Goal: Communication & Community: Answer question/provide support

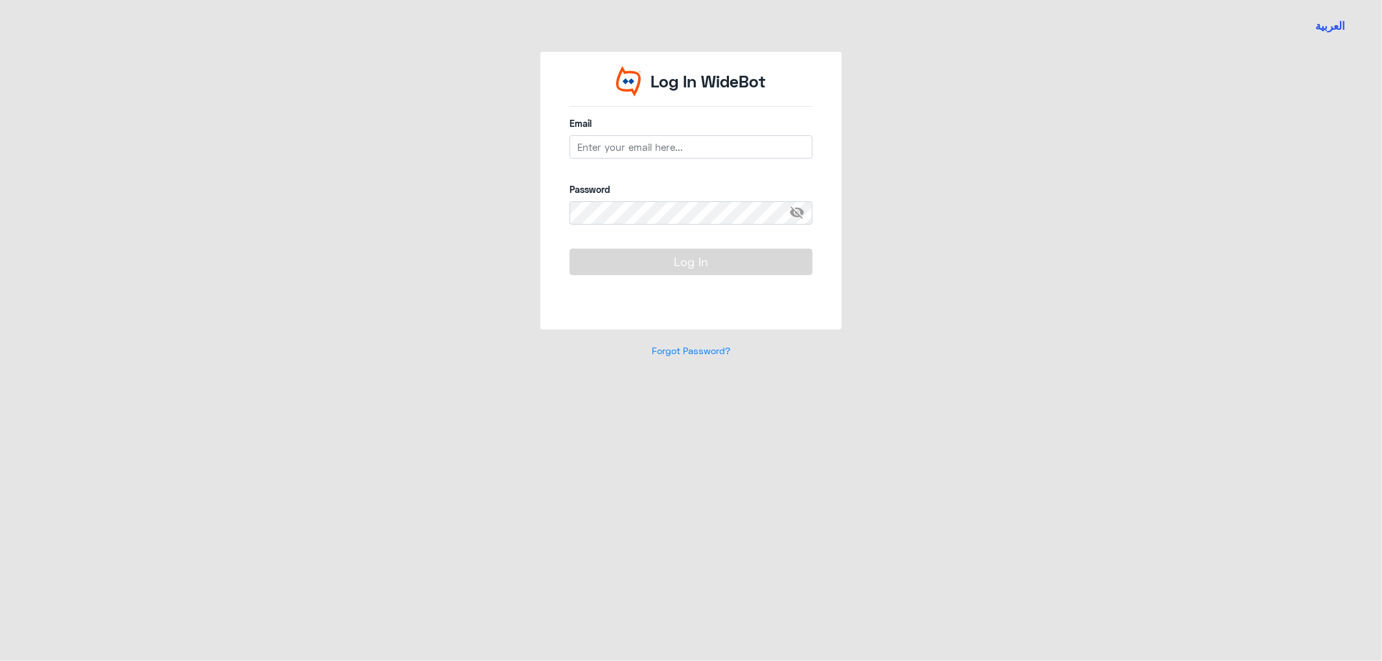
click at [662, 148] on input "email" at bounding box center [690, 146] width 243 height 23
type input "[EMAIL_ADDRESS][DOMAIN_NAME]"
click at [443, 218] on div "Log In WideBot Email [EMAIL_ADDRESS][DOMAIN_NAME] Password visibility_off Log I…" at bounding box center [691, 212] width 739 height 321
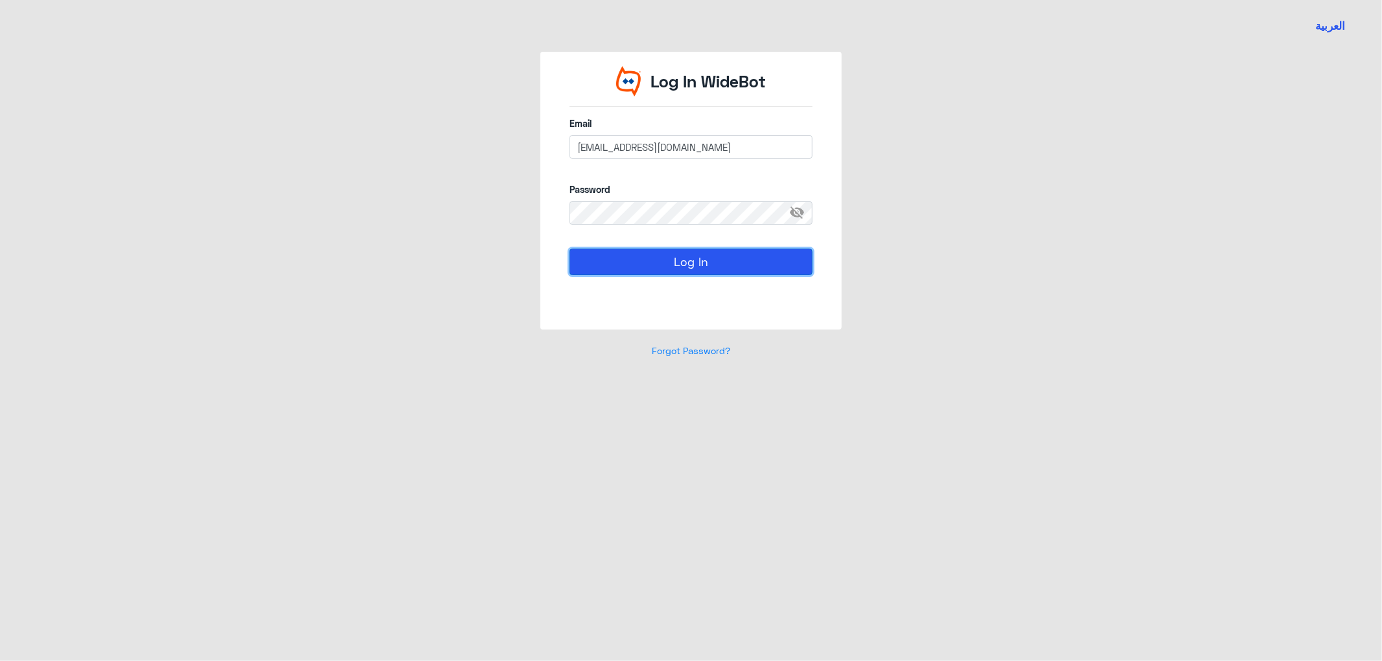
click at [739, 262] on button "Log In" at bounding box center [690, 262] width 243 height 26
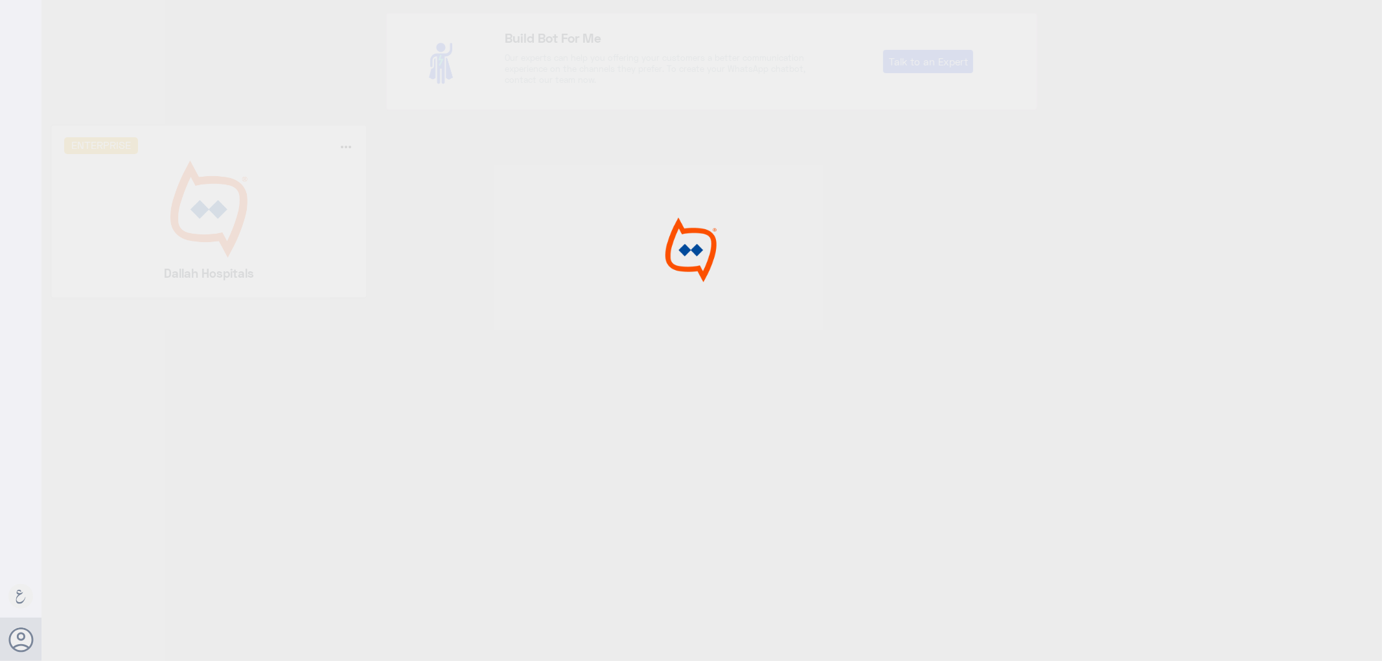
click at [172, 231] on div at bounding box center [691, 332] width 1382 height 665
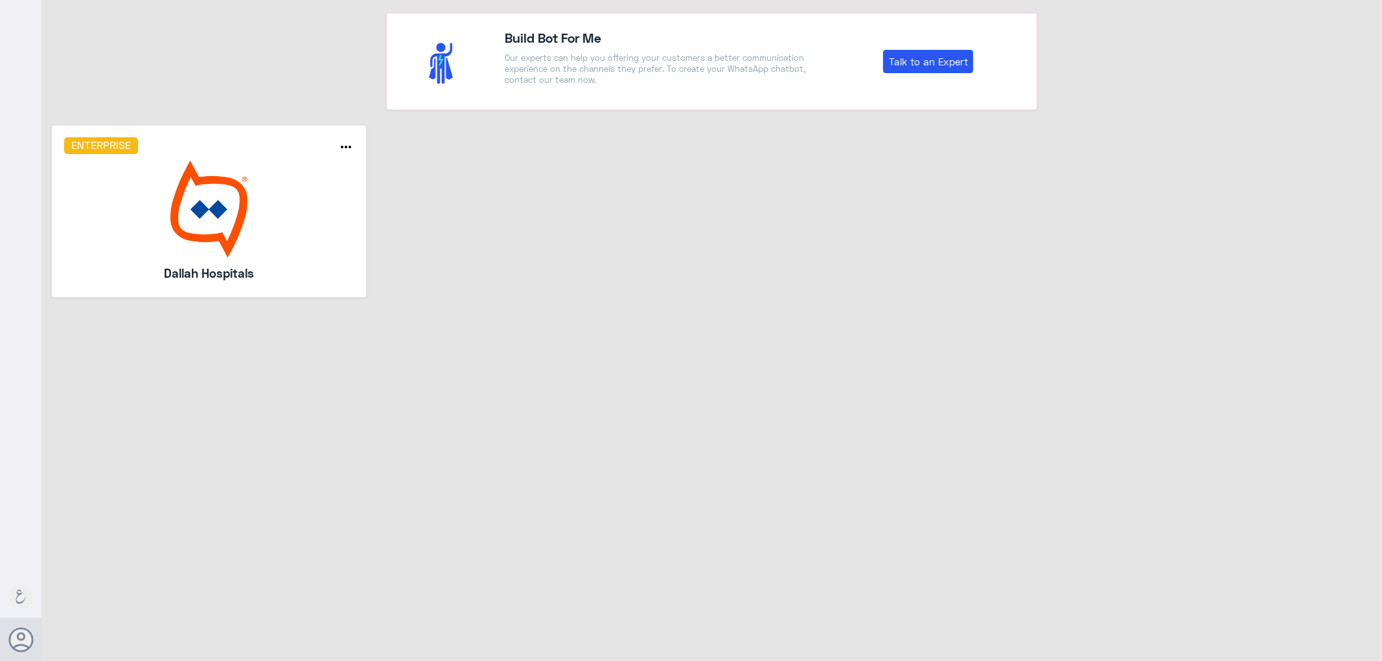
click at [173, 230] on img at bounding box center [209, 209] width 290 height 97
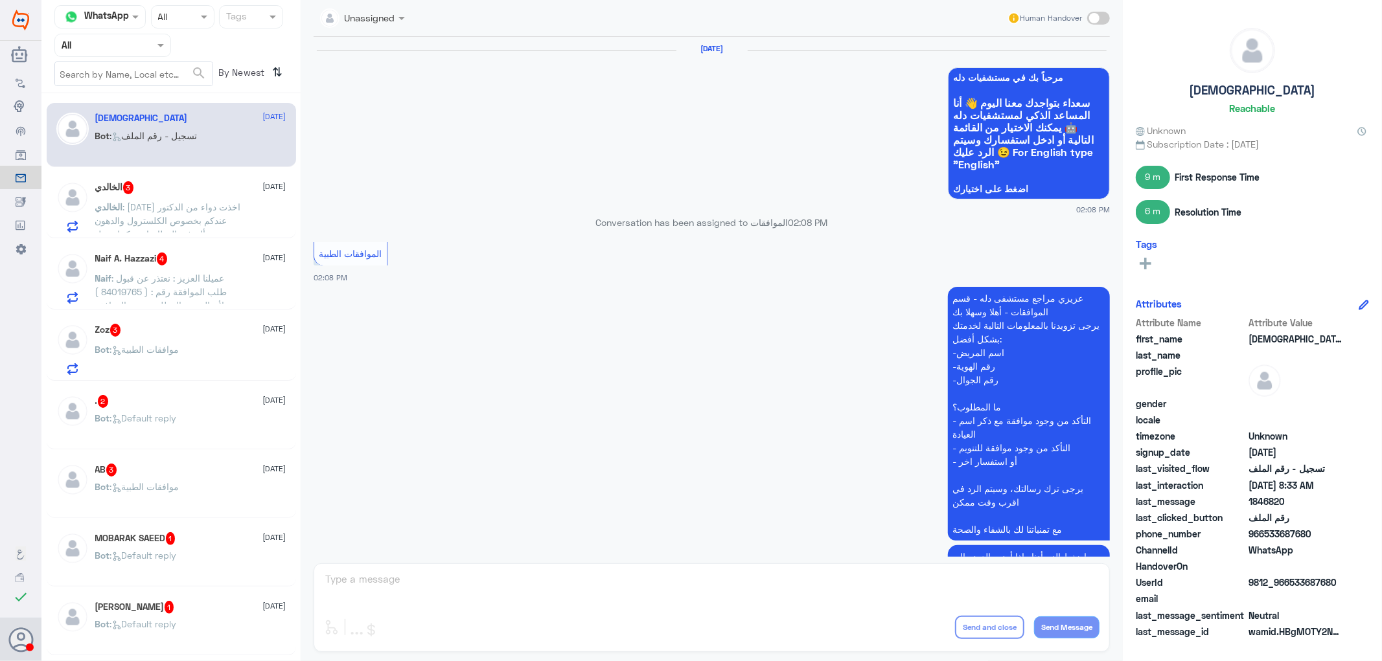
scroll to position [1408, 0]
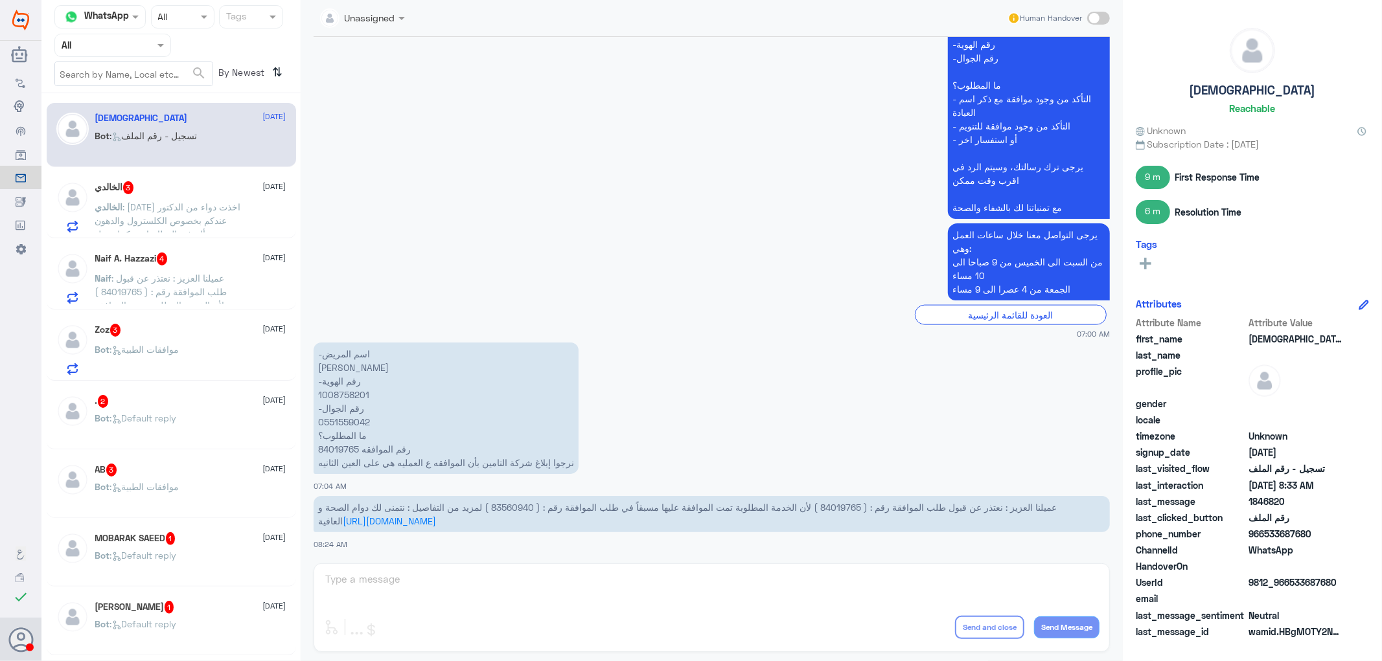
click at [165, 46] on span at bounding box center [162, 45] width 16 height 14
click at [124, 124] on div "Your Inbox" at bounding box center [112, 132] width 117 height 30
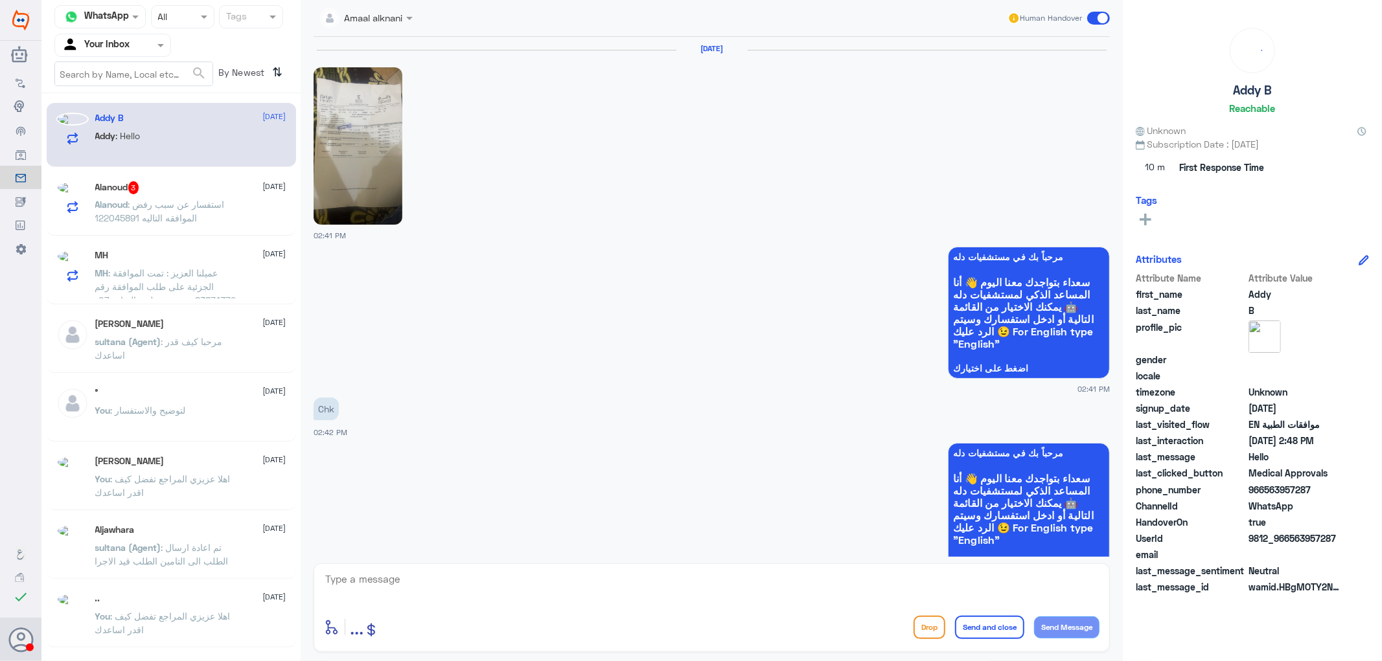
scroll to position [1160, 0]
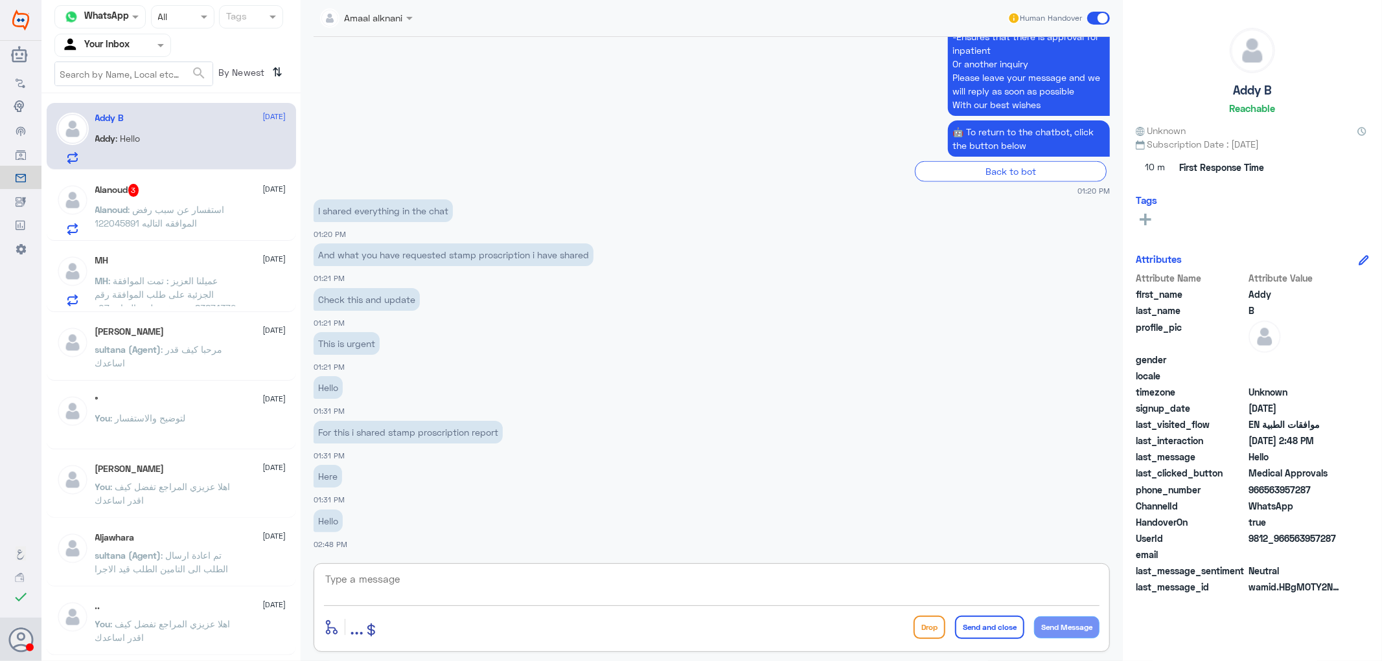
click at [391, 573] on textarea at bounding box center [711, 587] width 775 height 32
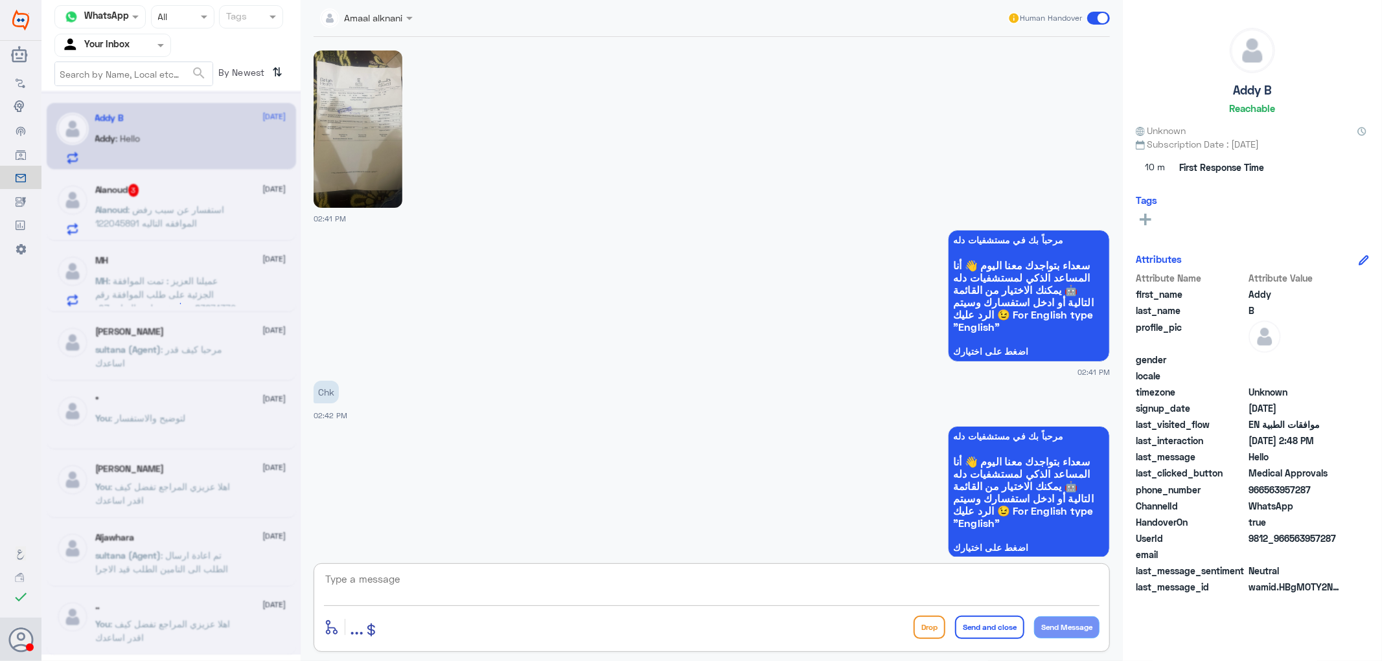
scroll to position [1497, 0]
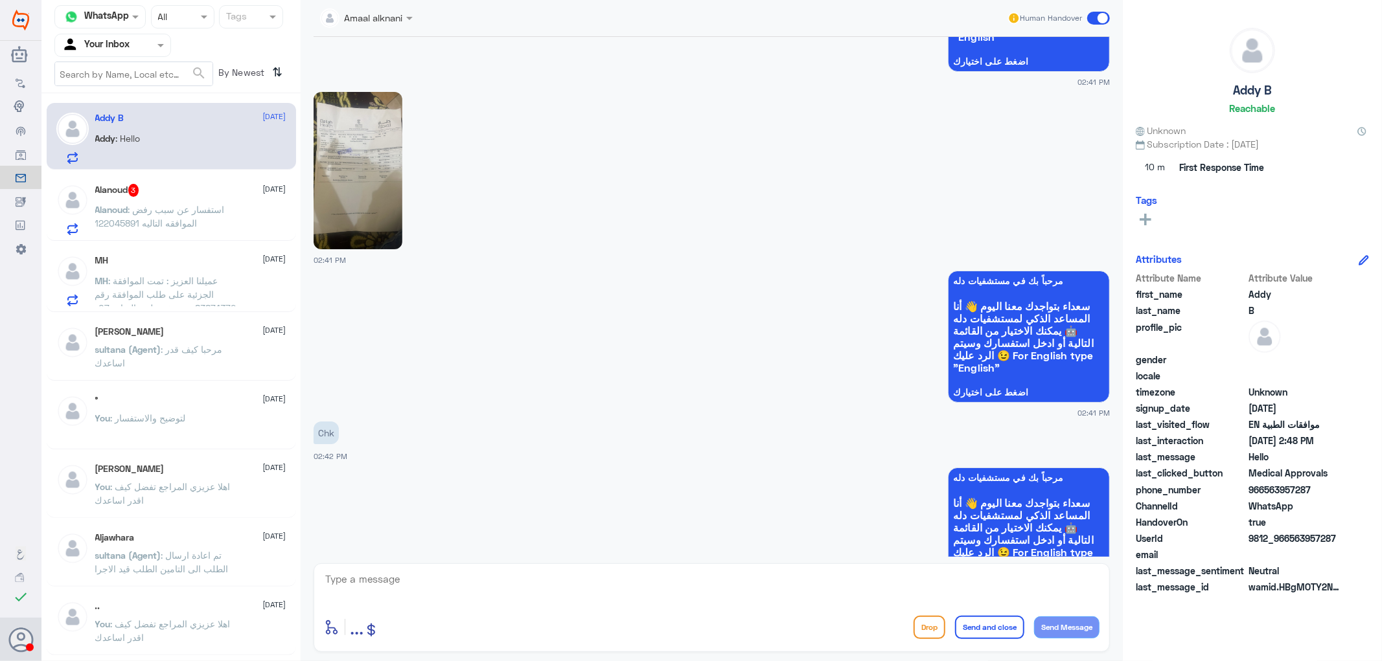
click at [374, 180] on img at bounding box center [358, 170] width 89 height 157
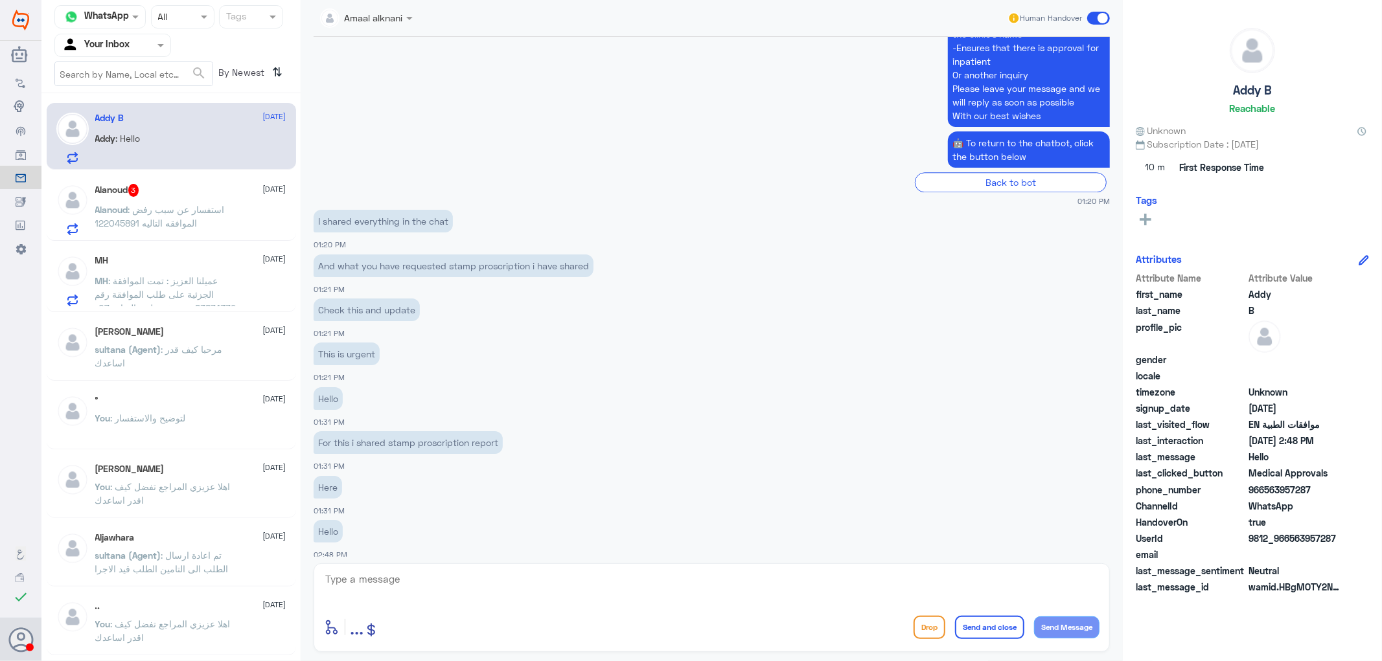
scroll to position [2681, 0]
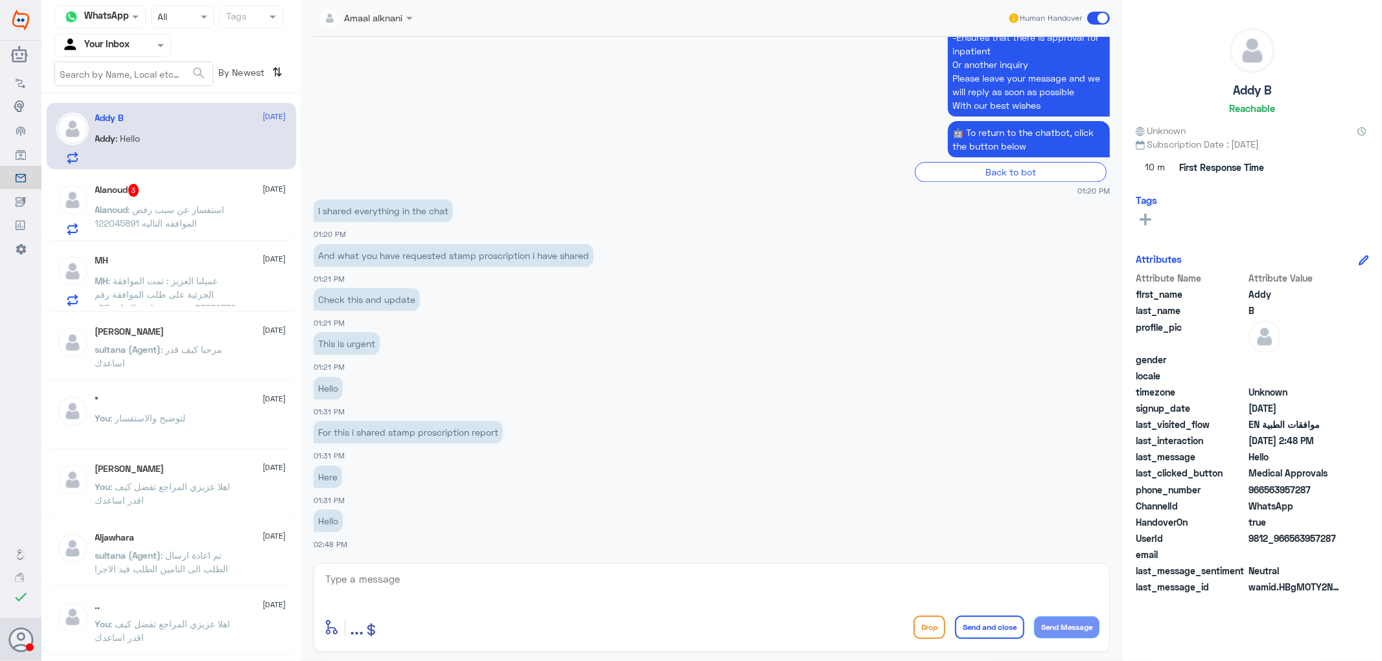
click at [473, 437] on p "For this i shared stamp proscription report" at bounding box center [408, 432] width 189 height 23
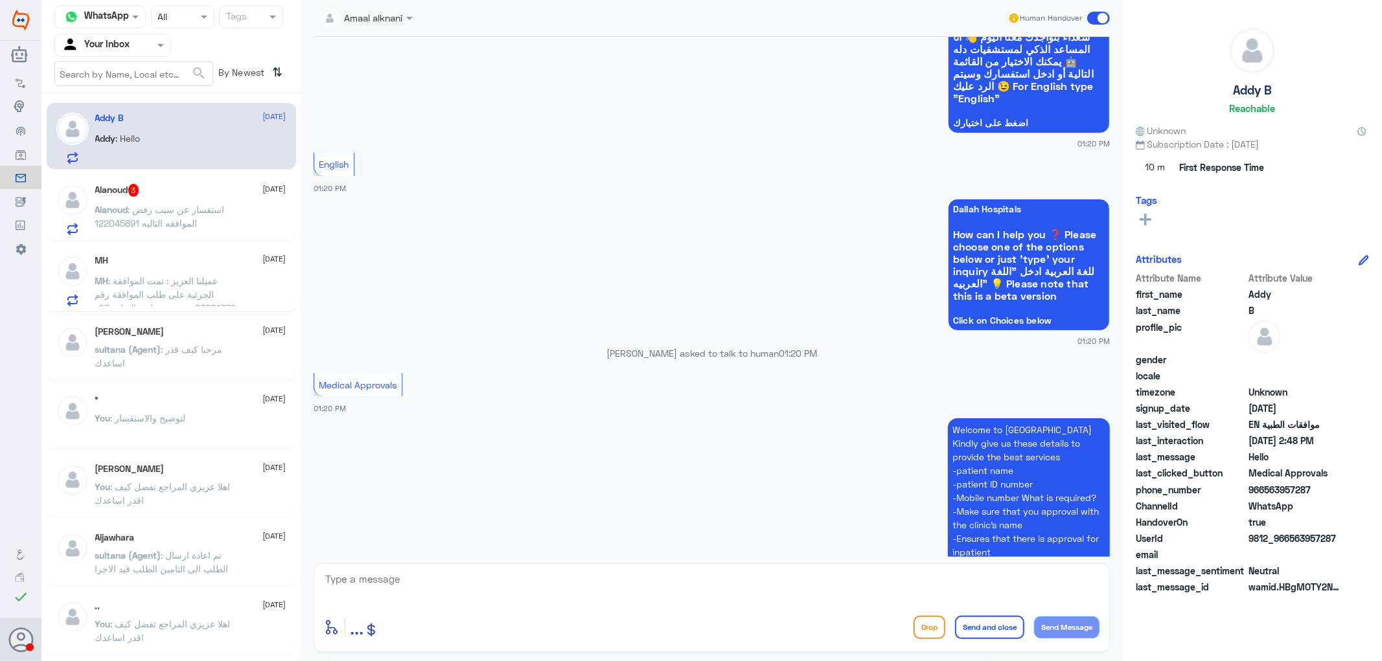
scroll to position [2177, 0]
click at [389, 580] on textarea at bounding box center [711, 587] width 775 height 32
click at [392, 585] on textarea at bounding box center [711, 587] width 775 height 32
paste textarea "We apologize for the delay - Do you need a referral to an external pharmacy?"
type textarea "We apologize for the delay - Do you need a referral to an external pharmacy?"
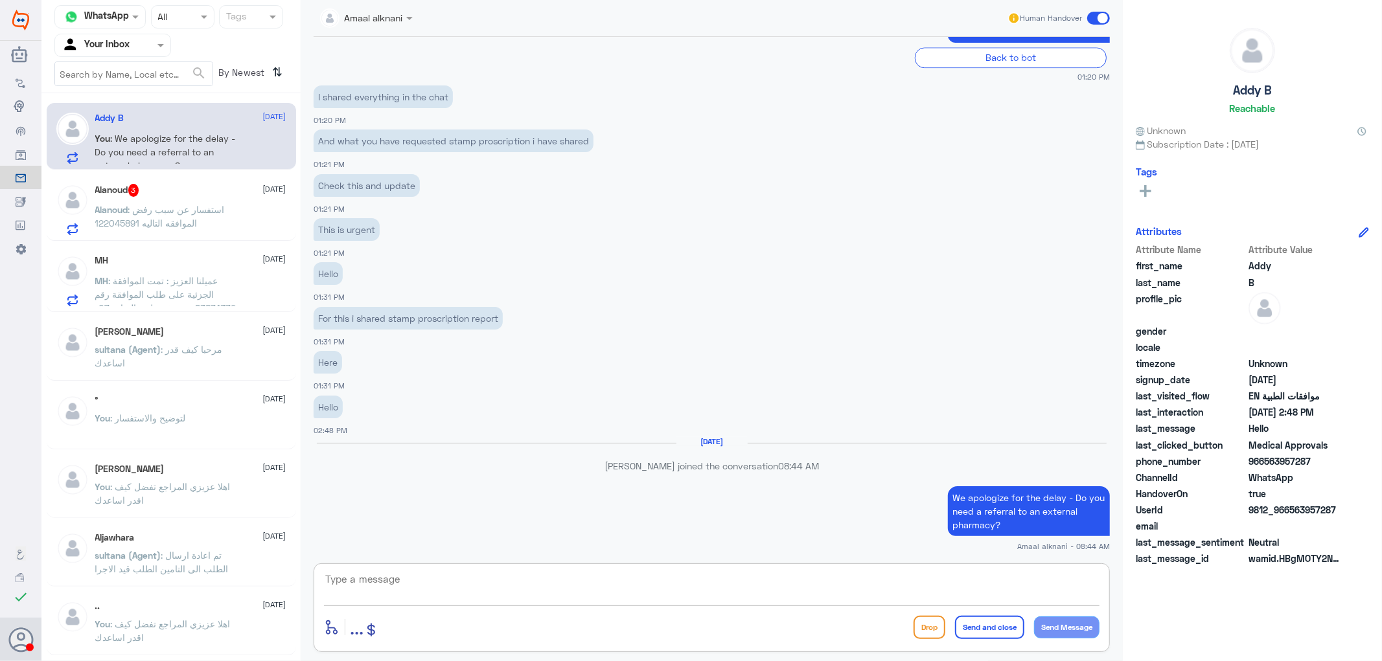
scroll to position [2773, 0]
click at [476, 579] on textarea at bounding box center [711, 587] width 775 height 32
paste textarea "A referral request has been sent to an external pharmacy - and the insurance wi…"
type textarea "A referral request has been sent to an external pharmacy - and the insurance wi…"
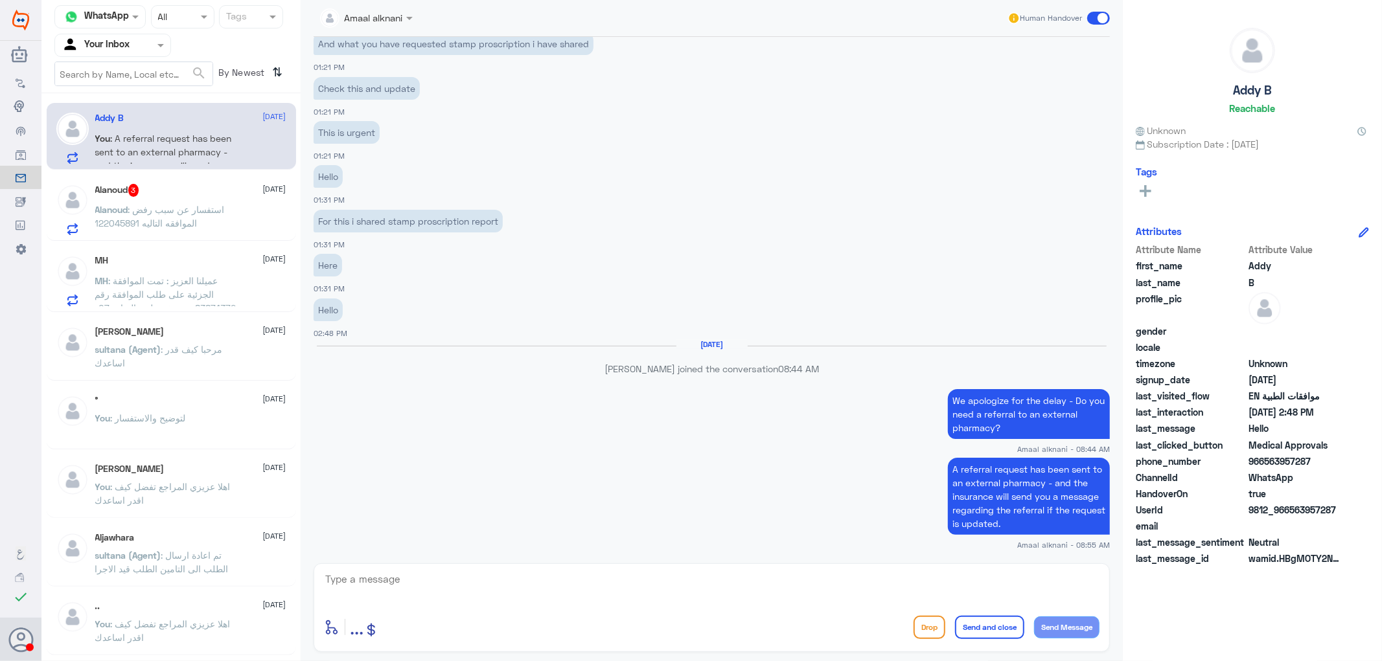
click at [139, 211] on span ": استفسار عن سبب رفض الموافقه التاليه 122045891" at bounding box center [160, 216] width 130 height 25
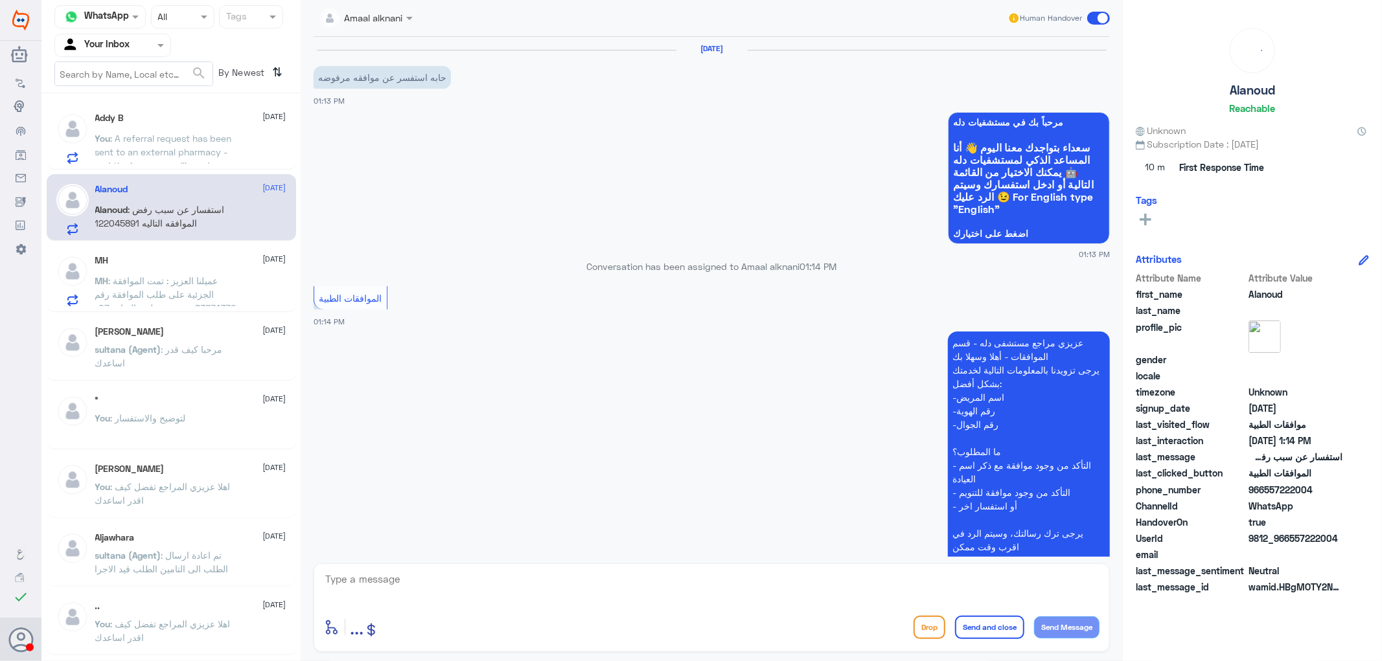
scroll to position [173, 0]
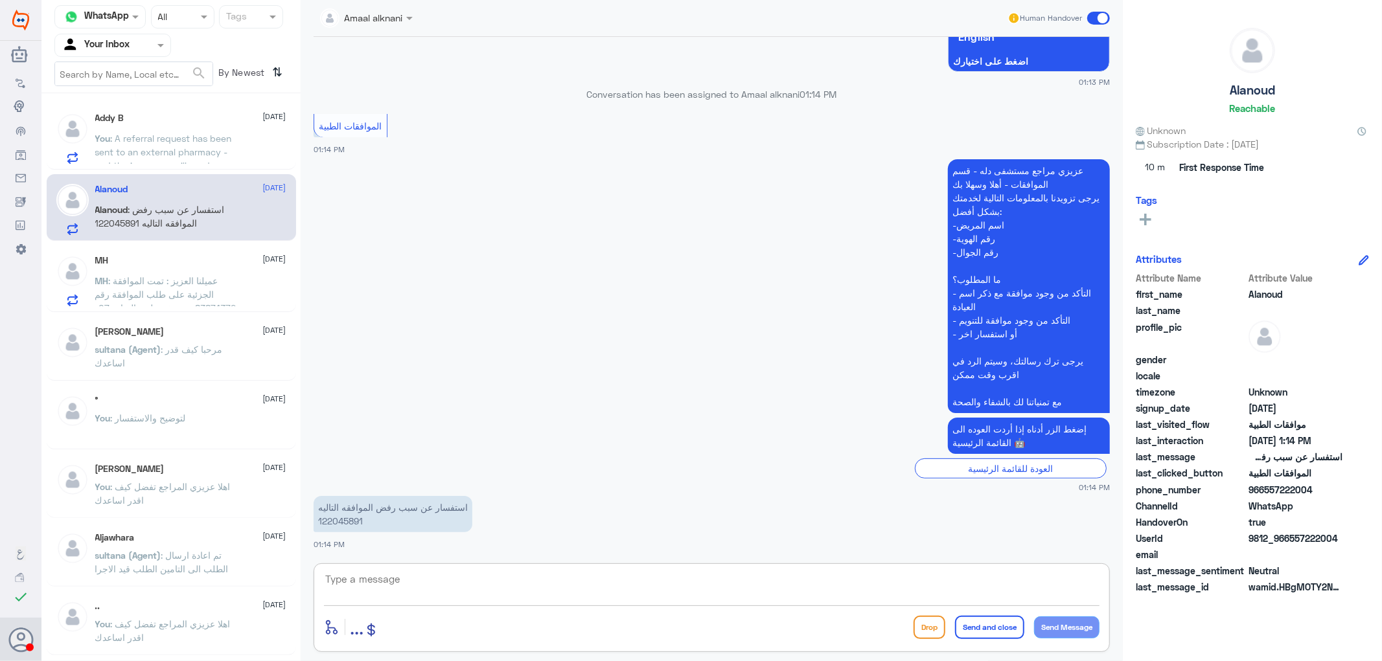
click at [406, 582] on textarea at bounding box center [711, 587] width 775 height 32
click at [334, 522] on p "استفسار عن سبب رفض الموافقه التاليه 122045891" at bounding box center [393, 514] width 159 height 36
copy p "122045891"
click at [387, 582] on textarea at bounding box center [711, 587] width 775 height 32
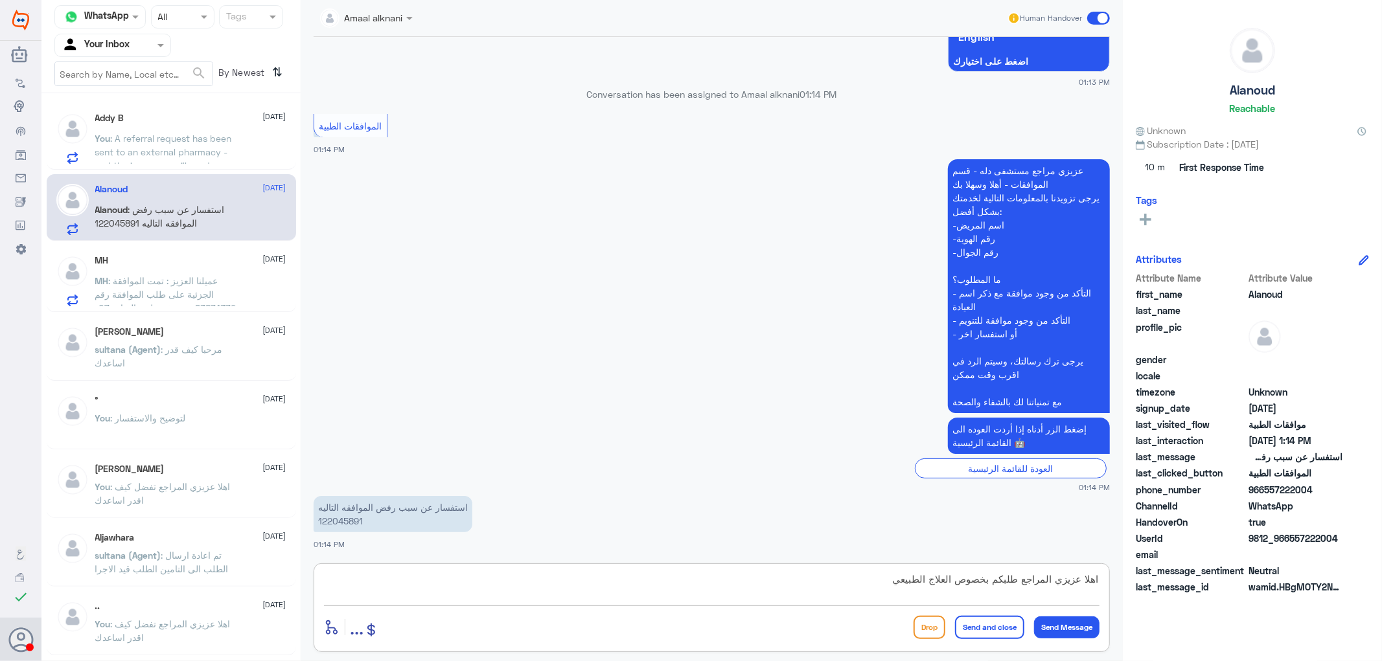
type textarea "اهلا عزيزي المراجع طلبكم بخصوص العلاج الطبيعي"
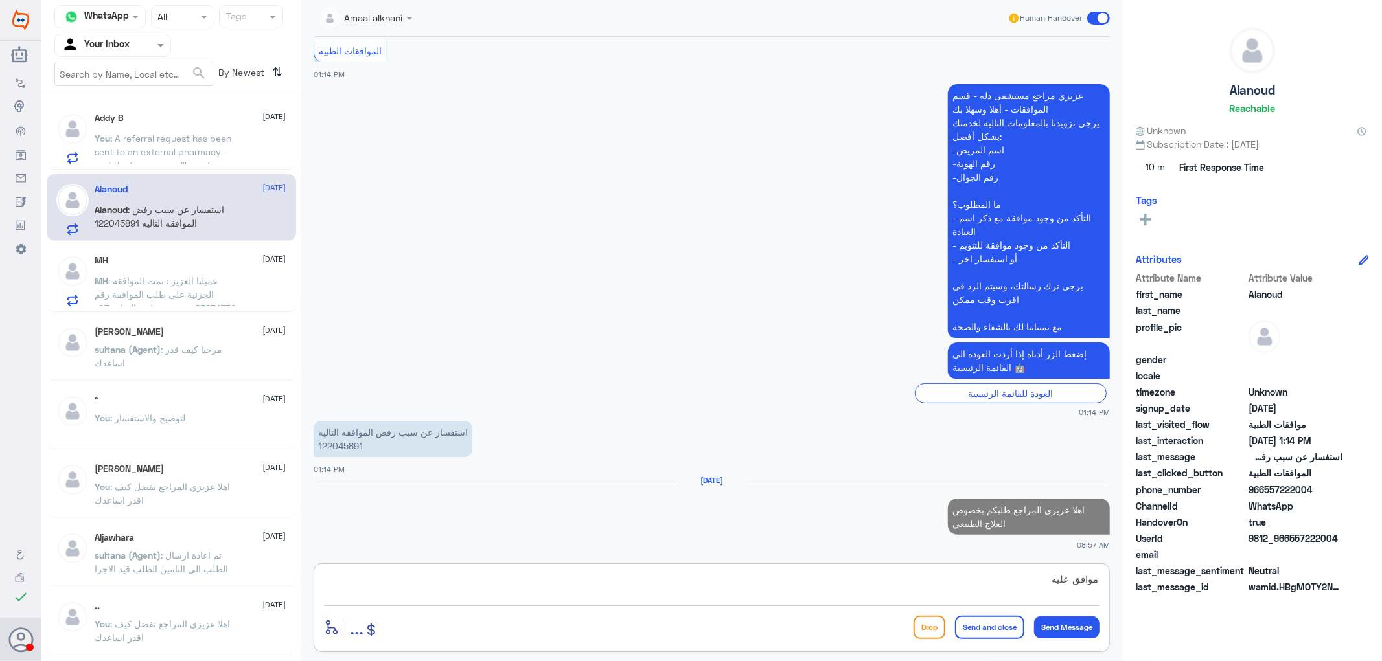
type textarea "موافق عليه"
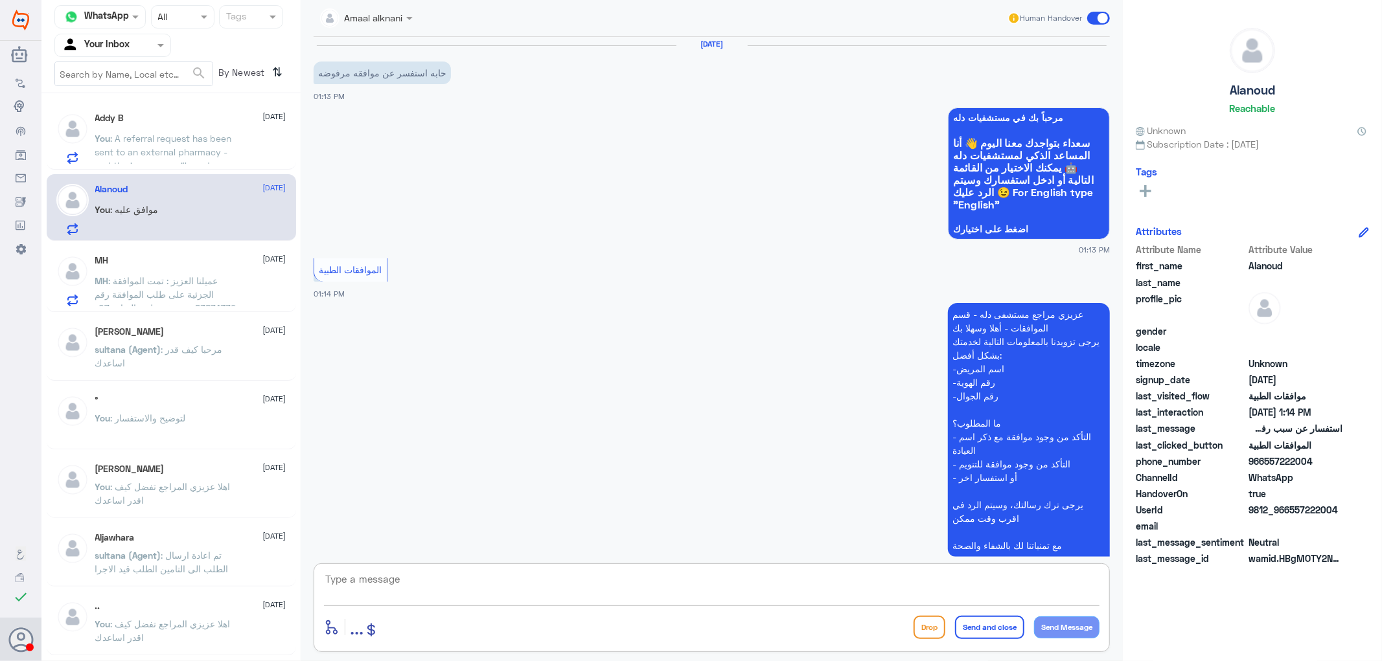
scroll to position [0, 0]
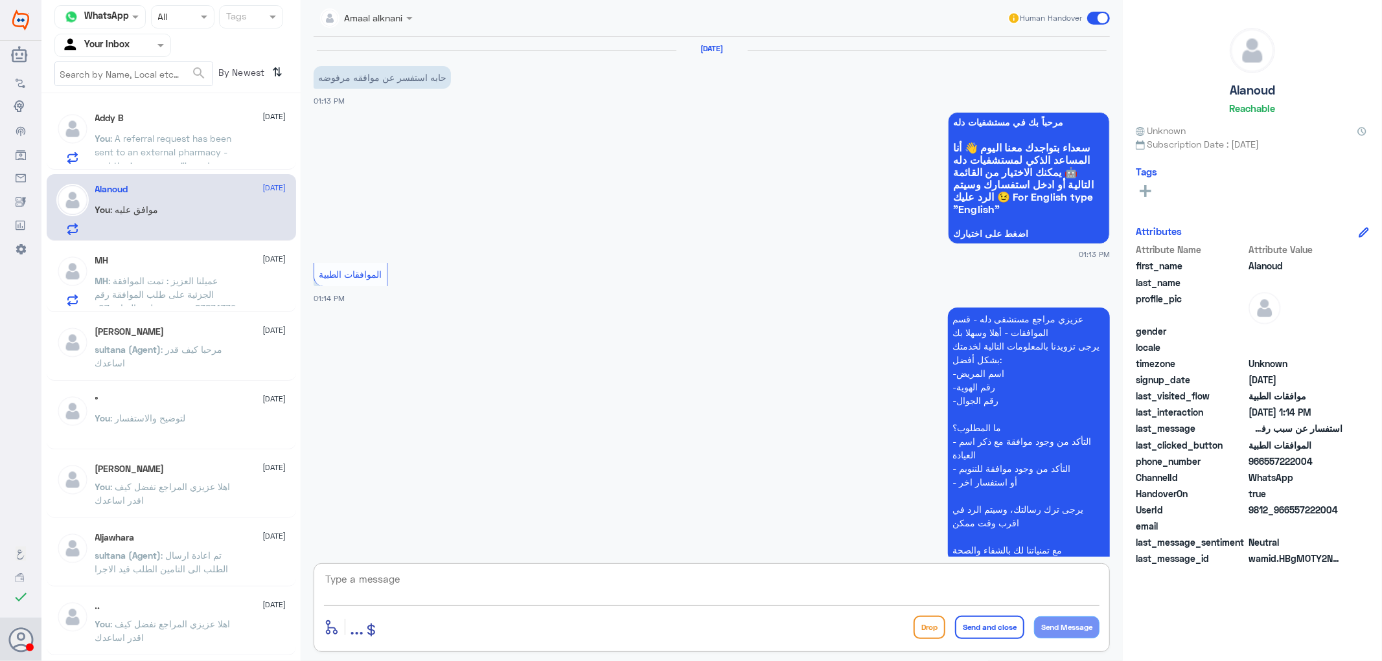
click at [437, 582] on textarea at bounding box center [711, 587] width 775 height 32
type textarea "يمكنكم الاستفادة من الجلسات"
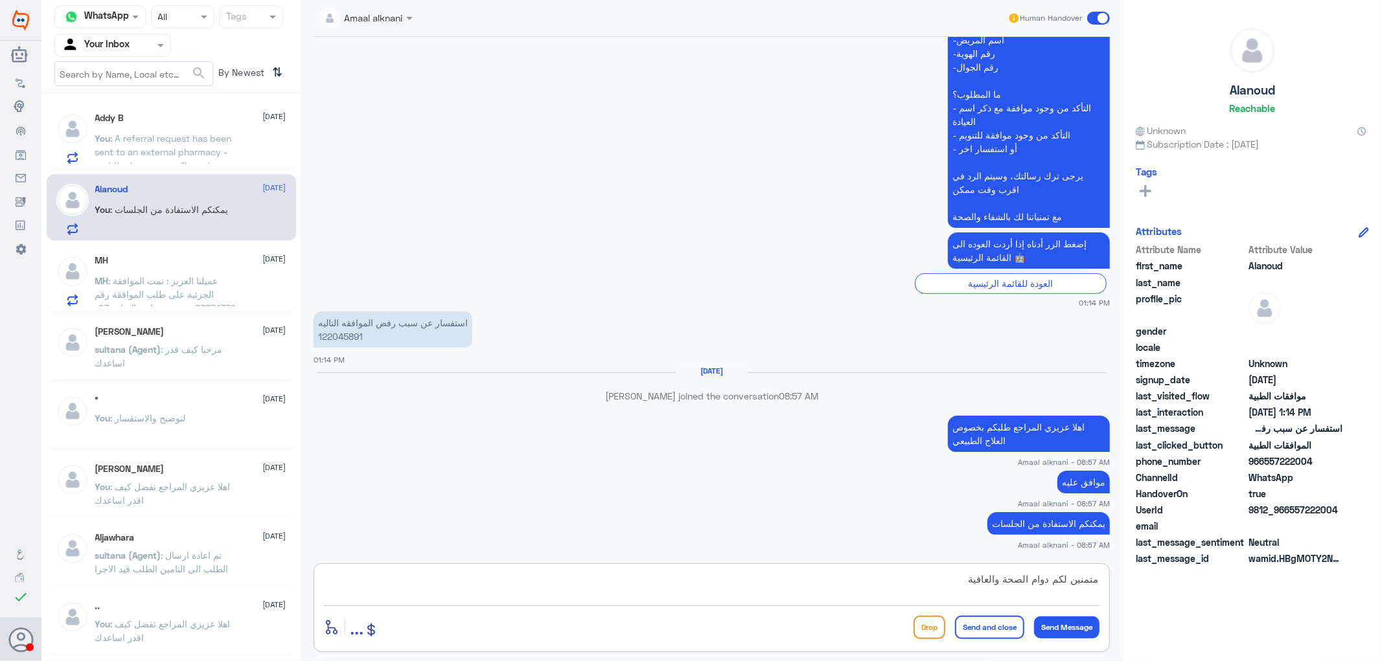
type textarea "متمنين لكم دوام الصحة والعافية"
click at [987, 627] on button "Send and close" at bounding box center [989, 627] width 69 height 23
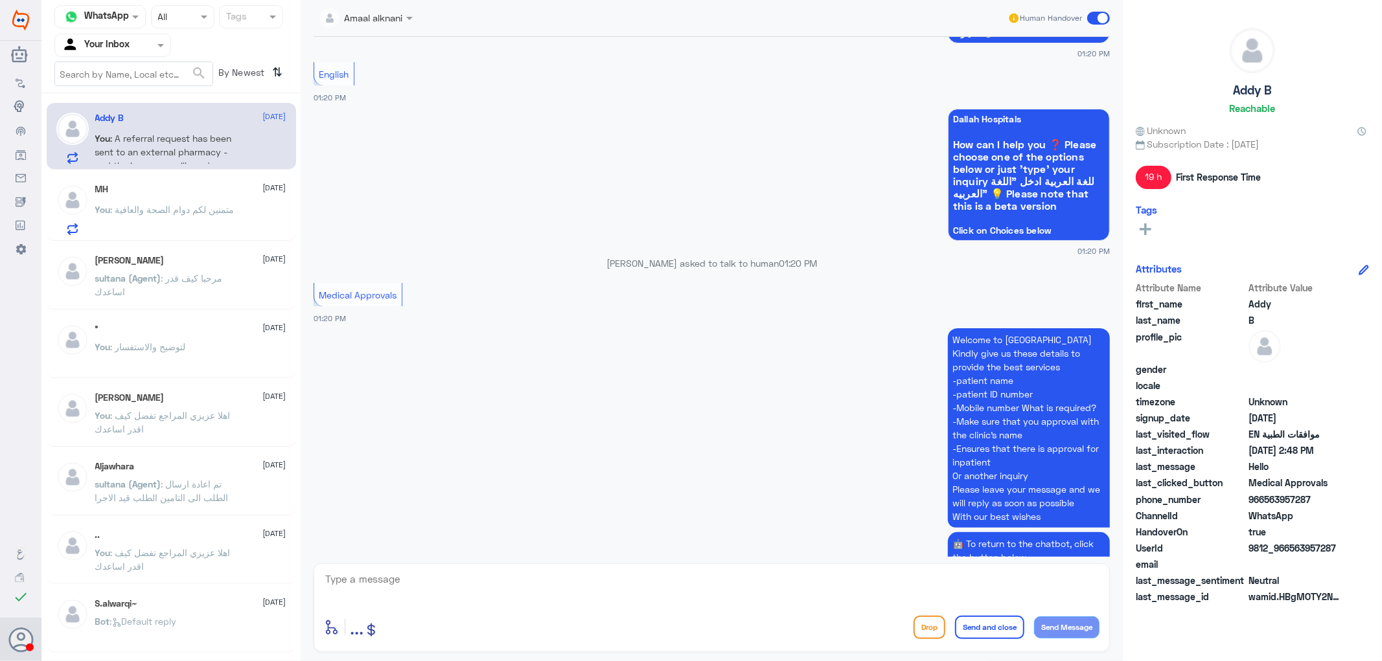
scroll to position [995, 0]
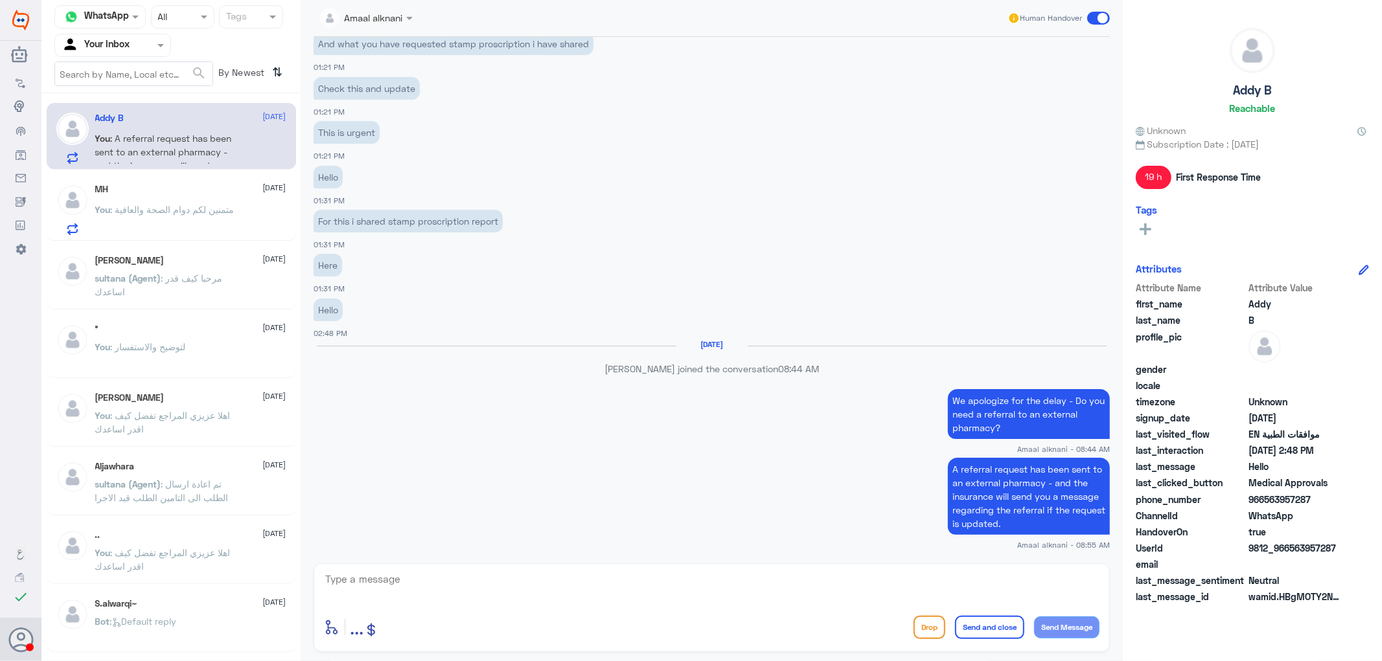
click at [113, 284] on p "[PERSON_NAME] (Agent) : مرحبا كيف قدر اساعدك" at bounding box center [168, 287] width 146 height 32
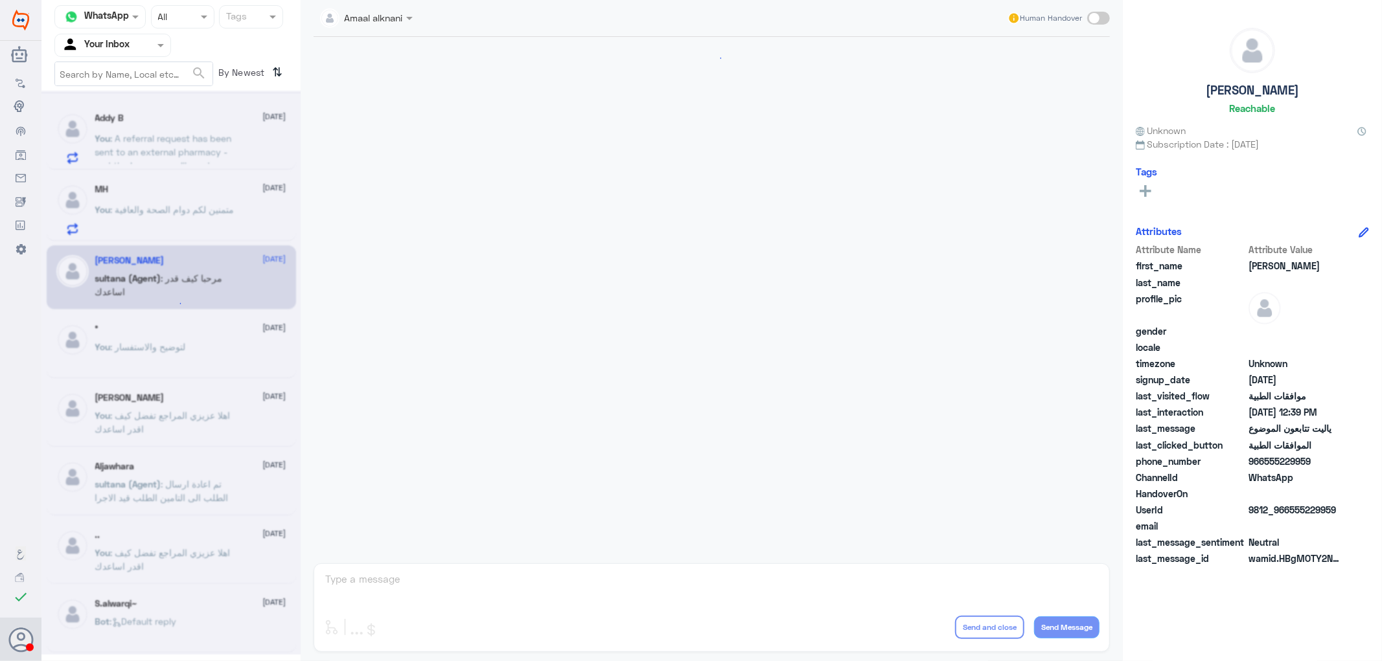
scroll to position [1080, 0]
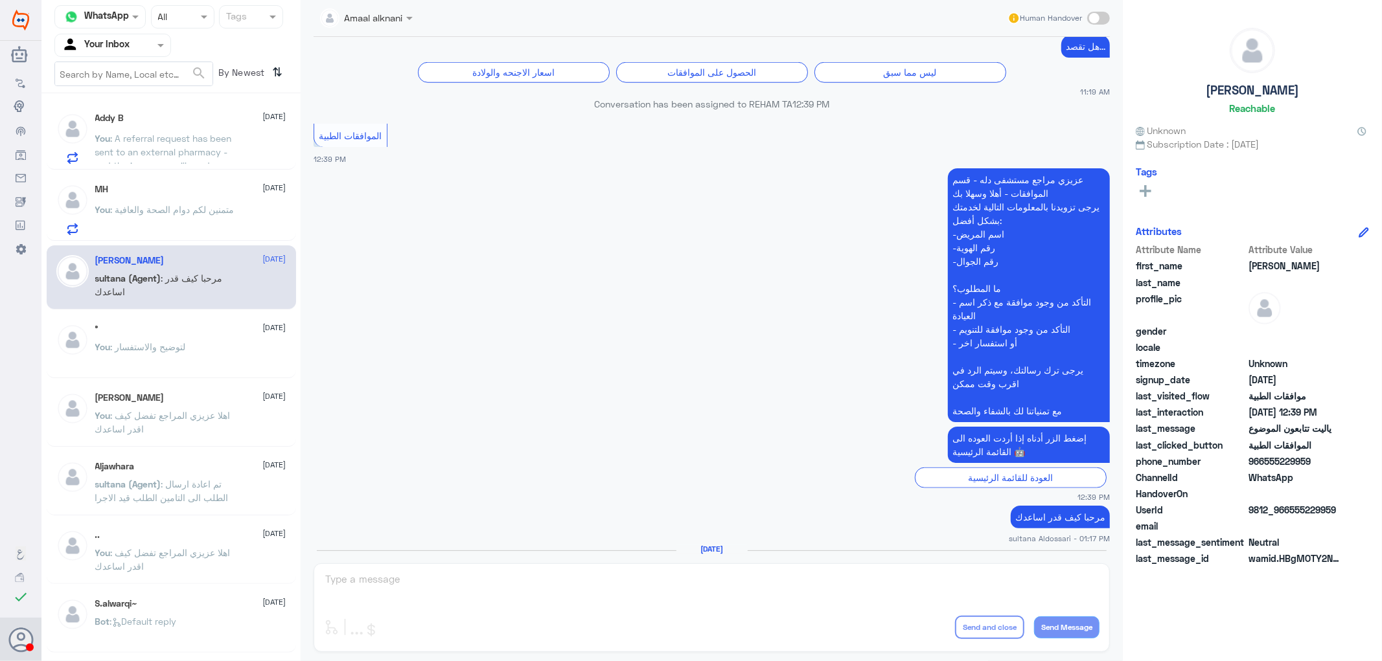
click at [367, 573] on div "Amaal alknani Human Handover [DATE] القائمة الرئيسية 10:51 AM مرحباً بك في مستش…" at bounding box center [712, 332] width 822 height 665
click at [144, 40] on div at bounding box center [112, 45] width 115 height 15
click at [124, 141] on Team "Your Team" at bounding box center [106, 144] width 44 height 11
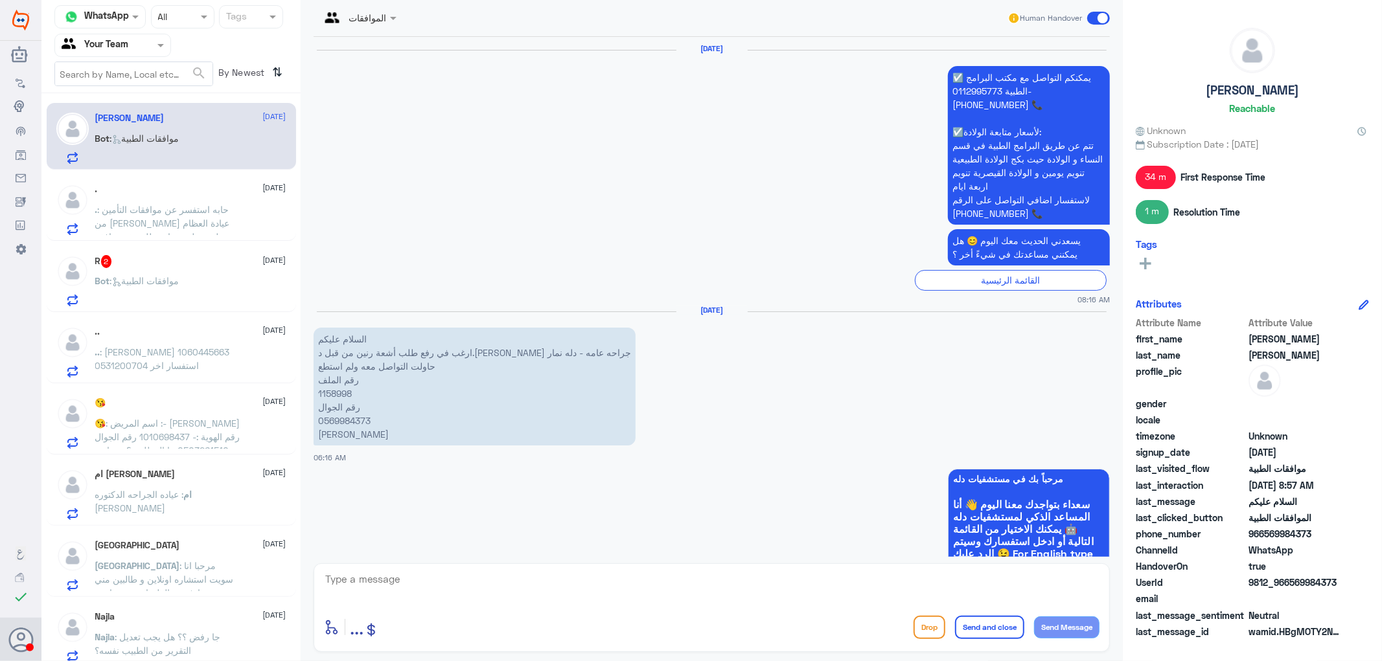
scroll to position [1326, 0]
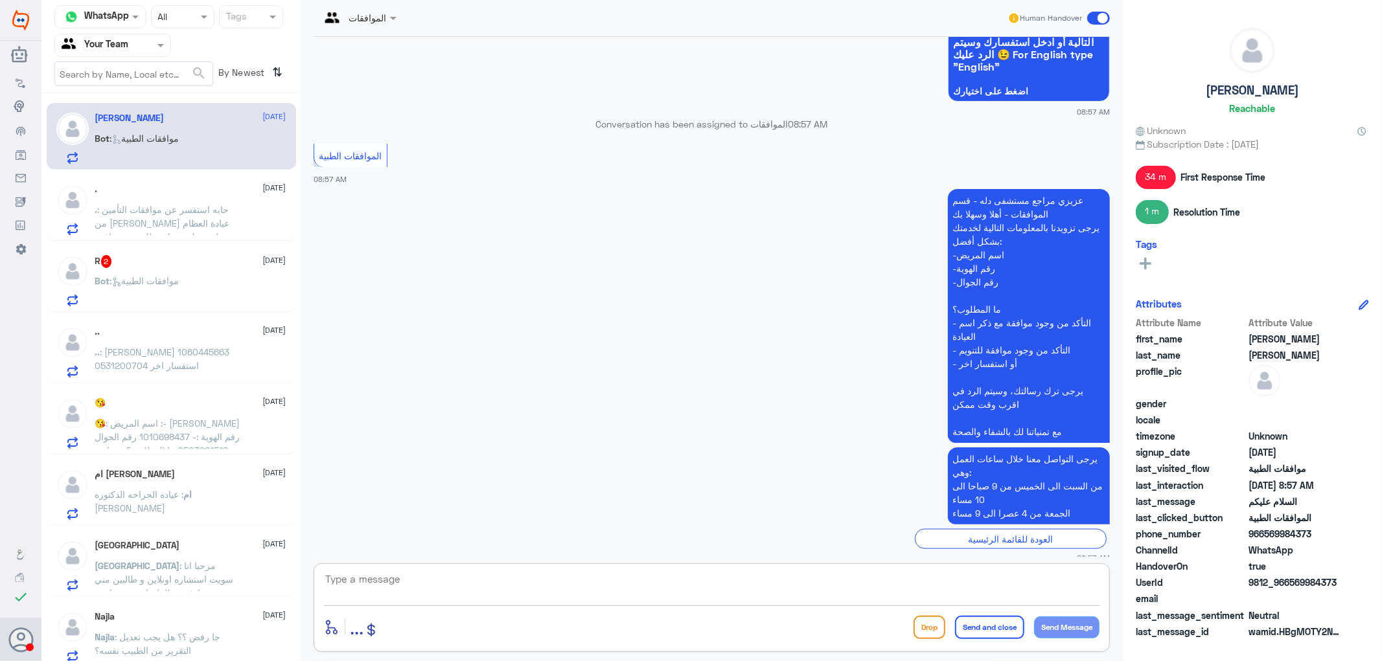
click at [384, 575] on textarea at bounding box center [711, 587] width 775 height 32
type textarea "تفضل كيف اقدر اساعدك"
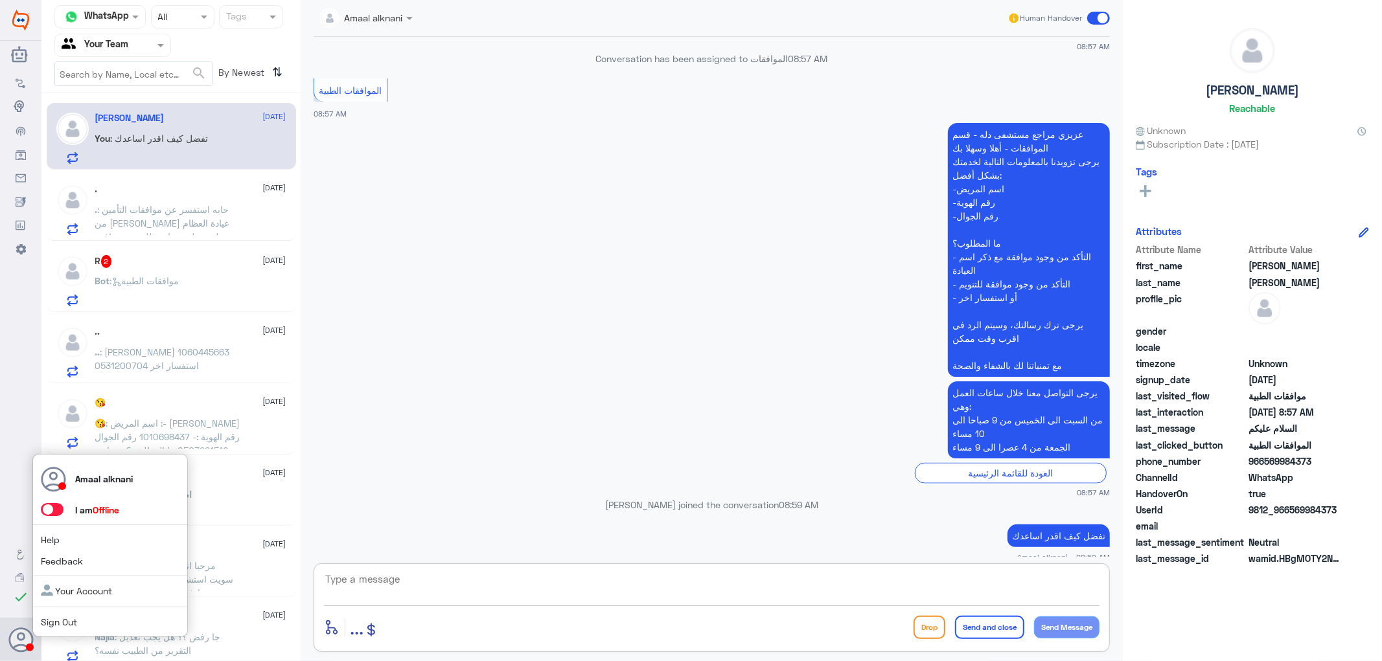
click at [56, 507] on span at bounding box center [52, 509] width 23 height 13
click at [0, 0] on input "checkbox" at bounding box center [0, 0] width 0 height 0
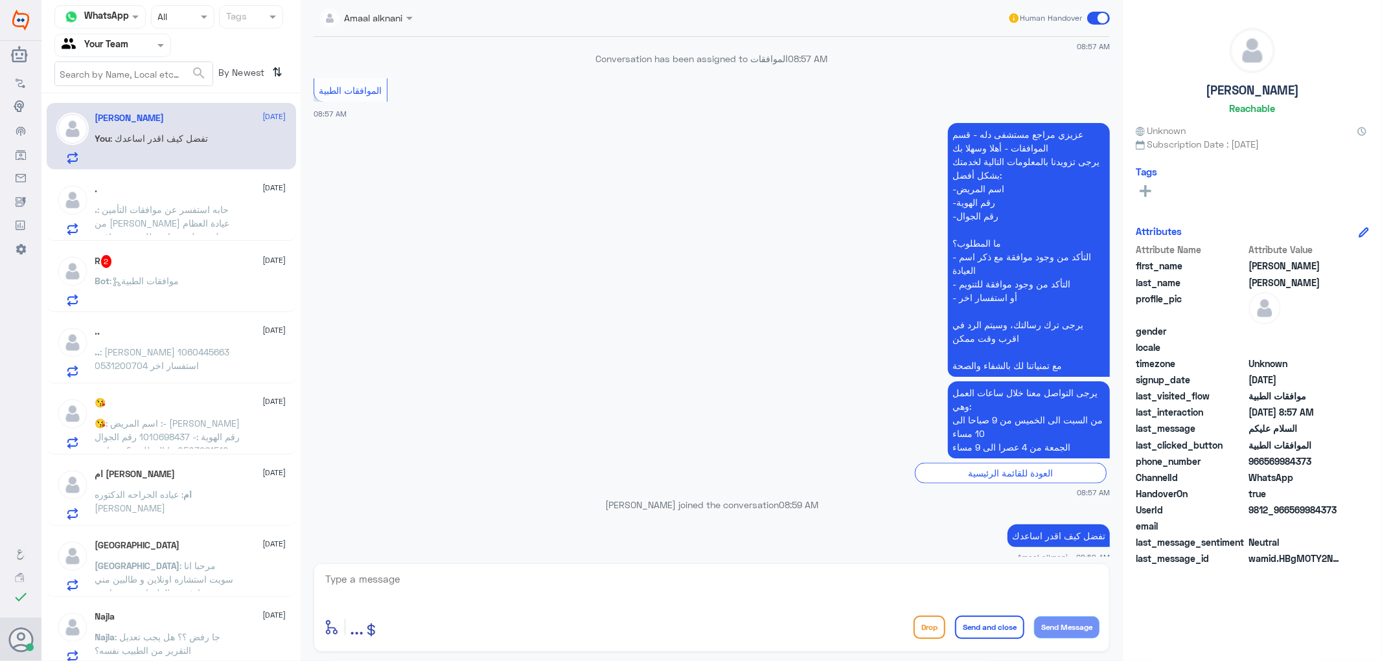
click at [519, 423] on app-msgs-text "يرجى التواصل معنا خلال ساعات العمل وهي: من [DATE] الى [DATE] من 9 صباحا الى 10 …" at bounding box center [712, 421] width 796 height 78
click at [192, 201] on div ". [DATE] . : حابه استفسر عن موافقات التأمين من [PERSON_NAME] عيادة العظام على ع…" at bounding box center [190, 209] width 191 height 51
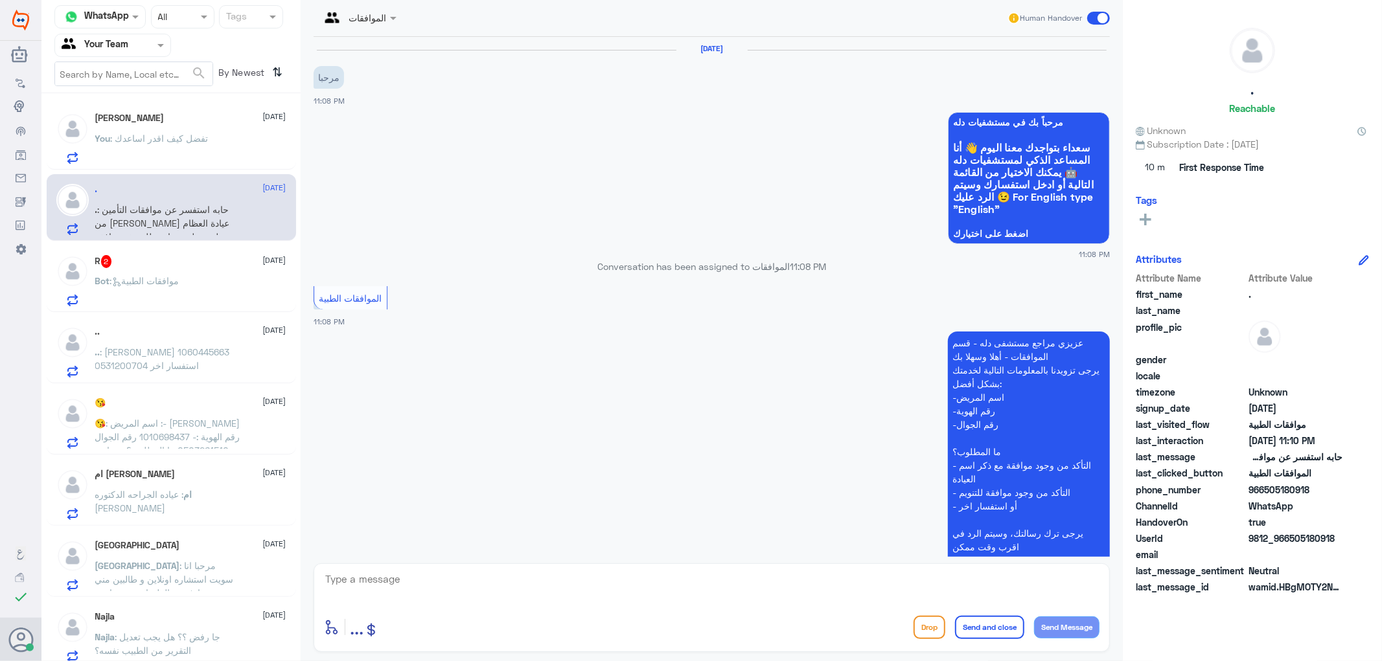
scroll to position [415, 0]
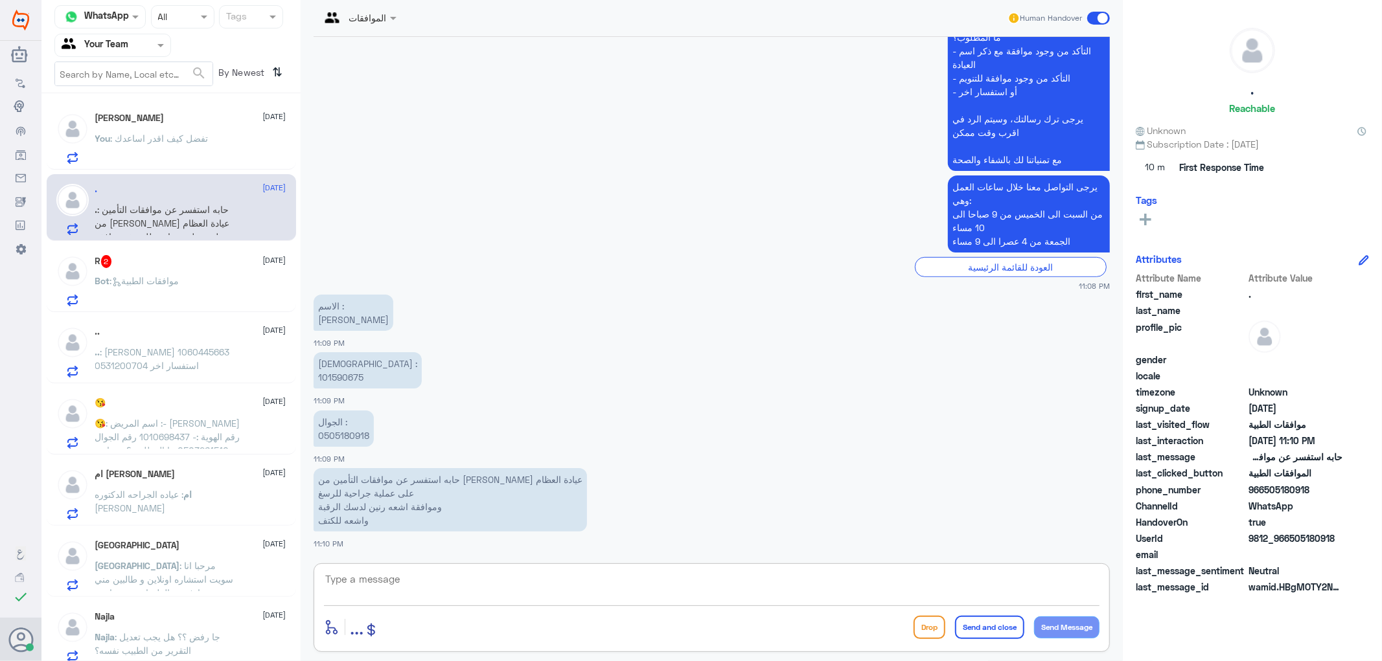
click at [428, 590] on textarea at bounding box center [711, 587] width 775 height 32
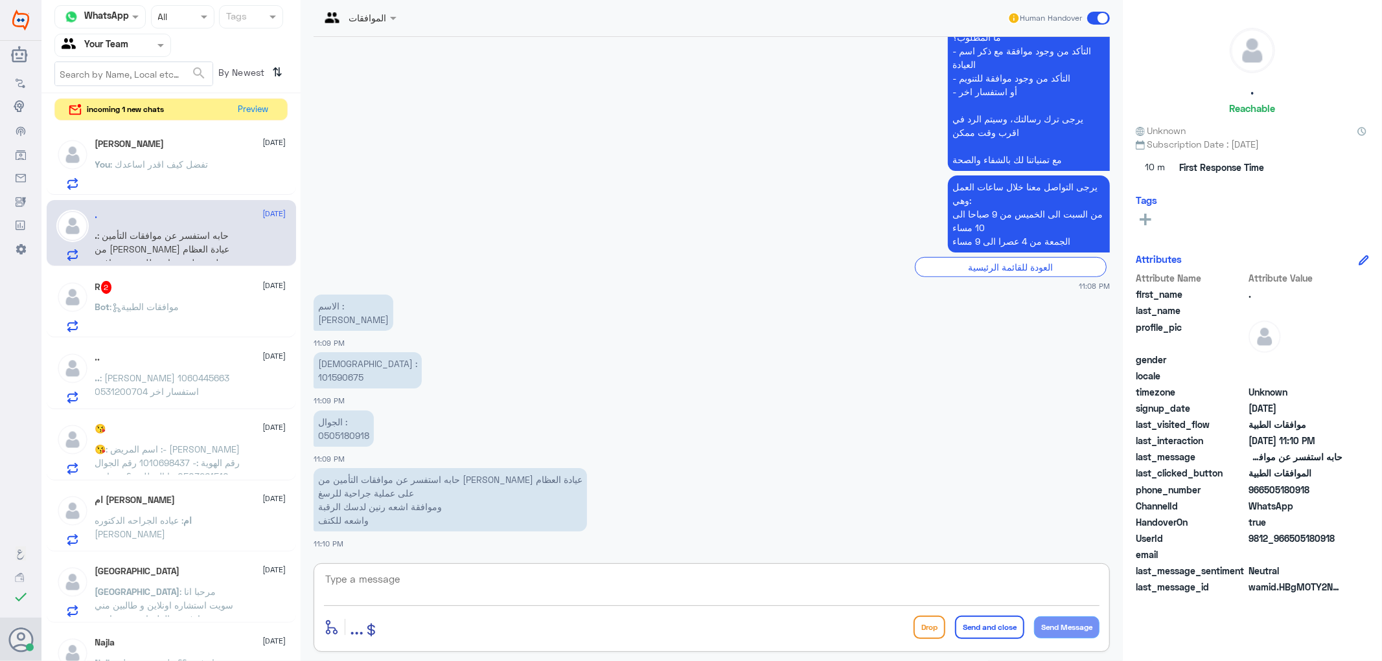
click at [345, 376] on p "الهوية : 101590675" at bounding box center [368, 370] width 108 height 36
copy p "101590675"
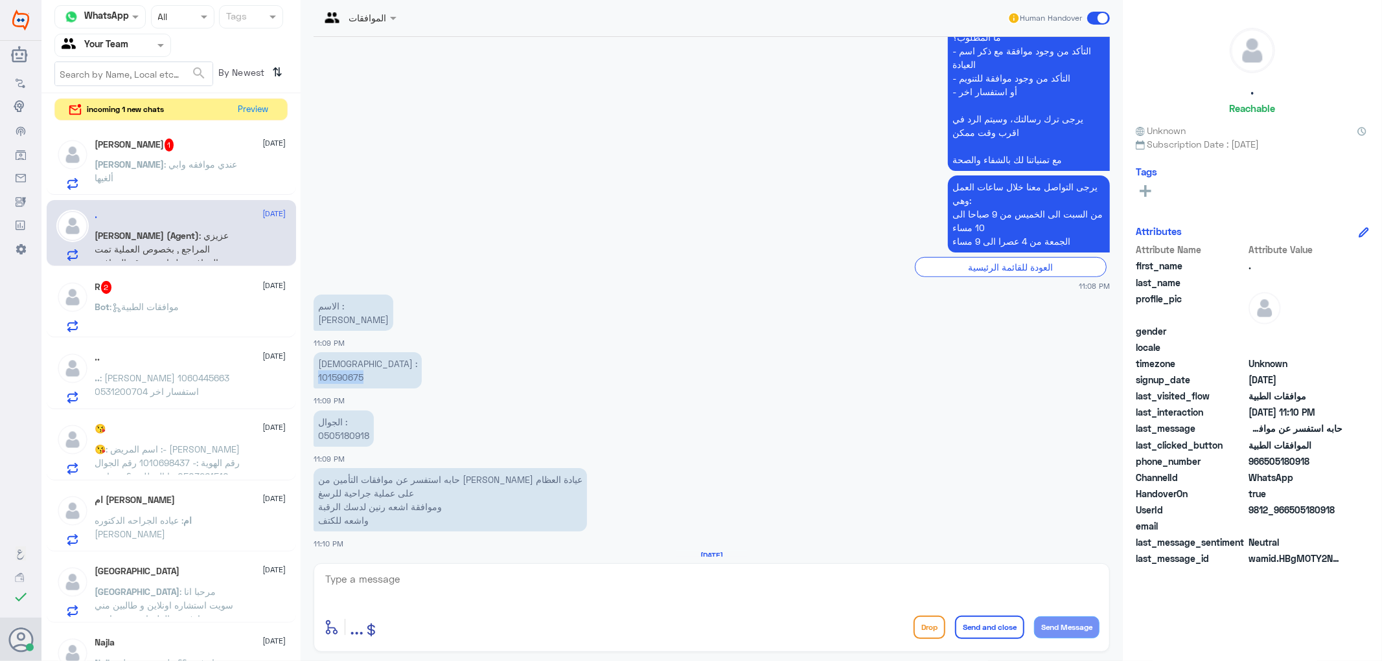
scroll to position [557, 0]
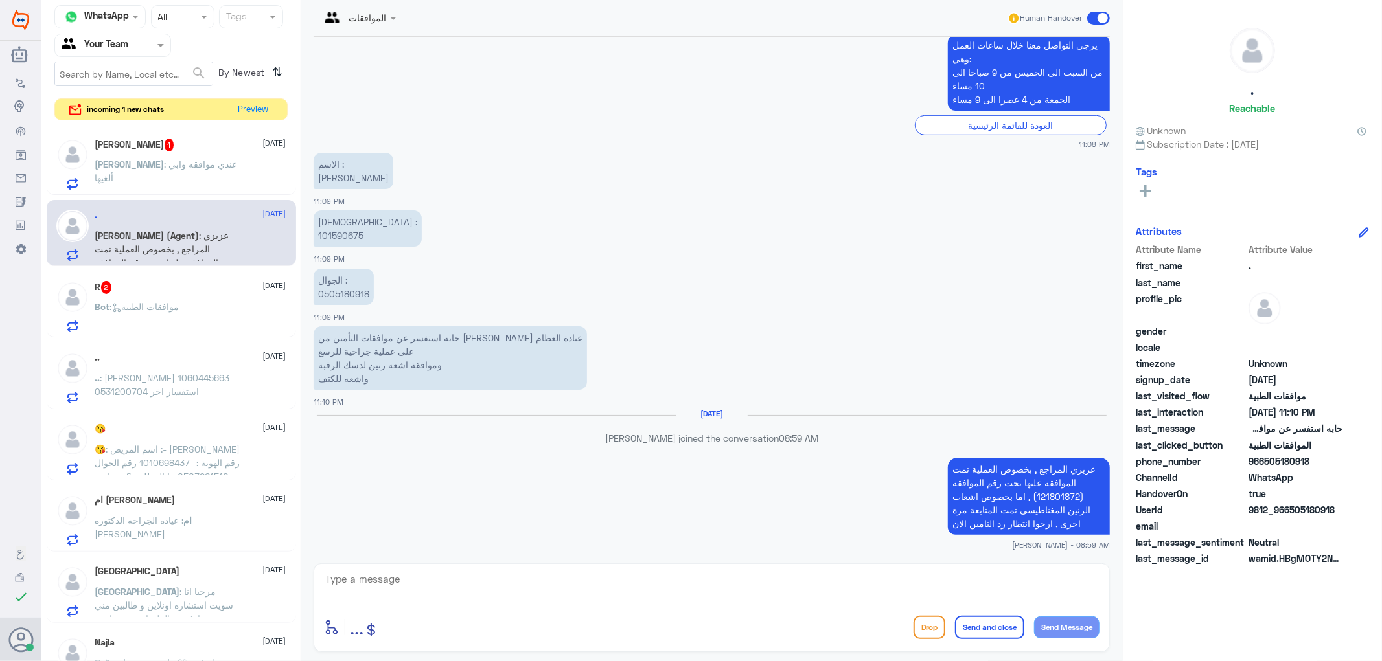
click at [177, 159] on span ": عندي موافقه وابي ألغيها" at bounding box center [166, 171] width 143 height 25
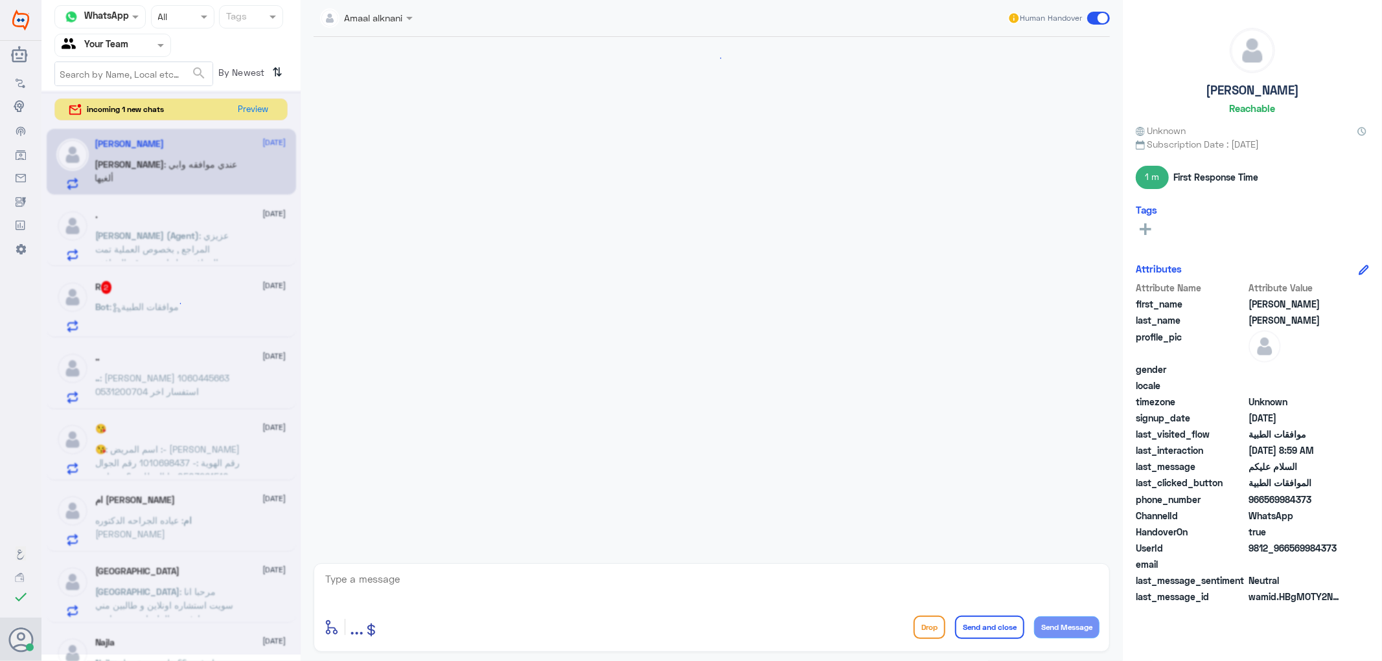
scroll to position [876, 0]
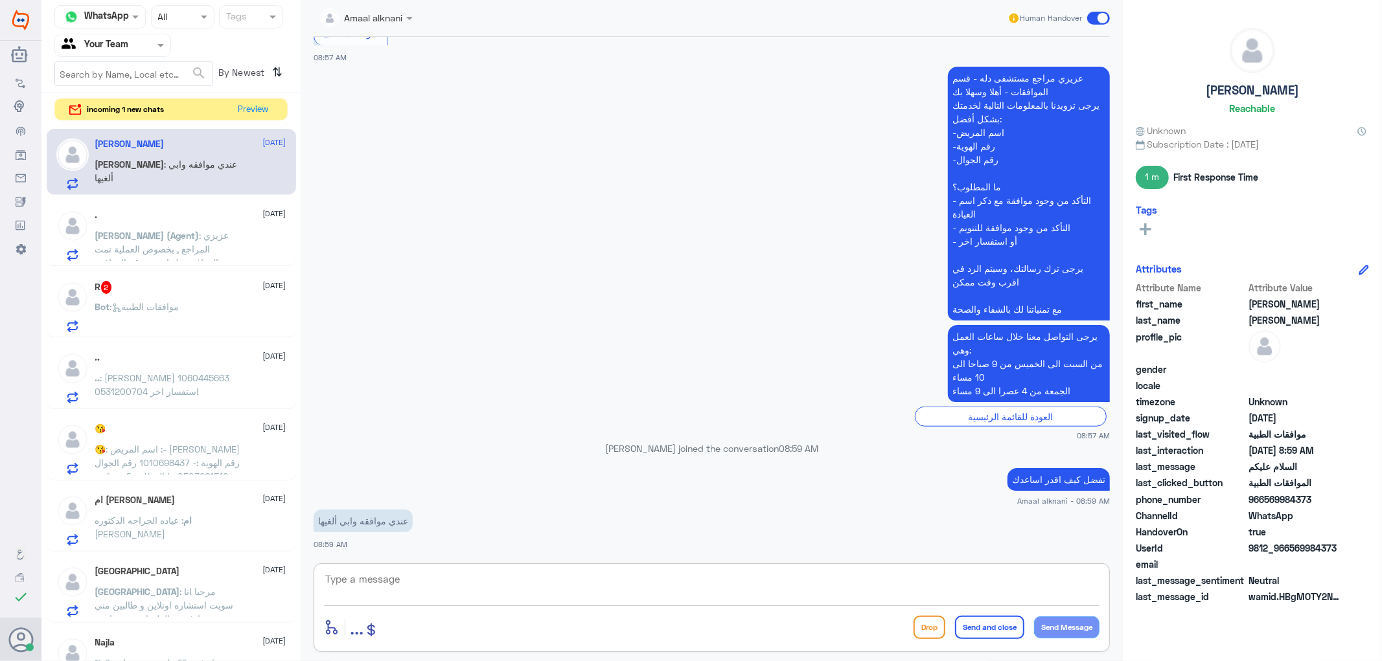
click at [369, 585] on textarea at bounding box center [711, 587] width 775 height 32
type textarea "تزودني برقم الهوية اذا سمحت او الملف"
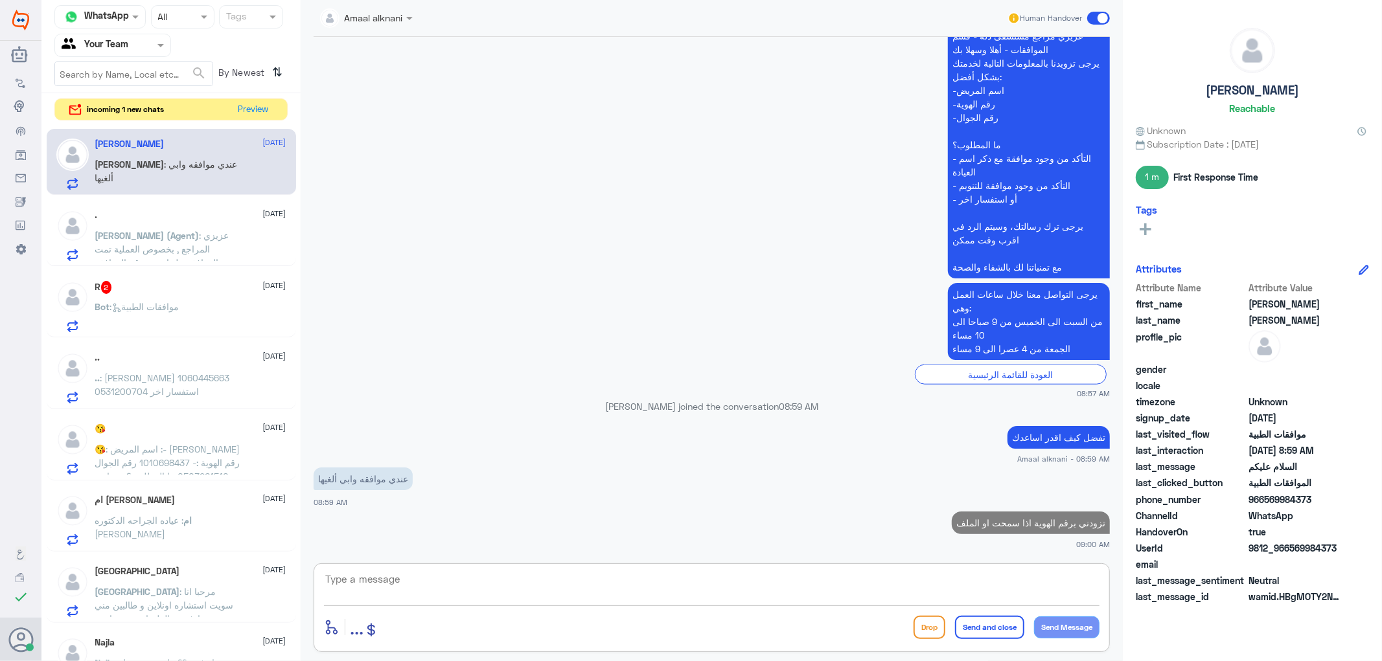
click at [144, 309] on span ": موافقات الطبية" at bounding box center [144, 306] width 69 height 11
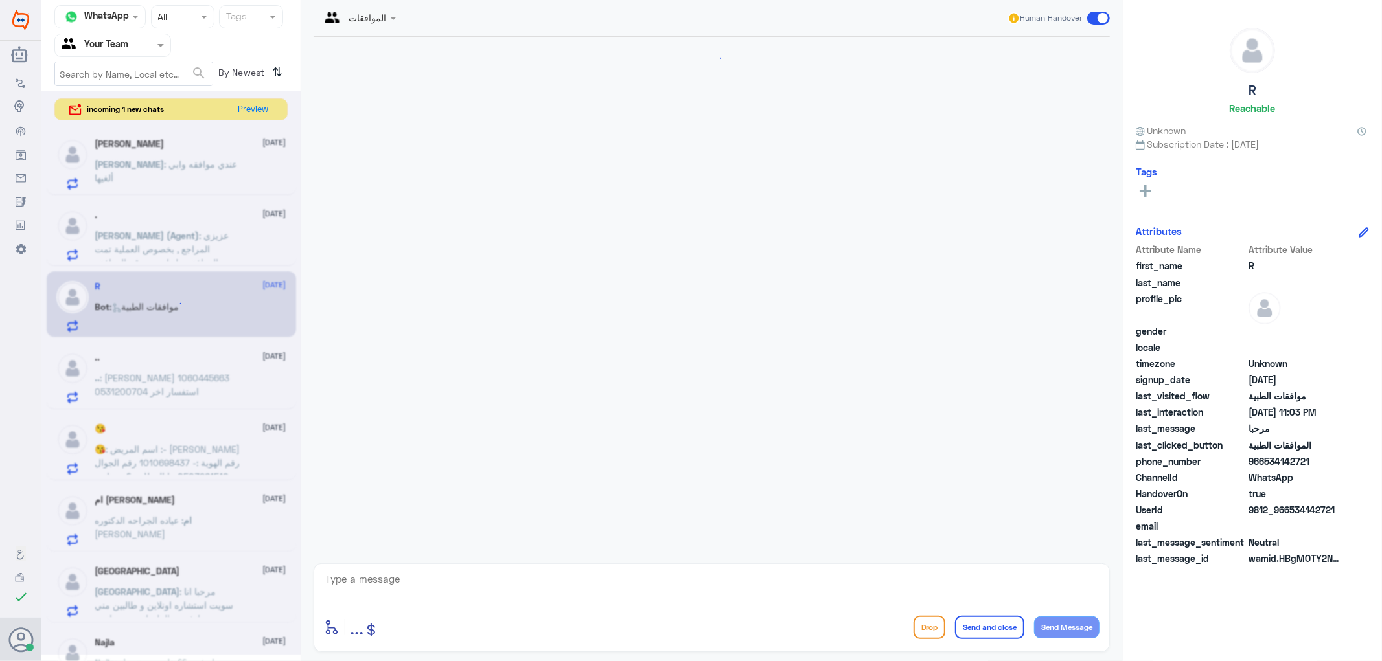
scroll to position [156, 0]
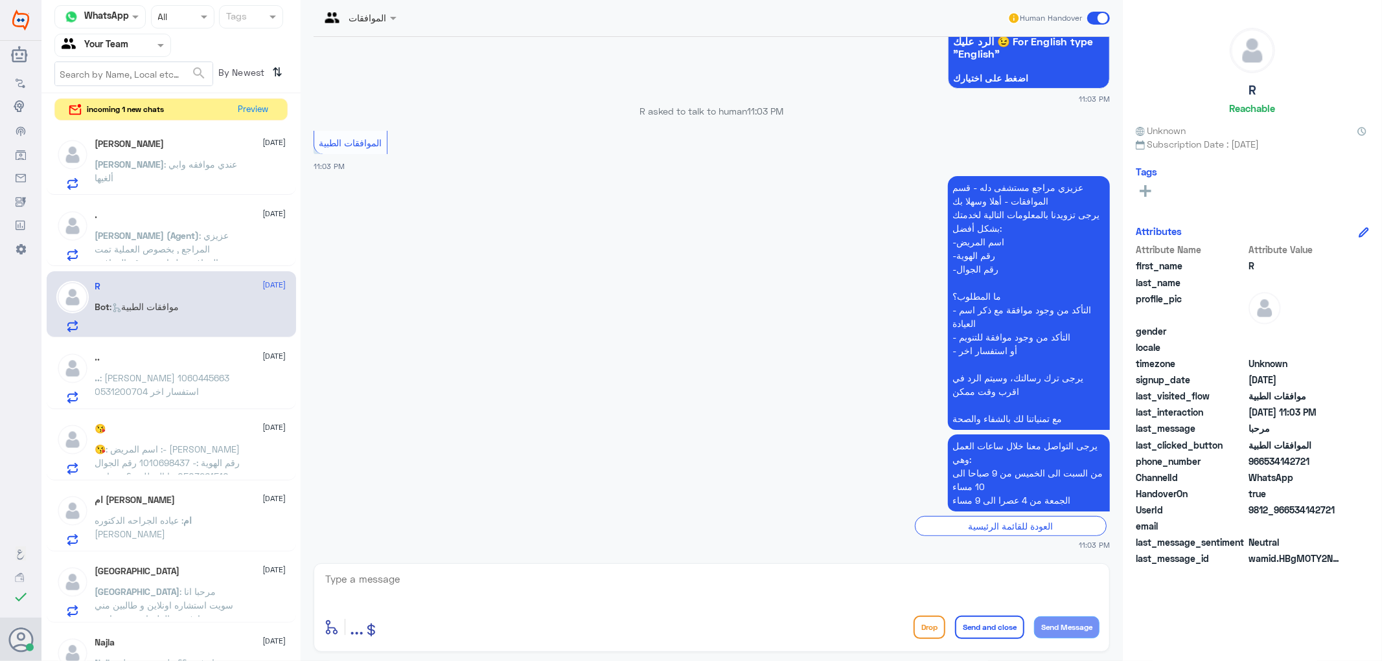
click at [441, 595] on textarea at bounding box center [711, 587] width 775 height 32
type textarea "تفضل كيف اقدر اساعدك"
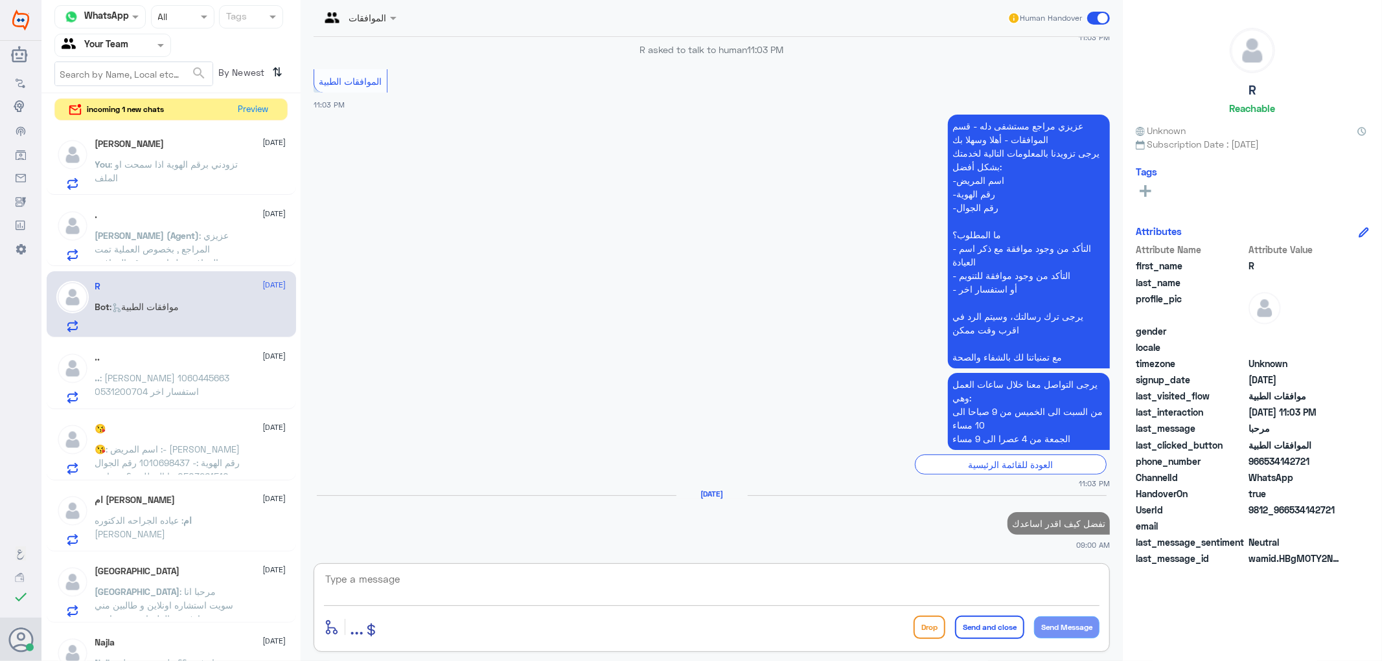
scroll to position [221, 0]
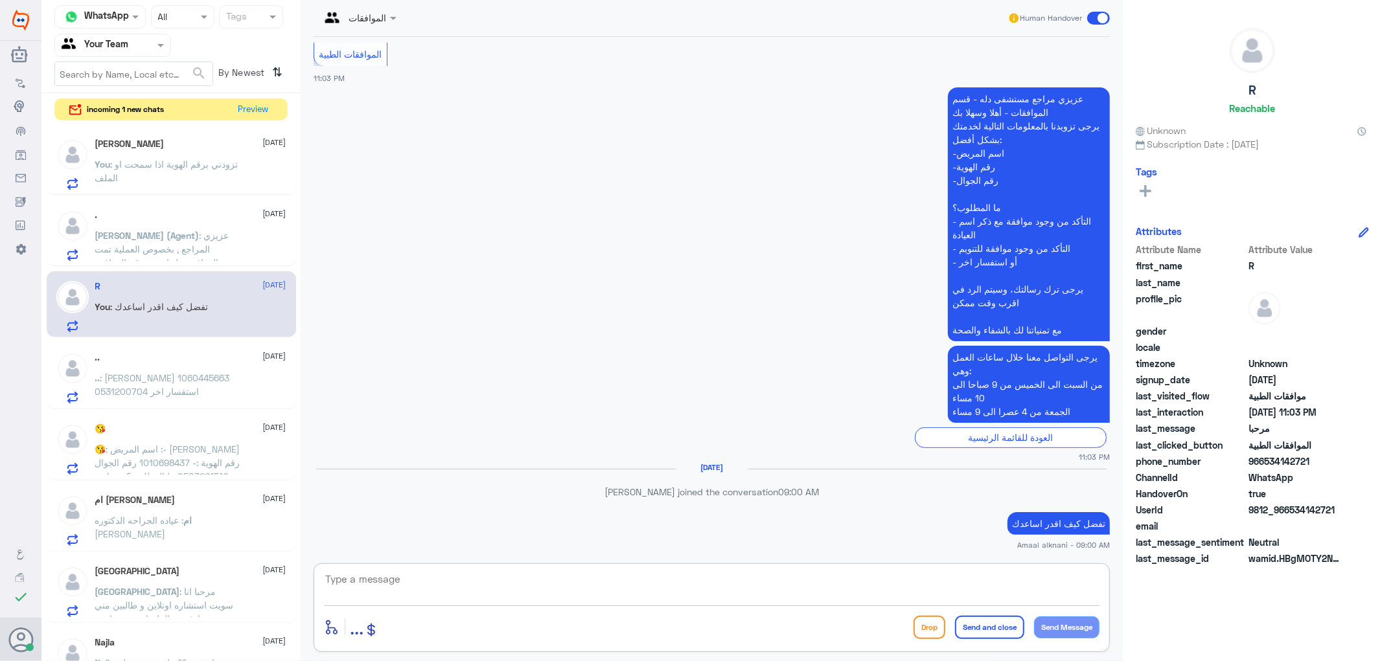
click at [201, 177] on p "You : تزودني برقم الهوية اذا سمحت او الملف" at bounding box center [168, 173] width 146 height 32
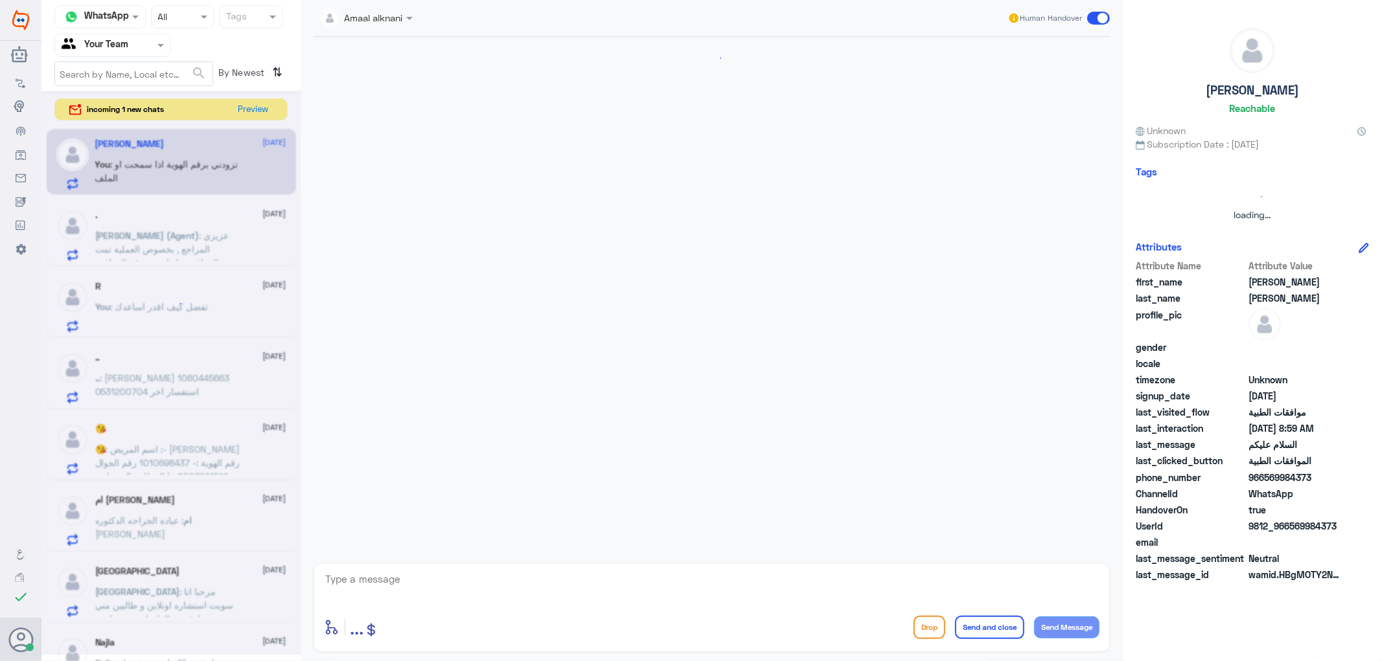
scroll to position [873, 0]
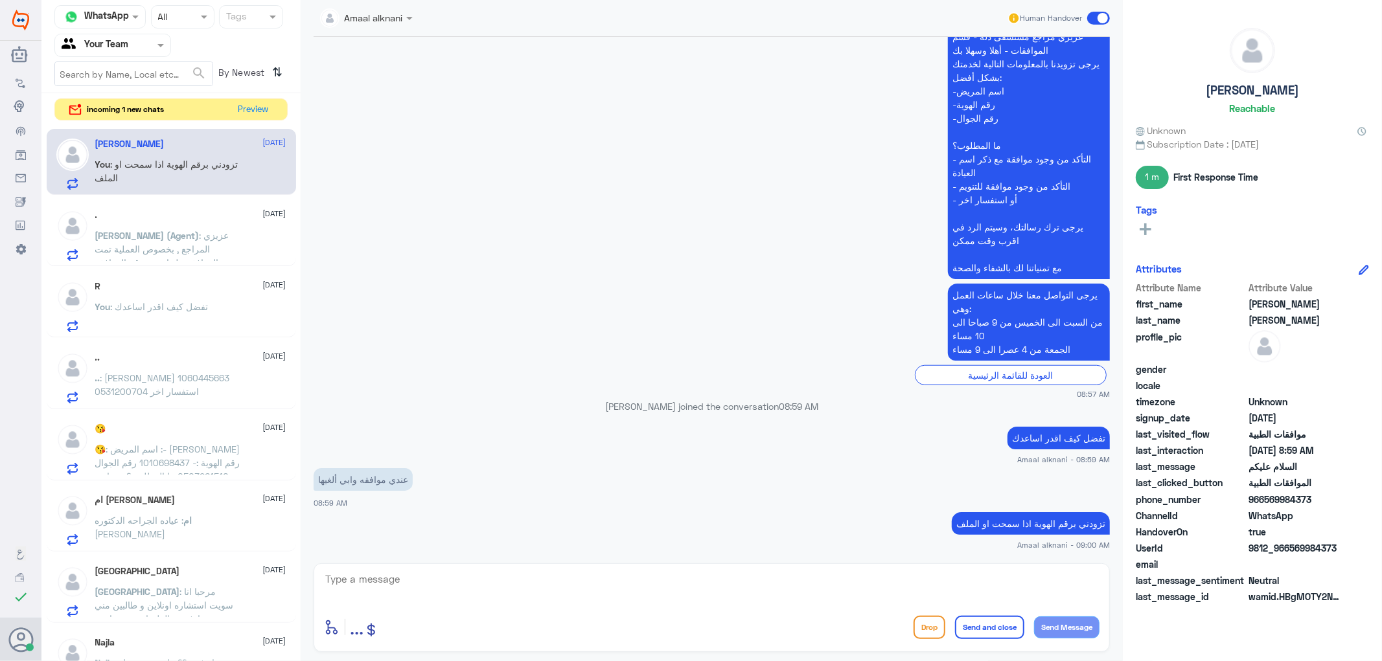
click at [207, 386] on p ".. : [PERSON_NAME] 1060445663 0531200704 استفسار اخر" at bounding box center [168, 387] width 146 height 32
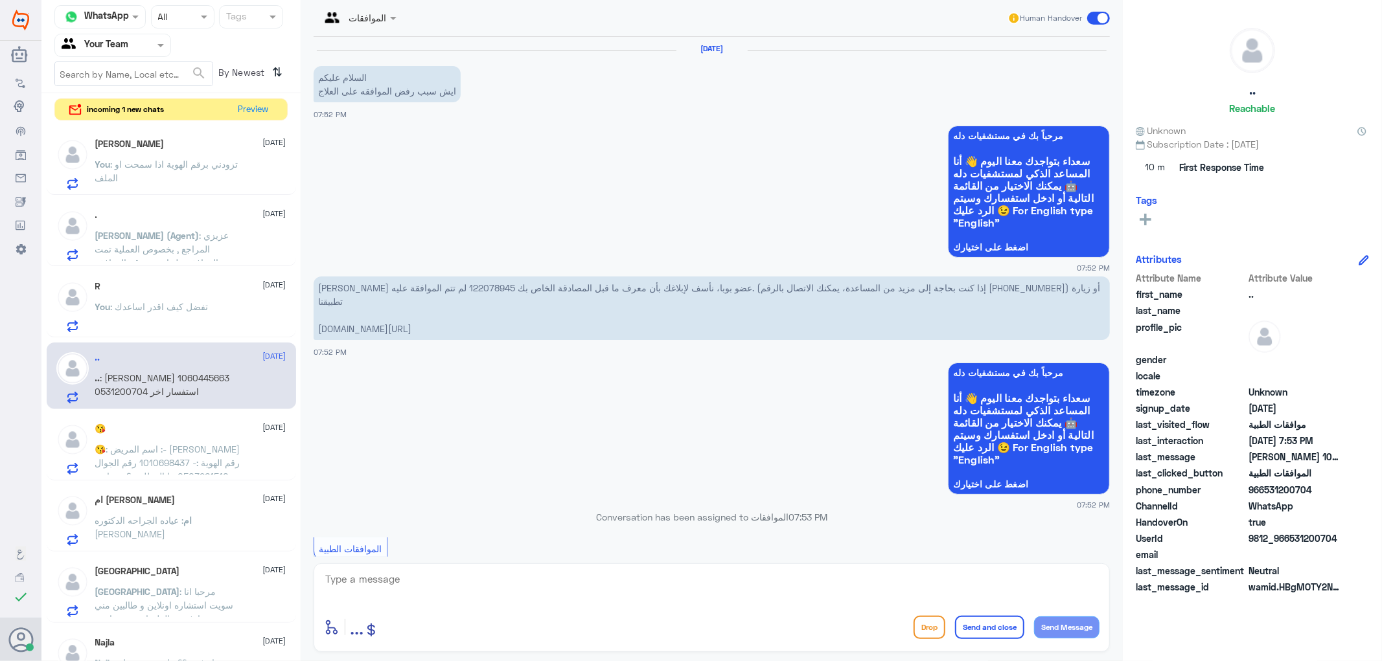
scroll to position [451, 0]
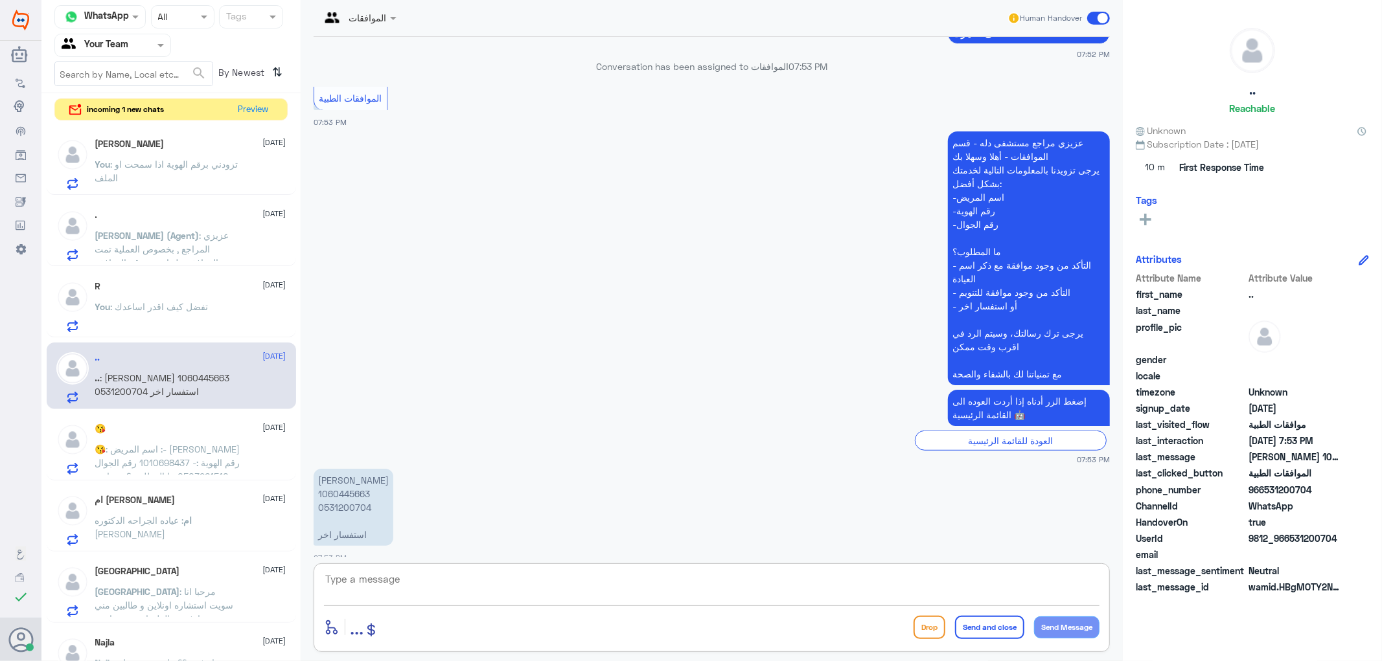
click at [402, 586] on textarea at bounding box center [711, 587] width 775 height 32
type textarea "تفضل كيف اقدر اساعدك"
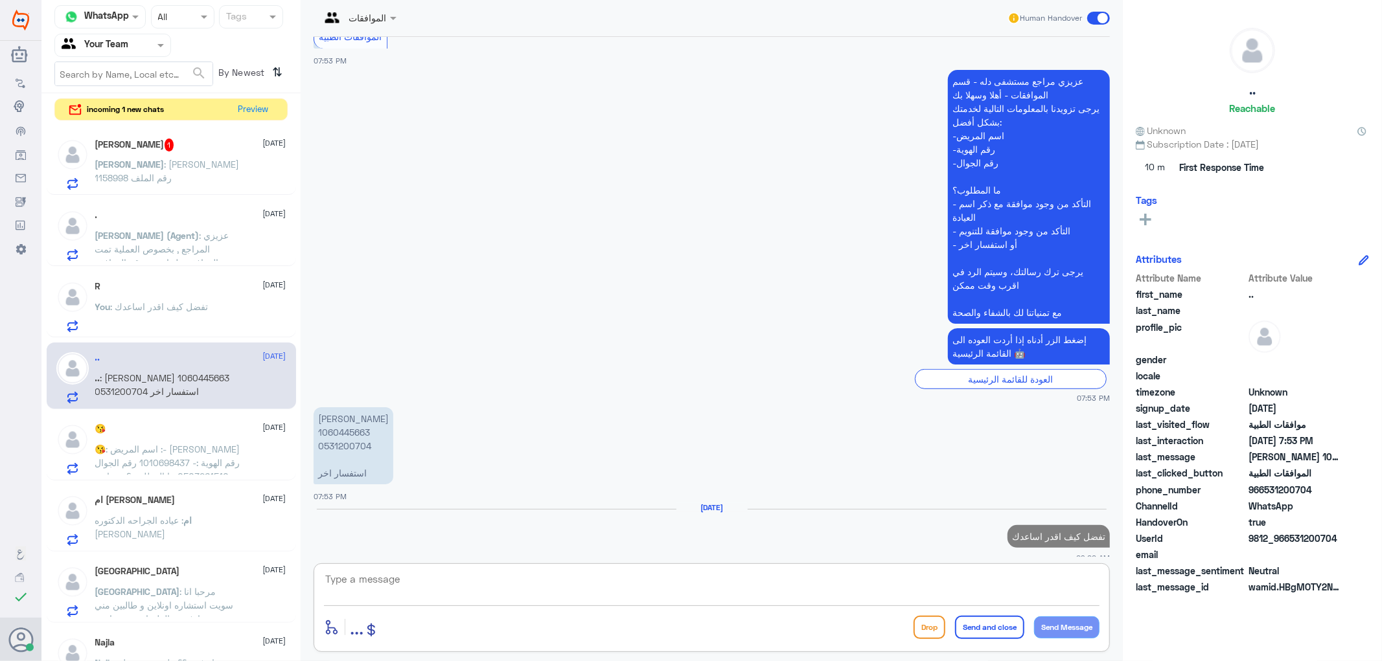
click at [335, 431] on p "[PERSON_NAME] 1060445663 0531200704 استفسار اخر" at bounding box center [354, 446] width 80 height 77
copy p "0531200704"
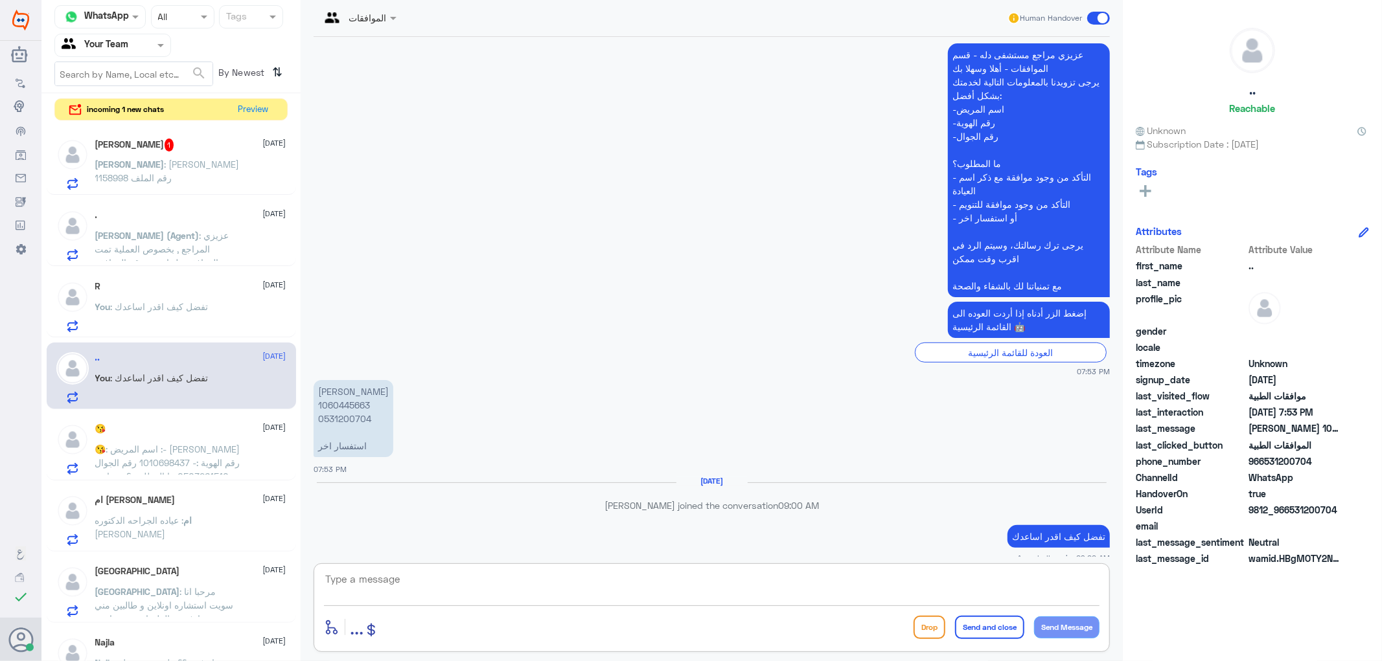
click at [409, 577] on textarea at bounding box center [711, 587] width 775 height 32
type textarea "بالنسبة لطلبكم في قسم العلاج الطبيعي موافق عليه"
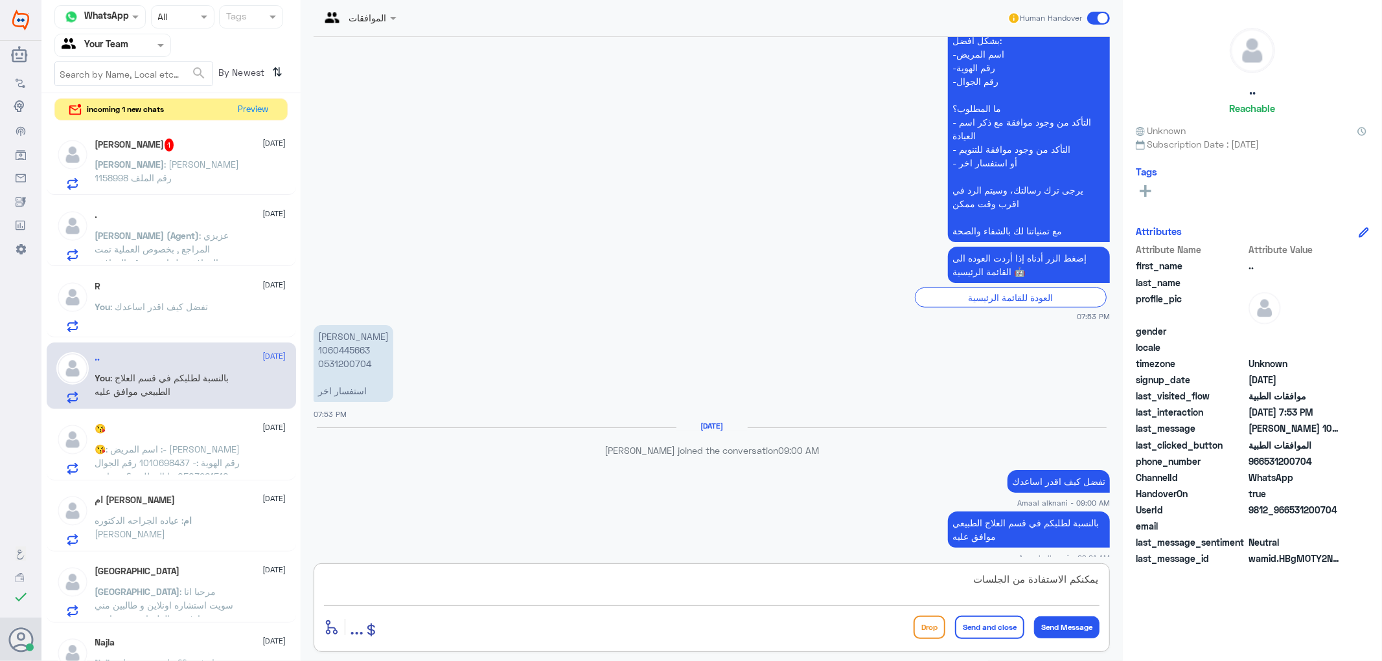
type textarea "يمكنكم الاستفادة من الجلسات"
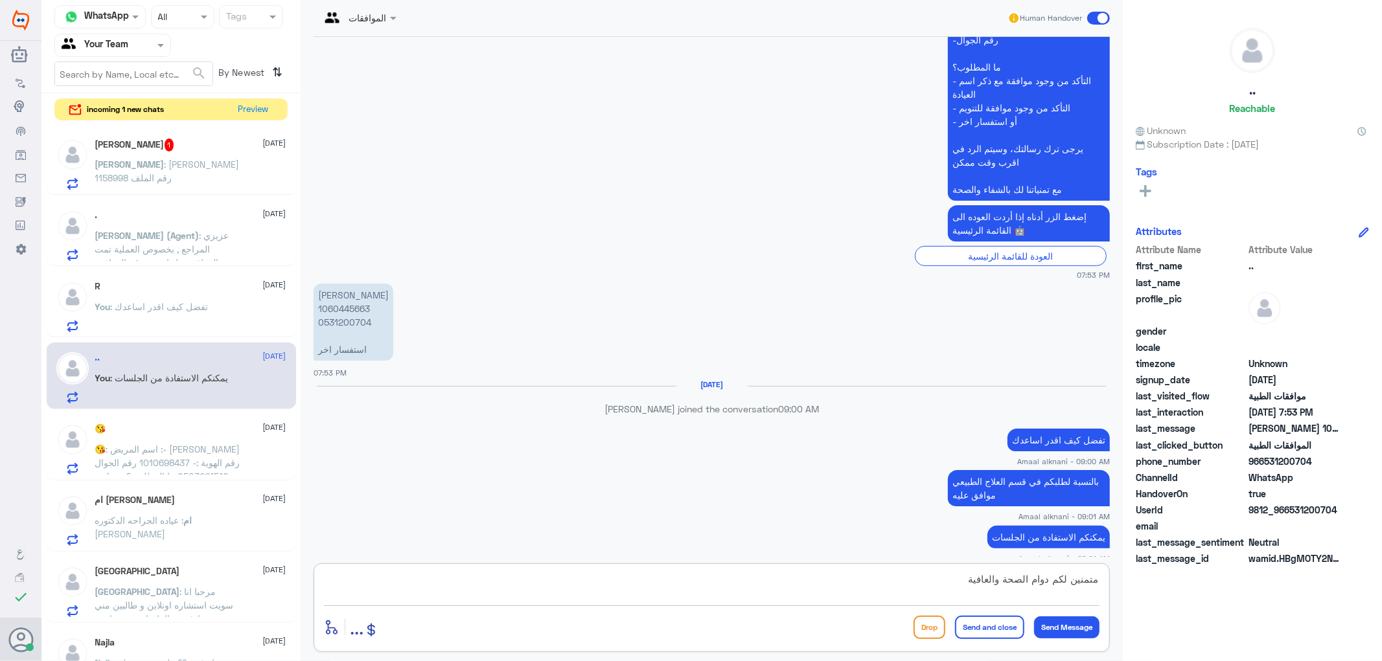
type textarea "متمنين لكم دوام الصحة والعافية"
click at [982, 629] on button "Send and close" at bounding box center [989, 627] width 69 height 23
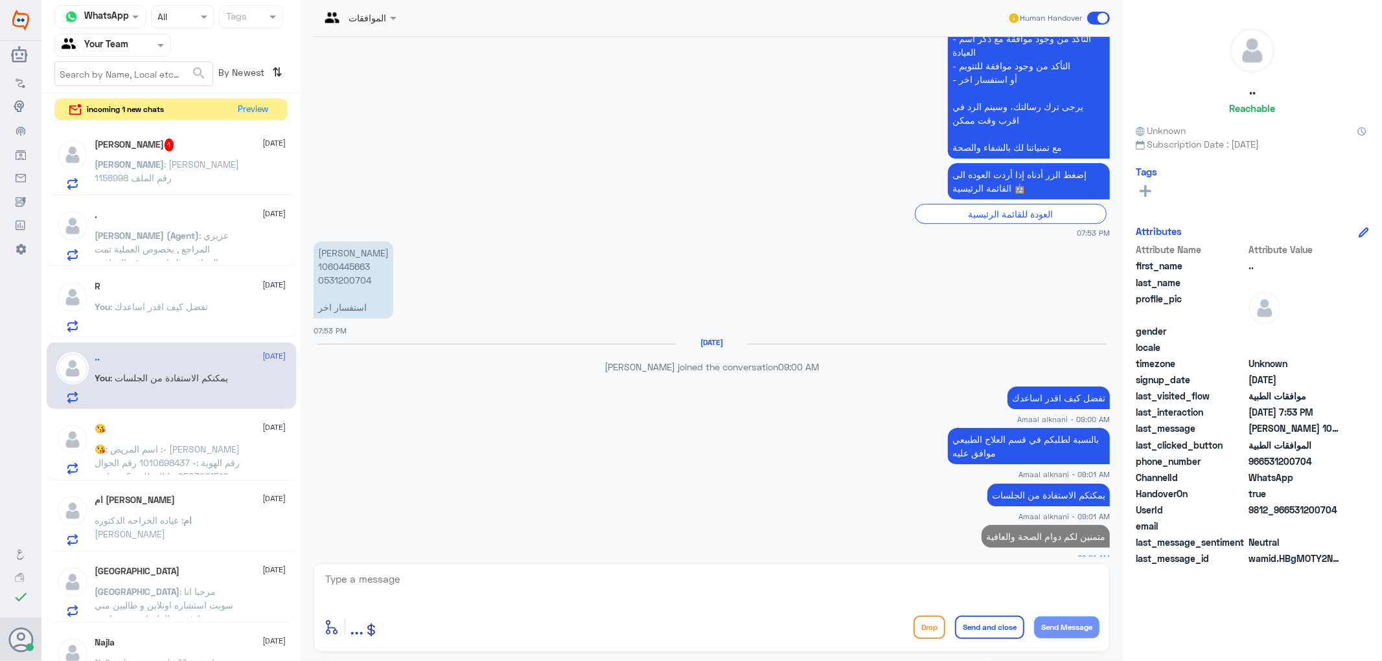
scroll to position [650, 0]
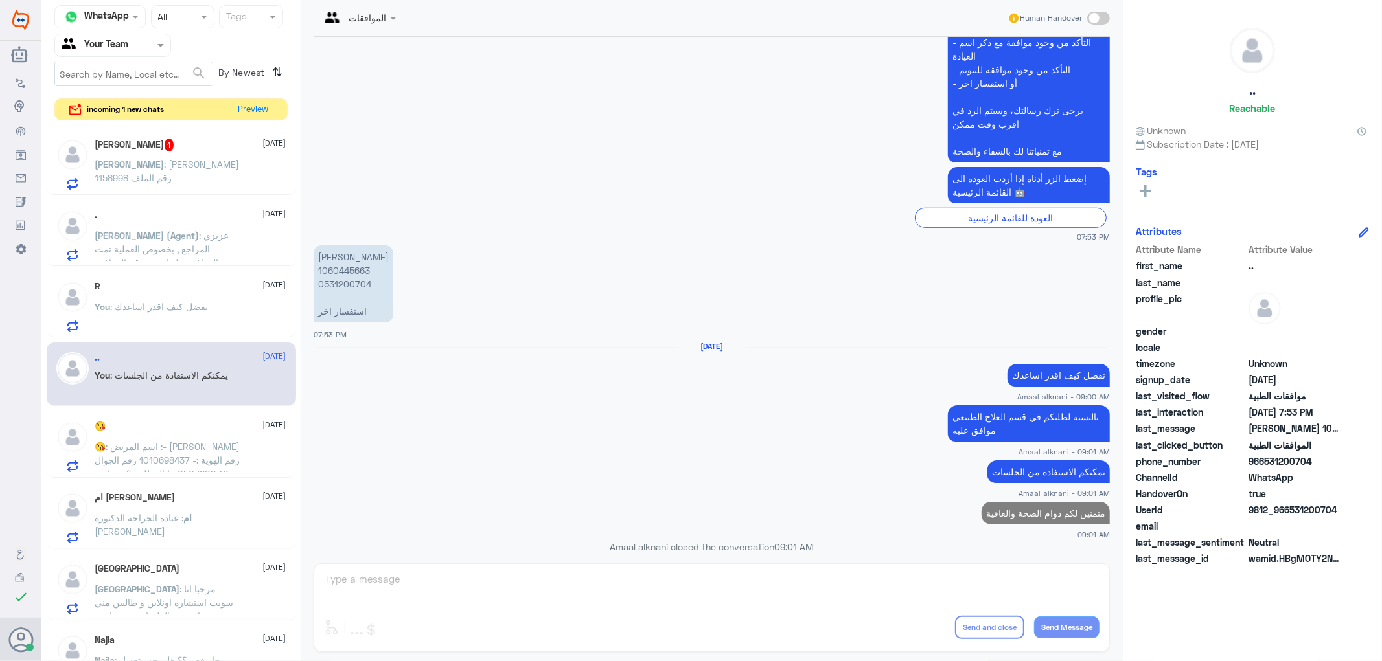
click at [172, 186] on p "[PERSON_NAME] : [PERSON_NAME] رقم الملف 1158998" at bounding box center [168, 173] width 146 height 32
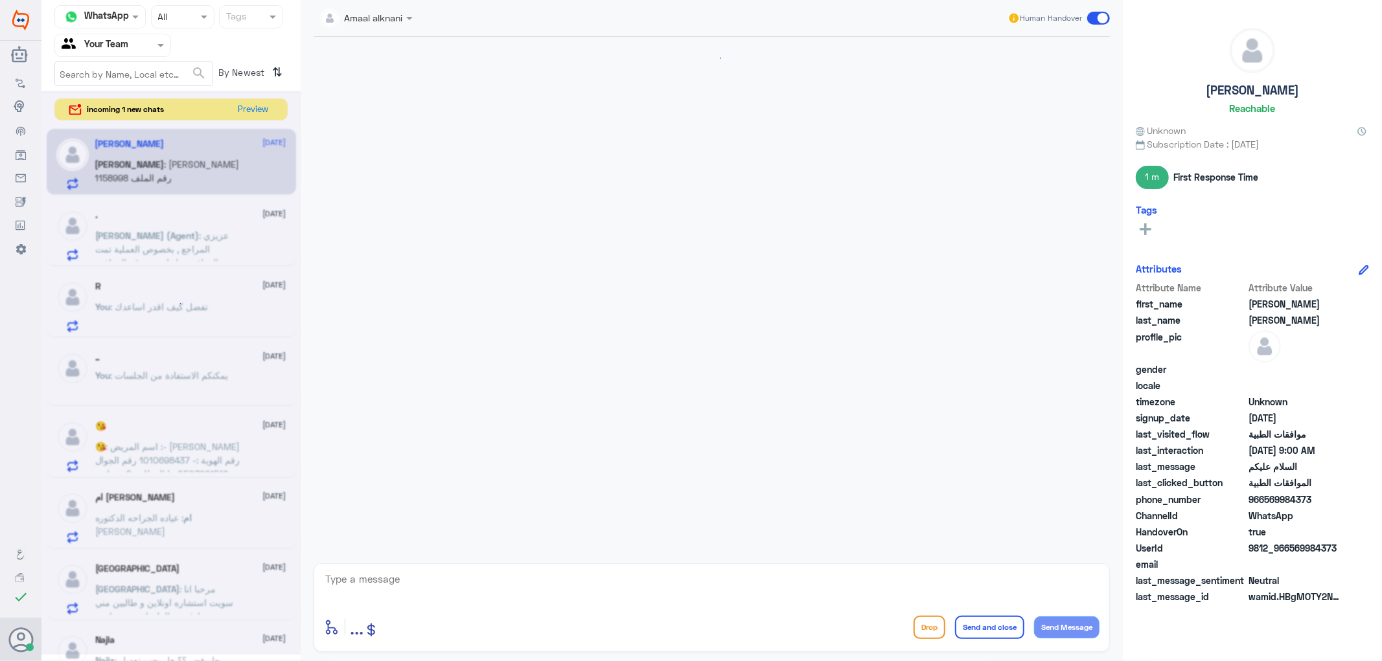
scroll to position [782, 0]
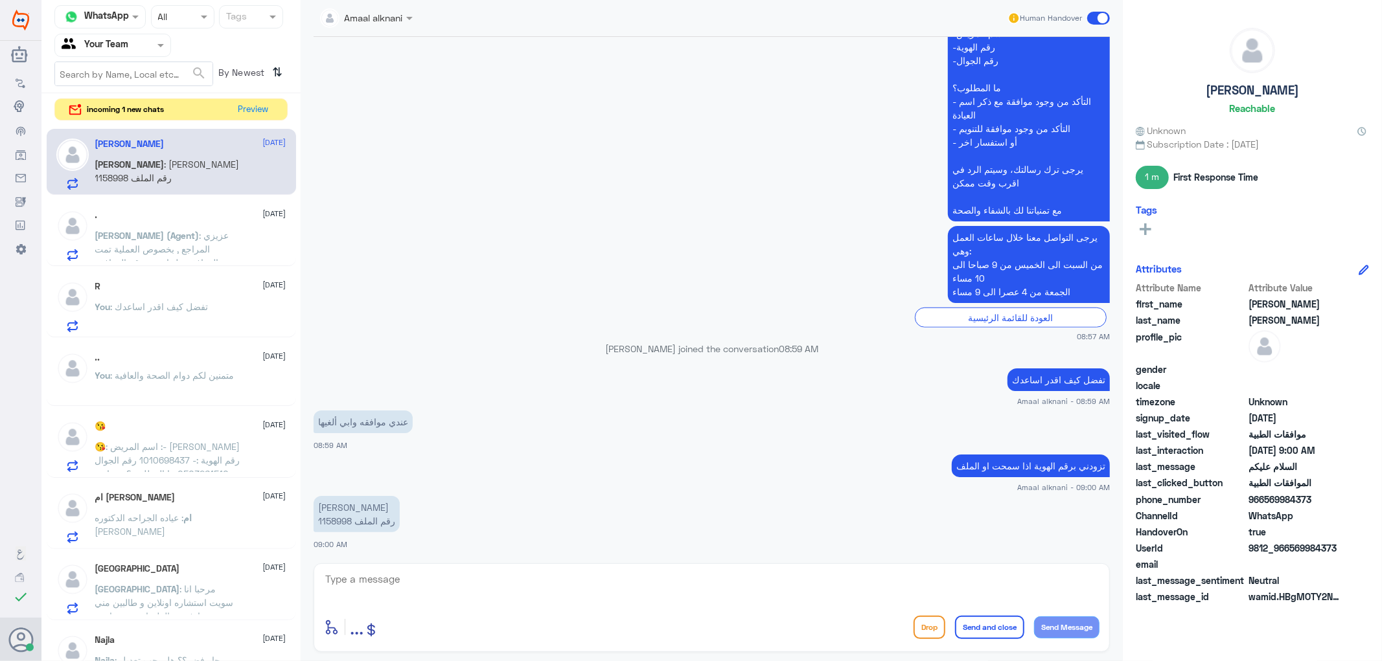
click at [338, 520] on p "[PERSON_NAME] رقم الملف 1158998" at bounding box center [357, 514] width 86 height 36
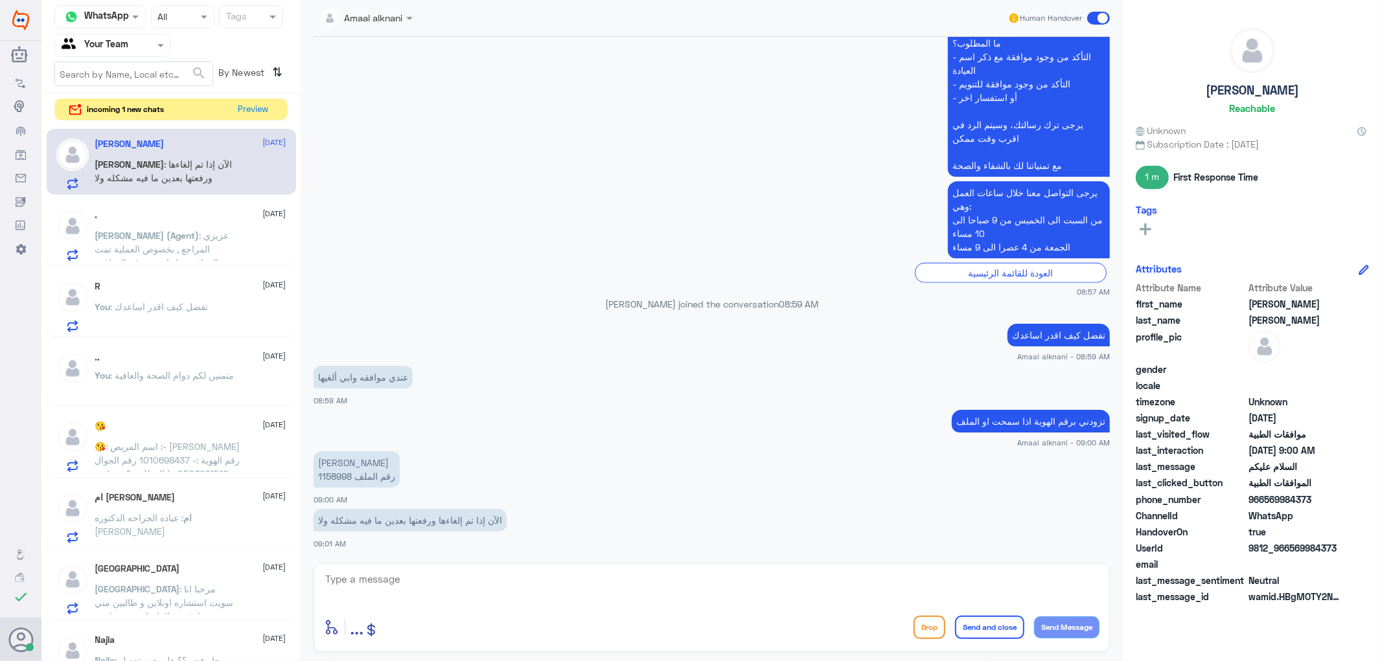
click at [617, 514] on app-msgs-text "الآن إذا تم إلغاءها ورفعتها بعدين ما فيه مشكله ولا" at bounding box center [712, 521] width 796 height 24
click at [332, 477] on p "[PERSON_NAME] رقم الملف 1158998" at bounding box center [357, 470] width 86 height 36
copy p "1158998"
click at [439, 581] on textarea at bounding box center [711, 587] width 775 height 32
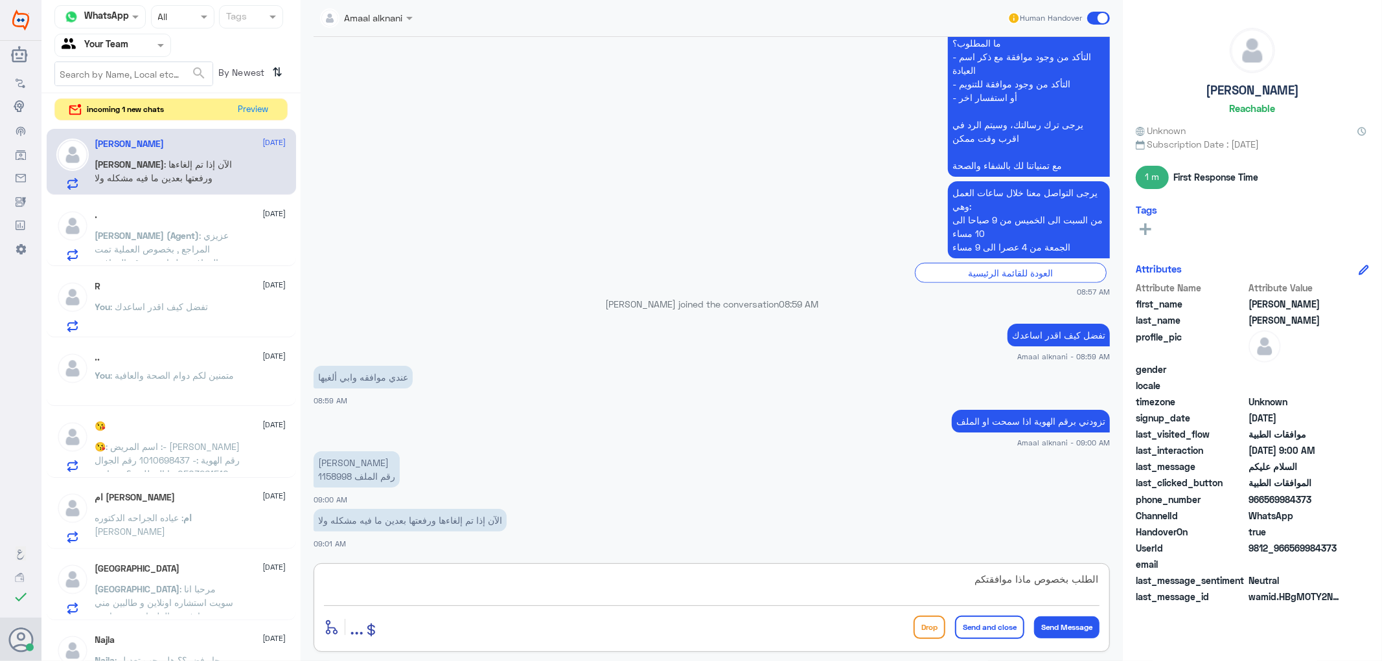
type textarea "الطلب بخصوص ماذا موافقتكم"
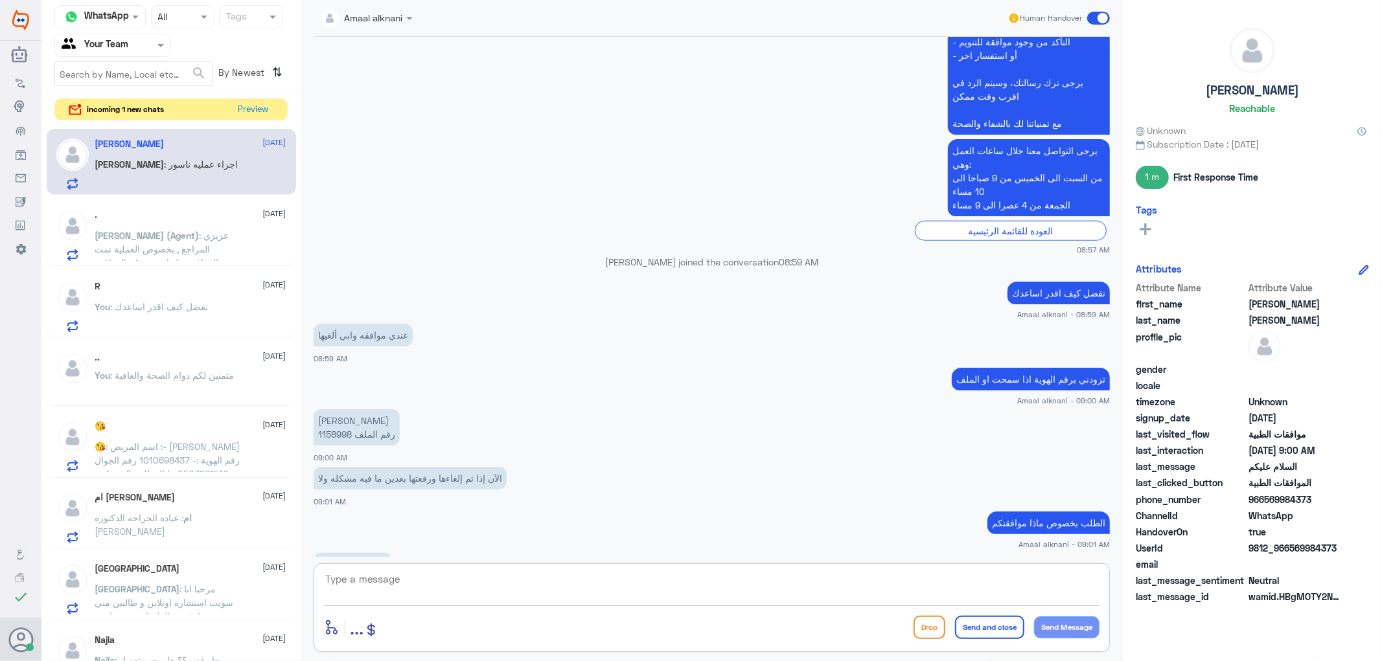
scroll to position [912, 0]
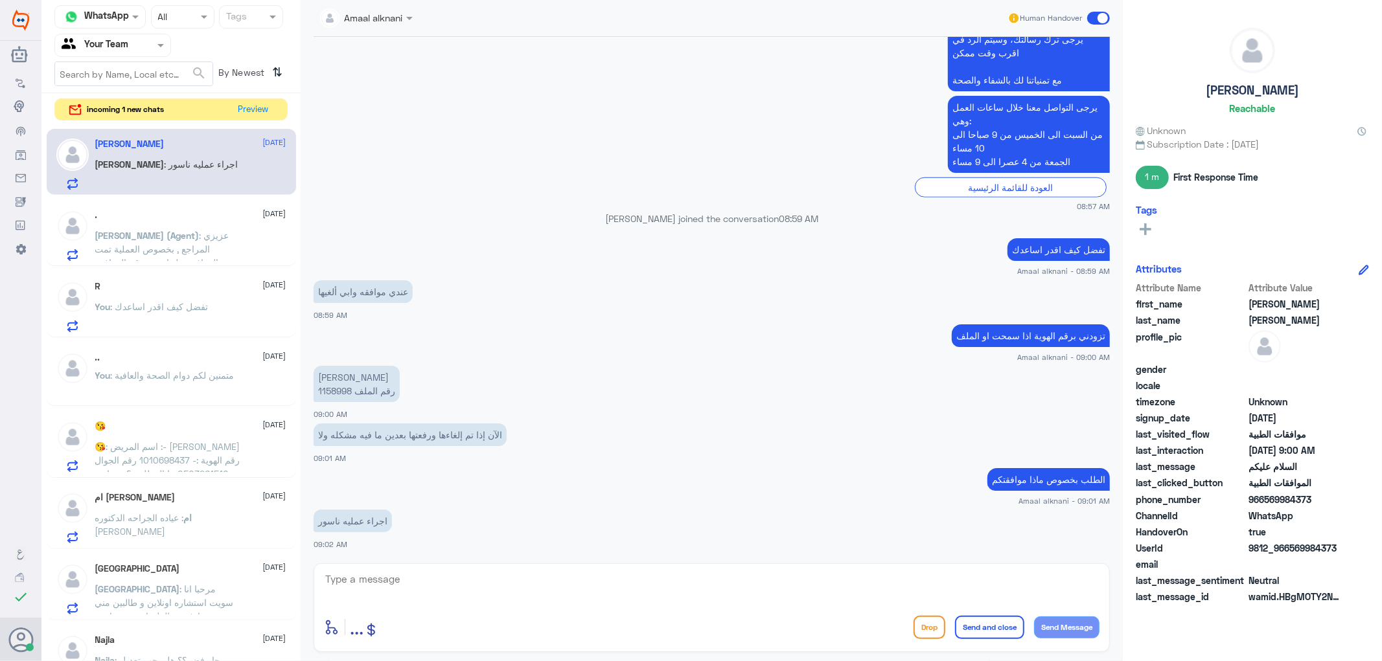
click at [327, 389] on p "[PERSON_NAME] رقم الملف 1158998" at bounding box center [357, 384] width 86 height 36
copy p "1158998"
drag, startPoint x: 433, startPoint y: 590, endPoint x: 433, endPoint y: 580, distance: 9.7
click at [433, 584] on textarea at bounding box center [711, 587] width 775 height 32
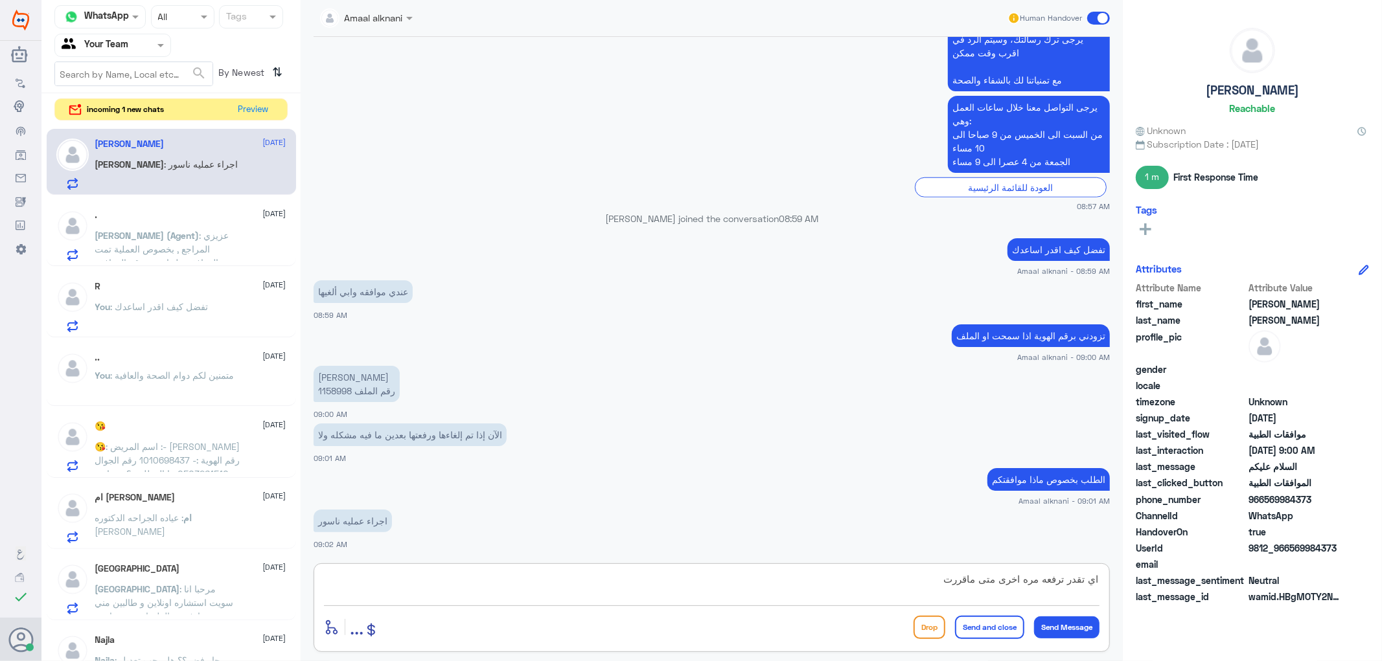
type textarea "اي تقدر ترفعه مره اخرى متى ماقررت"
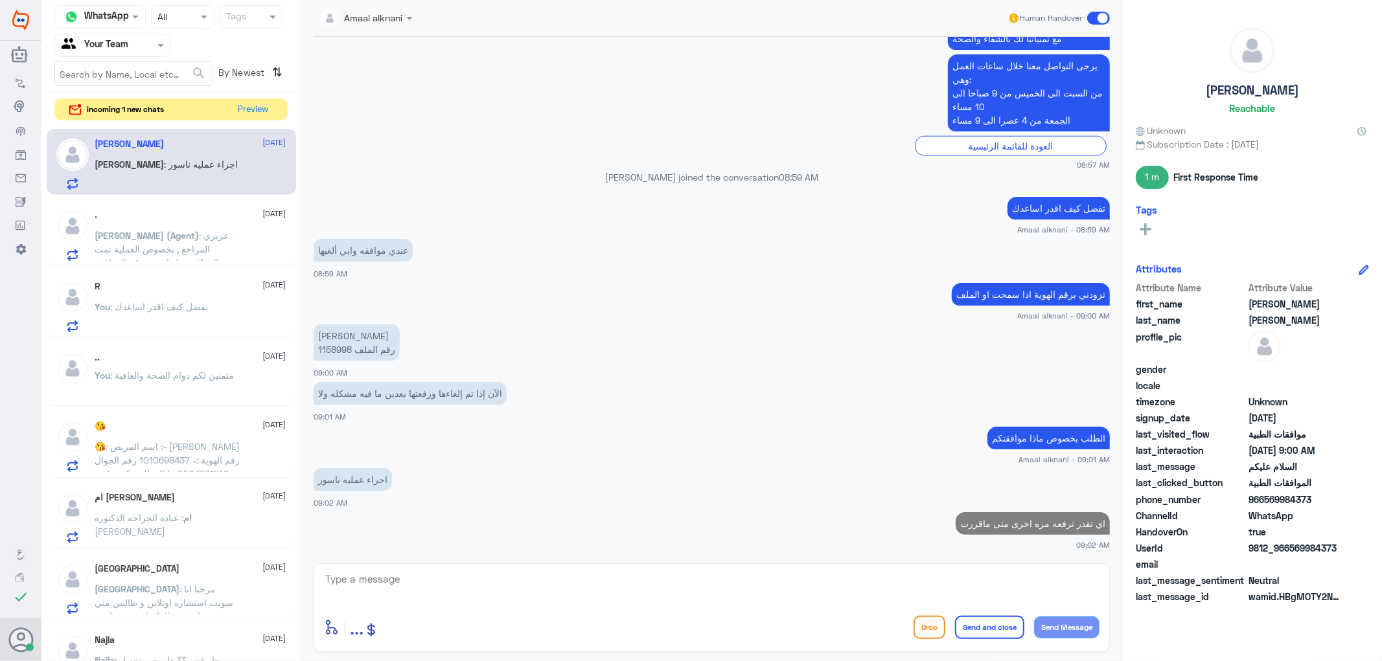
click at [341, 350] on p "[PERSON_NAME] رقم الملف 1158998" at bounding box center [357, 343] width 86 height 36
copy p "1158998"
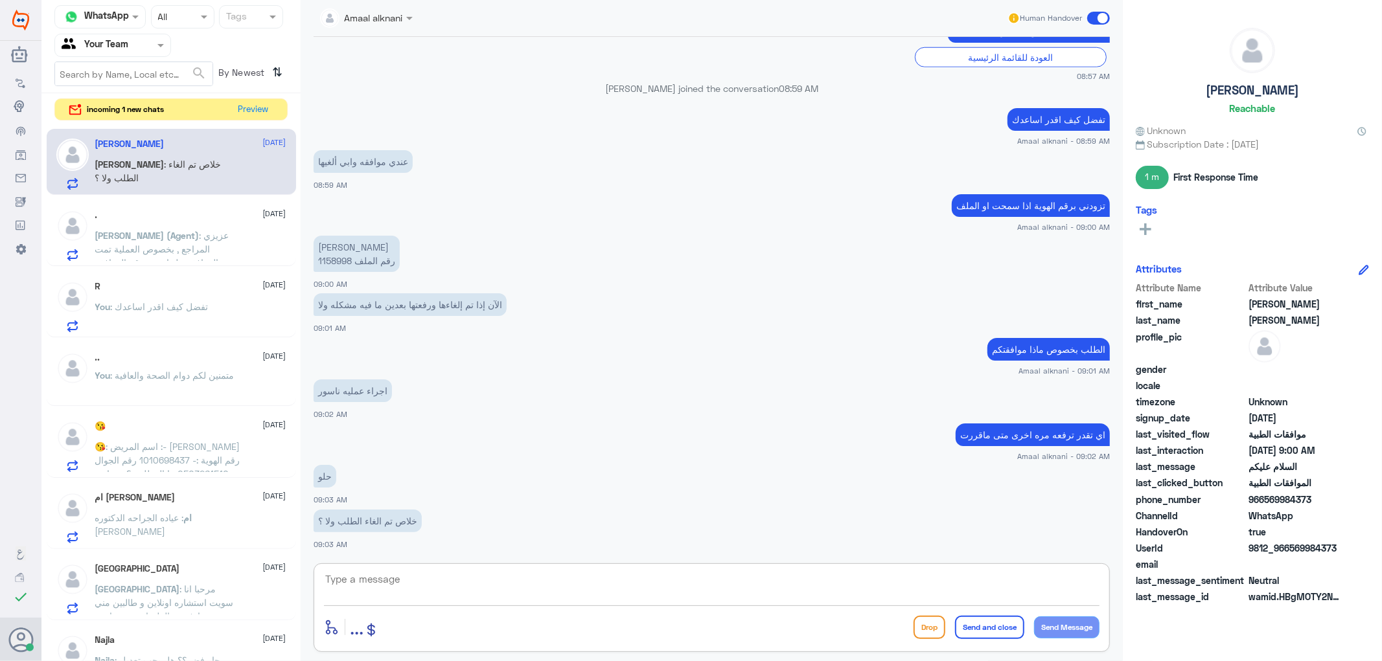
click at [487, 582] on textarea at bounding box center [711, 587] width 775 height 32
type textarea "h"
type textarea "الان تم رفع الطلب للفريق المختص بالعمليات وجاري العمل عليه"
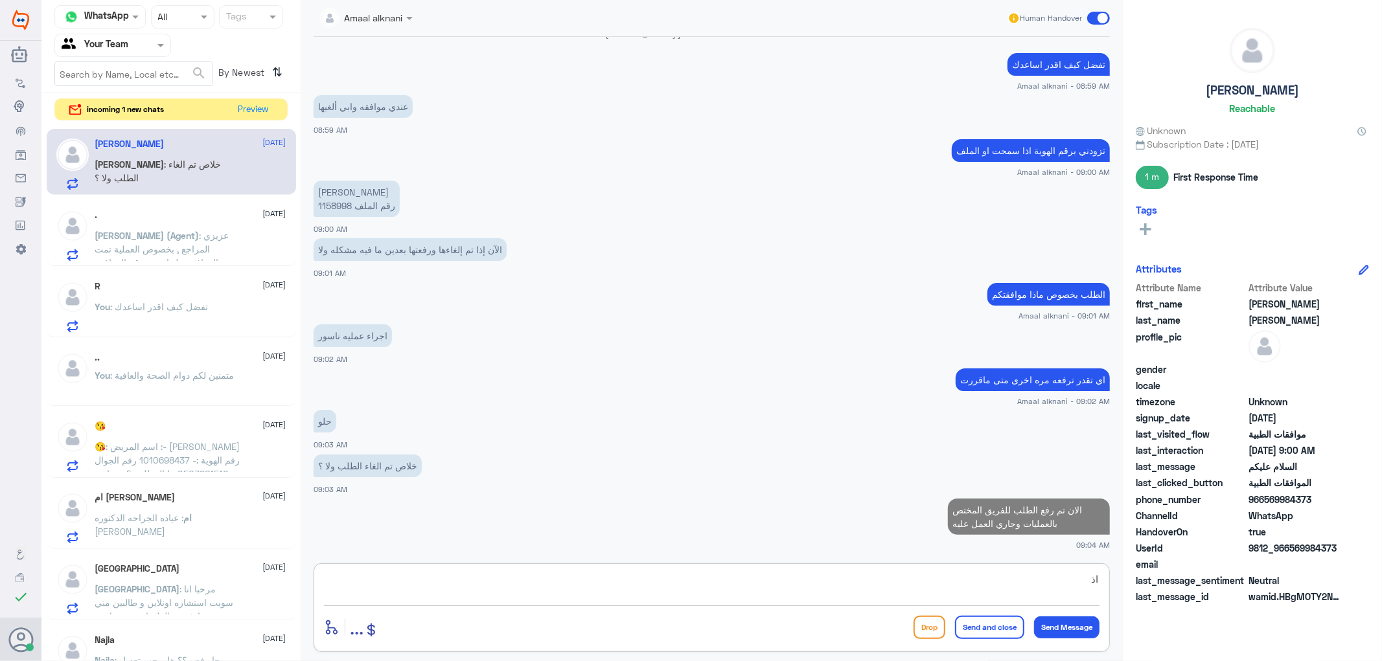
type textarea "ا"
type textarea "ممكن تفيدني بسبب الالغاء"
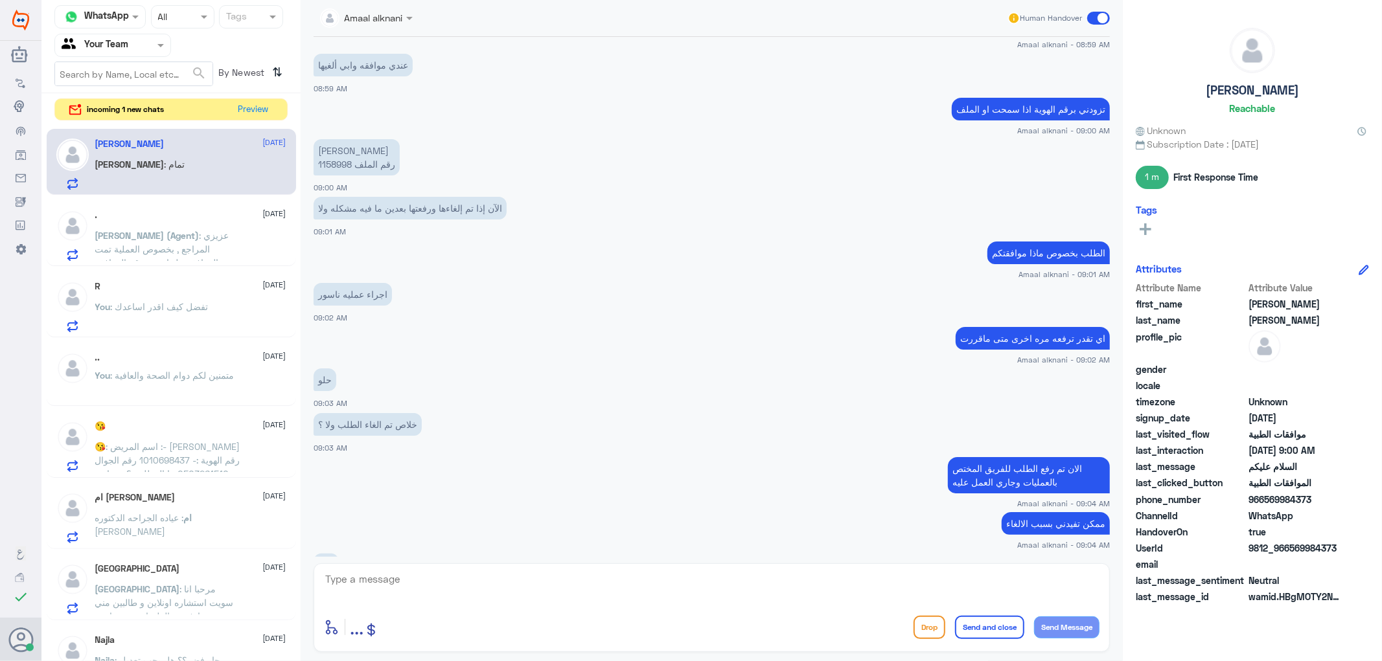
scroll to position [1183, 0]
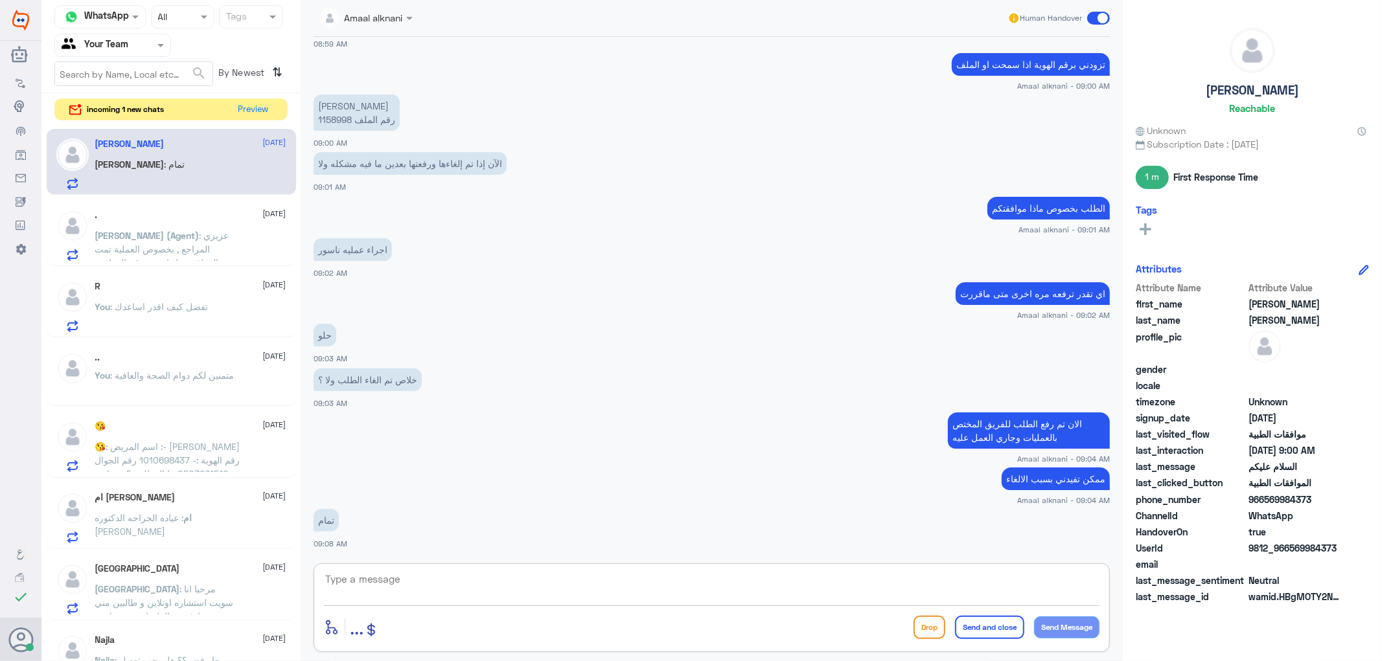
click at [458, 580] on textarea at bounding box center [711, 587] width 775 height 32
type textarea "يمكنكم التواصل معنا خلال الساعات القادمة او الاطلاع على تطبيق تامينكم للتاكد من…"
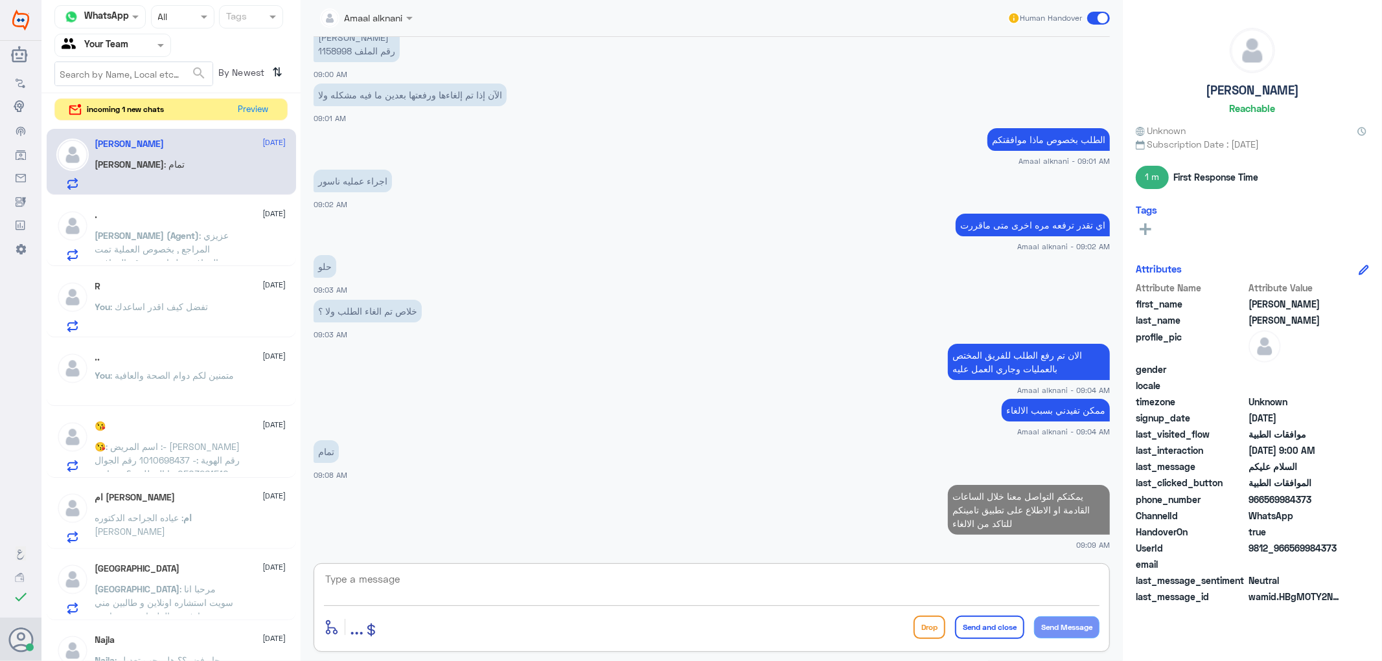
click at [152, 249] on span ": عزيزي المراجع , بخصوص العملية تمت الموافقة عليها تحت رقم الموافقة (121801872)…" at bounding box center [164, 269] width 138 height 79
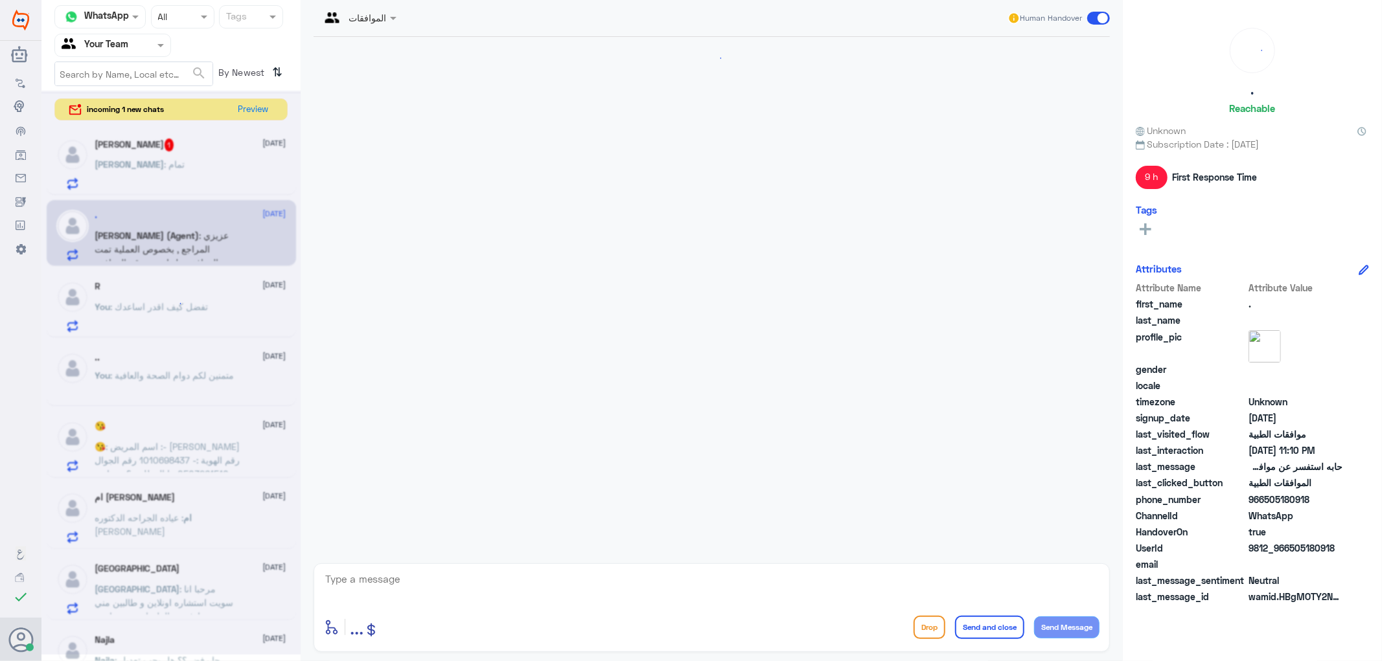
scroll to position [557, 0]
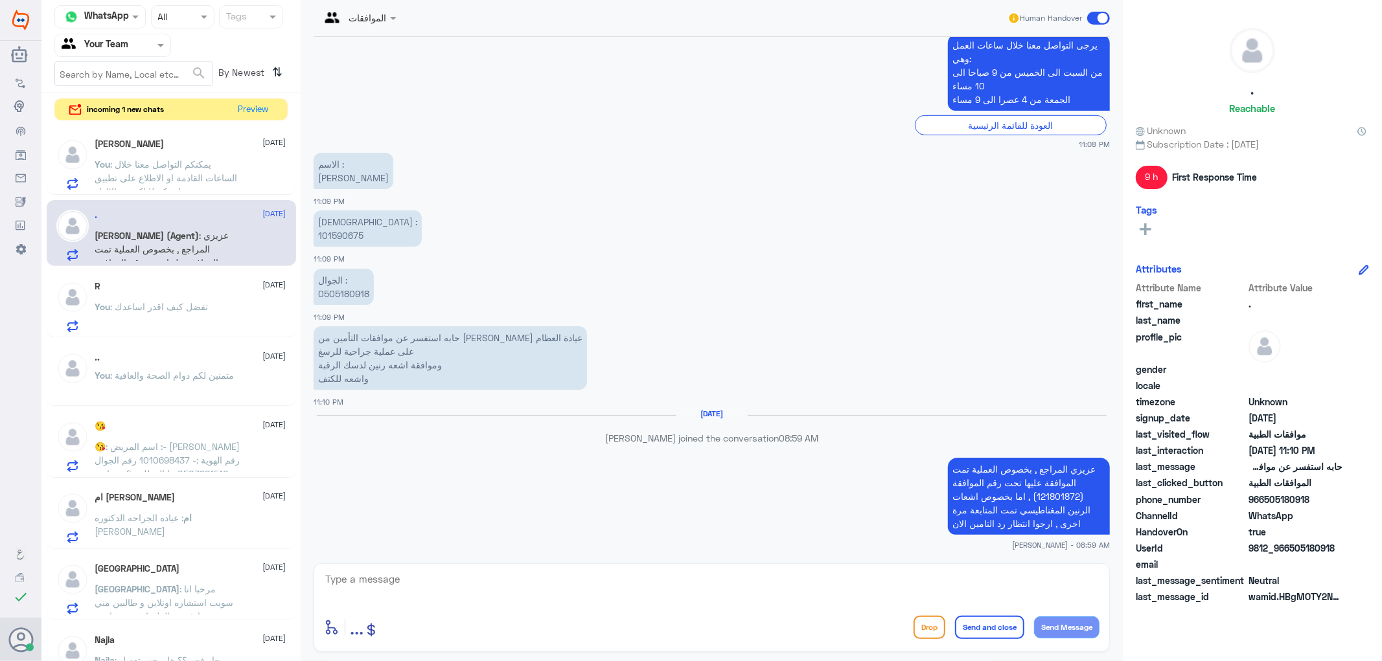
click at [146, 311] on span ": تفضل كيف اقدر اساعدك" at bounding box center [160, 306] width 98 height 11
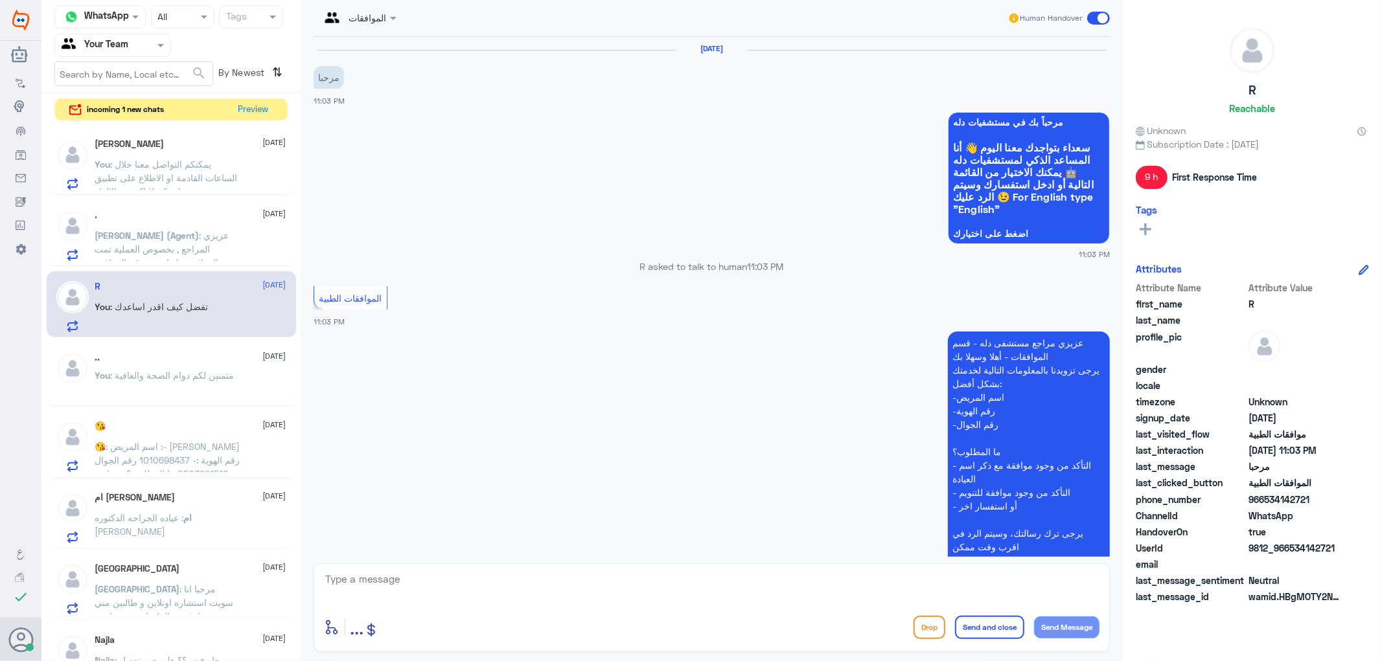
scroll to position [244, 0]
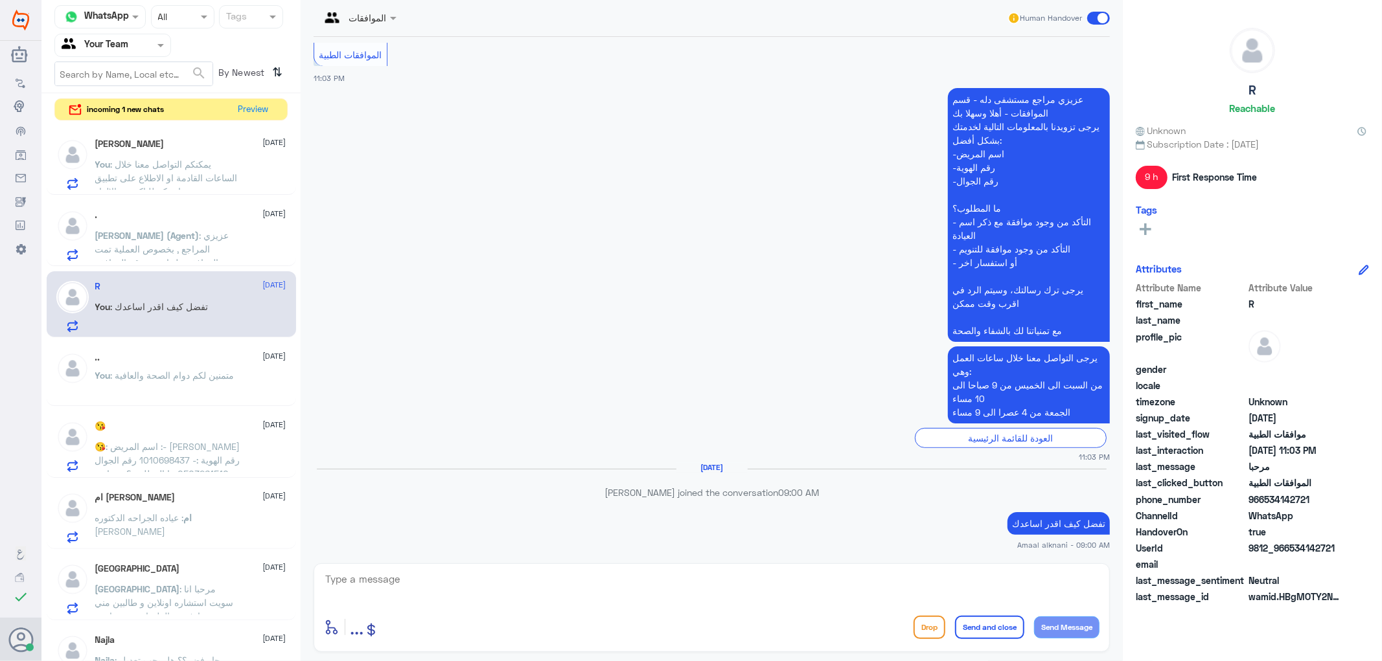
click at [421, 564] on div "enter flow name ... Drop Send and close Send Message" at bounding box center [712, 608] width 796 height 89
click at [416, 581] on textarea at bounding box center [711, 587] width 775 height 32
click at [218, 382] on p "You : متمنين لكم دوام الصحة والعافية" at bounding box center [164, 385] width 139 height 32
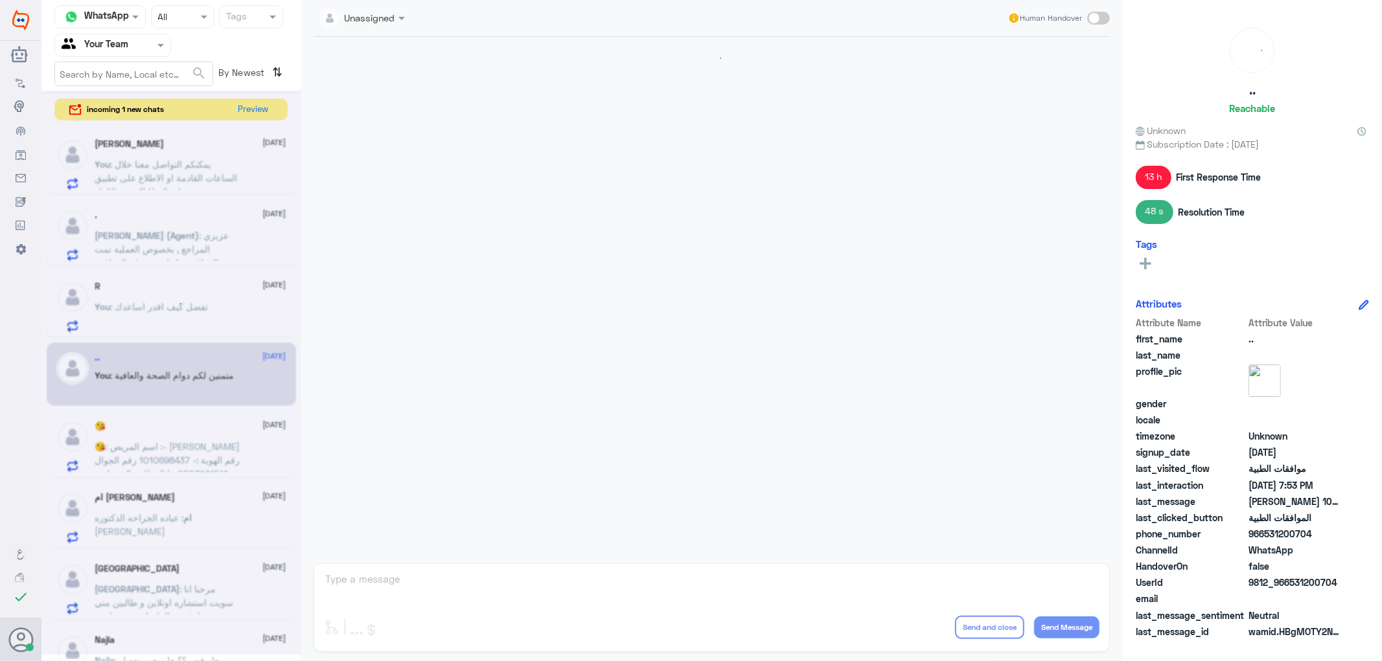
scroll to position [701, 0]
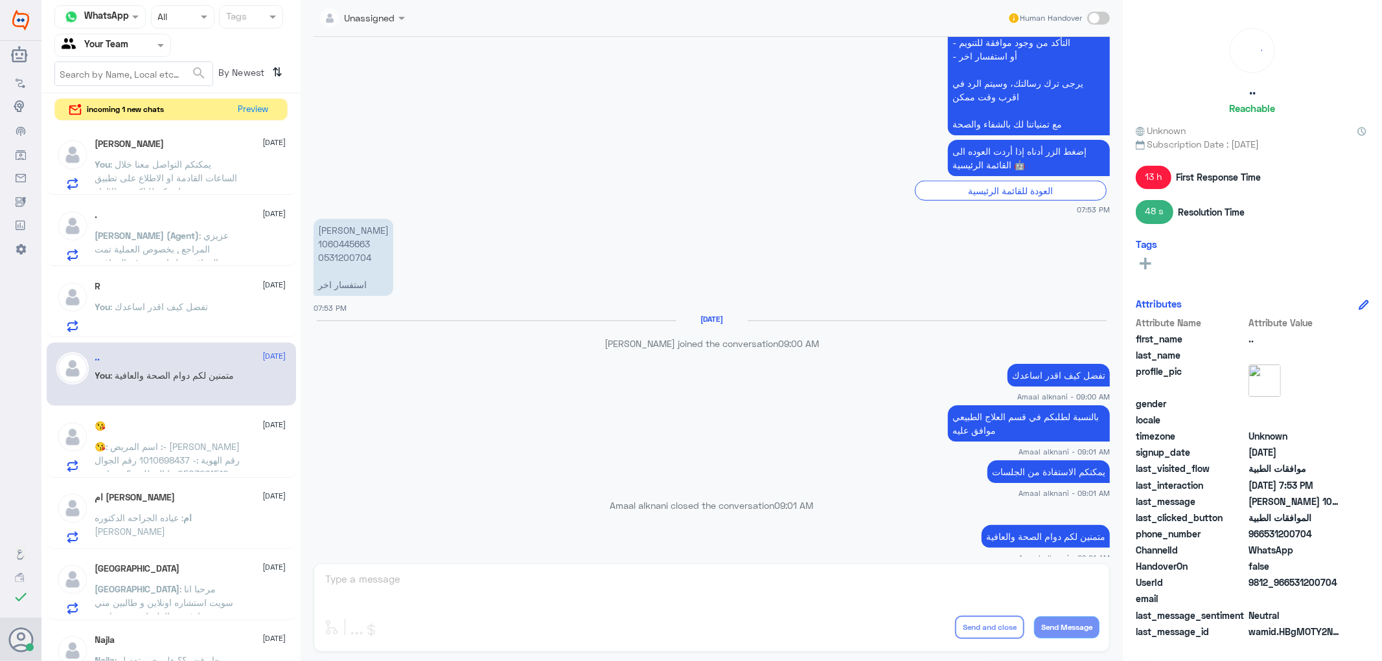
drag, startPoint x: 411, startPoint y: 604, endPoint x: 406, endPoint y: 593, distance: 12.2
click at [408, 599] on div "Unassigned Human Handover [DATE] السلام عليكم ايش سبب رفض الموافقه على العلاج 0…" at bounding box center [712, 332] width 822 height 665
click at [179, 445] on span ": اسم المريض :- [PERSON_NAME] رقم الهوية :- 1010698437 رقم الجوال :- 0503261510…" at bounding box center [168, 494] width 146 height 106
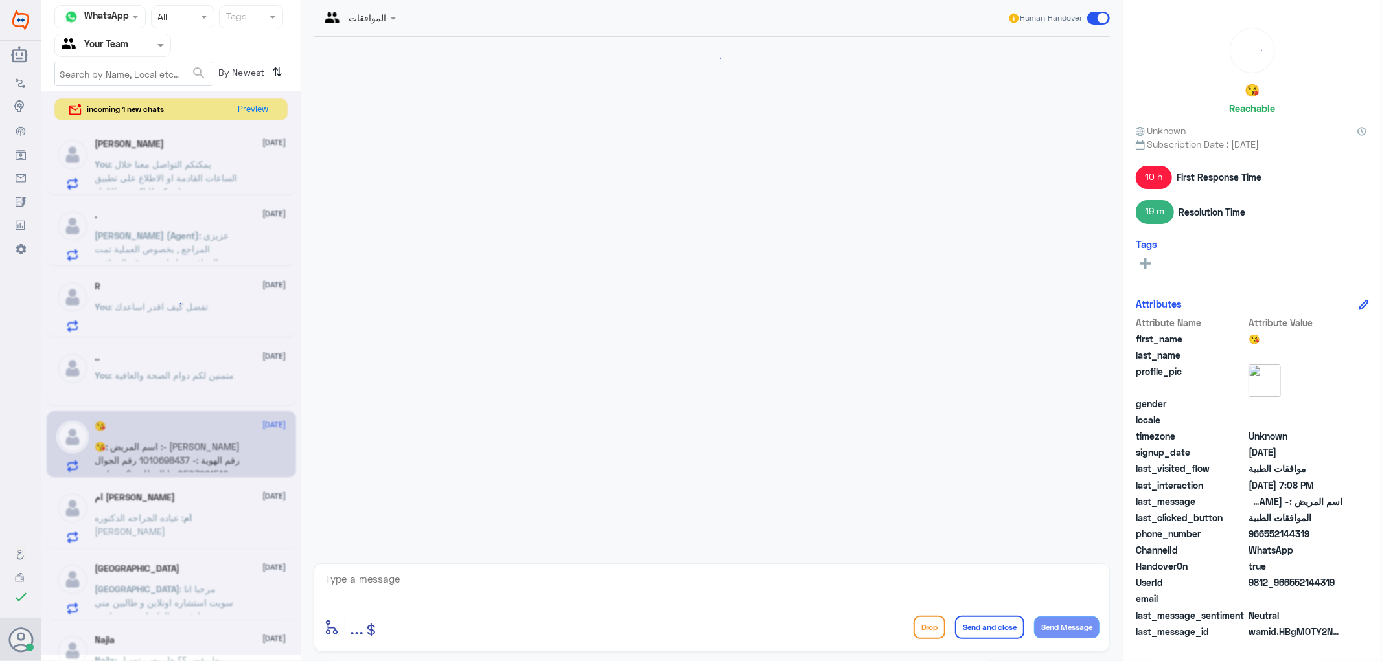
scroll to position [1550, 0]
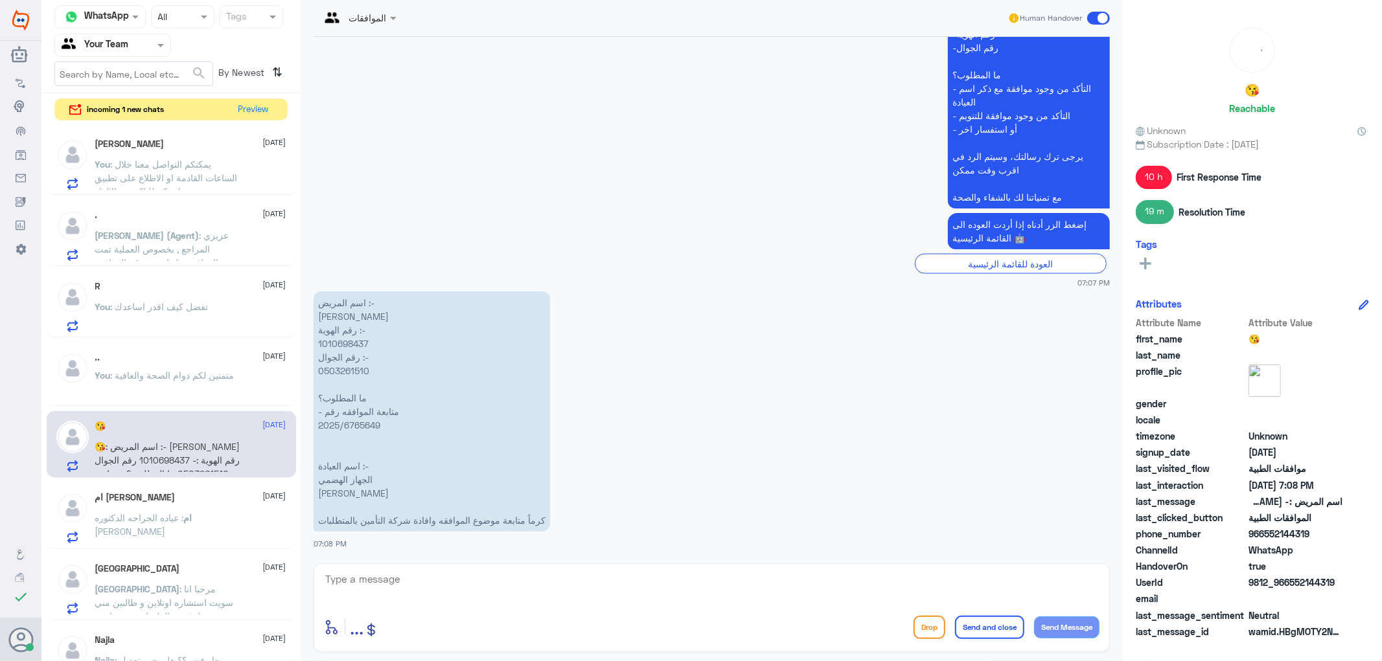
click at [404, 585] on textarea at bounding box center [711, 587] width 775 height 32
click at [355, 425] on p "اسم المريض :- [PERSON_NAME] رقم الهوية :- 1010698437 رقم الجوال :- 0503261510 م…" at bounding box center [432, 412] width 236 height 240
copy p "2025/6765649"
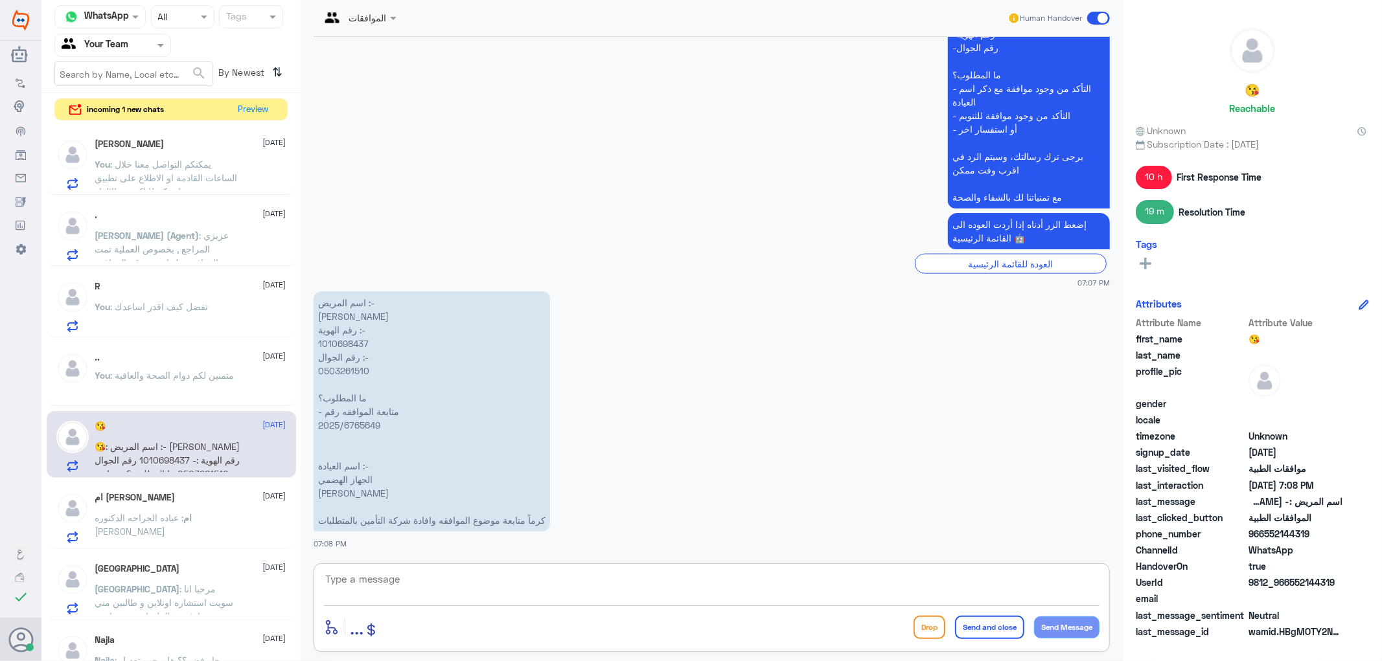
click at [452, 573] on textarea at bounding box center [711, 587] width 775 height 32
click at [452, 578] on textarea at bounding box center [711, 587] width 775 height 32
type textarea "يوجد لديكم تحاليل موافق عليها"
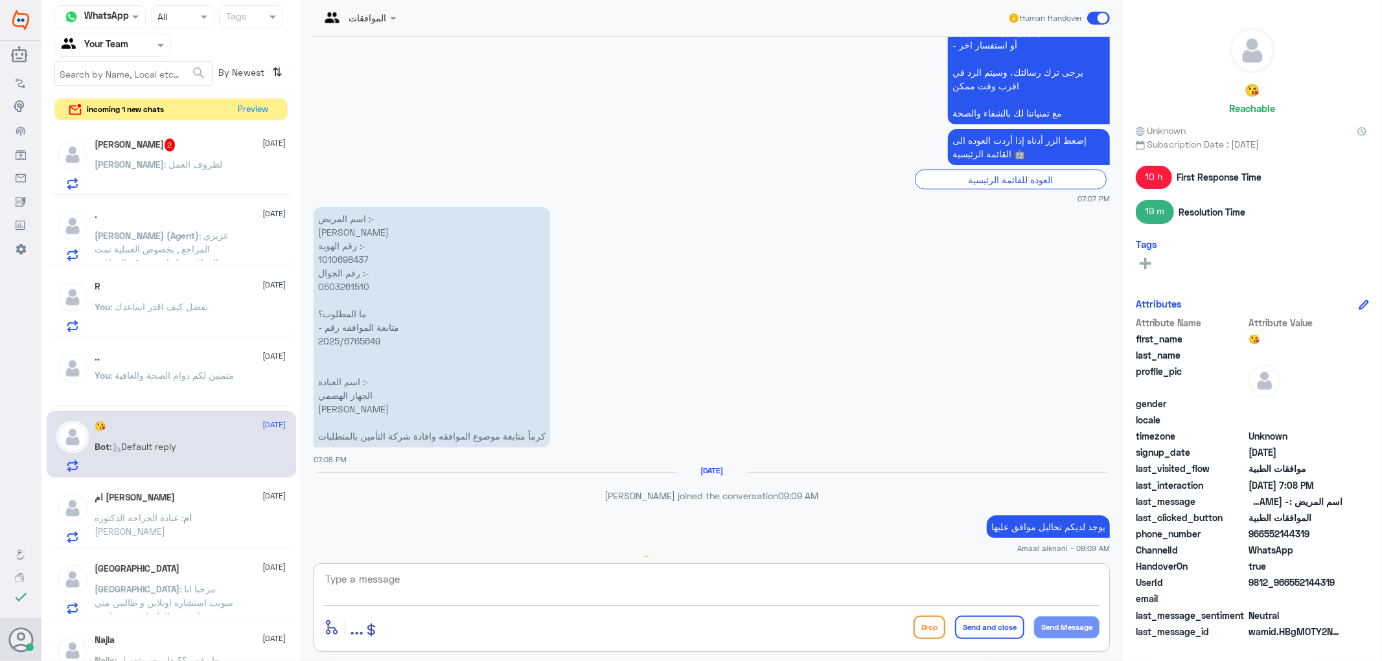
scroll to position [2031, 0]
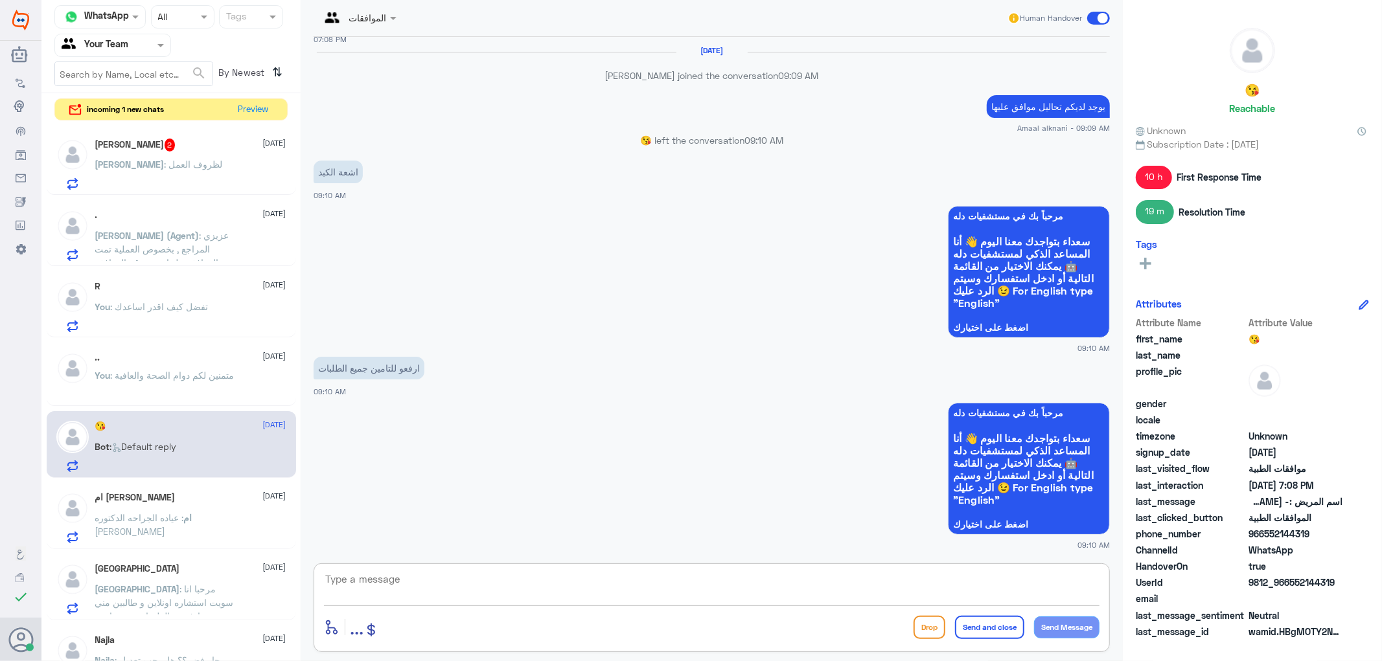
click at [180, 175] on p "[PERSON_NAME] : لظروف العمل" at bounding box center [159, 173] width 128 height 32
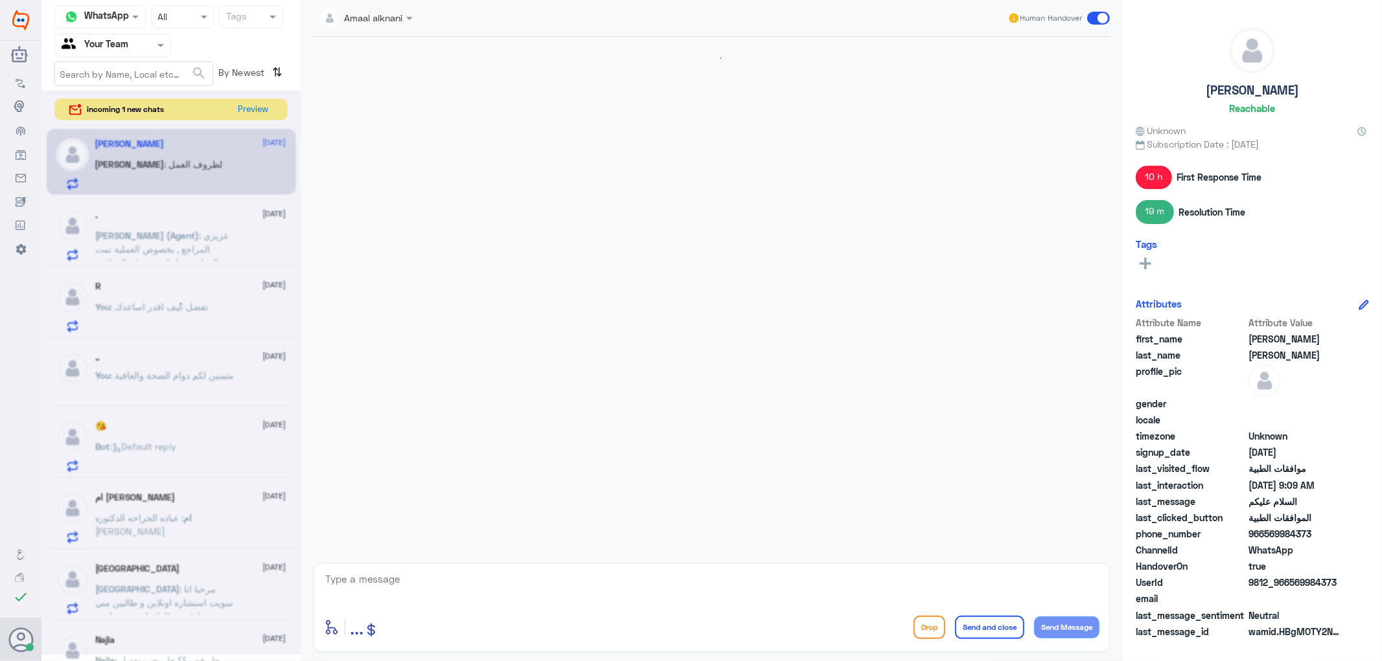
scroll to position [685, 0]
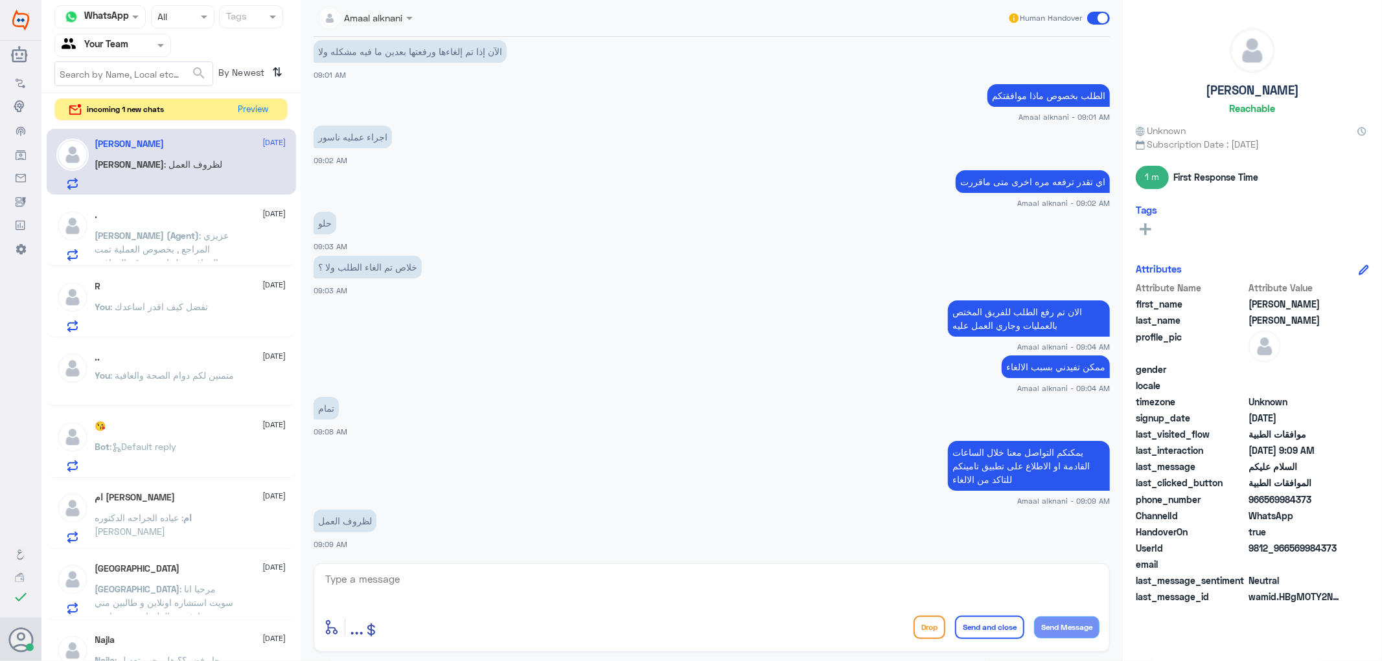
click at [378, 575] on textarea at bounding box center [711, 587] width 775 height 32
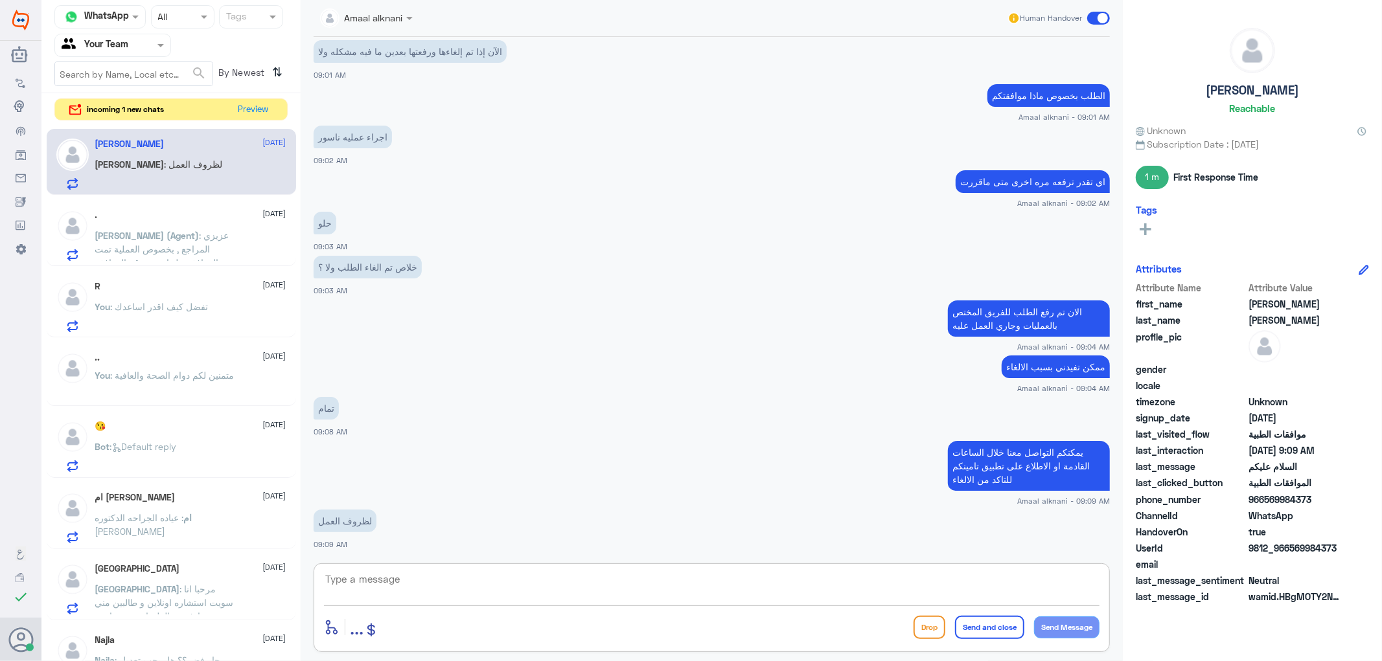
click at [378, 575] on textarea at bounding box center [711, 587] width 775 height 32
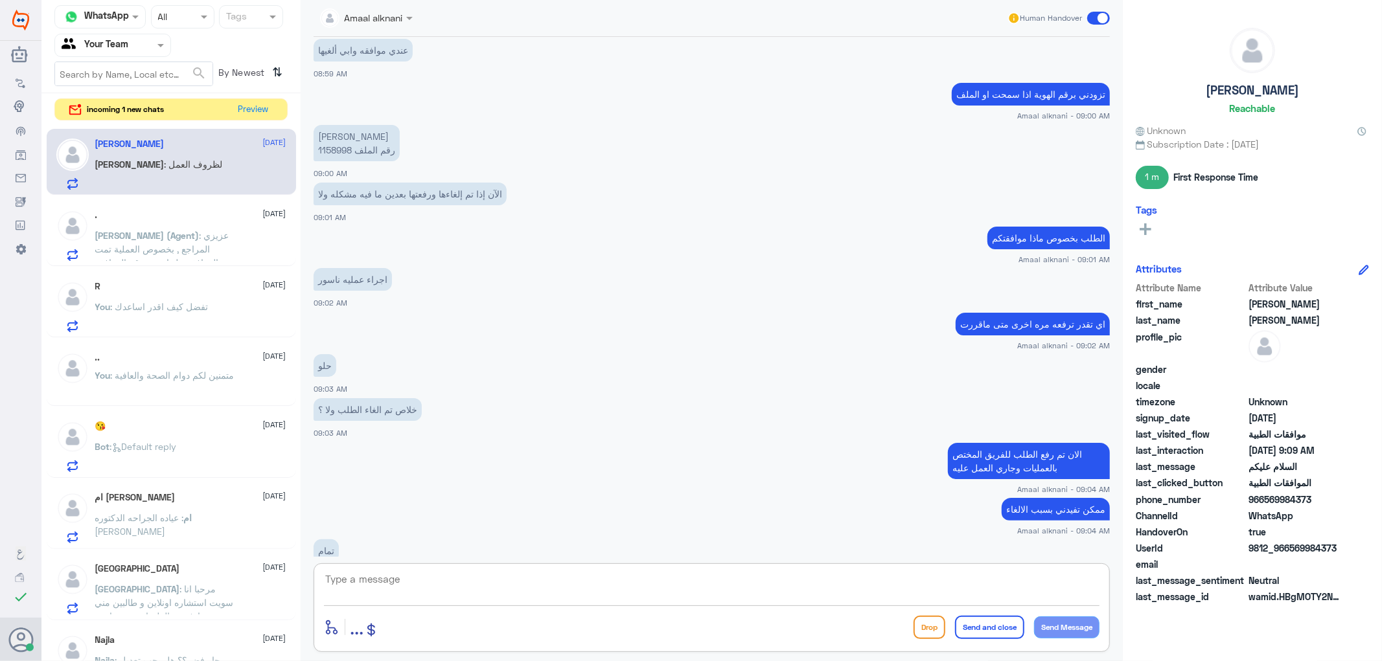
scroll to position [541, 0]
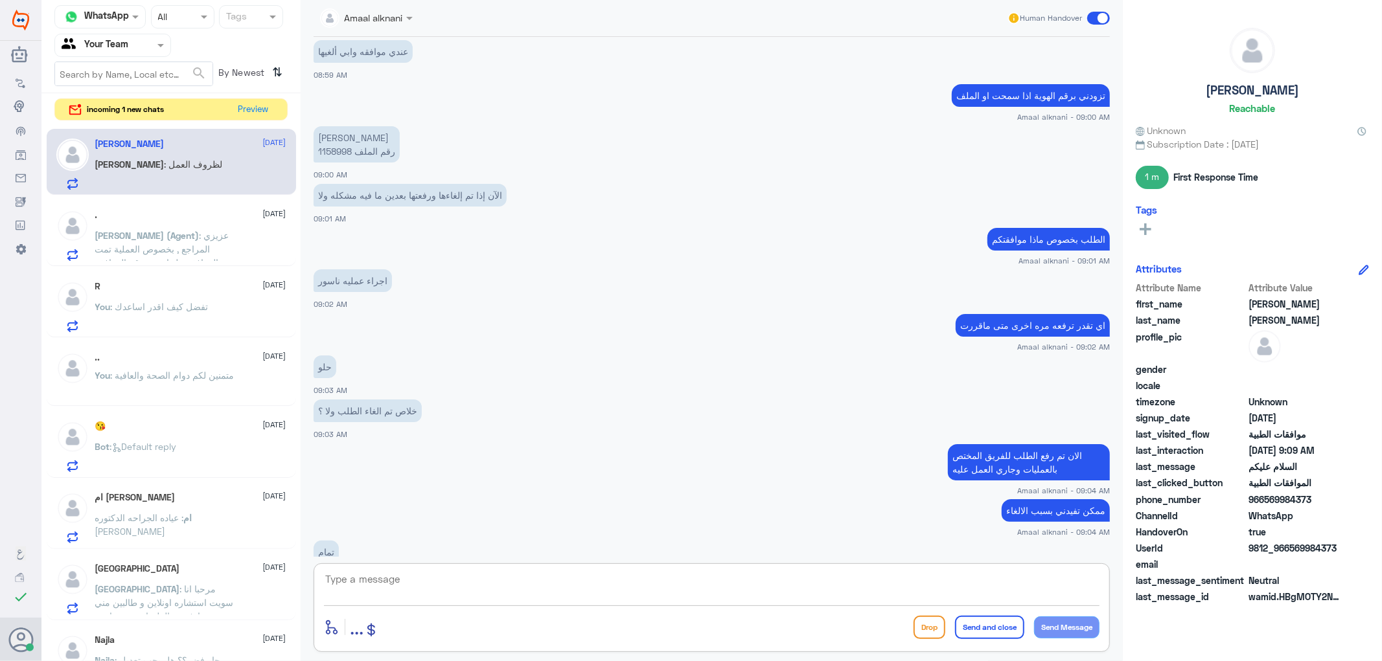
click at [332, 148] on p "[PERSON_NAME] رقم الملف 1158998" at bounding box center [357, 144] width 86 height 36
copy p "1158998"
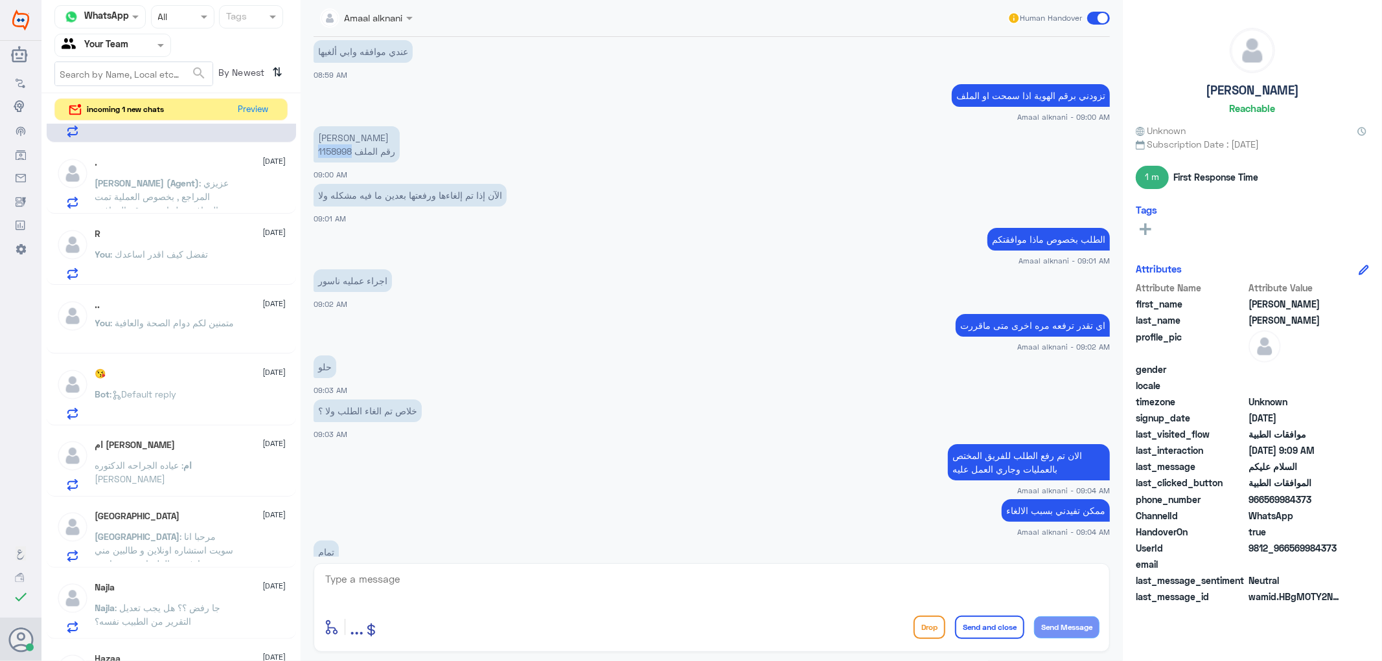
scroll to position [72, 0]
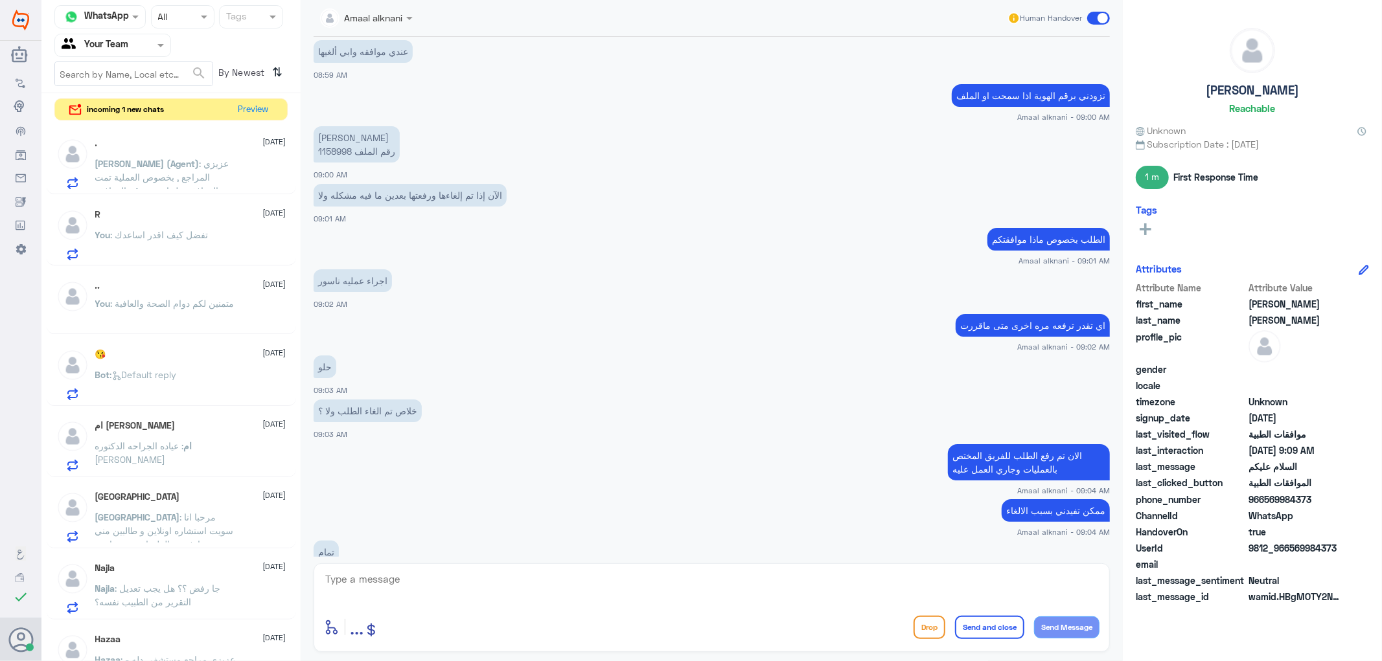
click at [398, 587] on textarea at bounding box center [711, 587] width 775 height 32
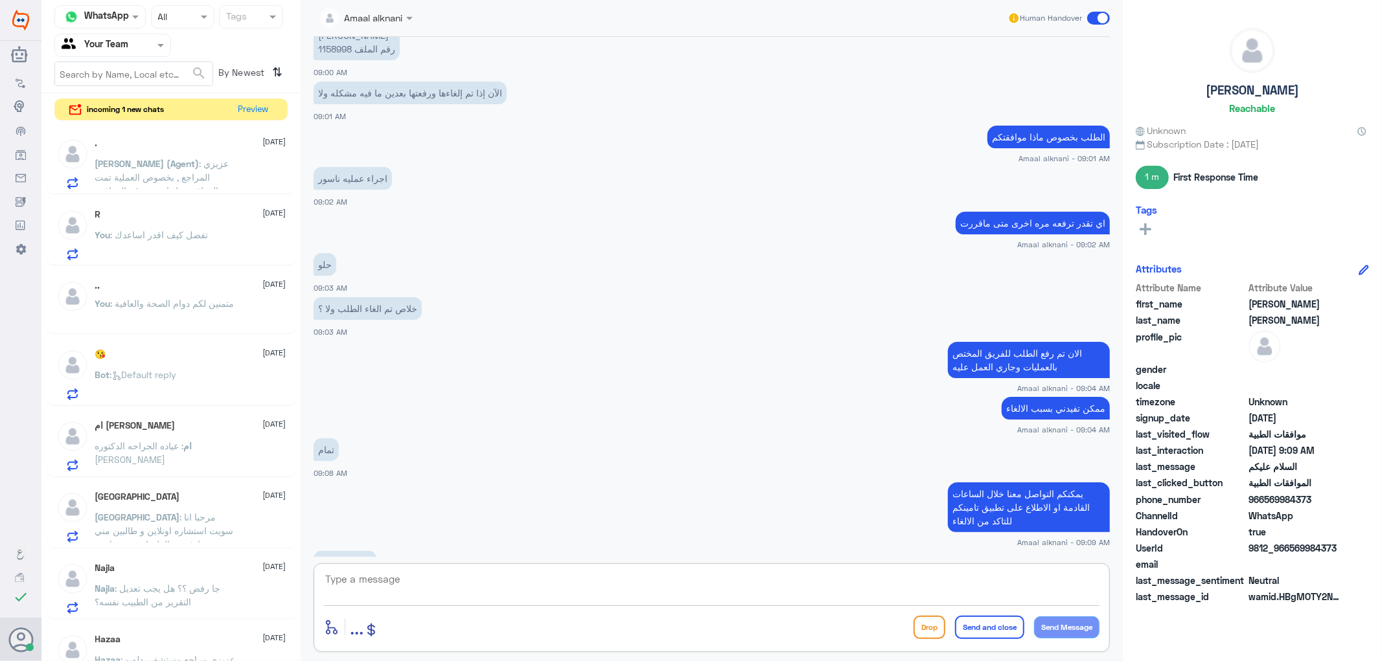
scroll to position [685, 0]
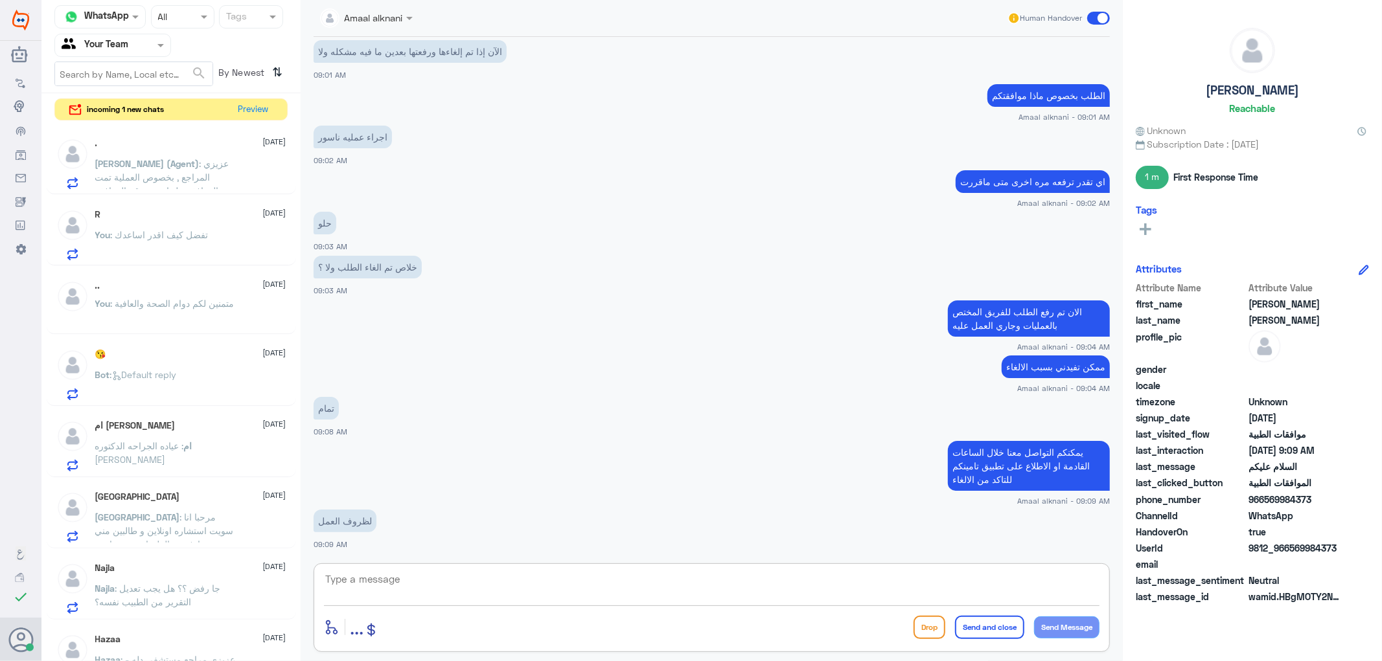
click at [365, 587] on textarea at bounding box center [711, 587] width 775 height 32
type textarea "نسعد دوما بخدمتكم ونتمنى لكم دوام الصحة والعافية"
click at [963, 617] on button "Send and close" at bounding box center [989, 627] width 69 height 23
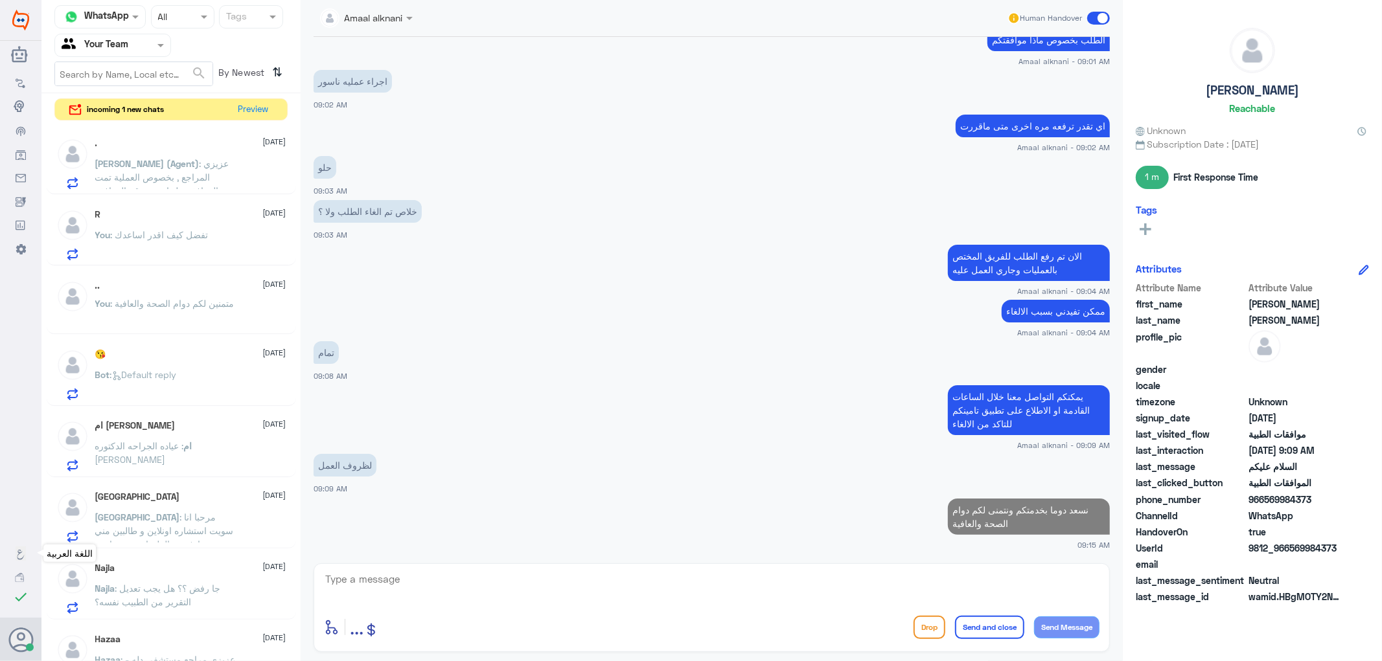
scroll to position [737, 0]
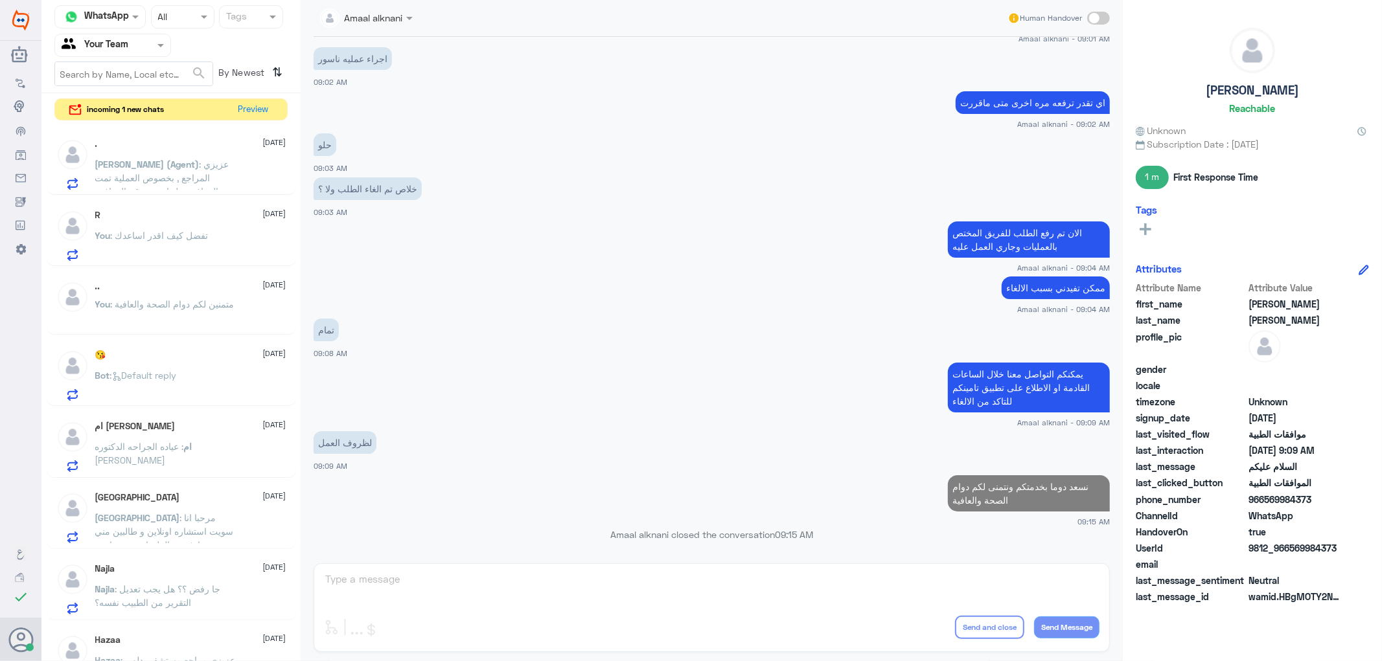
click at [172, 244] on p "You : تفضل كيف اقدر اساعدك" at bounding box center [151, 245] width 113 height 32
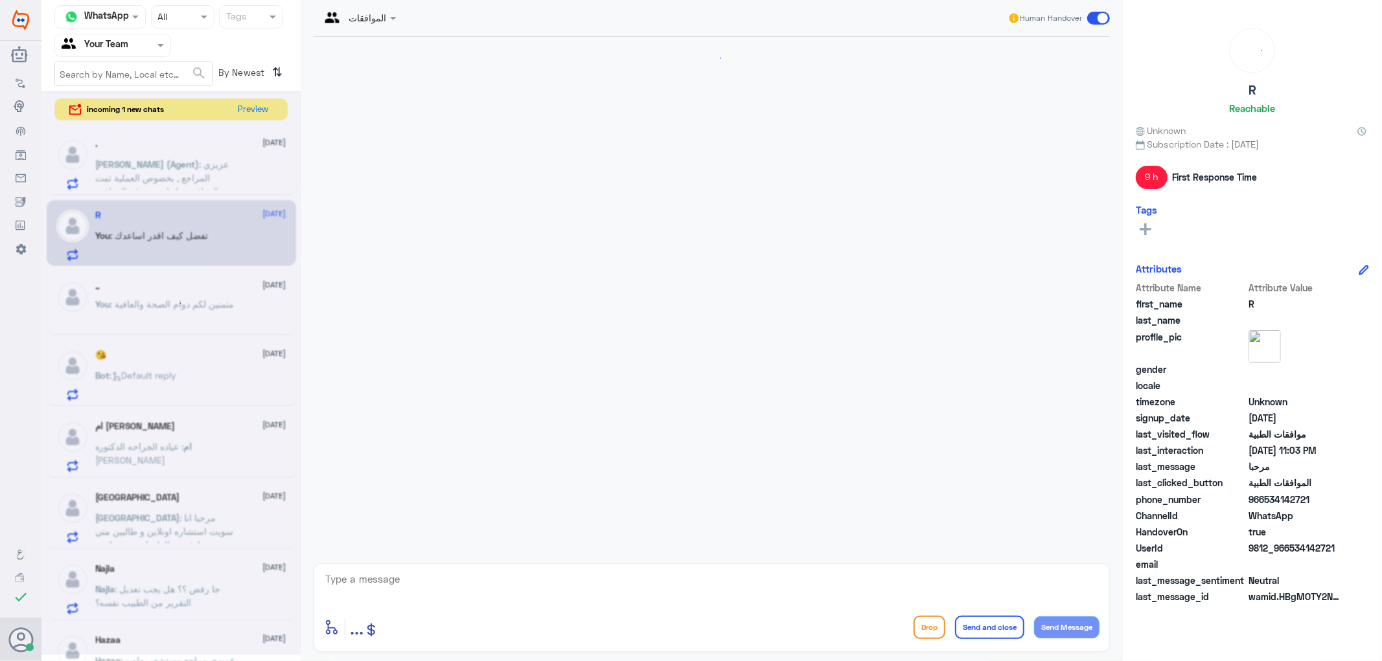
scroll to position [244, 0]
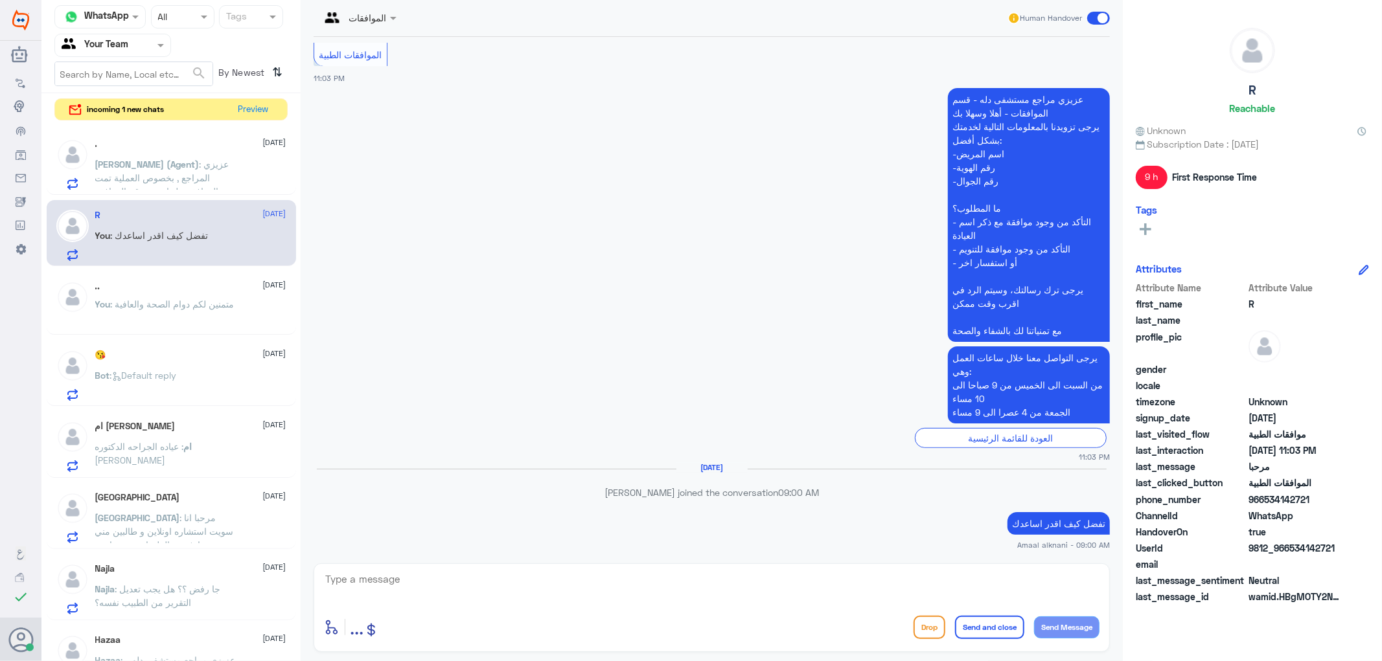
click at [194, 167] on span ": عزيزي المراجع , بخصوص العملية تمت الموافقة عليها تحت رقم الموافقة (121801872)…" at bounding box center [164, 198] width 138 height 79
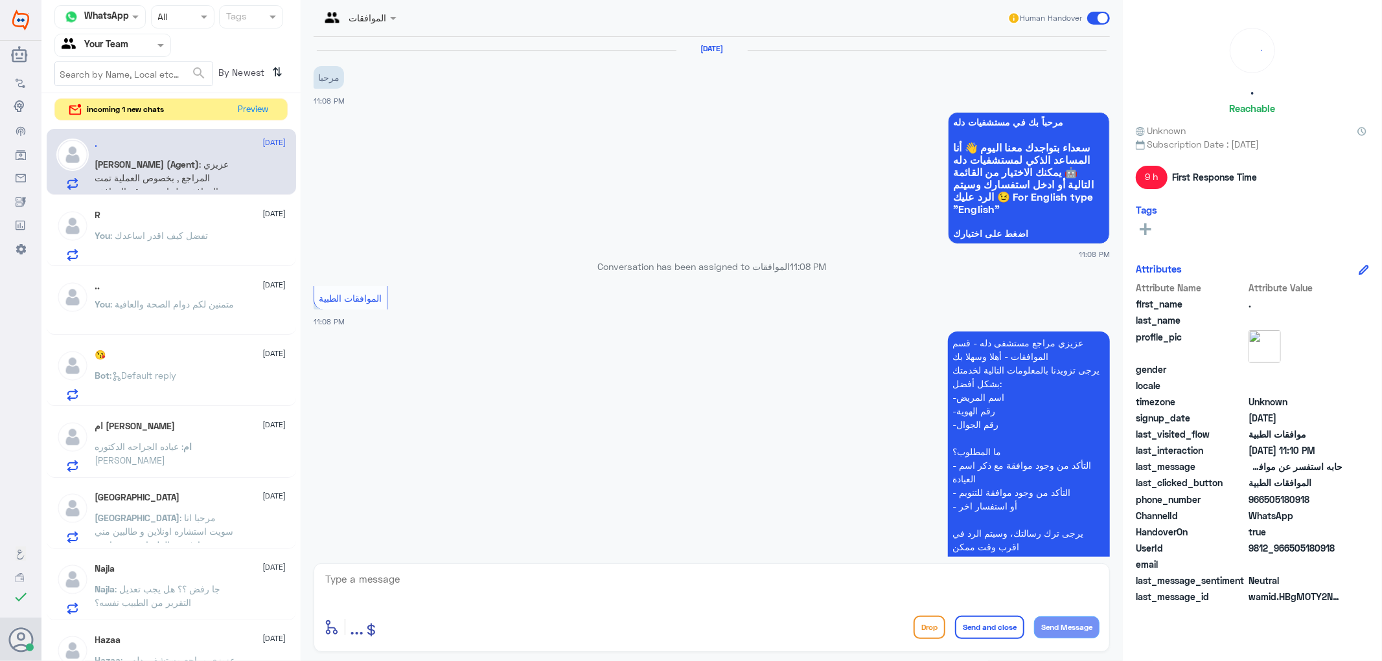
scroll to position [557, 0]
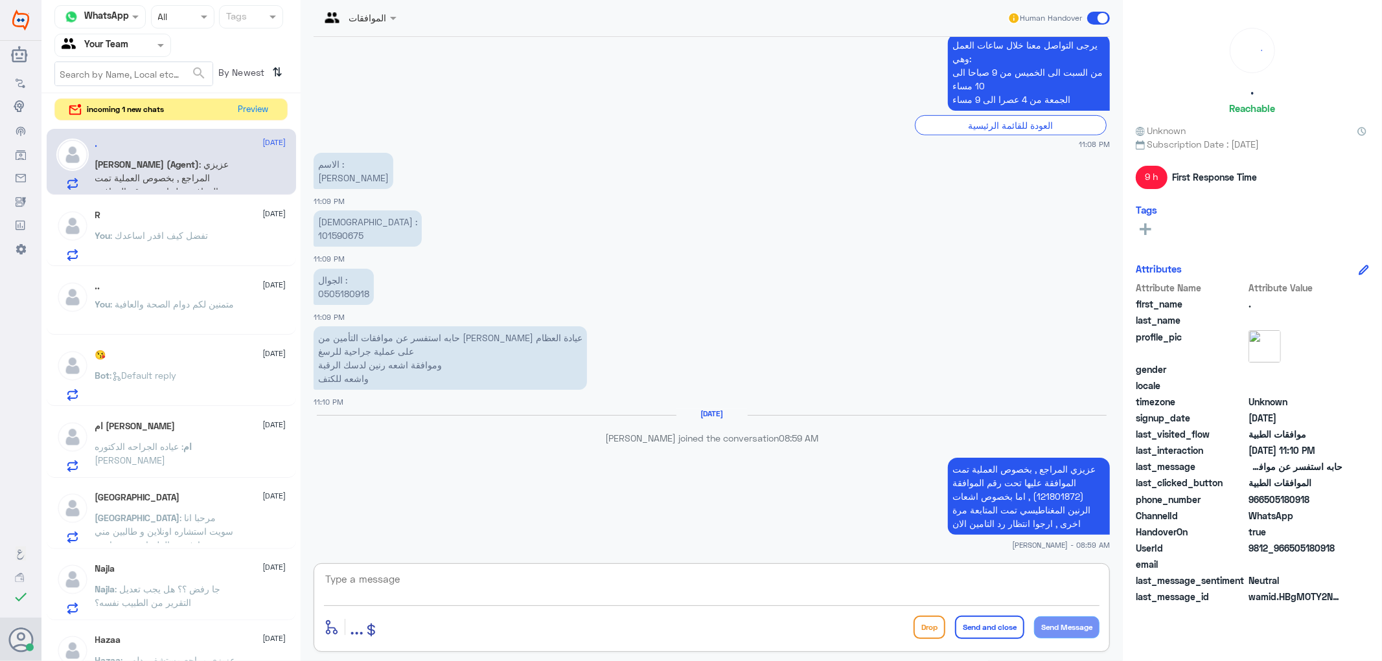
click at [370, 579] on textarea at bounding box center [711, 587] width 775 height 32
click at [159, 371] on span ": Default reply" at bounding box center [143, 375] width 67 height 11
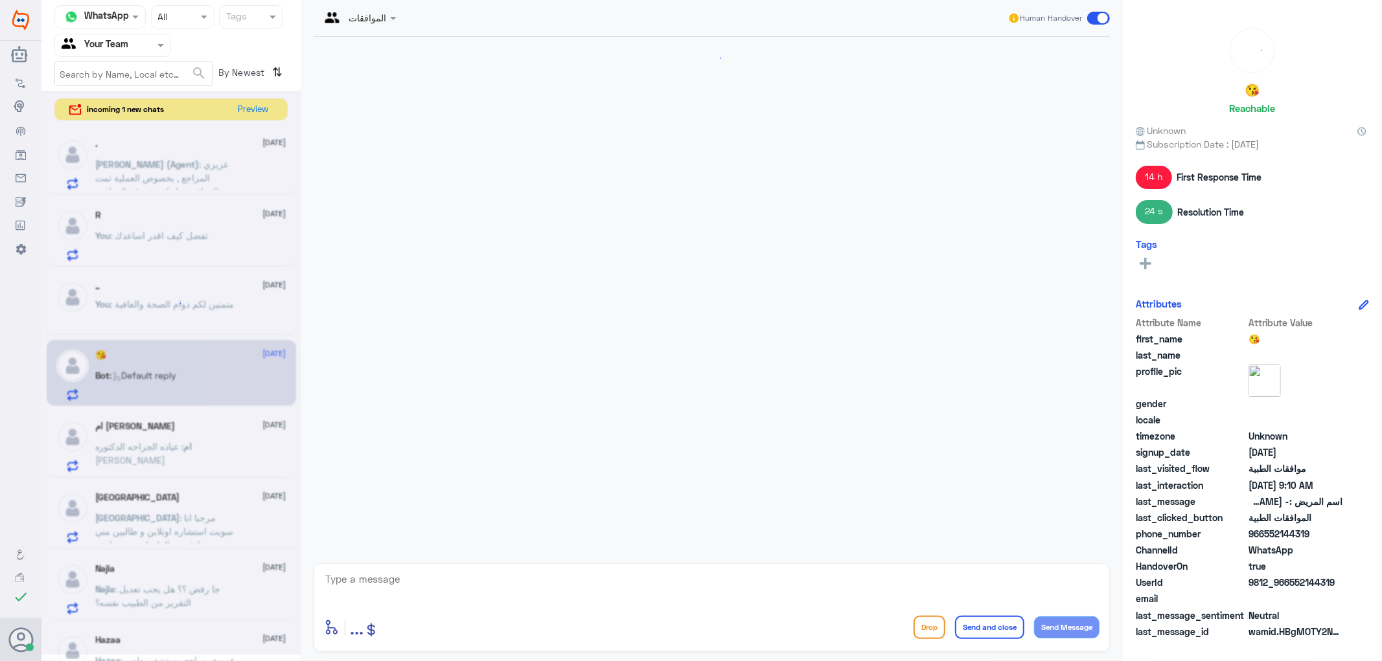
scroll to position [1189, 0]
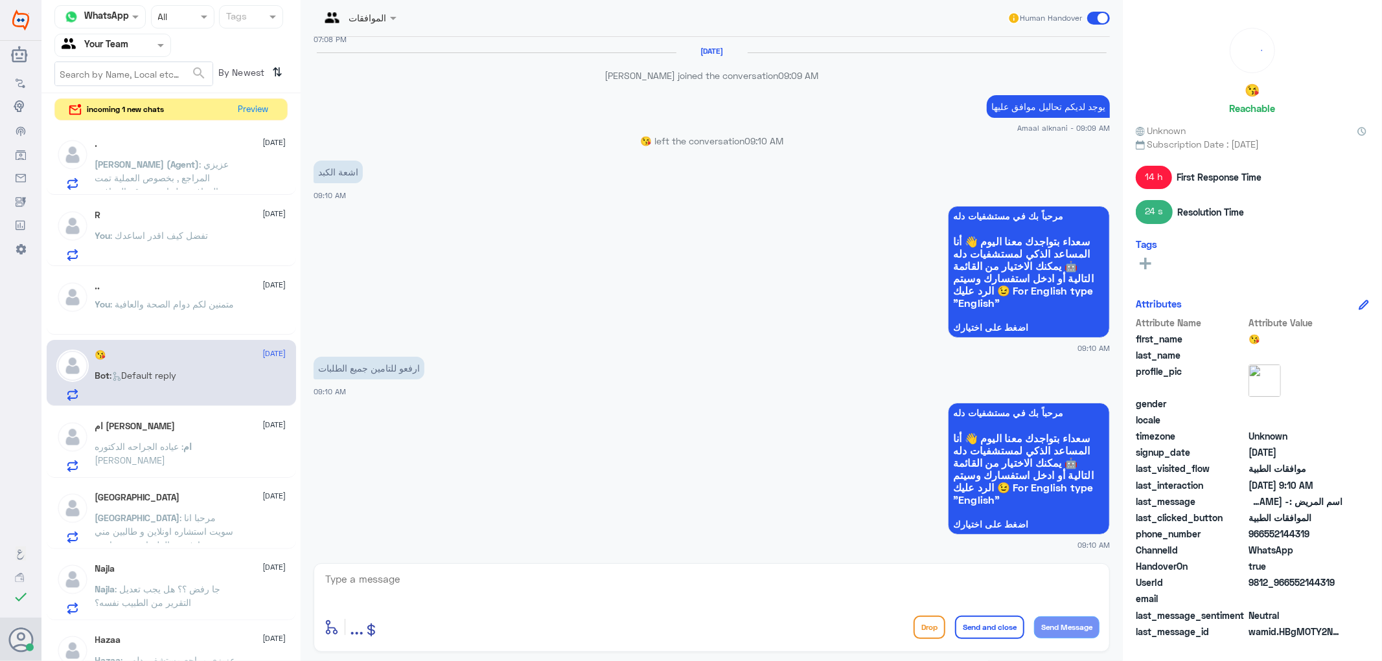
click at [426, 584] on textarea at bounding box center [711, 587] width 775 height 32
click at [403, 586] on textarea at bounding box center [711, 587] width 775 height 32
type textarea "تم متابعة طلبكم والان تحت الاجراء"
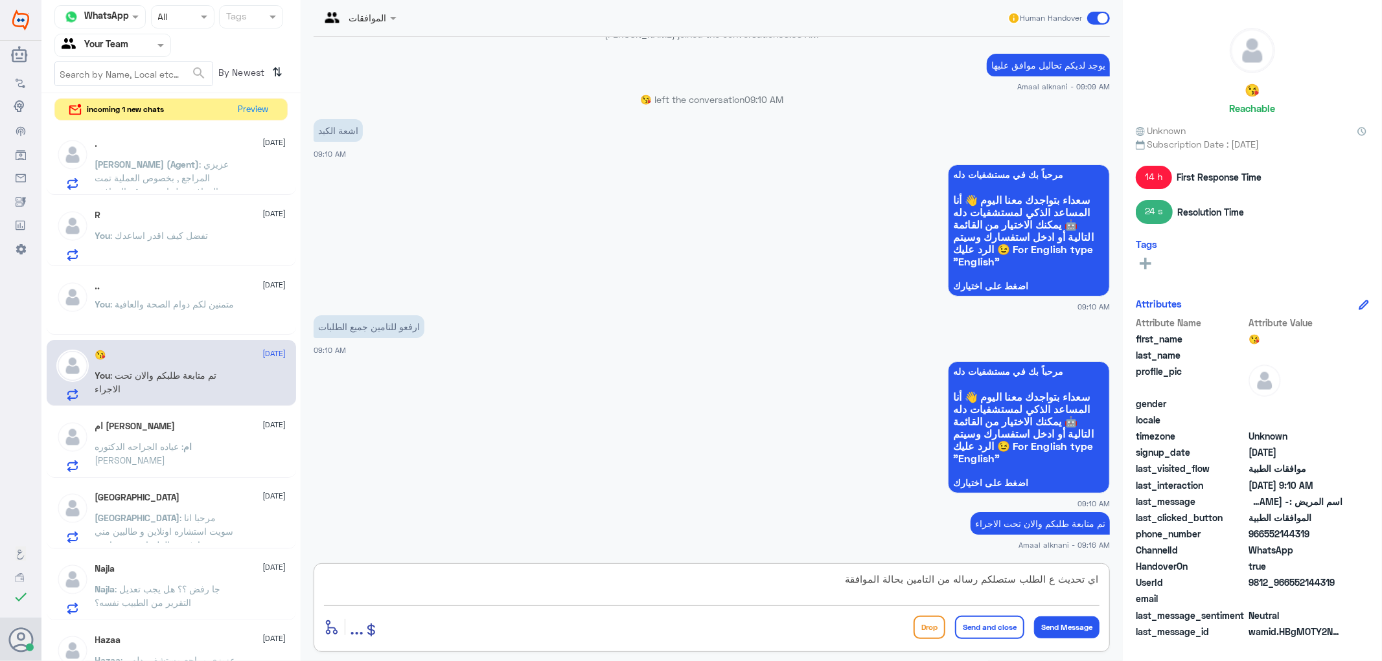
type textarea "اي تحديث ع الطلب ستصلكم رساله من التامين بحالة الموافقة"
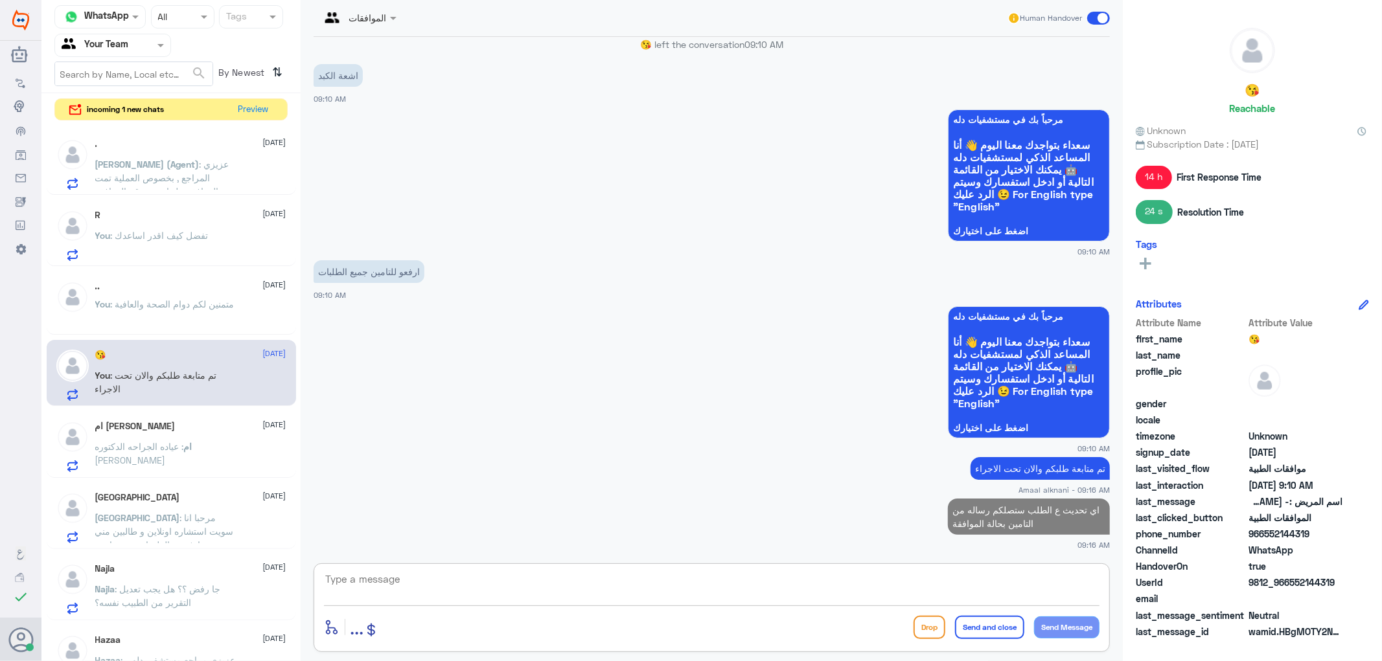
click at [219, 462] on p "ام : عياده الجراحه الدكتوره [PERSON_NAME]" at bounding box center [168, 456] width 146 height 32
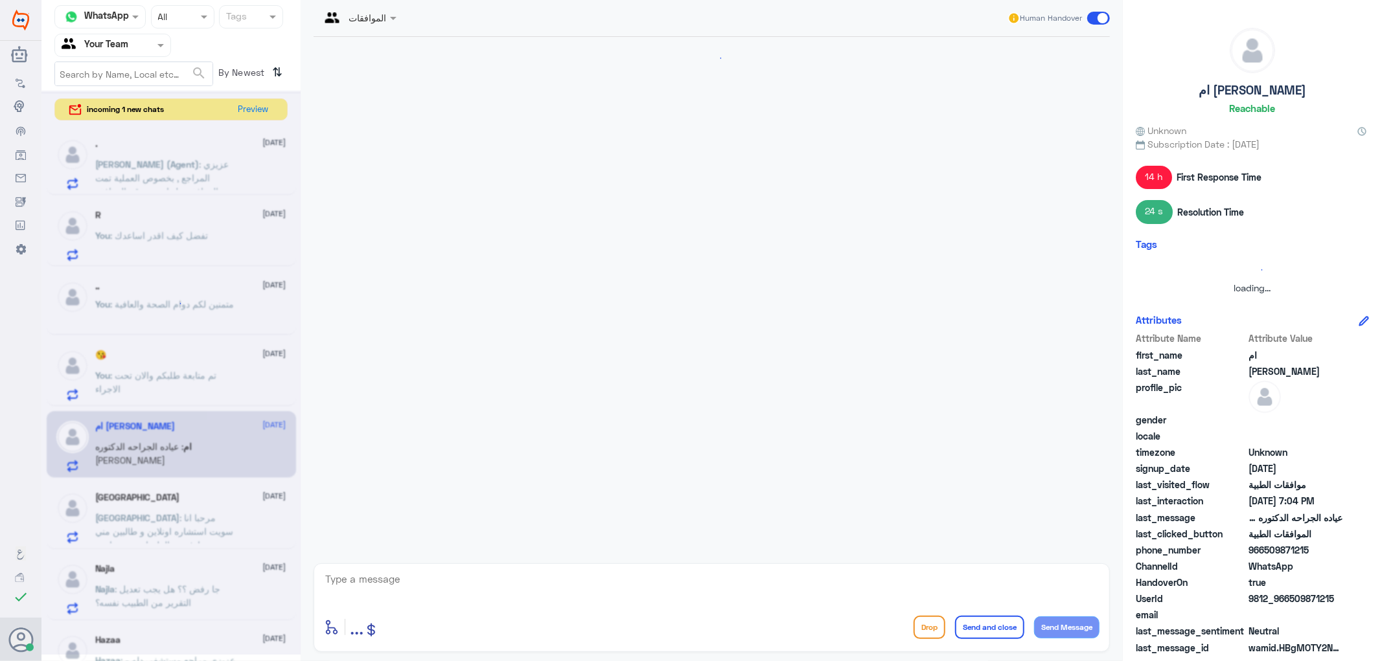
scroll to position [951, 0]
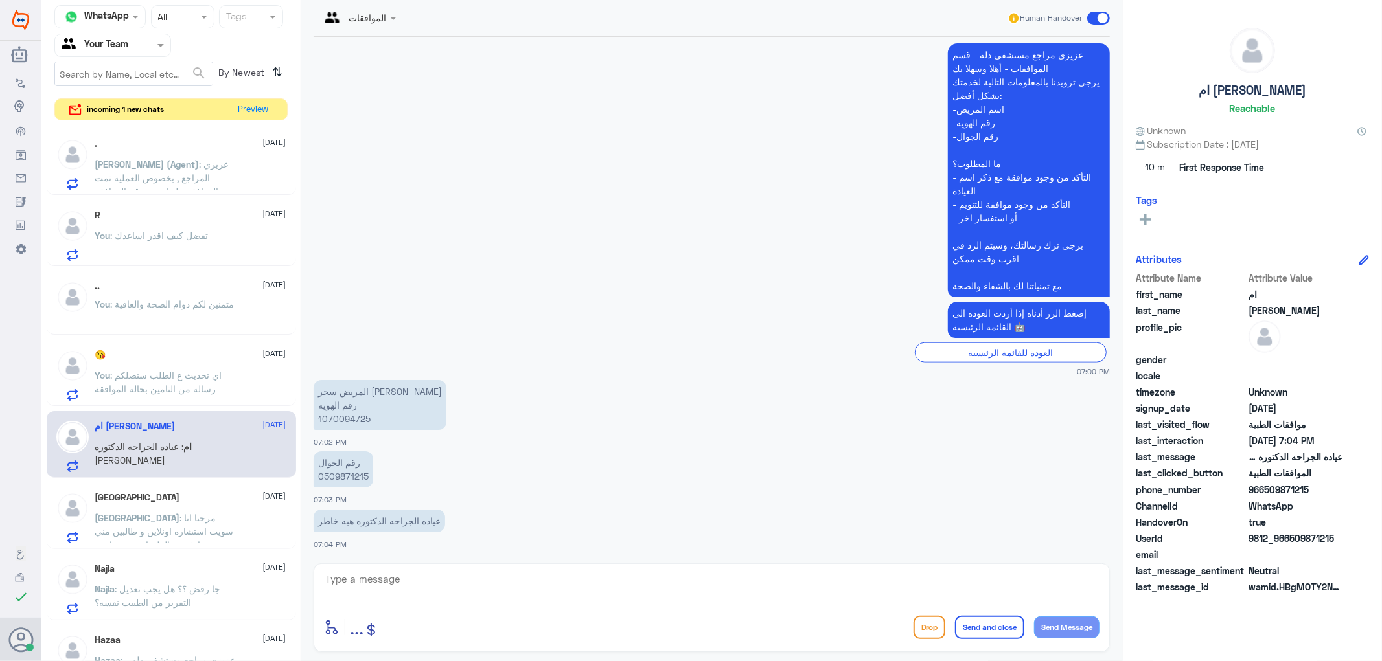
click at [394, 595] on textarea at bounding box center [711, 587] width 775 height 32
click at [348, 474] on p "رقم الجوال 0509871215" at bounding box center [344, 470] width 60 height 36
copy p "0509871215"
click at [425, 584] on textarea at bounding box center [711, 587] width 775 height 32
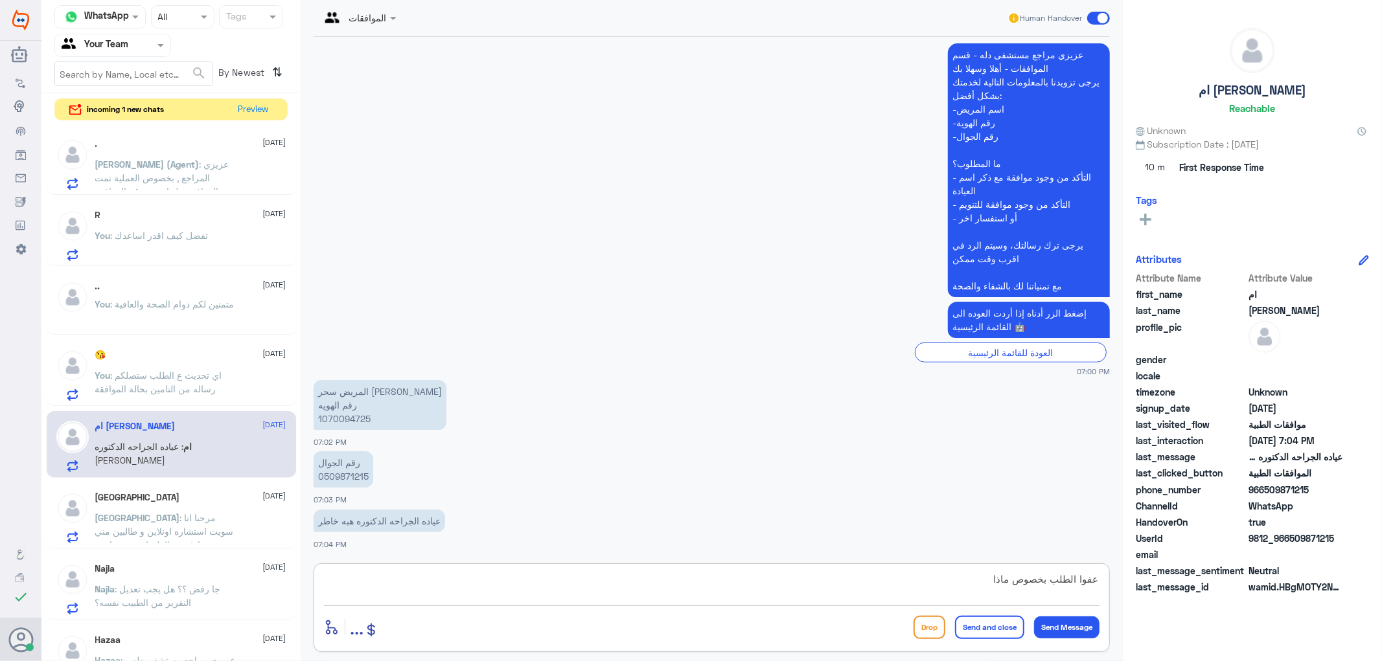
type textarea "عفوا الطلب بخصوص ماذا ؟"
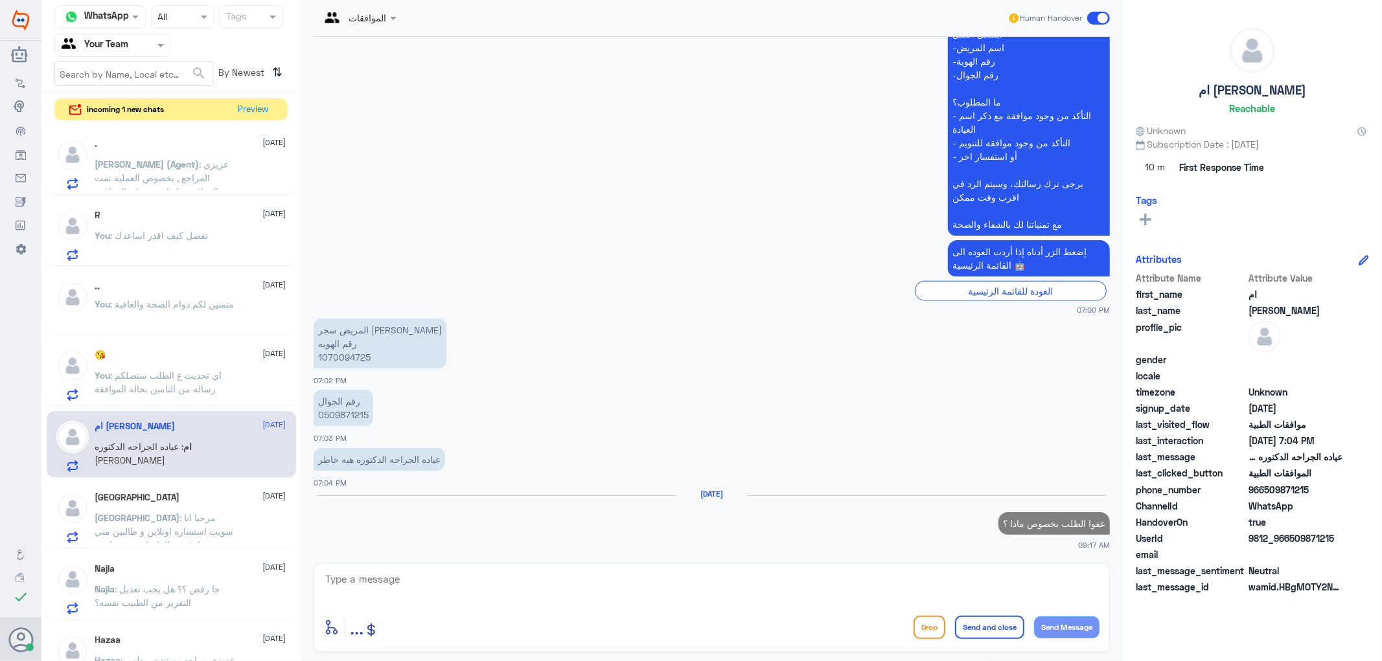
click at [199, 509] on div "[GEOGRAPHIC_DATA] [DATE] [GEOGRAPHIC_DATA] : مرحبا انا سويت استشاره اونلاين و ط…" at bounding box center [190, 517] width 191 height 51
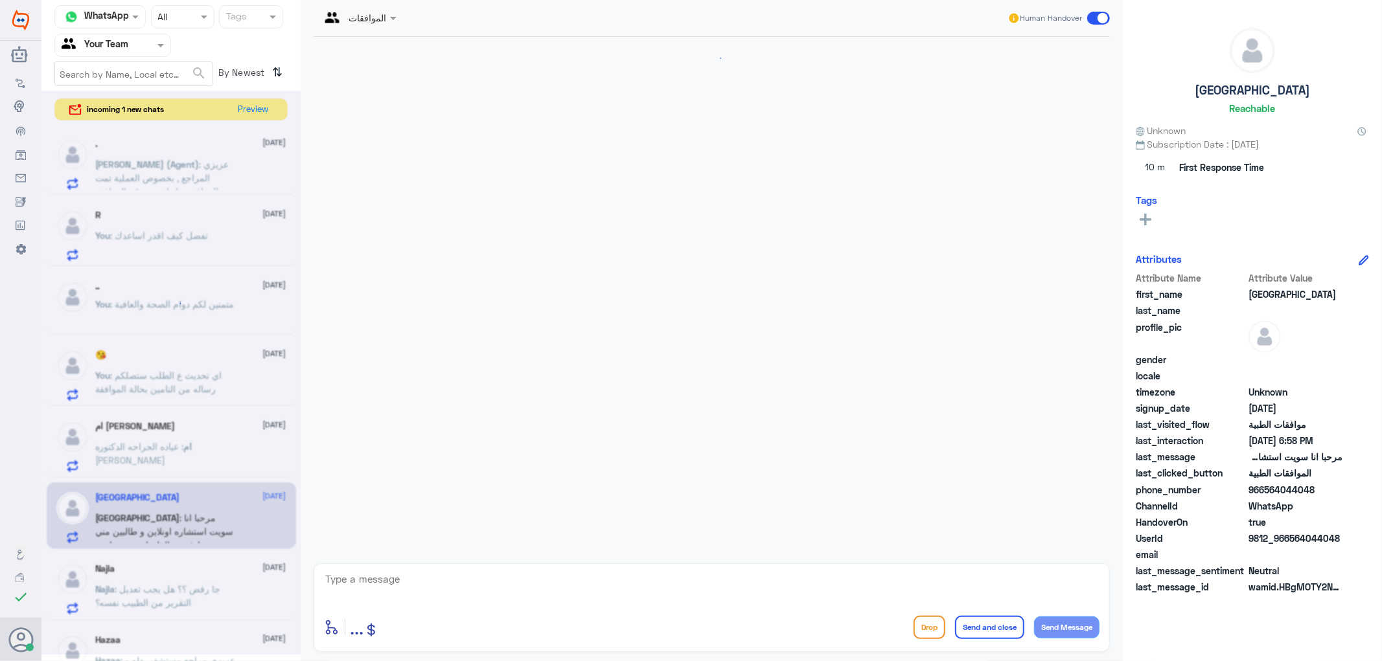
scroll to position [187, 0]
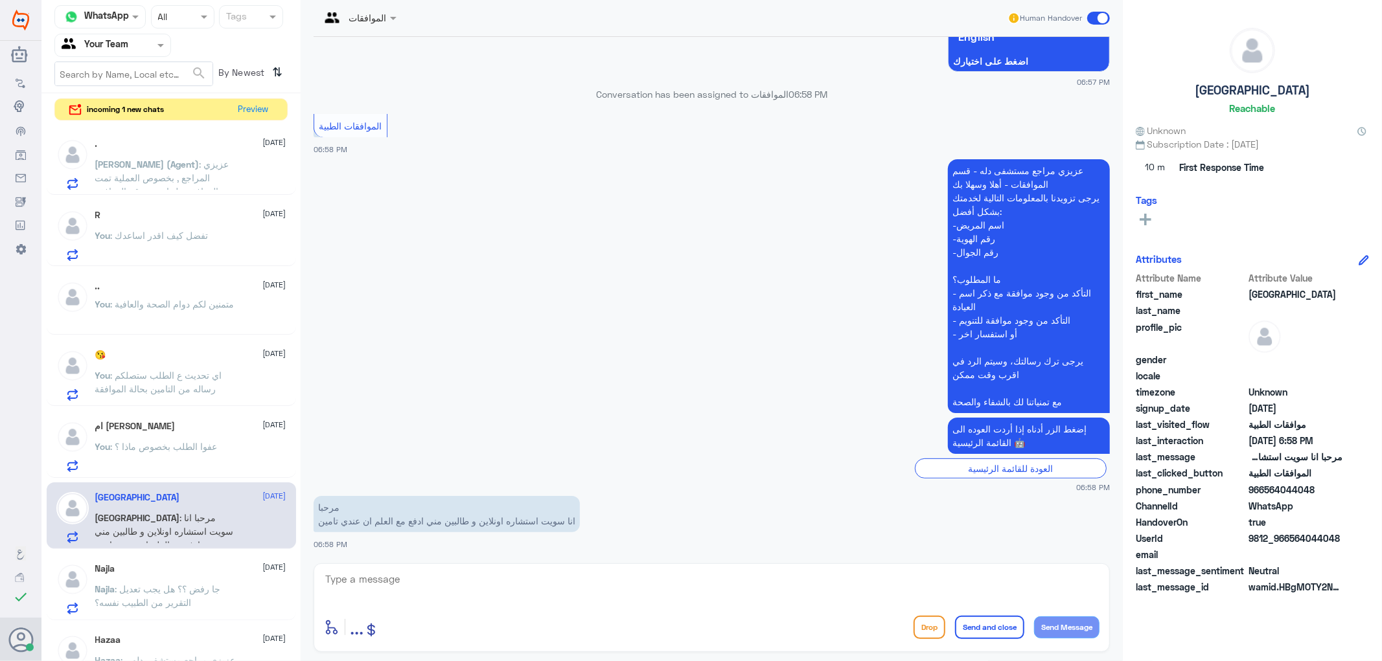
click at [370, 594] on textarea at bounding box center [711, 587] width 775 height 32
type textarea "سوف يتم تحويلكم ع الطب الاتصال لافادتكم"
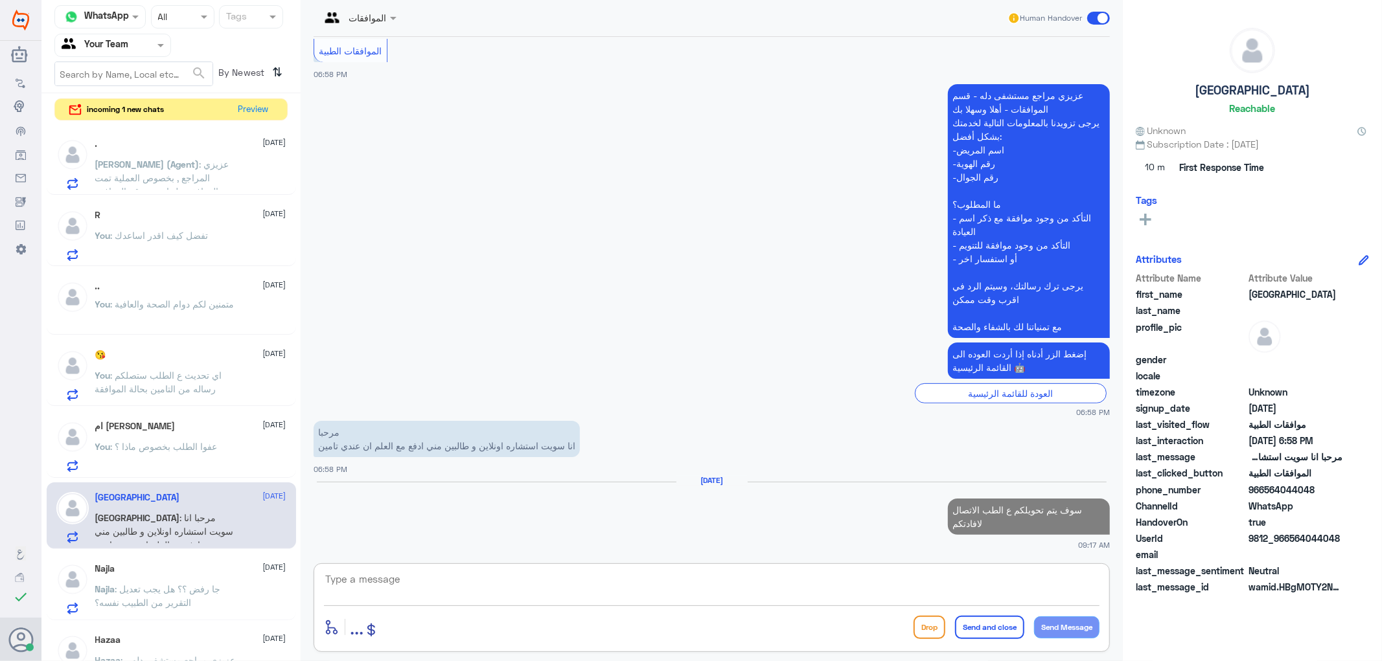
click at [395, 13] on span at bounding box center [395, 18] width 16 height 14
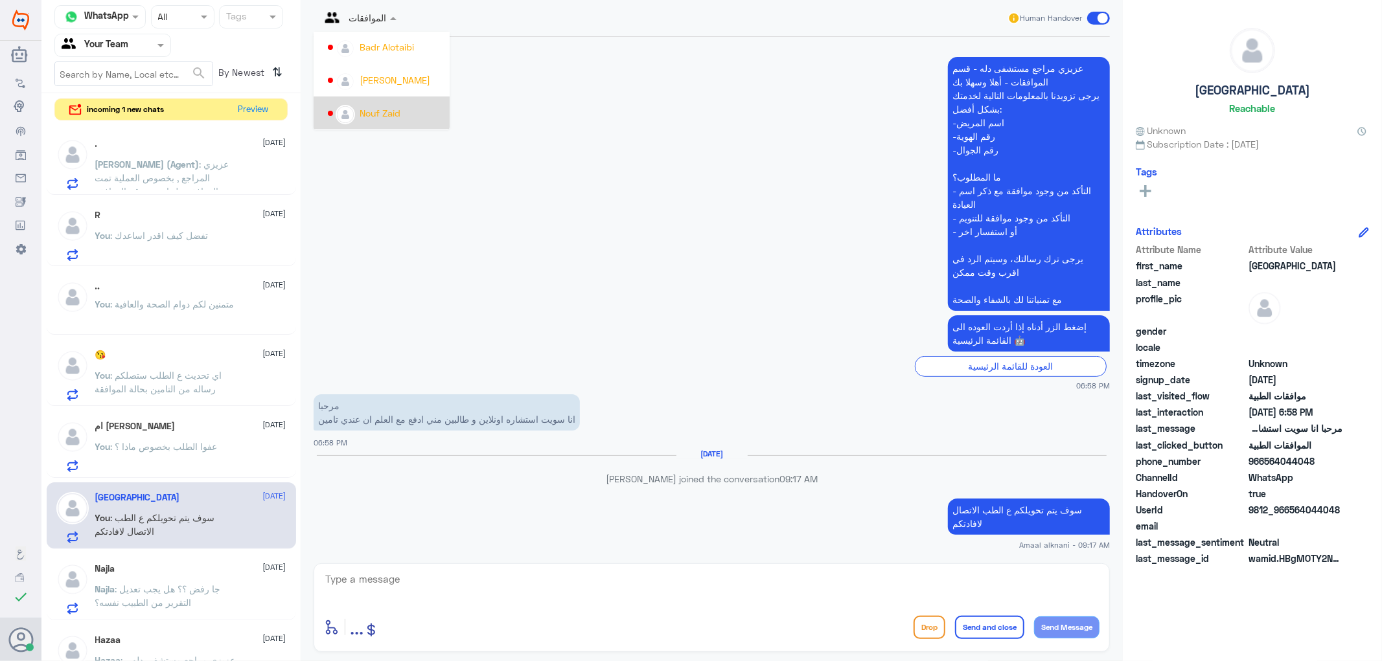
scroll to position [668, 0]
click at [406, 54] on div "Badr Alotaibi" at bounding box center [385, 47] width 115 height 23
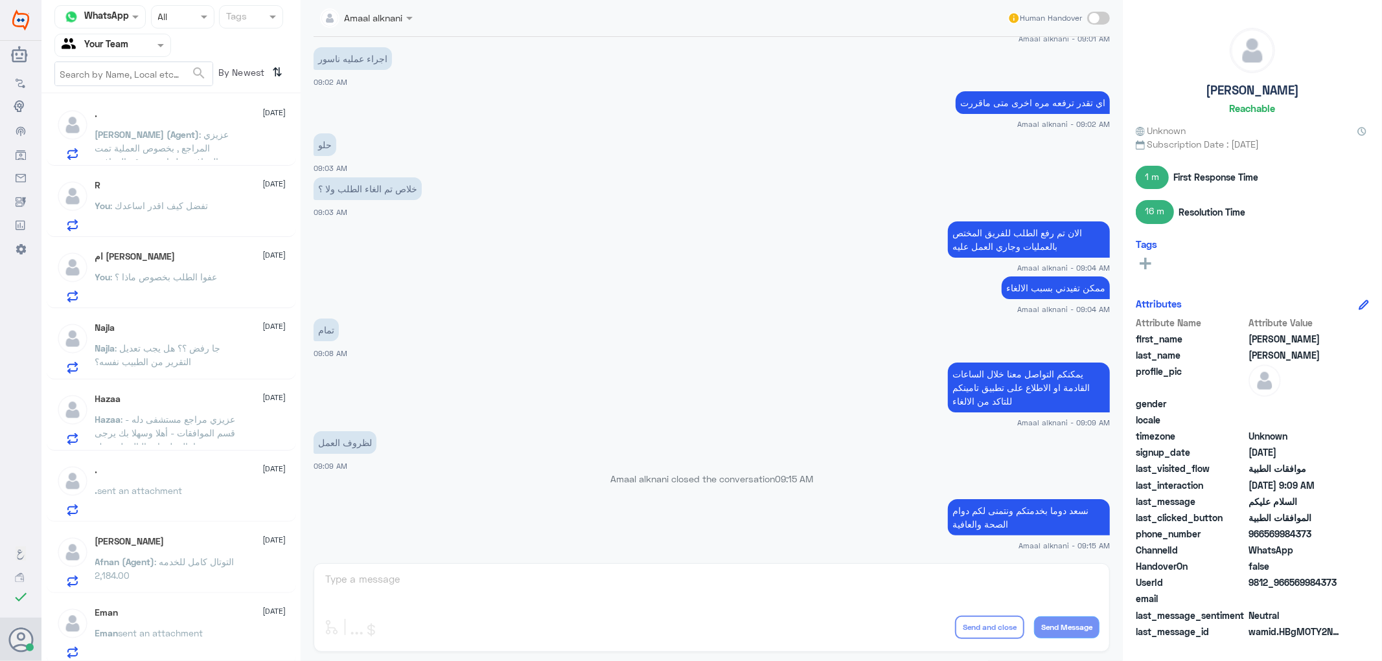
scroll to position [72, 0]
click at [198, 367] on p "Najla : جا رفض ؟؟ هل يجب تعديل التقرير من الطبيب نفسه؟" at bounding box center [168, 361] width 146 height 32
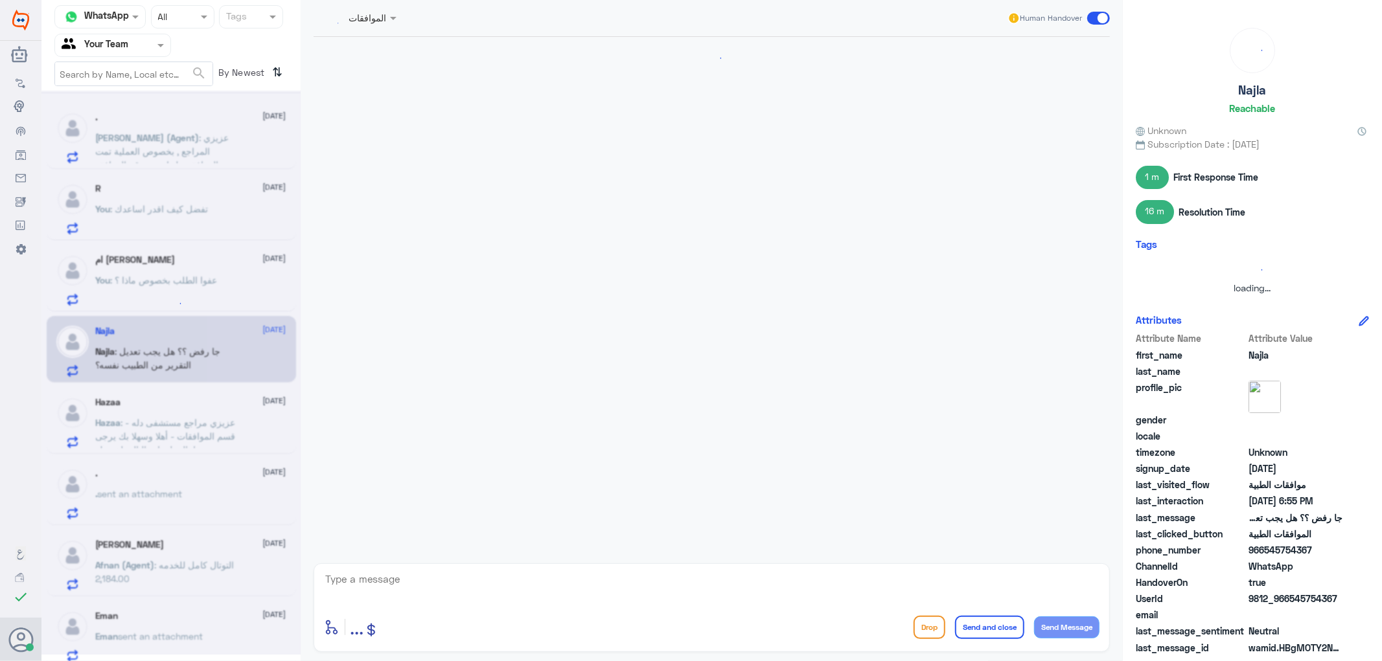
scroll to position [643, 0]
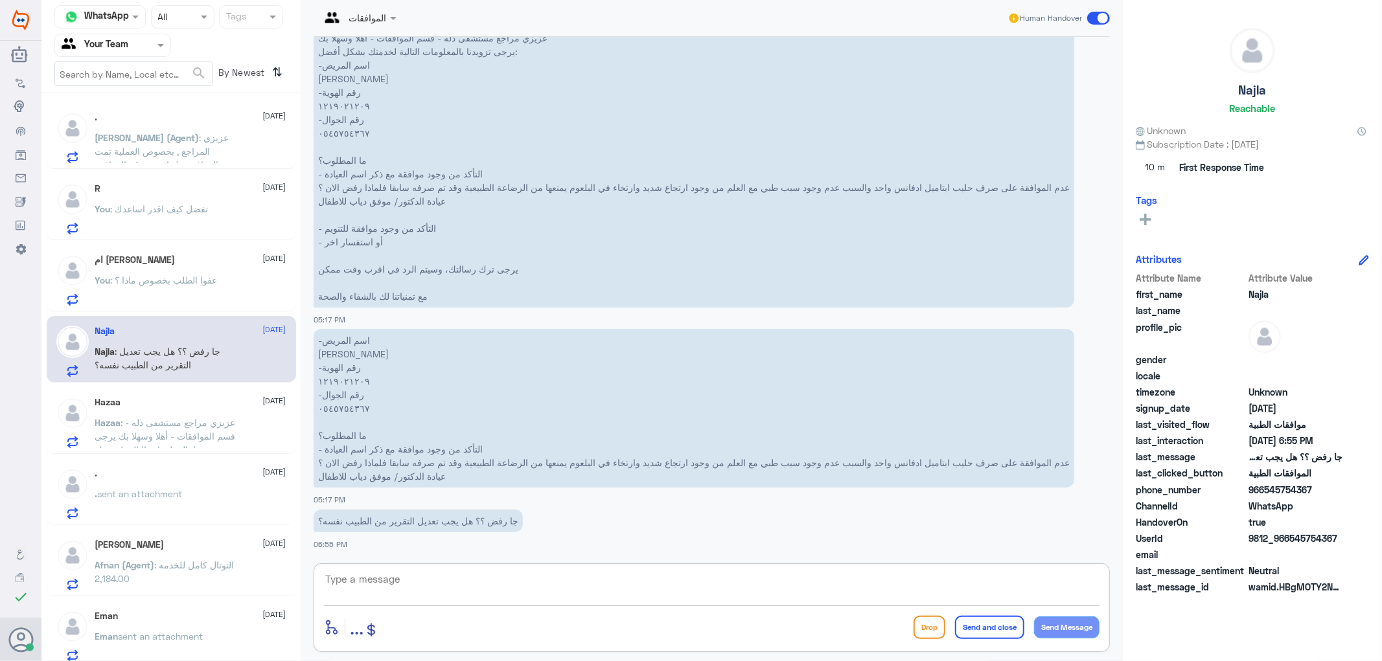
click at [451, 581] on textarea at bounding box center [711, 587] width 775 height 32
type textarea "0545754367"
drag, startPoint x: 451, startPoint y: 580, endPoint x: 197, endPoint y: 572, distance: 254.1
click at [197, 572] on div "Channel WhatsApp Status × All Tags Agent Filter Your Team search By Newest ⇅ . …" at bounding box center [711, 332] width 1340 height 665
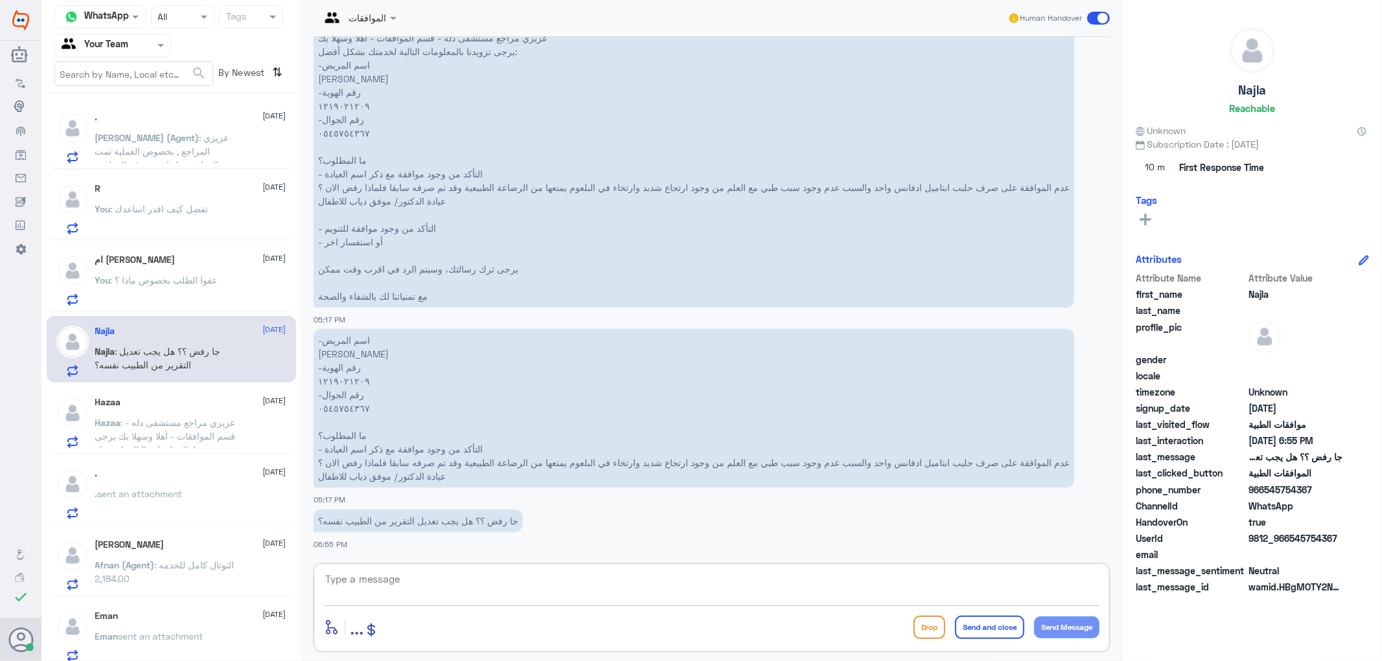
click at [360, 583] on textarea at bounding box center [711, 587] width 775 height 32
type textarea "للاسف لازال طلب مرفوض"
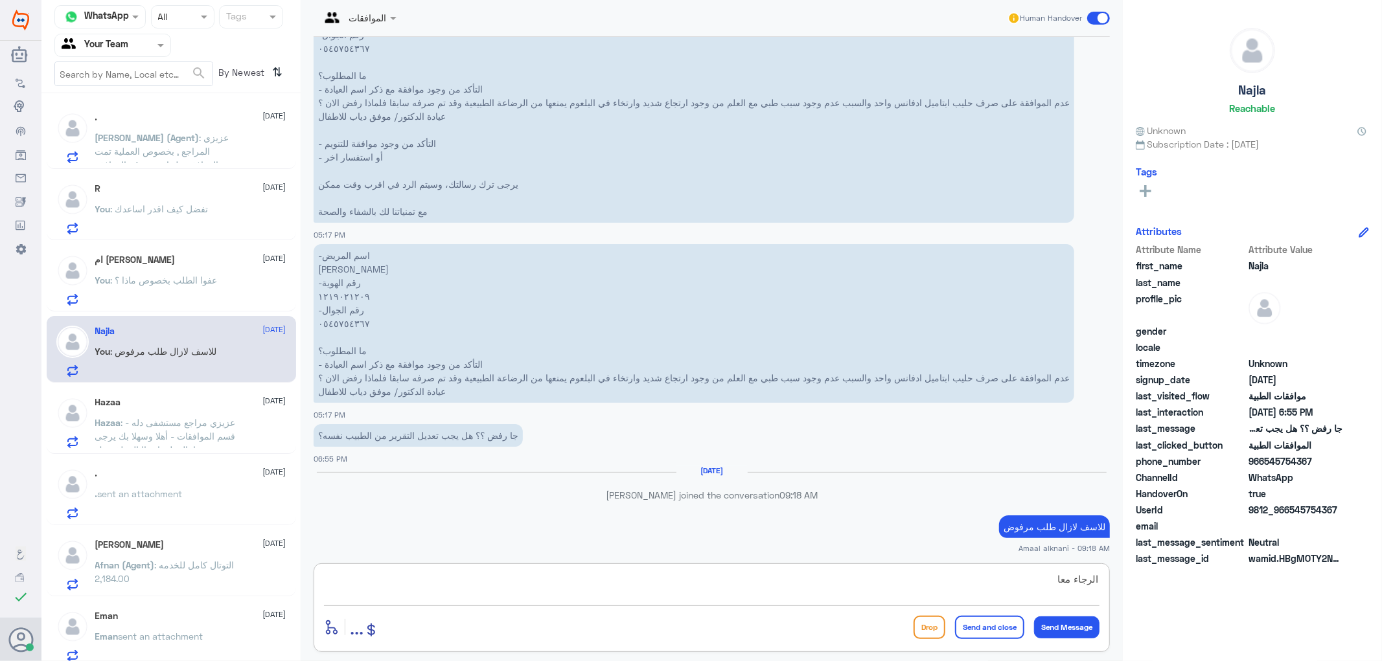
scroll to position [707, 0]
type textarea "الرجاء معاودة الطبيب لكتابة تفصيل اكثر بالحالة او تغيير الحليب"
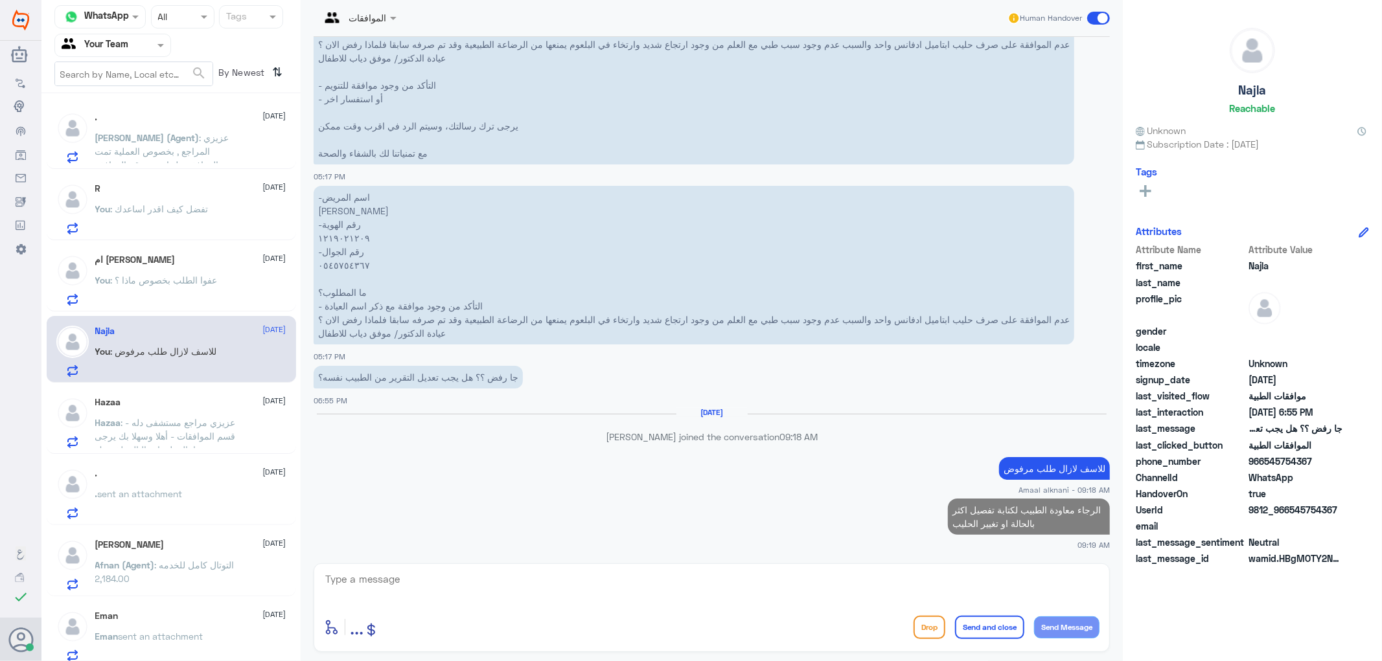
click at [152, 434] on span ": عزيزي مراجع مستشفى دله - قسم الموافقات - أهلا وسهلا بك يرجى تزويدنا بالمعلوما…" at bounding box center [165, 470] width 141 height 106
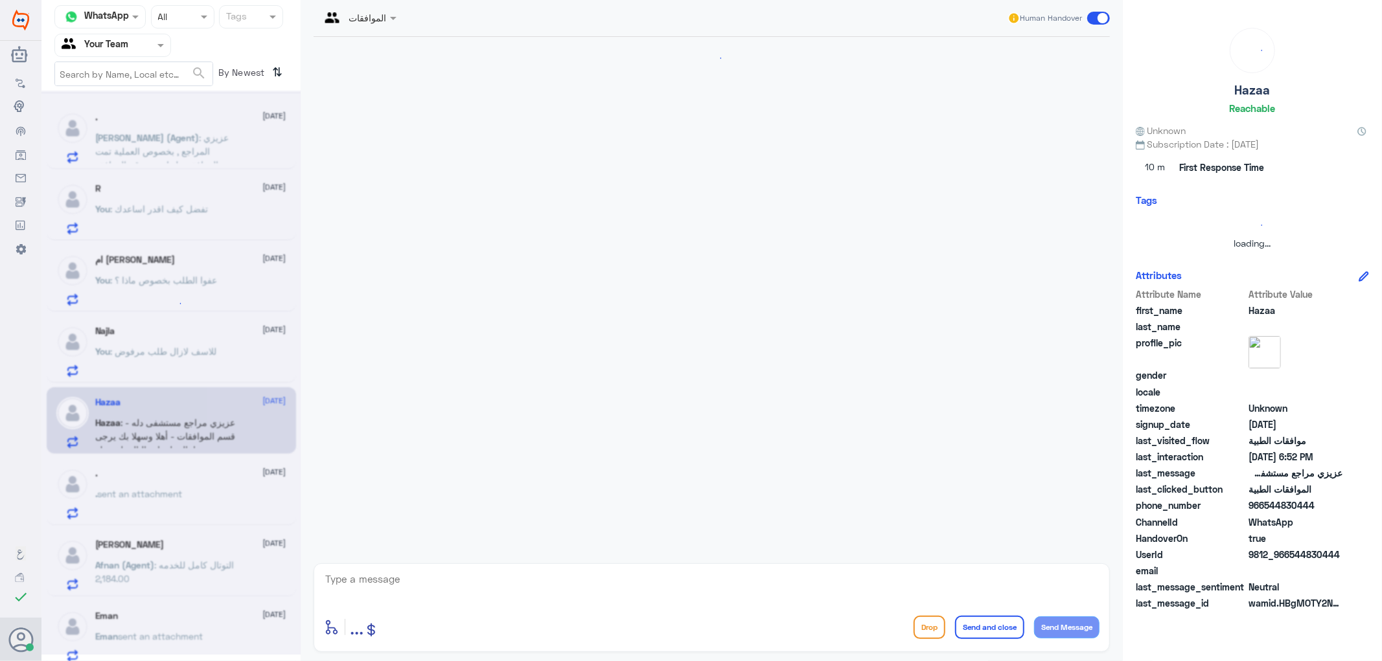
scroll to position [255, 0]
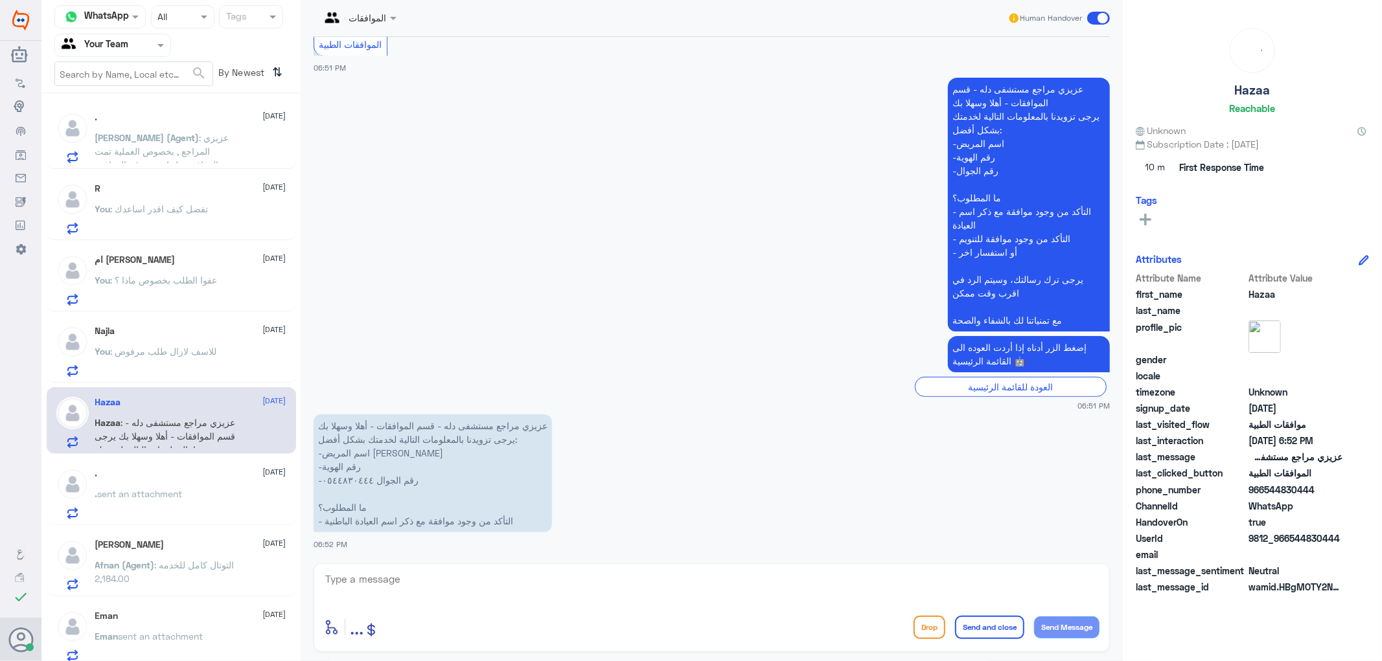
click at [476, 609] on div "enter flow name ... Drop Send and close Send Message" at bounding box center [712, 608] width 796 height 89
click at [472, 587] on textarea at bounding box center [711, 587] width 775 height 32
type textarea "0544830444"
drag, startPoint x: 470, startPoint y: 579, endPoint x: 293, endPoint y: 575, distance: 176.9
click at [293, 575] on div "Channel WhatsApp Status × All Tags Agent Filter Your Team search By Newest ⇅ . …" at bounding box center [711, 332] width 1340 height 665
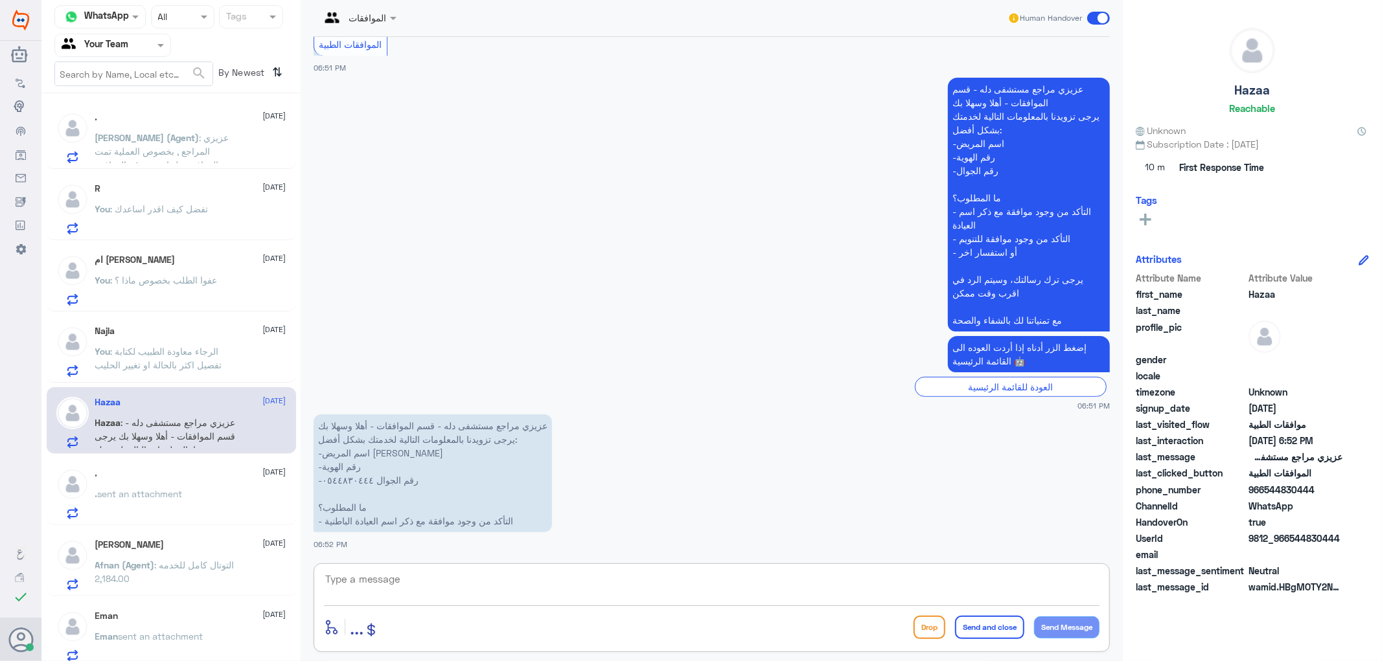
click at [380, 575] on textarea at bounding box center [711, 587] width 775 height 32
type textarea "عفوا مستشفى دلة النخيل ؟"
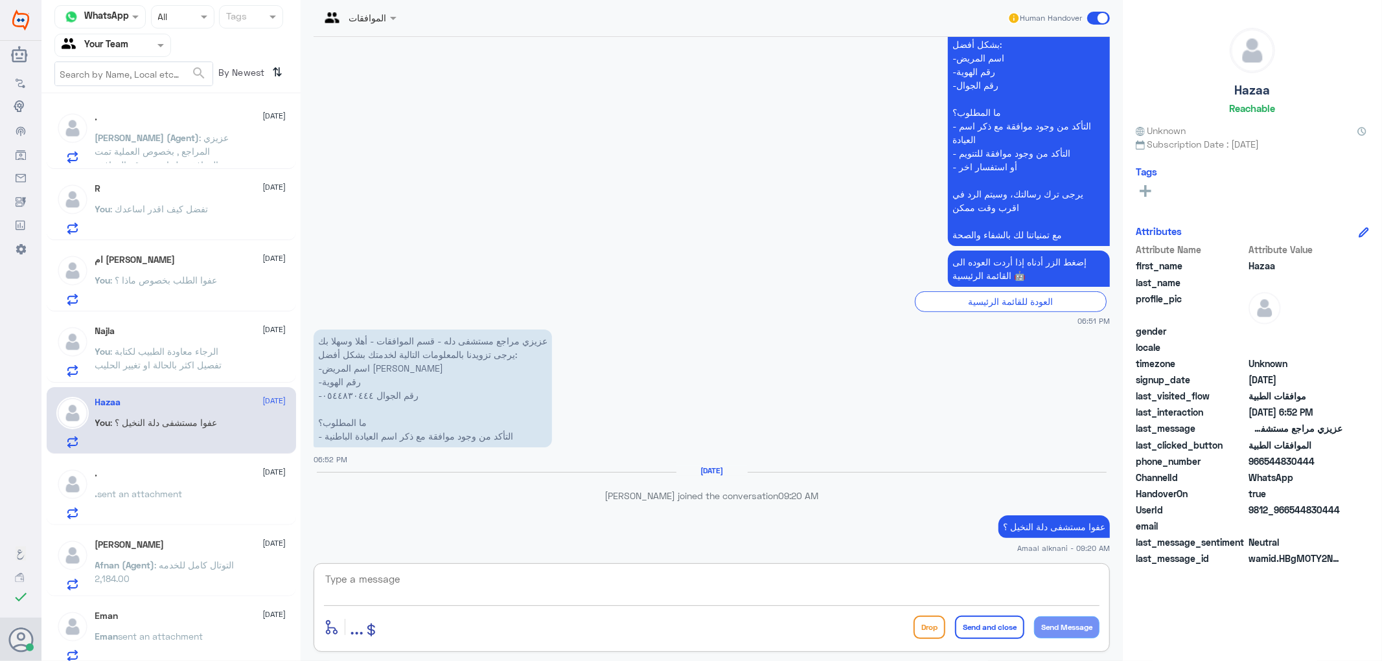
scroll to position [319, 0]
click at [153, 498] on span "sent an attachment" at bounding box center [140, 493] width 85 height 11
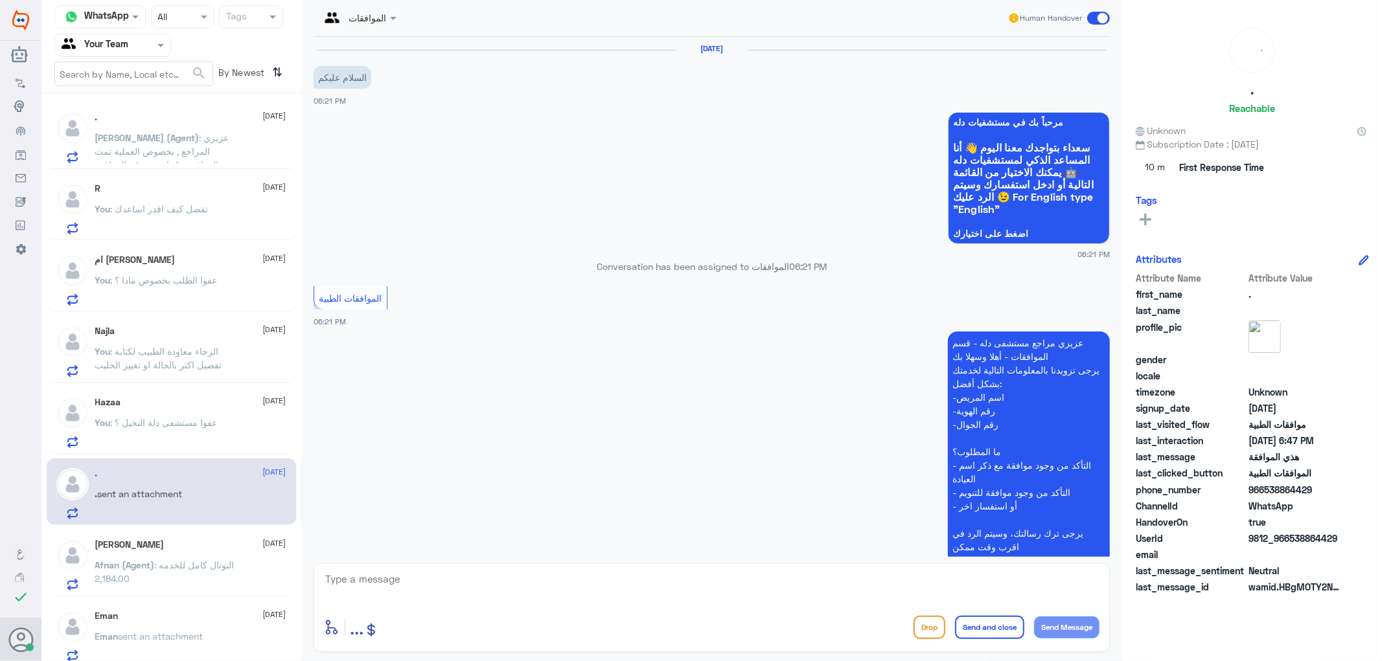
scroll to position [627, 0]
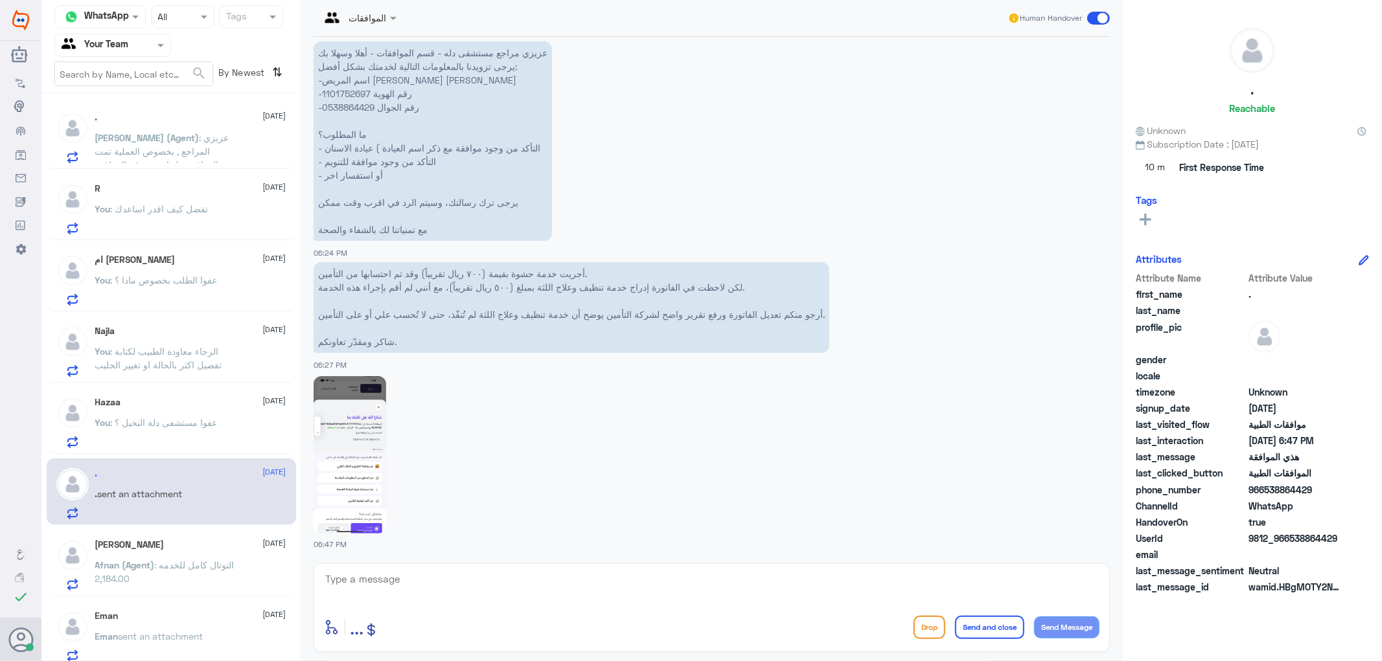
click at [342, 91] on p "عزيزي مراجع مستشفى دله - قسم الموافقات - أهلا وسهلا بك يرجى تزويدنا بالمعلومات …" at bounding box center [433, 141] width 238 height 200
copy p "1101752697"
click at [415, 585] on textarea at bounding box center [711, 587] width 775 height 32
type textarea "سيتم الغاء الخدمة"
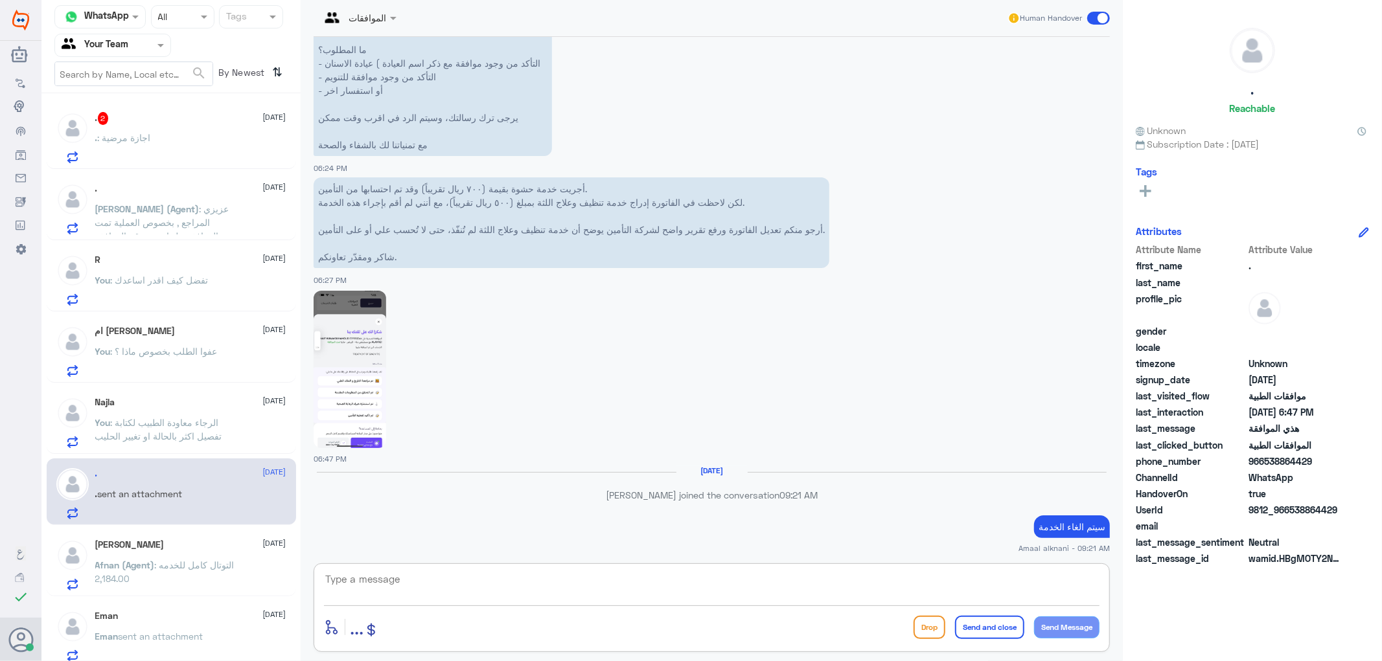
scroll to position [692, 0]
click at [397, 586] on textarea at bounding box center [711, 587] width 775 height 32
type textarea "تم الغاء الخدمة"
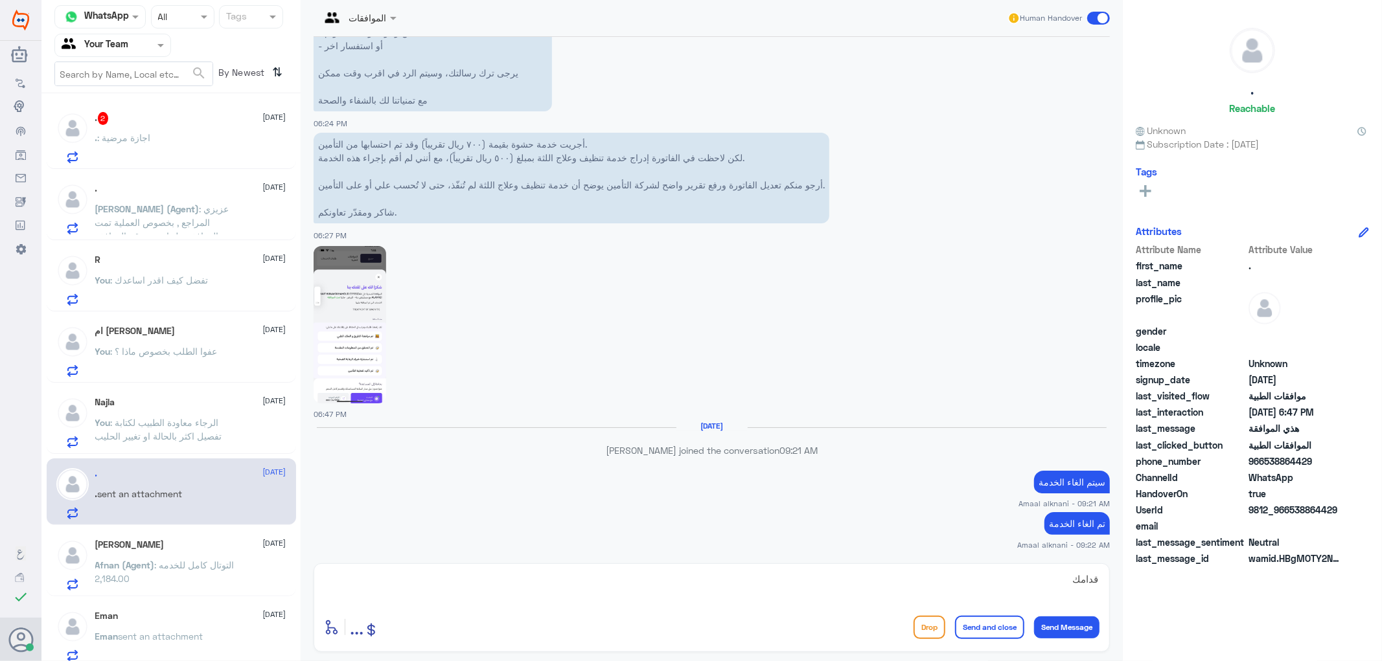
click at [351, 336] on img at bounding box center [350, 324] width 73 height 157
click at [963, 584] on textarea "قدامك" at bounding box center [711, 587] width 775 height 32
type textarea "قدامكم العافية"
click at [994, 624] on button "Send and close" at bounding box center [989, 627] width 69 height 23
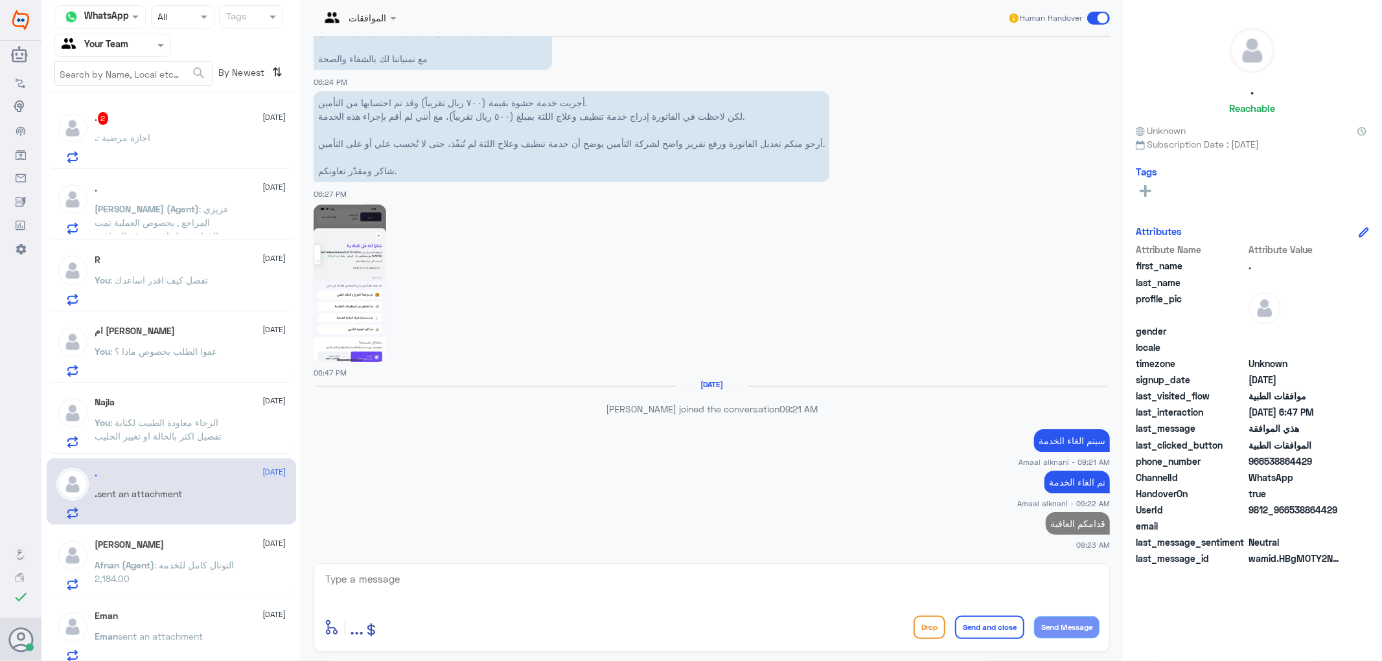
scroll to position [772, 0]
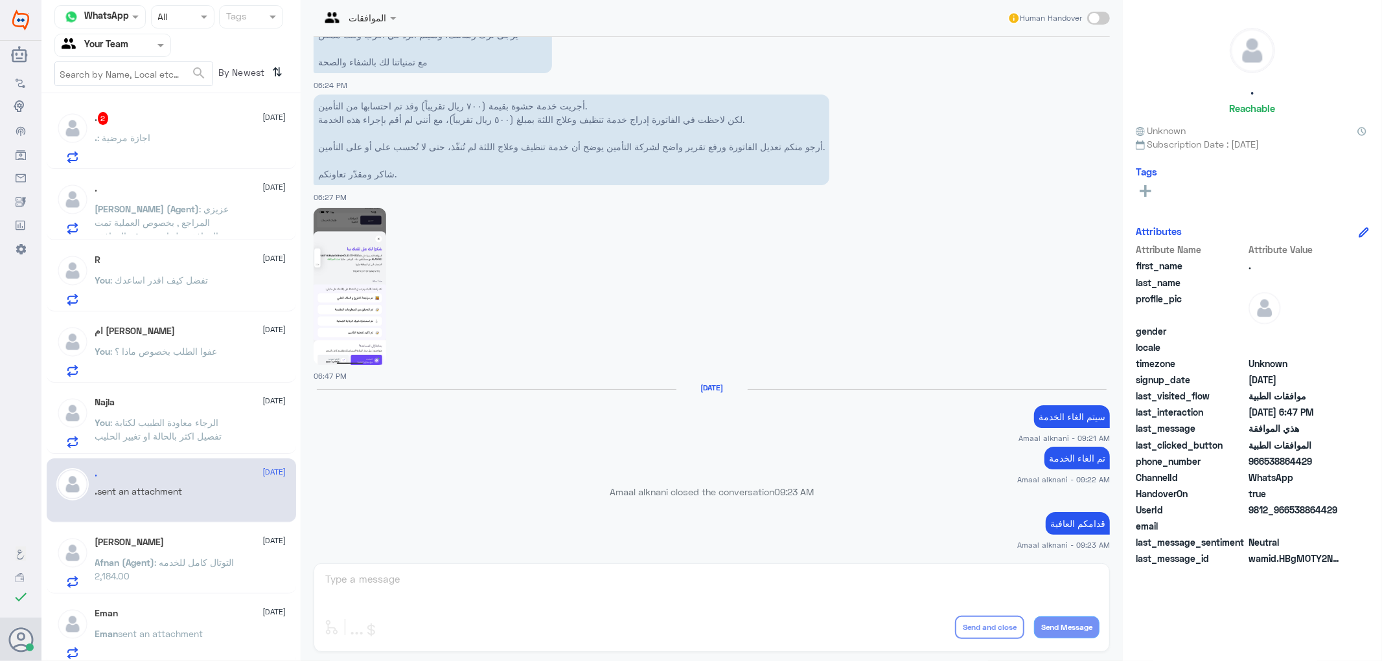
click at [190, 568] on p "Afnan (Agent) : التوتال كامل للخدمه 2,184.00" at bounding box center [168, 572] width 146 height 32
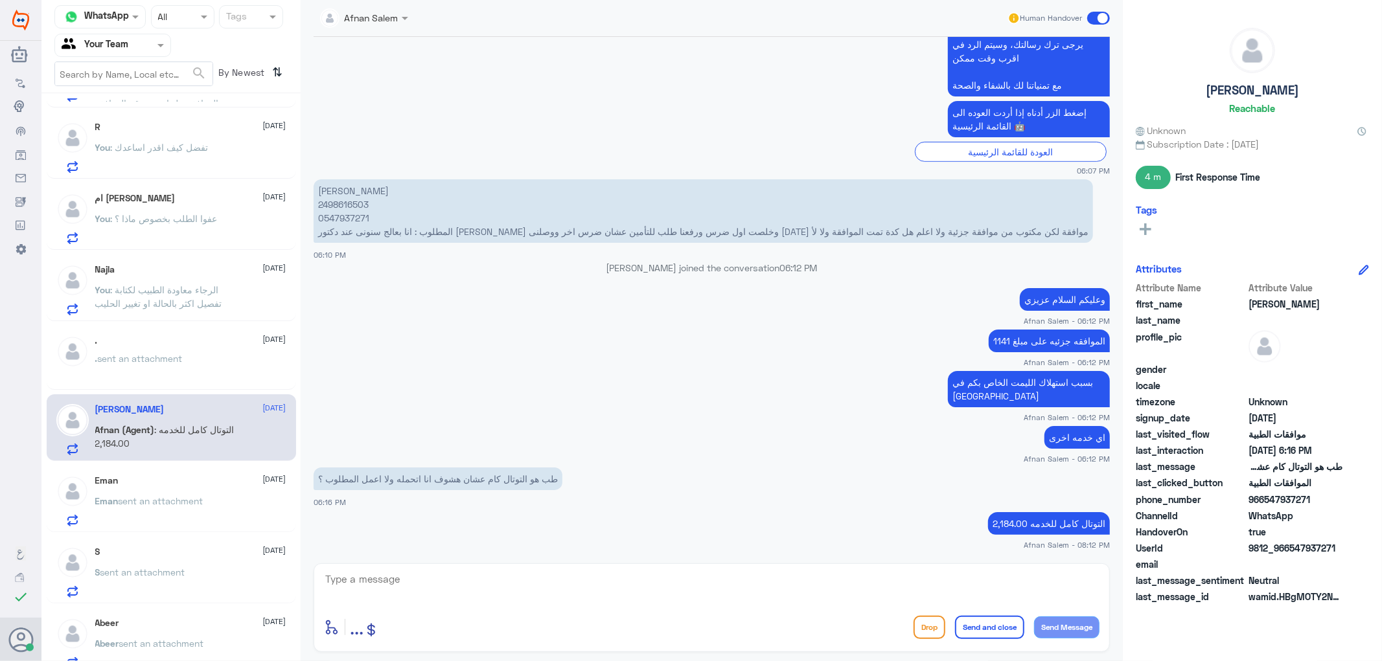
scroll to position [216, 0]
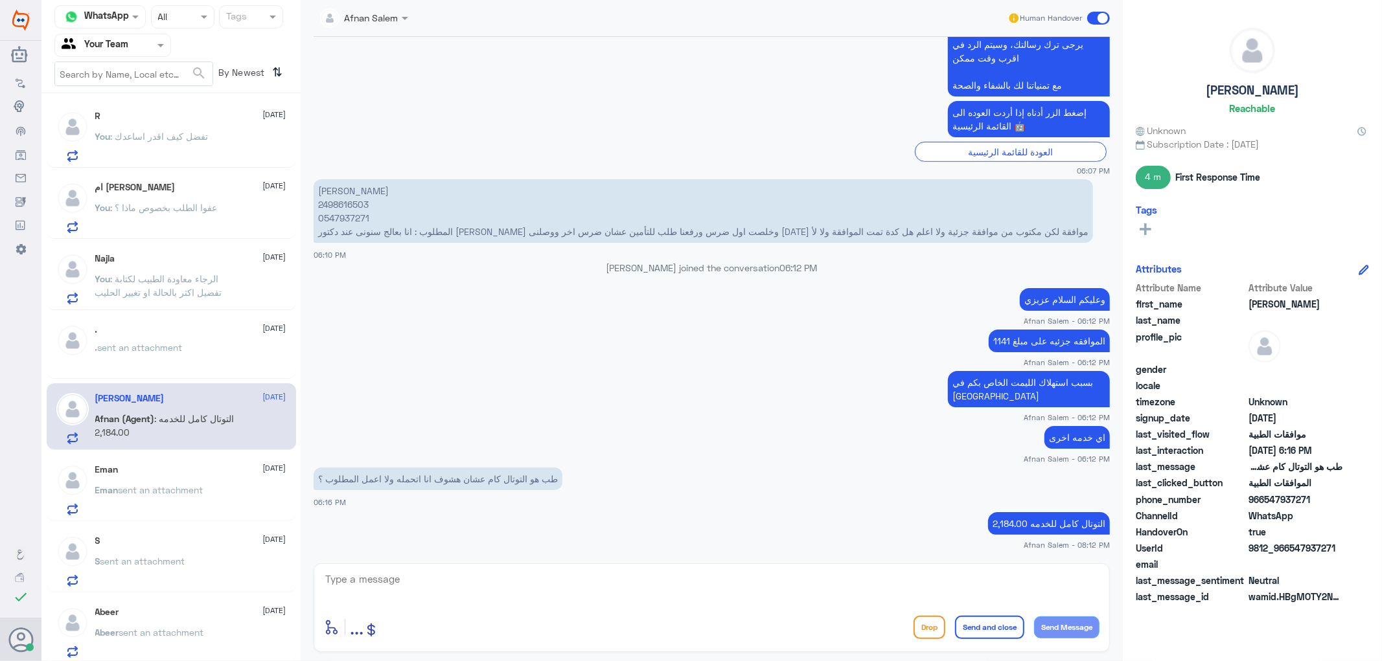
click at [183, 498] on p "Eman sent an attachment" at bounding box center [149, 499] width 108 height 32
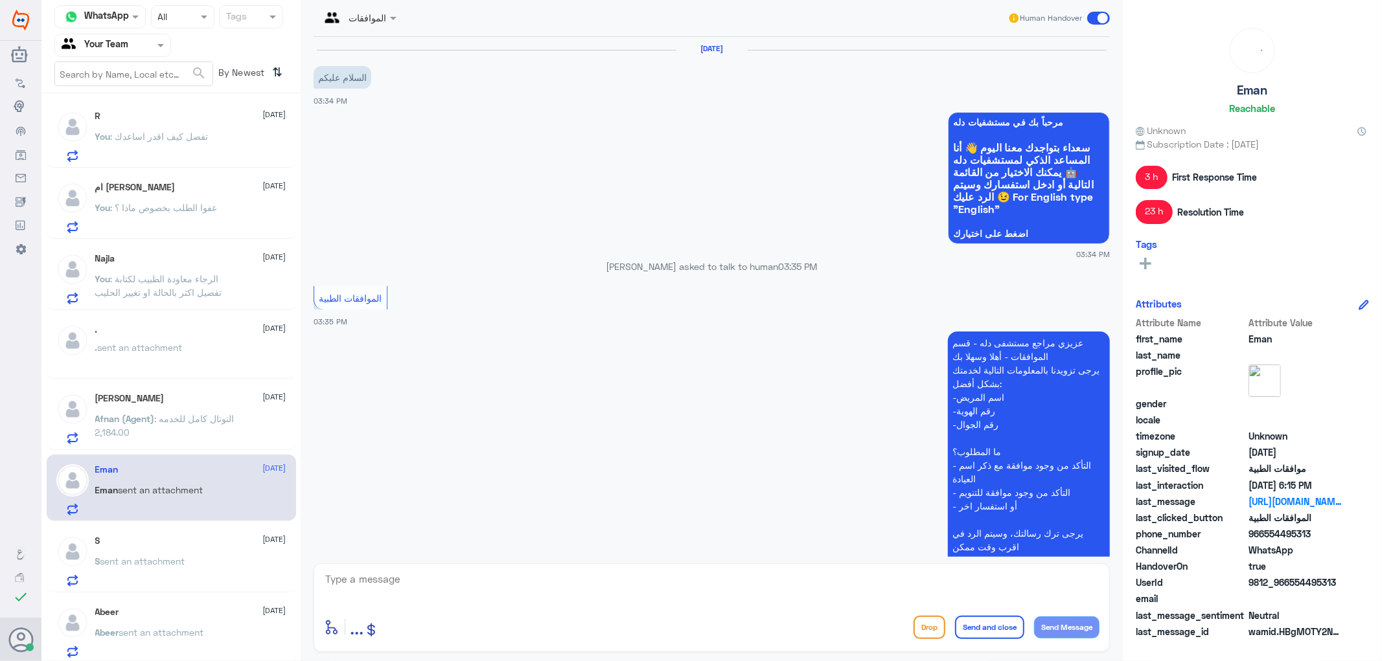
scroll to position [1267, 0]
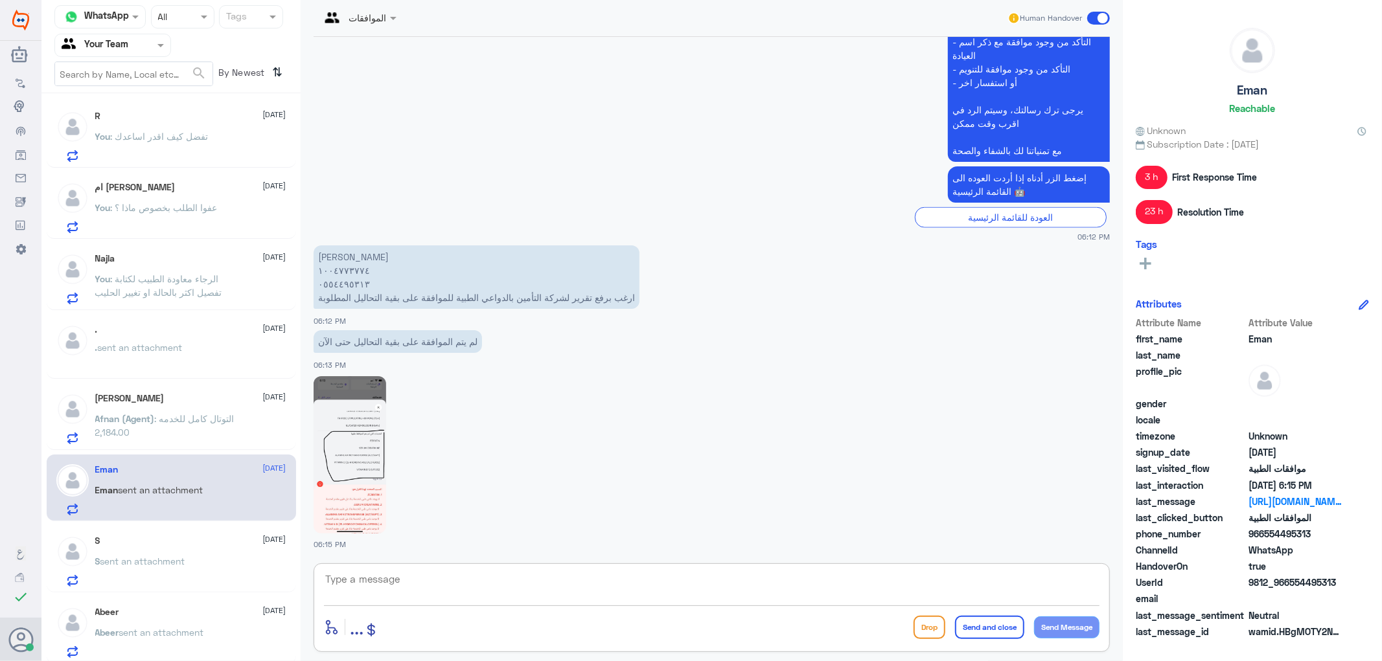
click at [404, 584] on textarea at bounding box center [711, 587] width 775 height 32
drag, startPoint x: 402, startPoint y: 584, endPoint x: 232, endPoint y: 577, distance: 170.5
click at [232, 577] on div "Channel WhatsApp Status × All Tags Agent Filter Your Team search By Newest ⇅ Ha…" at bounding box center [711, 332] width 1340 height 665
type textarea "تم متابعة طلبكم والان تحت الاجراء"
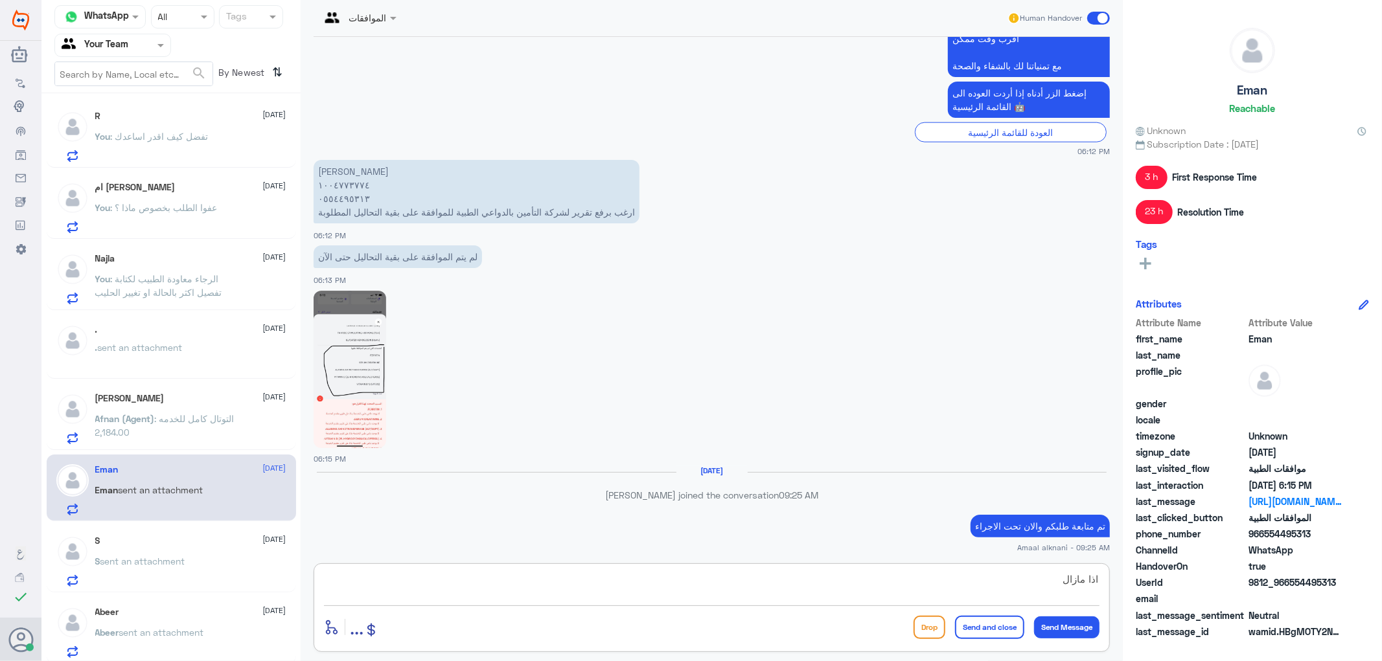
scroll to position [1331, 0]
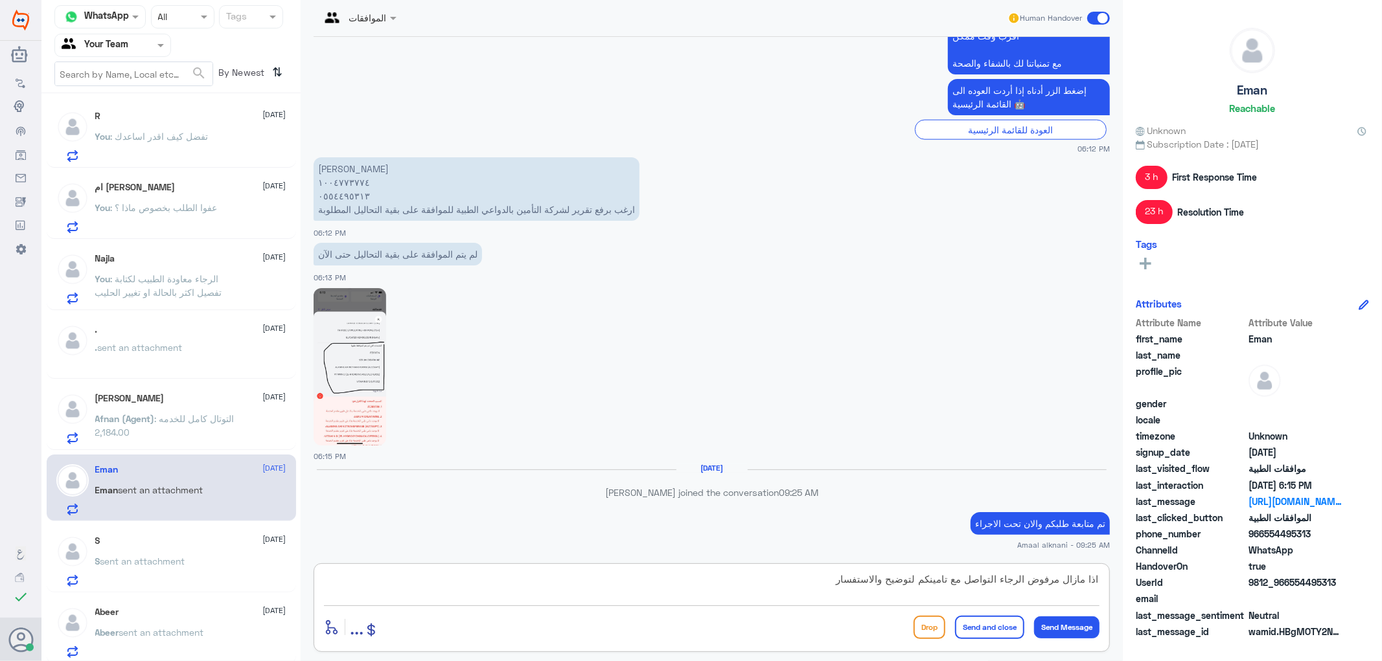
type textarea "اذا مازال مرفوض الرجاء التواصل مع تامينكم لتوضيح والاستفسار"
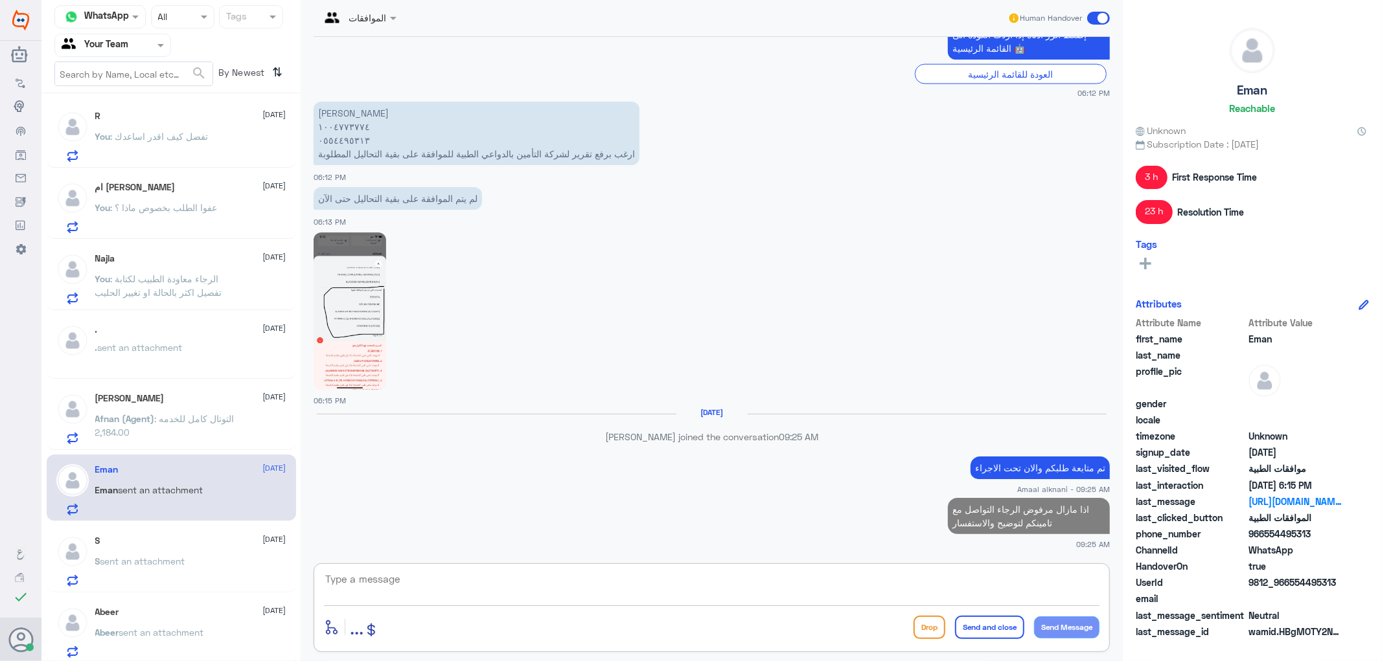
click at [674, 594] on textarea at bounding box center [711, 587] width 775 height 32
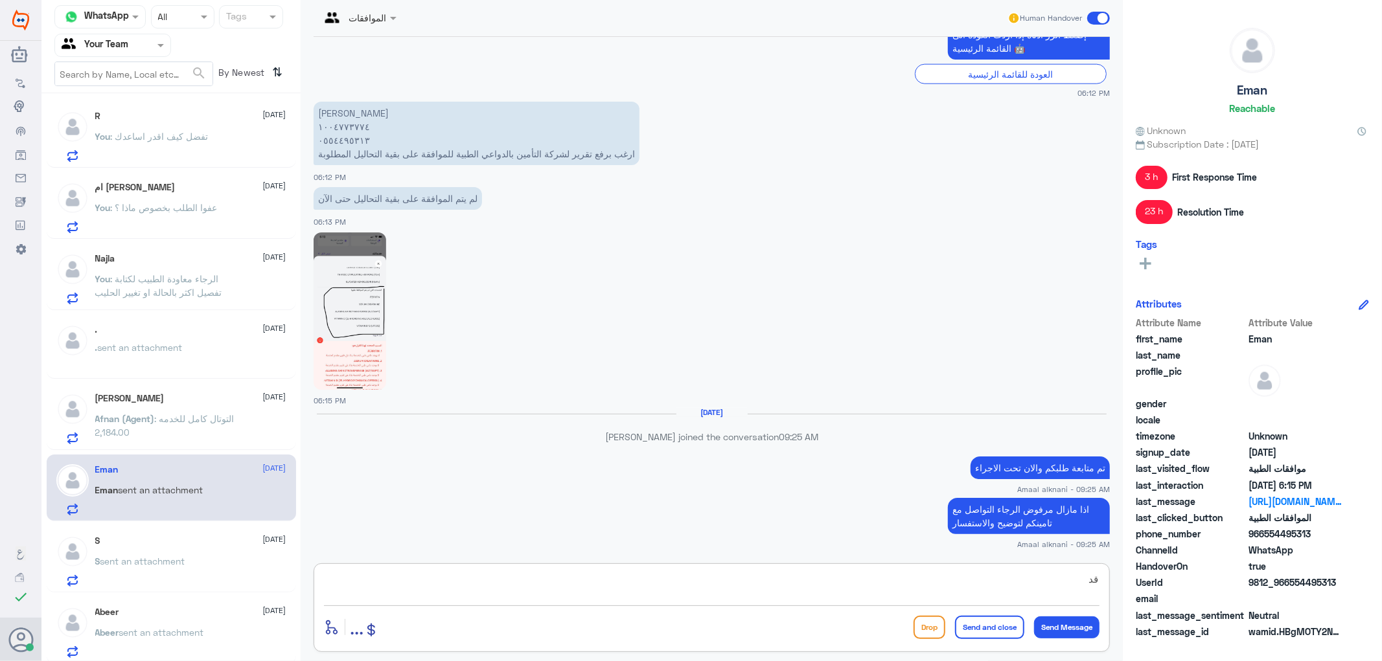
type textarea "ق"
type textarea "قدامكم العافية"
click at [969, 625] on button "Send and close" at bounding box center [989, 627] width 69 height 23
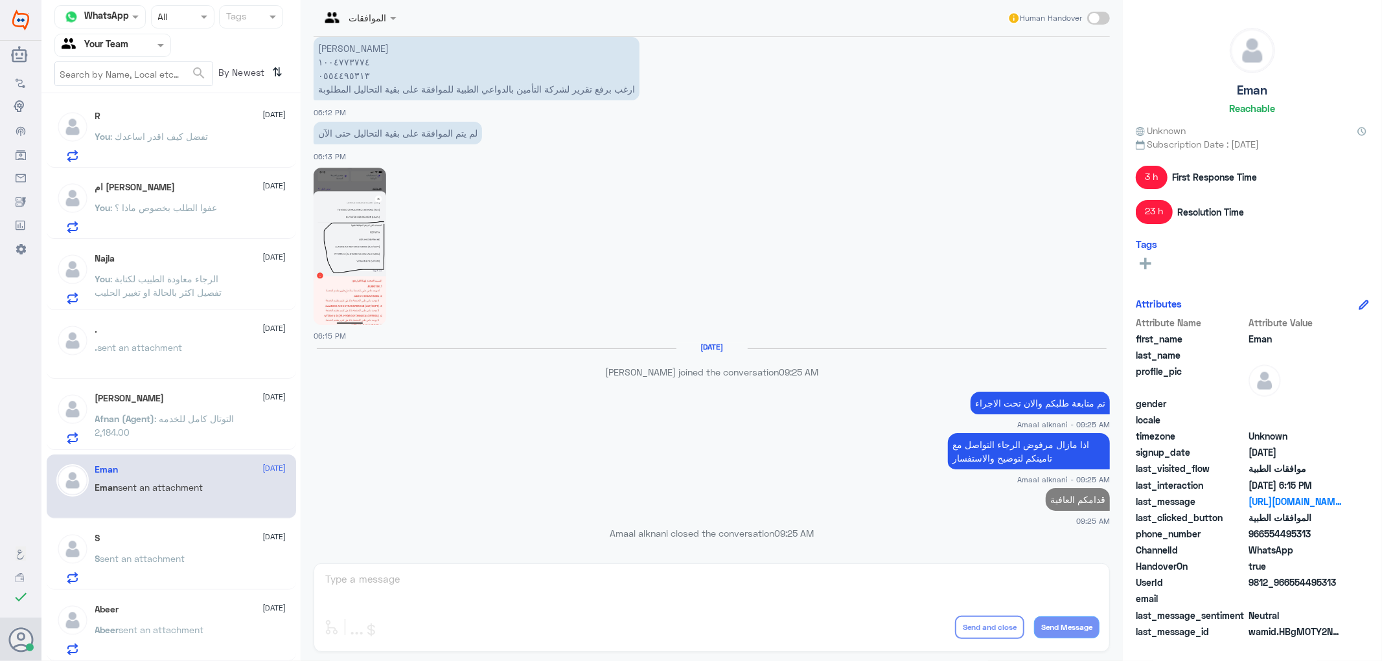
click at [146, 547] on div "S [DATE] S sent an attachment" at bounding box center [190, 558] width 191 height 51
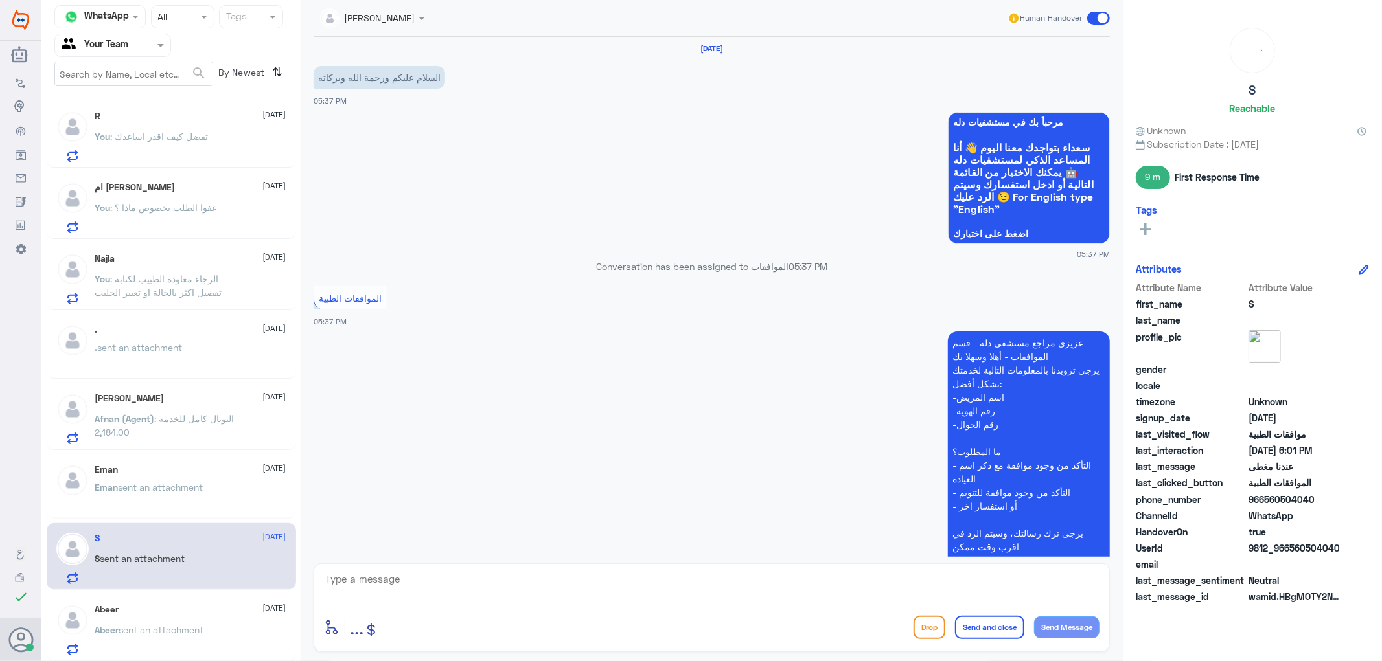
scroll to position [1103, 0]
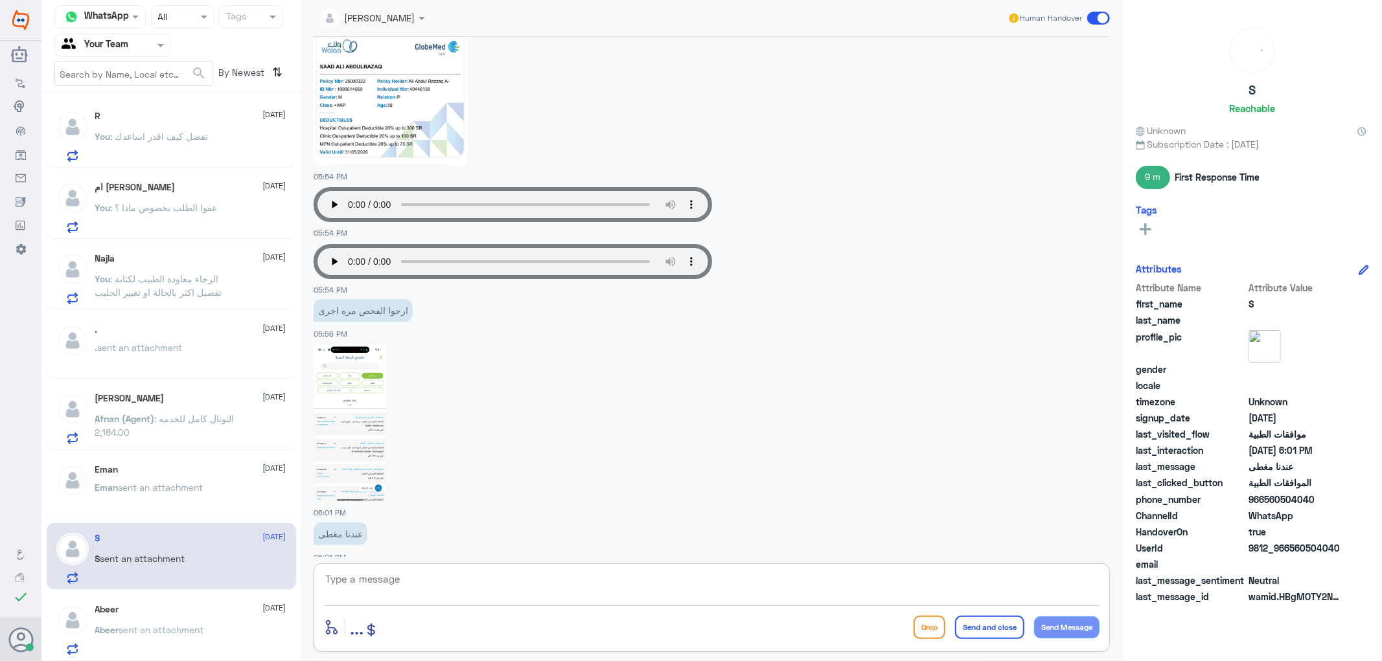
click at [369, 591] on textarea at bounding box center [711, 587] width 775 height 32
click at [126, 608] on div "Abeer [DATE]" at bounding box center [190, 609] width 191 height 11
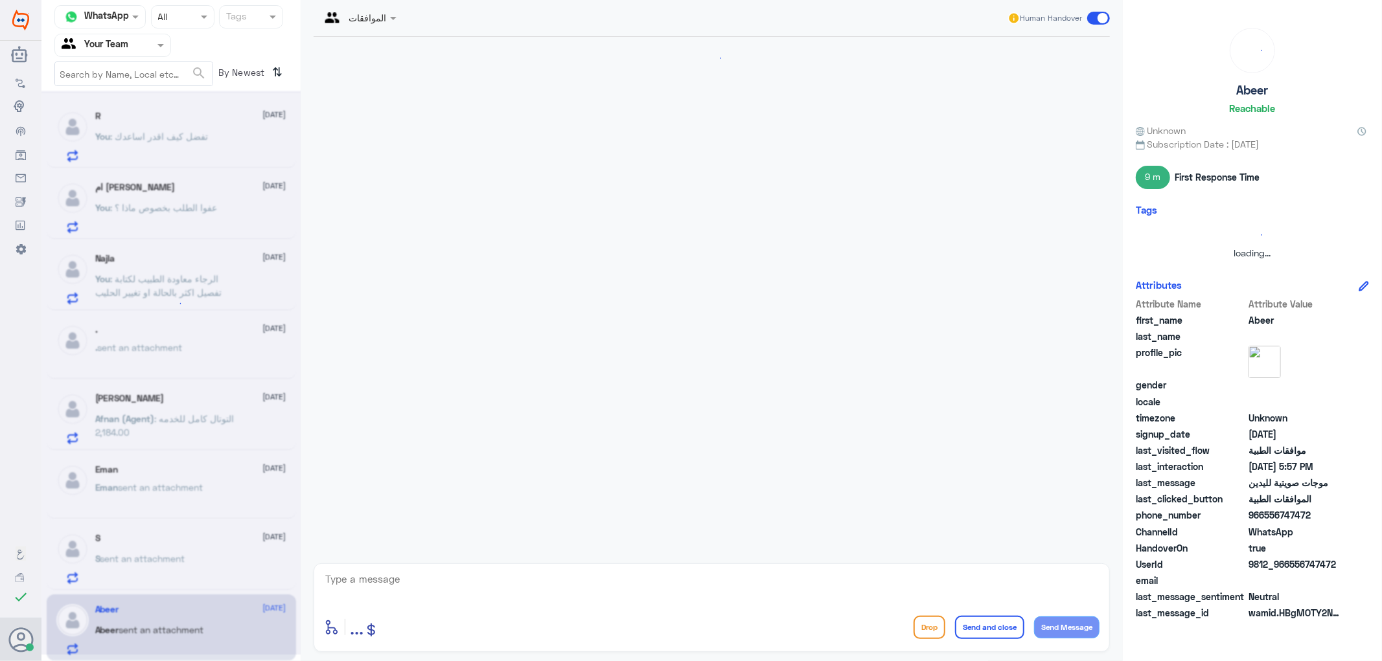
scroll to position [1219, 0]
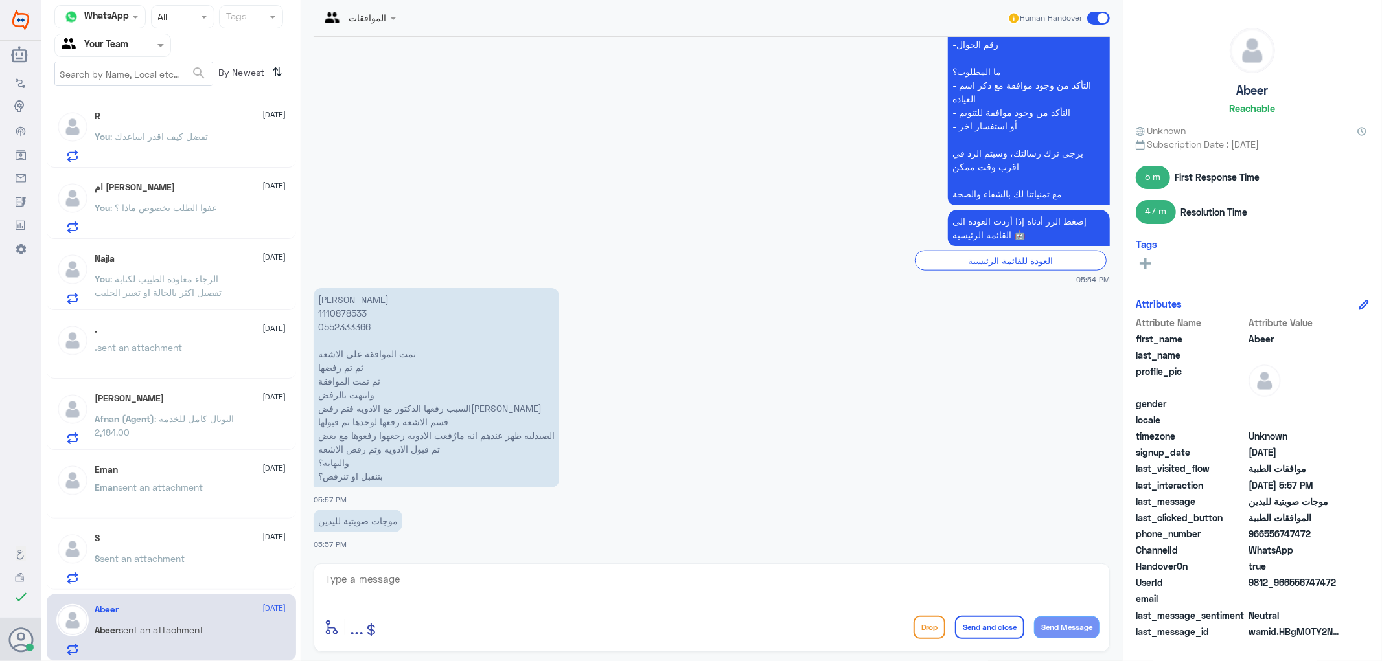
click at [342, 331] on p "[PERSON_NAME] 1110878533 0552333366 تمت الموافقة على الاشعه ثم تم رفضها ثم تمت …" at bounding box center [437, 388] width 246 height 200
click at [426, 583] on textarea at bounding box center [711, 587] width 775 height 32
type textarea "الاشعة موافق عليها - المرفوعه من الطبيب [PERSON_NAME]"
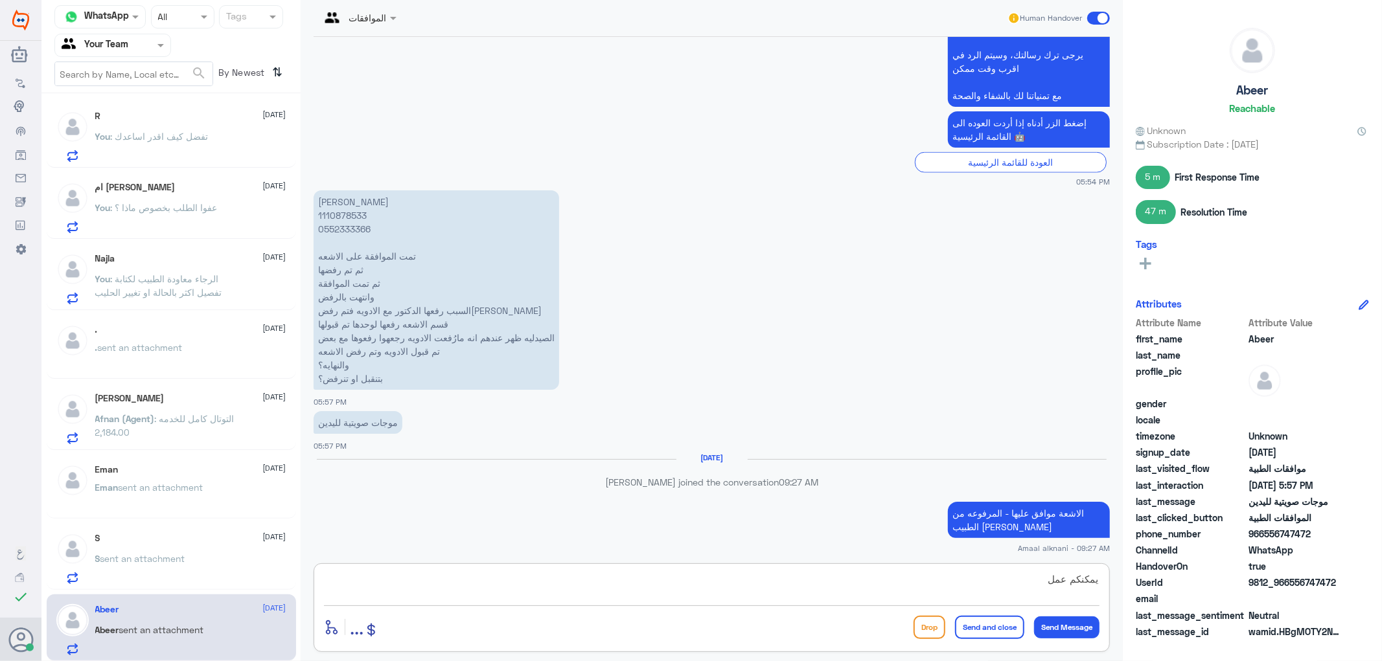
scroll to position [1298, 0]
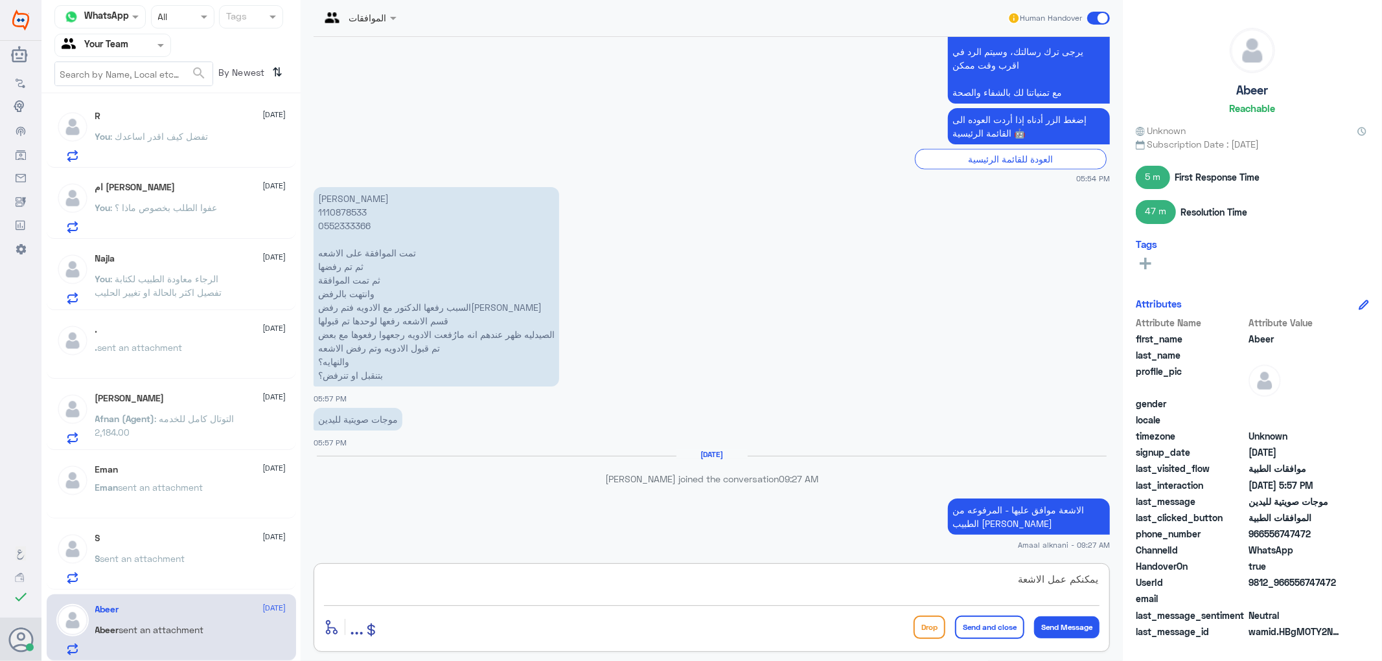
type textarea "يمكنكم عمل الاشعة"
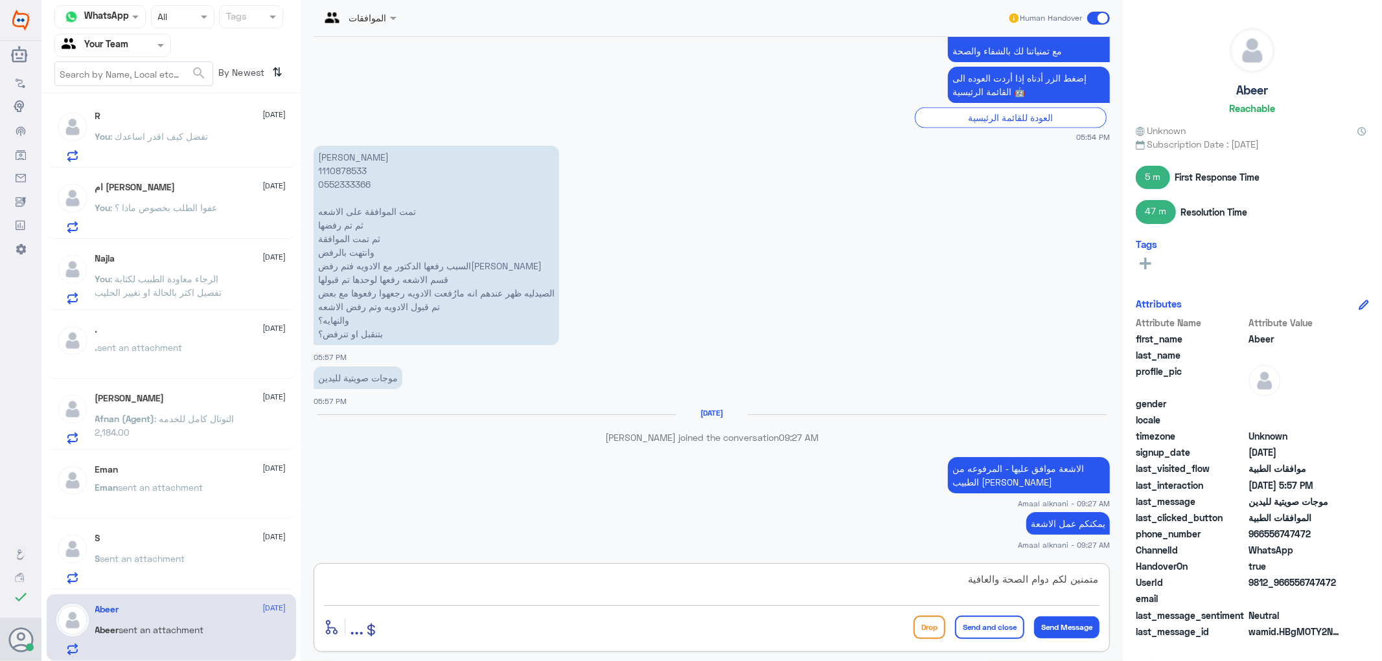
type textarea "متمنين لكم دوام الصحة والعافية"
click at [998, 628] on button "Send and close" at bounding box center [989, 627] width 69 height 23
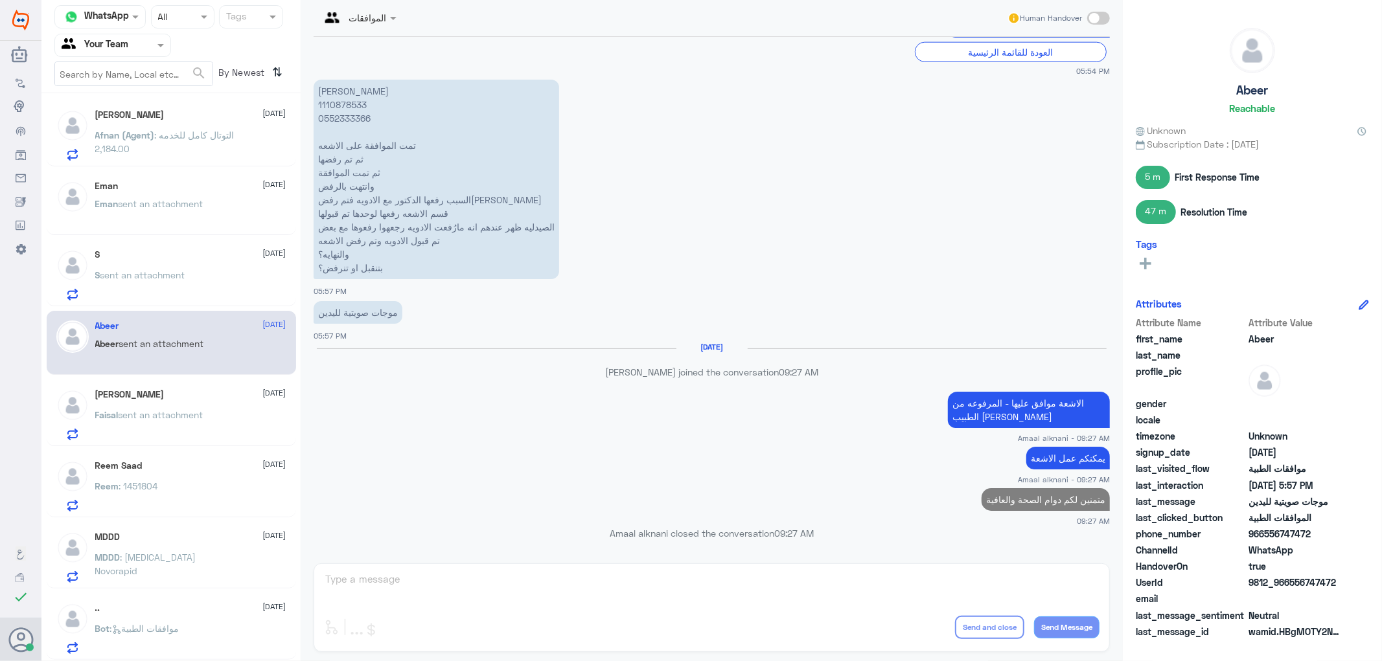
scroll to position [503, 0]
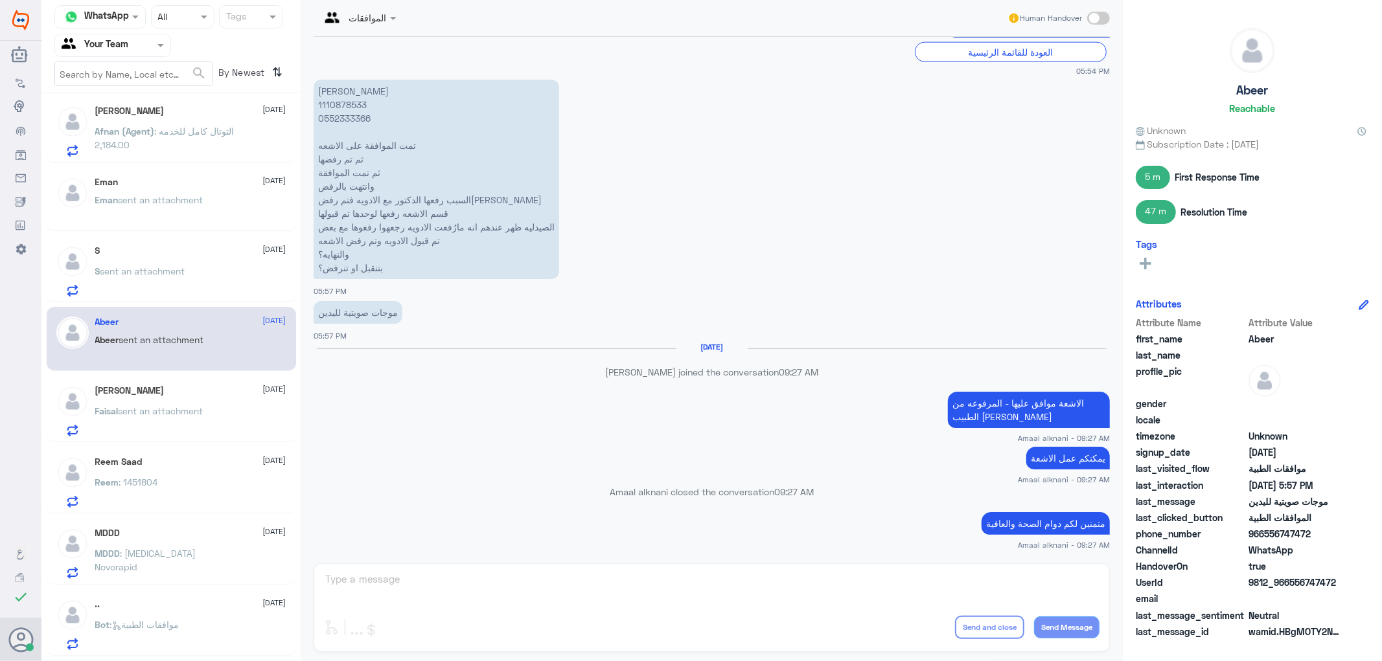
click at [192, 410] on span "sent an attachment" at bounding box center [161, 411] width 85 height 11
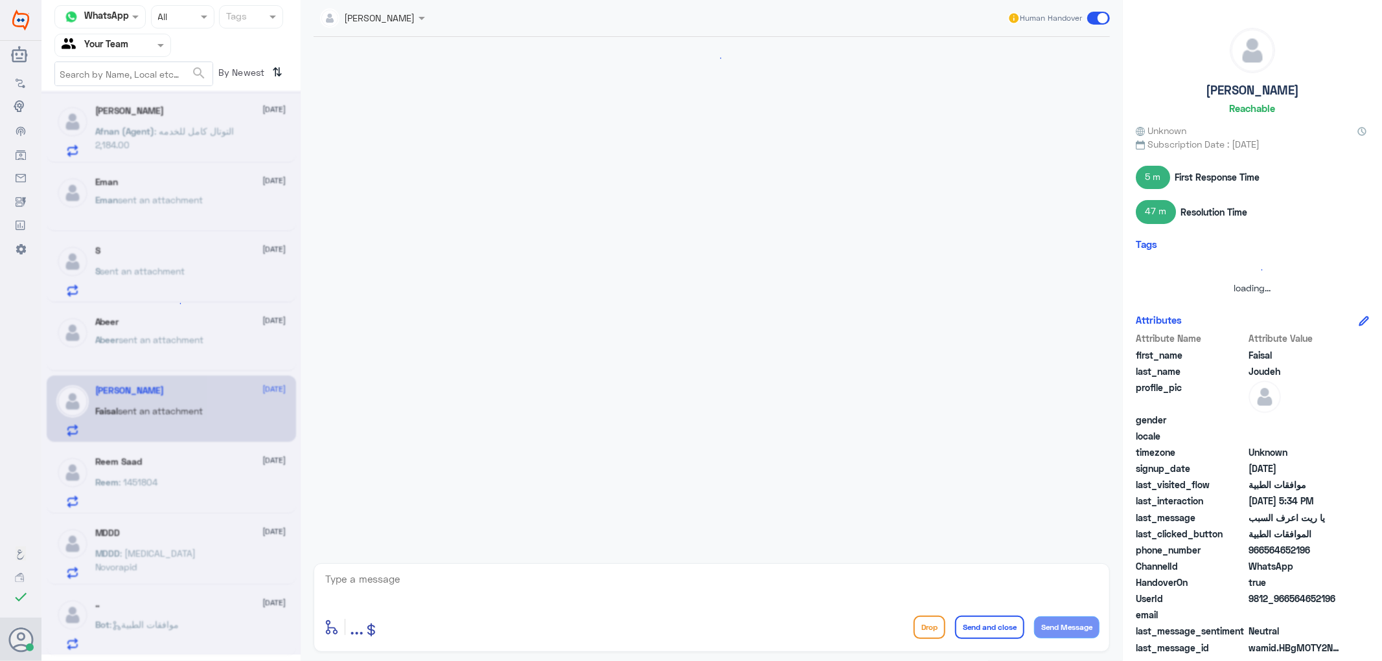
scroll to position [452, 0]
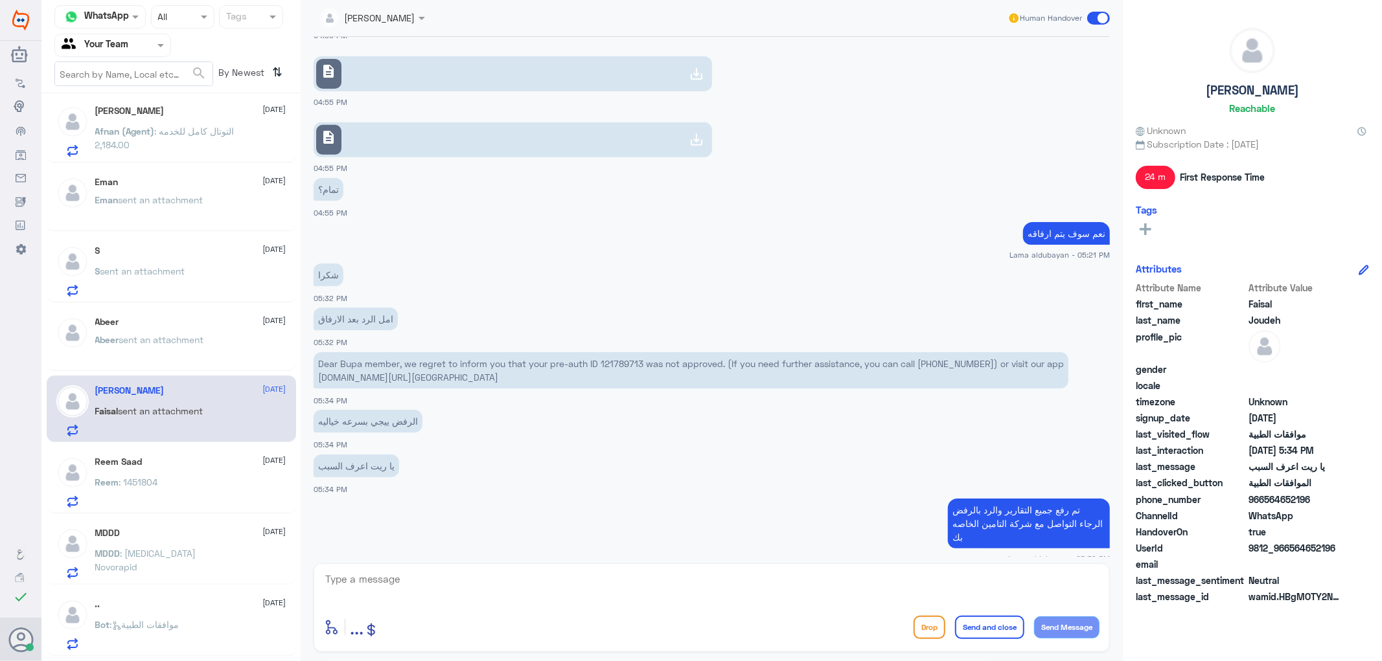
click at [435, 595] on textarea at bounding box center [711, 587] width 775 height 32
type textarea "نسعد دوما بخدمتكم ونتمنى لكم دوام الصحة والعافية"
click at [987, 632] on button "Send and close" at bounding box center [989, 627] width 69 height 23
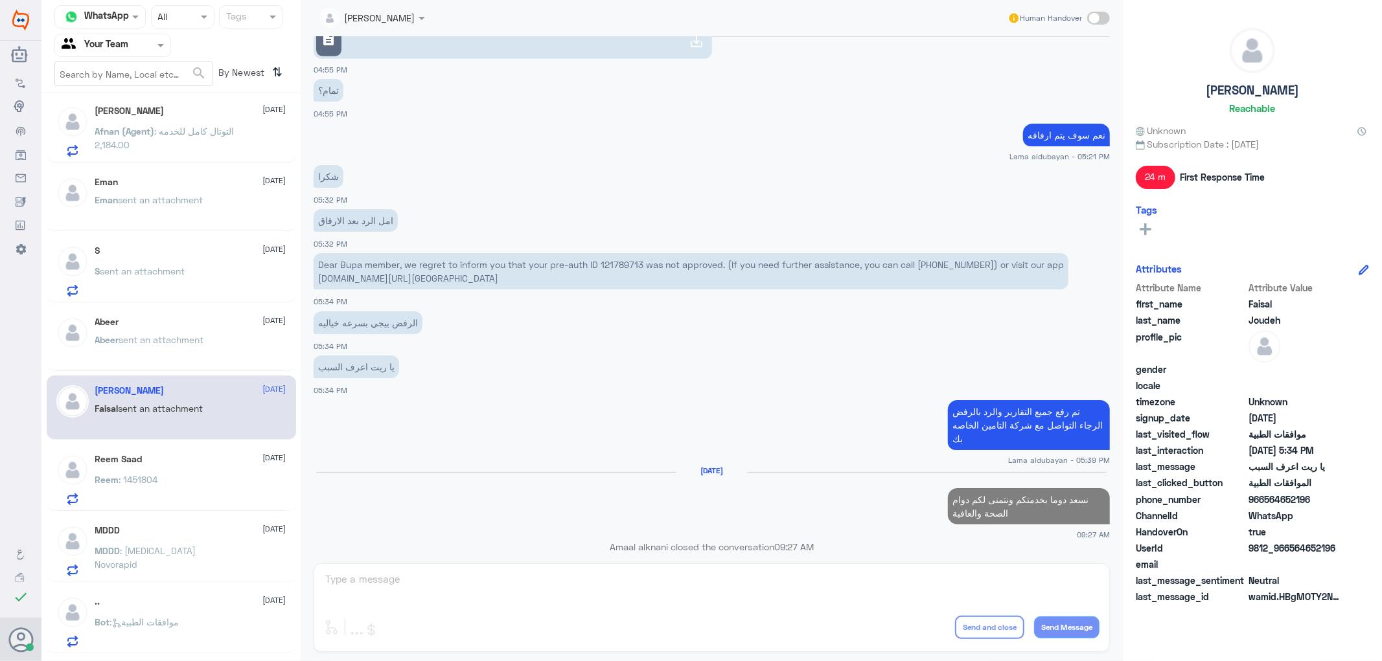
click at [189, 487] on div "Reem : 1451804" at bounding box center [190, 490] width 191 height 29
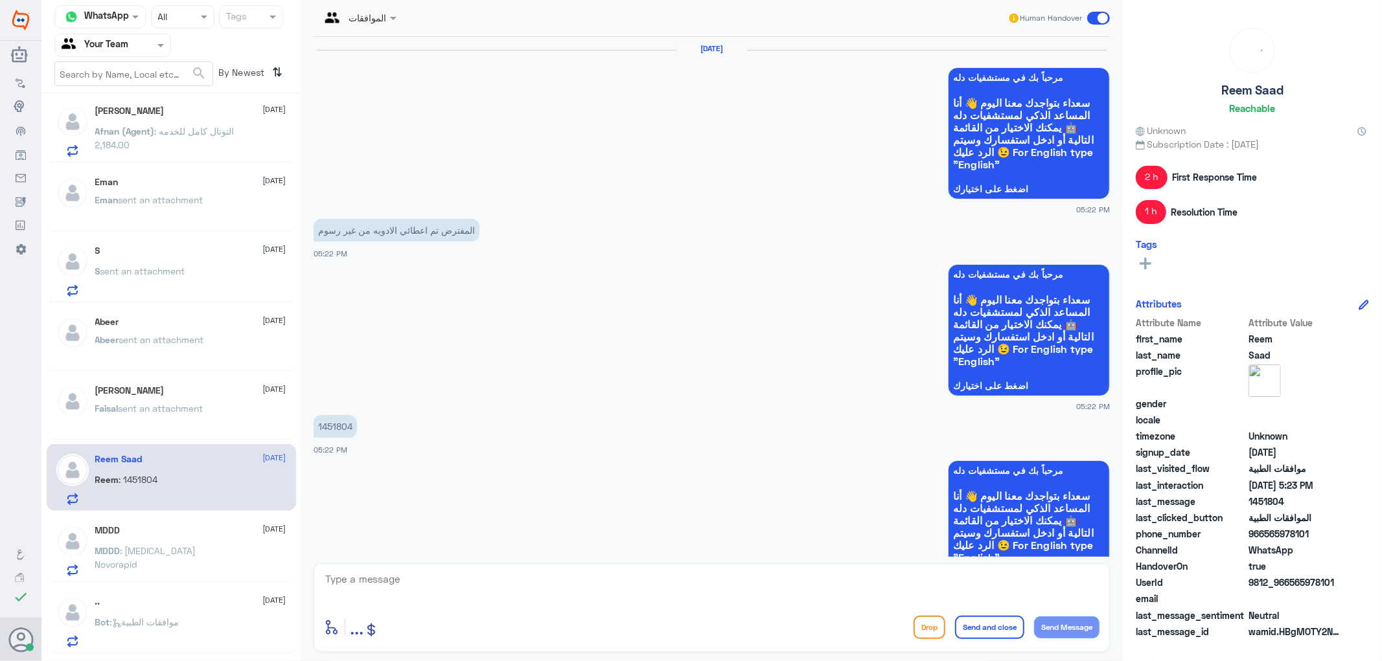
scroll to position [1141, 0]
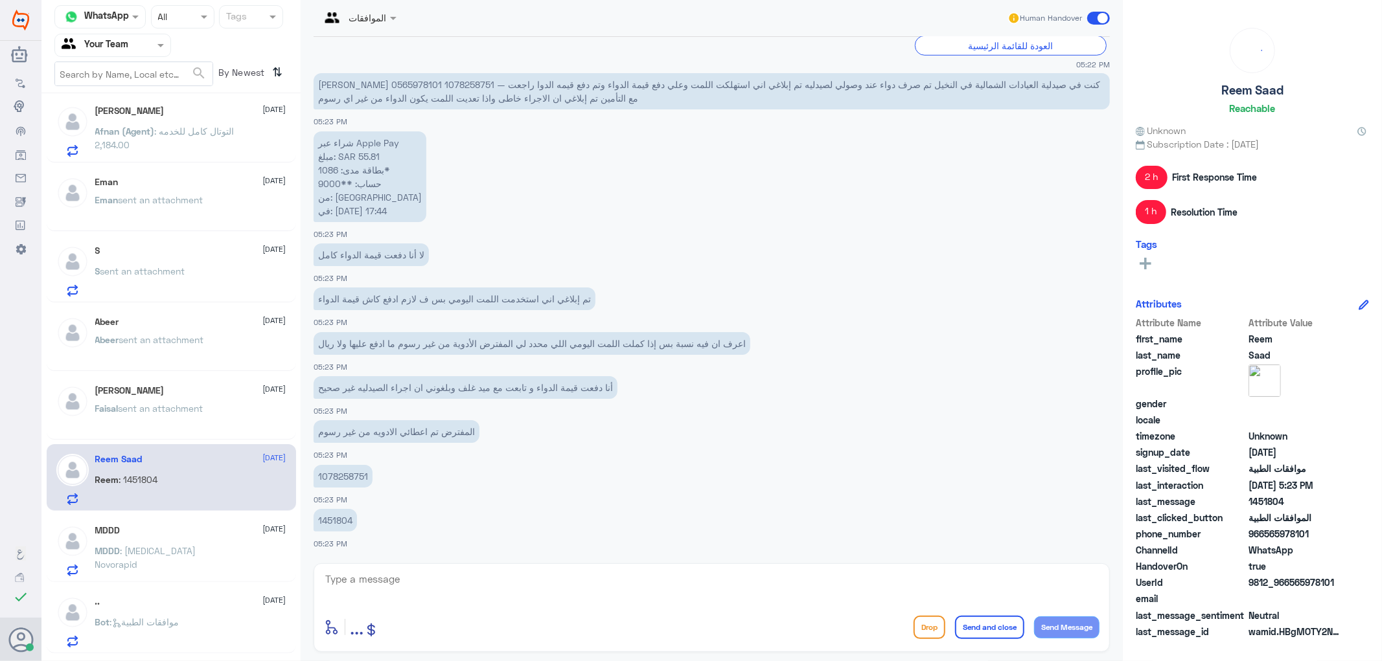
click at [564, 606] on div at bounding box center [711, 589] width 775 height 36
click at [328, 517] on p "1451804" at bounding box center [335, 520] width 43 height 23
click at [178, 536] on div "MDDD [DATE] MDDD : [MEDICAL_DATA] Novorapid" at bounding box center [190, 550] width 191 height 51
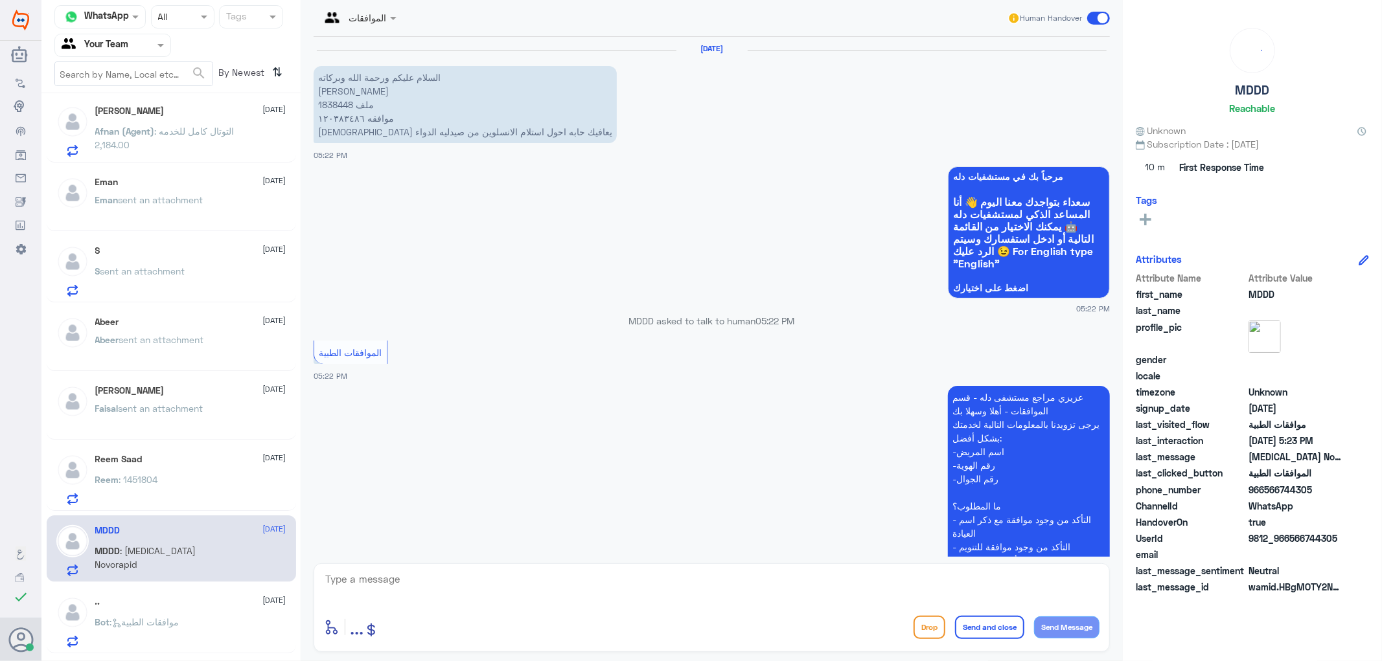
scroll to position [326, 0]
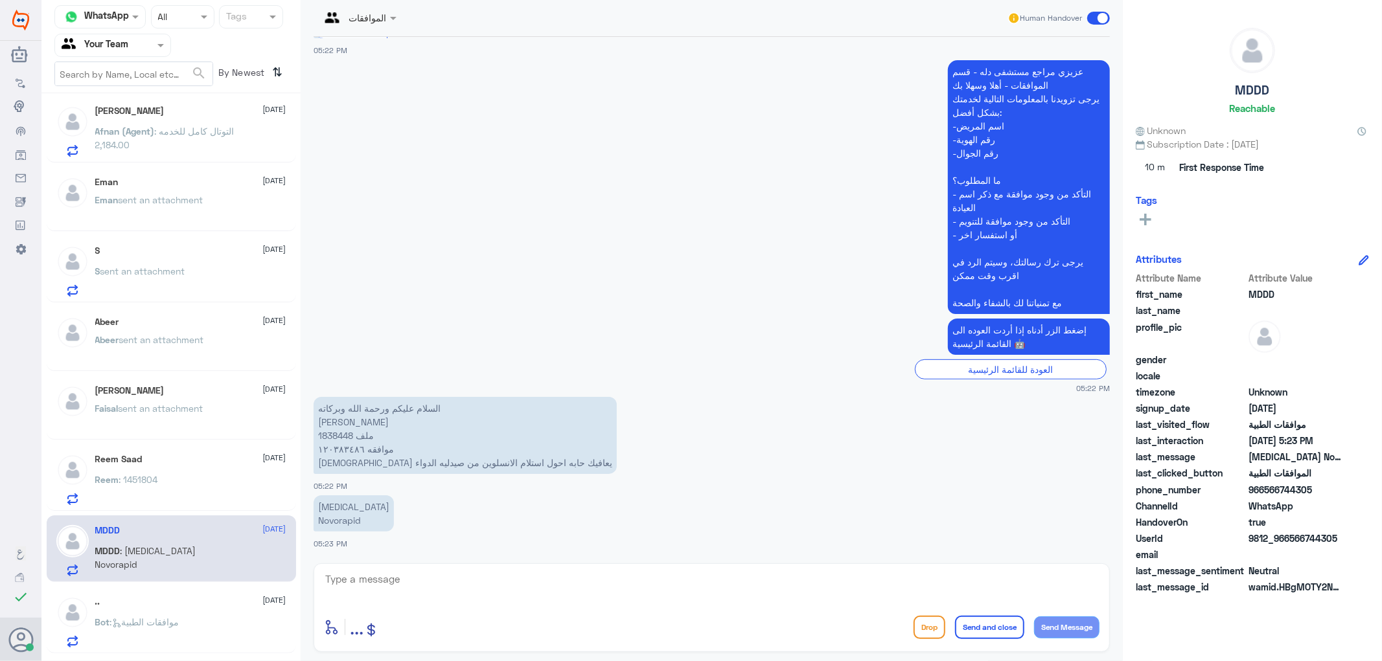
click at [340, 438] on p "السلام عليكم ورحمة الله وبركاته [PERSON_NAME] ملف 1838448 موافقه ١٢٠٣٨٣٤٨٦ الله…" at bounding box center [465, 435] width 303 height 77
click at [430, 586] on textarea at bounding box center [711, 587] width 775 height 32
type textarea "اهلا عزيزتي المراجعة - هل لديكم الوصفة المختوم عليها بعدم توفر الدواء لدينا ؟"
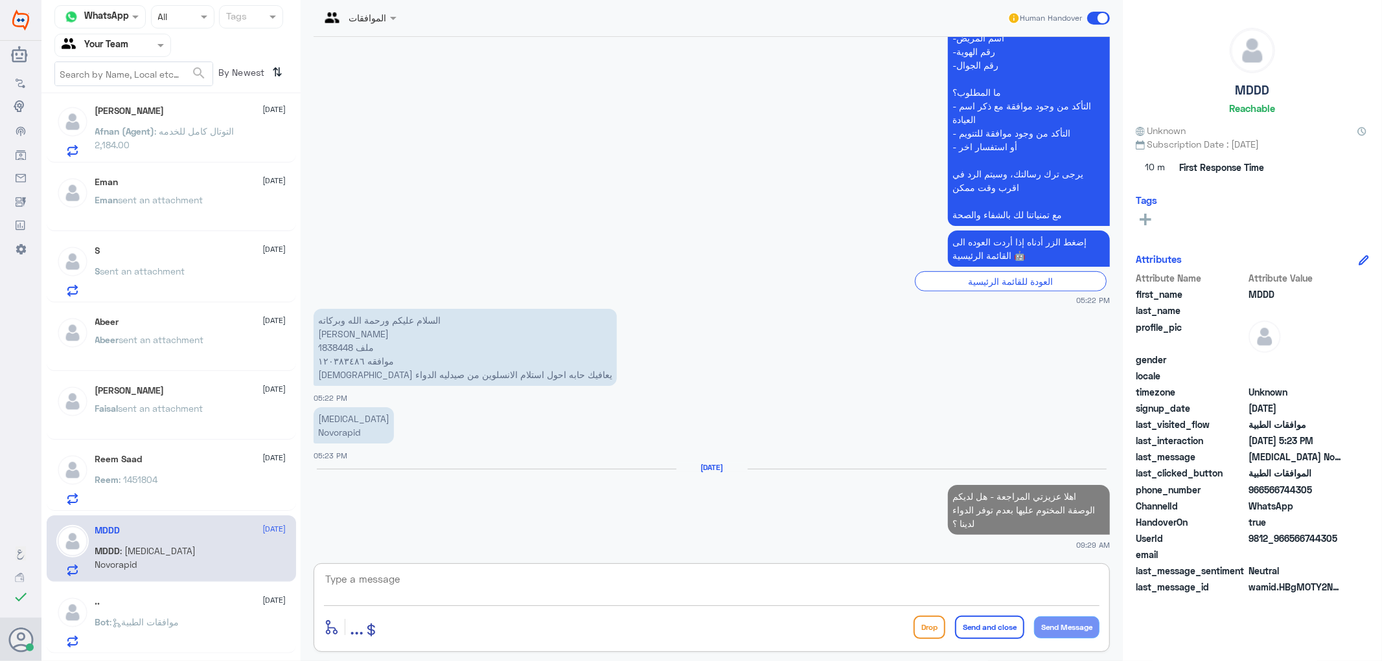
click at [244, 606] on div ".. [DATE]" at bounding box center [190, 602] width 191 height 11
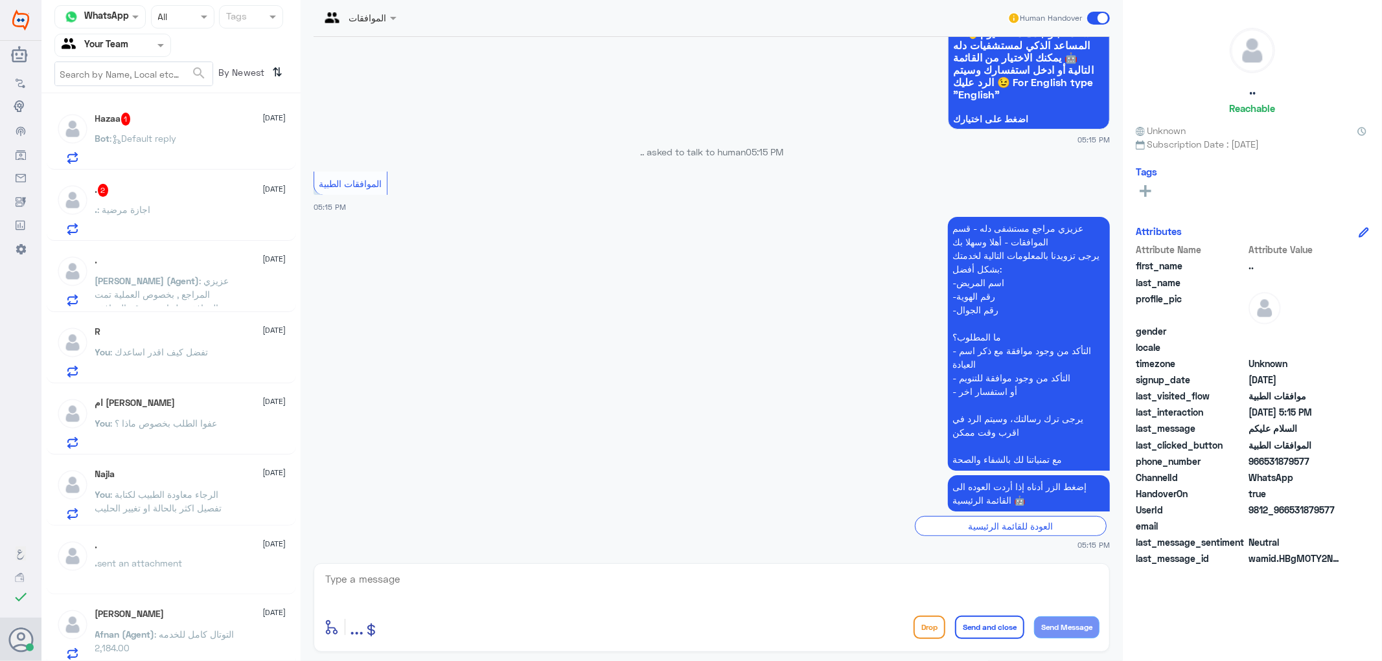
click at [150, 189] on div ". 2 [DATE]" at bounding box center [190, 190] width 191 height 13
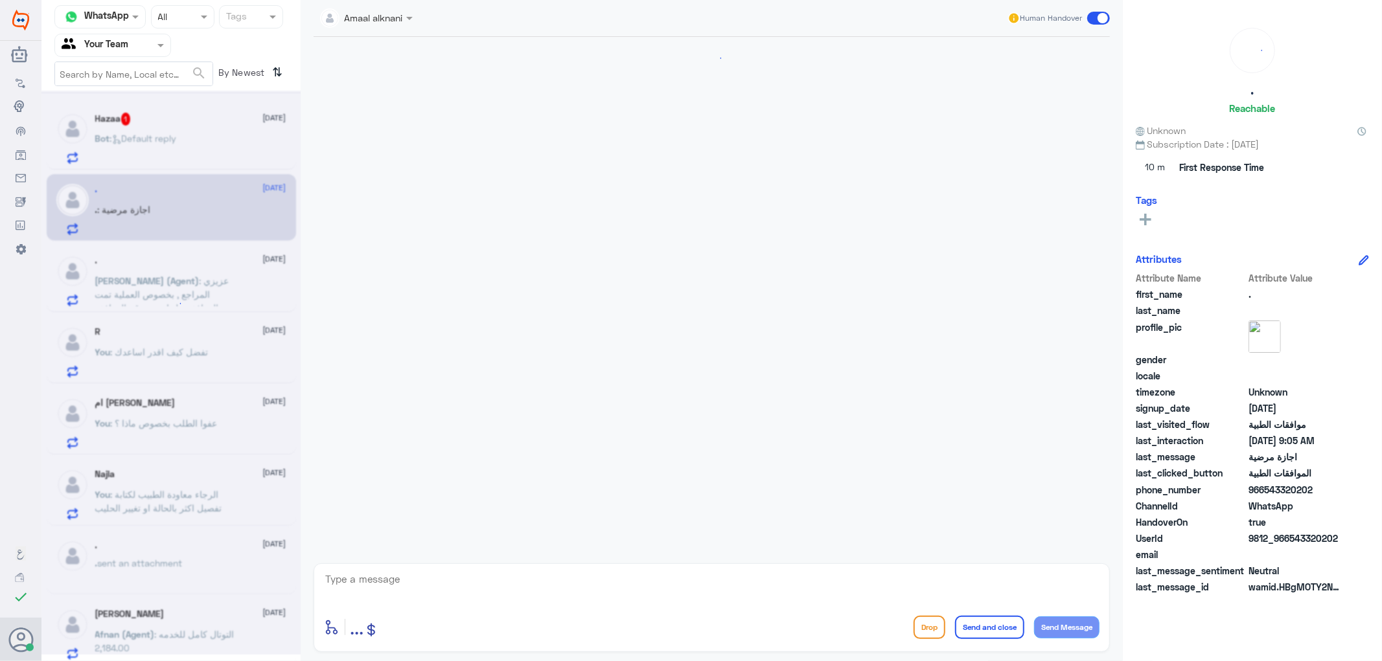
scroll to position [272, 0]
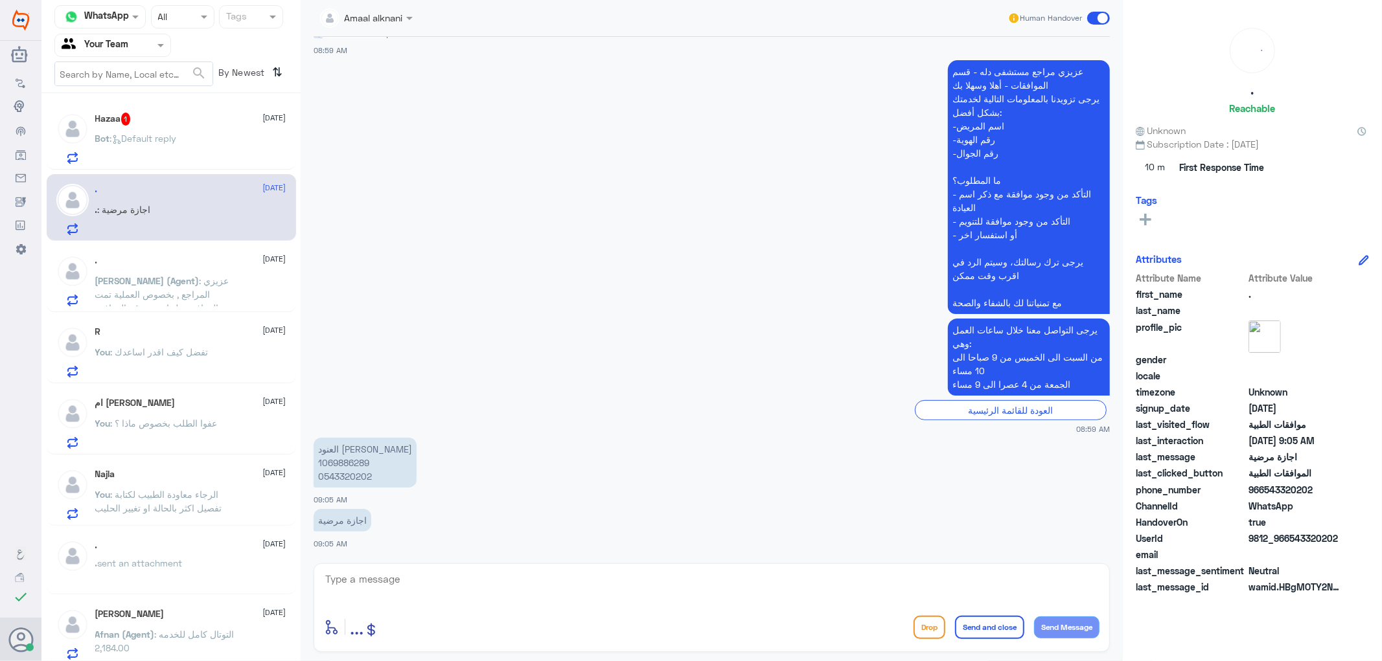
click at [424, 571] on textarea at bounding box center [711, 587] width 775 height 32
type textarea "ا"
type textarea "هنا قسم الموافقات الطبية - الرجاء الاتصال هاتفيا بخدمة العملاء لمساعدتكم 920012…"
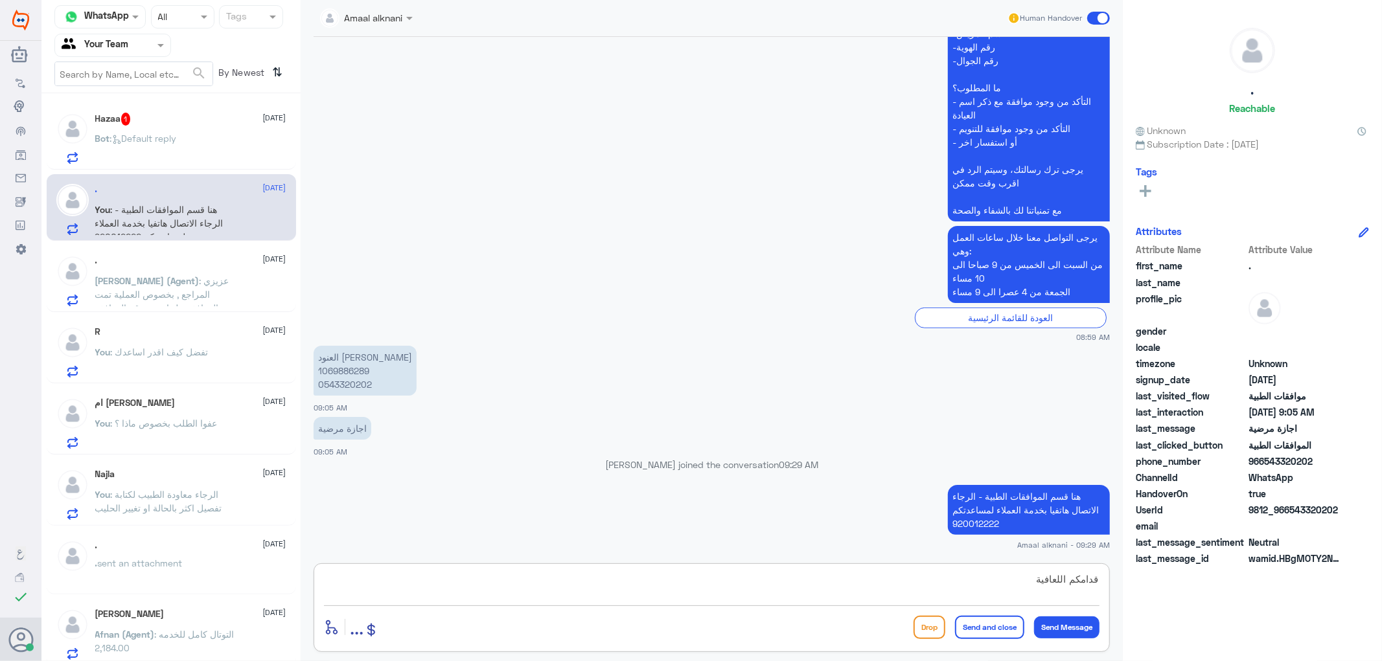
type textarea "قدامكم اللعافية"
click at [982, 625] on button "Send and close" at bounding box center [989, 627] width 69 height 23
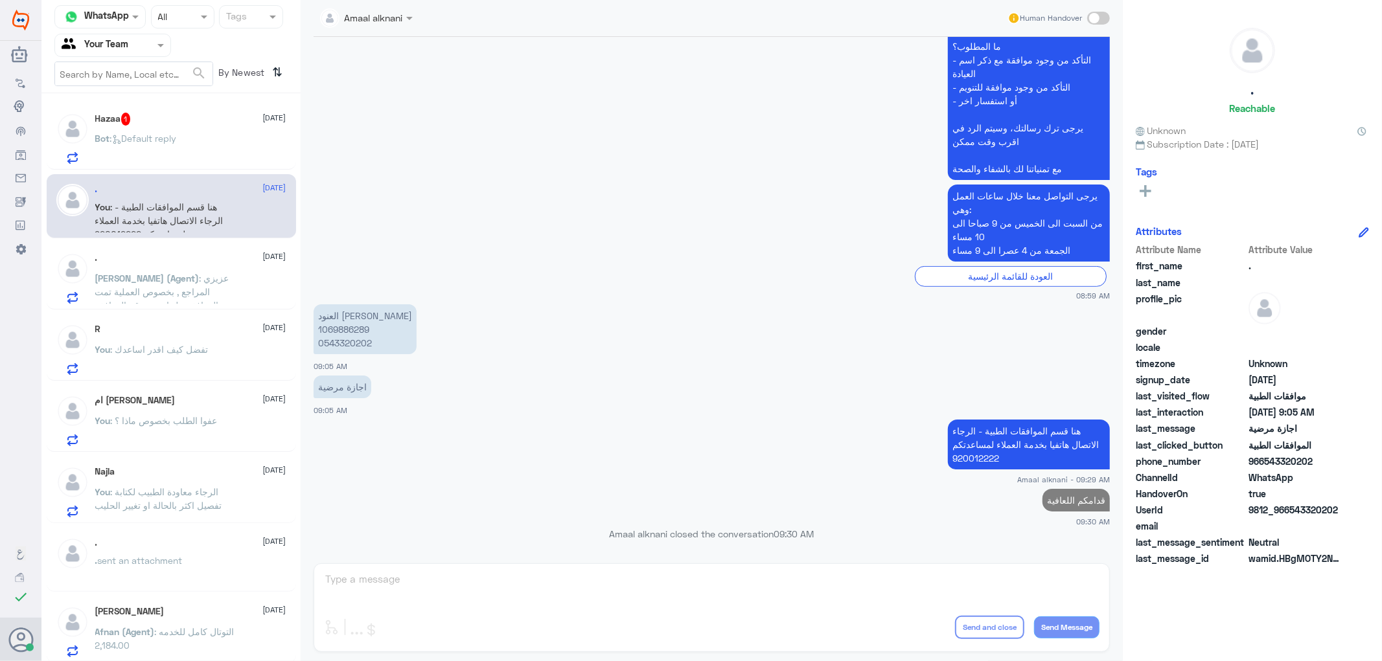
click at [198, 149] on div "Bot : Default reply" at bounding box center [190, 149] width 191 height 29
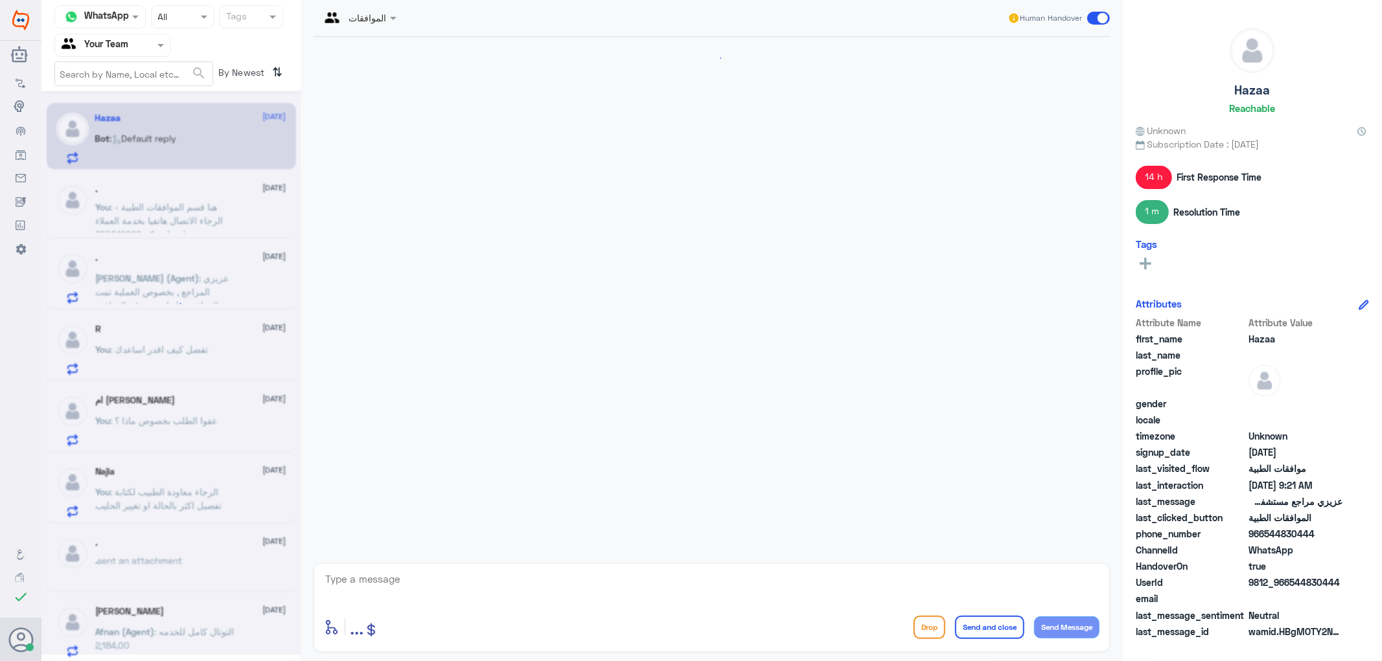
scroll to position [562, 0]
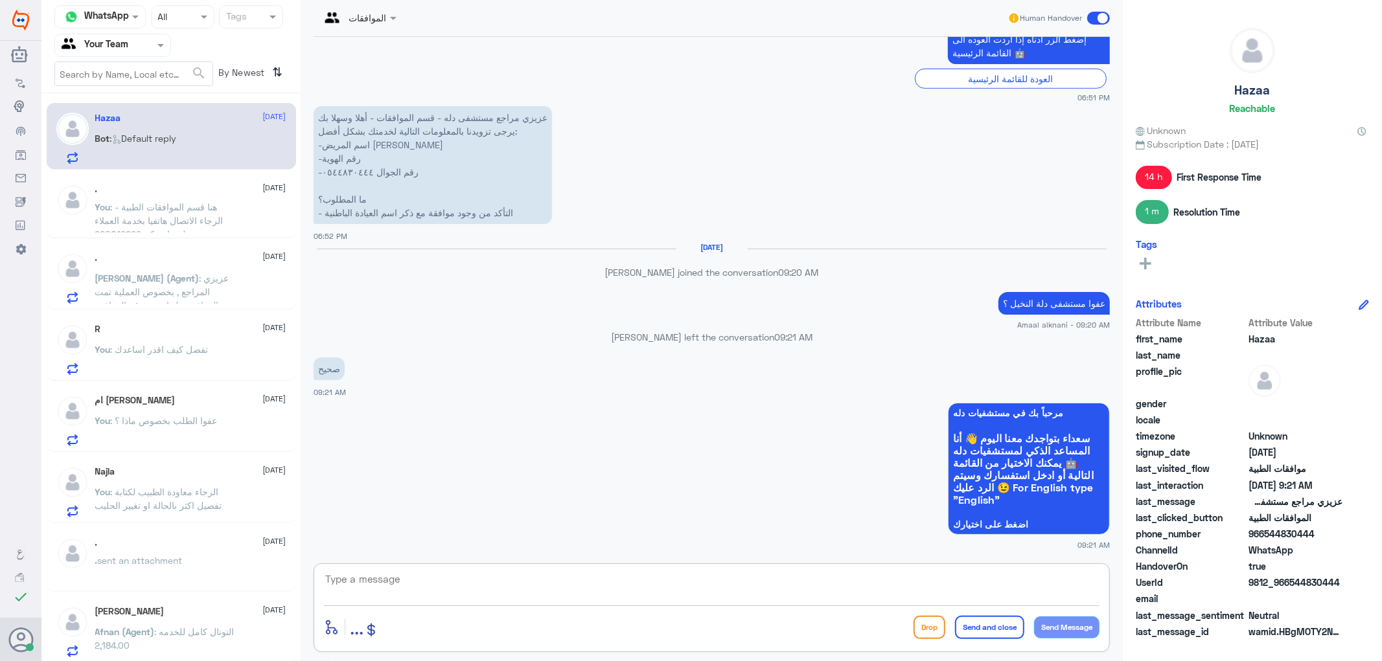
click at [434, 591] on textarea at bounding box center [711, 587] width 775 height 32
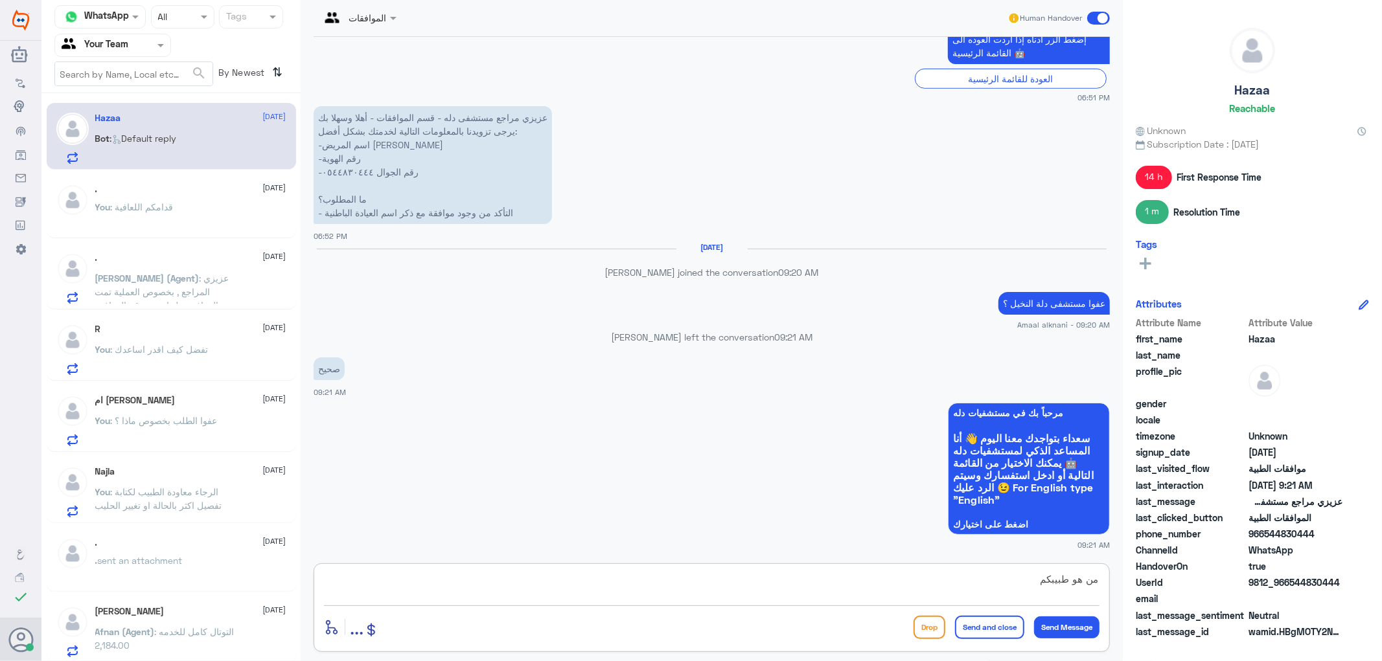
type textarea "من هو طبيبكم ؟"
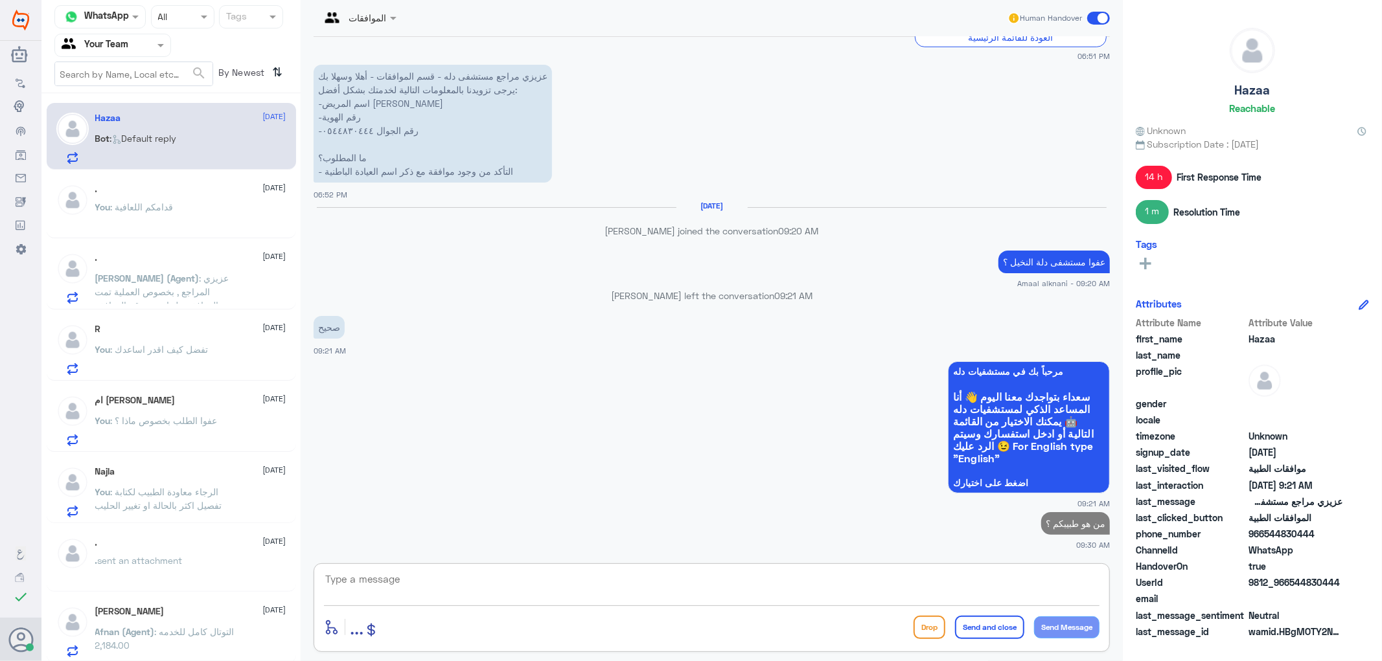
click at [108, 49] on input "text" at bounding box center [97, 45] width 71 height 15
click at [109, 112] on Inbox "Your Inbox" at bounding box center [106, 114] width 45 height 11
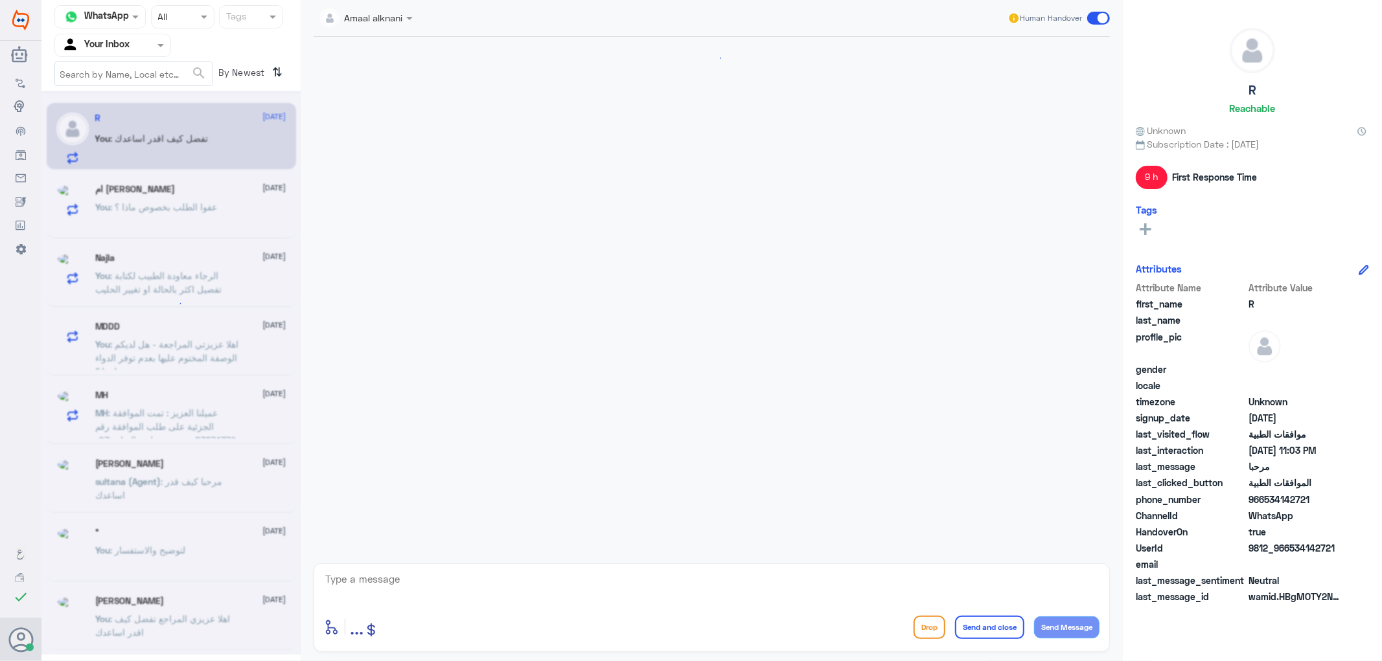
scroll to position [244, 0]
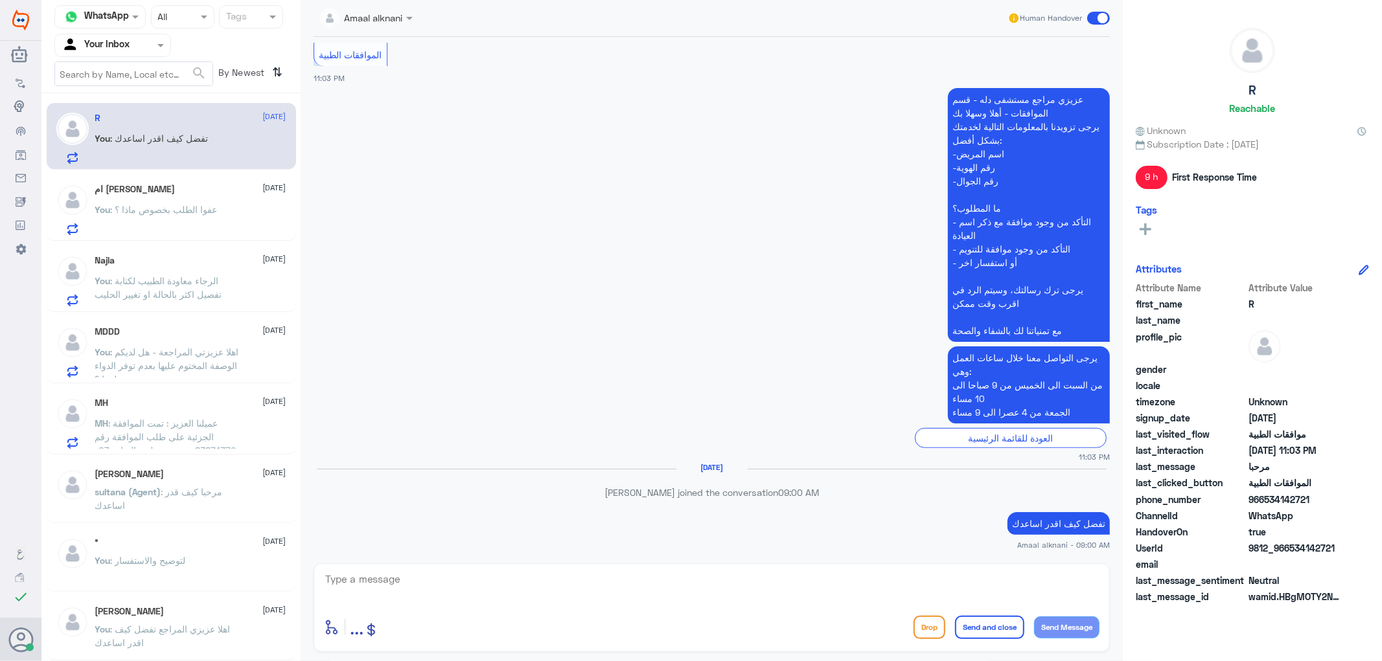
click at [153, 224] on p "You : عفوا الطلب بخصوص ماذا ؟" at bounding box center [156, 219] width 122 height 32
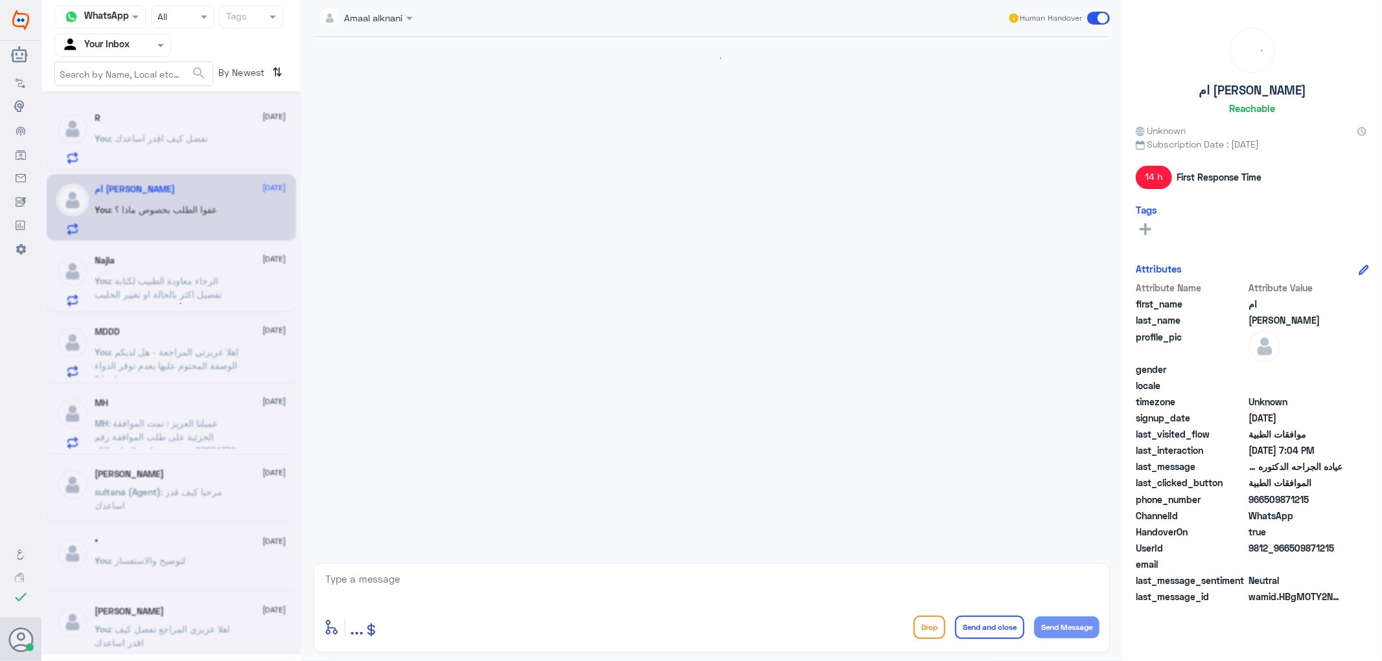
scroll to position [1040, 0]
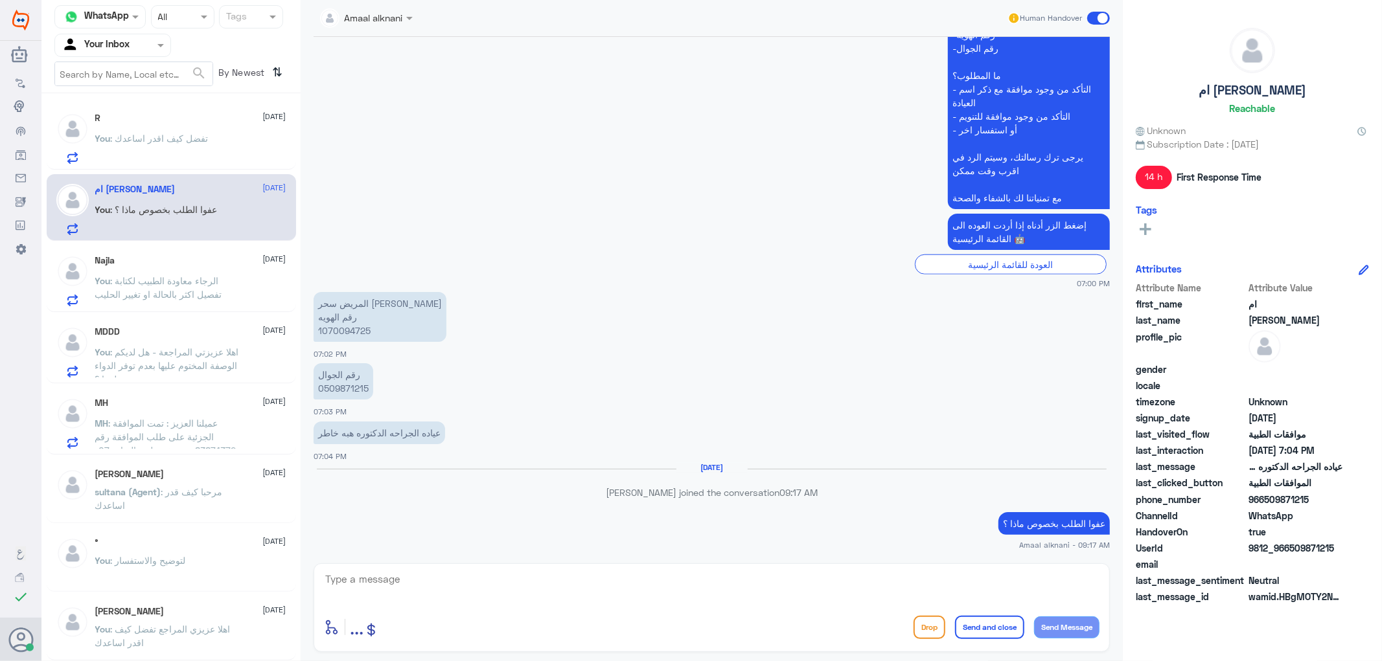
click at [137, 286] on p "You : الرجاء معاودة الطبيب لكتابة تفصيل اكثر بالحالة او تغيير الحليب" at bounding box center [168, 290] width 146 height 32
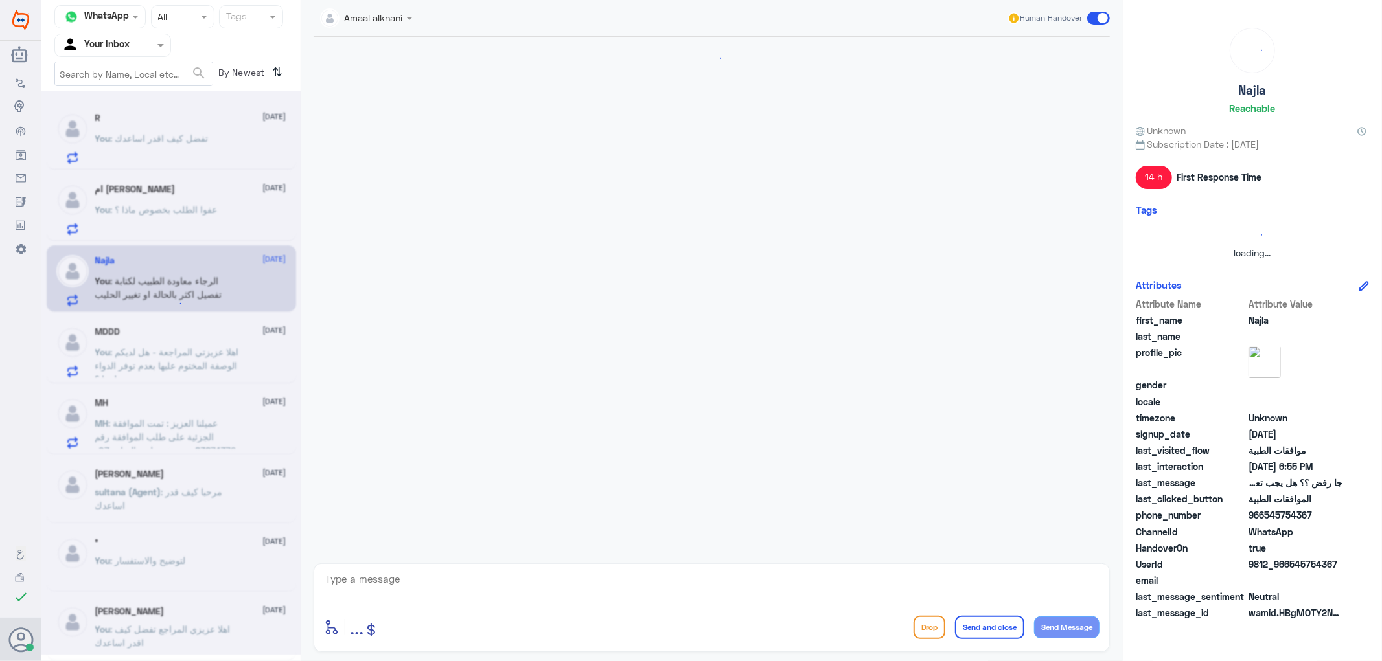
scroll to position [786, 0]
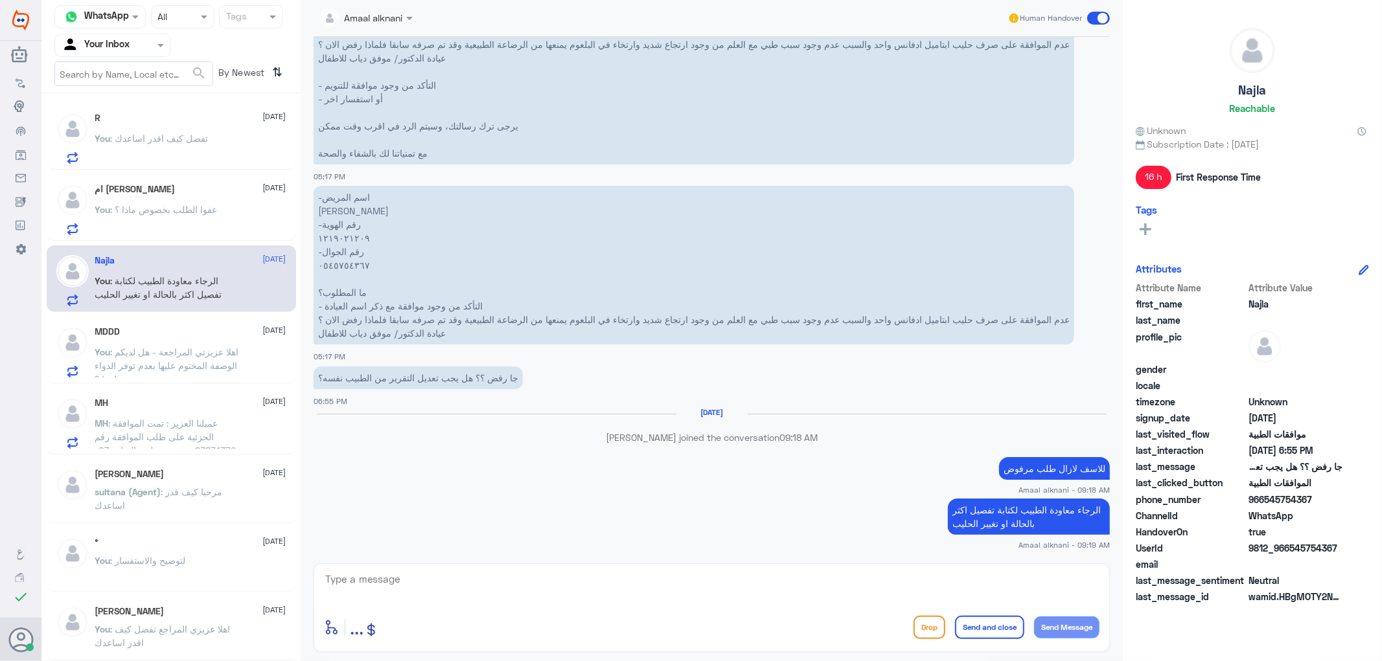
click at [150, 222] on p "You : عفوا الطلب بخصوص ماذا ؟" at bounding box center [156, 219] width 122 height 32
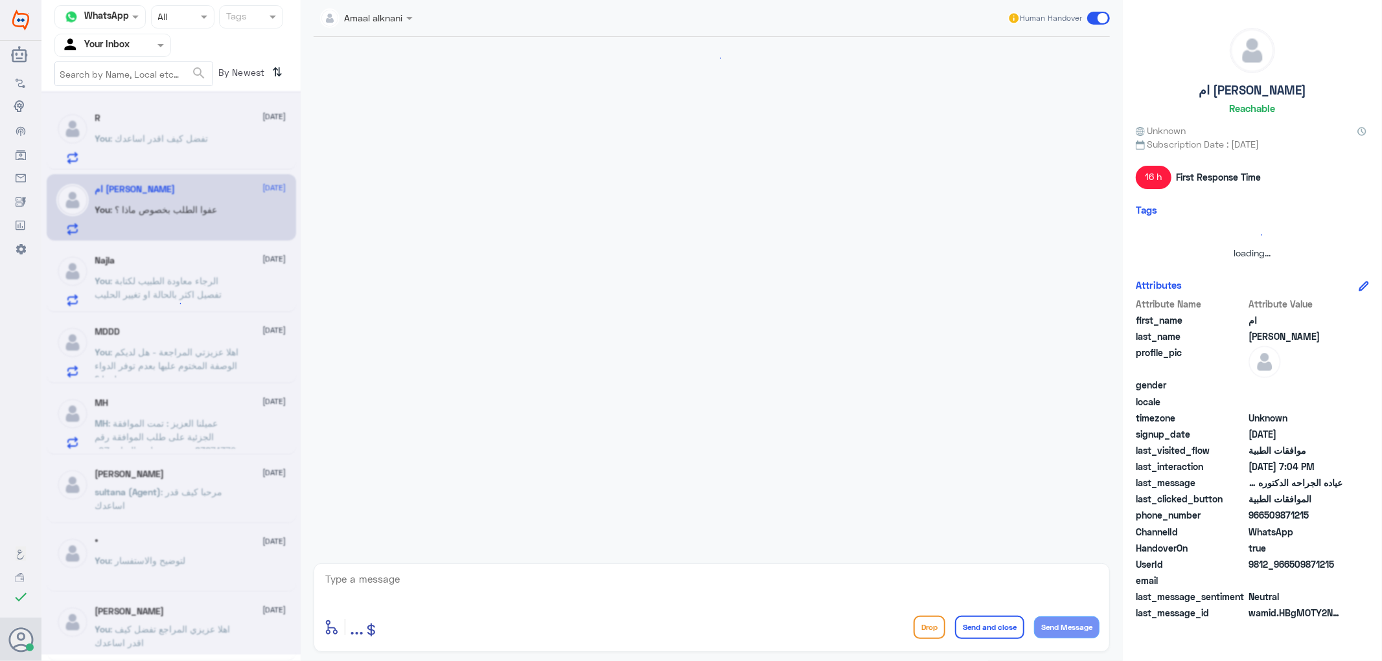
scroll to position [1040, 0]
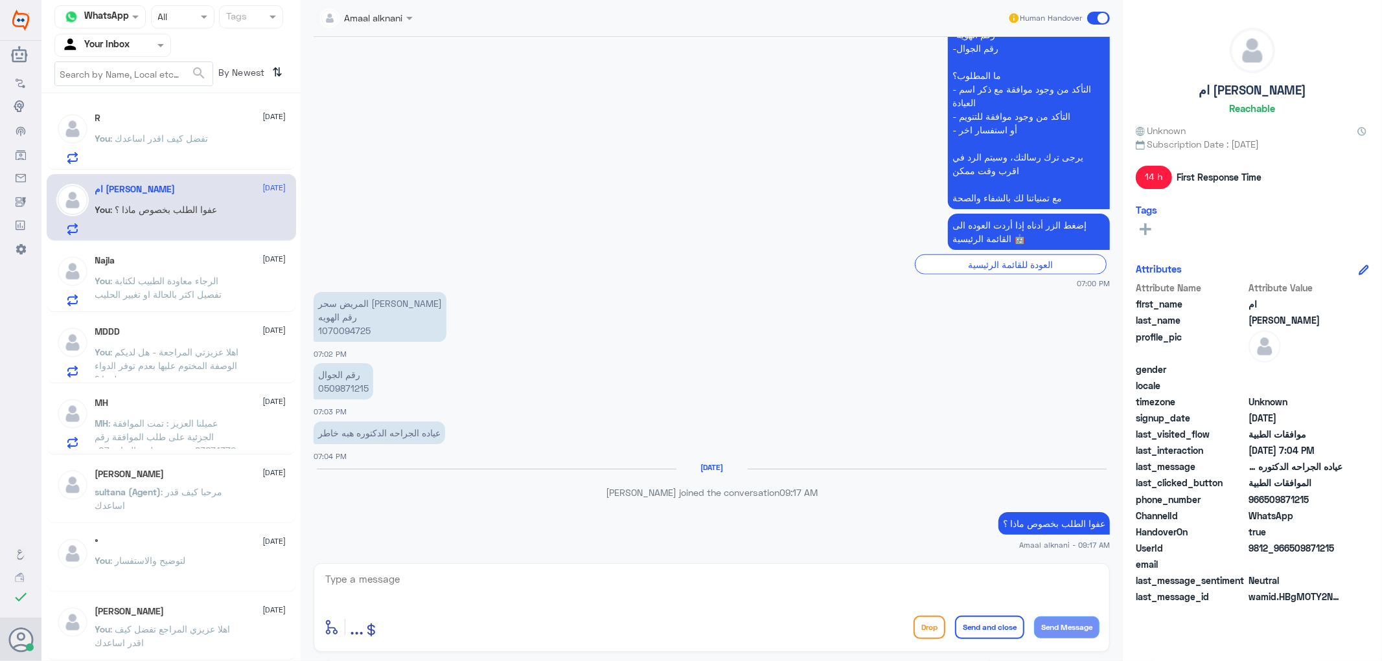
click at [146, 275] on span ": الرجاء معاودة الطبيب لكتابة تفصيل اكثر بالحالة او تغيير الحليب" at bounding box center [158, 287] width 127 height 25
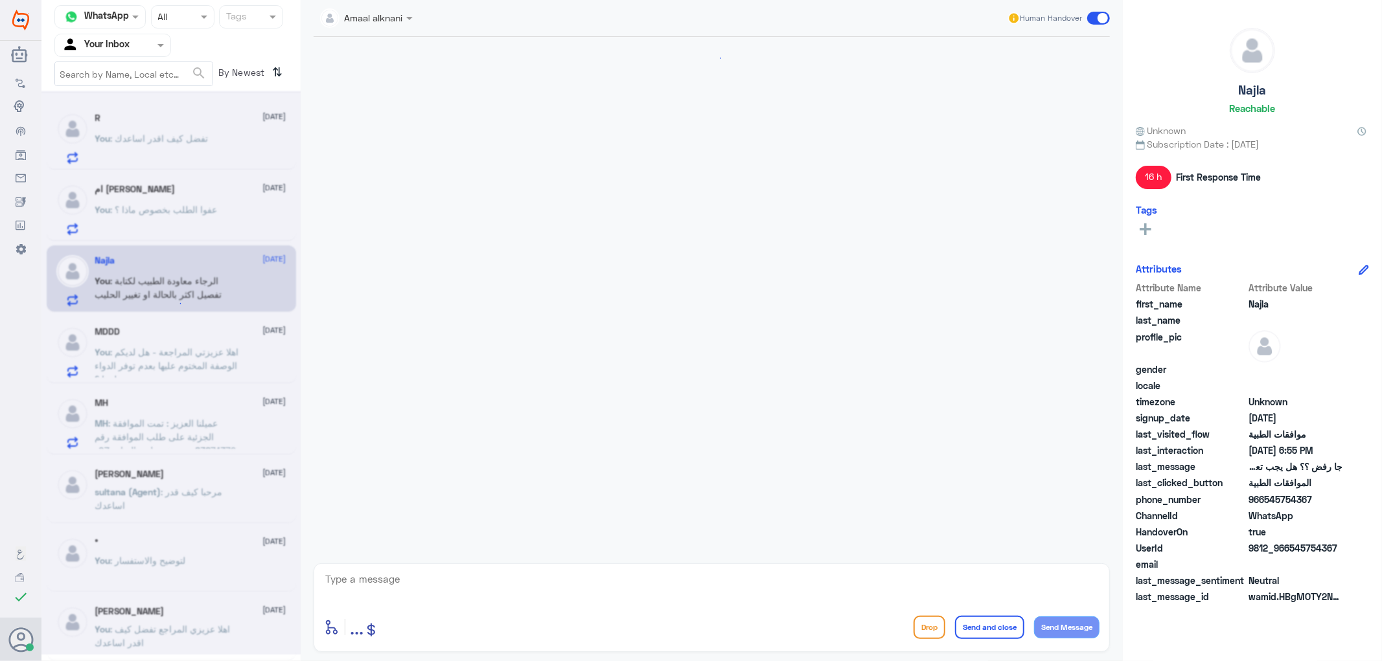
scroll to position [786, 0]
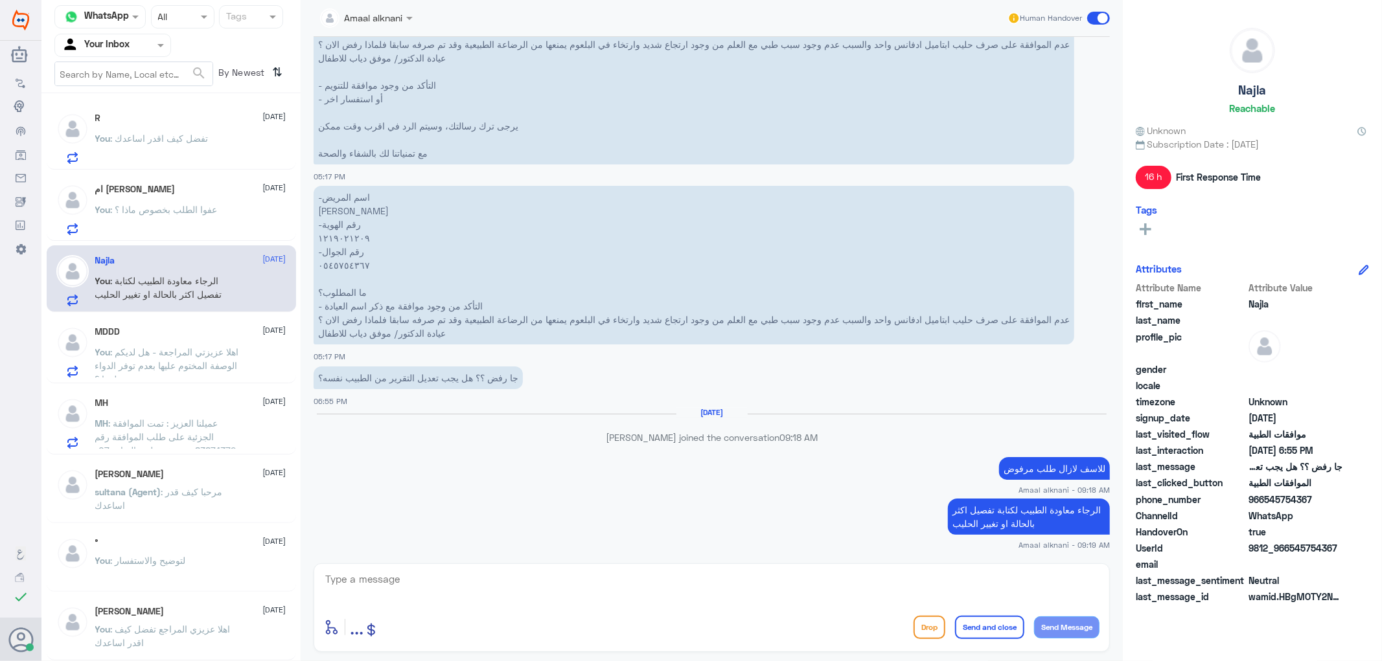
click at [137, 366] on span ": اهلا عزيزتي المراجعة - هل لديكم الوصفة المختوم عليها بعدم توفر الدواء لدينا ؟" at bounding box center [167, 366] width 144 height 38
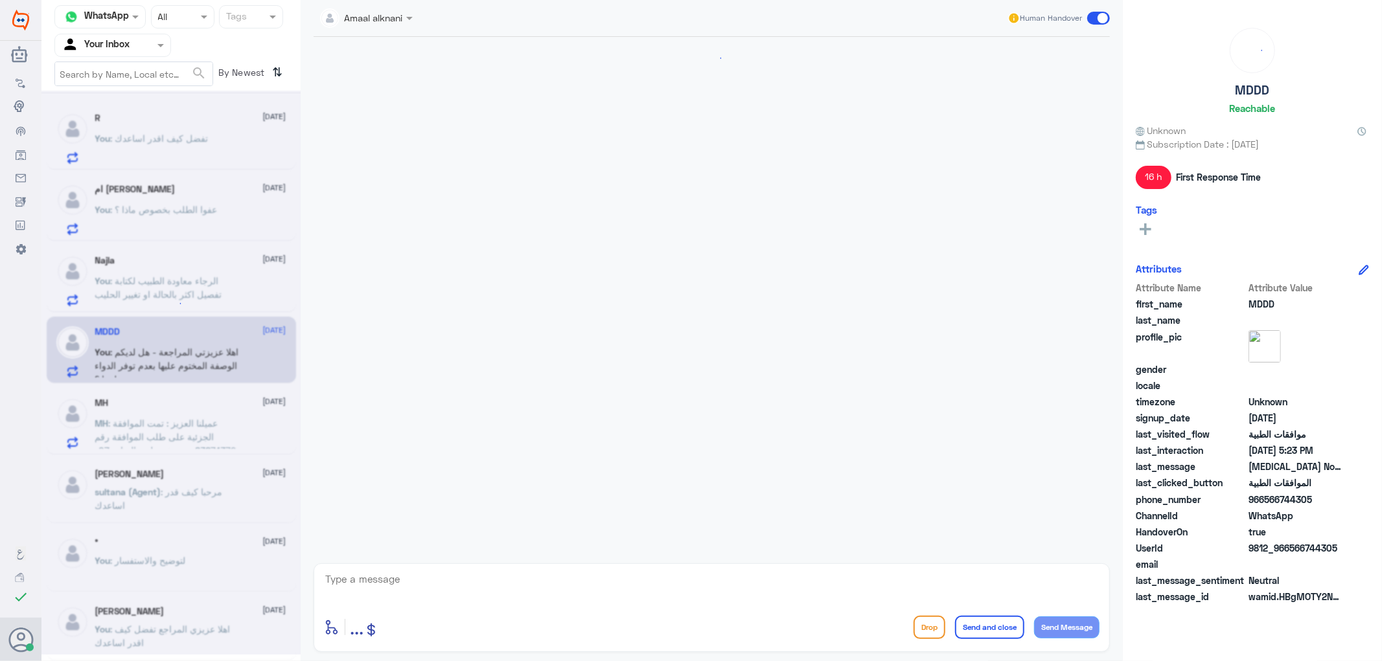
scroll to position [441, 0]
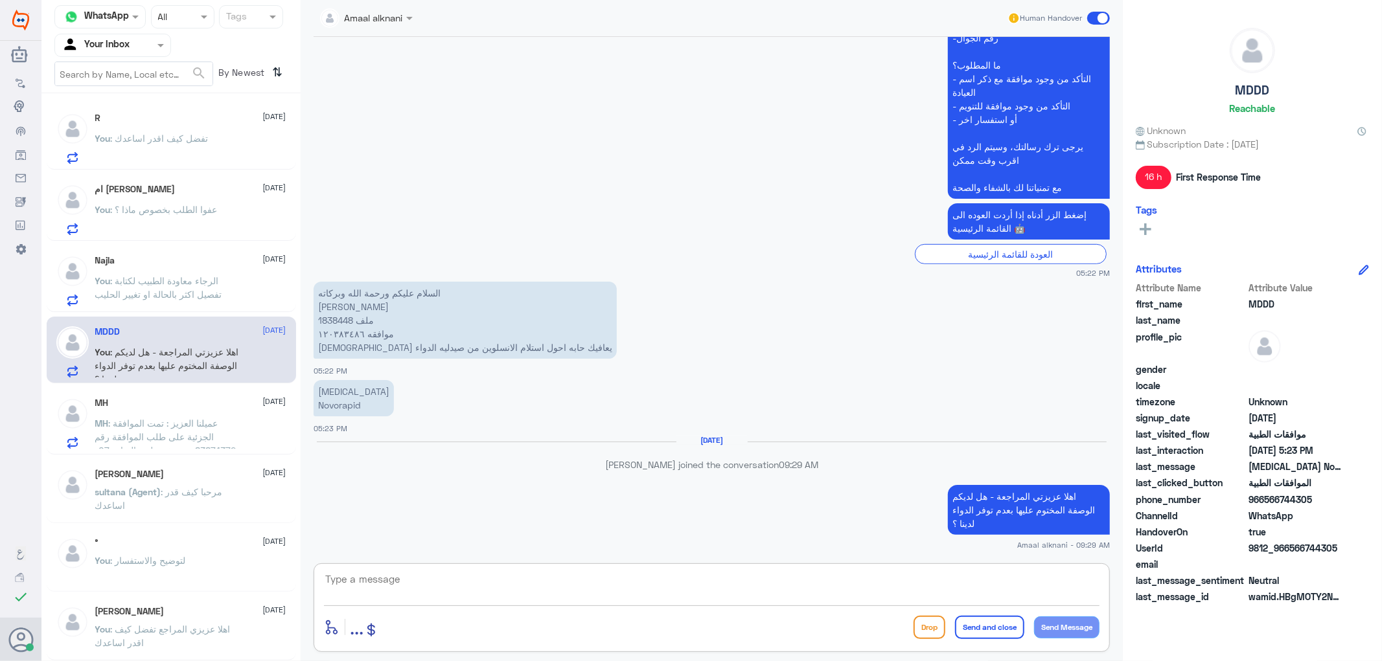
click at [463, 596] on textarea at bounding box center [711, 587] width 775 height 32
click at [120, 457] on div "R [DATE] You : تفضل كيف اقدر اساعدك ام [PERSON_NAME] [DATE] You : عفوا الطلب بخ…" at bounding box center [170, 382] width 259 height 568
click at [140, 418] on span ": عميلنا العزيز : تمت الموافقة الجزئية على طلب الموافقة رقم :83874372مستشفى دلة…" at bounding box center [166, 464] width 143 height 93
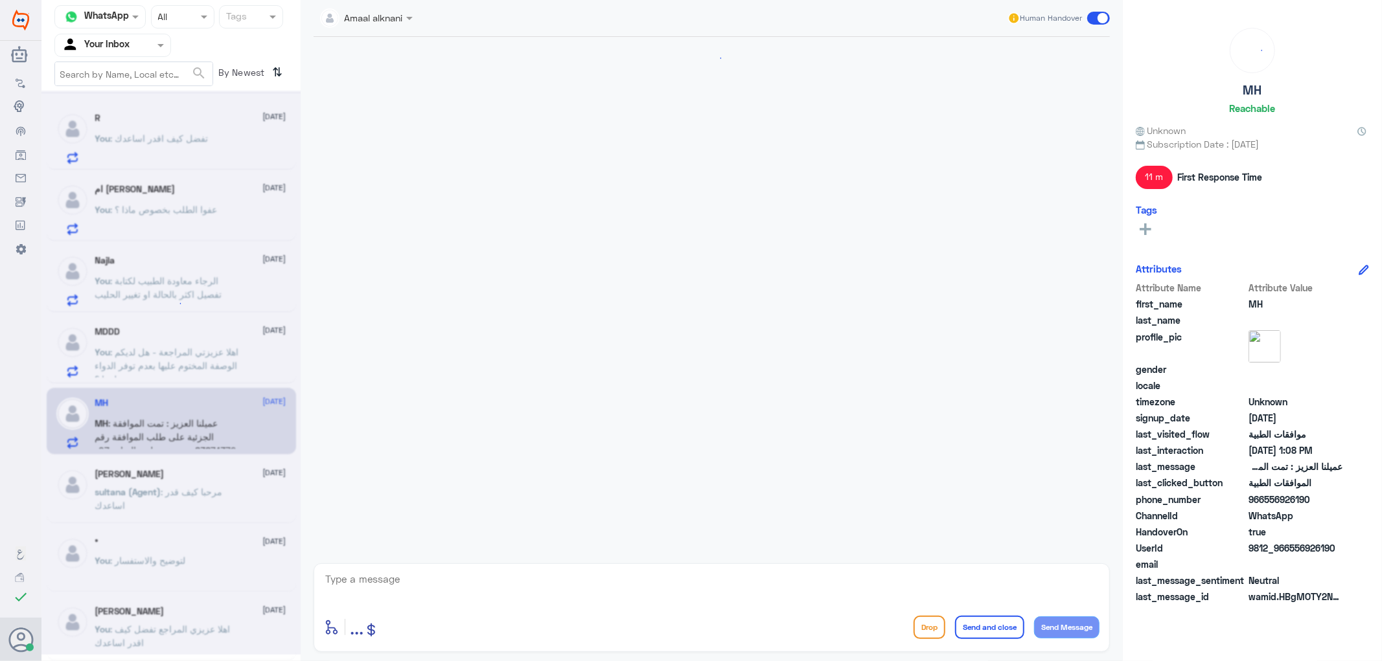
scroll to position [839, 0]
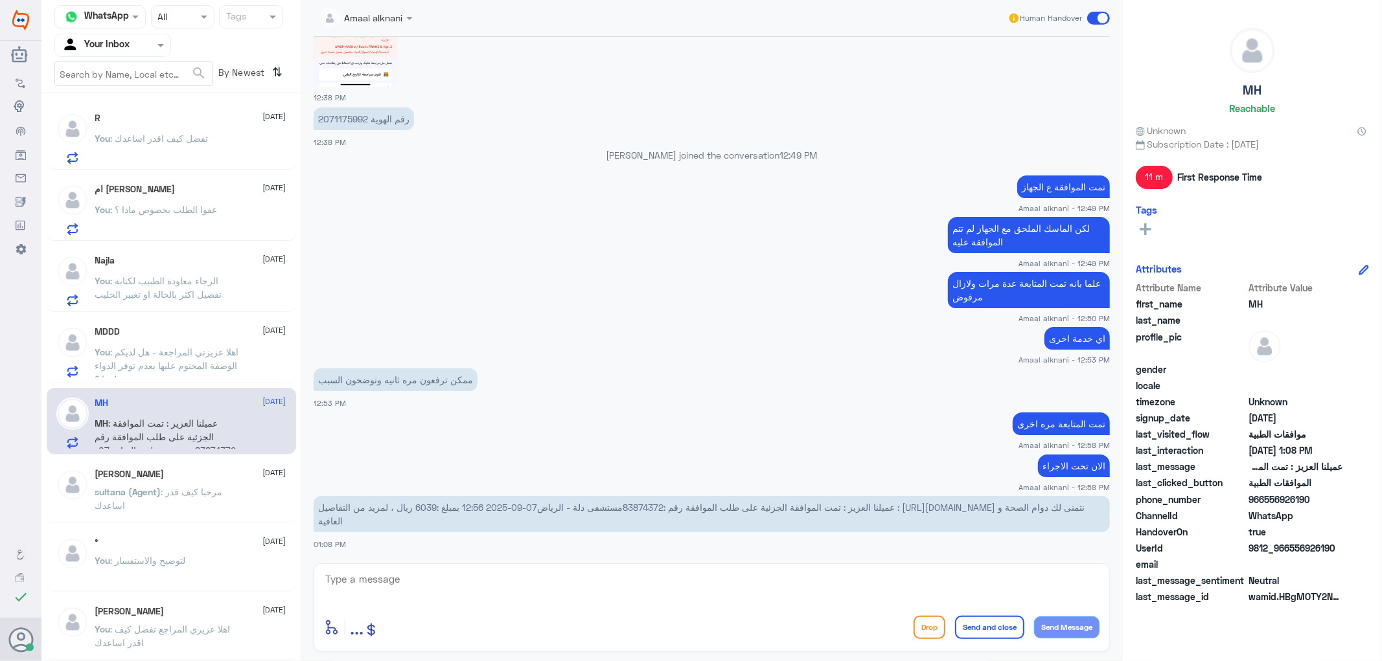
click at [406, 597] on textarea at bounding box center [711, 587] width 775 height 32
click at [148, 40] on div at bounding box center [112, 45] width 115 height 15
click at [119, 145] on Team "Your Team" at bounding box center [106, 144] width 44 height 11
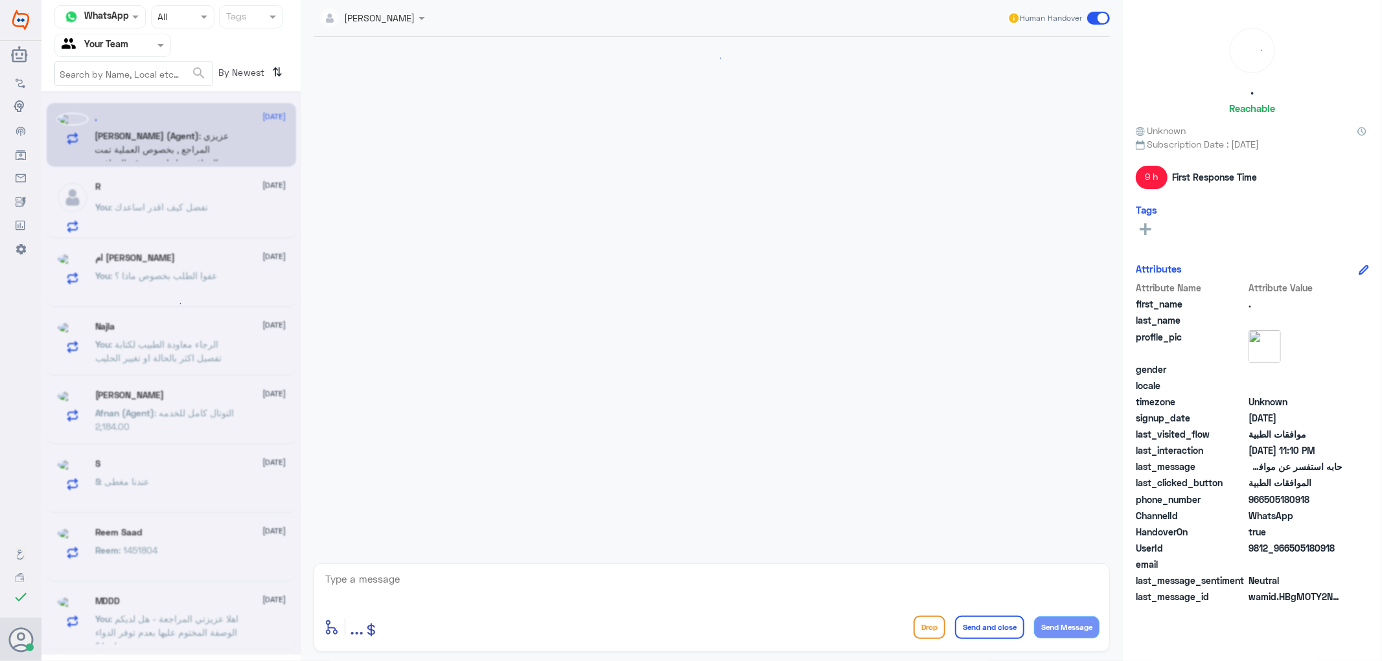
scroll to position [557, 0]
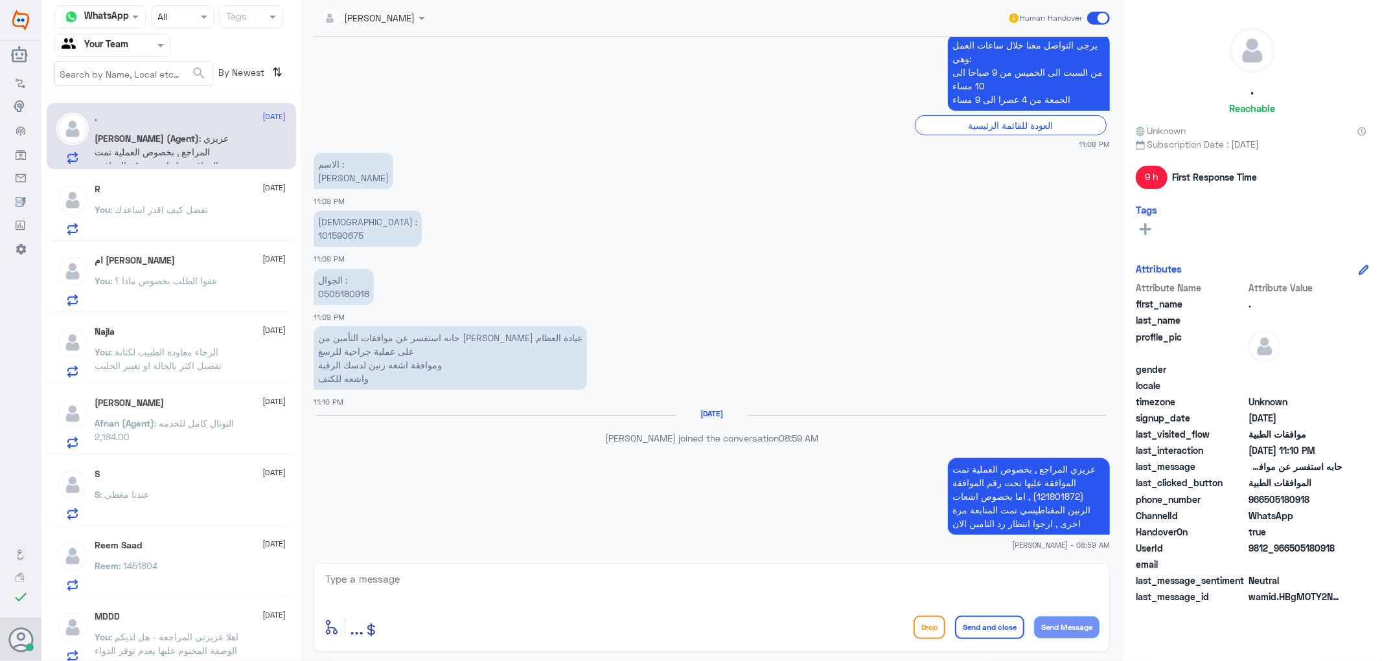
click at [491, 626] on div "enter flow name ... Drop Send and close Send Message" at bounding box center [711, 627] width 775 height 29
click at [143, 222] on p "You : تفضل كيف اقدر اساعدك" at bounding box center [151, 219] width 113 height 32
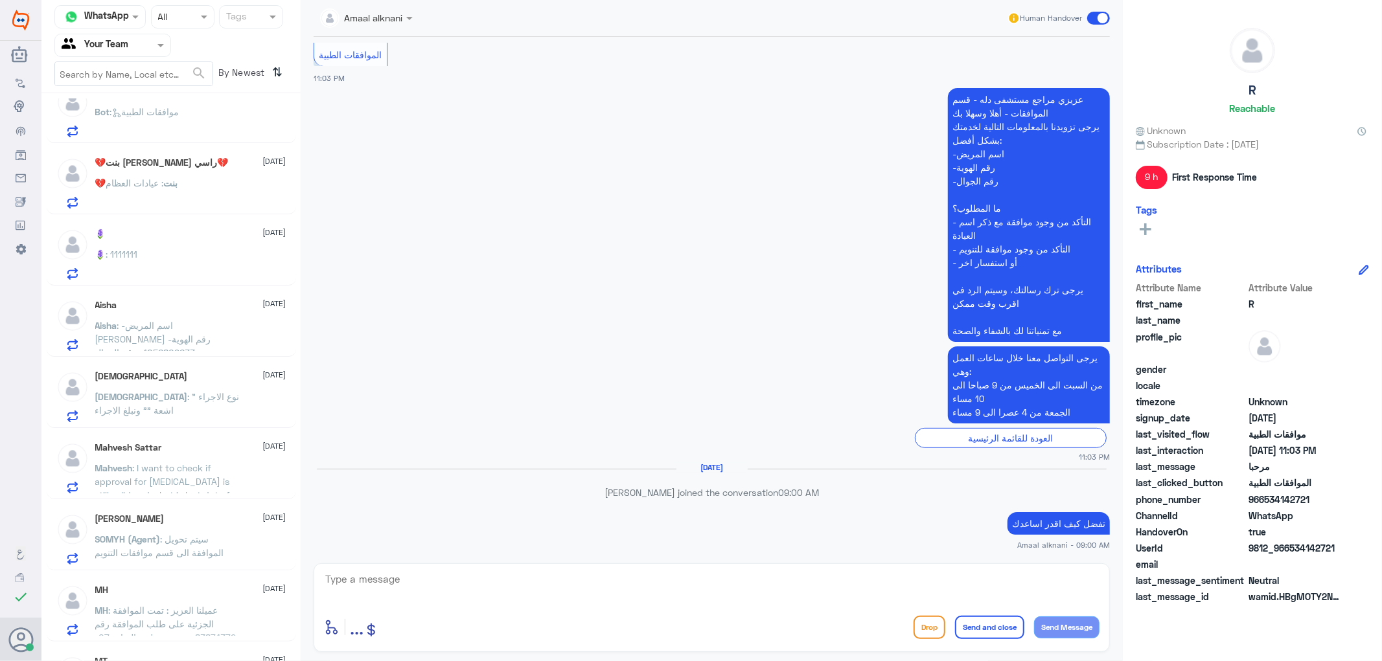
scroll to position [1005, 0]
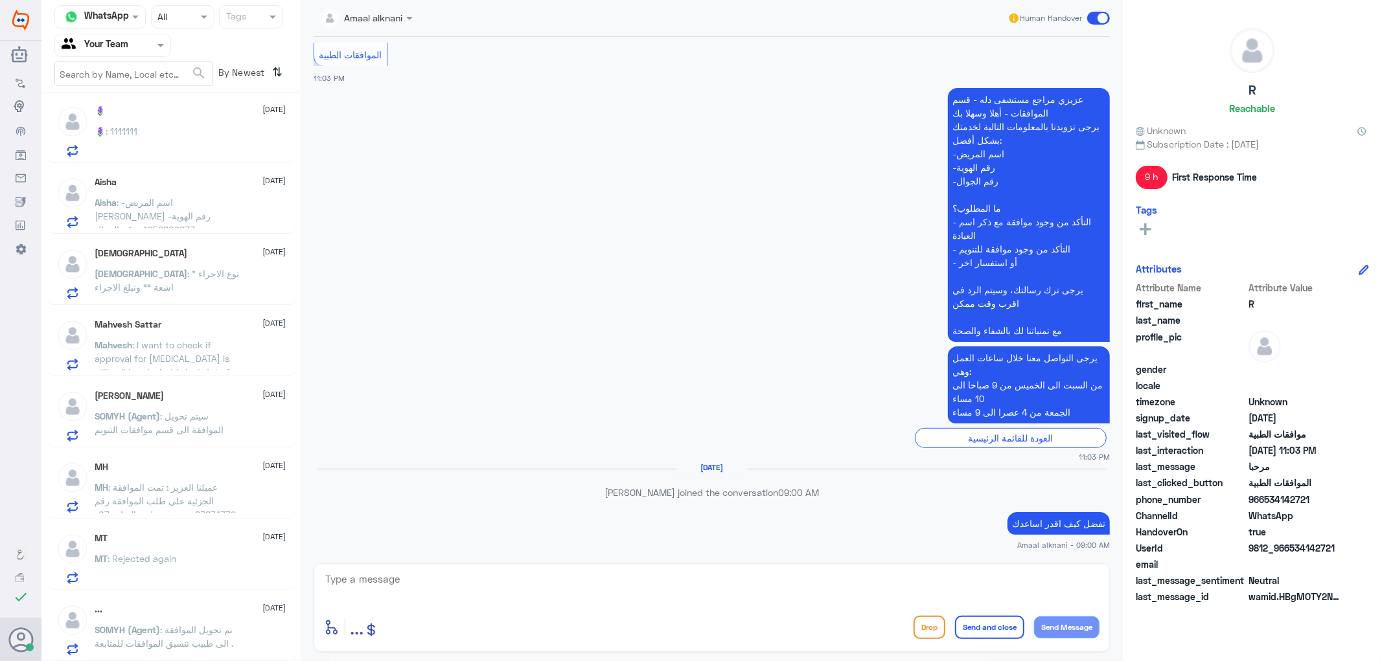
click at [176, 639] on span ": تم تحويل الموافقة الى طبيب تنسيق الموافقات للمتابعة ." at bounding box center [164, 637] width 139 height 25
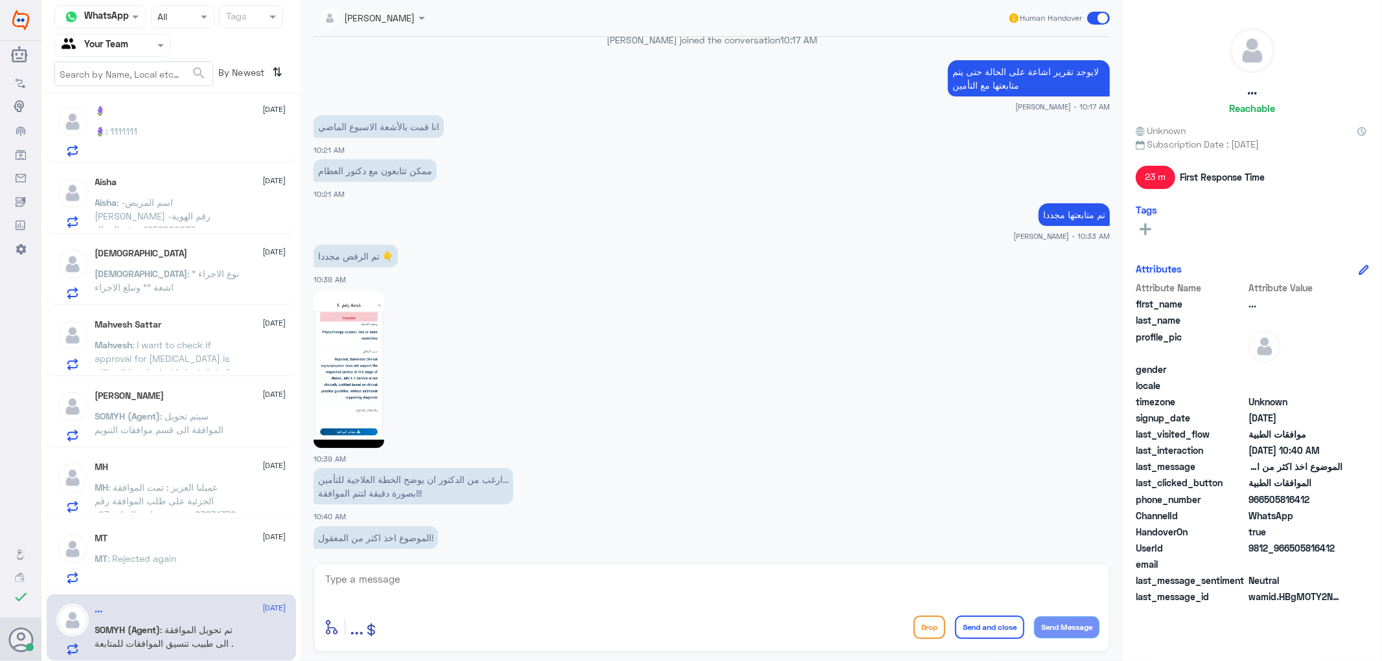
scroll to position [720, 0]
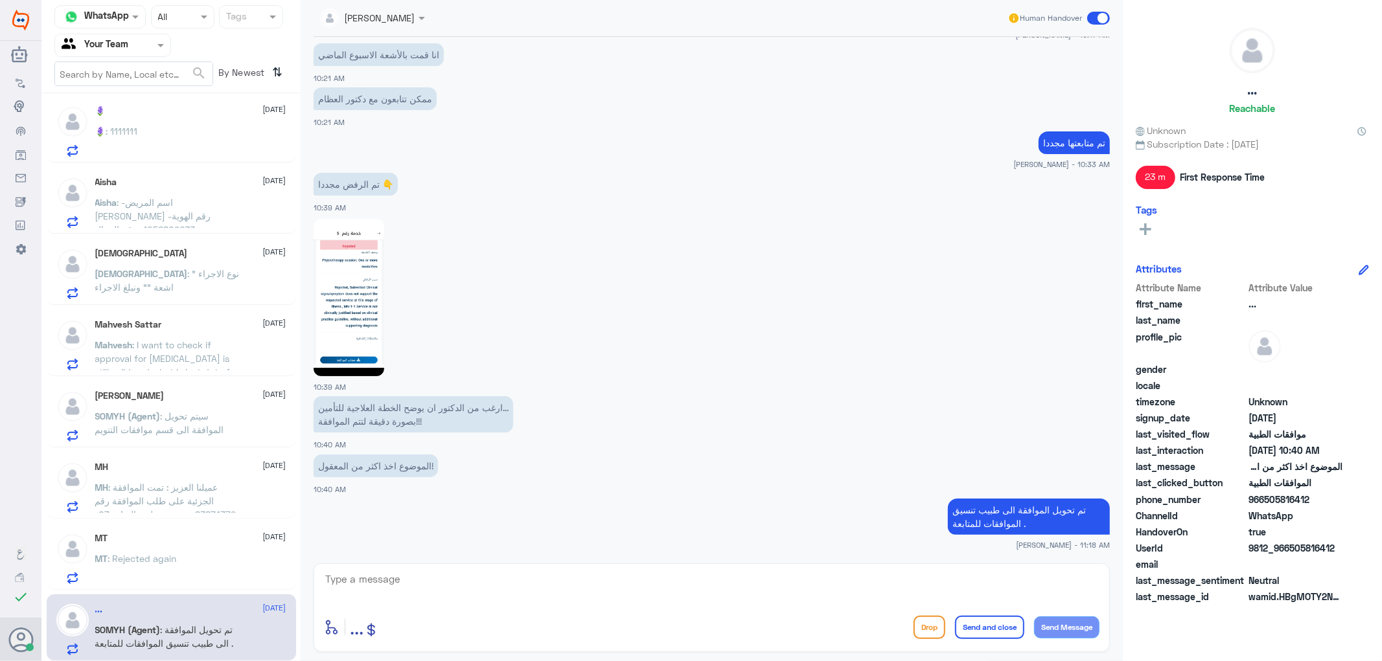
click at [379, 578] on textarea at bounding box center [711, 587] width 775 height 32
click at [161, 533] on div "MT [DATE]" at bounding box center [190, 538] width 191 height 11
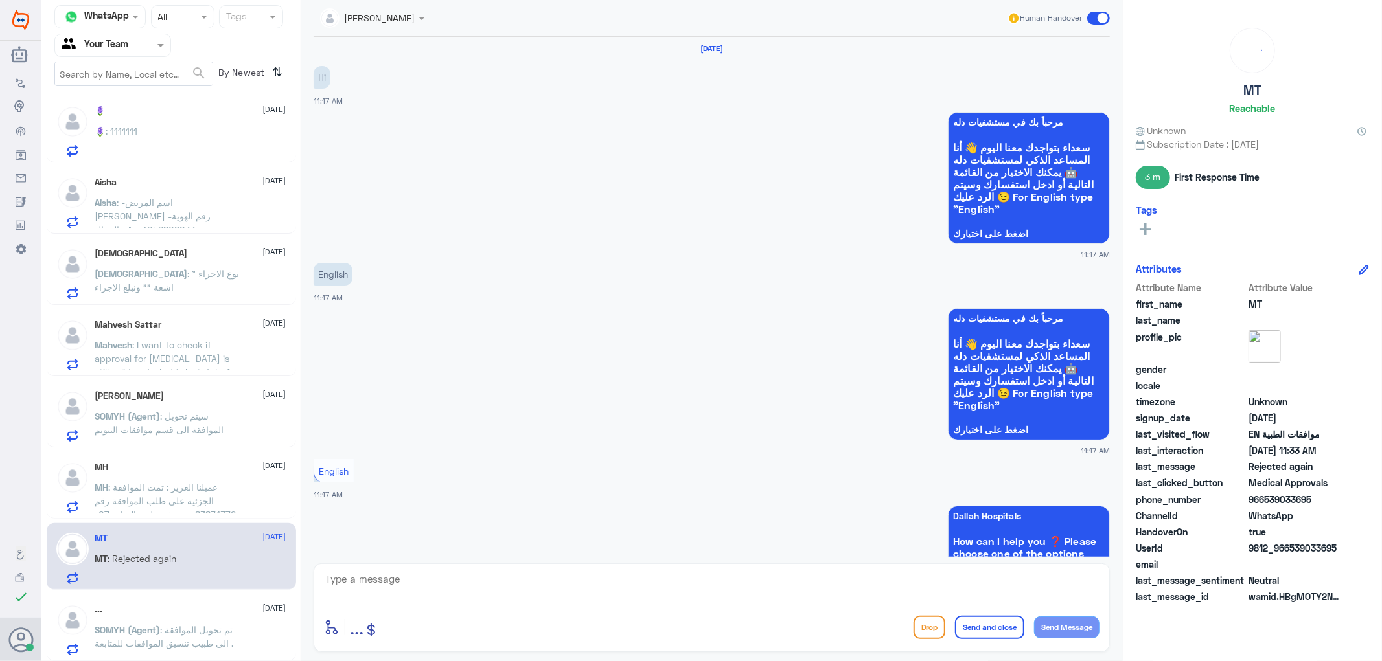
scroll to position [636, 0]
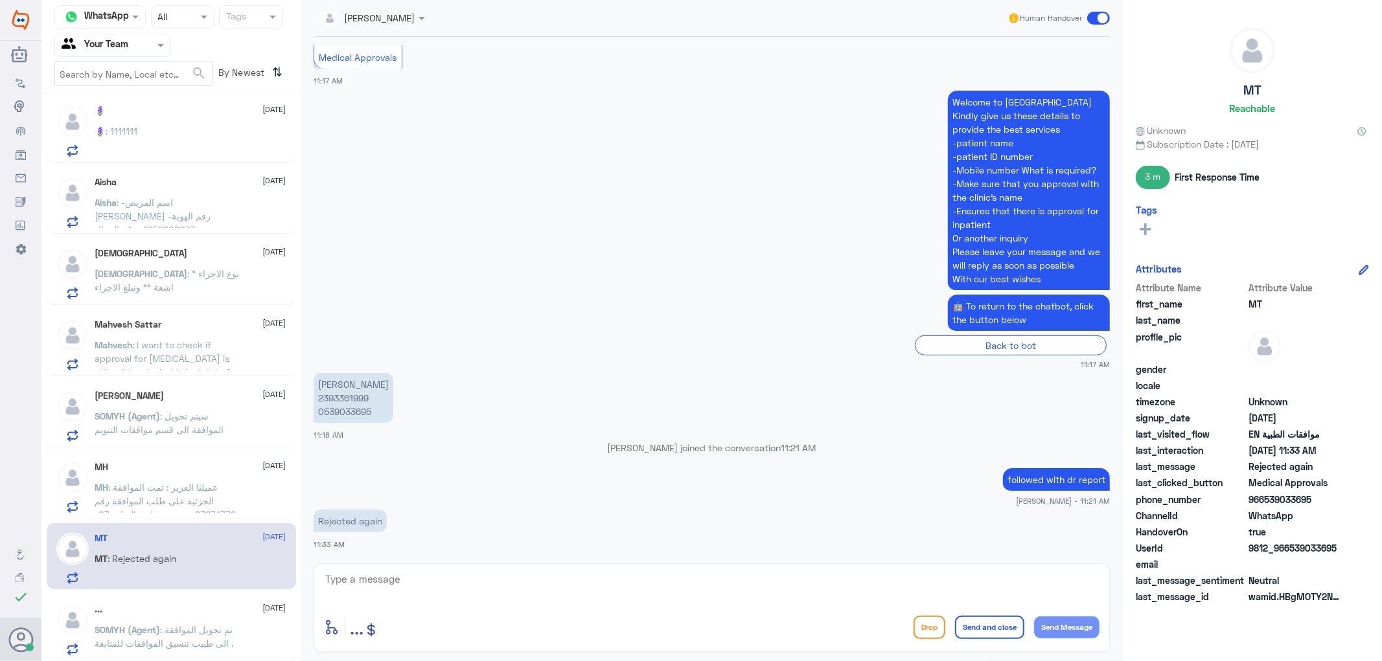
click at [139, 497] on span ": عميلنا العزيز : تمت الموافقة الجزئية على طلب الموافقة رقم :83874372مستشفى دلة…" at bounding box center [166, 528] width 143 height 93
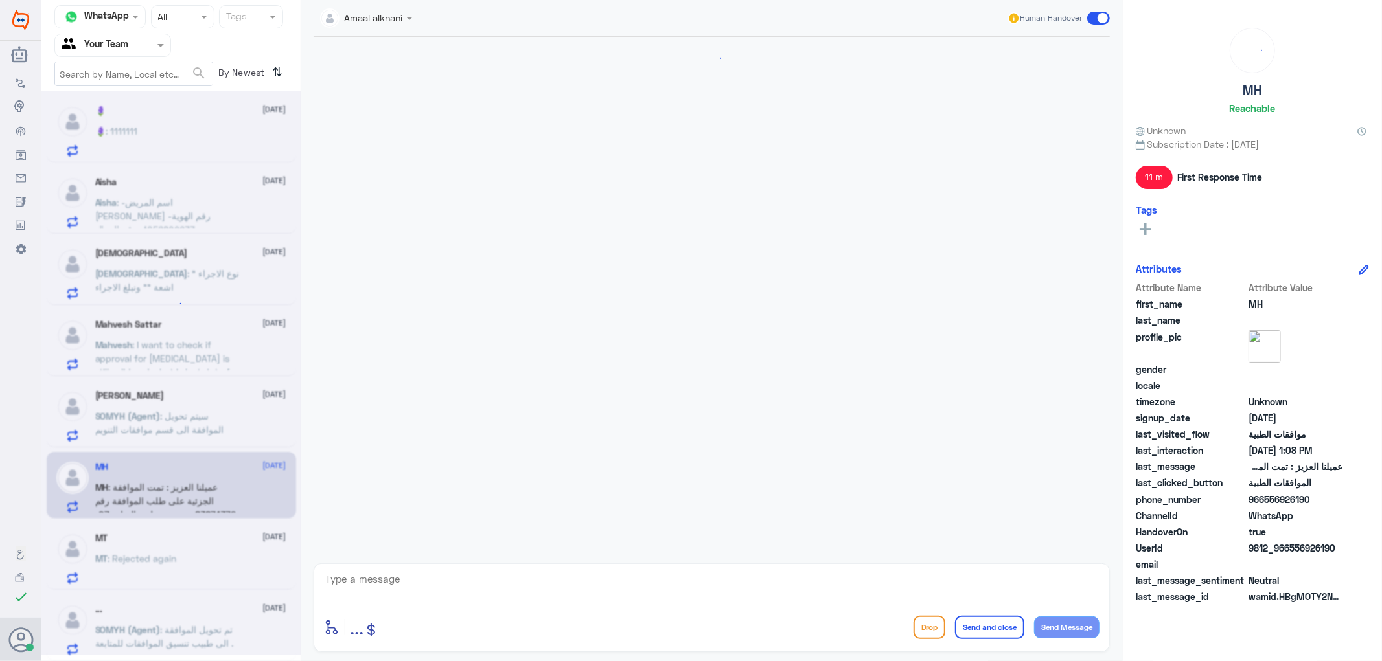
scroll to position [839, 0]
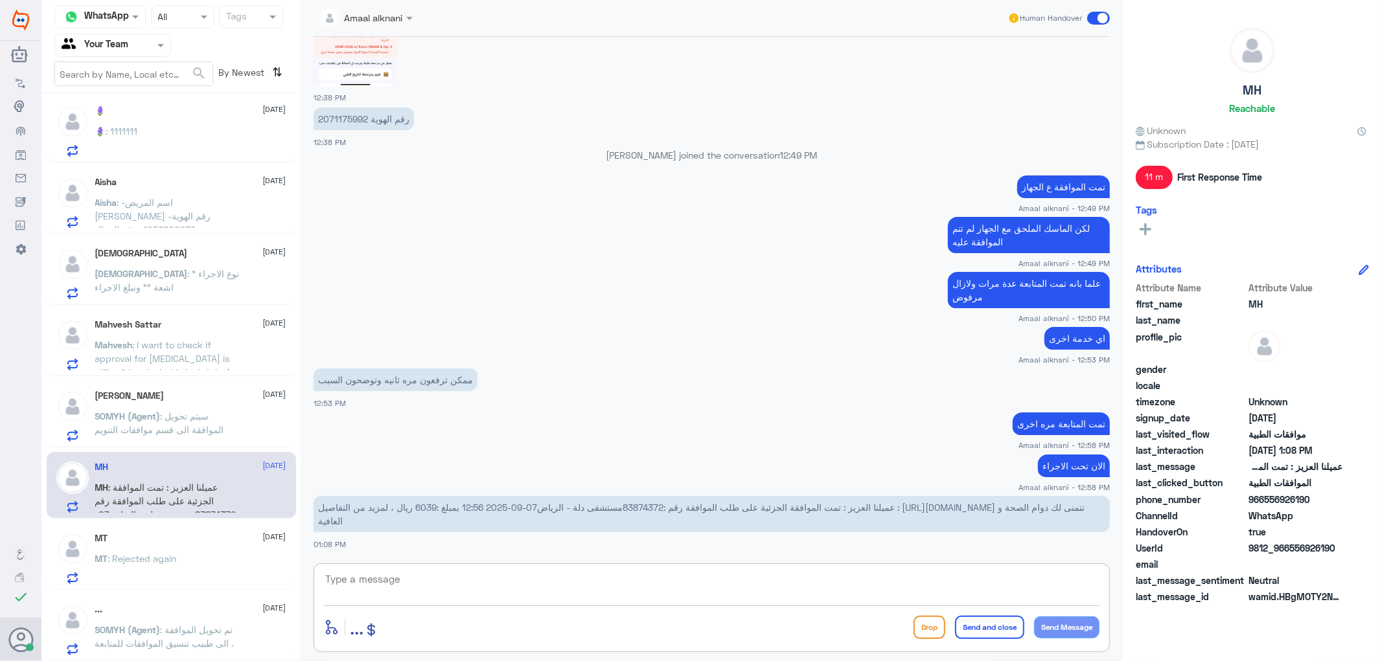
click at [445, 582] on textarea at bounding box center [711, 587] width 775 height 32
click at [121, 434] on span ": سيتم تحويل الموافقة الى قسم موافقات التنويم" at bounding box center [159, 423] width 129 height 25
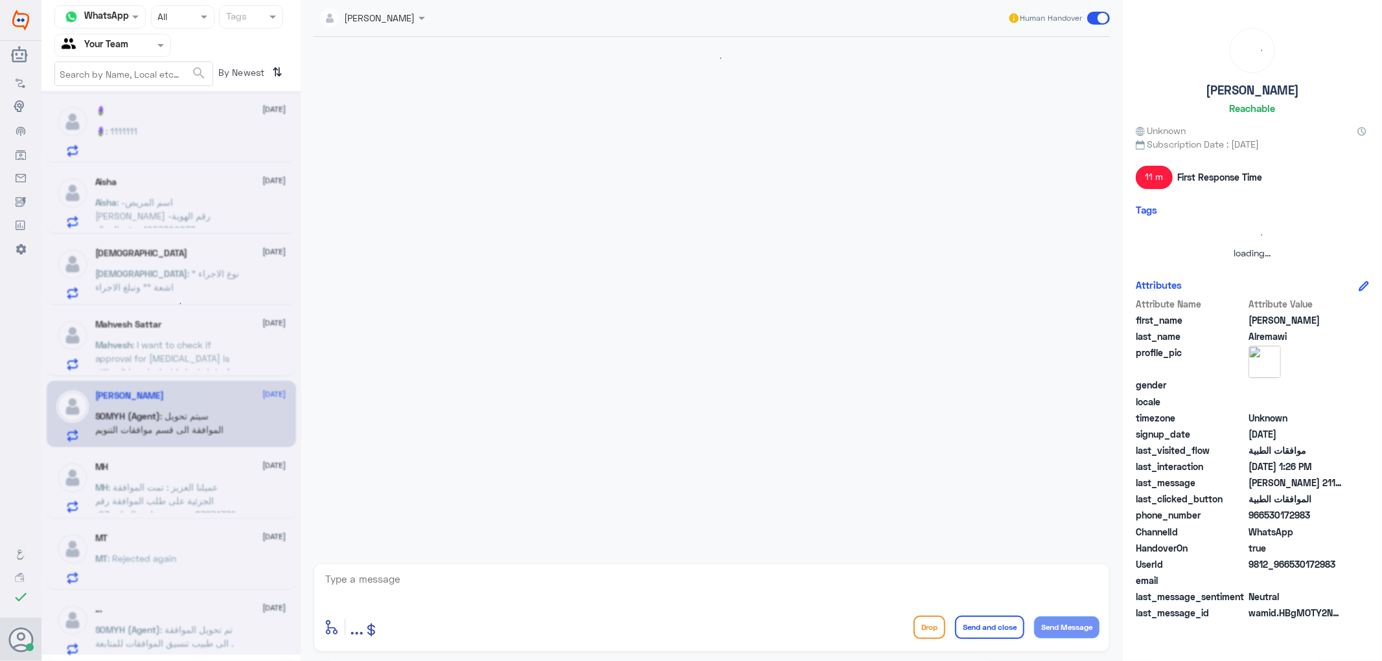
scroll to position [279, 0]
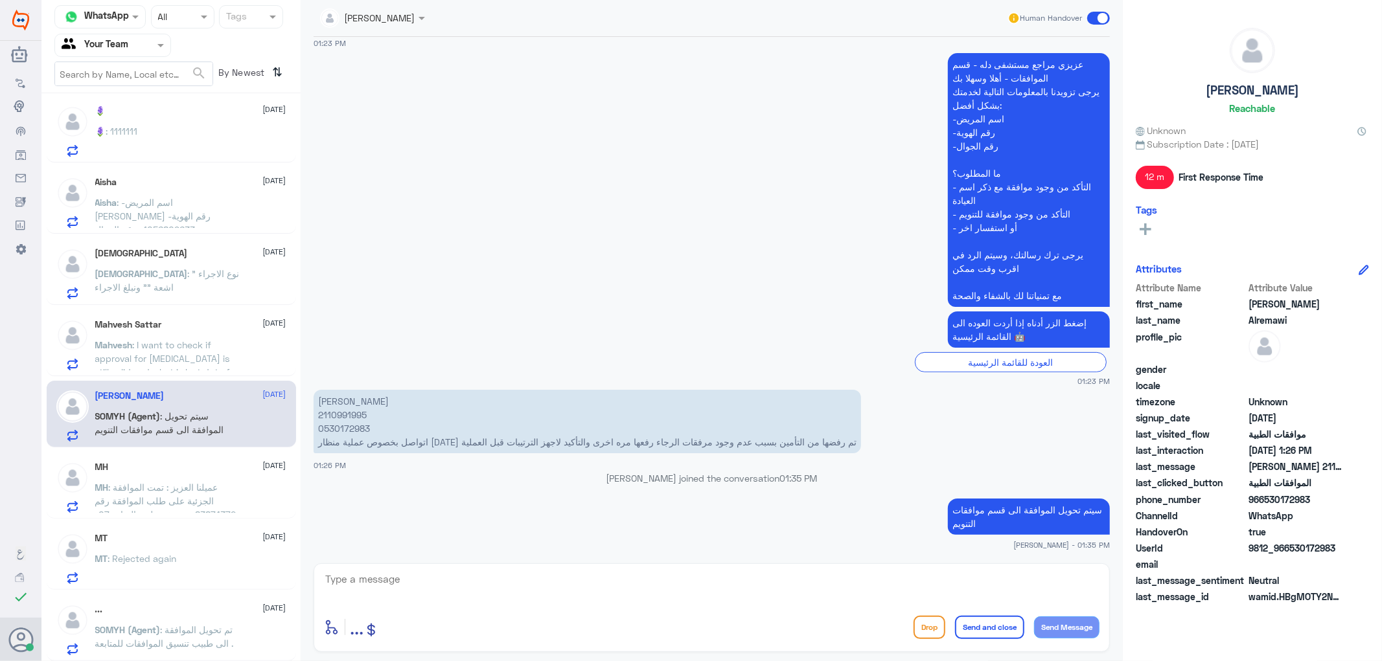
click at [141, 358] on span ": I want to check if approval for [MEDICAL_DATA] is still valid and what is las…" at bounding box center [167, 365] width 144 height 52
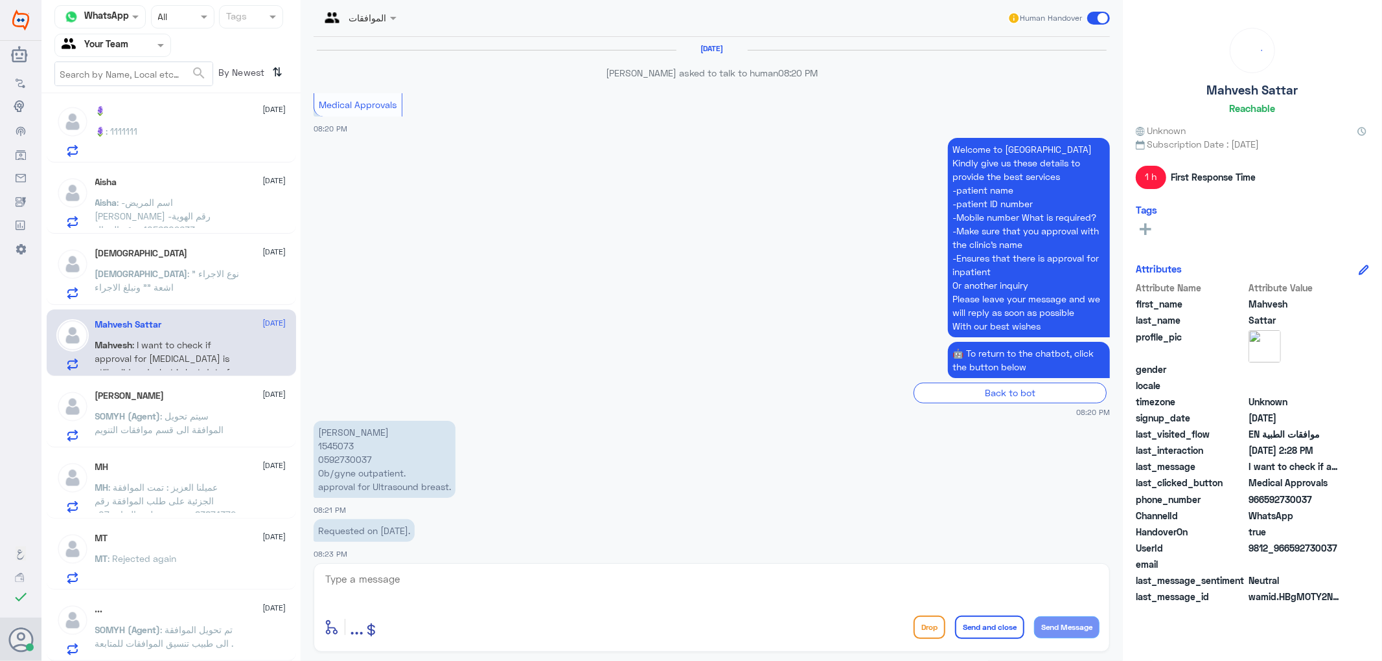
scroll to position [1231, 0]
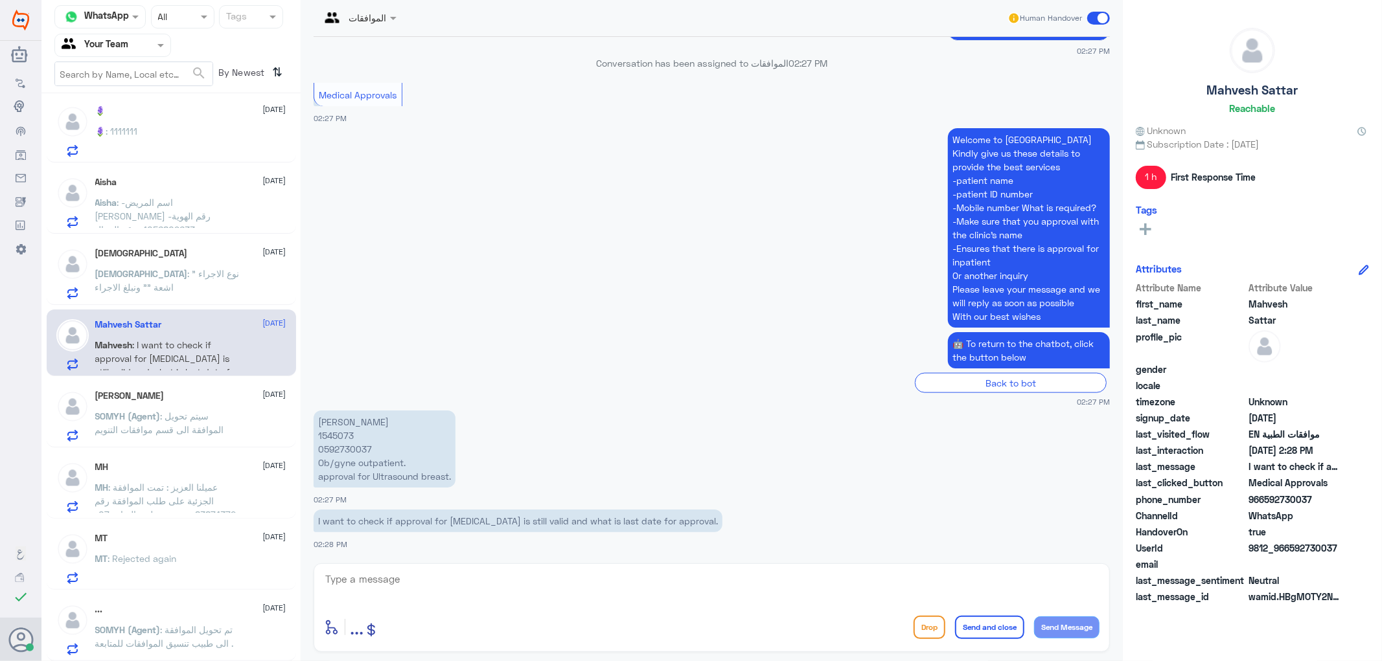
click at [335, 432] on p "[PERSON_NAME] 1545073 0592730037 Ob/gyne outpatient. approval for Ultrasound br…" at bounding box center [385, 449] width 142 height 77
click at [463, 591] on textarea at bounding box center [711, 587] width 775 height 32
paste textarea "You have approval"
paste textarea "U/S PELVIS"
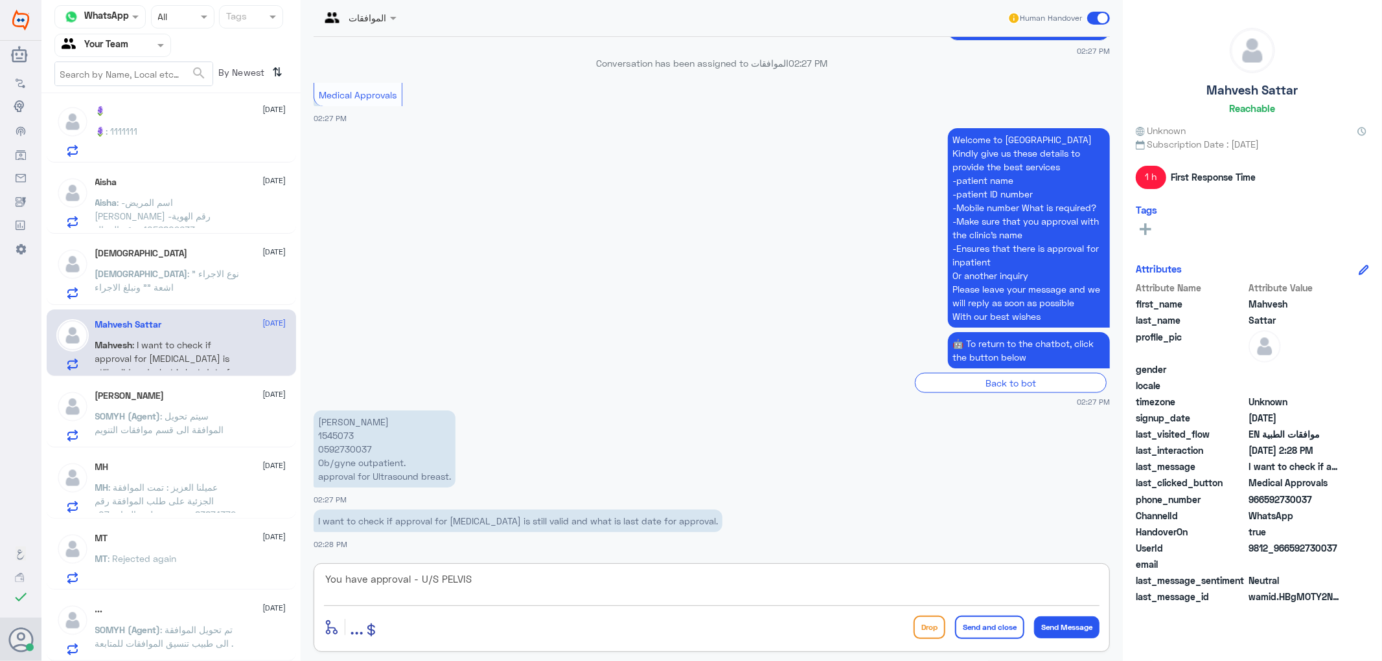
type textarea "You have approval - U/S PELVIS"
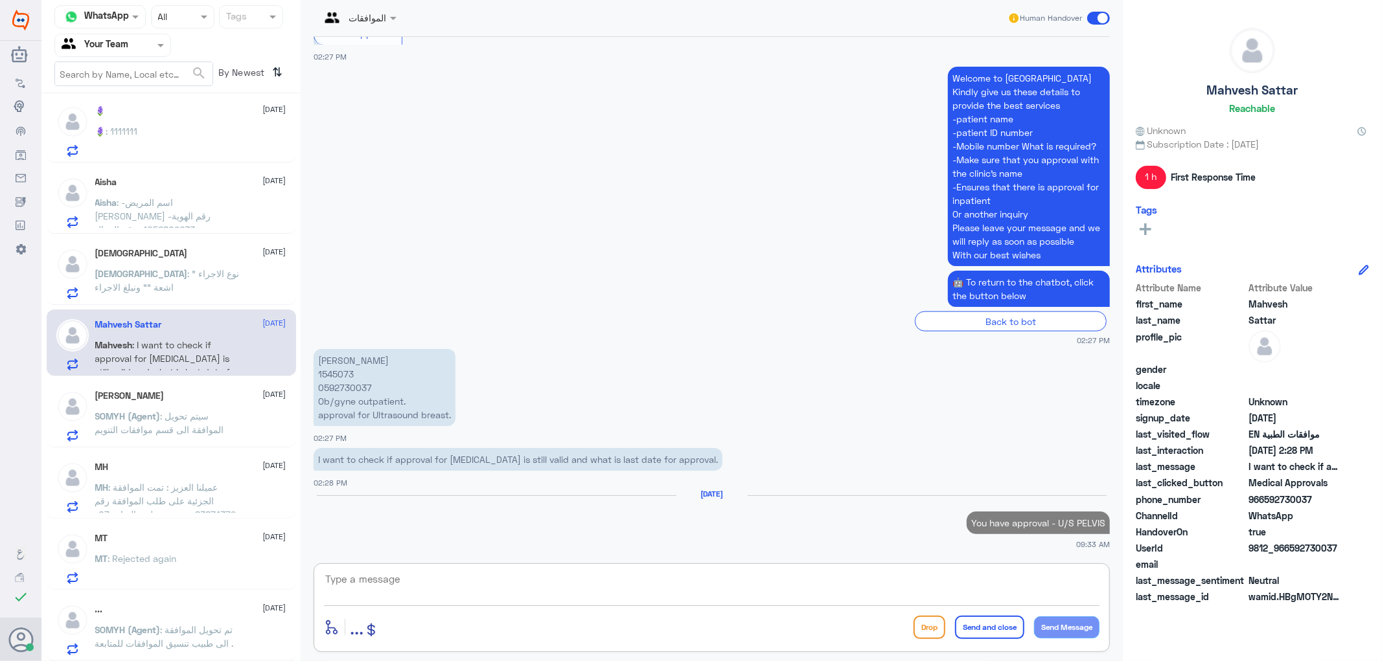
scroll to position [1292, 0]
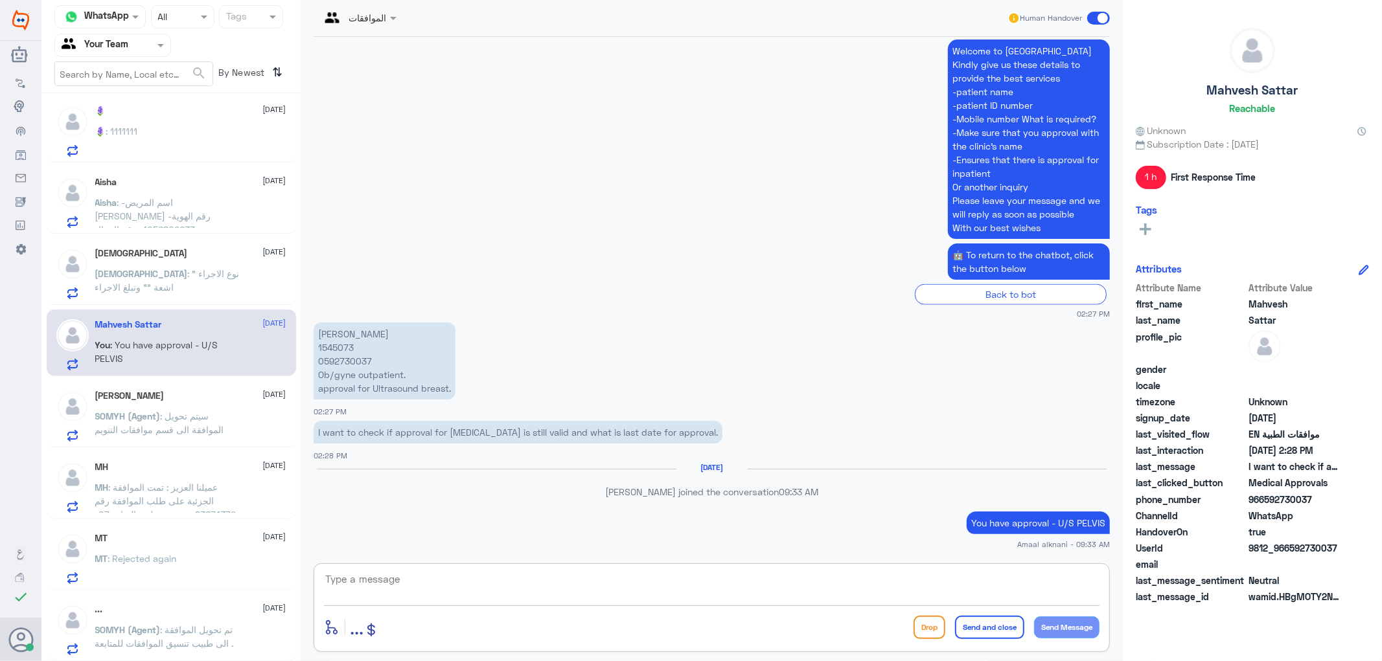
paste textarea "We wish you good health"
type textarea "We wish you good health"
click at [979, 632] on button "Send and close" at bounding box center [989, 627] width 69 height 23
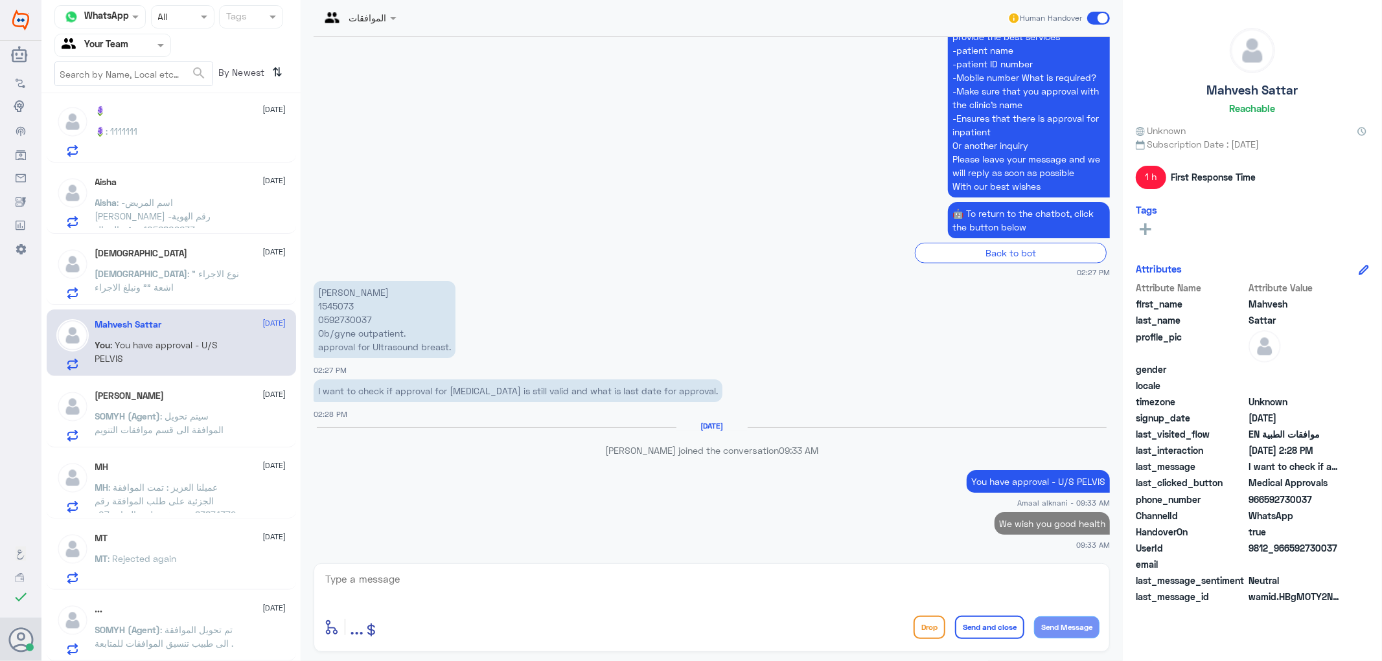
scroll to position [1002, 0]
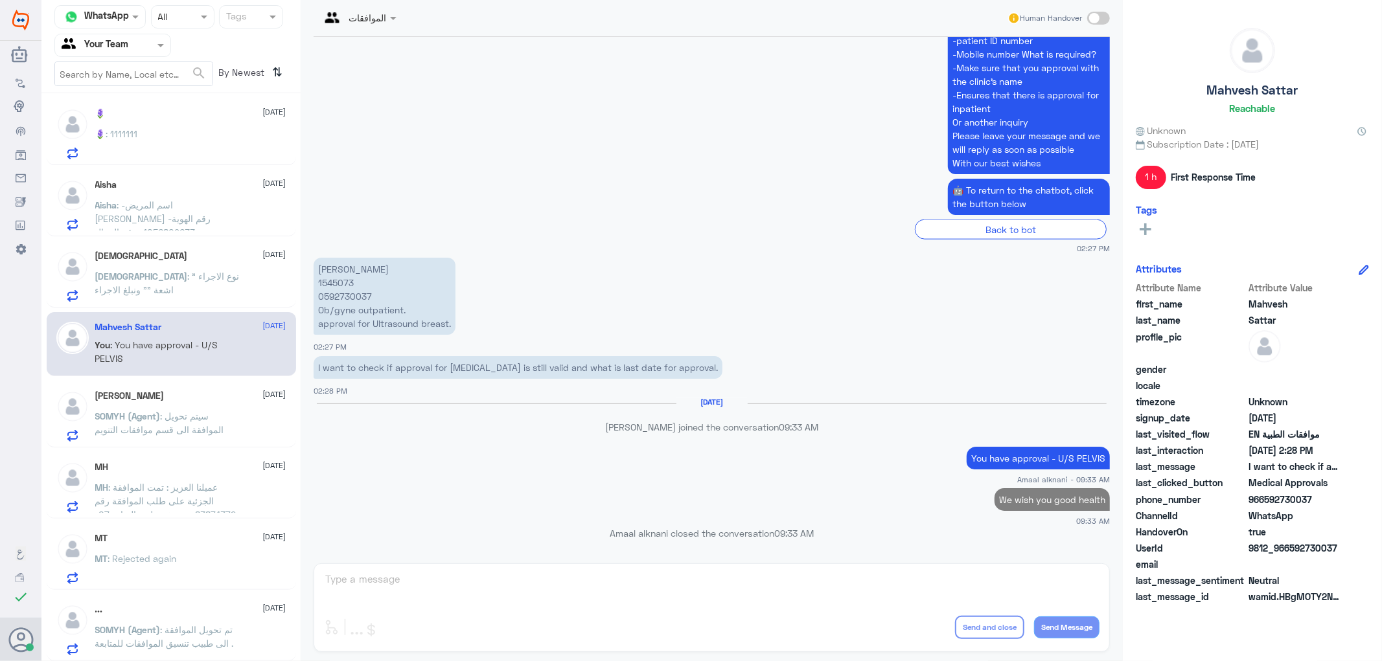
click at [190, 138] on div "🪻 : 1111111" at bounding box center [190, 144] width 191 height 29
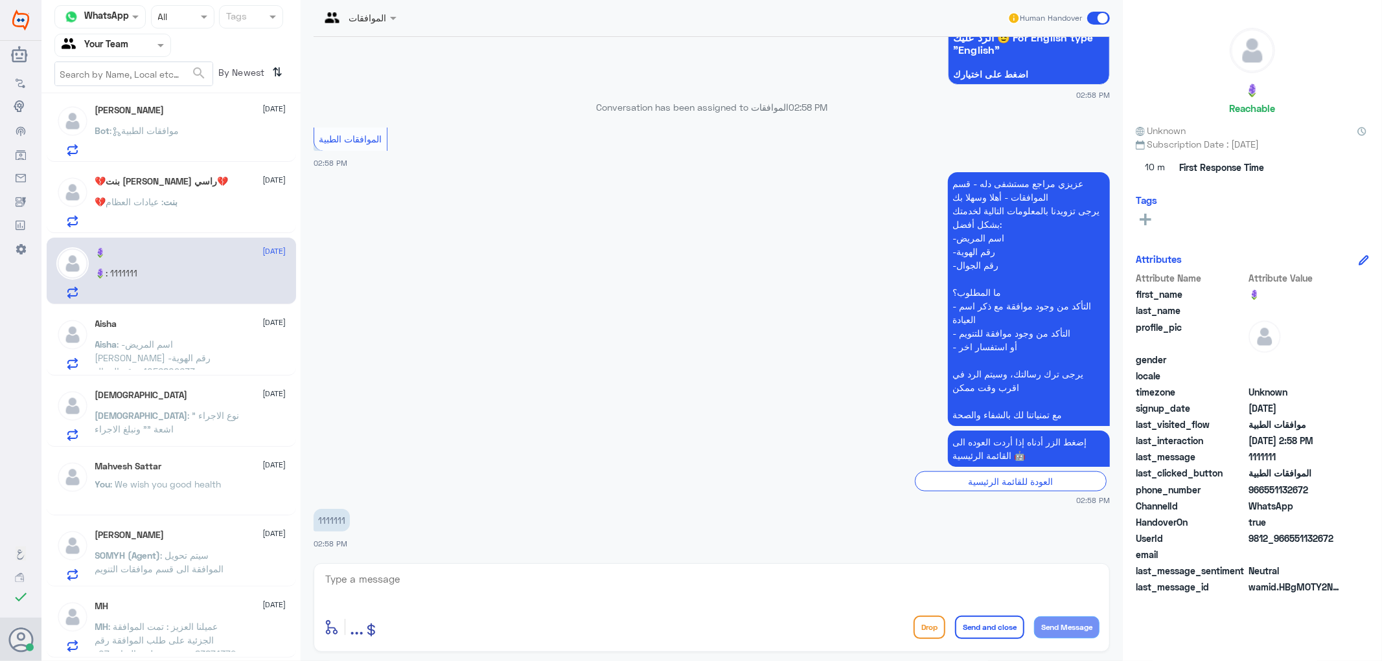
scroll to position [858, 0]
click at [159, 212] on p "💔بنت : عيادات العظام" at bounding box center [136, 216] width 83 height 32
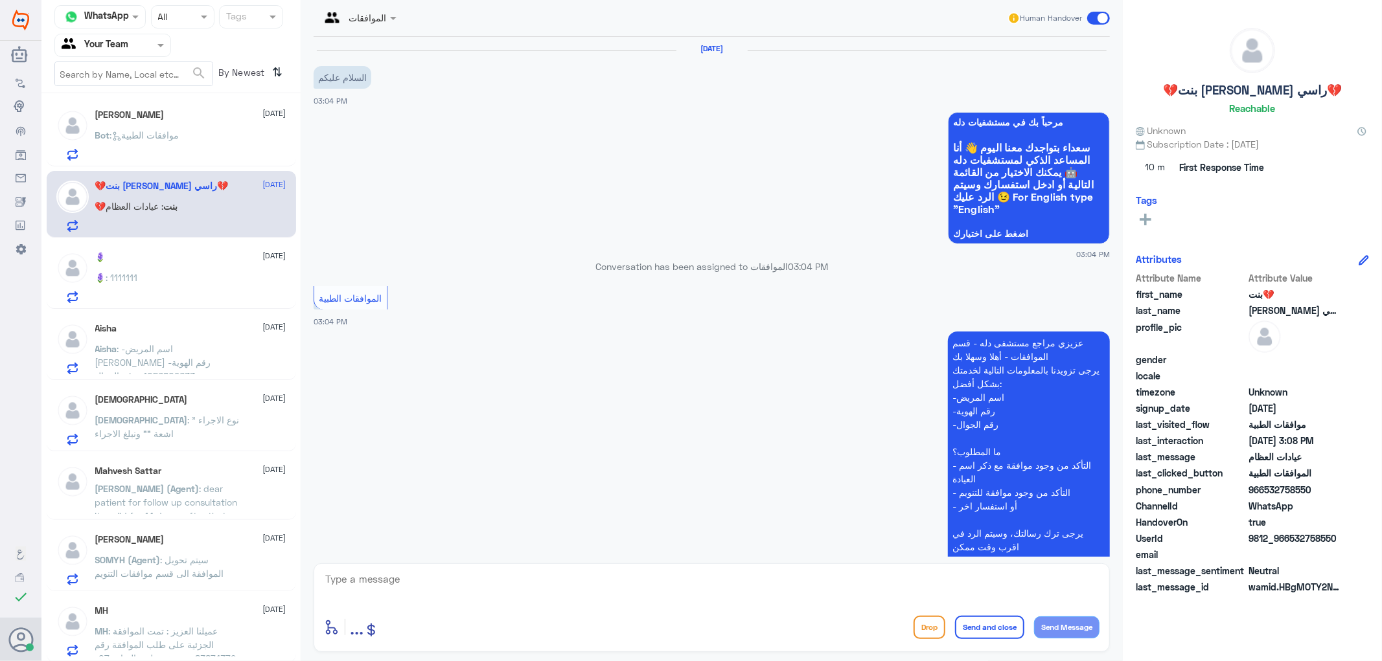
scroll to position [350, 0]
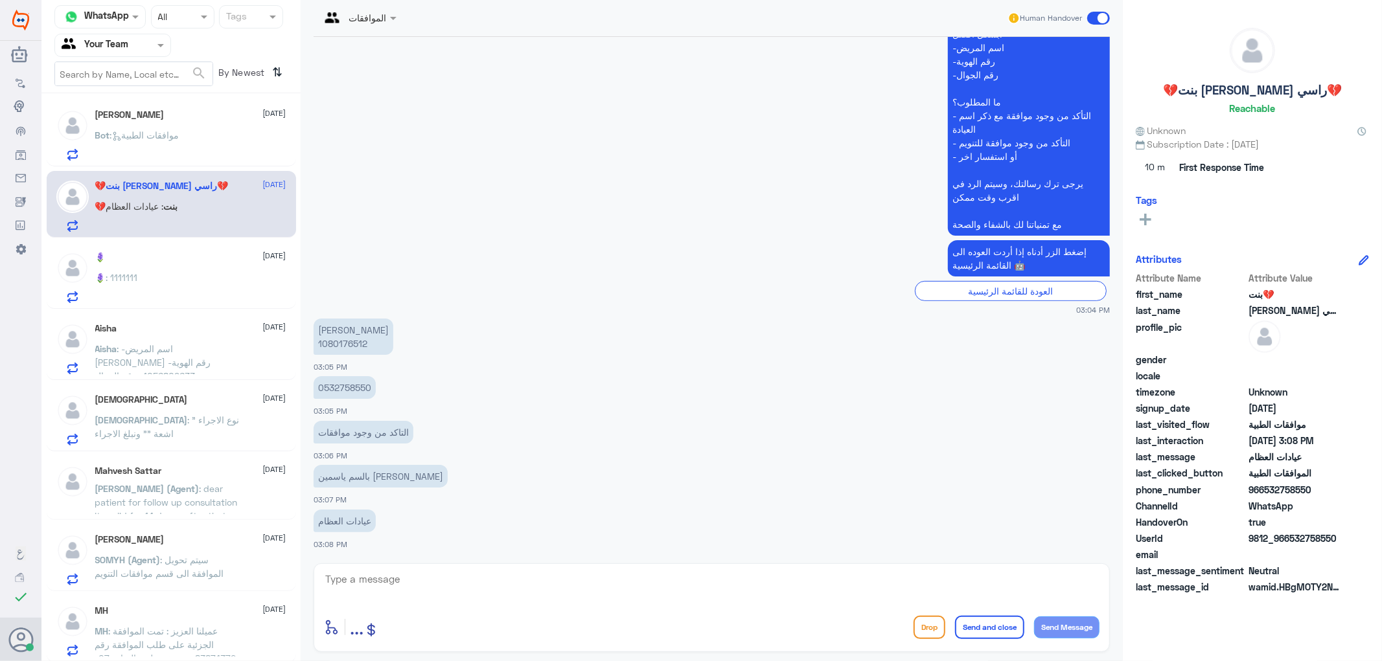
click at [331, 344] on p "[PERSON_NAME] 1080176512" at bounding box center [354, 337] width 80 height 36
click at [455, 568] on div "enter flow name ... Drop Send and close Send Message" at bounding box center [712, 608] width 796 height 89
drag, startPoint x: 452, startPoint y: 566, endPoint x: 454, endPoint y: 584, distance: 18.9
click at [451, 571] on div "enter flow name ... Drop Send and close Send Message" at bounding box center [712, 608] width 796 height 89
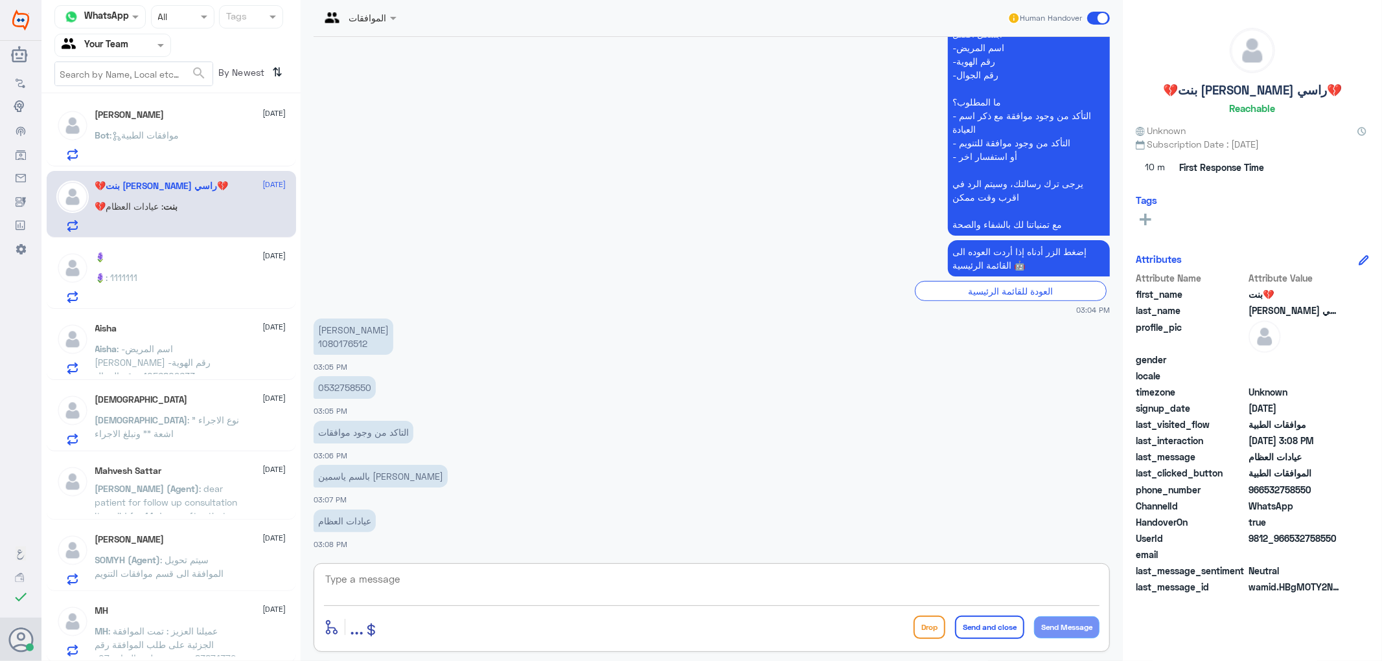
click at [447, 584] on textarea at bounding box center [711, 587] width 775 height 32
click at [942, 579] on textarea "اهلا عزيزي المراجع - تم متابعة طلبكم اكثر من مرة ولازال الرفض من التامين" at bounding box center [711, 587] width 775 height 32
type textarea "اهلا عزيزي المراجع - تم متابعة طلبكم ع العلاج الطبيعي اكثر من مرة ولازال الرفض …"
click at [646, 580] on textarea "اهلا عزيزي المراجع - تم متابعة طلبكم ع العلاج الطبيعي اكثر من مرة ولازال الرفض …" at bounding box center [711, 587] width 775 height 32
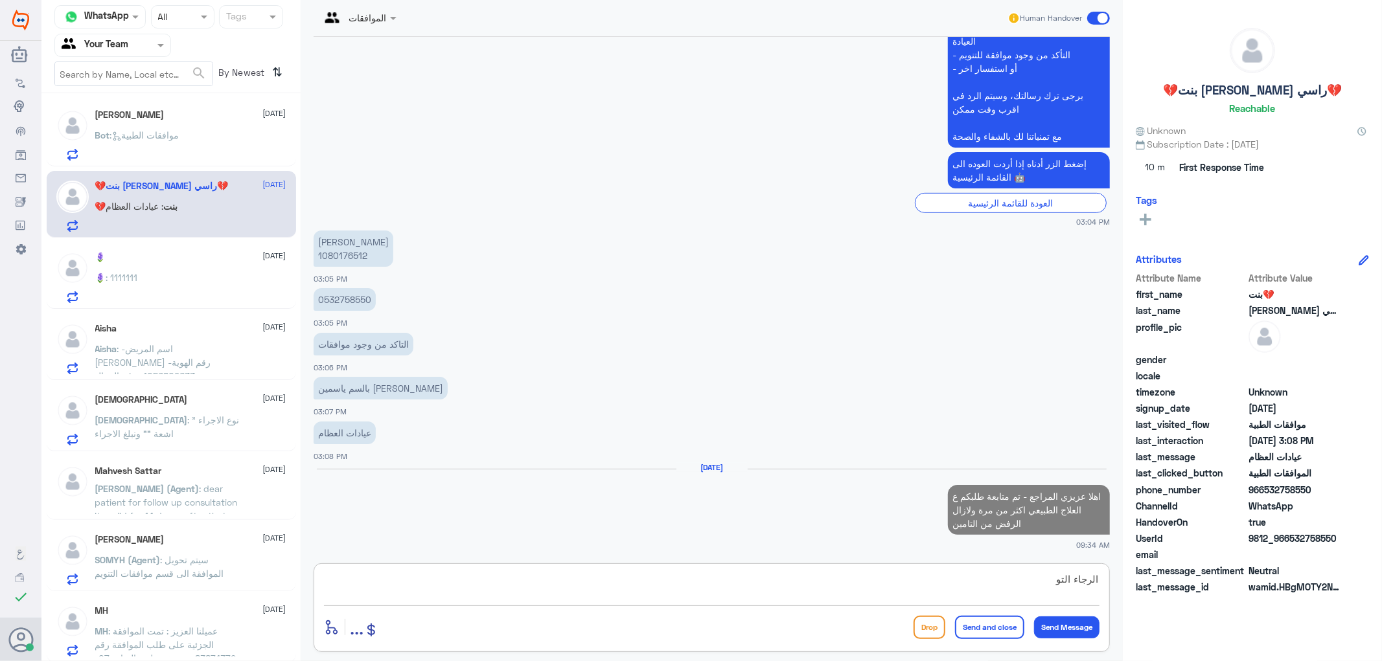
scroll to position [442, 0]
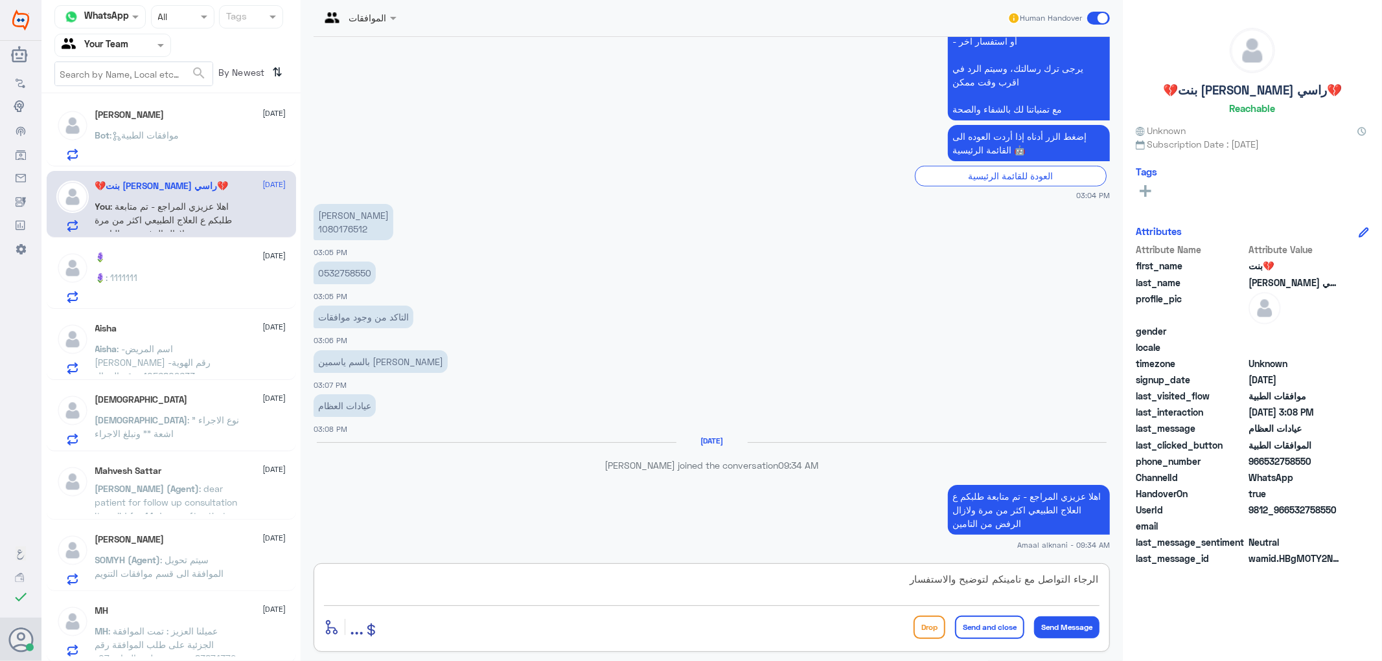
type textarea "الرجاء التواصل مع تامينكم لتوضيح والاستفسار"
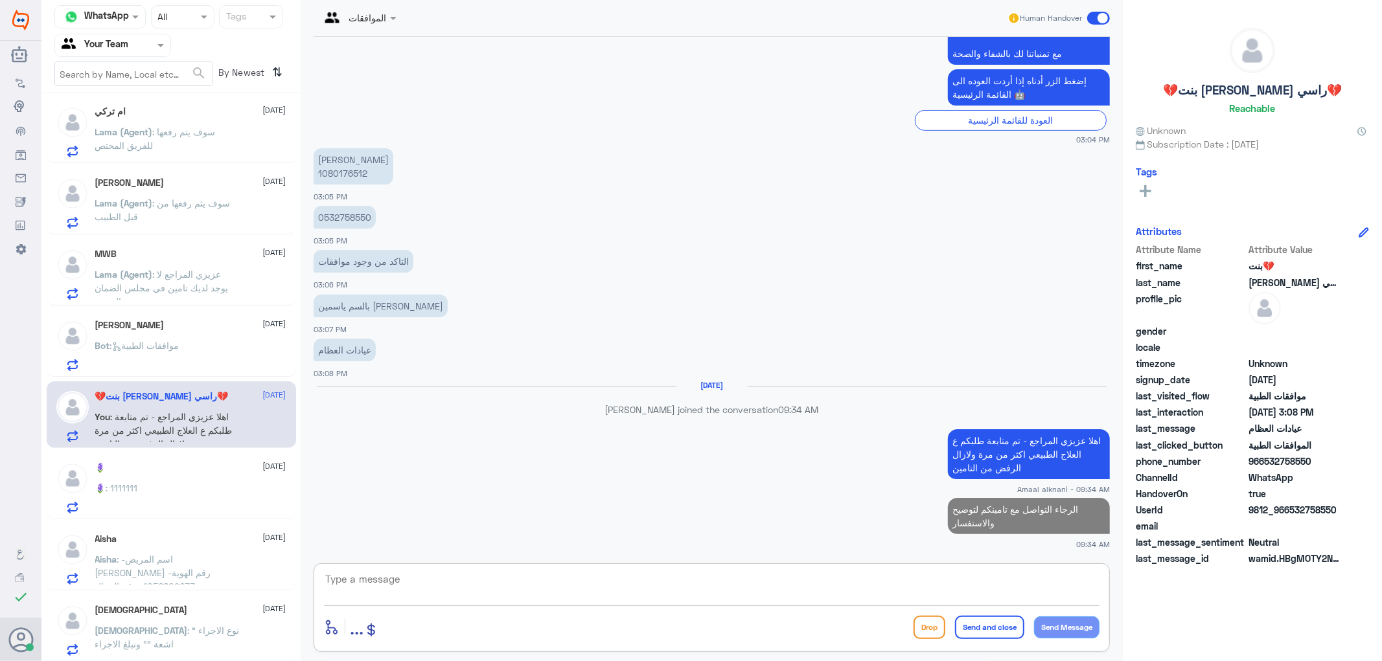
scroll to position [643, 0]
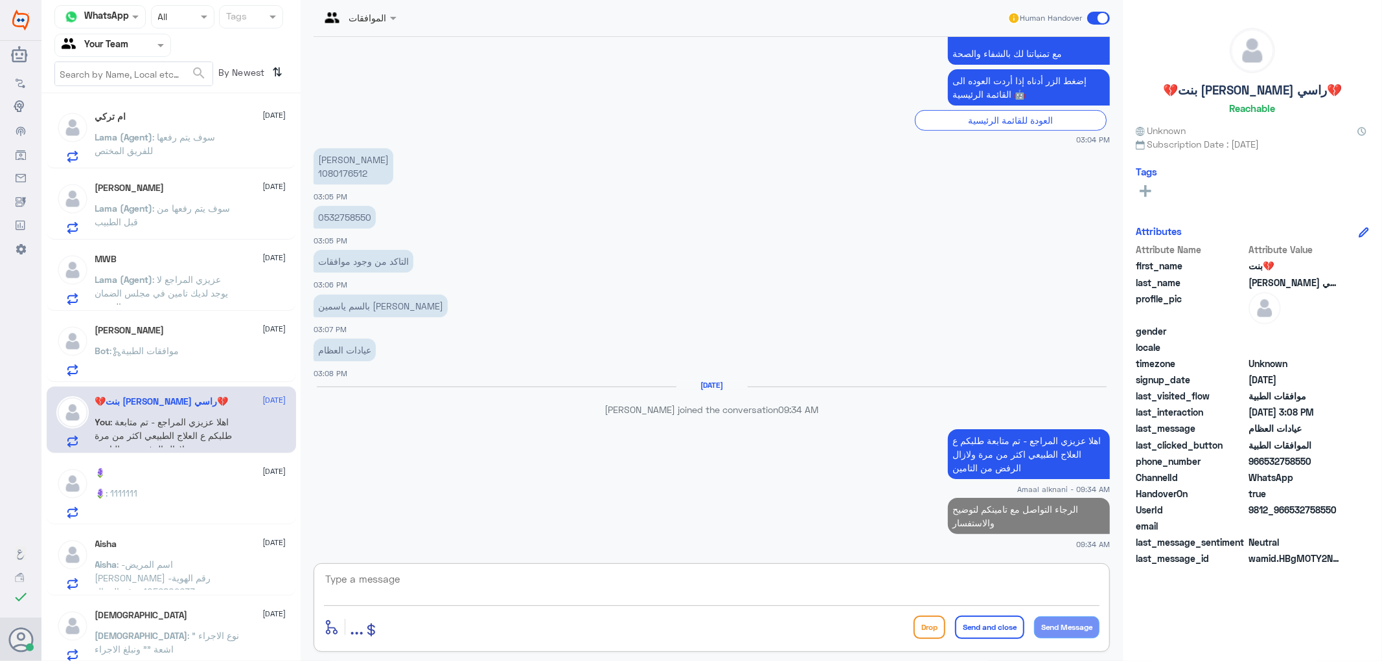
click at [175, 346] on span ": موافقات الطبية" at bounding box center [144, 350] width 69 height 11
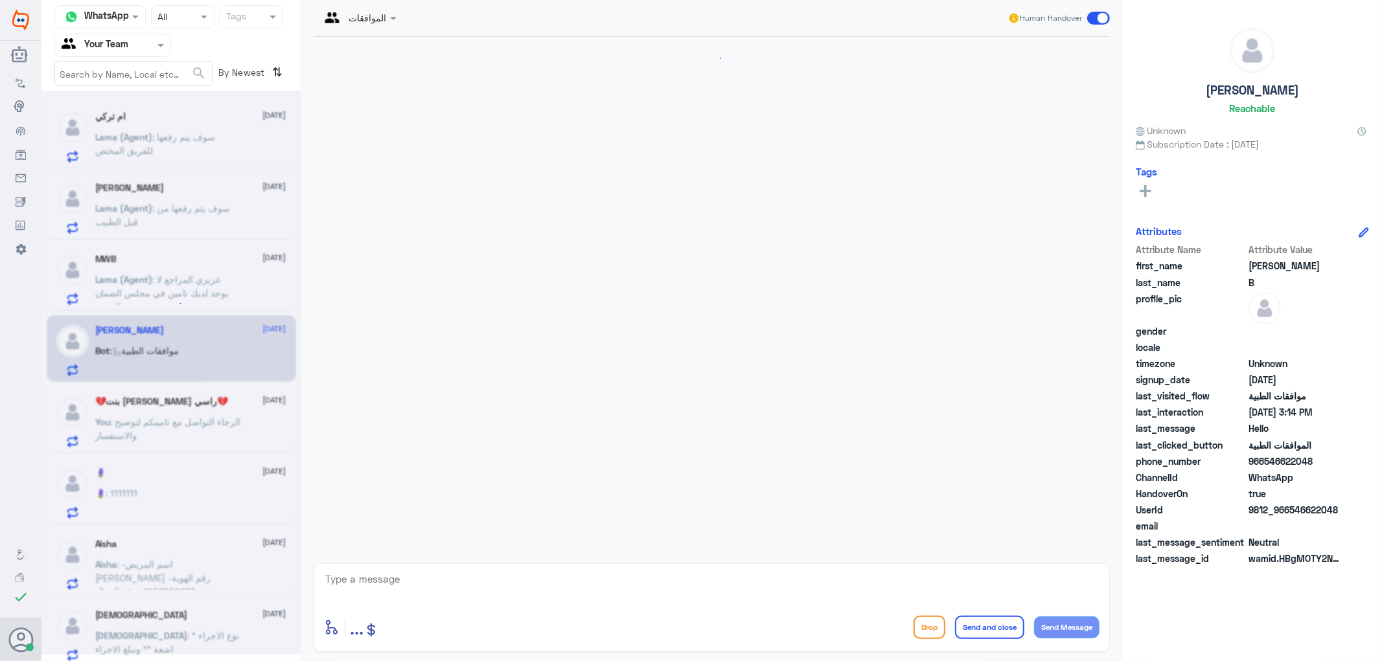
scroll to position [115, 0]
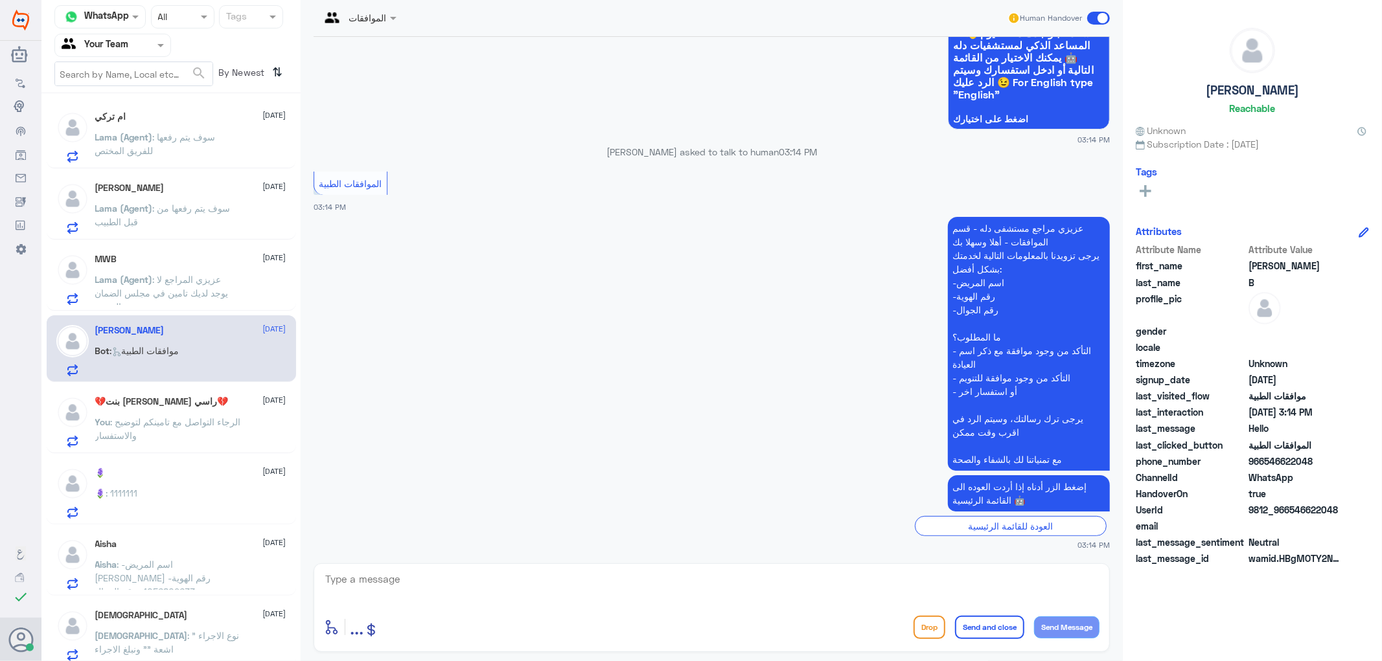
click at [390, 587] on textarea at bounding box center [711, 587] width 775 height 32
type textarea "تفضل كيف اقدر اساعدك"
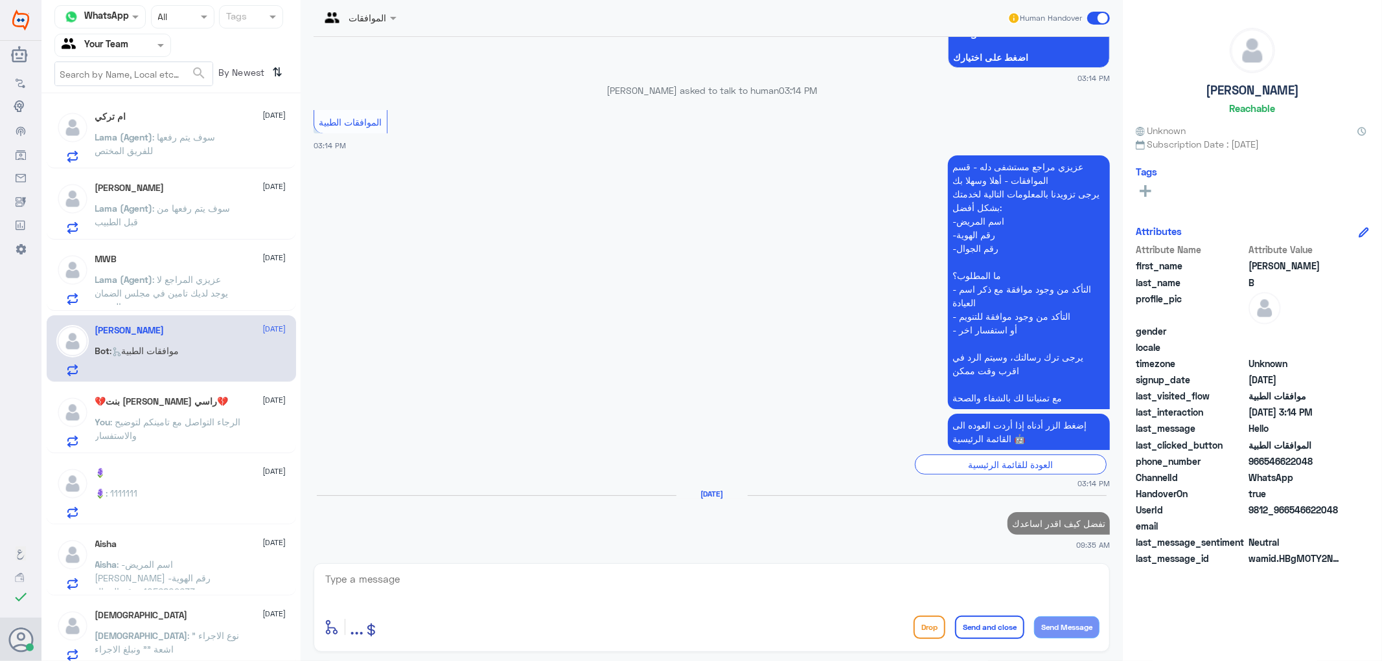
click at [192, 283] on span ": عزيزي المراجع لا يوجد لديك تامين في مجلس الضمان الصحي" at bounding box center [161, 293] width 133 height 38
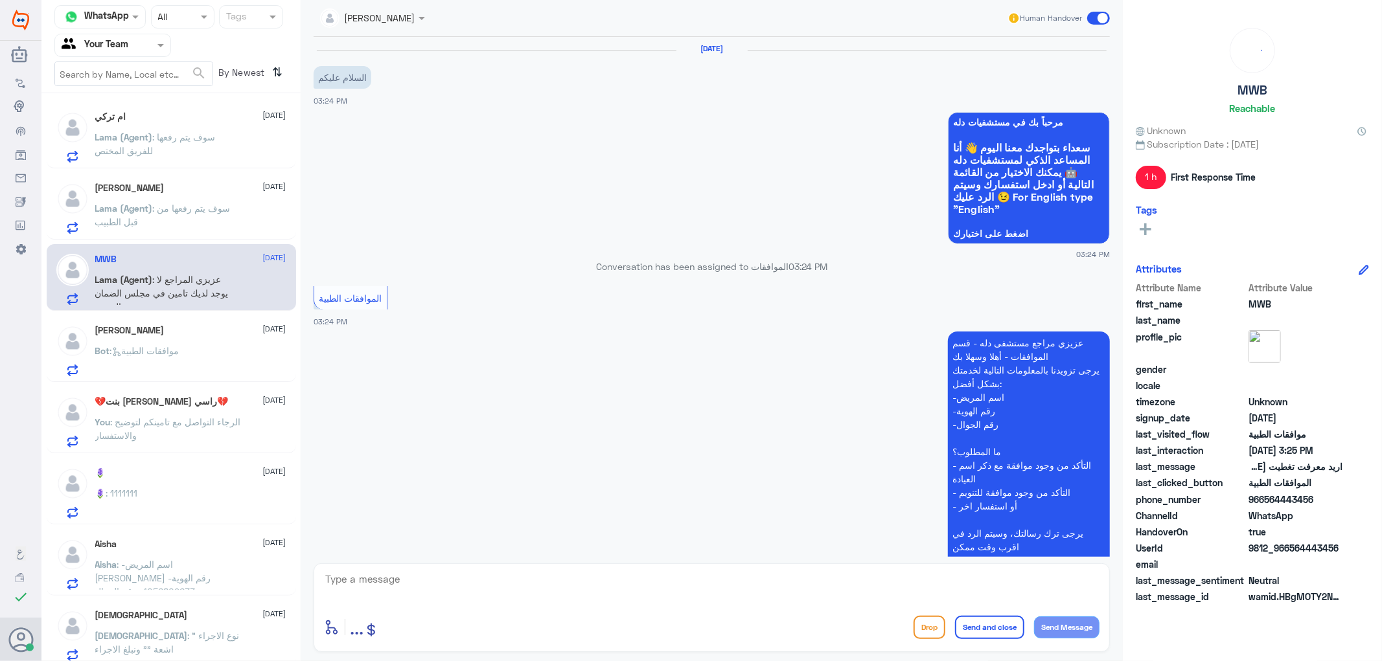
scroll to position [282, 0]
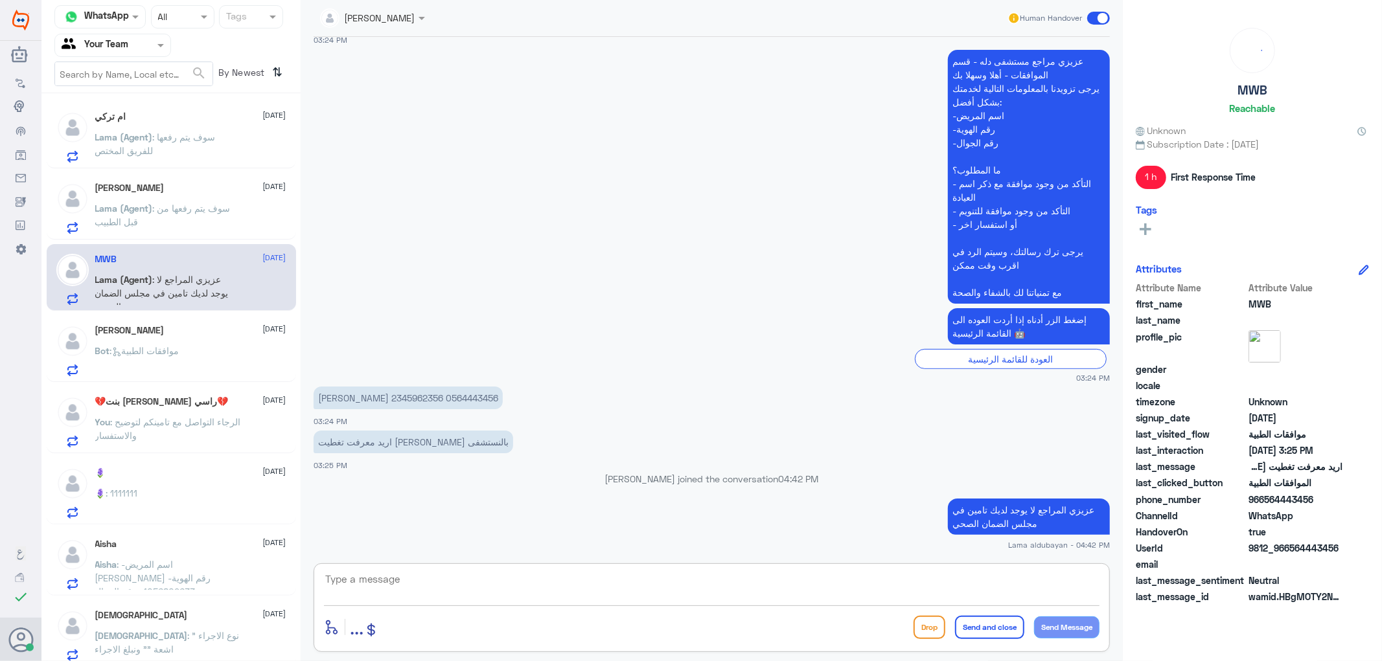
click at [400, 575] on textarea at bounding box center [711, 587] width 775 height 32
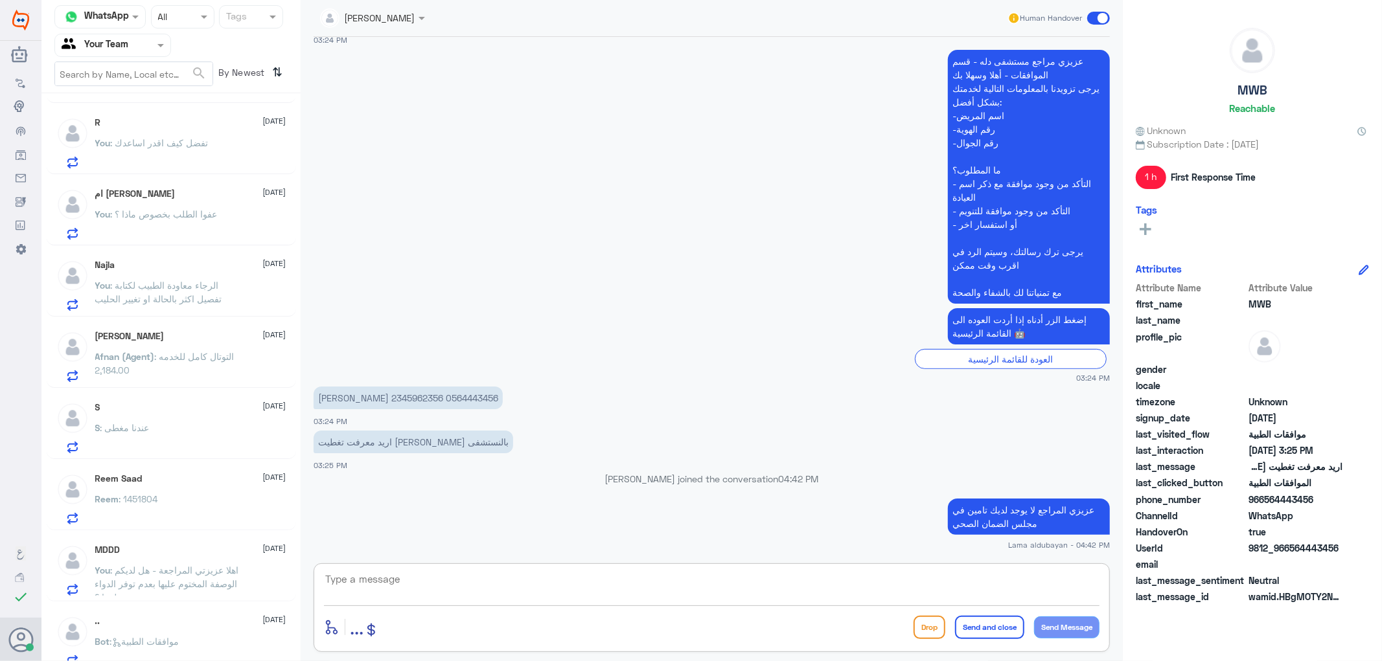
scroll to position [0, 0]
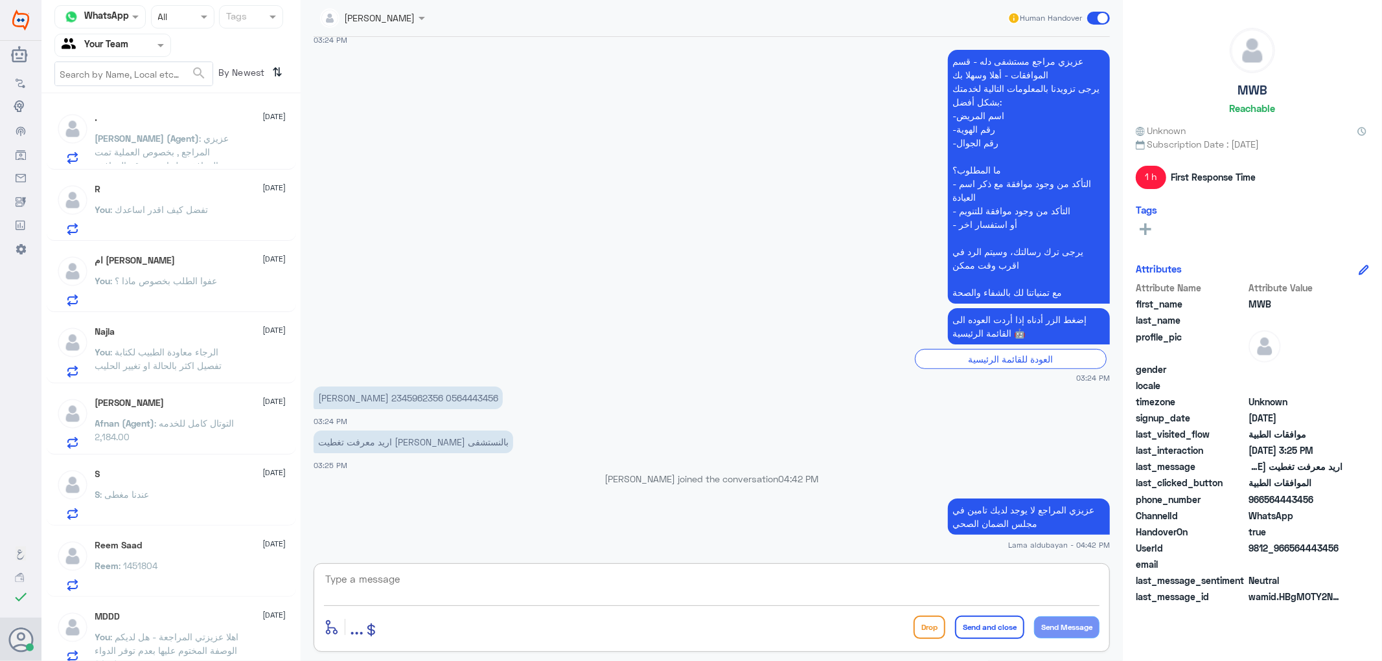
click at [196, 143] on span ": عزيزي المراجع , بخصوص العملية تمت الموافقة عليها تحت رقم الموافقة (121801872)…" at bounding box center [164, 172] width 138 height 79
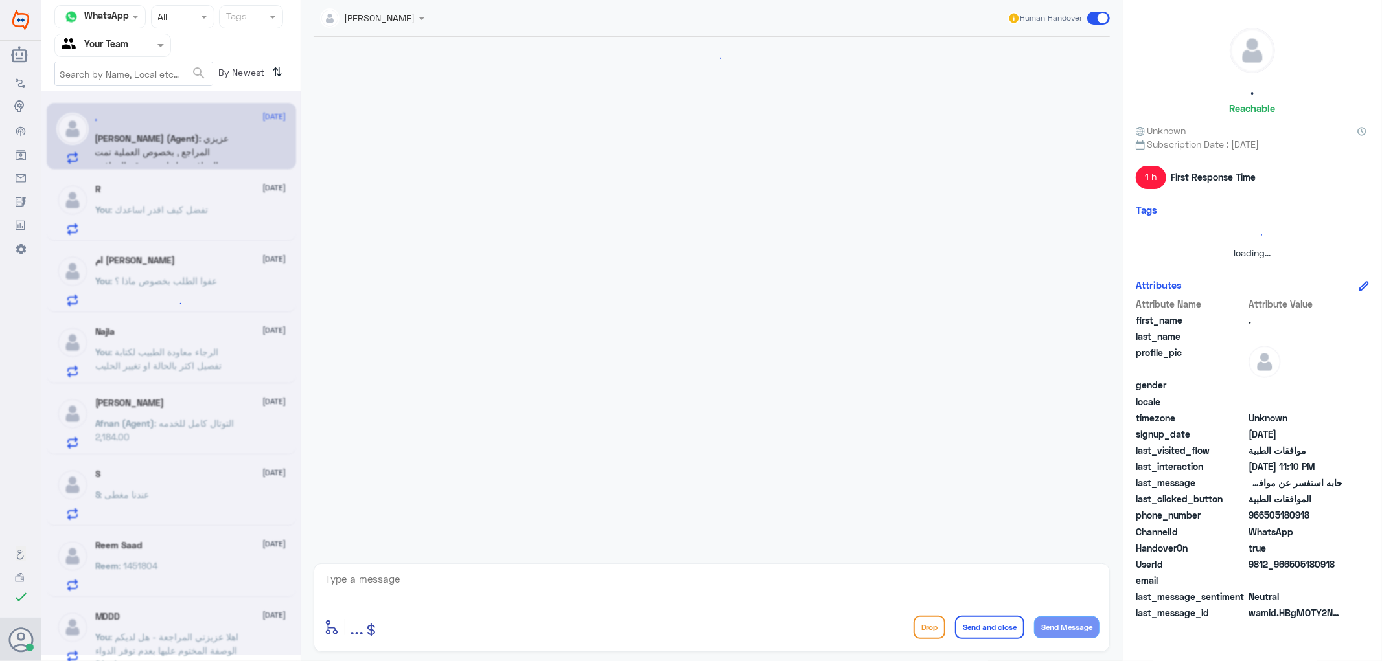
scroll to position [557, 0]
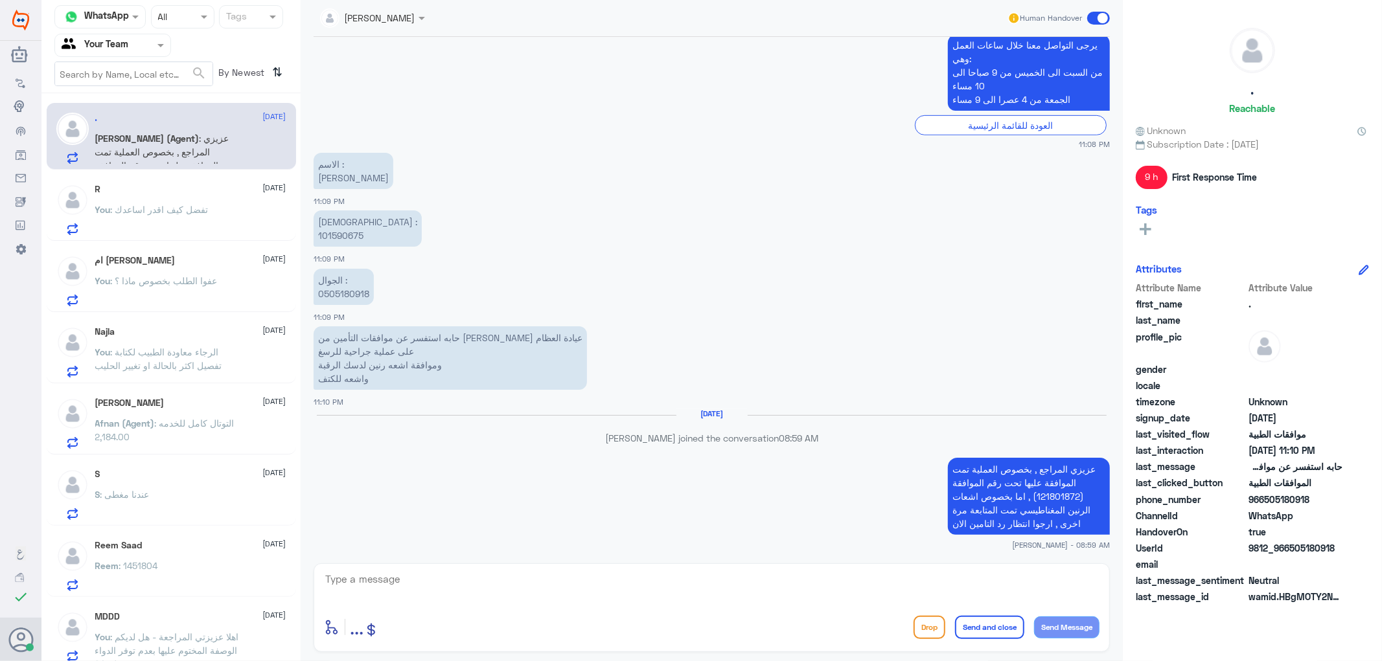
click at [380, 581] on textarea at bounding box center [711, 587] width 775 height 32
click at [165, 198] on div "R [DATE] You : تفضل كيف اقدر اساعدك" at bounding box center [190, 209] width 191 height 51
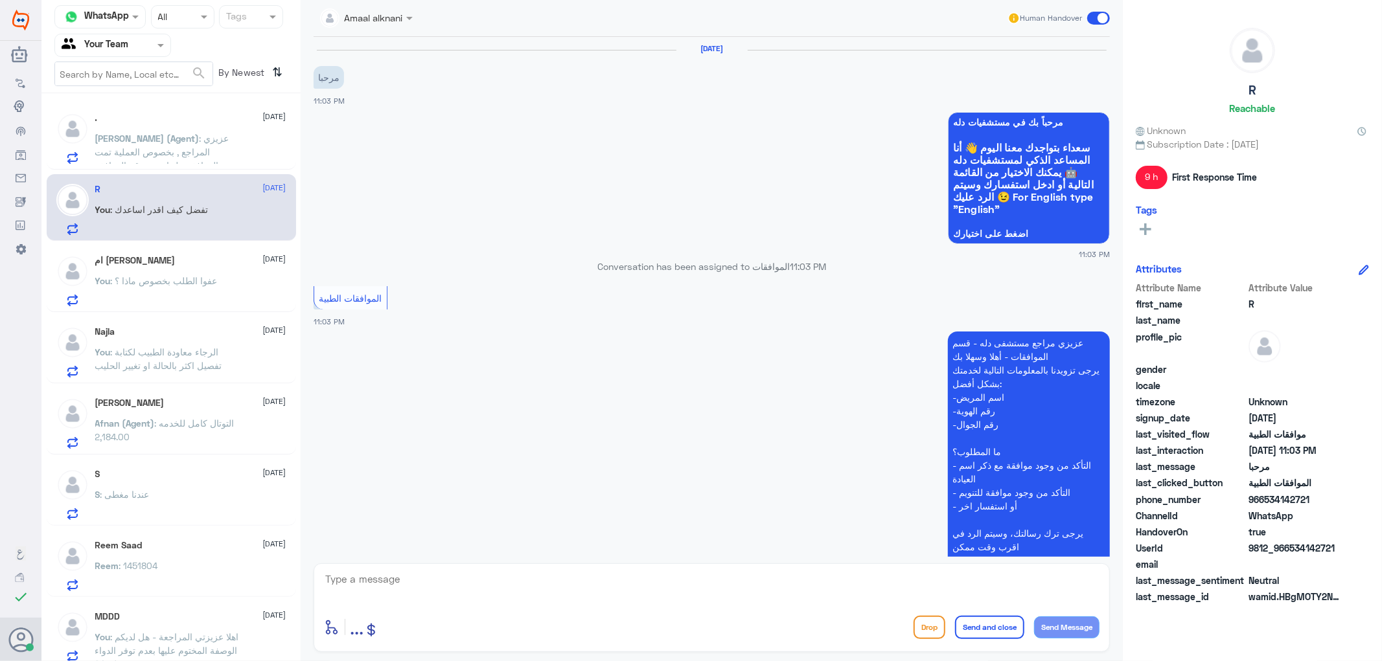
scroll to position [244, 0]
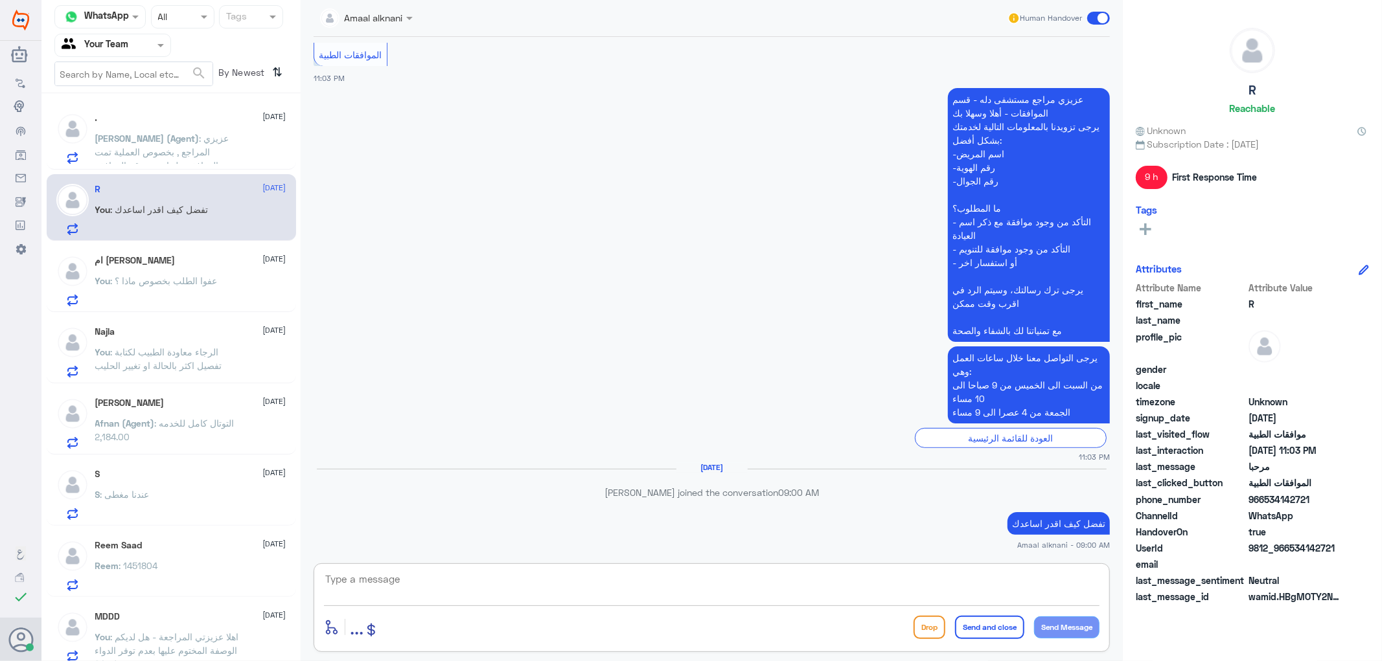
click at [429, 598] on textarea at bounding box center [711, 587] width 775 height 32
click at [253, 273] on div "ام [PERSON_NAME] [DATE] You : عفوا الطلب بخصوص ماذا ؟" at bounding box center [190, 280] width 191 height 51
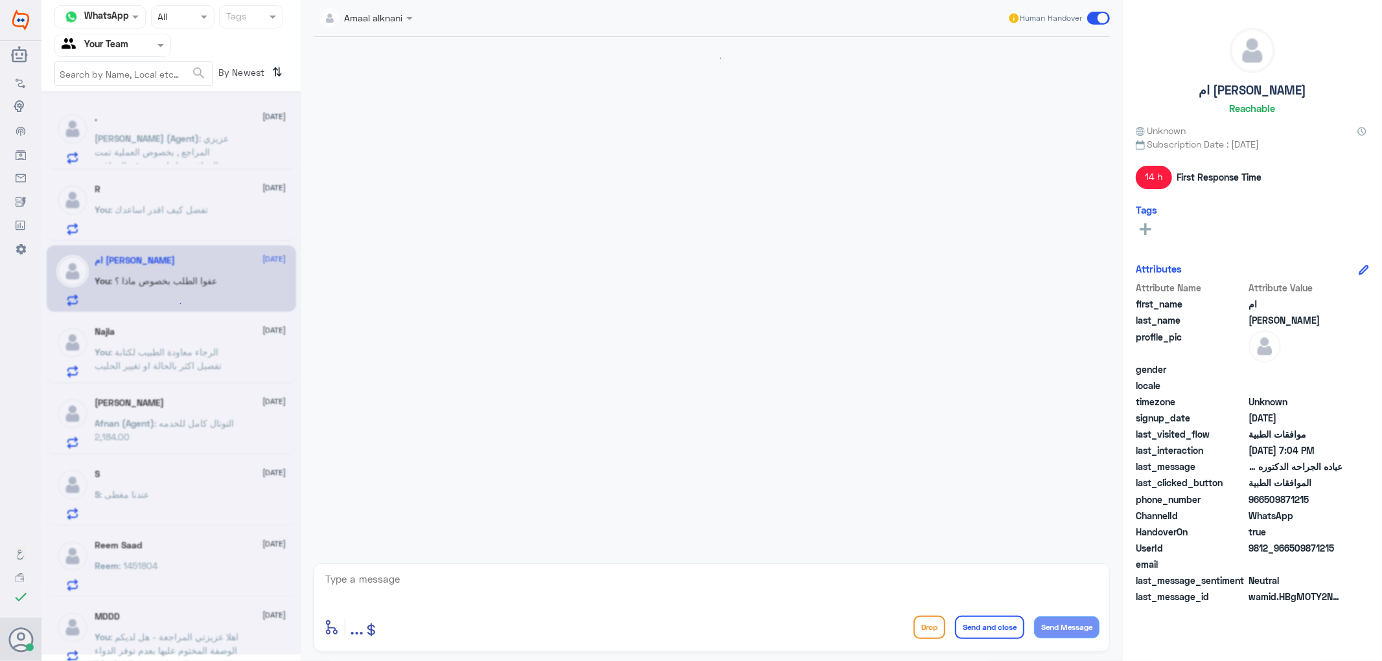
scroll to position [1040, 0]
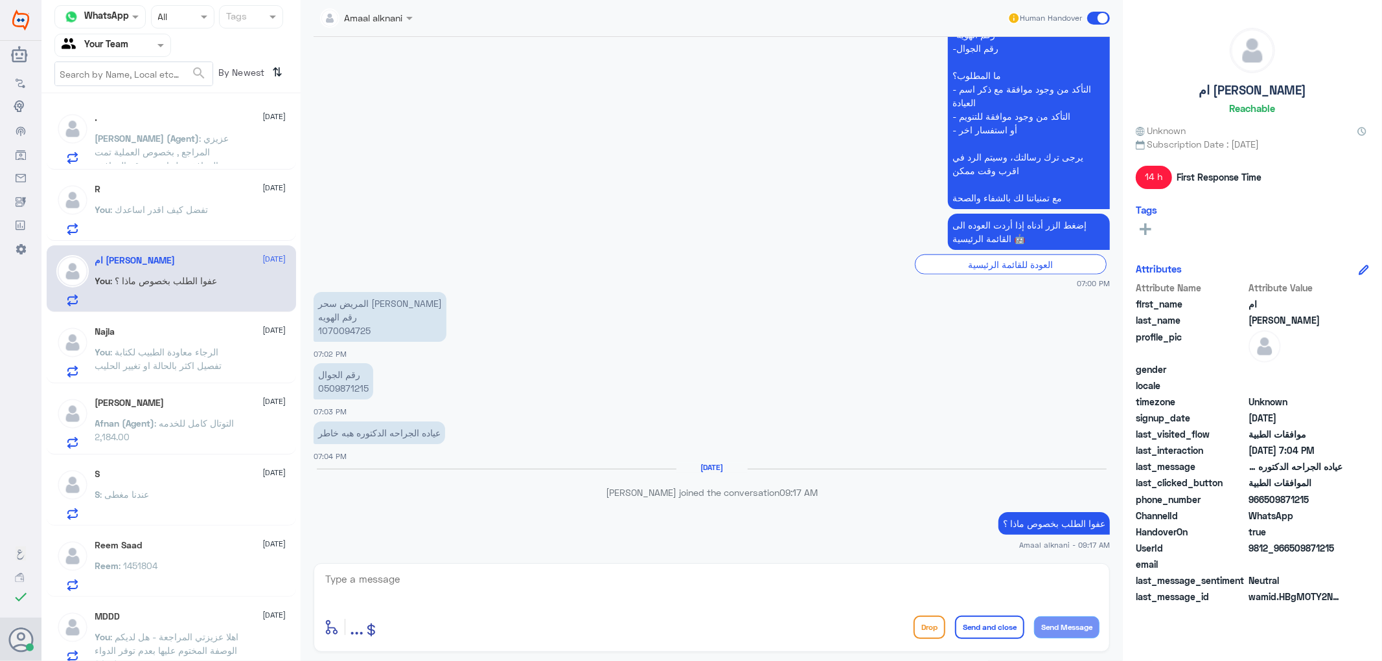
click at [95, 44] on input "text" at bounding box center [97, 45] width 71 height 15
click at [117, 111] on Inbox "Your Inbox" at bounding box center [106, 114] width 45 height 11
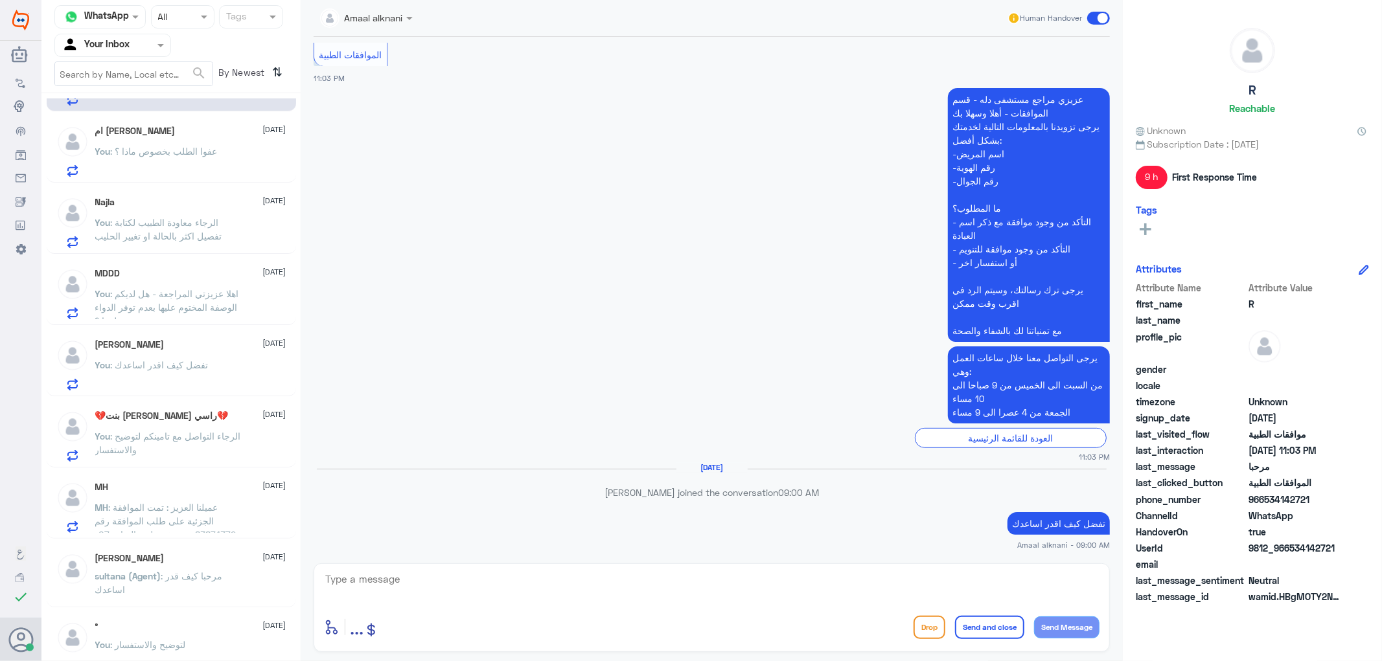
scroll to position [0, 0]
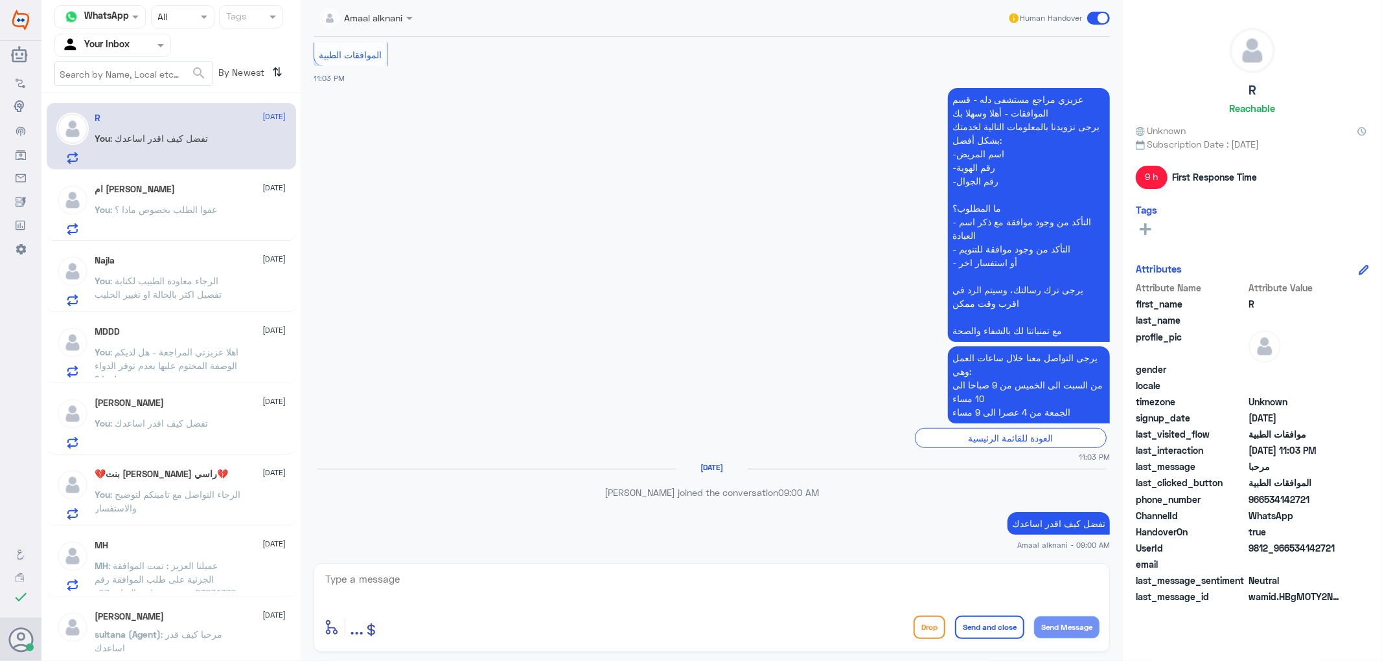
click at [713, 292] on app-msgs-text "عزيزي مراجع مستشفى دله - قسم الموافقات - أهلا وسهلا بك يرجى تزويدنا بالمعلومات …" at bounding box center [712, 215] width 796 height 255
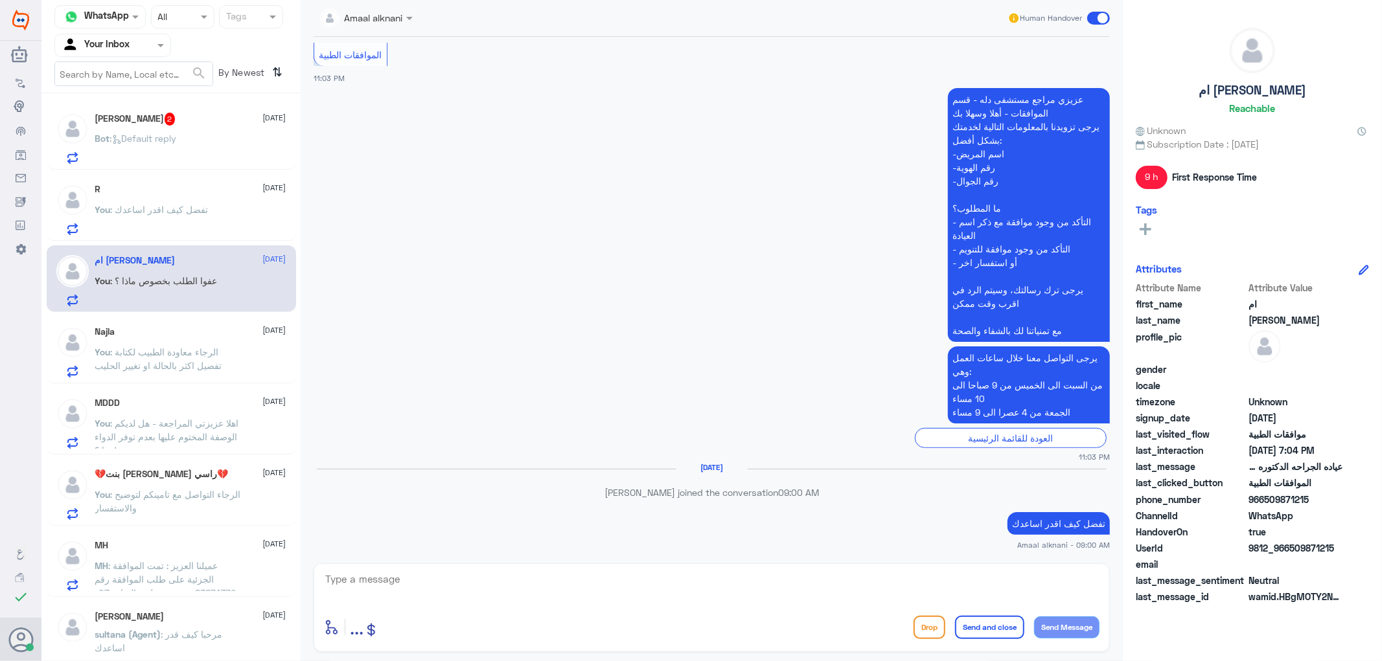
click at [191, 140] on div "Bot : Default reply" at bounding box center [190, 149] width 191 height 29
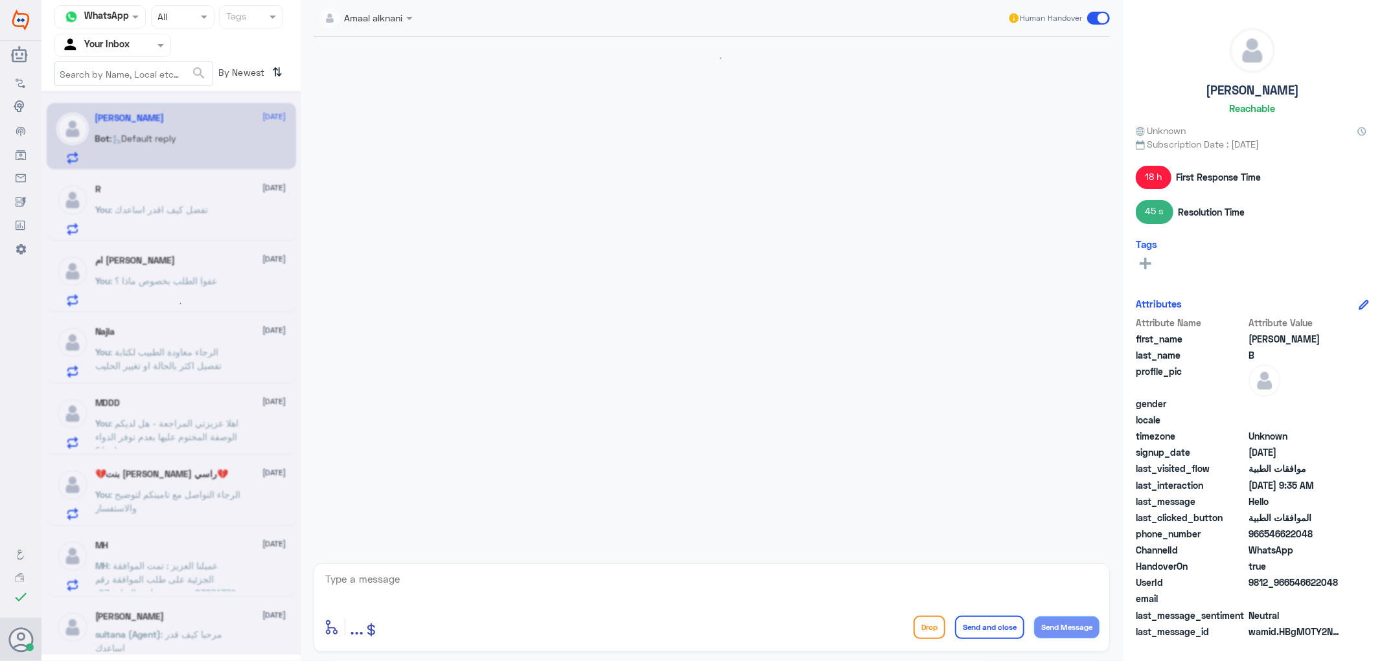
scroll to position [620, 0]
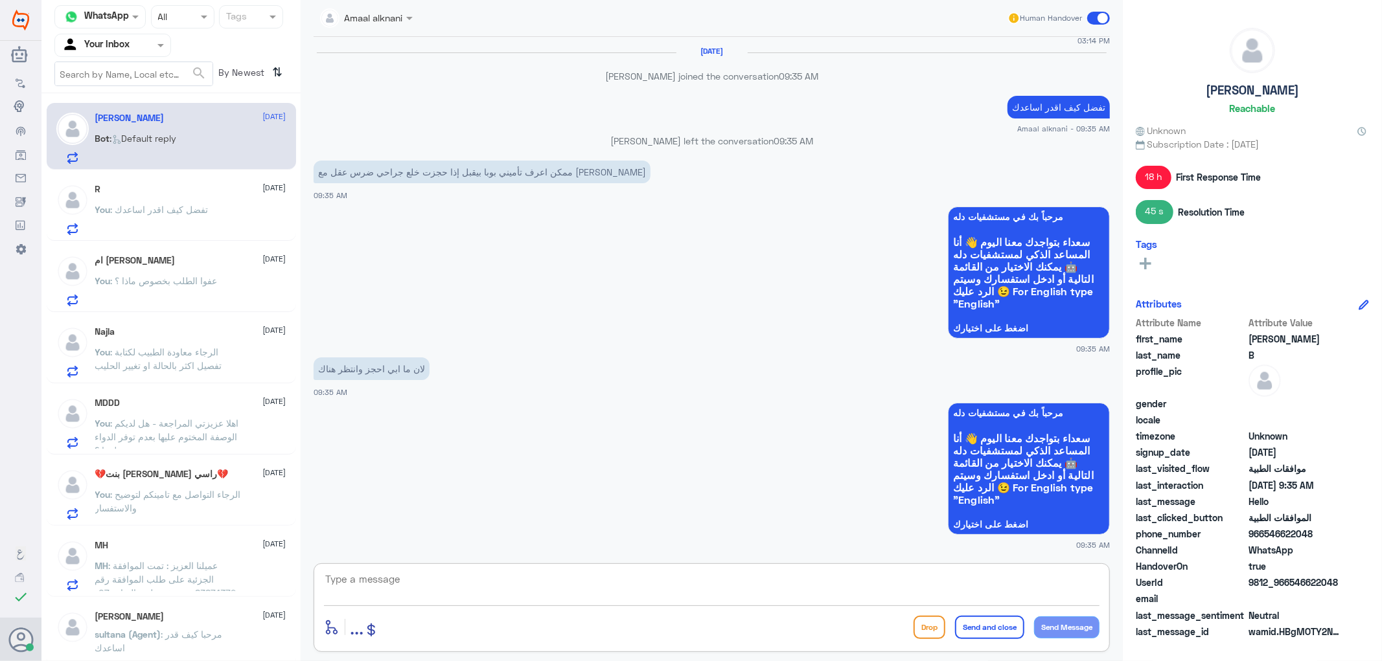
click at [409, 582] on textarea at bounding box center [711, 587] width 775 height 32
click at [444, 588] on textarea at bounding box center [711, 587] width 775 height 32
type textarea "الرجاء التواصل مع تامينكم لمعرفة مزودي الخدمة والمنافع المقدمة ونسبة التغطية"
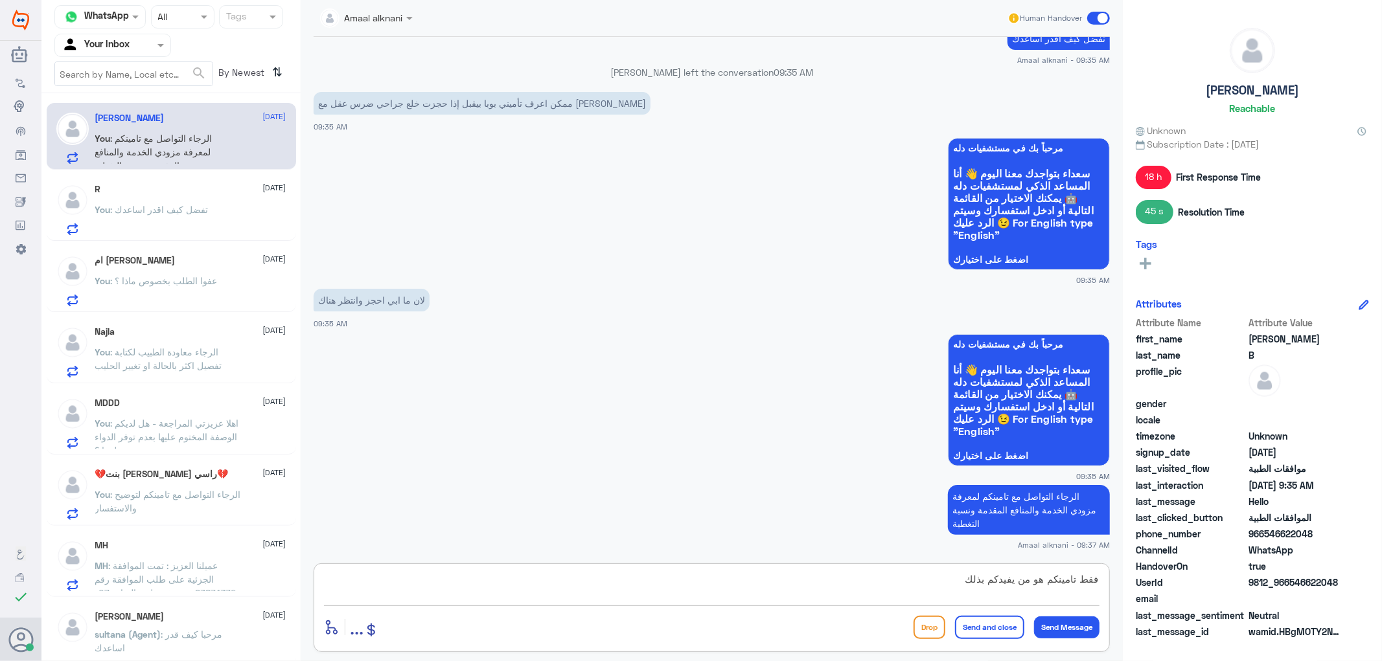
type textarea "فقط تامينكم هو من يفيدكم بذلك"
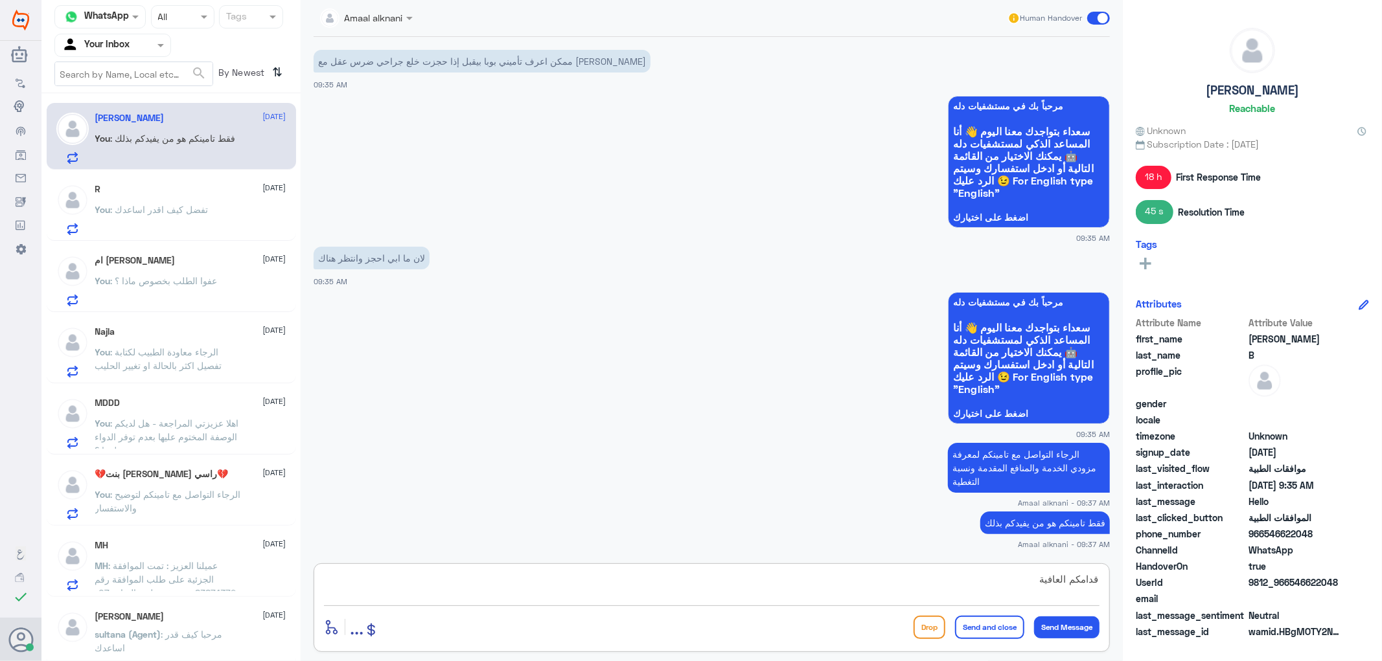
type textarea "قدامكم العافية"
click at [981, 635] on button "Send and close" at bounding box center [989, 627] width 69 height 23
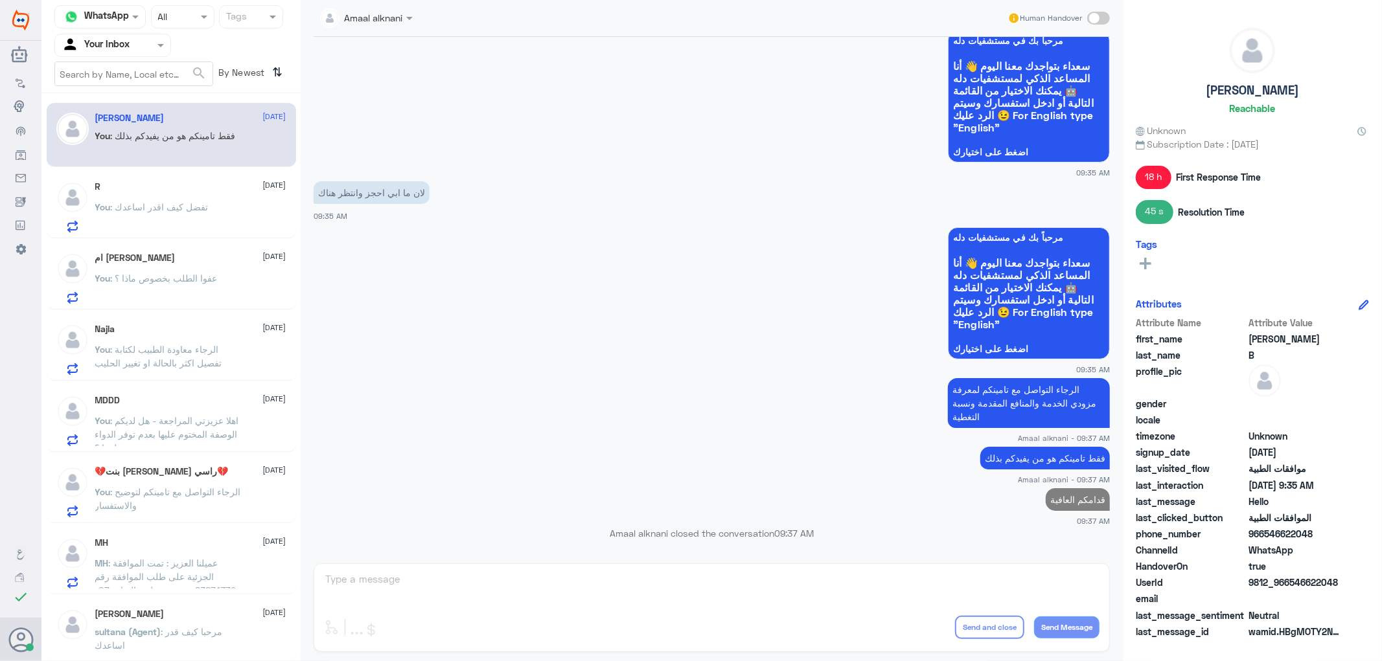
click at [183, 205] on span ": تفضل كيف اقدر اساعدك" at bounding box center [160, 206] width 98 height 11
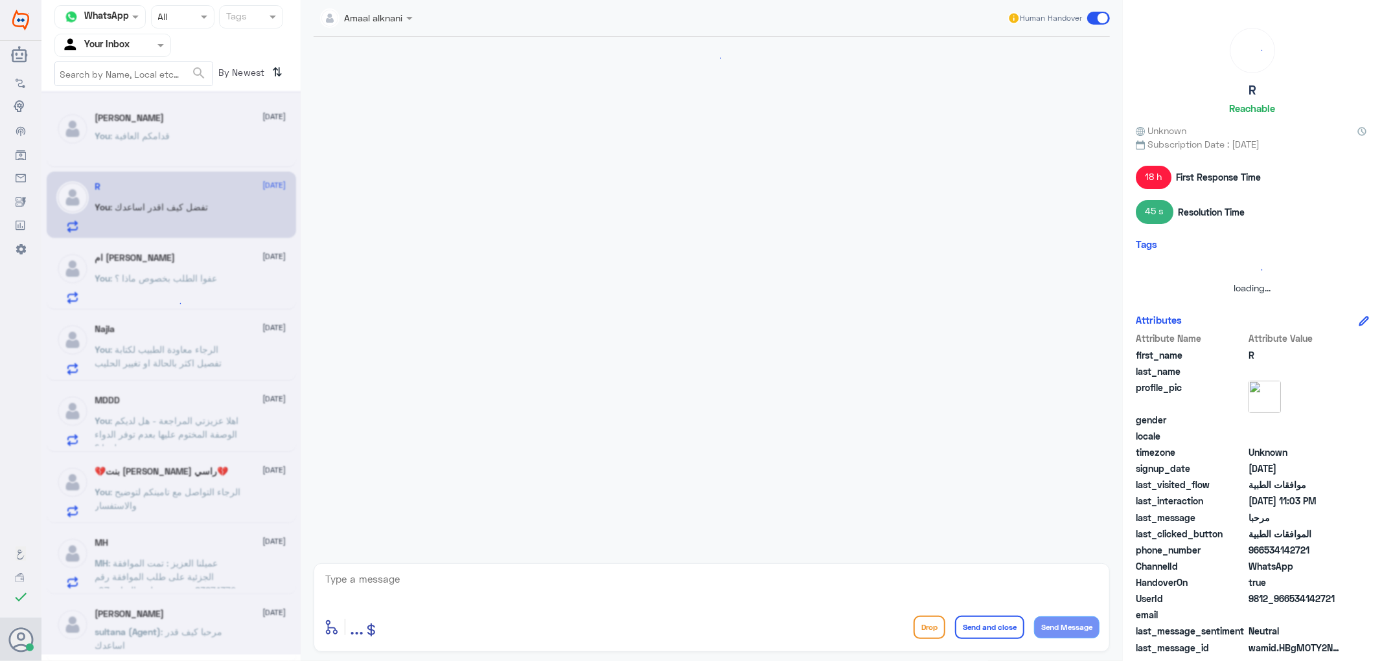
scroll to position [244, 0]
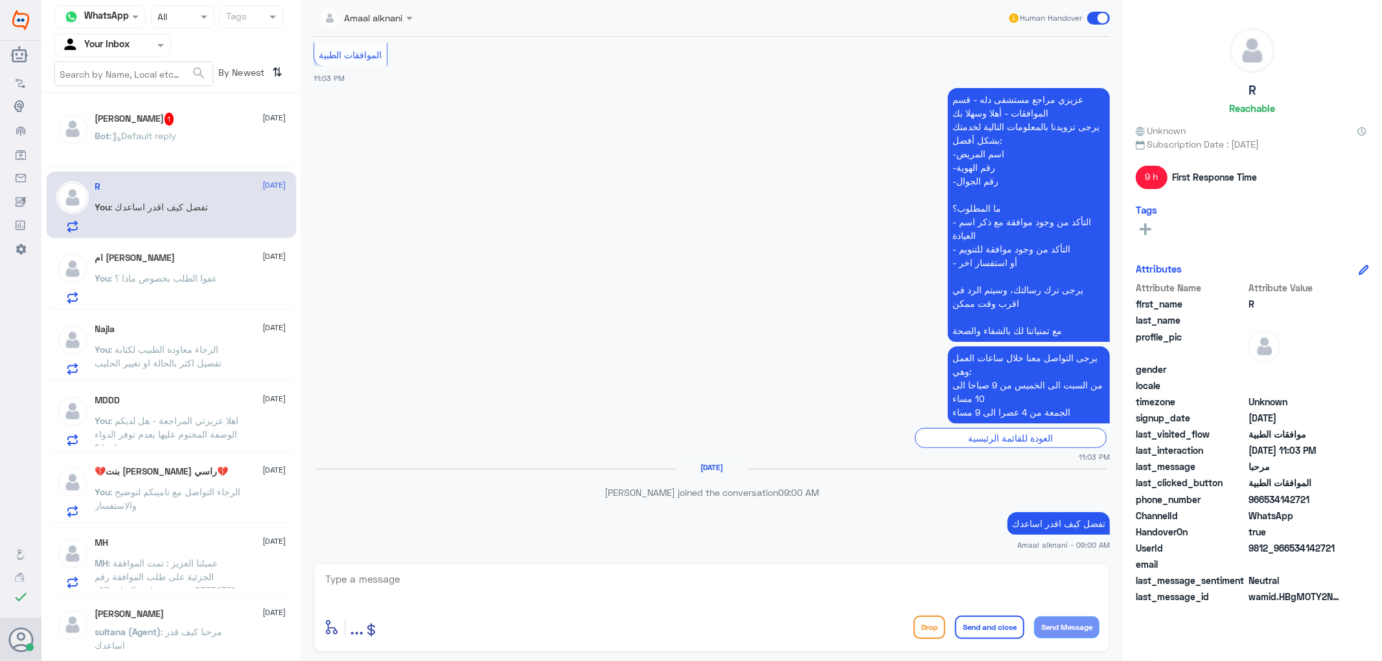
click at [413, 568] on div "enter flow name ... Drop Send and close Send Message" at bounding box center [712, 608] width 796 height 89
click at [149, 139] on span ": Default reply" at bounding box center [143, 135] width 67 height 11
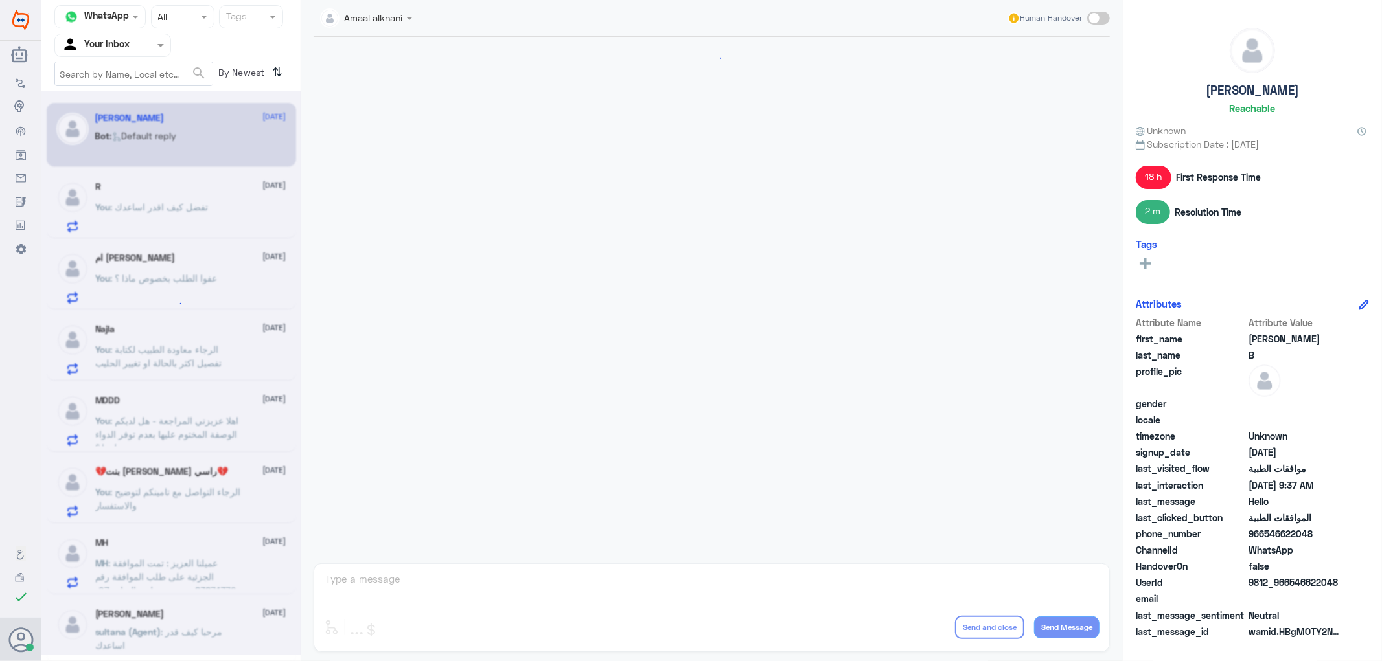
scroll to position [993, 0]
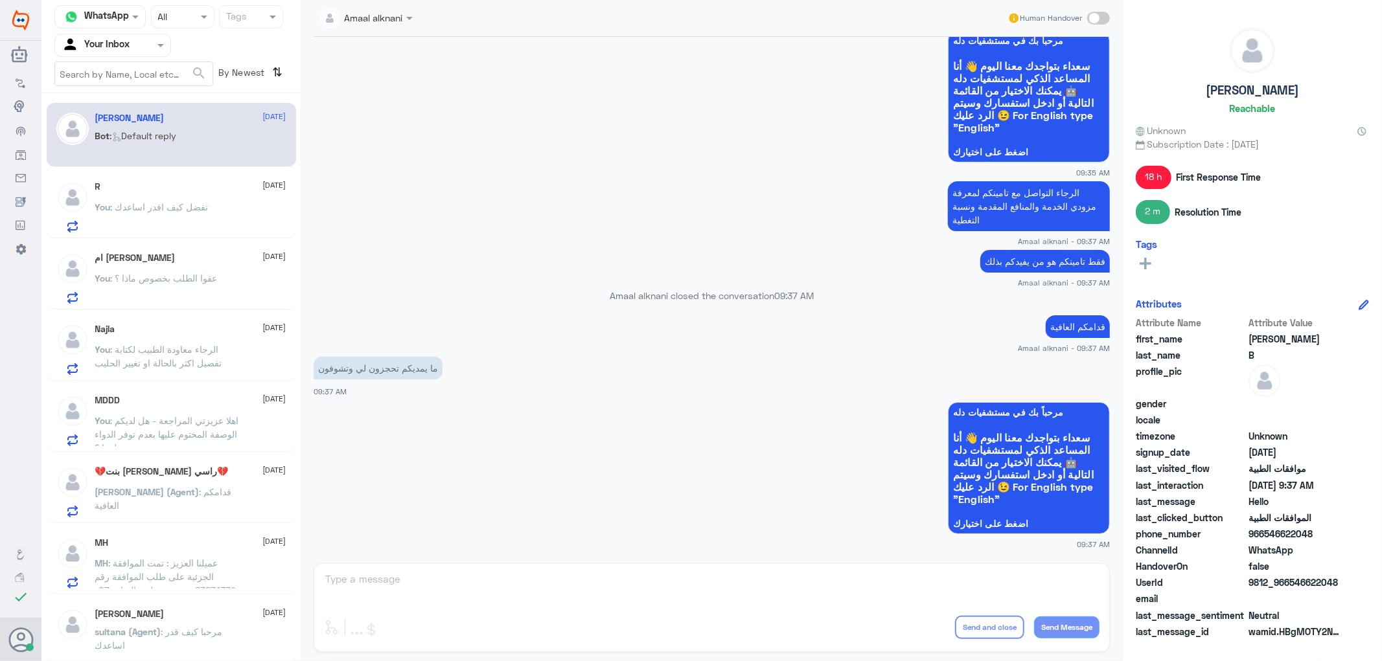
click at [472, 586] on div "Amaal alknani Human Handover [DATE] Hello 03:14 PM مرحباً بك في مستشفيات دله سع…" at bounding box center [712, 332] width 822 height 665
click at [386, 584] on div "Amaal alknani Human Handover [DATE] Hello 03:14 PM مرحباً بك في مستشفيات دله سع…" at bounding box center [712, 332] width 822 height 665
click at [146, 42] on div at bounding box center [112, 45] width 115 height 15
click at [119, 144] on Team "Your Team" at bounding box center [106, 144] width 44 height 11
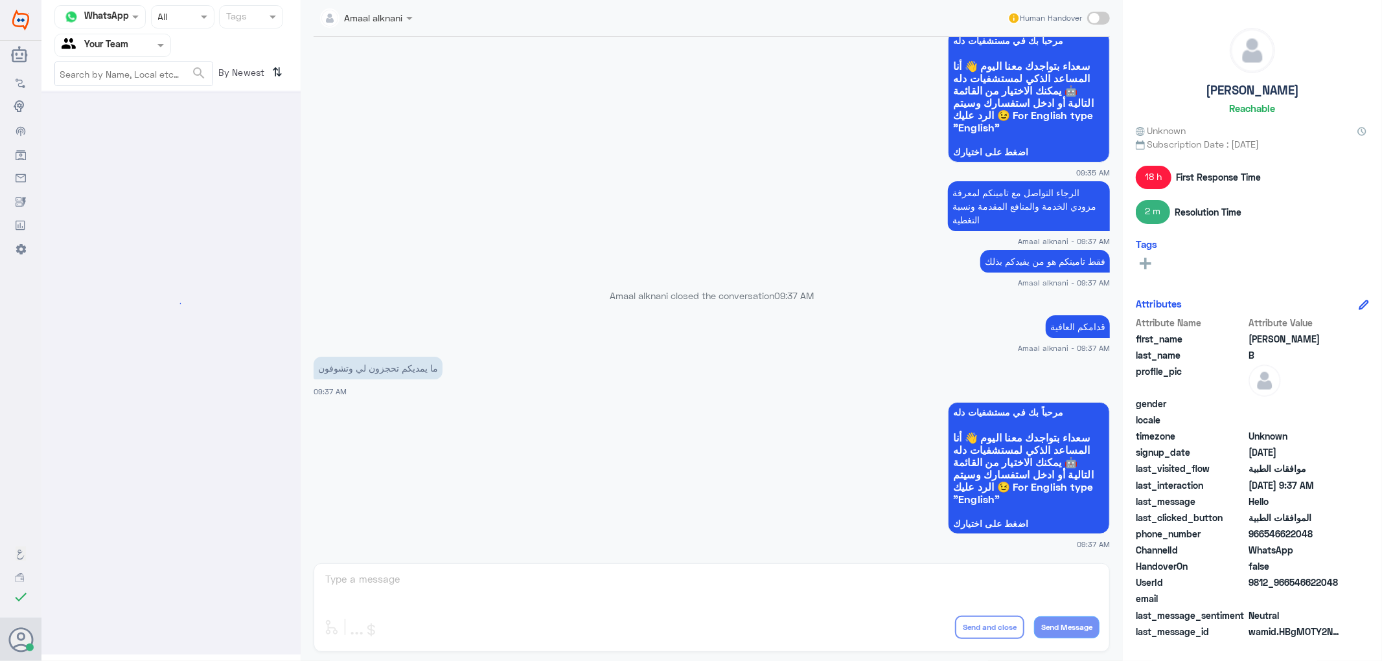
click at [141, 41] on div at bounding box center [112, 45] width 115 height 15
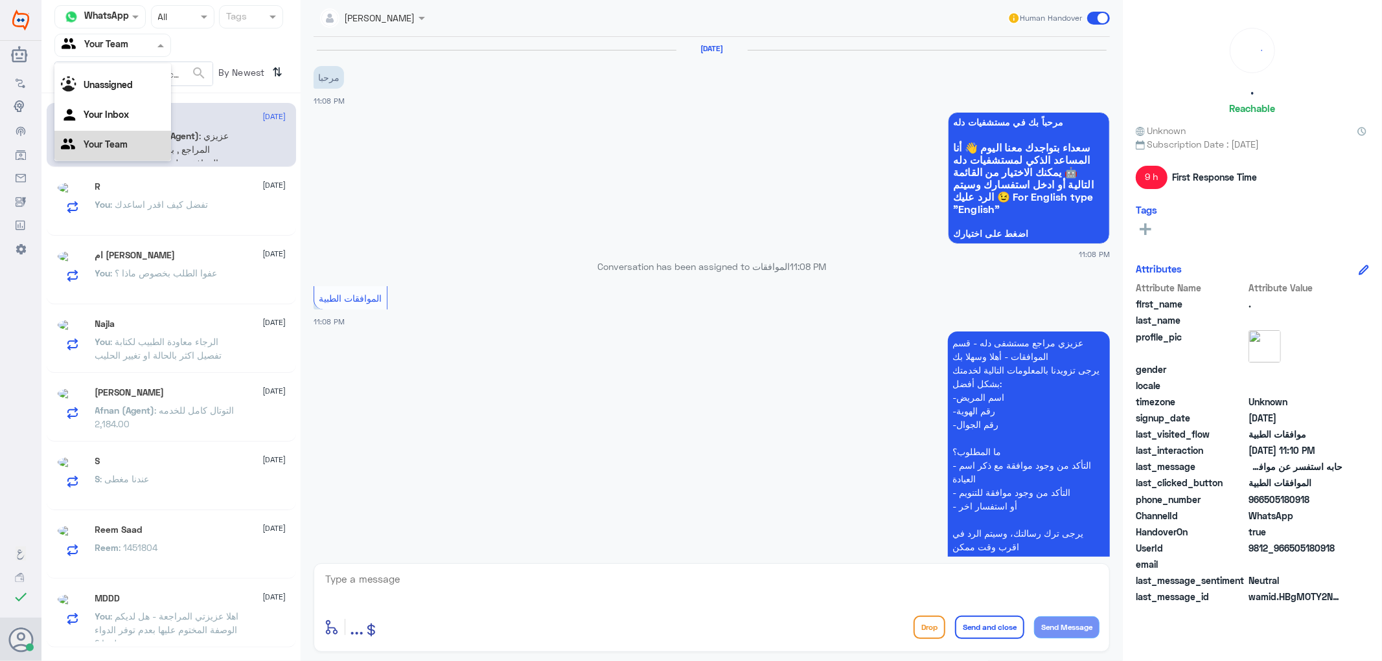
scroll to position [557, 0]
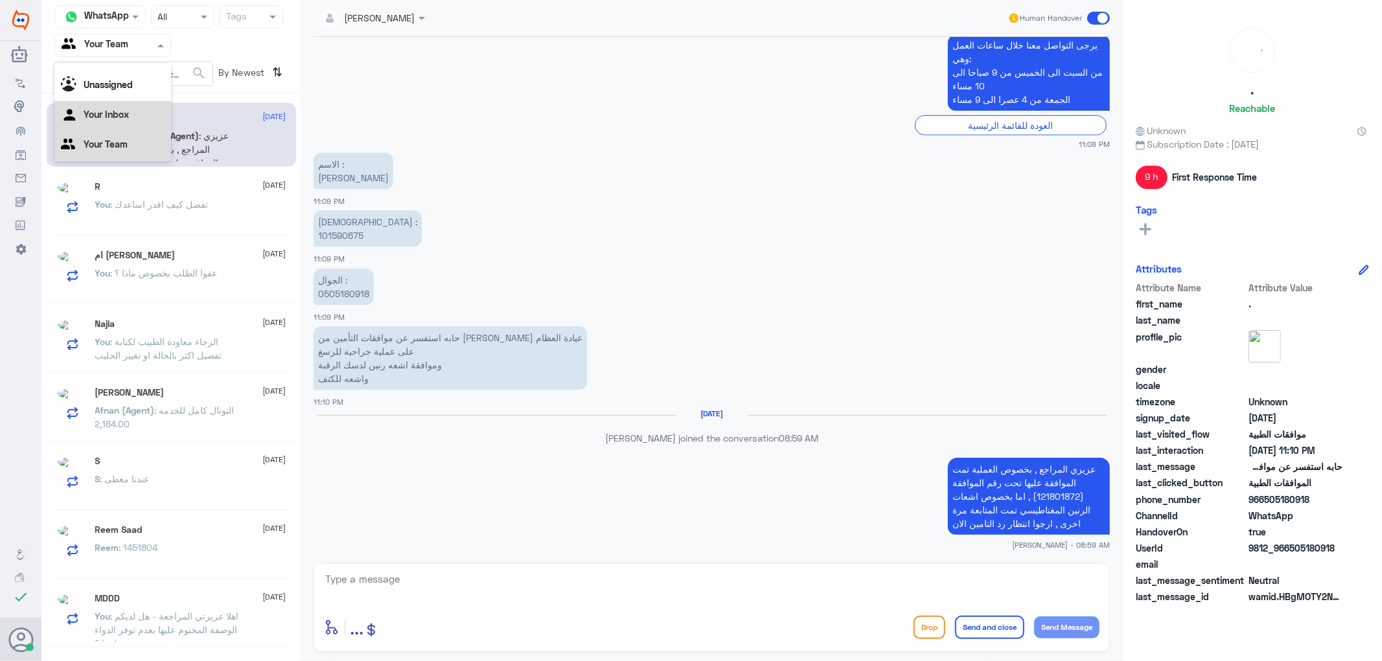
click at [107, 114] on Inbox "Your Inbox" at bounding box center [106, 114] width 45 height 11
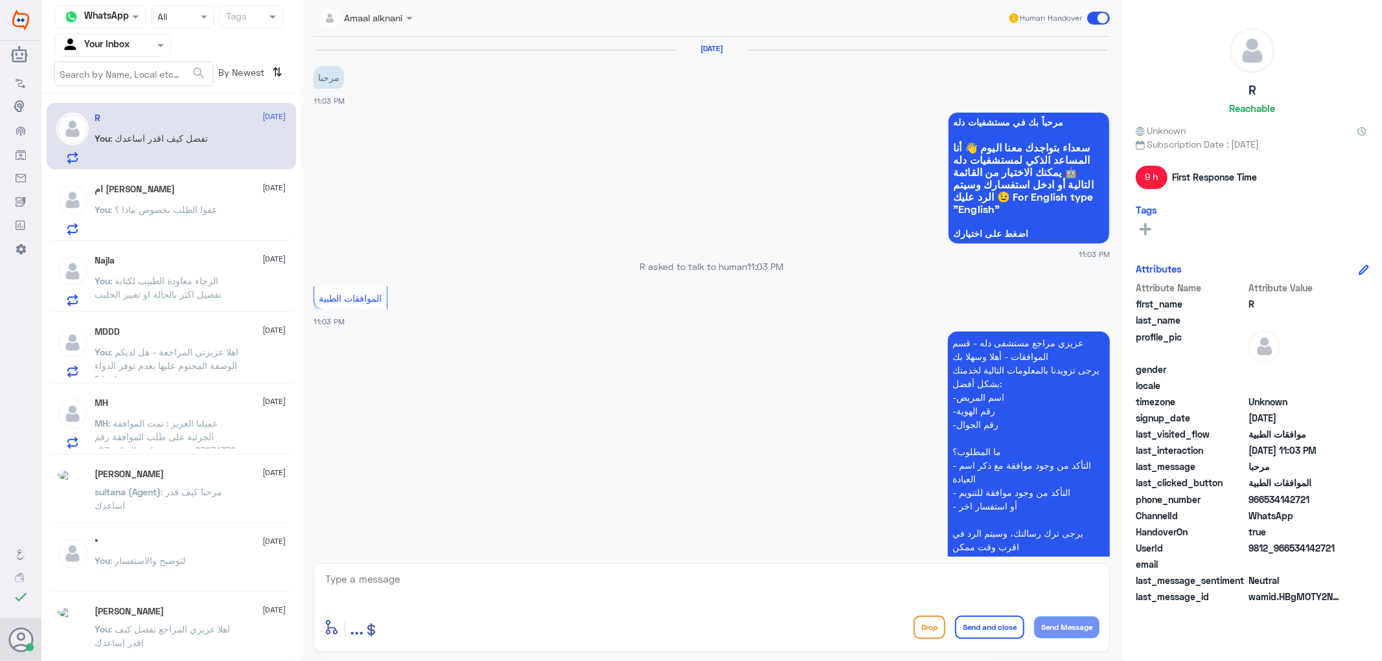
scroll to position [244, 0]
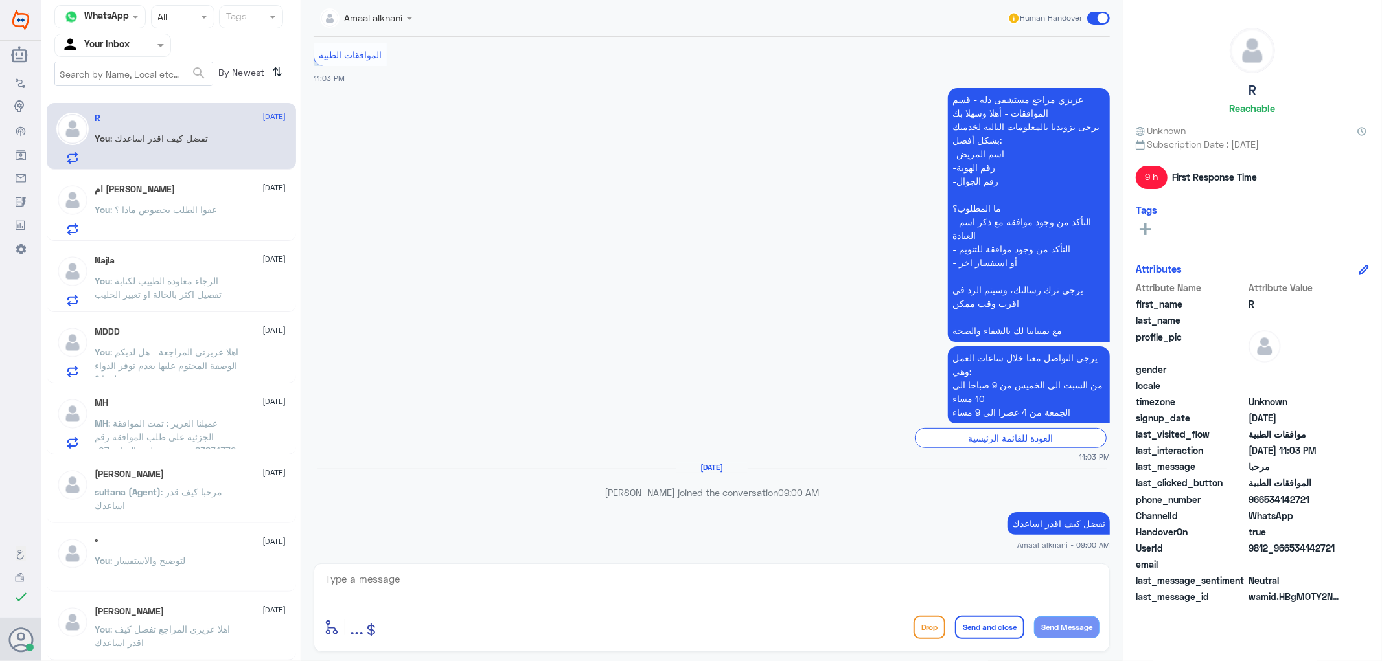
click at [413, 574] on textarea at bounding box center [711, 587] width 775 height 32
click at [181, 194] on div "ام [PERSON_NAME] [DATE]" at bounding box center [190, 189] width 191 height 11
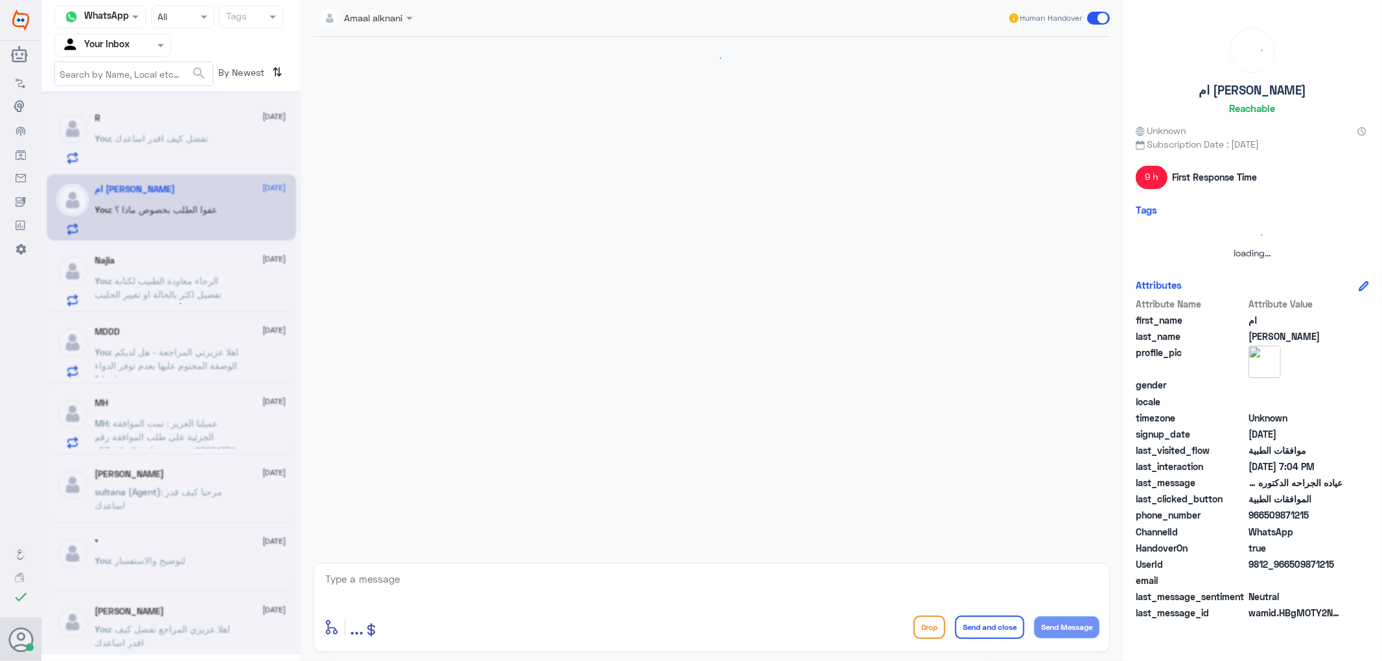
scroll to position [1040, 0]
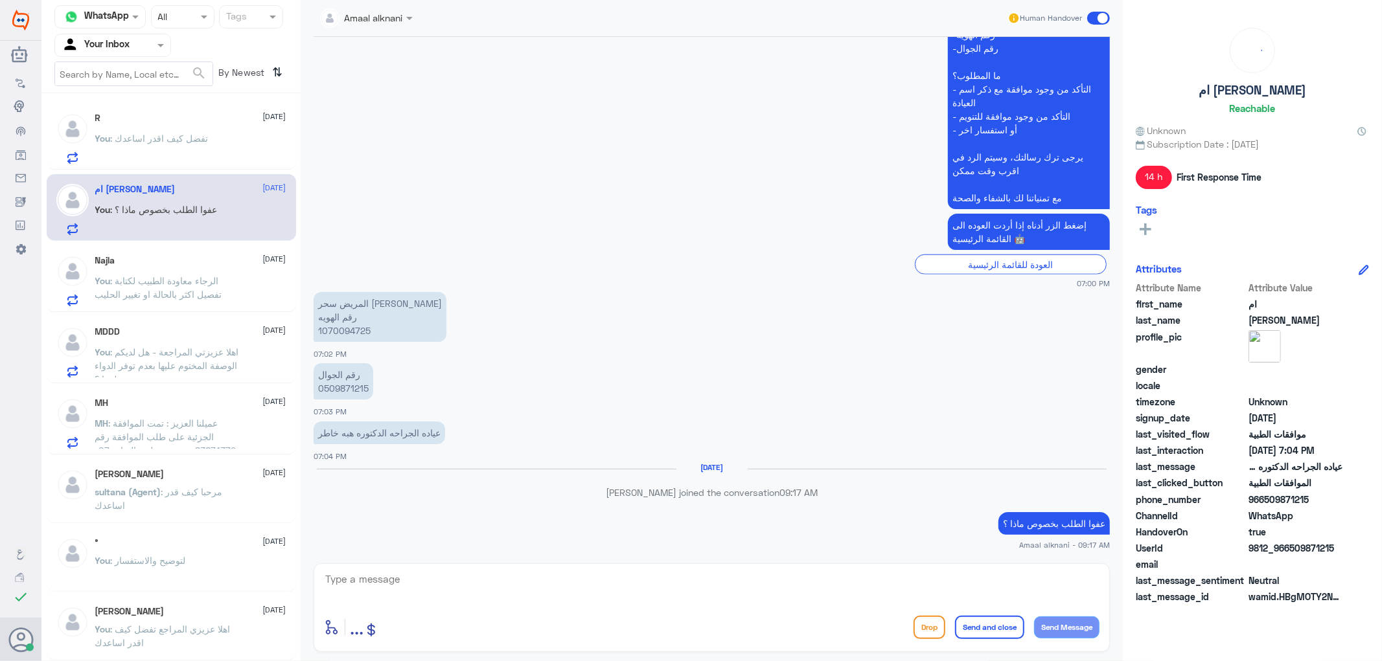
drag, startPoint x: 412, startPoint y: 547, endPoint x: 378, endPoint y: 566, distance: 39.1
click at [380, 558] on div "Amaal alknani Human Handover [DATE] لو سمحت أنا صرفت لي علاج ومالقيته في المستش…" at bounding box center [712, 332] width 822 height 665
click at [373, 579] on textarea at bounding box center [711, 587] width 775 height 32
click at [373, 598] on textarea at bounding box center [711, 587] width 775 height 32
click at [166, 292] on span ": الرجاء معاودة الطبيب لكتابة تفصيل اكثر بالحالة او تغيير الحليب" at bounding box center [158, 287] width 127 height 25
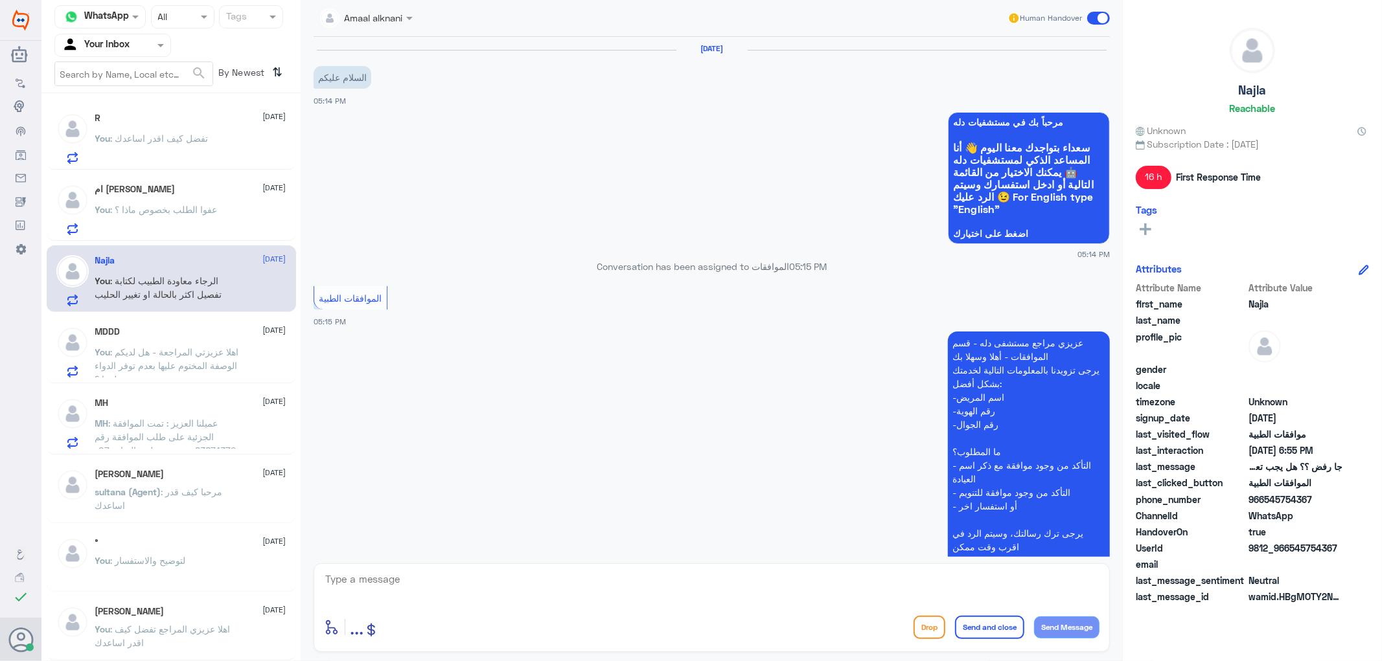
scroll to position [786, 0]
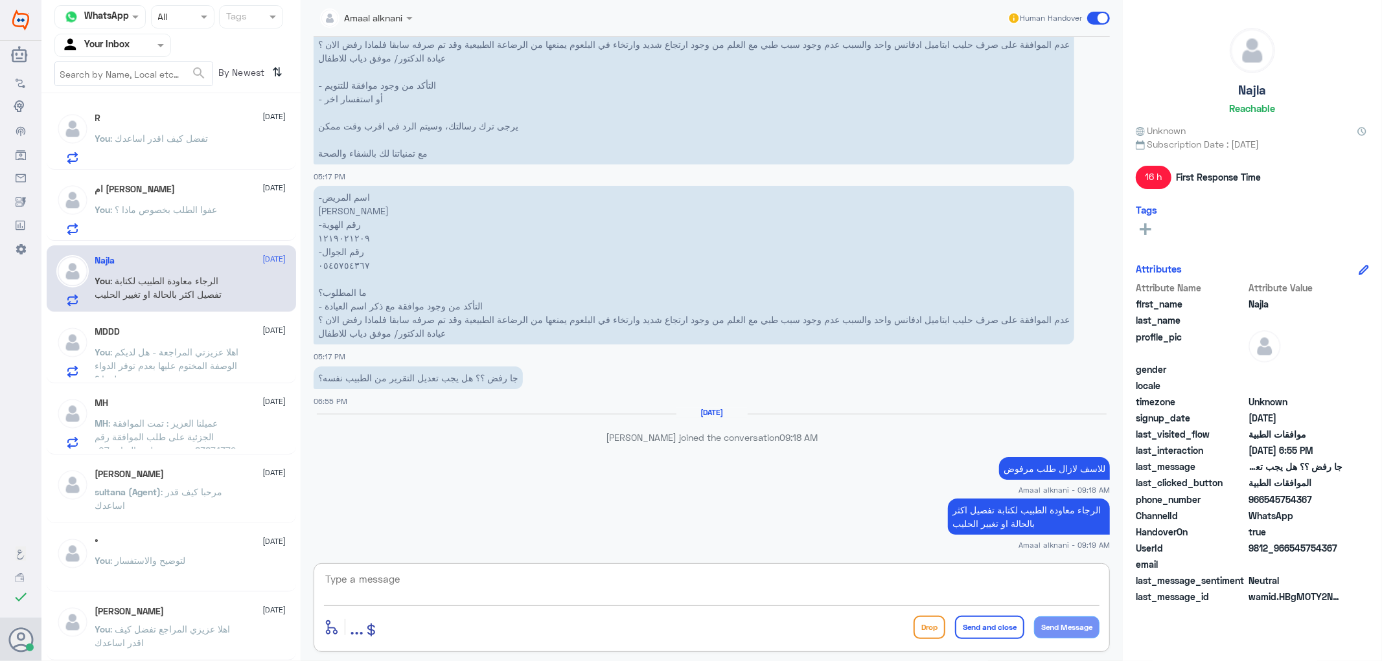
click at [387, 591] on textarea at bounding box center [711, 587] width 775 height 32
type textarea "نسعد دوما بخدمتكم ونتمنى لكم دوام الصحة والعافية"
click at [987, 628] on button "Send and close" at bounding box center [989, 627] width 69 height 23
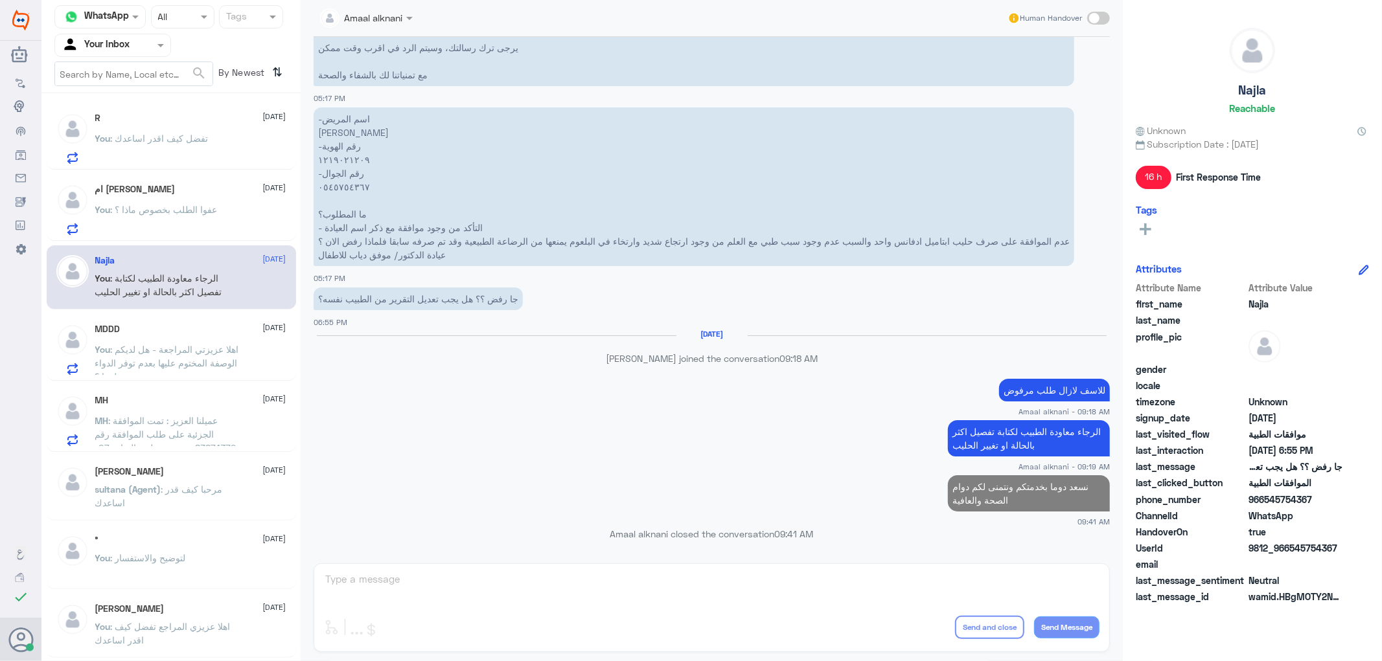
click at [157, 361] on span ": اهلا عزيزتي المراجعة - هل لديكم الوصفة المختوم عليها بعدم توفر الدواء لدينا ؟" at bounding box center [167, 363] width 144 height 38
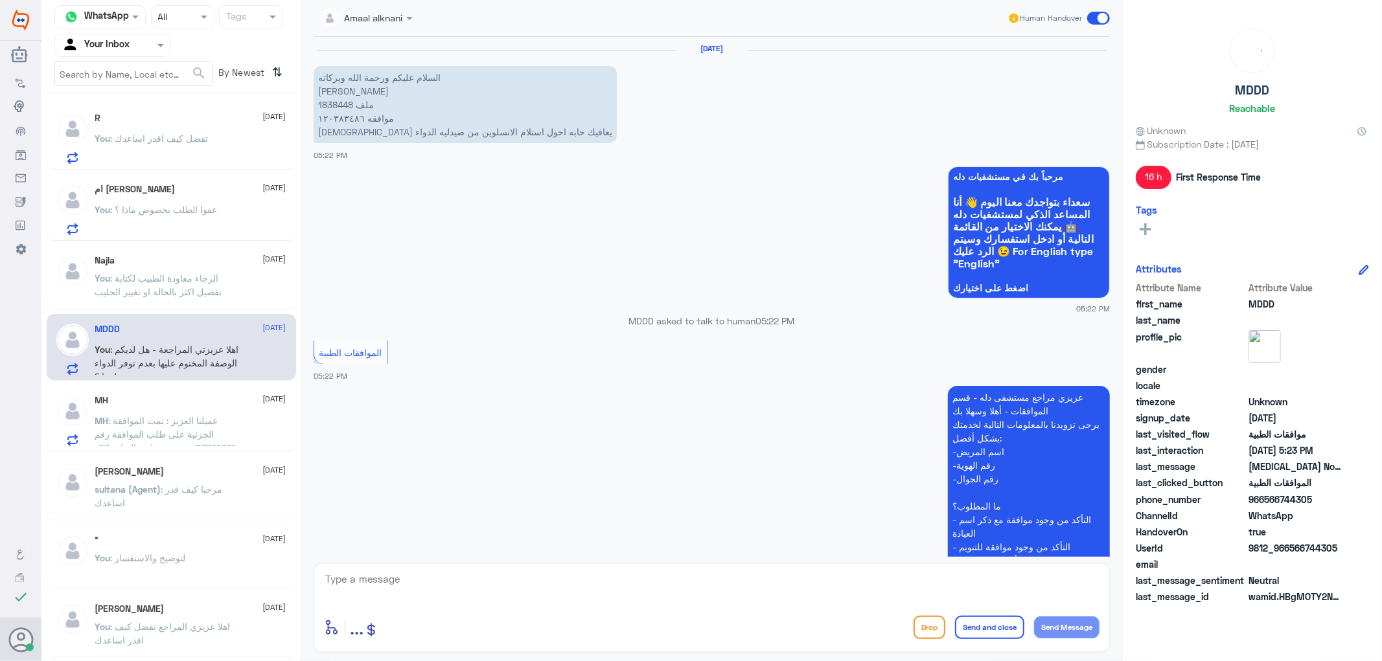
scroll to position [441, 0]
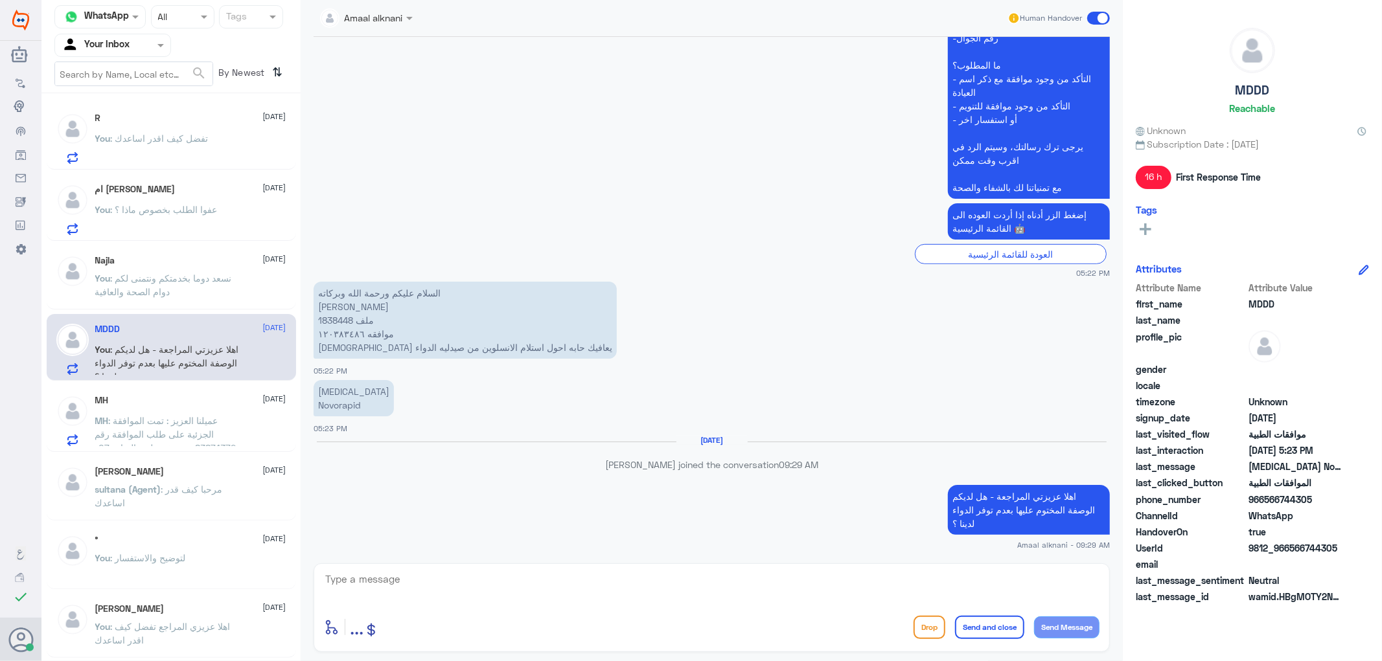
click at [443, 611] on div "enter flow name ... Drop Send and close Send Message" at bounding box center [712, 608] width 796 height 89
click at [202, 435] on span ": عميلنا العزيز : تمت الموافقة الجزئية على طلب الموافقة رقم :83874372مستشفى دلة…" at bounding box center [166, 461] width 143 height 93
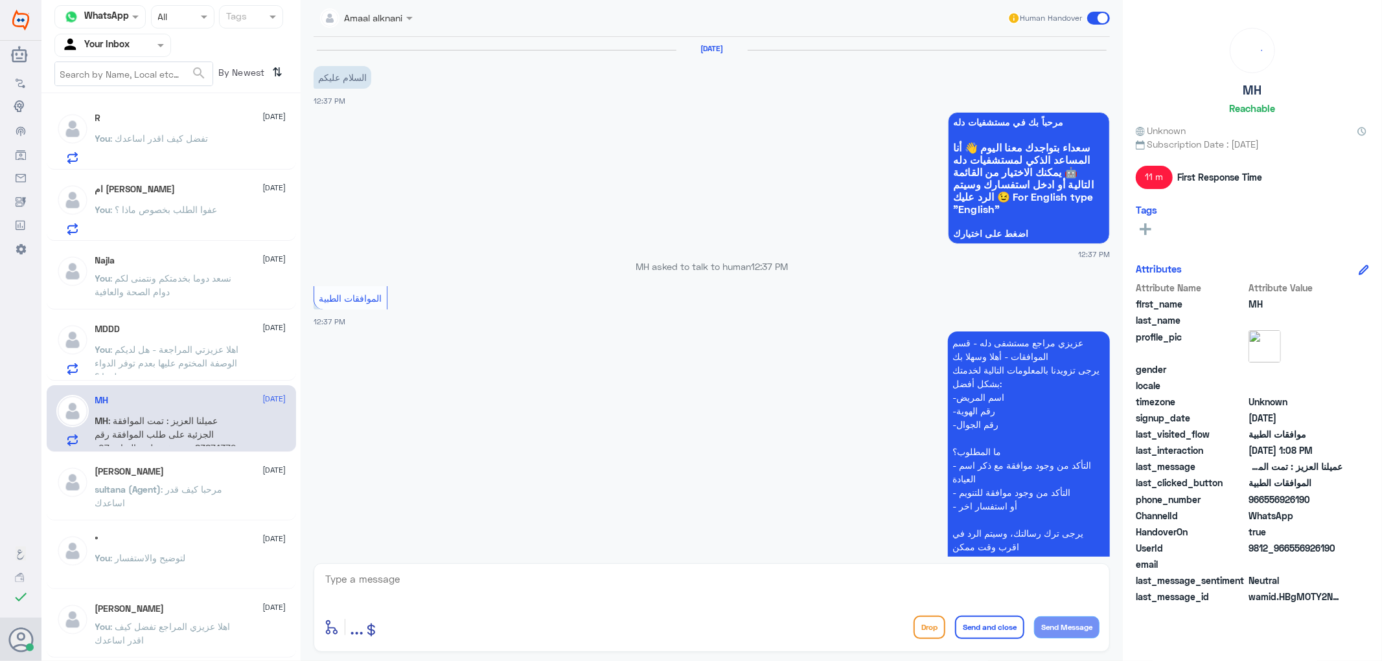
scroll to position [839, 0]
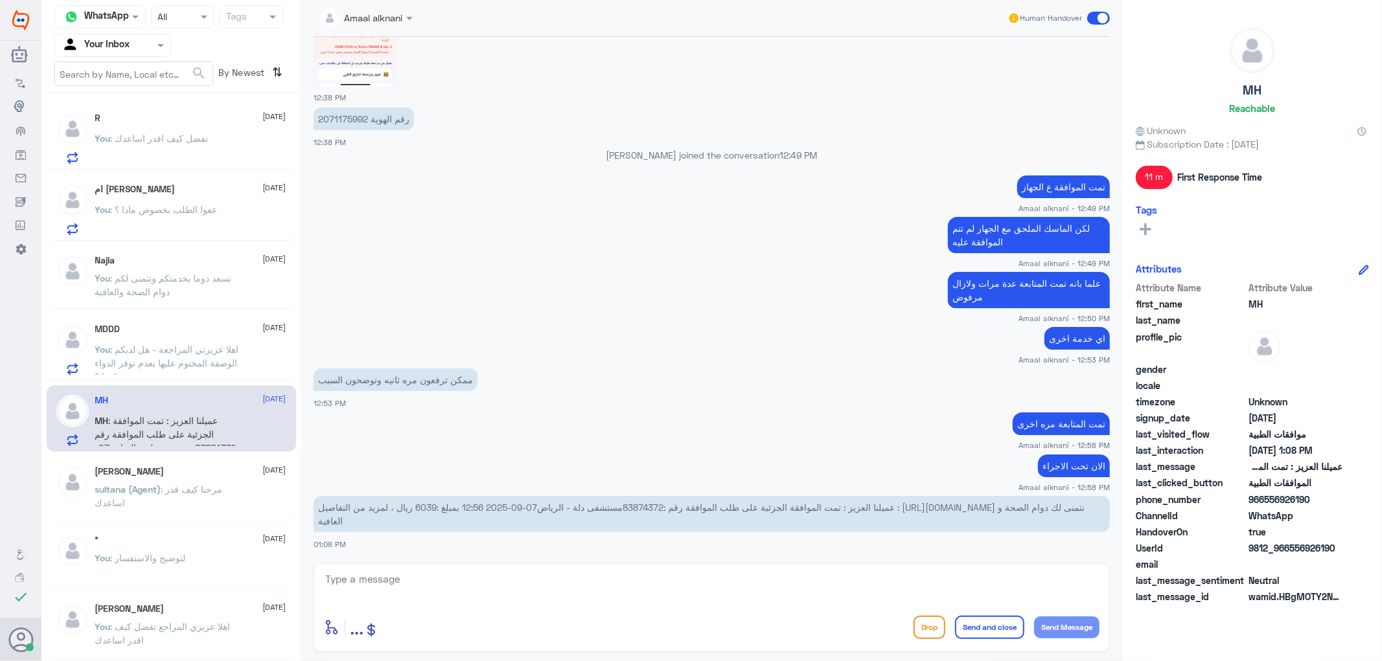
click at [474, 603] on div at bounding box center [711, 588] width 775 height 35
click at [473, 591] on textarea at bounding box center [711, 587] width 775 height 32
click at [652, 499] on p "عميلنا العزيز : تمت الموافقة الجزئية على طلب الموافقة رقم :83874372مستشفى دلة -…" at bounding box center [712, 514] width 796 height 36
click at [637, 503] on span "عميلنا العزيز : تمت الموافقة الجزئية على طلب الموافقة رقم :83874372مستشفى دلة -…" at bounding box center [701, 514] width 766 height 25
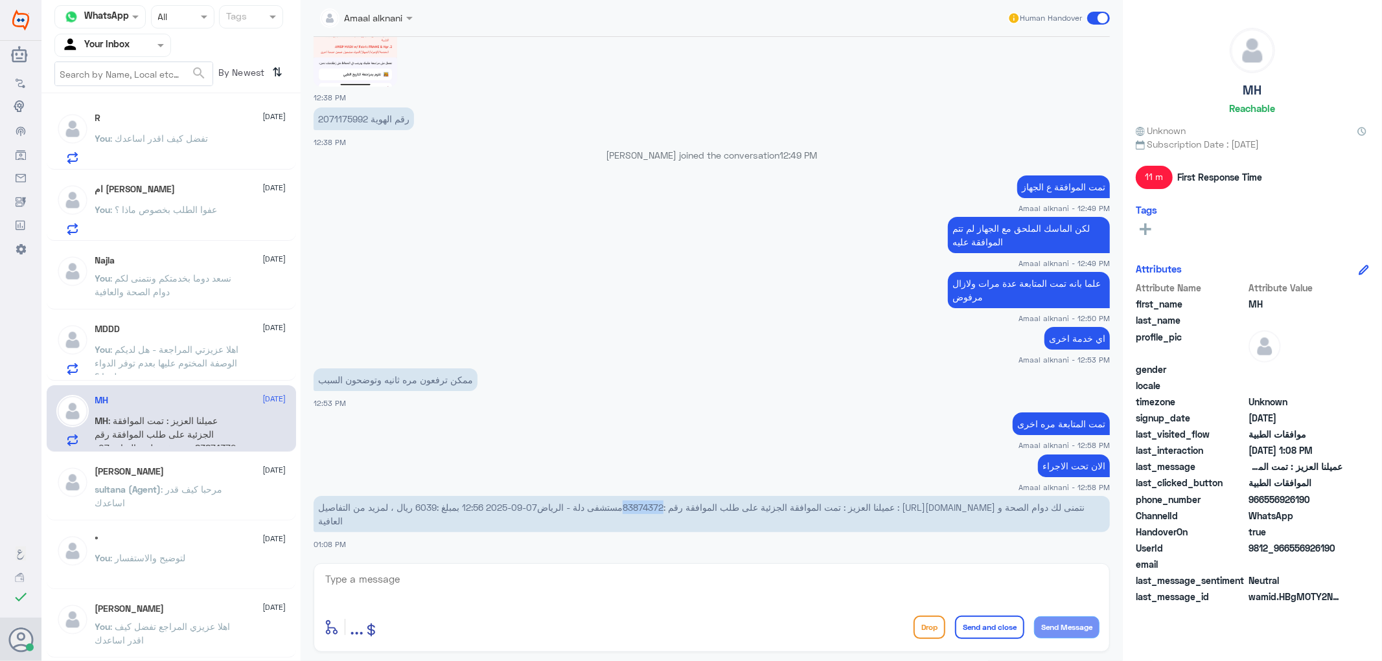
drag, startPoint x: 623, startPoint y: 505, endPoint x: 664, endPoint y: 503, distance: 40.9
click at [664, 503] on span "عميلنا العزيز : تمت الموافقة الجزئية على طلب الموافقة رقم :83874372مستشفى دلة -…" at bounding box center [701, 514] width 766 height 25
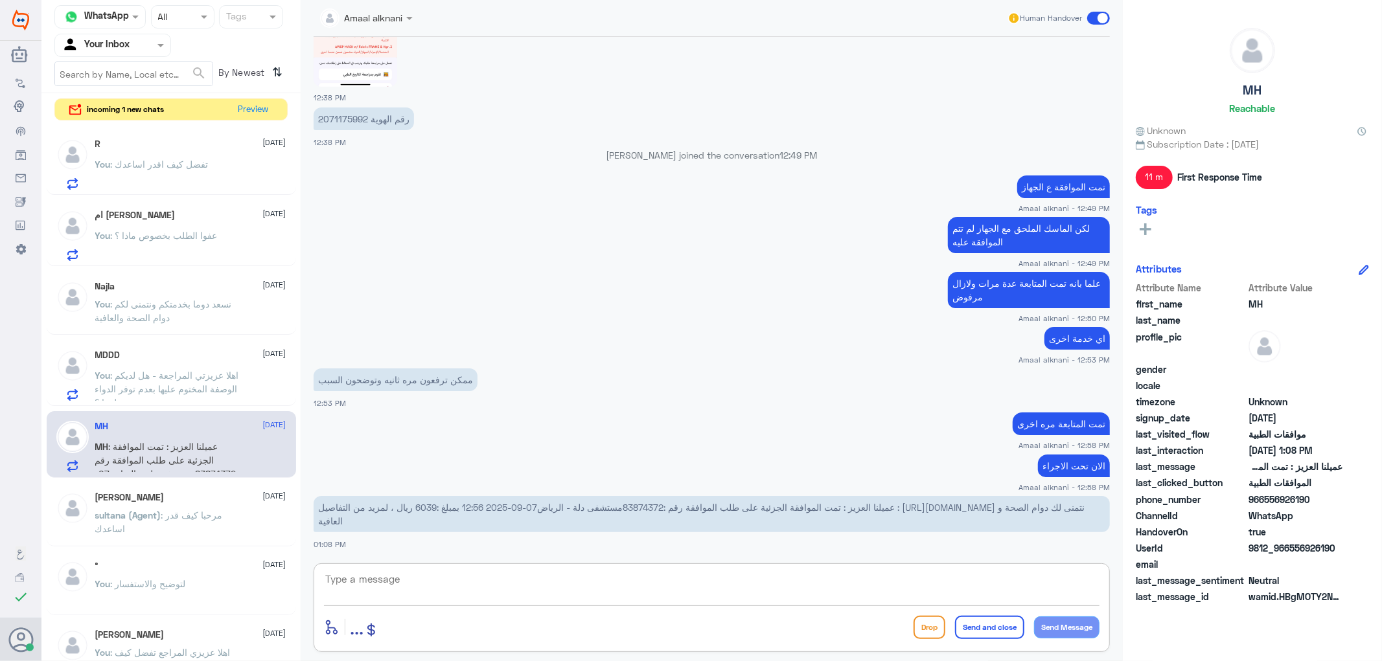
click at [582, 577] on textarea at bounding box center [711, 587] width 775 height 32
paste textarea "مت الموافقة على صرف النوع الأساسي للجهاز الطبي فقط حسب الأنظمة"
type textarea "تمت الموافقة على صرف النوع الأساسي للجهاز الطبي فقط - الرجاء التواصل مع تامينكم…"
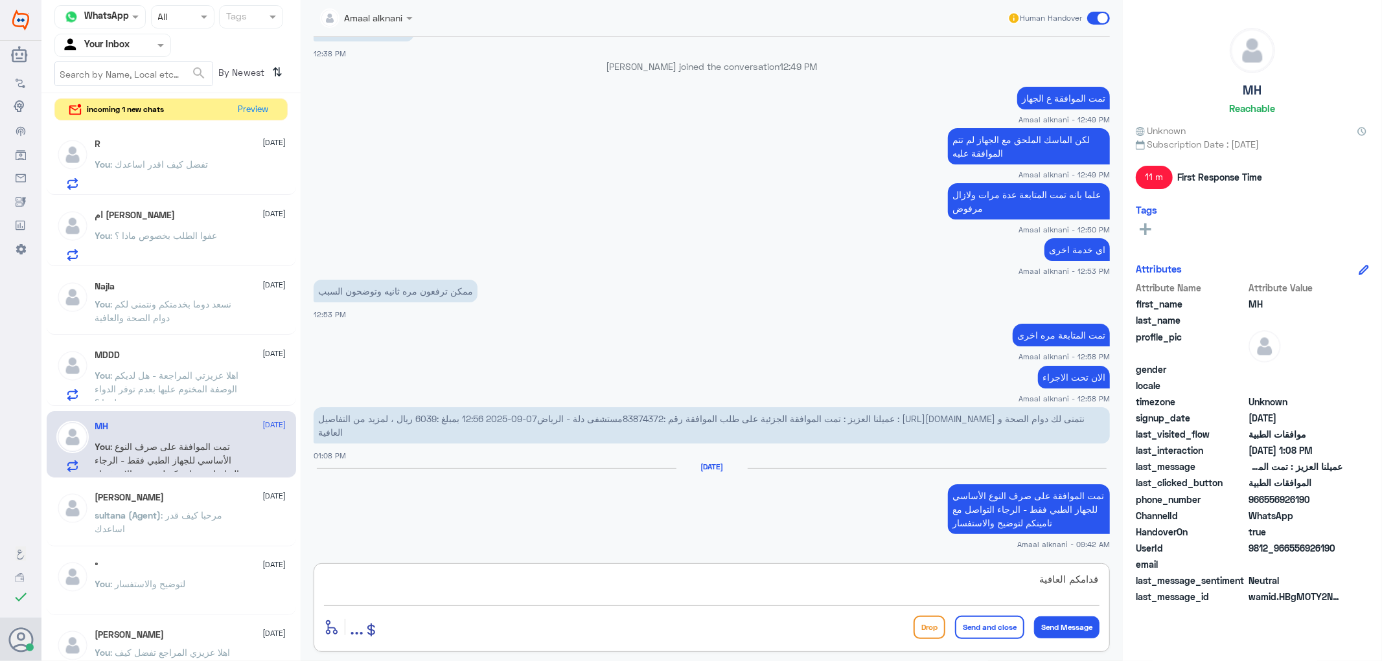
type textarea "قدامكم العافية"
click at [988, 634] on button "Send and close" at bounding box center [989, 627] width 69 height 23
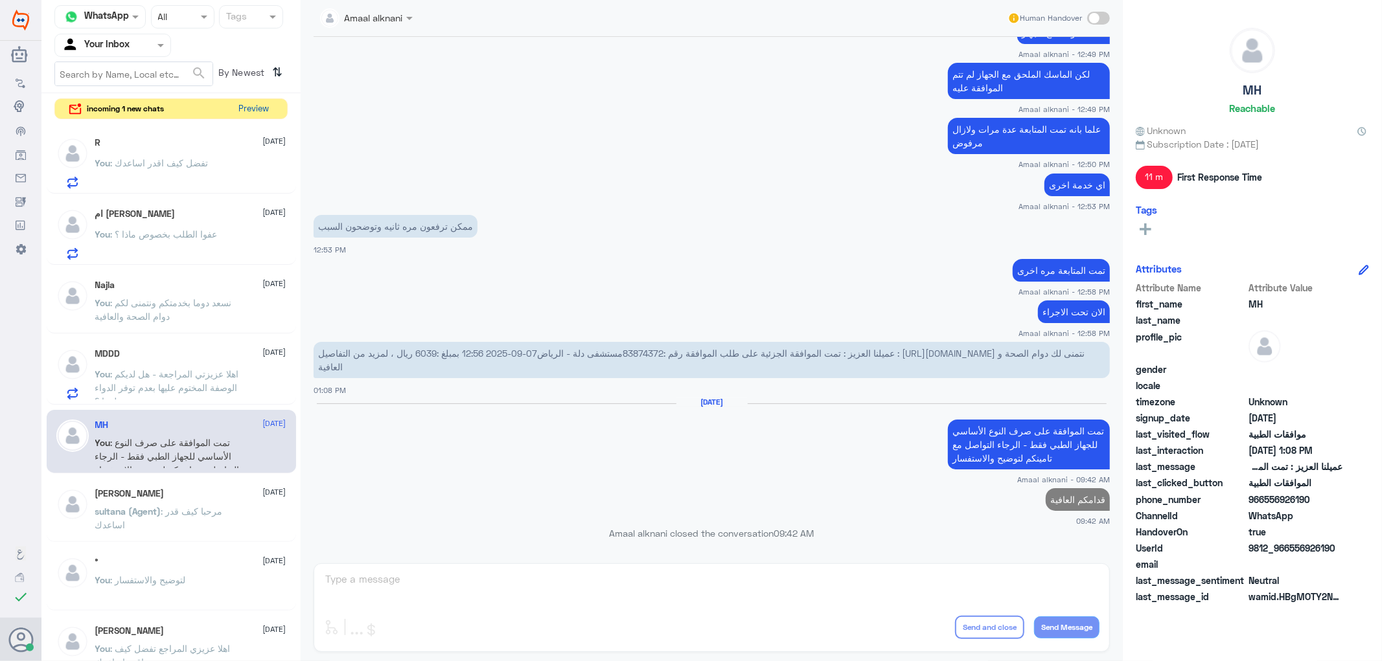
click at [251, 107] on button "Preview" at bounding box center [254, 109] width 40 height 20
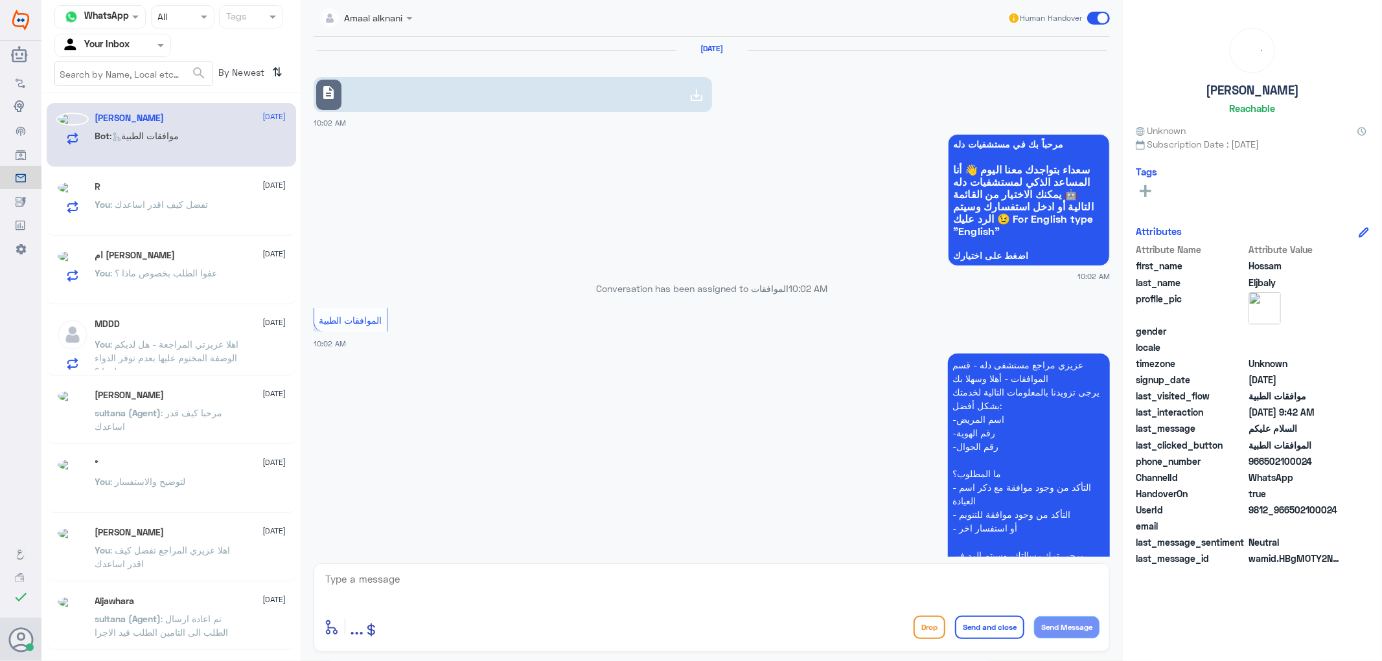
scroll to position [1206, 0]
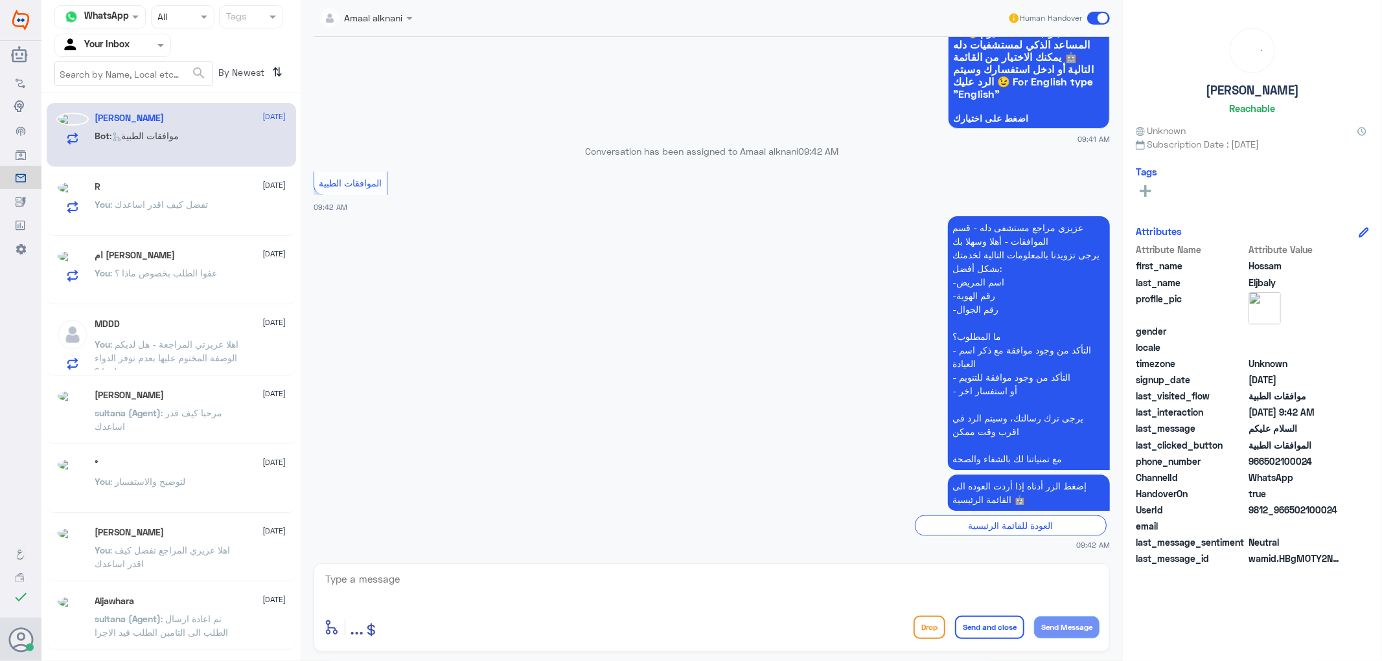
click at [411, 579] on textarea at bounding box center [711, 587] width 775 height 32
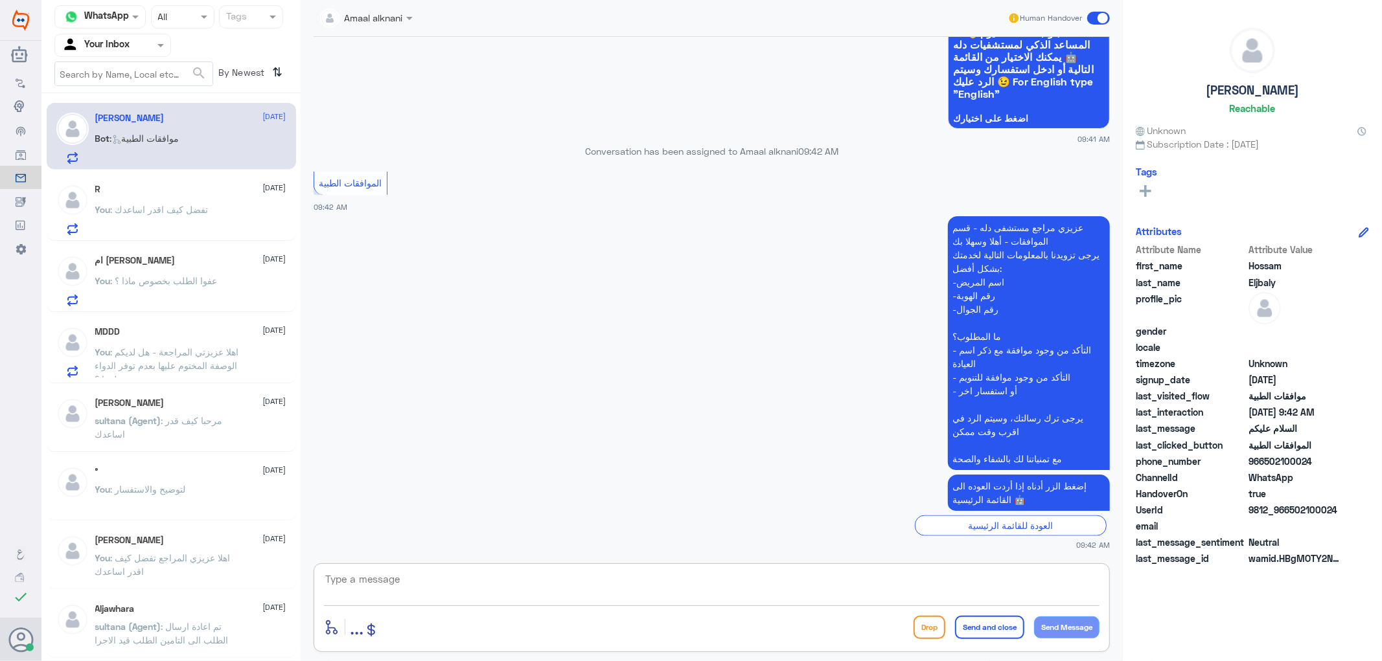
click at [411, 579] on textarea at bounding box center [711, 587] width 775 height 32
type textarea "تفضل كيف اقدر اساعدك"
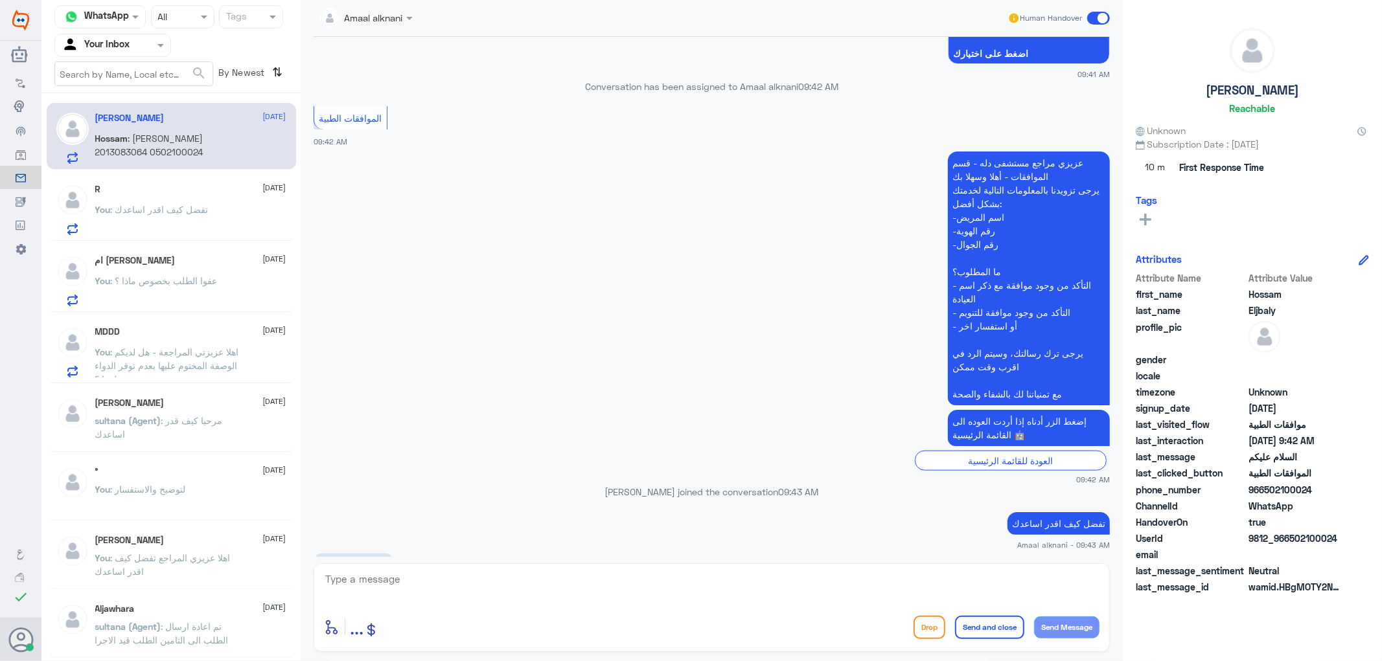
scroll to position [1318, 0]
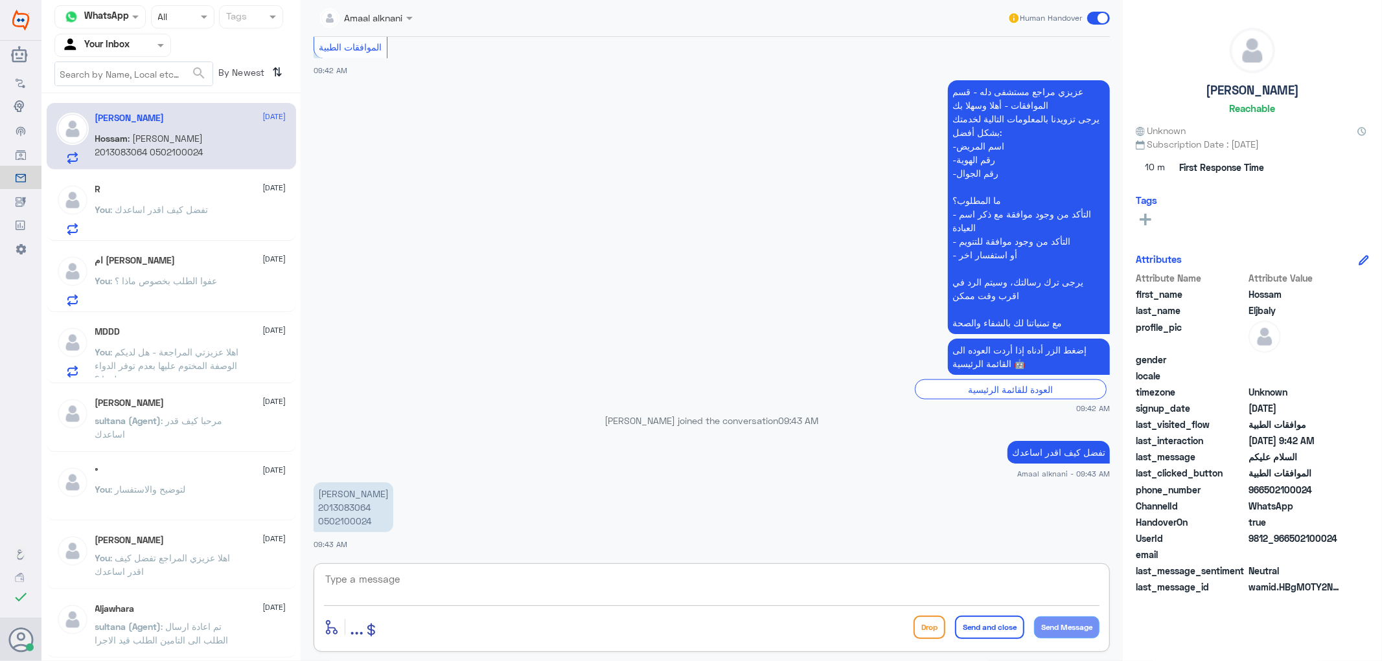
click at [334, 504] on p "[PERSON_NAME] 2013083064 0502100024" at bounding box center [354, 508] width 80 height 50
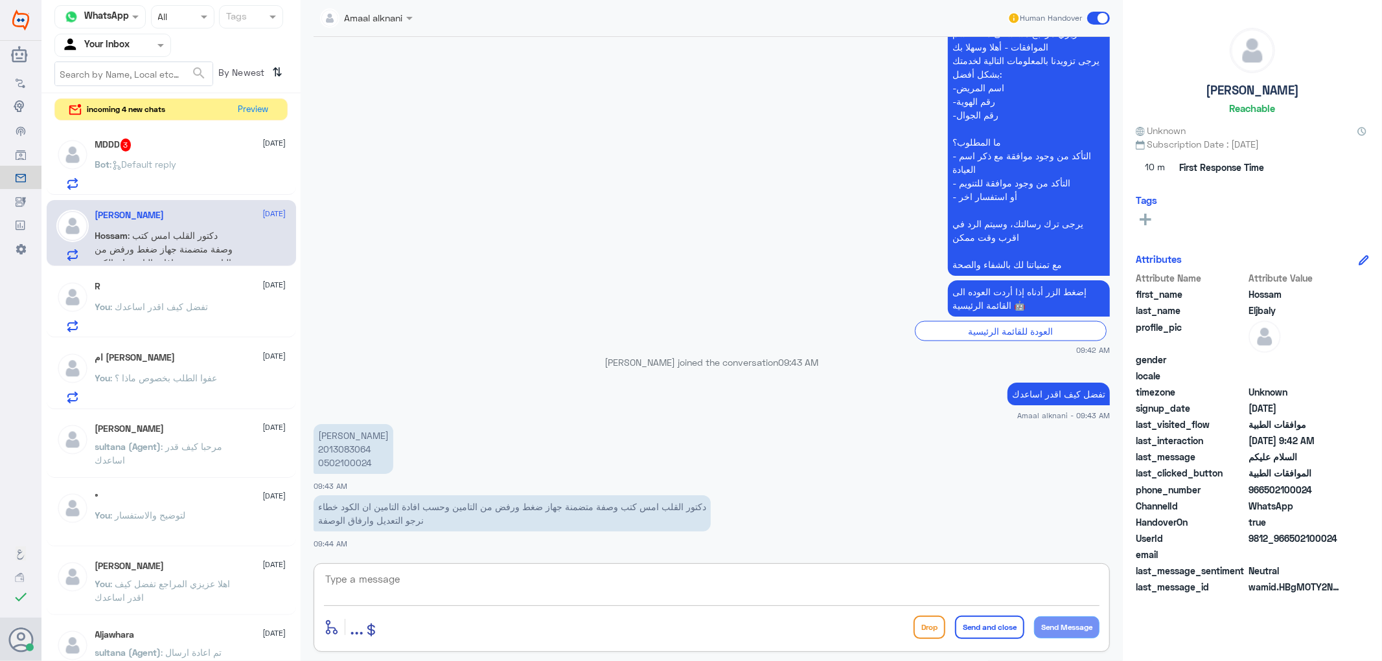
click at [555, 591] on textarea at bounding box center [711, 587] width 775 height 32
click at [365, 463] on p "[PERSON_NAME] 2013083064 0502100024" at bounding box center [354, 449] width 80 height 50
click at [423, 566] on div "enter flow name ... Drop Send and close Send Message" at bounding box center [712, 608] width 796 height 89
click at [426, 579] on textarea at bounding box center [711, 587] width 775 height 32
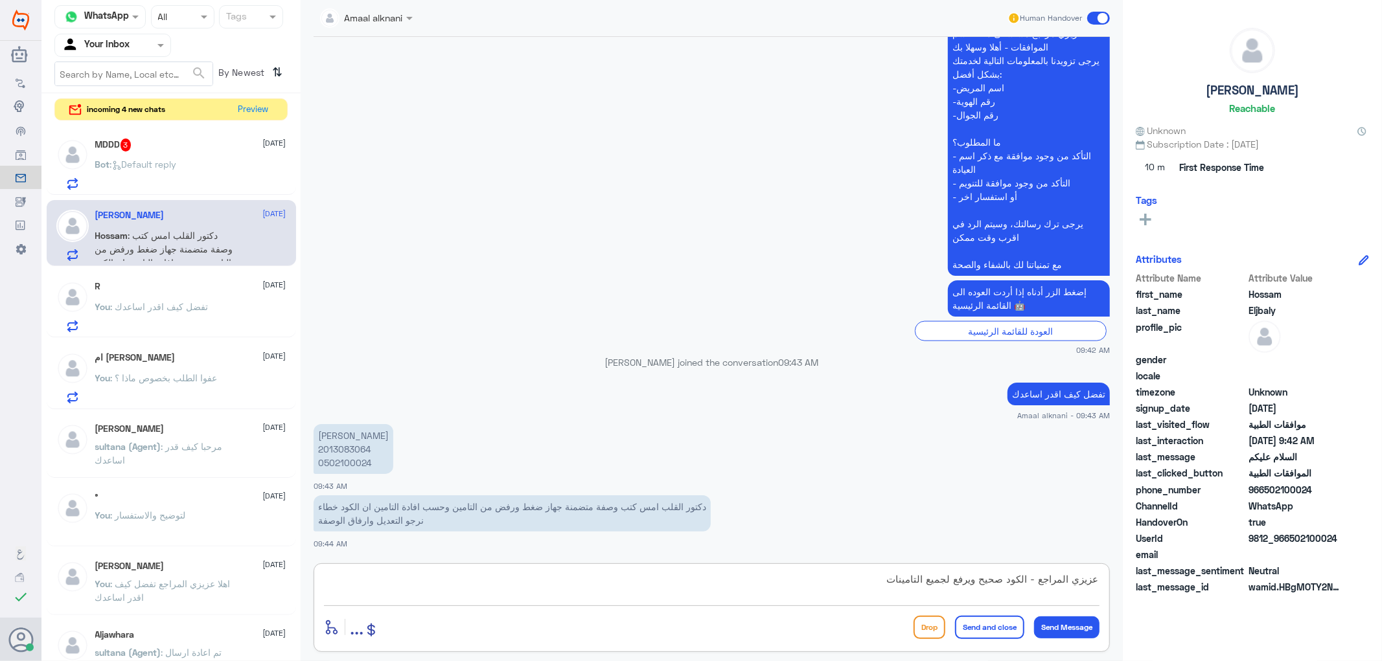
type textarea "عزيزي المراجع - الكود صحيح ويرفع لجميع التامينات"
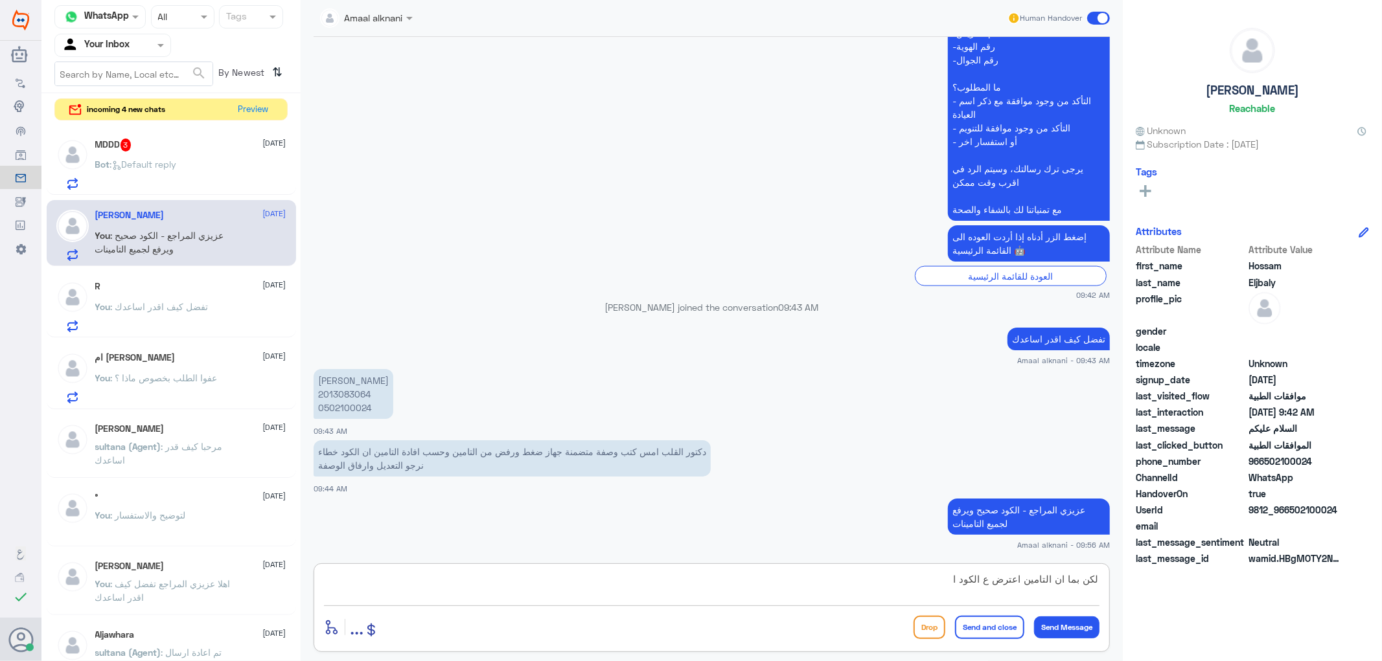
scroll to position [1476, 0]
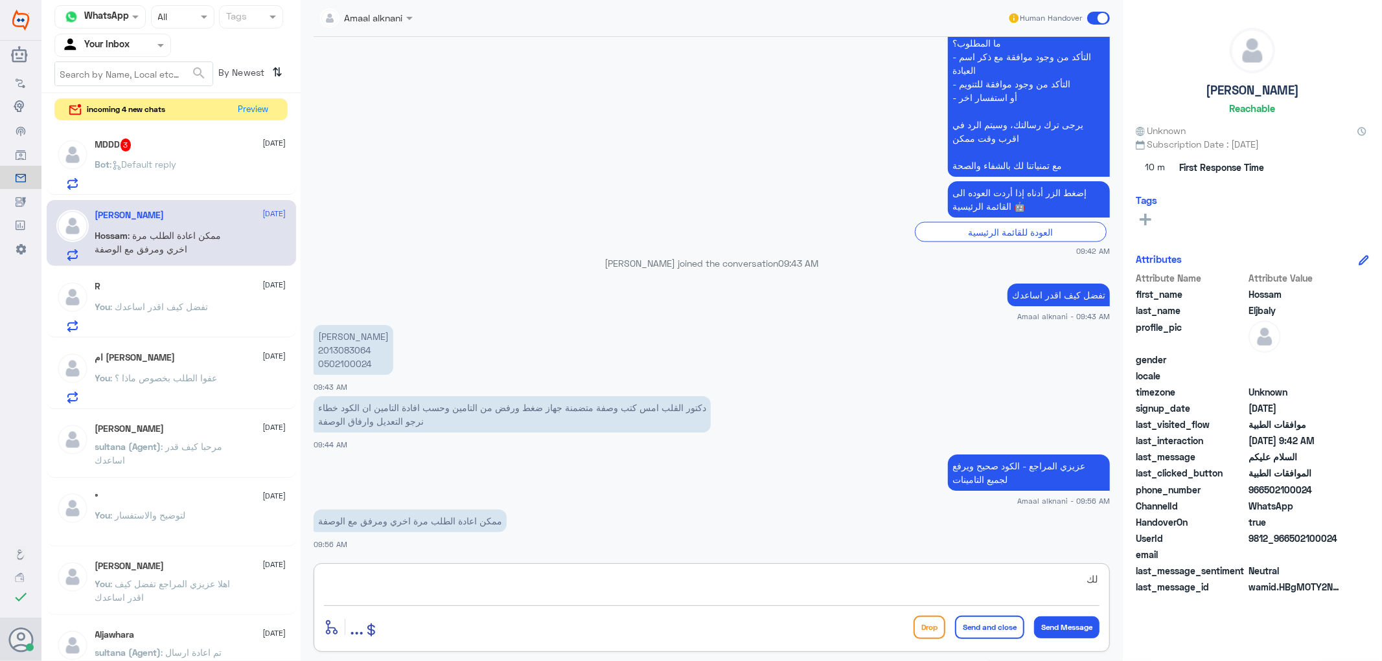
type textarea "ل"
type textarea "هل ارفع لك جهاز ضغط اخر بس يكون اقل سعرا من الاول ( جهاز ضغط بيسك واتابع الطلب …"
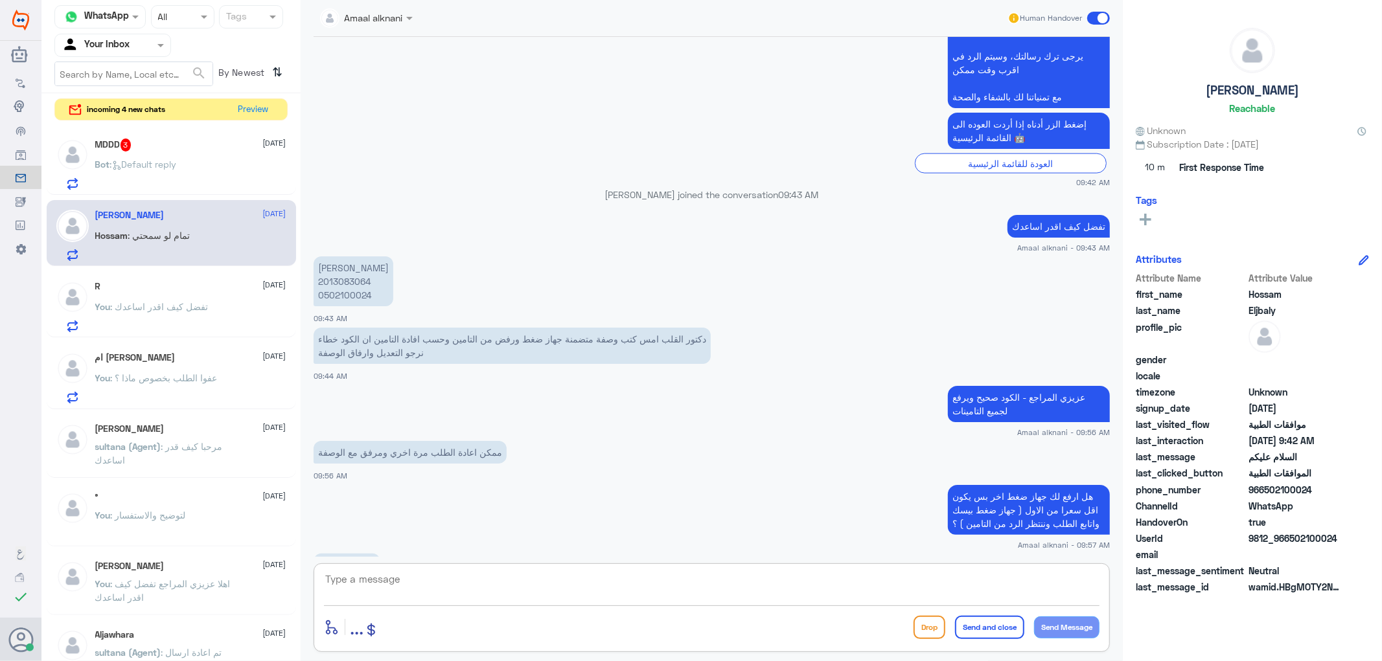
scroll to position [1589, 0]
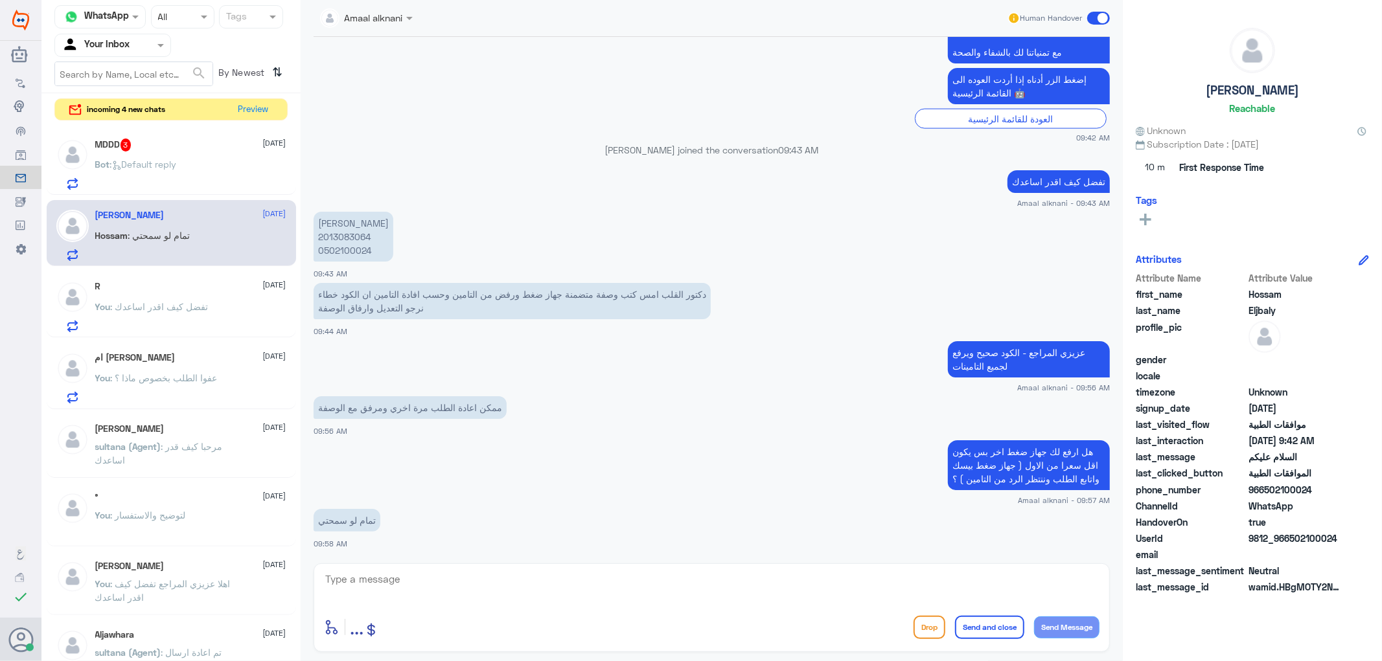
click at [346, 231] on p "[PERSON_NAME] 2013083064 0502100024" at bounding box center [354, 237] width 80 height 50
click at [432, 612] on div "enter flow name ... Drop Send and close Send Message" at bounding box center [712, 608] width 796 height 89
click at [160, 170] on p "Bot : Default reply" at bounding box center [136, 173] width 82 height 32
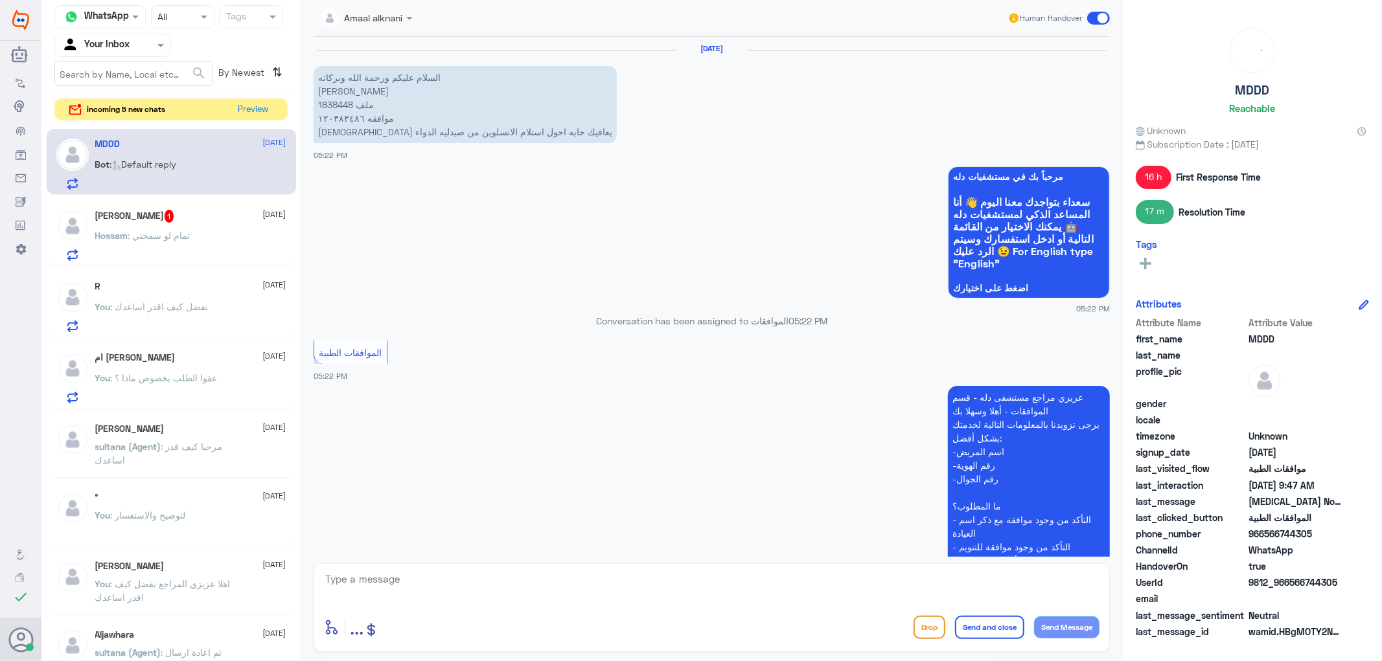
scroll to position [1055, 0]
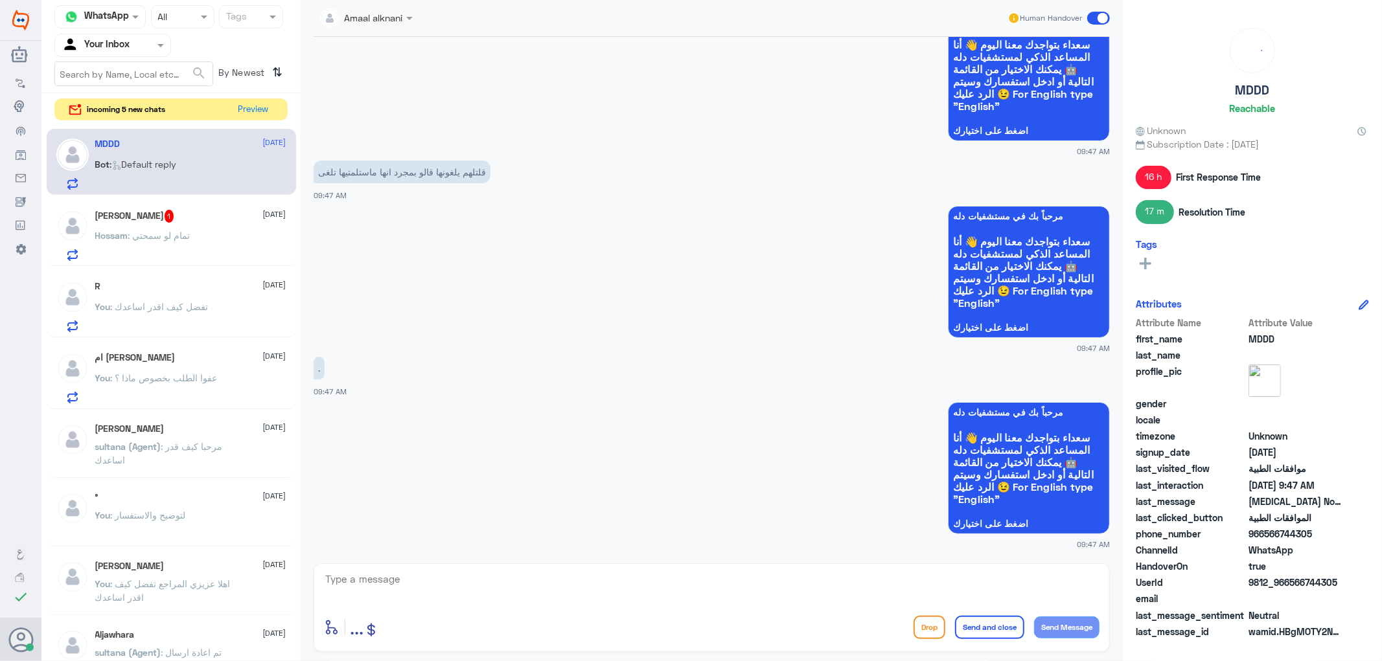
click at [380, 584] on textarea at bounding box center [711, 587] width 775 height 32
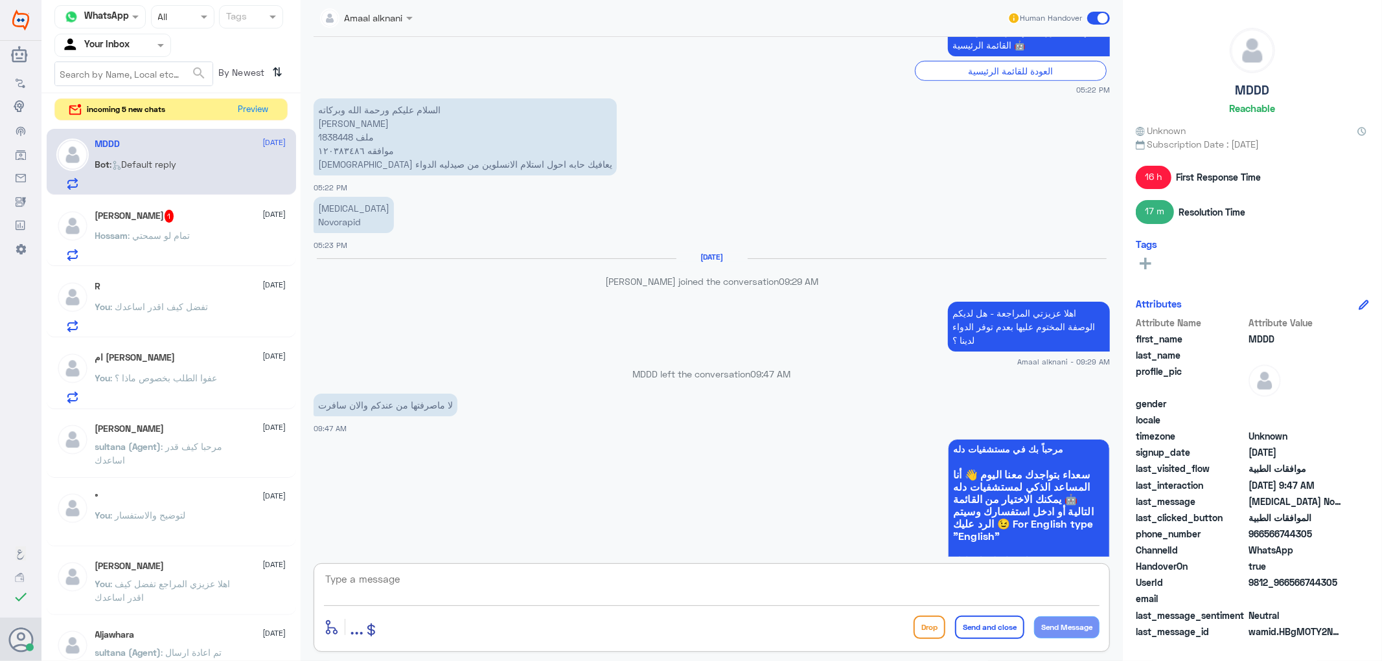
scroll to position [623, 0]
click at [338, 139] on p "السلام عليكم ورحمة الله وبركاته [PERSON_NAME] ملف 1838448 موافقه ١٢٠٣٨٣٤٨٦ الله…" at bounding box center [465, 138] width 303 height 77
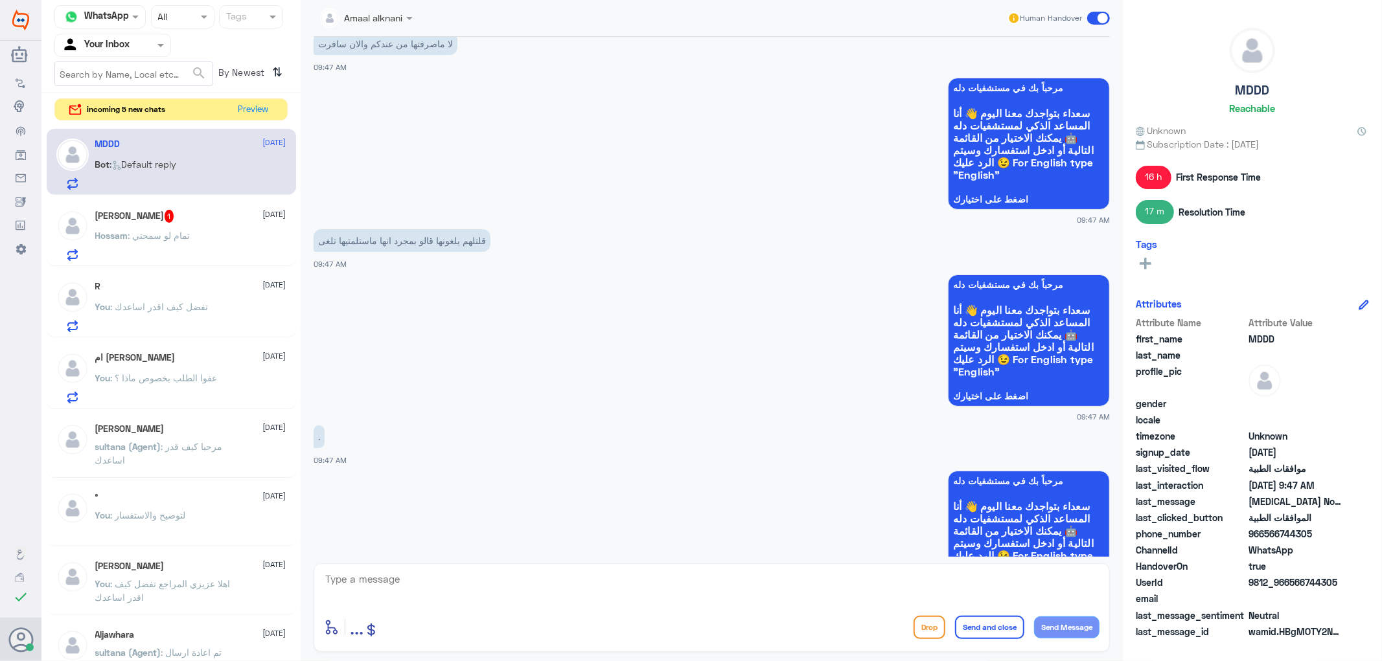
scroll to position [1055, 0]
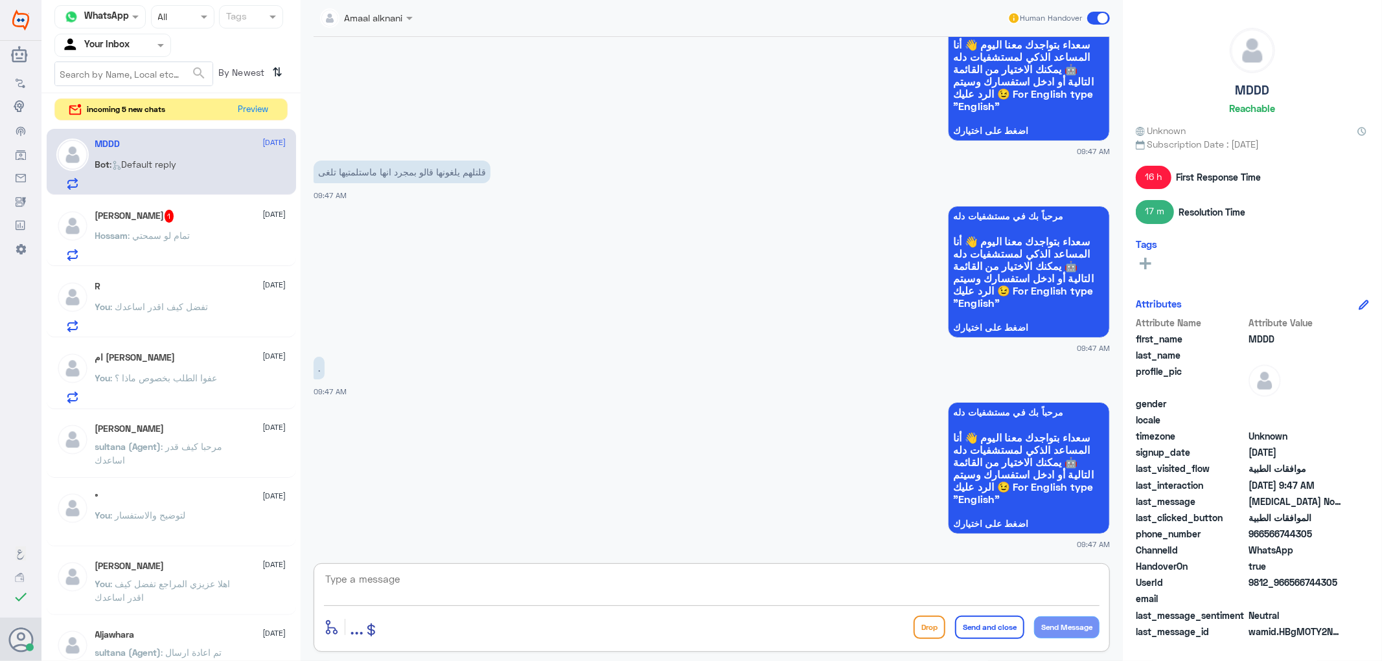
click at [471, 581] on textarea at bounding box center [711, 587] width 775 height 32
type textarea "طلبك تبين نلغية لانك ما استلمتيه ؟"
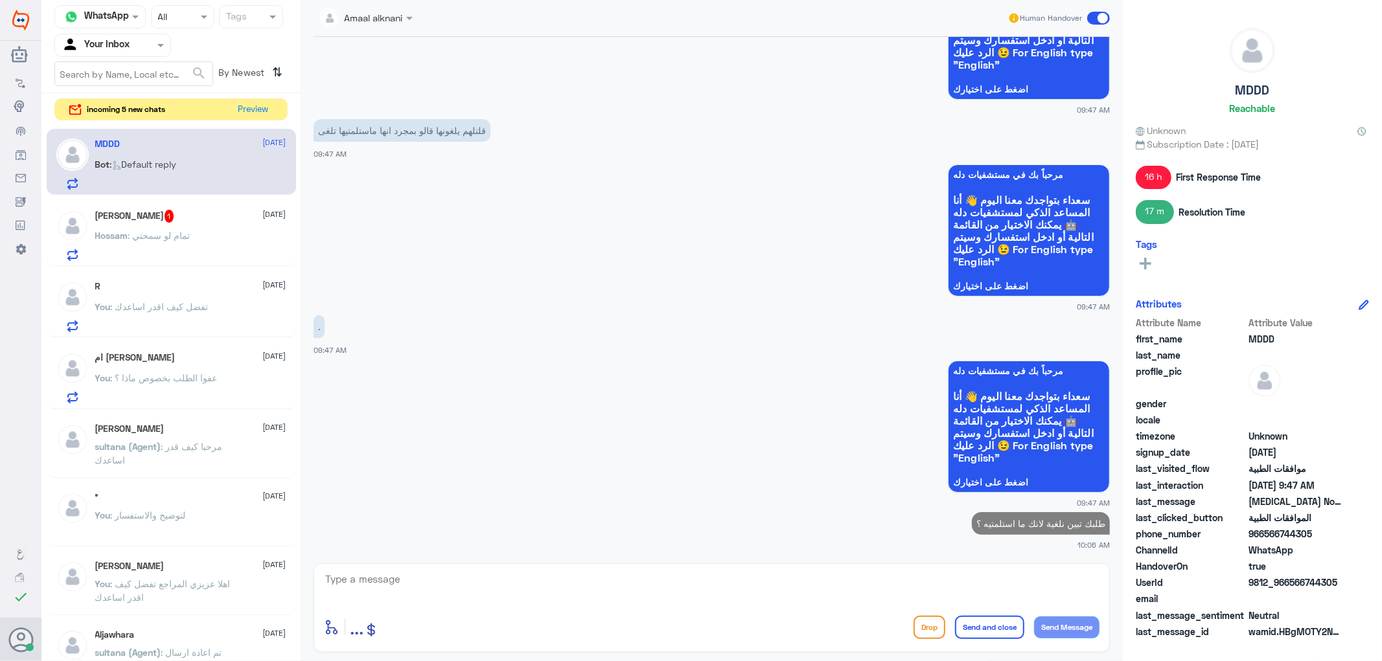
click at [206, 232] on div "Hossam : تمام لو سمحتي" at bounding box center [190, 246] width 191 height 29
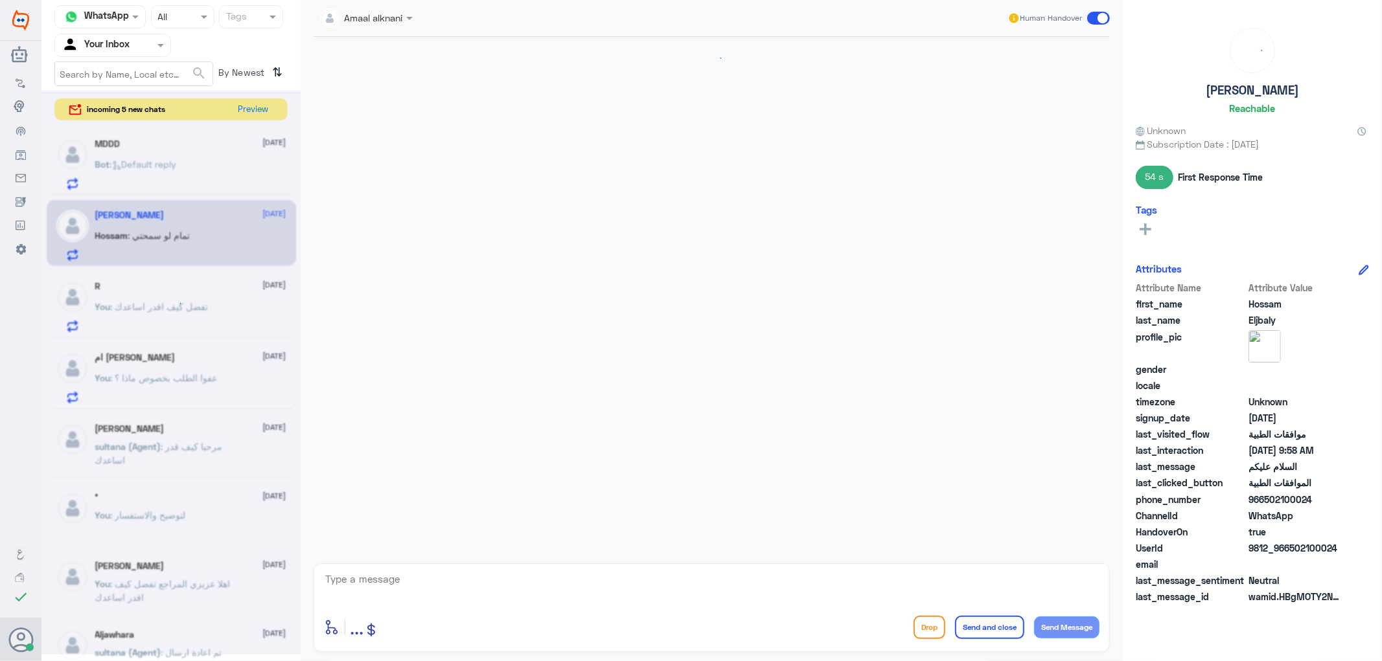
scroll to position [845, 0]
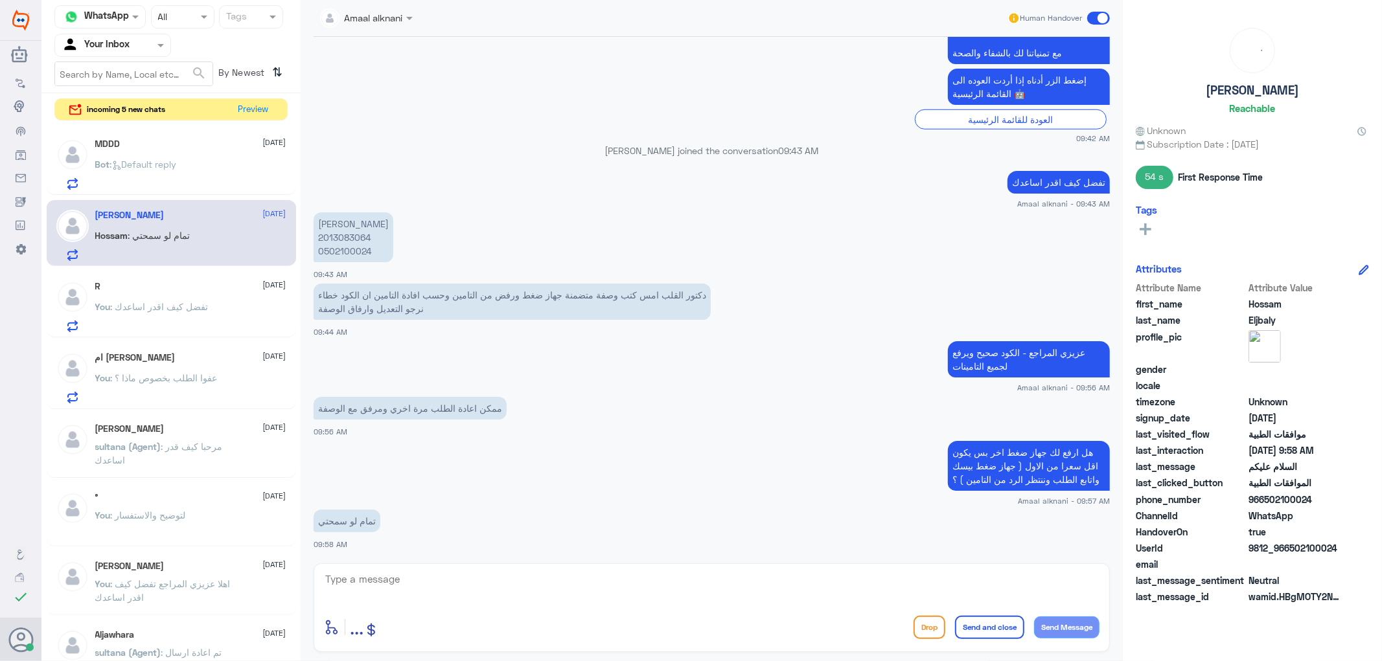
click at [202, 163] on div "Bot : Default reply" at bounding box center [190, 175] width 191 height 29
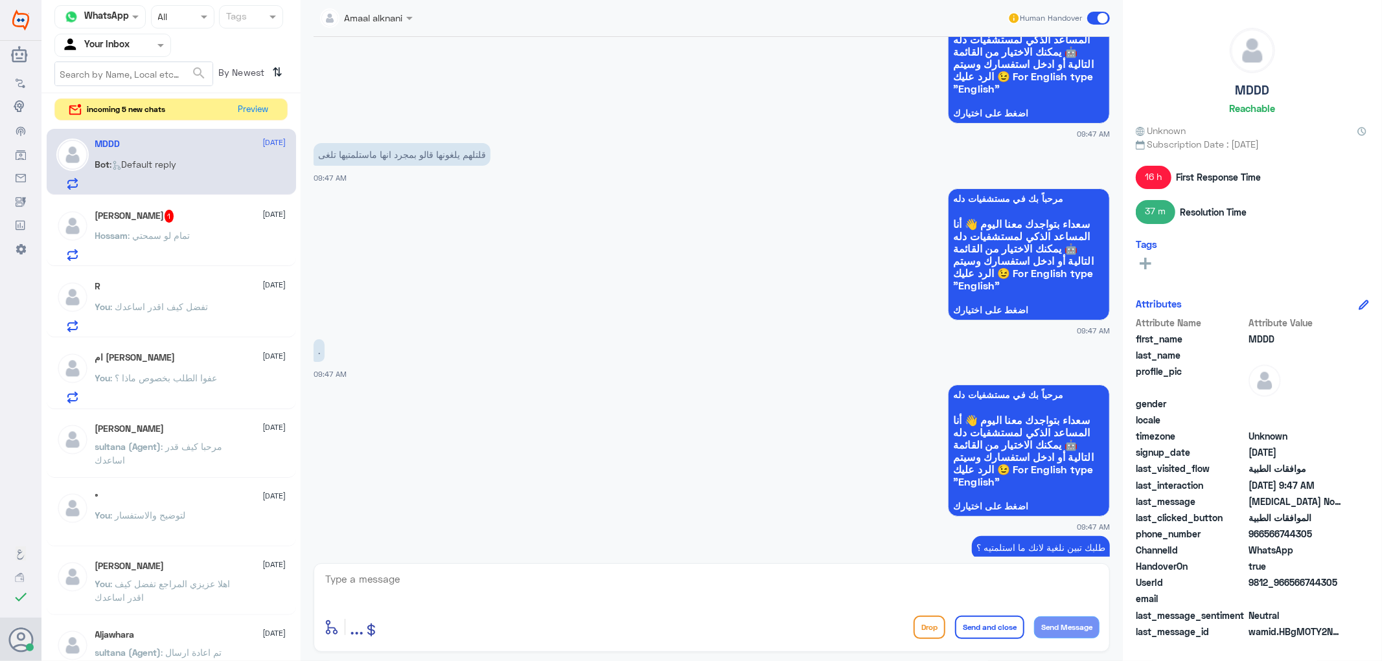
scroll to position [1097, 0]
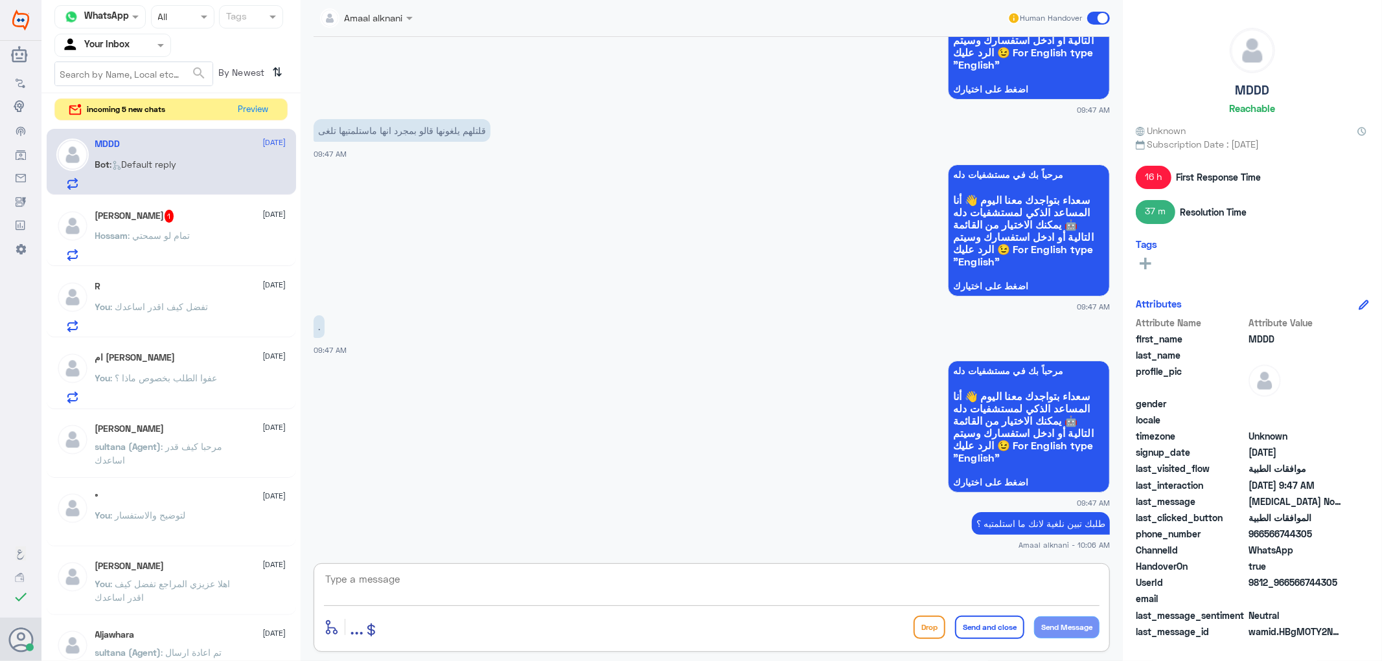
click at [387, 587] on textarea at bounding box center [711, 587] width 775 height 32
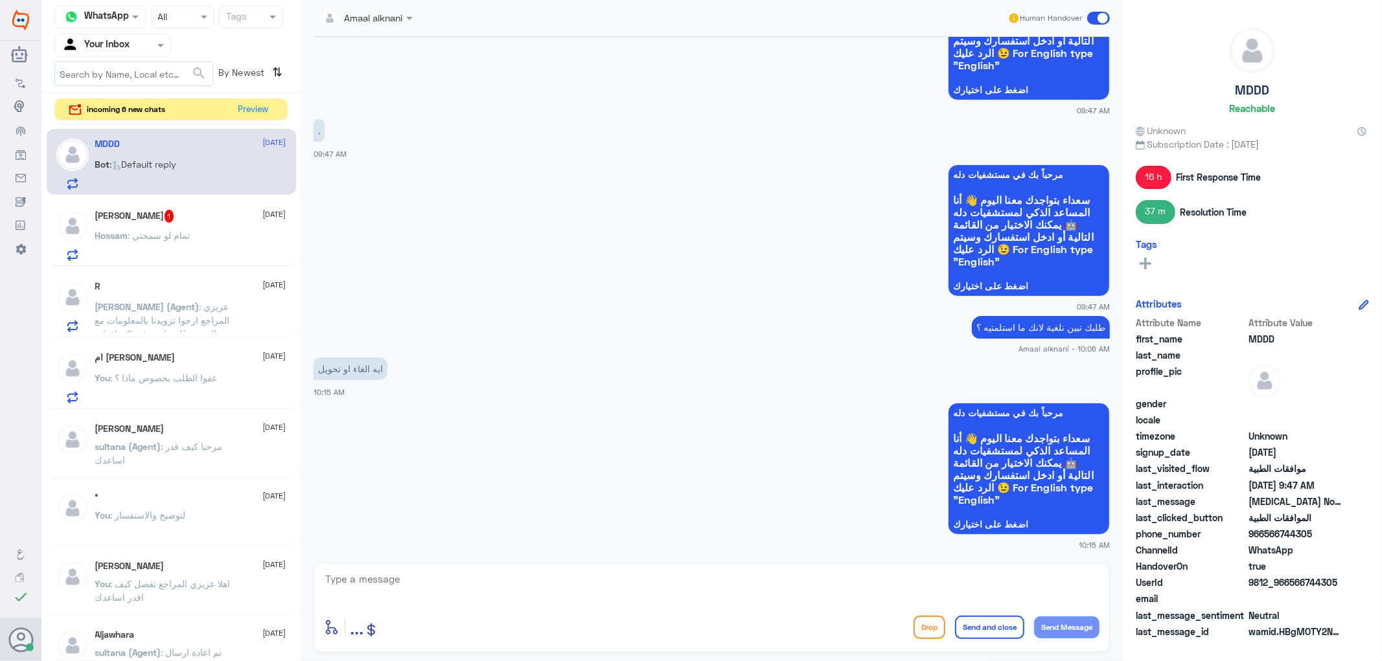
click at [190, 244] on p "Hossam : تمام لو سمحتي" at bounding box center [142, 245] width 95 height 32
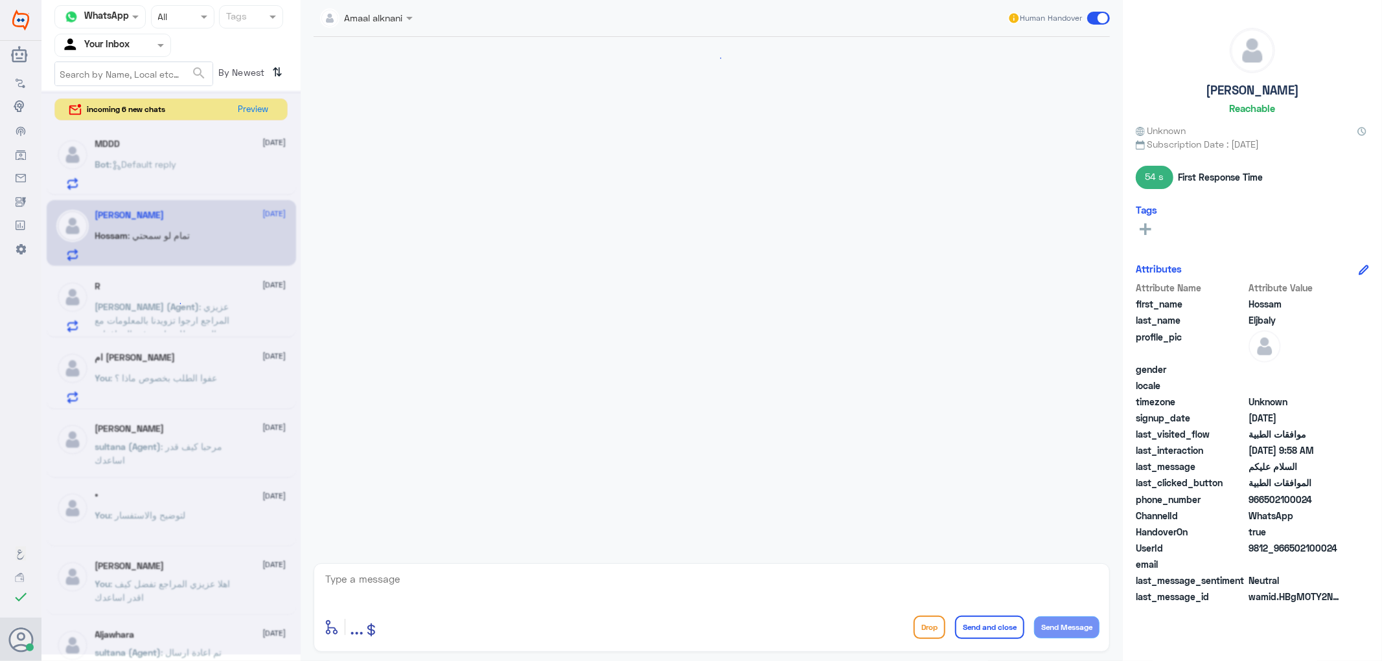
scroll to position [845, 0]
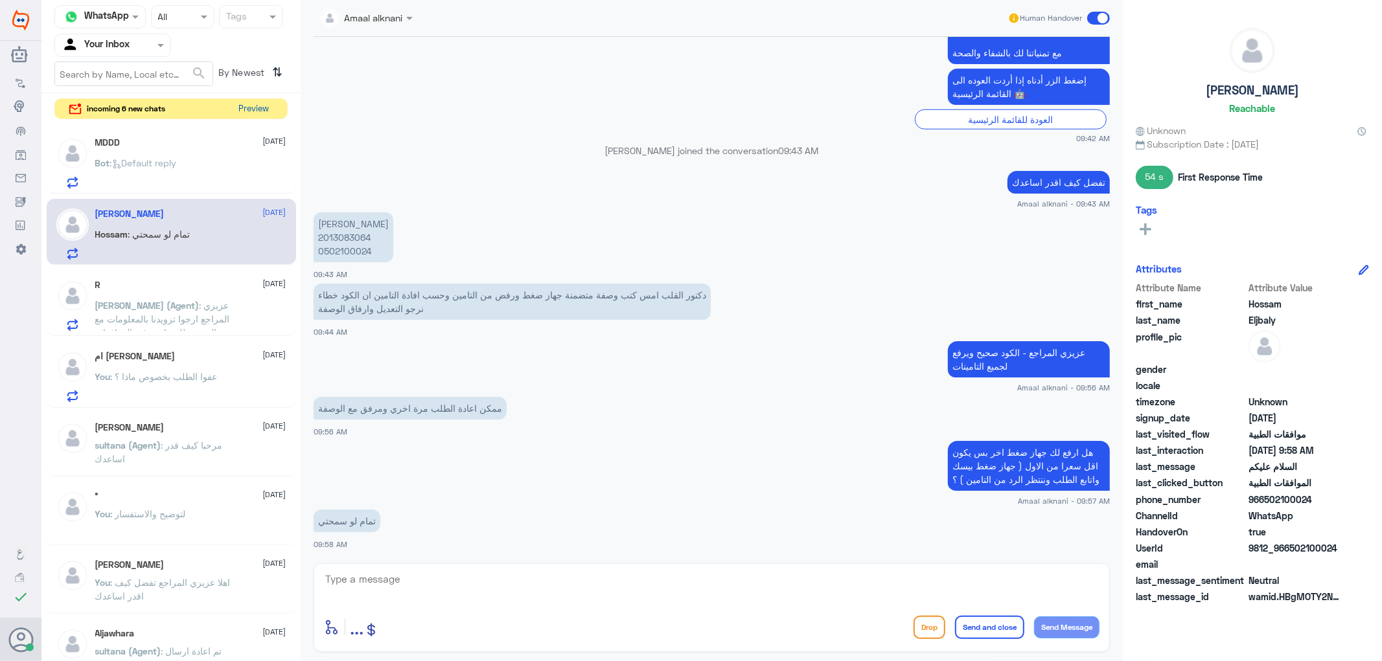
click at [257, 108] on button "Preview" at bounding box center [254, 109] width 40 height 20
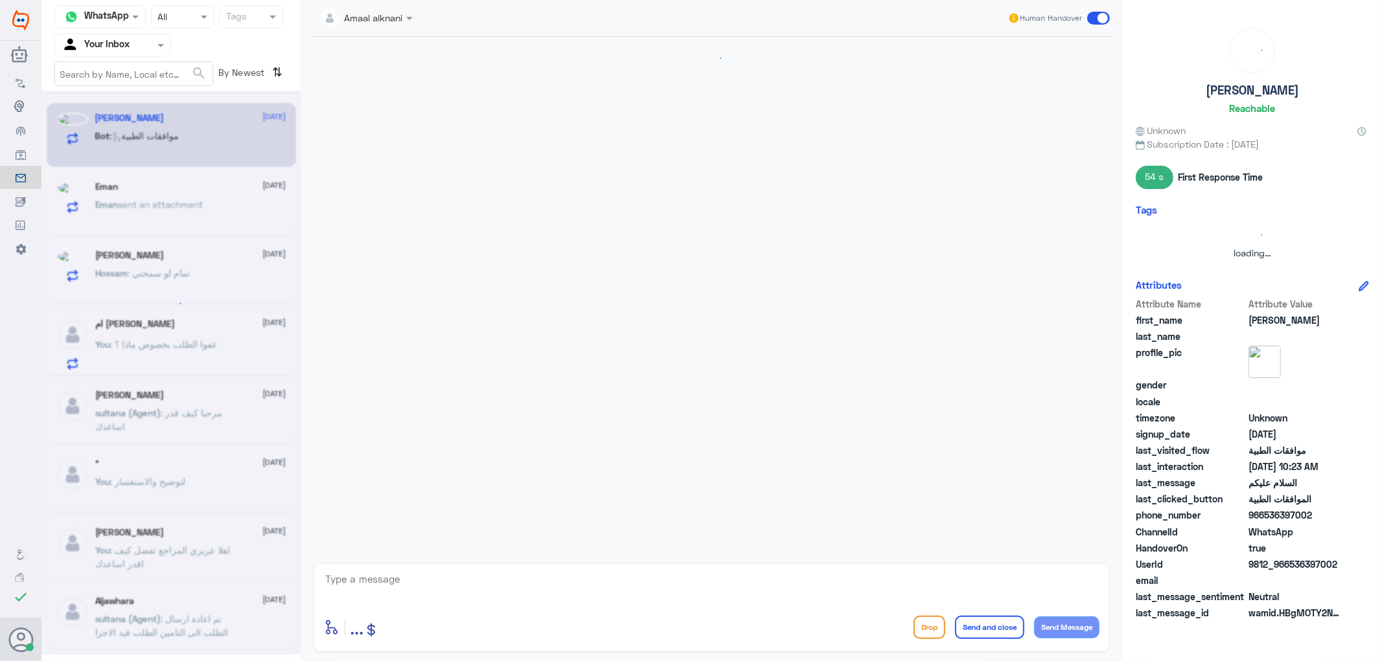
scroll to position [115, 0]
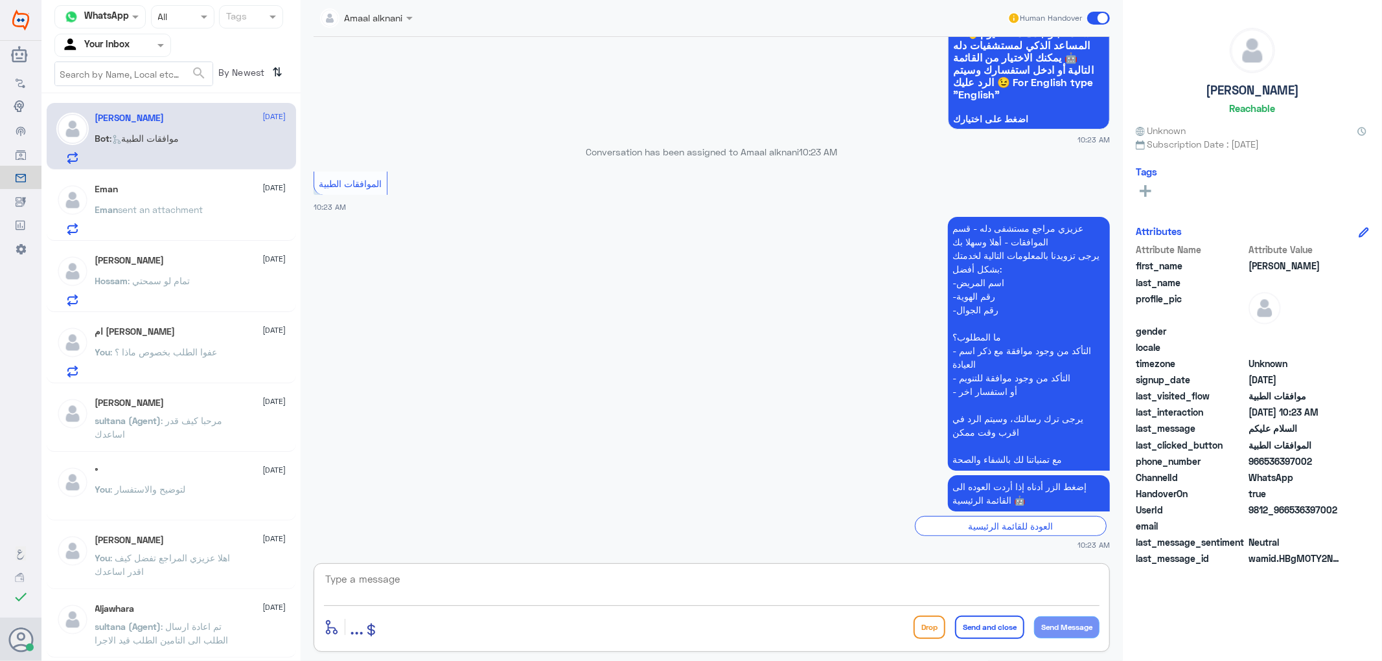
click at [587, 593] on textarea at bounding box center [711, 587] width 775 height 32
type textarea "تفضل كيف اقدر اساعدك"
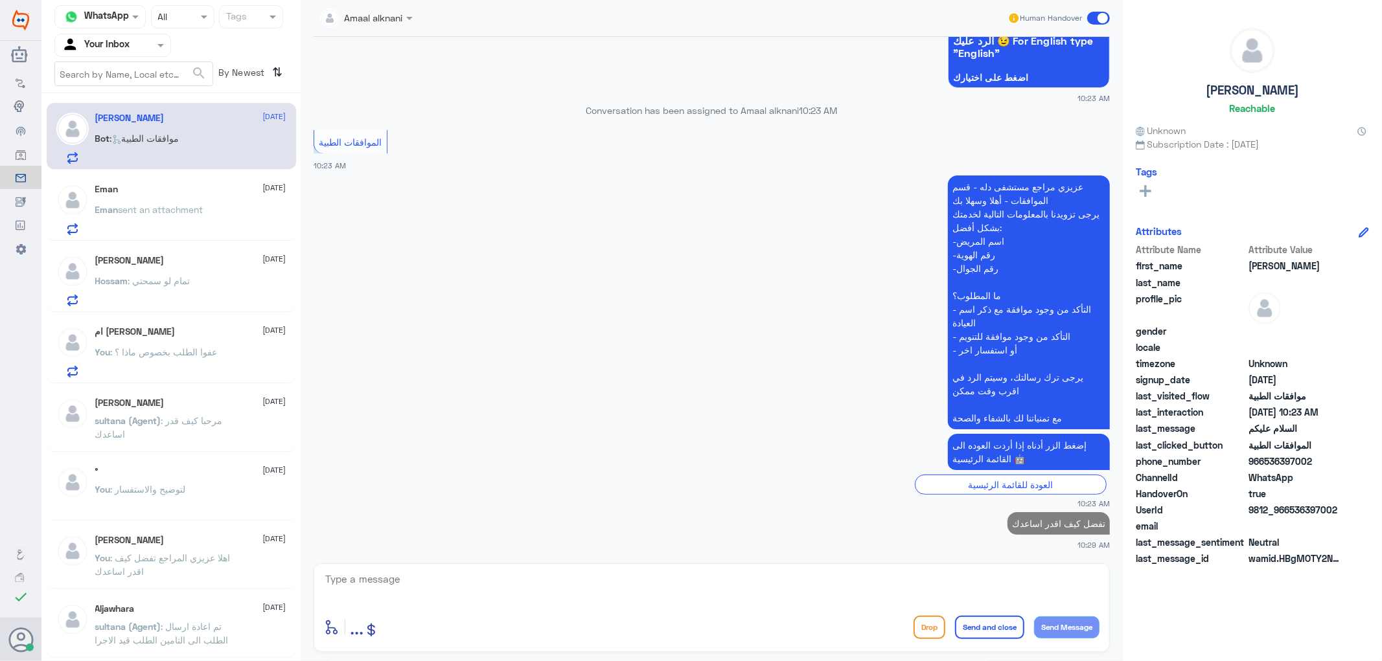
click at [144, 207] on span "sent an attachment" at bounding box center [161, 209] width 85 height 11
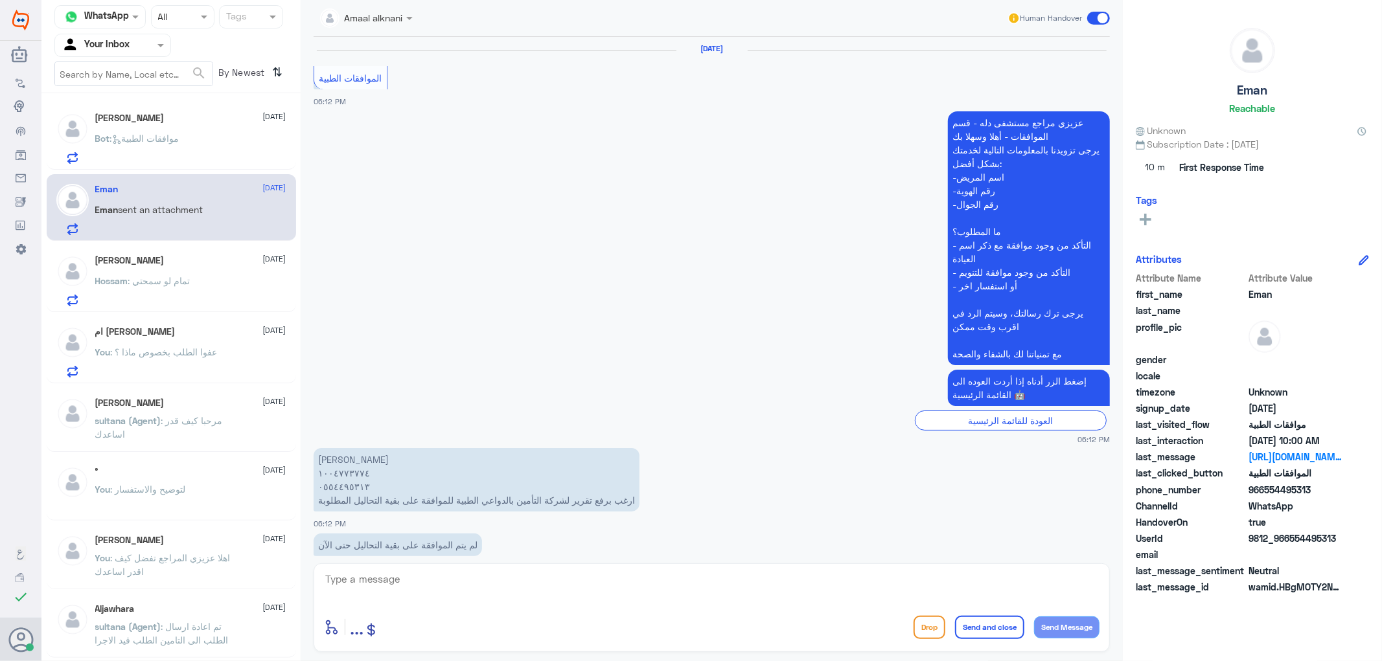
scroll to position [1367, 0]
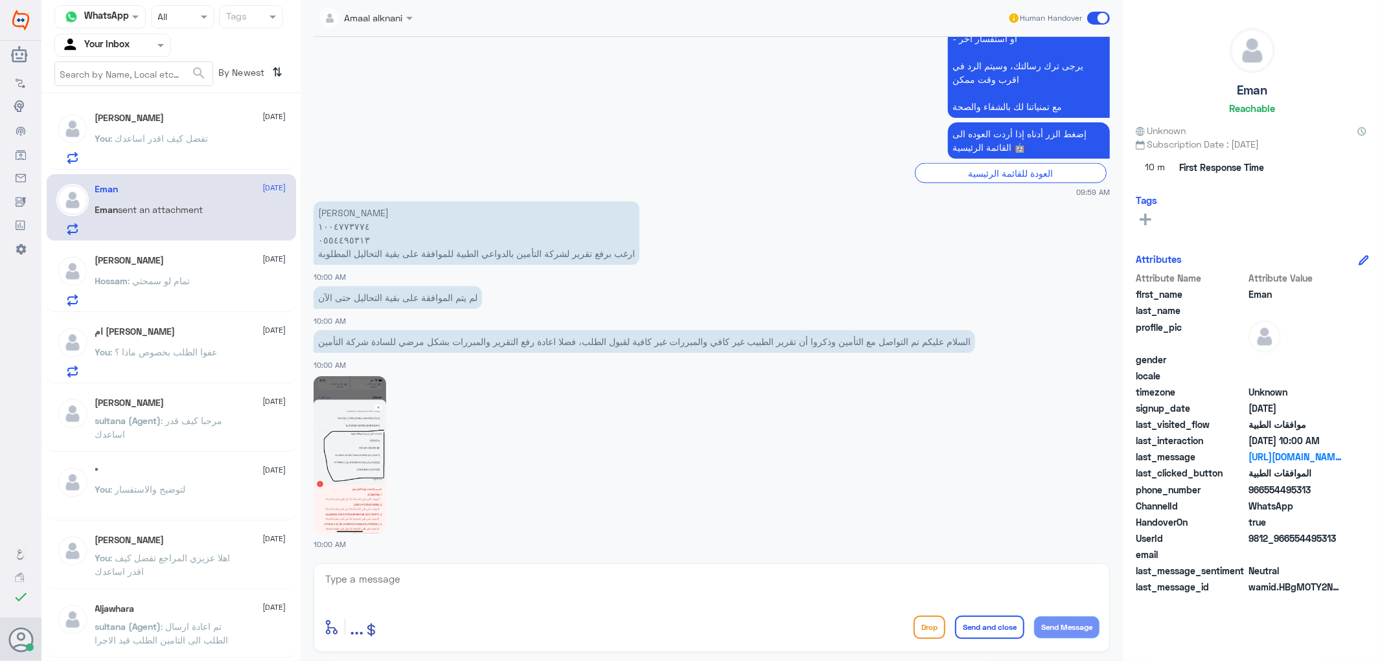
click at [367, 468] on img at bounding box center [350, 454] width 73 height 157
click at [397, 586] on textarea at bounding box center [711, 587] width 775 height 32
type textarea "0554495313"
drag, startPoint x: 396, startPoint y: 585, endPoint x: 210, endPoint y: 574, distance: 186.9
click at [210, 574] on div "Channel WhatsApp Status × All Tags Agent Filter Your Inbox search By Newest ⇅ […" at bounding box center [711, 332] width 1340 height 665
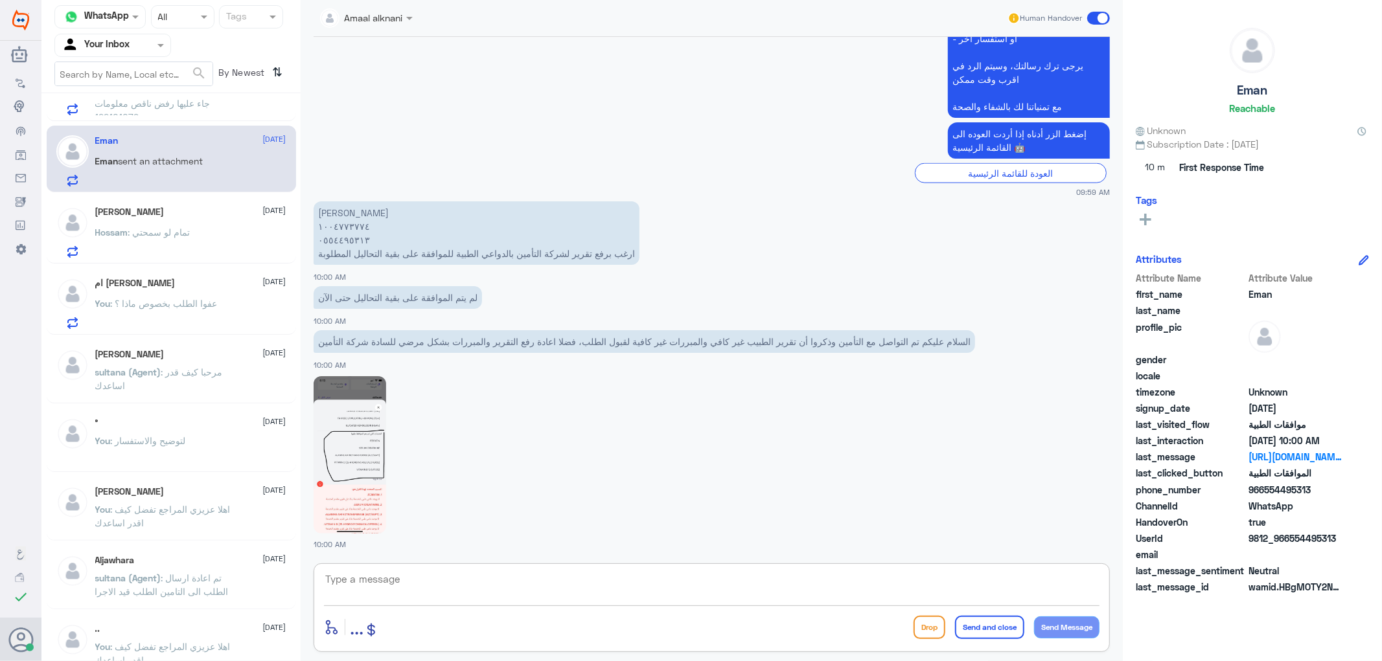
scroll to position [72, 0]
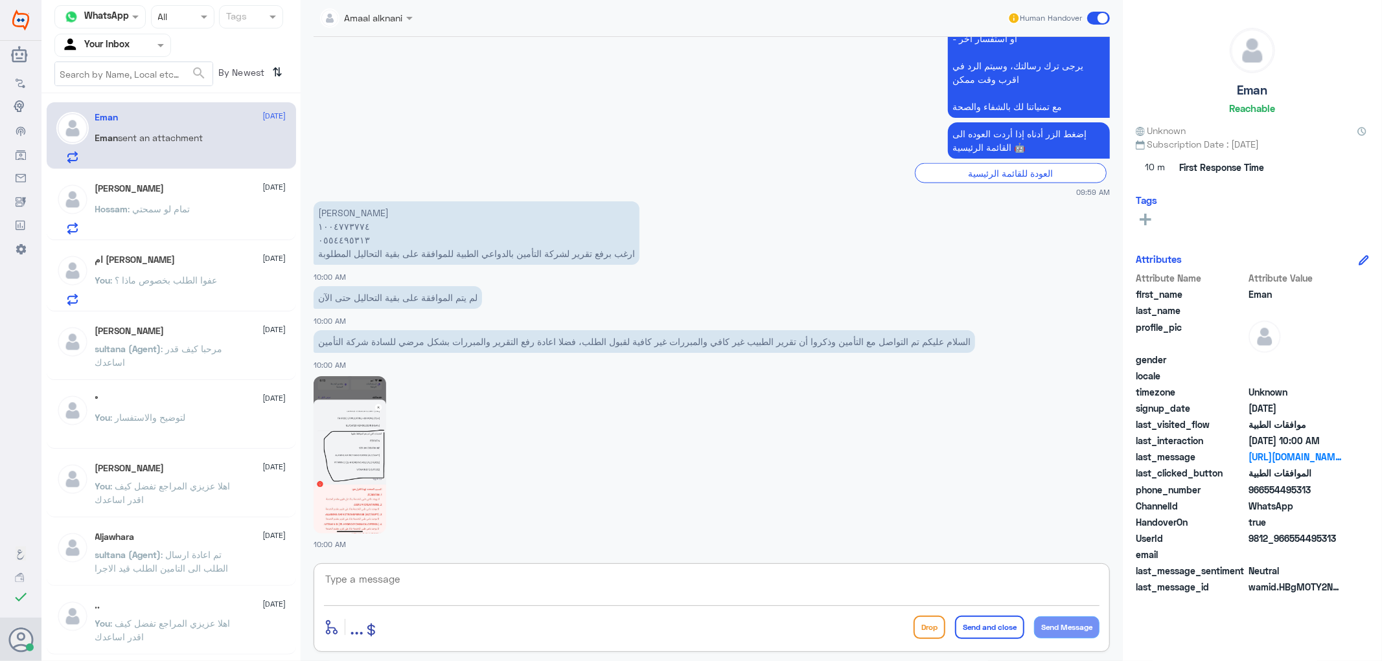
click at [383, 580] on textarea at bounding box center [711, 587] width 775 height 32
type textarea "لازالت جزئية بعد المتابعة"
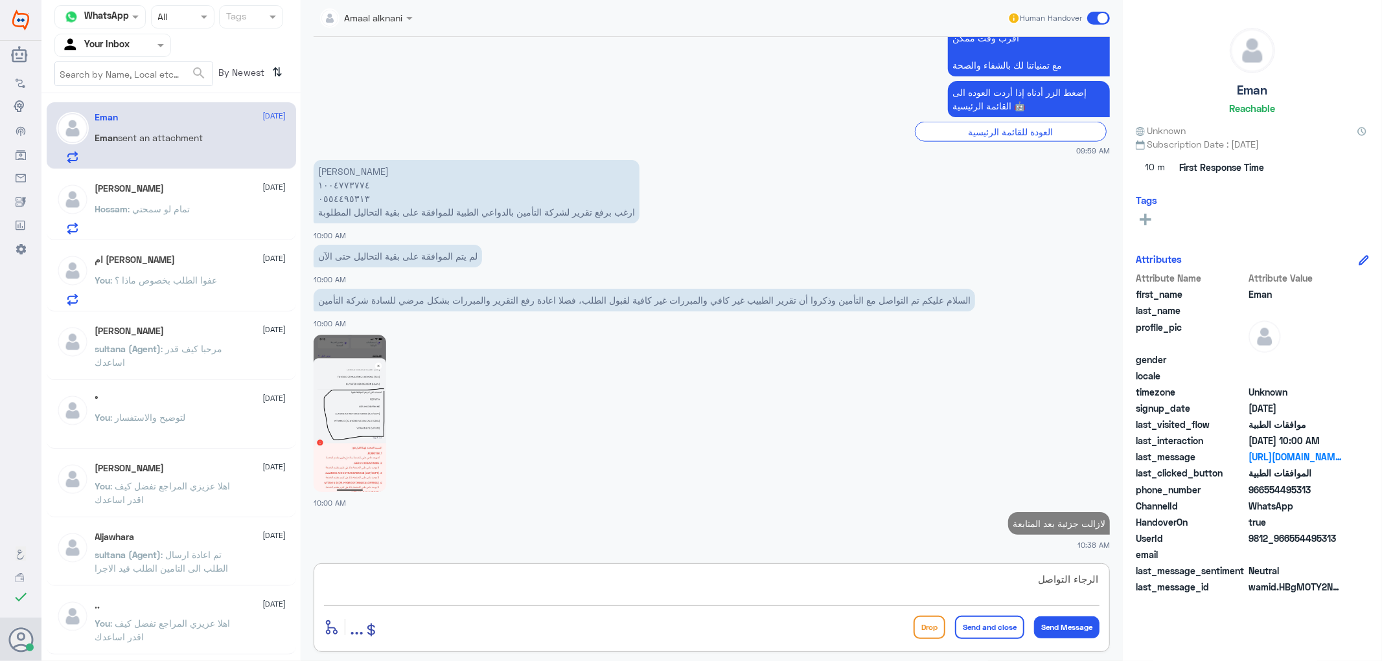
scroll to position [1405, 0]
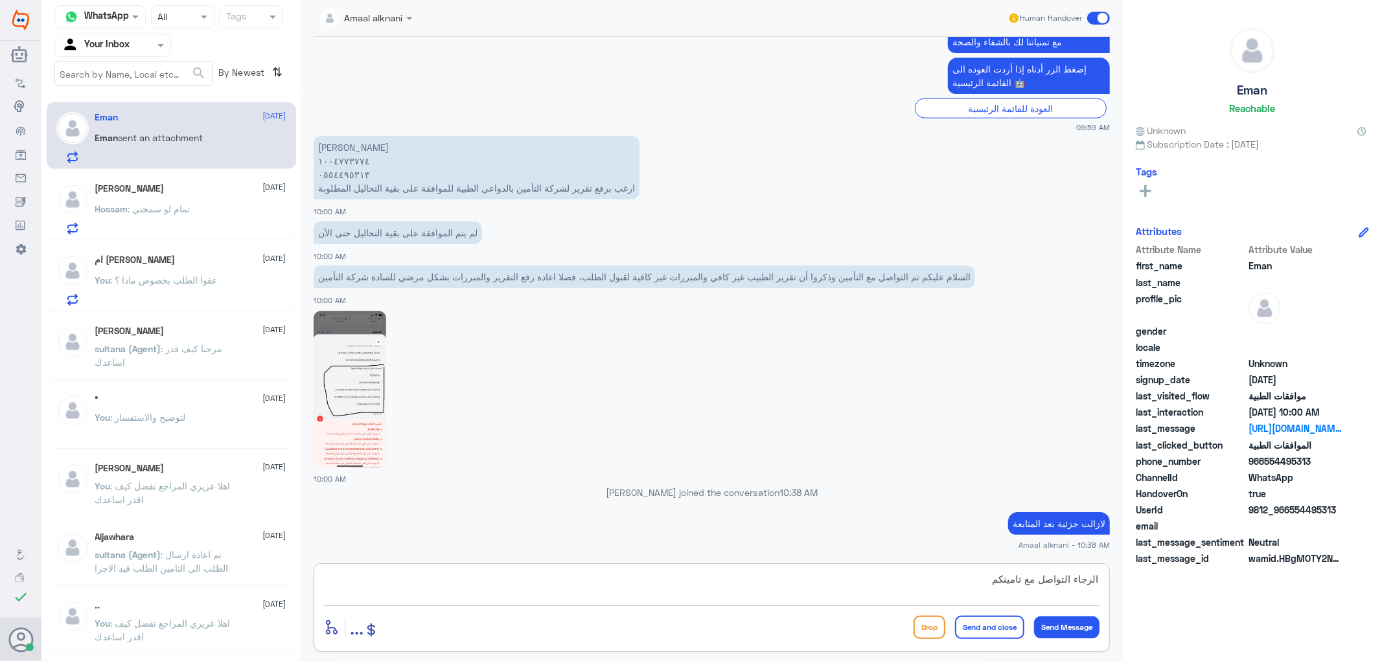
type textarea "الرجاء التواصل مع تامينكم"
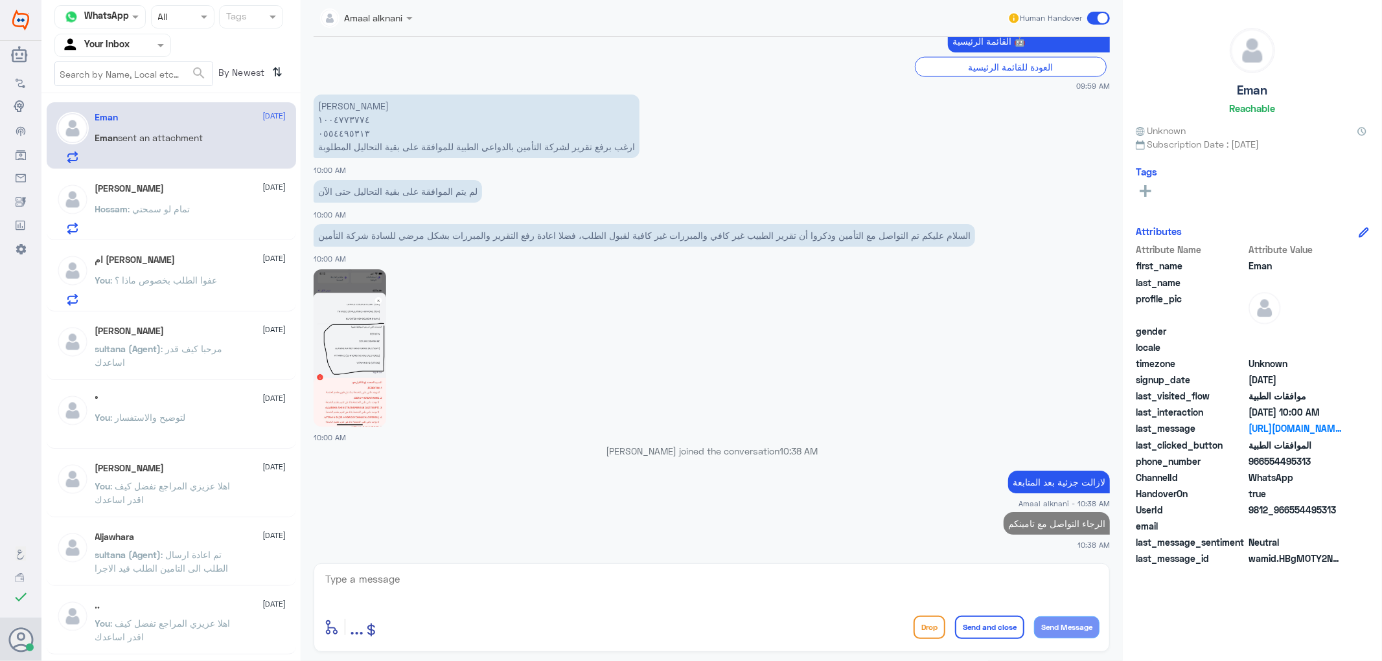
click at [155, 231] on p "Hossam : تمام لو سمحتي" at bounding box center [142, 218] width 95 height 32
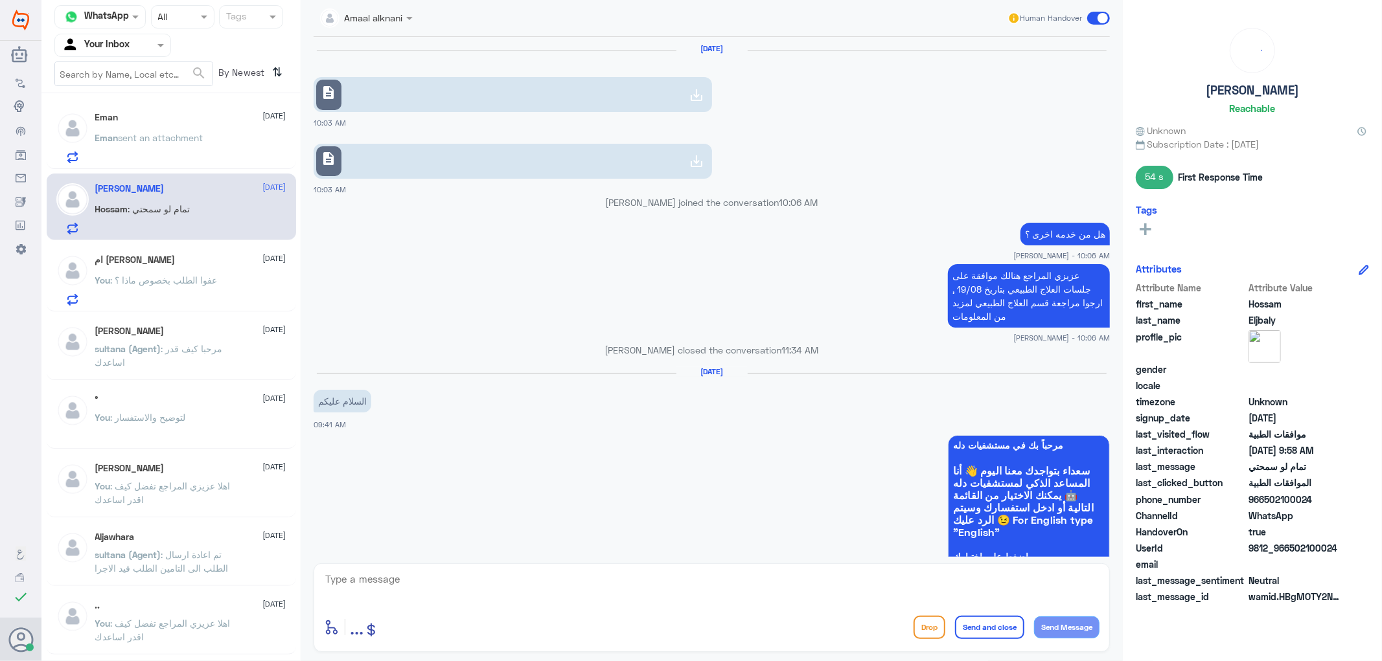
scroll to position [845, 0]
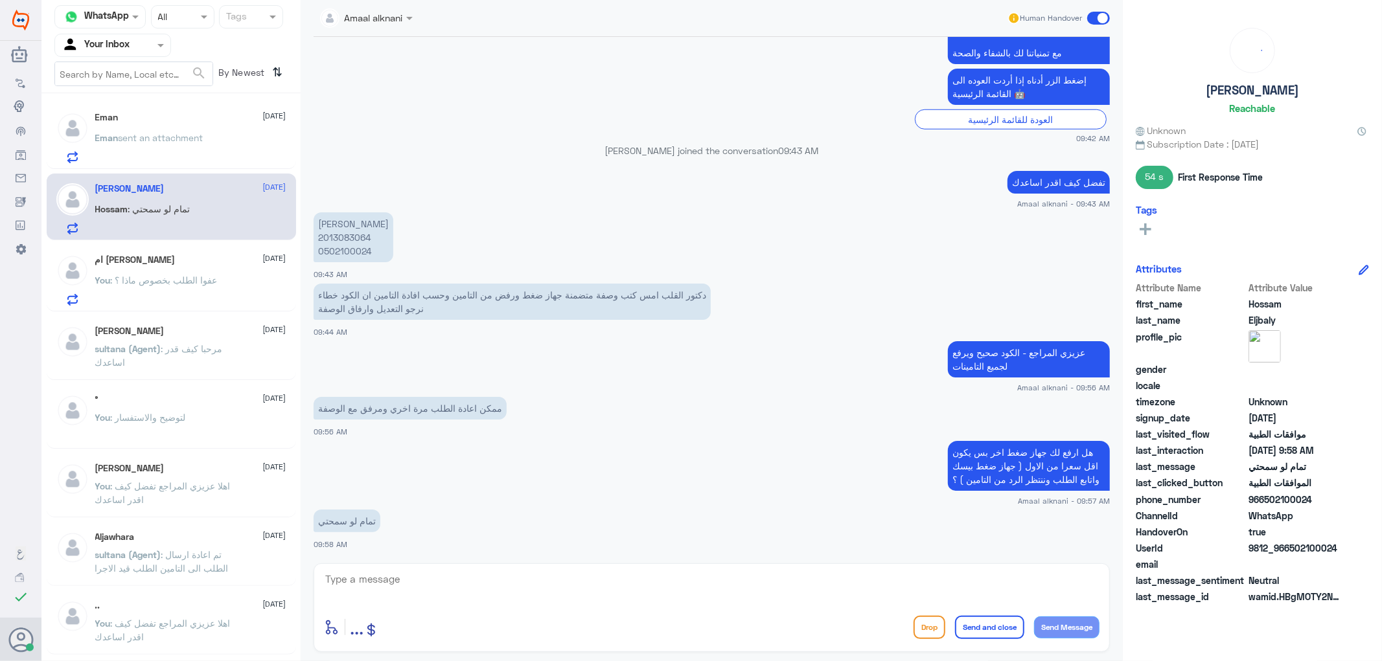
click at [137, 271] on div "ام [PERSON_NAME] [DATE] You : عفوا الطلب بخصوص ماذا ؟" at bounding box center [190, 280] width 191 height 51
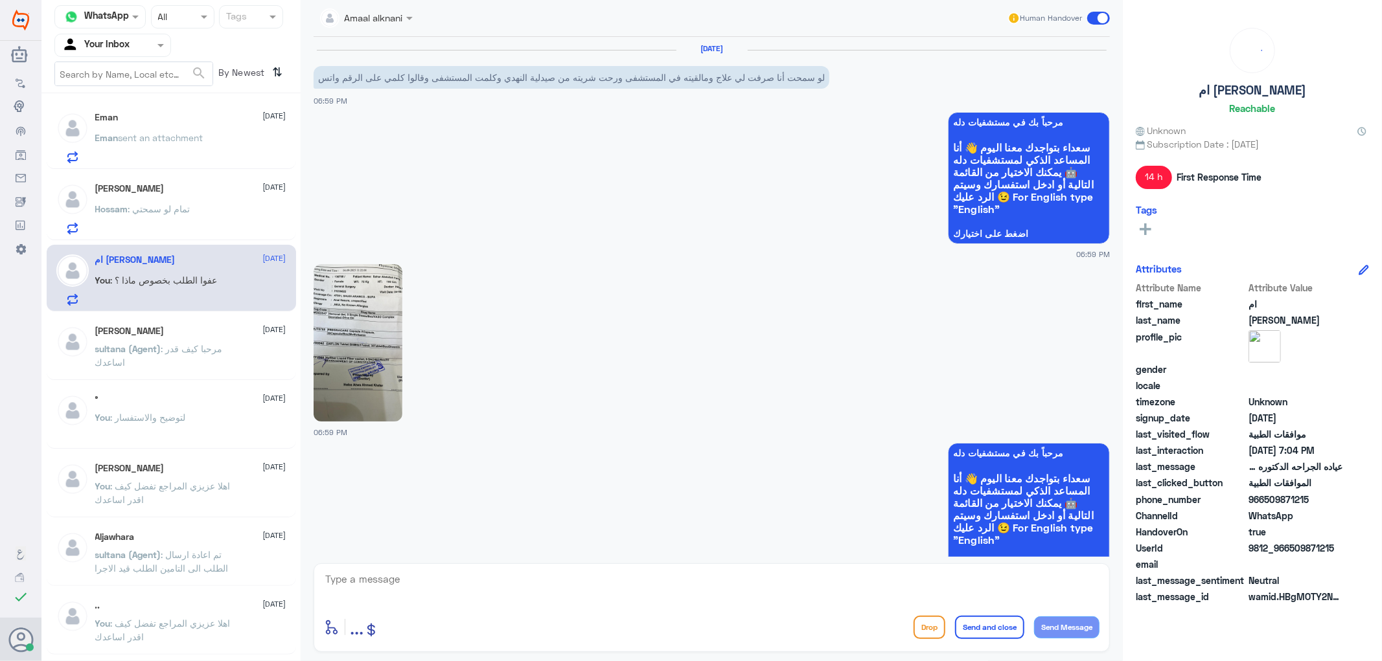
scroll to position [1040, 0]
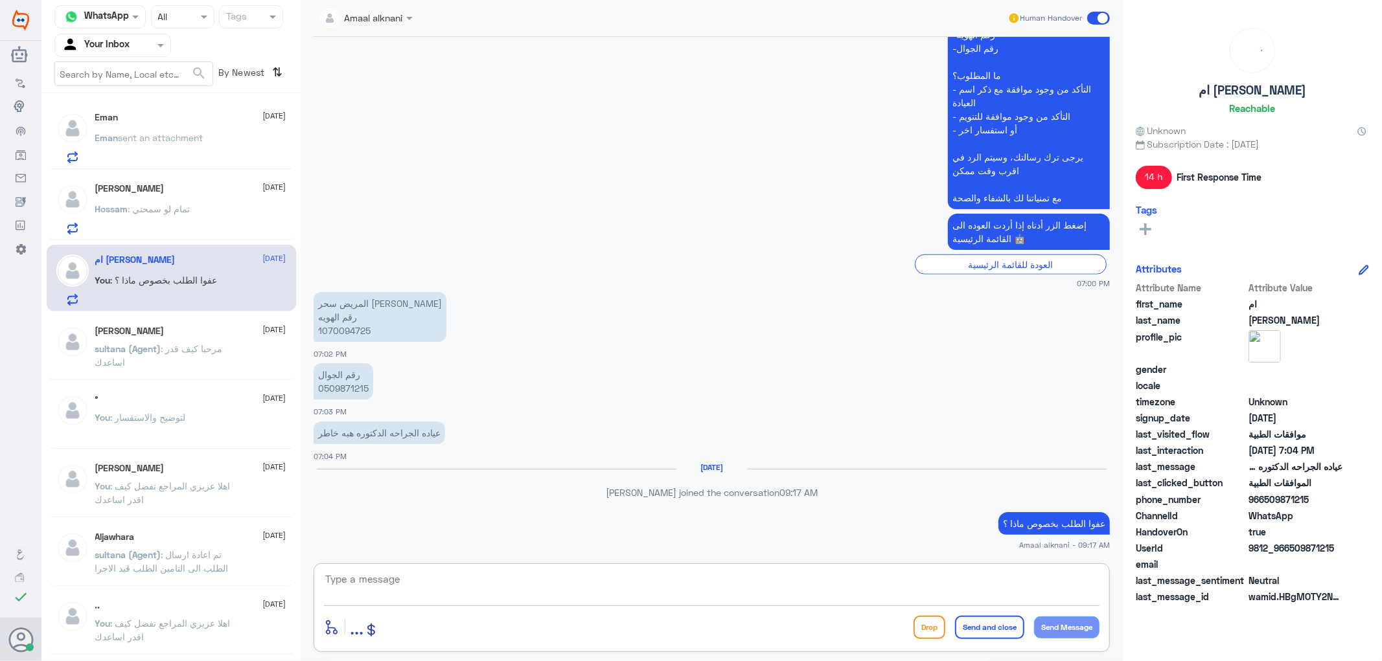
click at [392, 593] on textarea at bounding box center [711, 587] width 775 height 32
type textarea "نسعد دوما بخدمتكم ونتمنى لكم دوام الصحة والعافية"
click at [990, 630] on button "Send and close" at bounding box center [989, 627] width 69 height 23
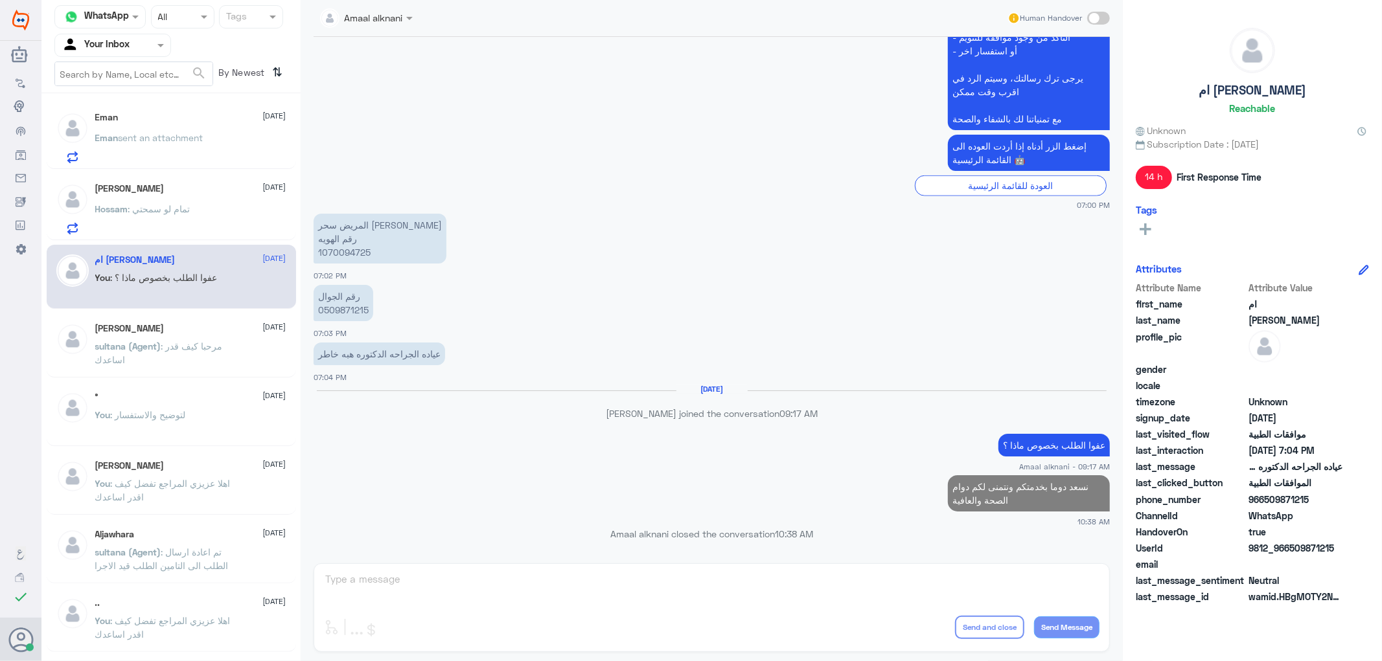
click at [227, 368] on p "[PERSON_NAME] (Agent) : مرحبا كيف قدر اساعدك" at bounding box center [168, 355] width 146 height 32
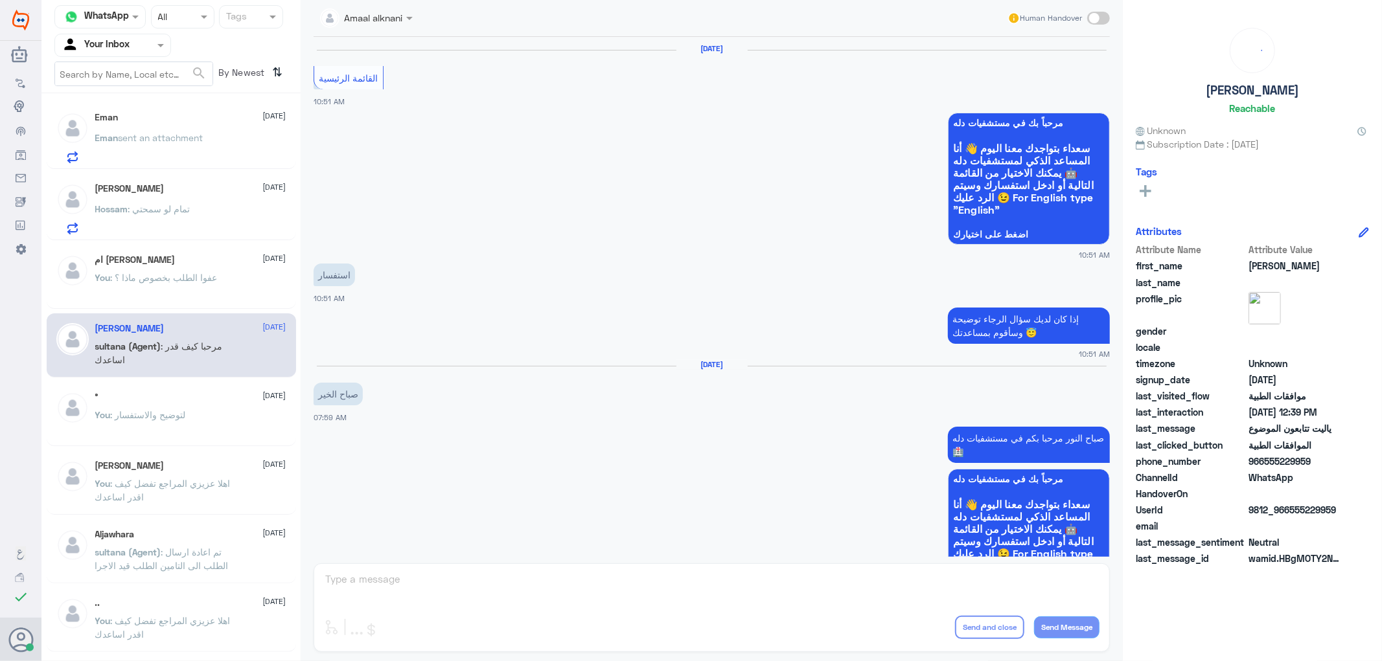
scroll to position [1080, 0]
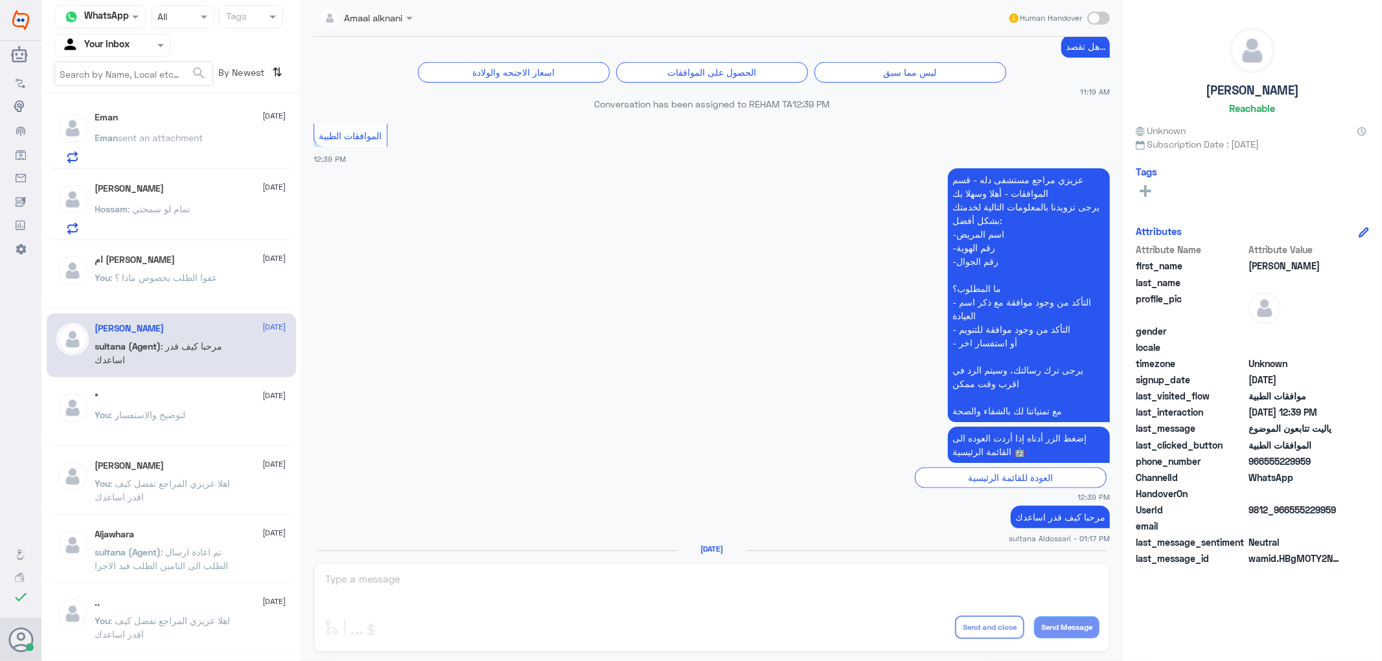
drag, startPoint x: 497, startPoint y: 580, endPoint x: 493, endPoint y: 588, distance: 8.1
click at [499, 587] on div "Amaal alknani Human Handover [DATE] القائمة الرئيسية 10:51 AM مرحباً بك في مستش…" at bounding box center [712, 332] width 822 height 665
click at [474, 597] on div "Amaal alknani Human Handover [DATE] القائمة الرئيسية 10:51 AM مرحباً بك في مستش…" at bounding box center [712, 332] width 822 height 665
click at [133, 41] on div at bounding box center [112, 45] width 115 height 15
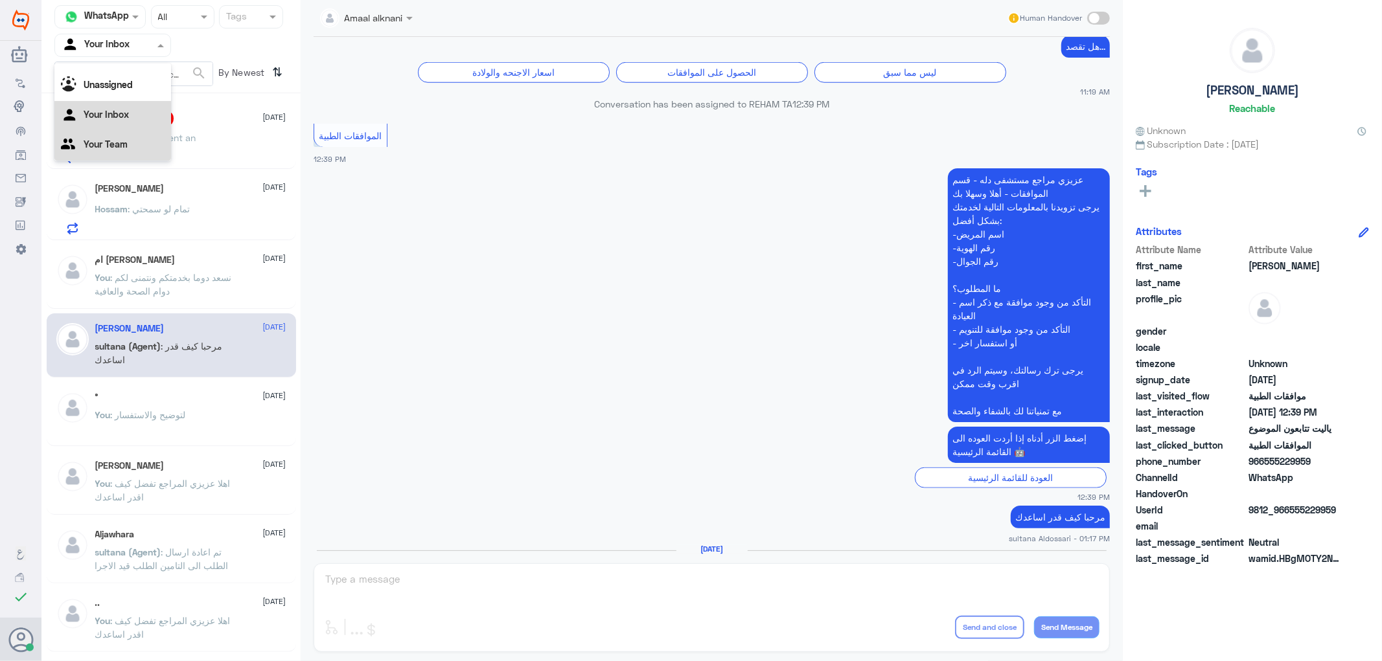
click at [117, 144] on Team "Your Team" at bounding box center [106, 144] width 44 height 11
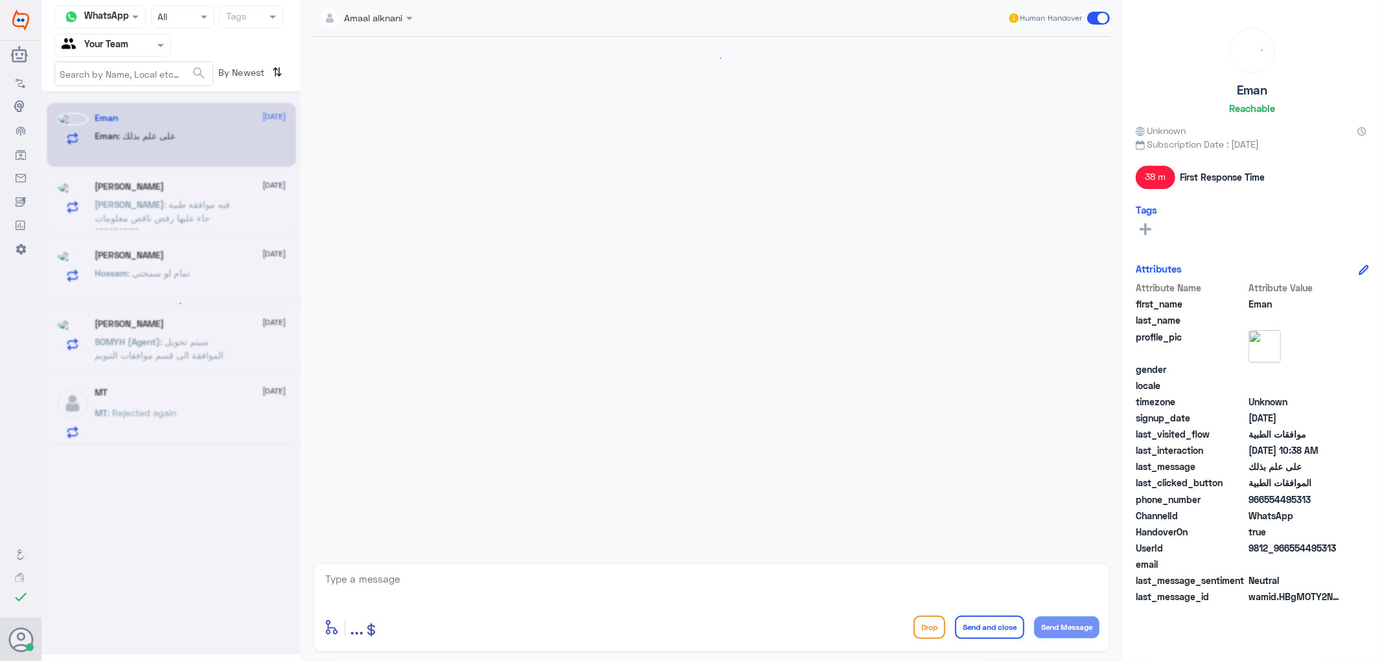
scroll to position [1006, 0]
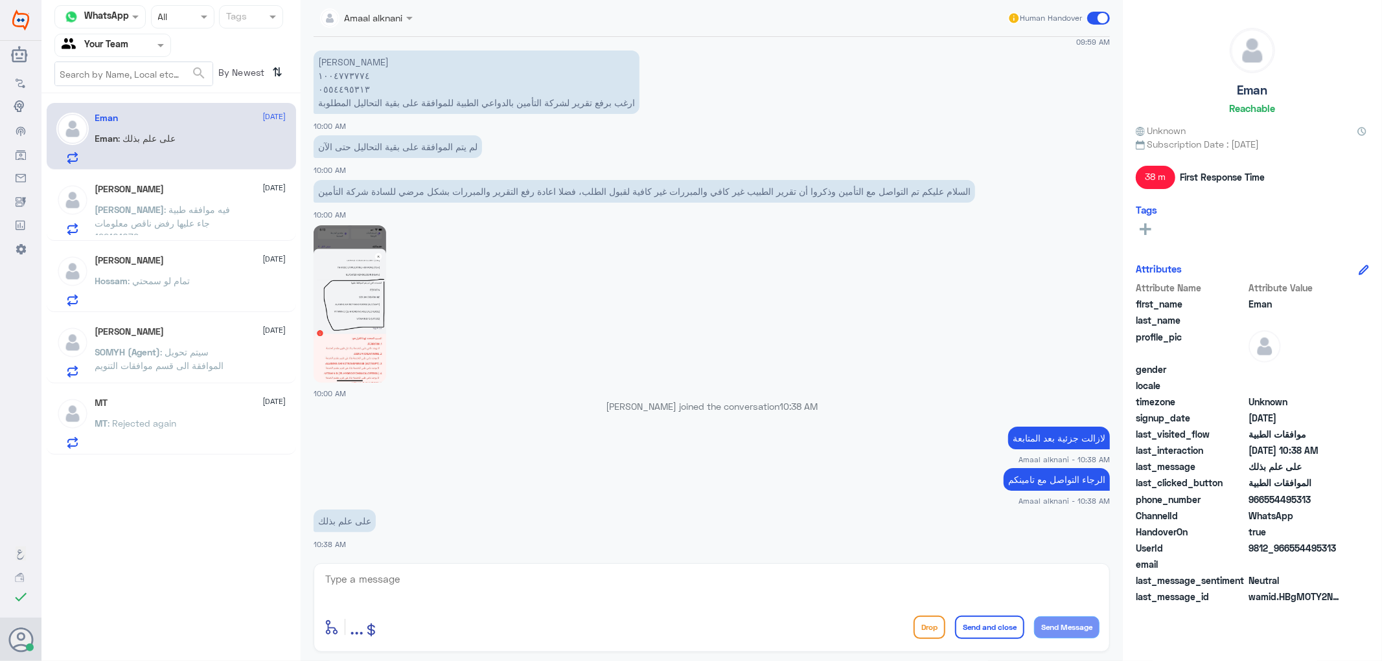
click at [561, 596] on textarea at bounding box center [711, 587] width 775 height 32
click at [155, 201] on div "[PERSON_NAME] [DATE] [PERSON_NAME] : فيه موافقه طبية جاء عليها رفض ناقص معلومات…" at bounding box center [190, 209] width 191 height 51
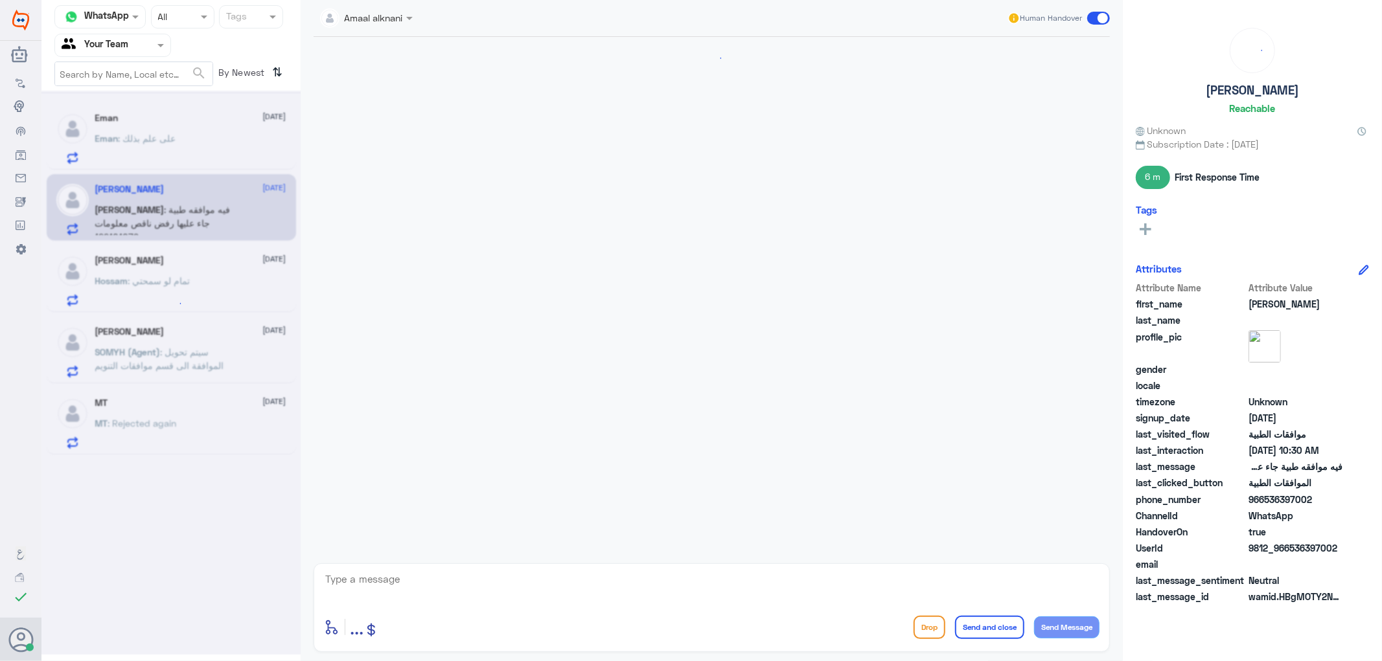
scroll to position [238, 0]
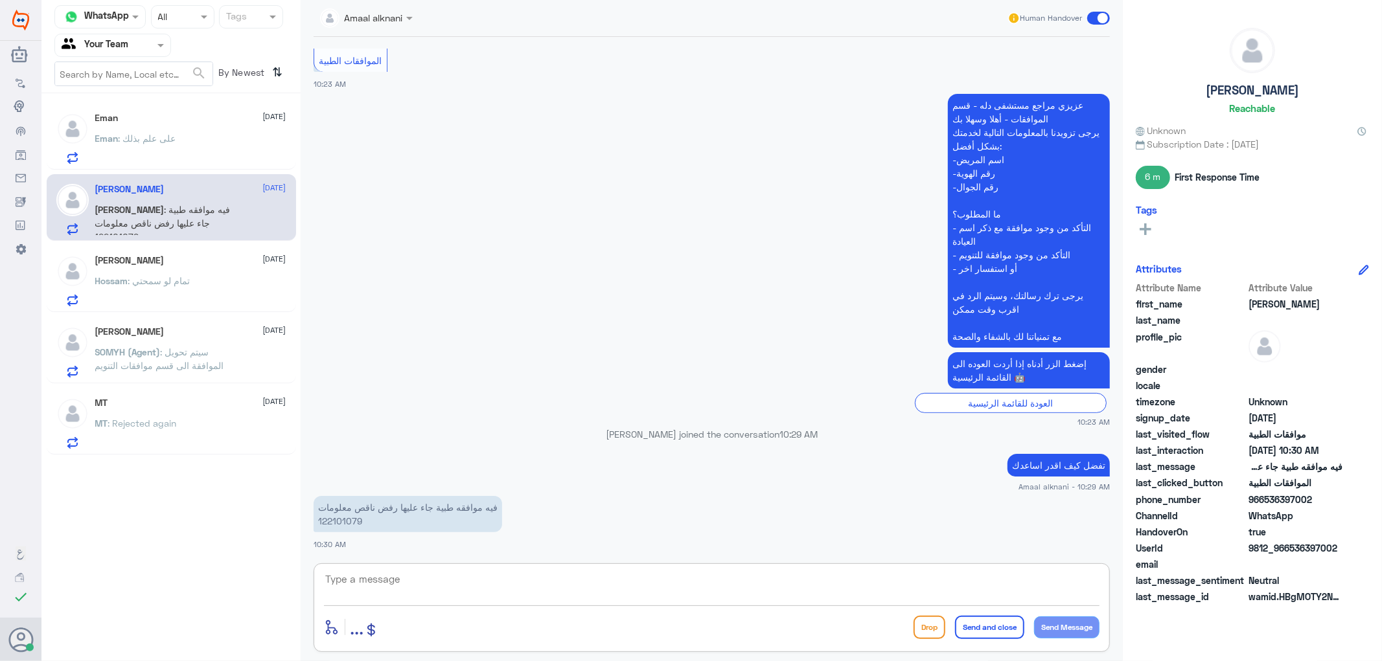
click at [455, 584] on textarea at bounding box center [711, 587] width 775 height 32
click at [352, 520] on p "فيه موافقه طبية جاء عليها رفض ناقص معلومات 122101079" at bounding box center [408, 514] width 189 height 36
click at [494, 573] on textarea at bounding box center [711, 587] width 775 height 32
type textarea "عفوا مستشفى دلة النخيل"
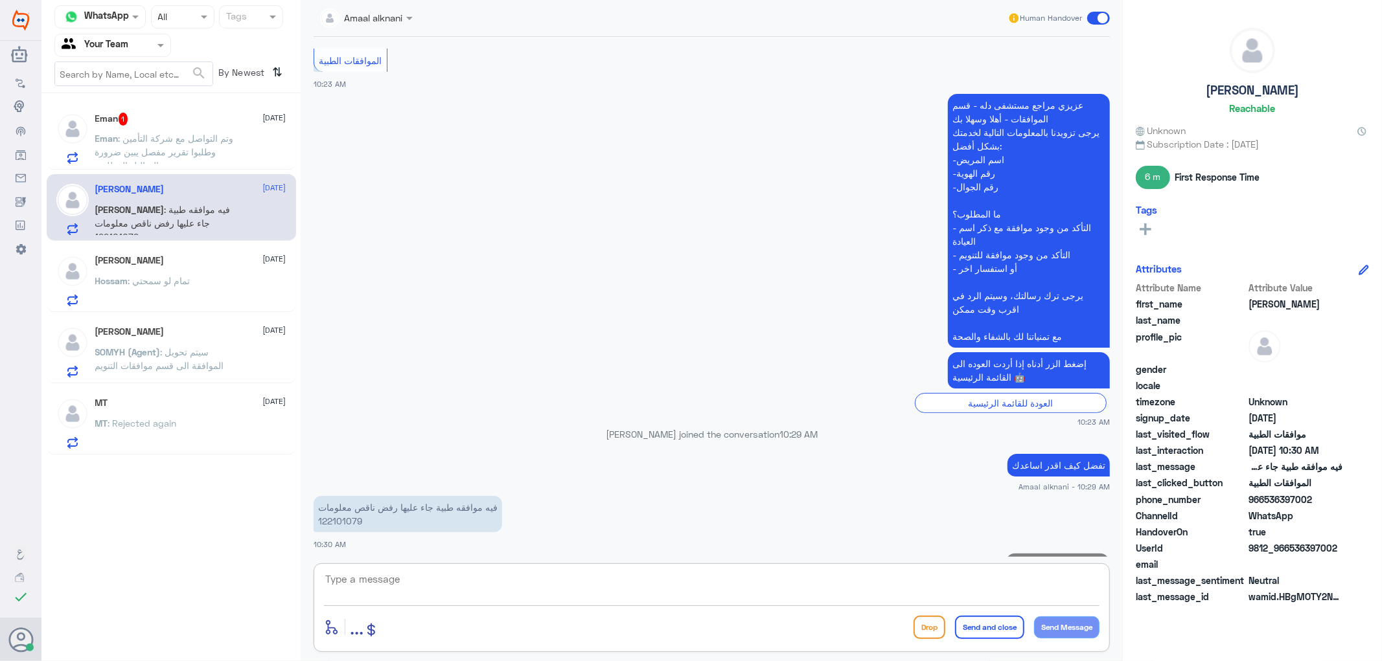
scroll to position [280, 0]
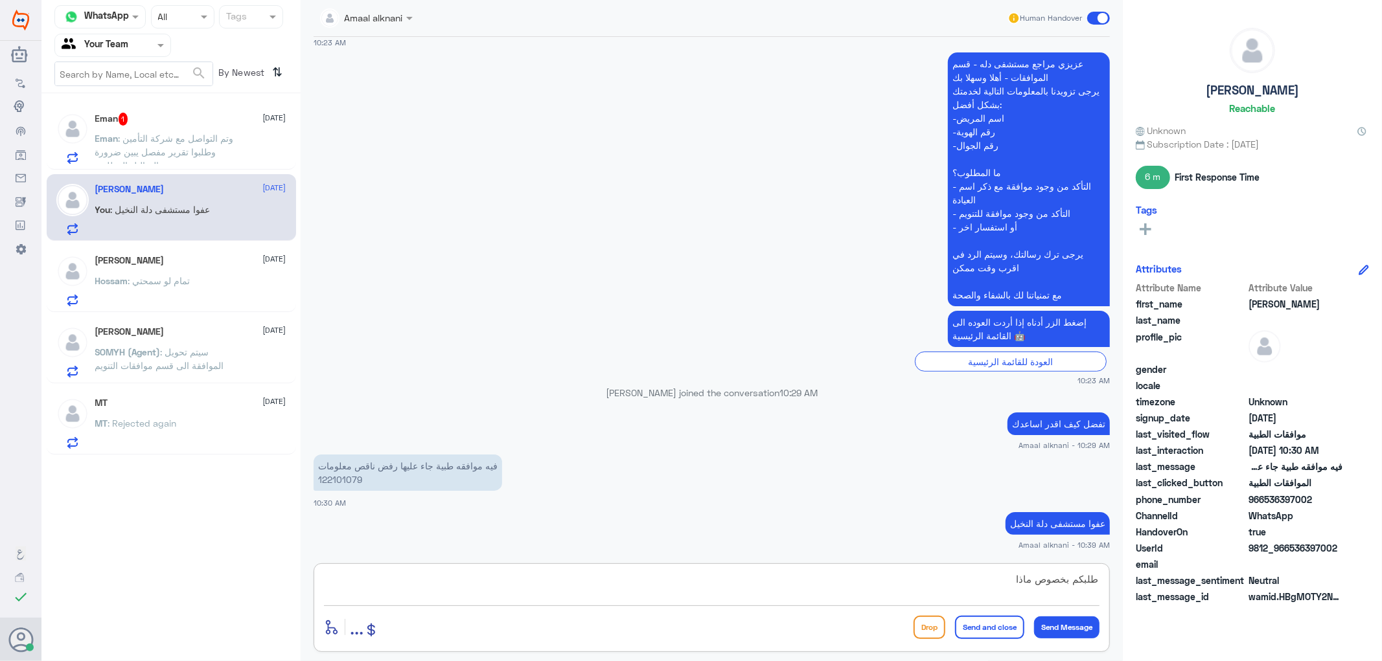
type textarea "طلبكم بخصوص ماذا ؟"
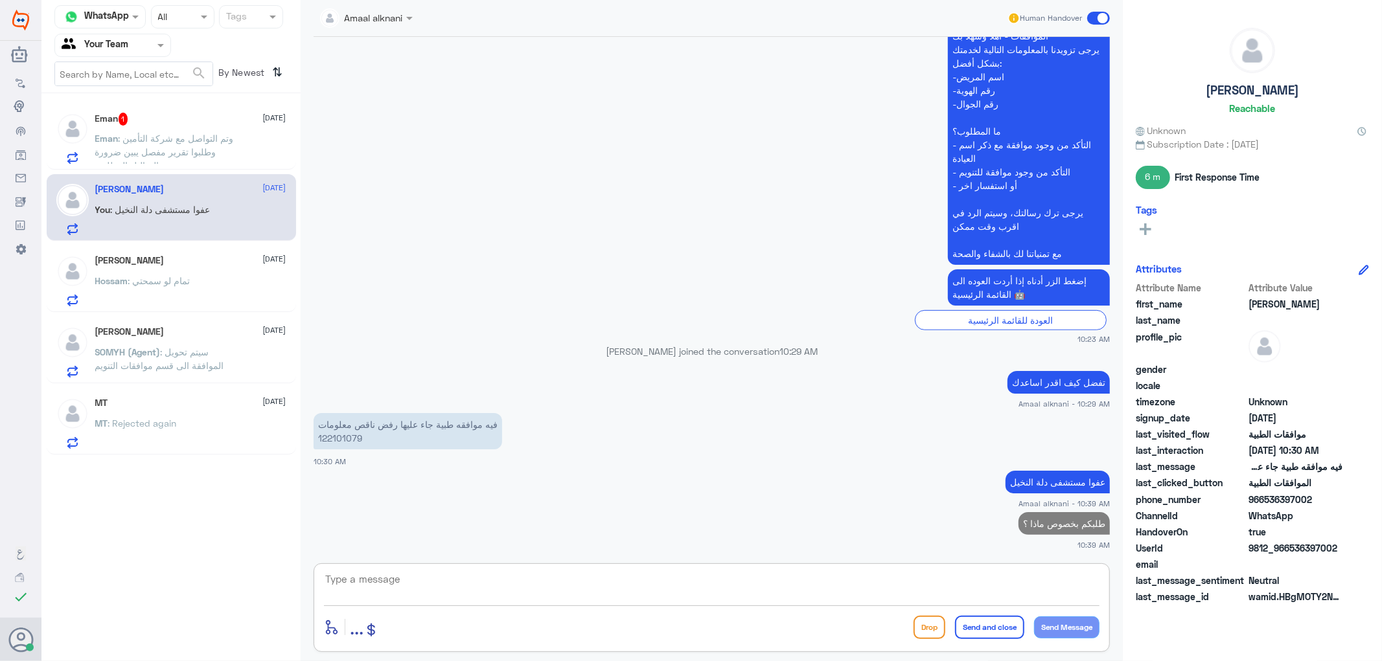
click at [180, 139] on span ": وتم التواصل مع شركة التأمين وطلبوا تقرير مفصل يبين ضرورة التحاليل المطلوبة" at bounding box center [164, 152] width 139 height 38
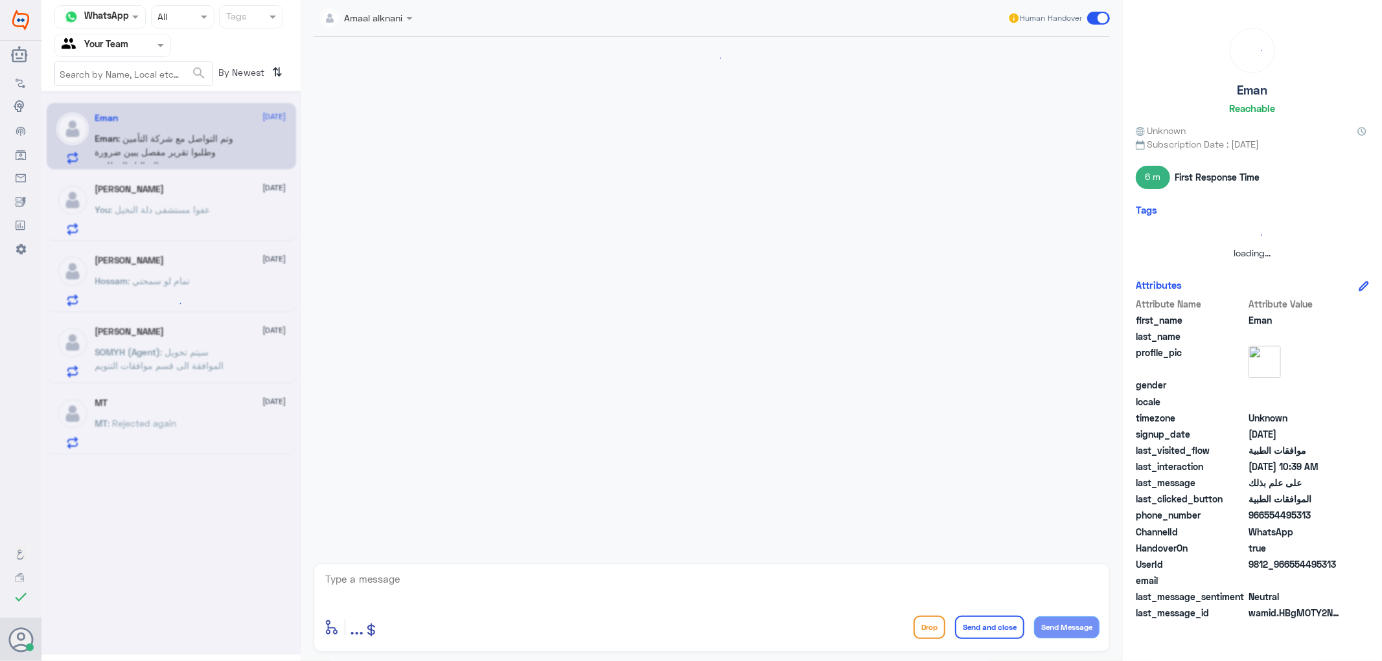
scroll to position [851, 0]
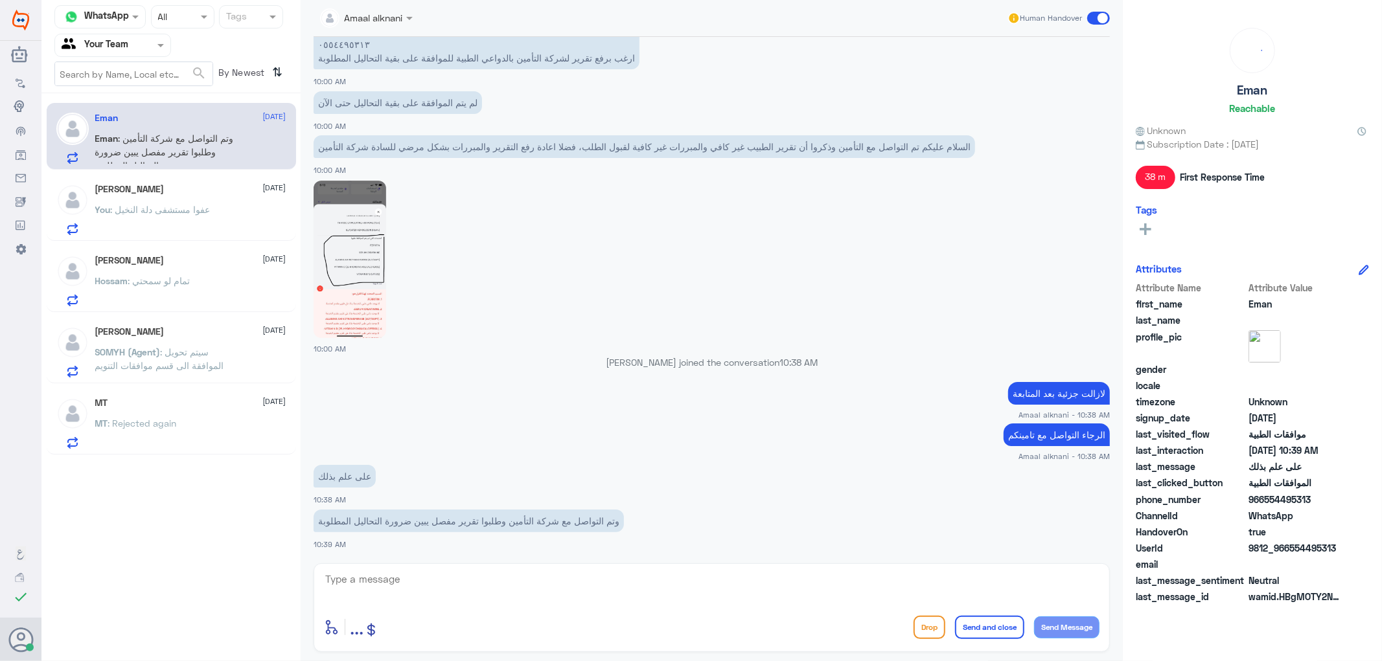
click at [478, 577] on textarea at bounding box center [711, 587] width 775 height 32
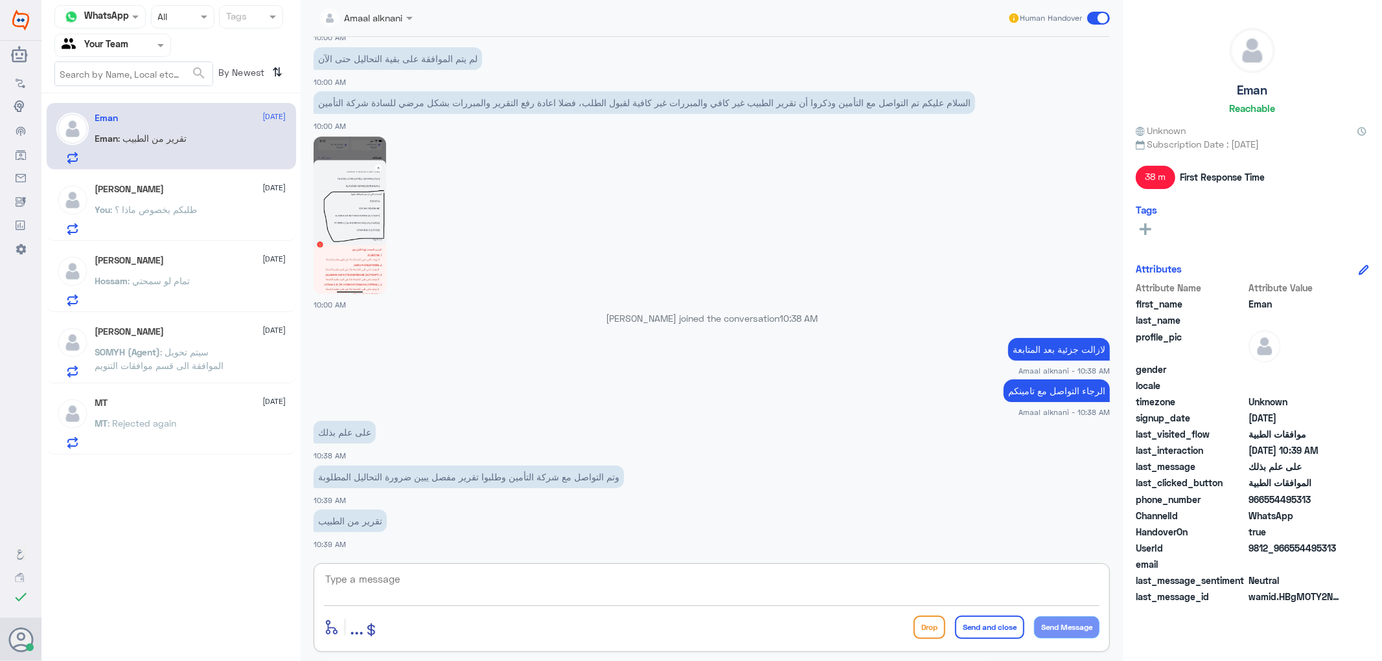
click at [478, 577] on textarea at bounding box center [711, 587] width 775 height 32
type textarea "ا"
type textarea "الرجاء معاودة طبيبكم او التواصل مع[PERSON_NAME]"
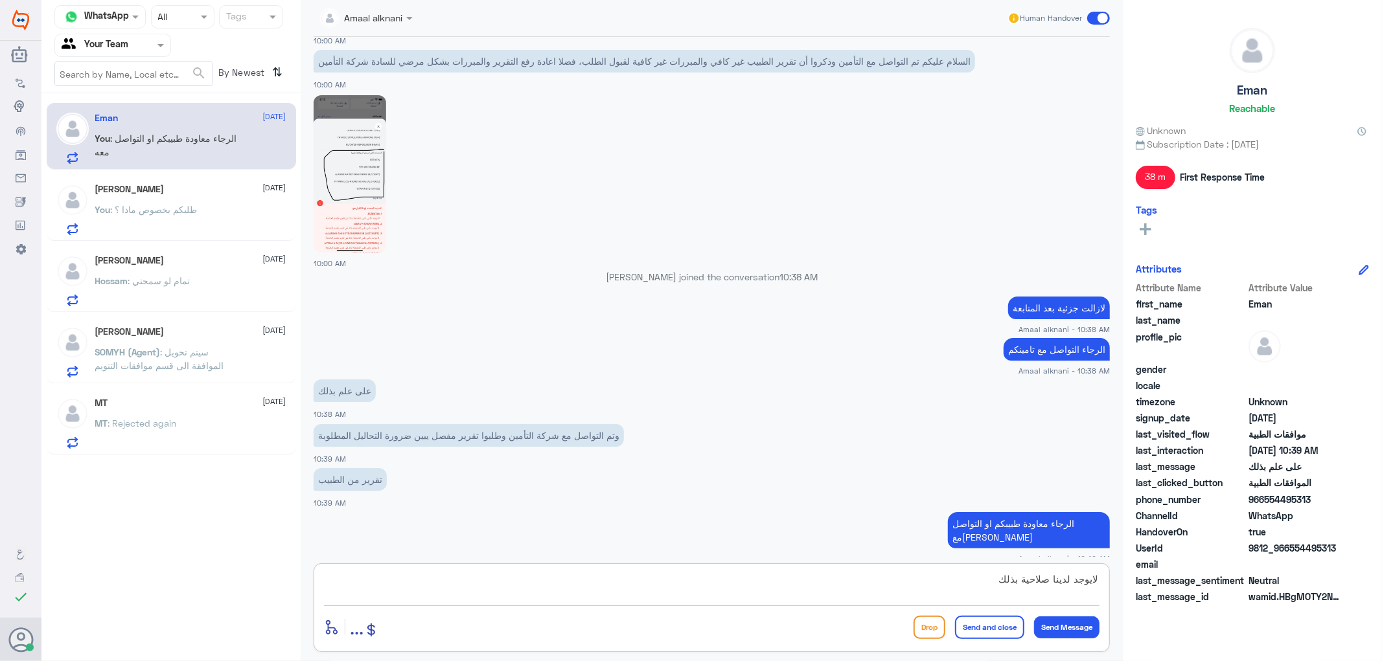
type textarea "لايوجد لدينا صلاحية بذلك"
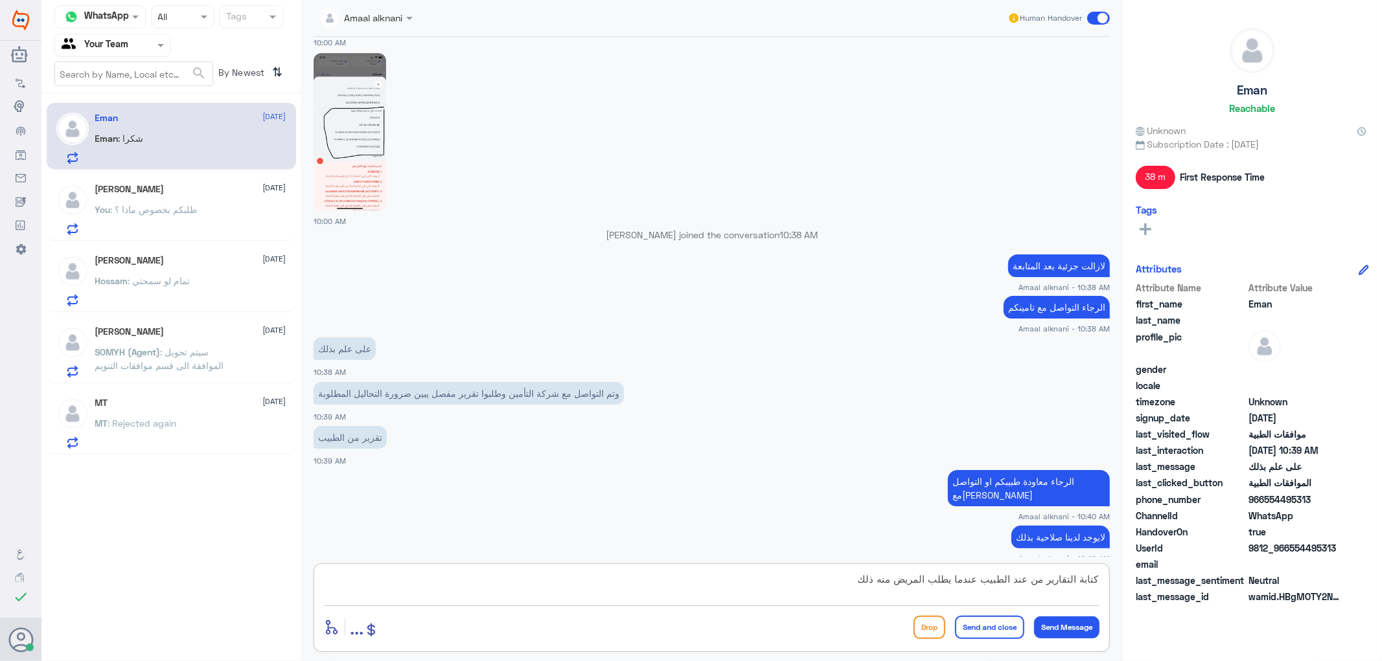
scroll to position [1024, 0]
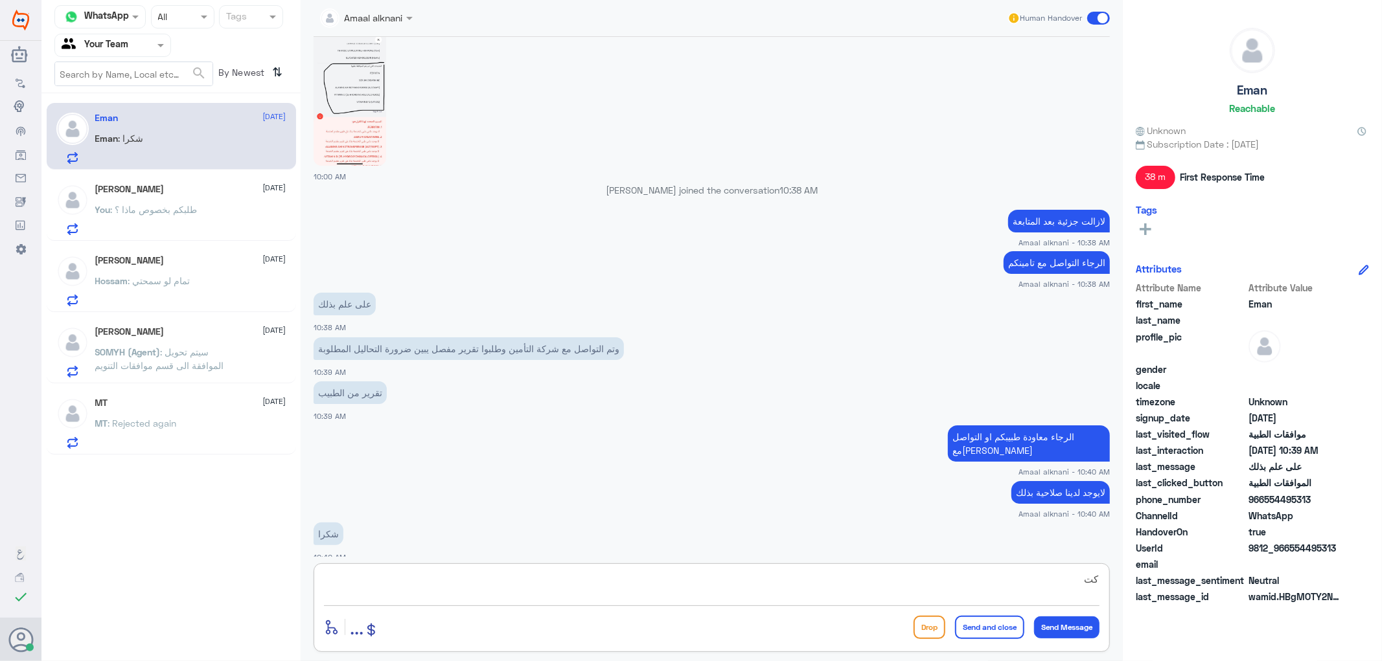
type textarea "ك"
type textarea "قدامكم العافية"
click at [998, 626] on button "Send and close" at bounding box center [989, 627] width 69 height 23
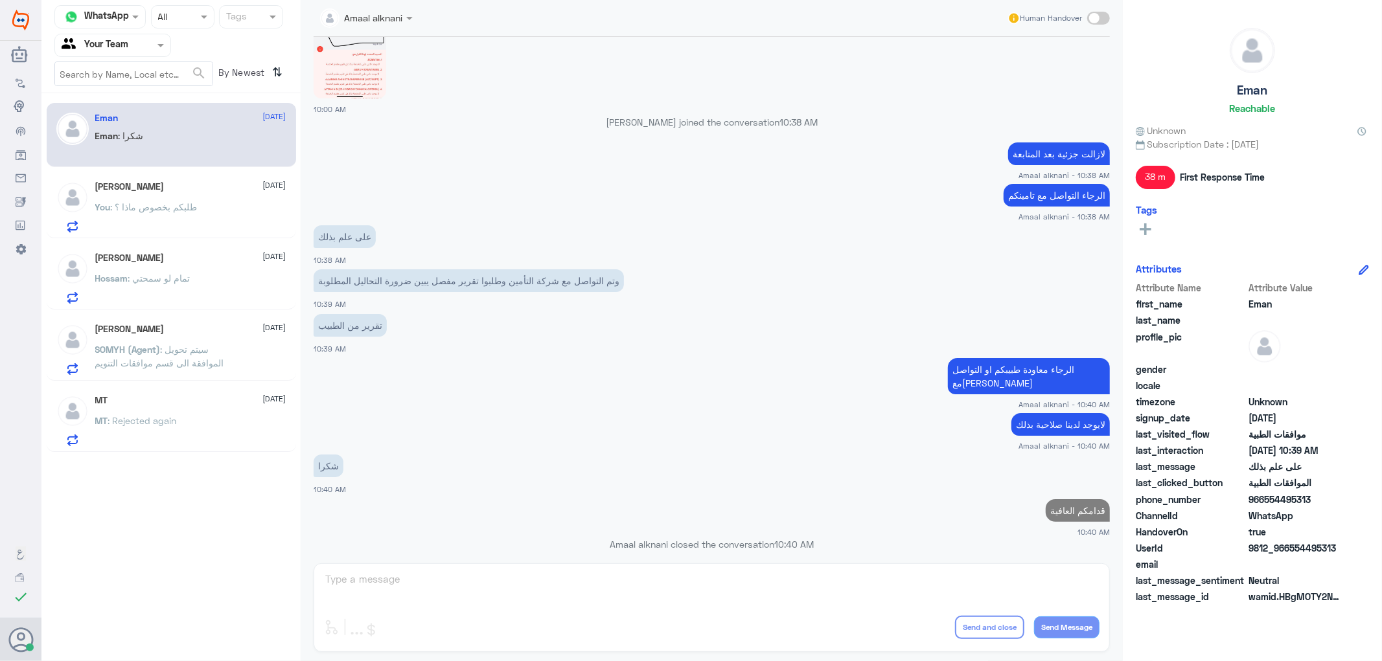
scroll to position [1061, 0]
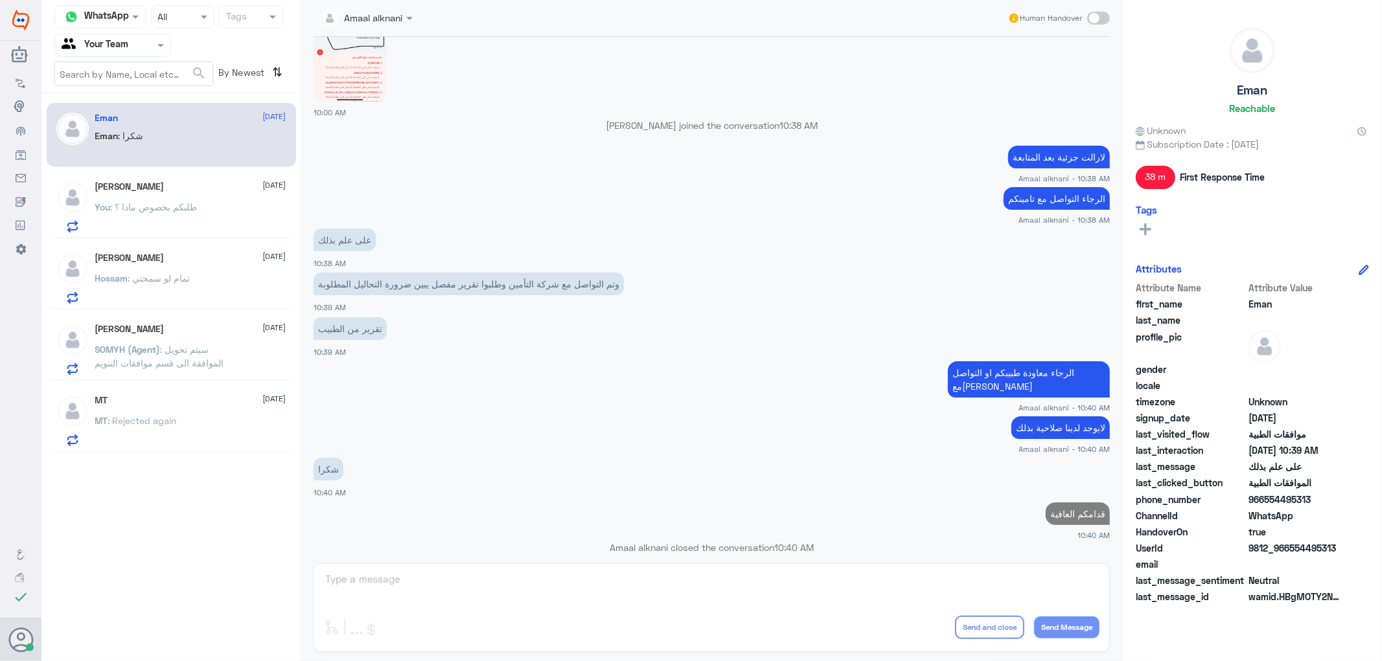
click at [203, 371] on p "SOMYH (Agent) : سيتم تحويل الموافقة الى قسم موافقات التنويم" at bounding box center [168, 359] width 146 height 32
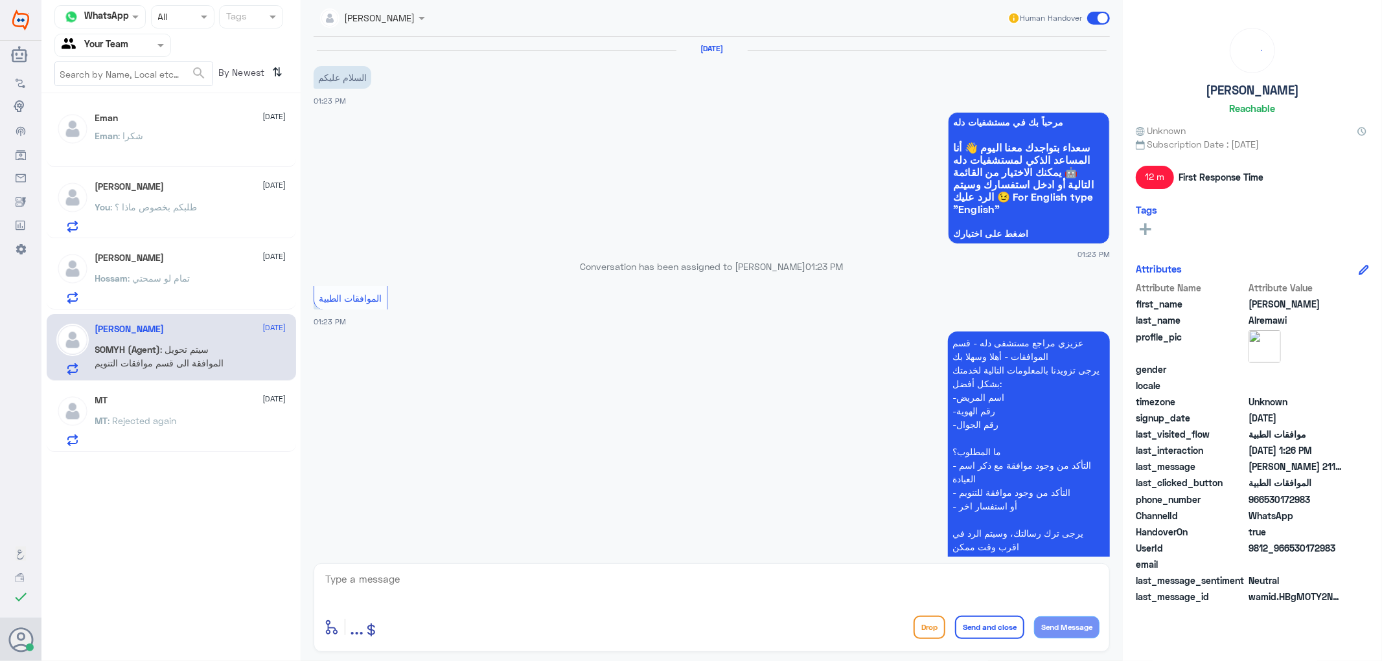
scroll to position [279, 0]
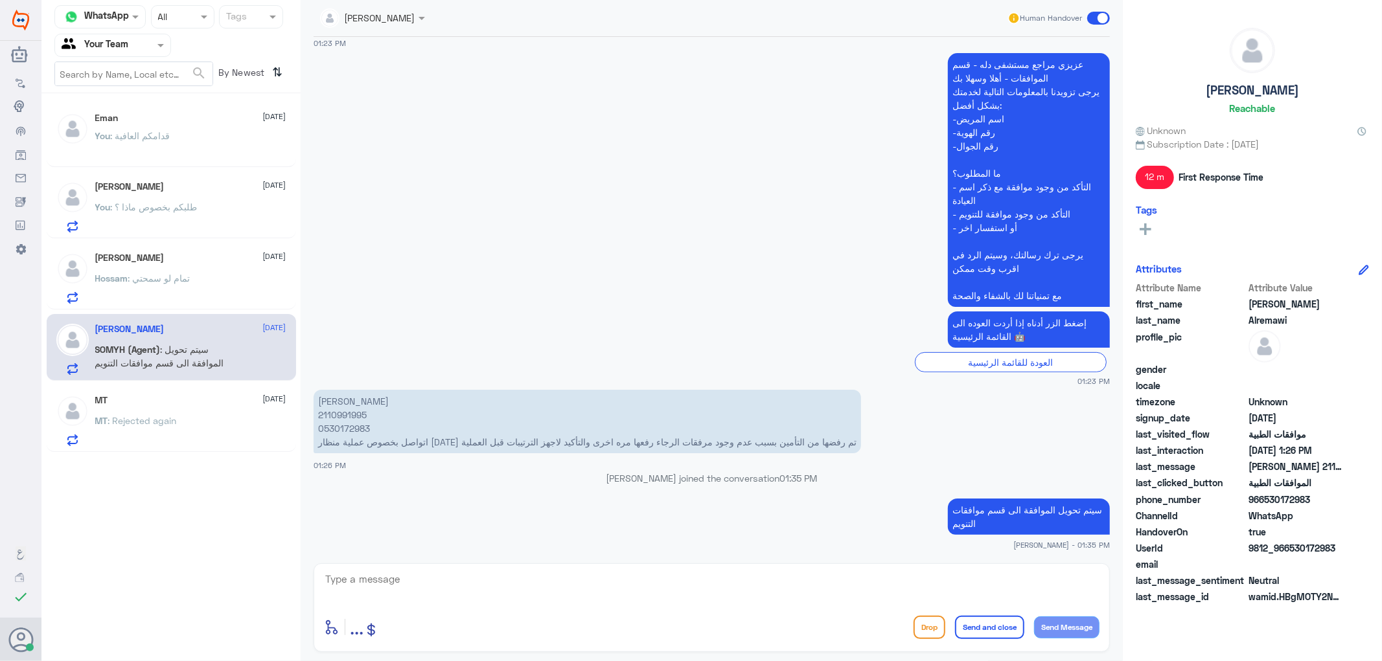
click at [108, 409] on div "MT [DATE] MT : Rejected again" at bounding box center [190, 420] width 191 height 51
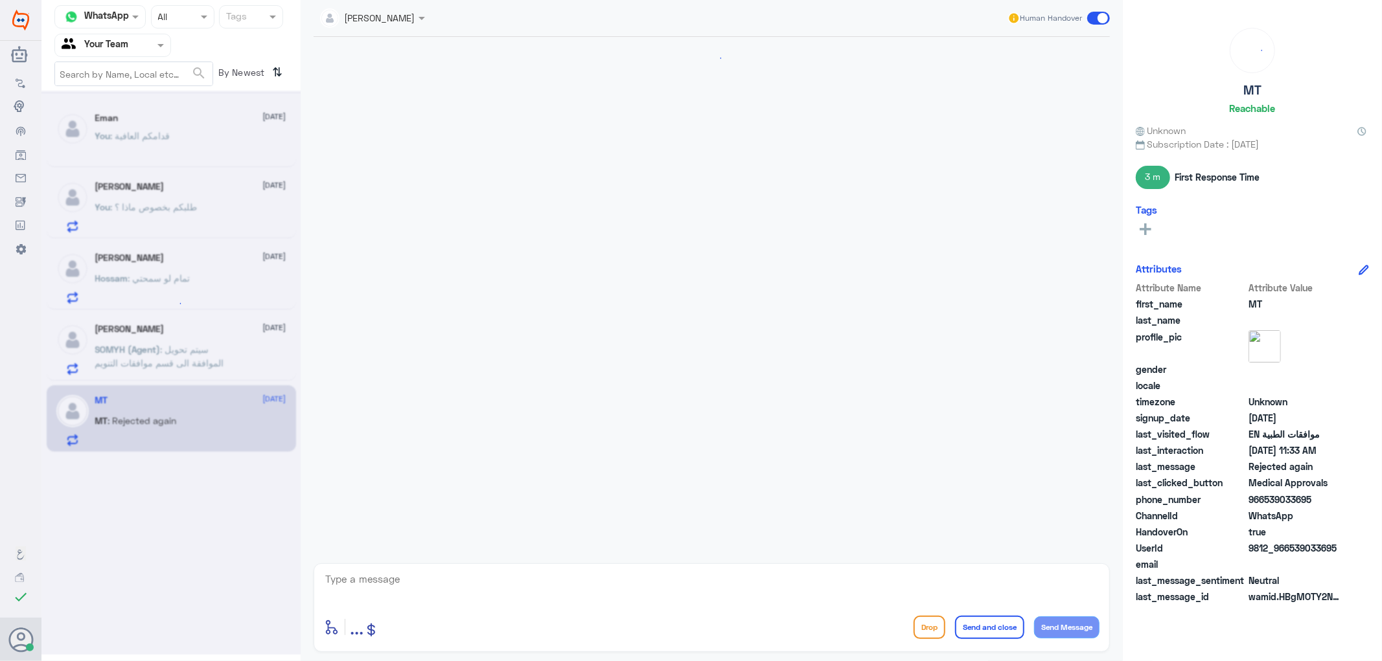
scroll to position [636, 0]
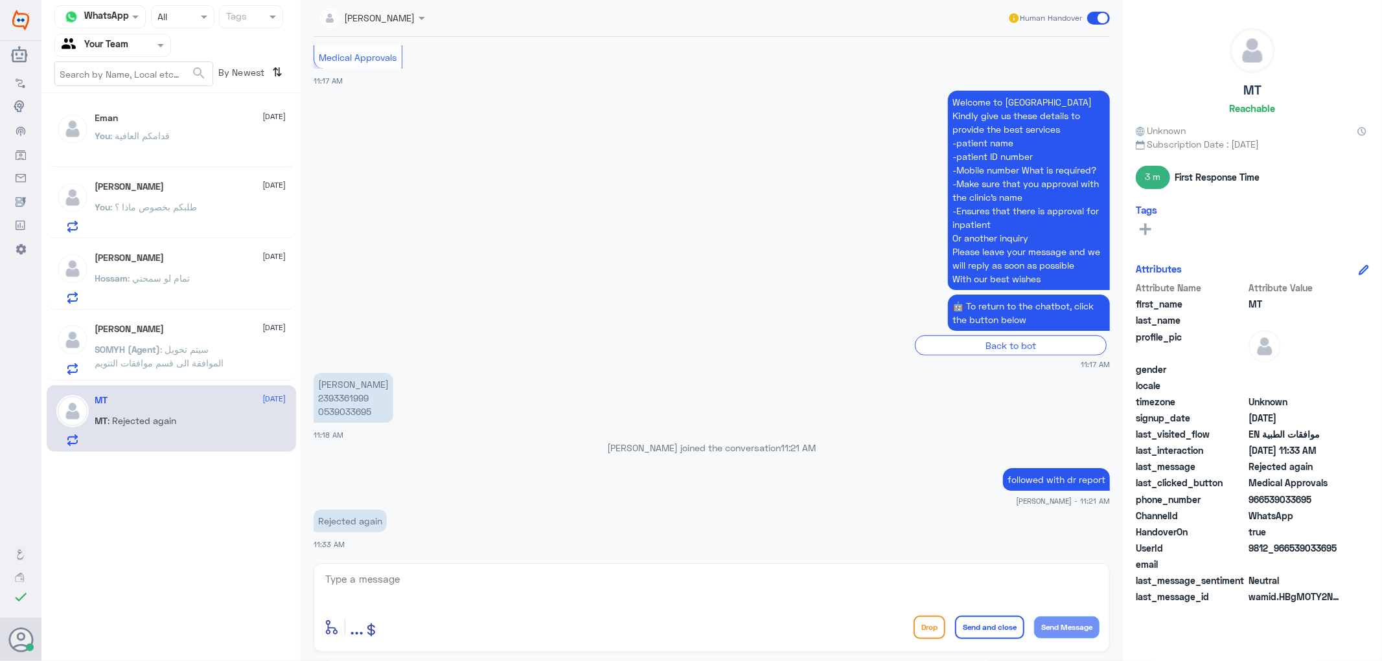
click at [426, 584] on textarea at bounding box center [711, 587] width 775 height 32
click at [177, 152] on div "You : قدامكم العافية" at bounding box center [190, 146] width 191 height 29
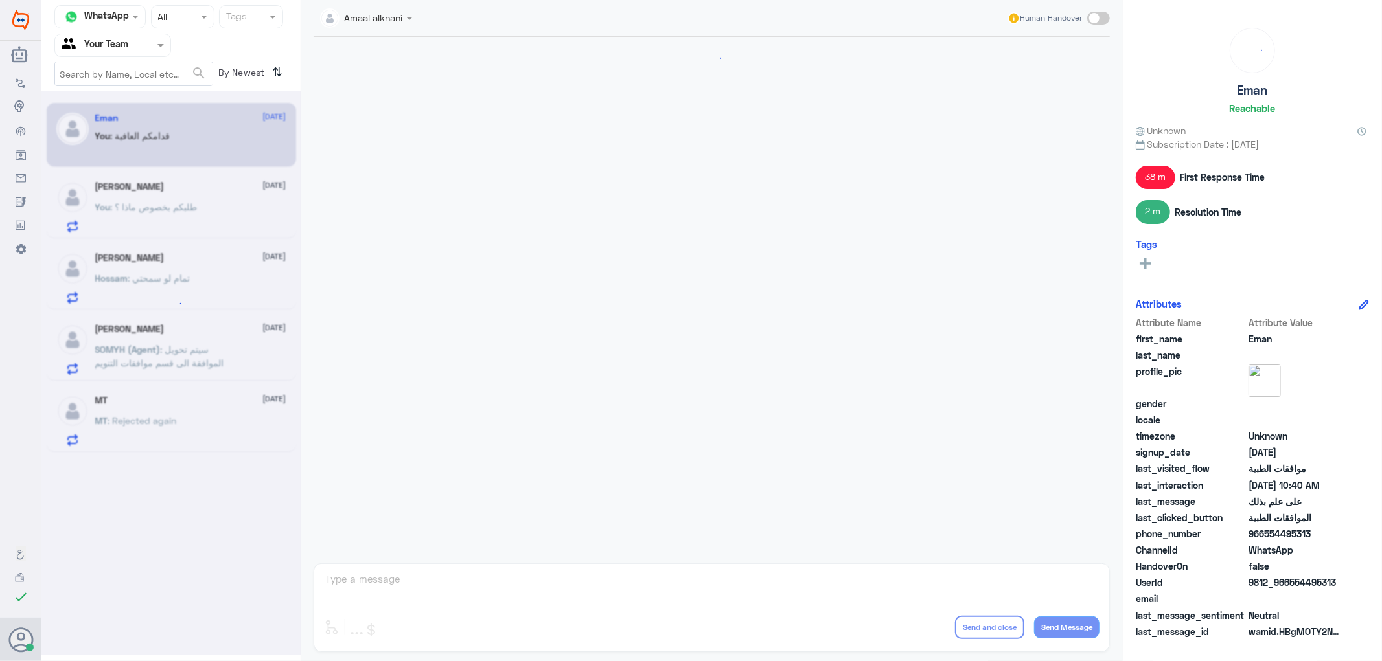
scroll to position [856, 0]
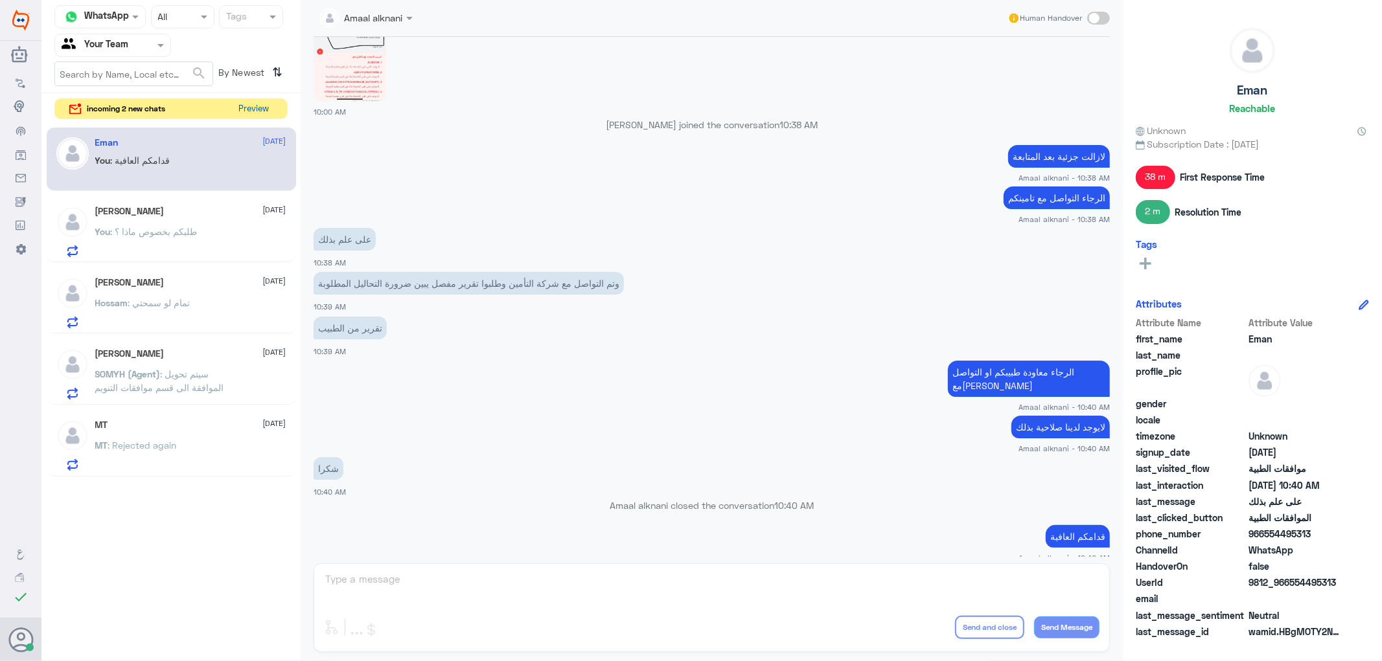
click at [256, 108] on button "Preview" at bounding box center [254, 109] width 40 height 20
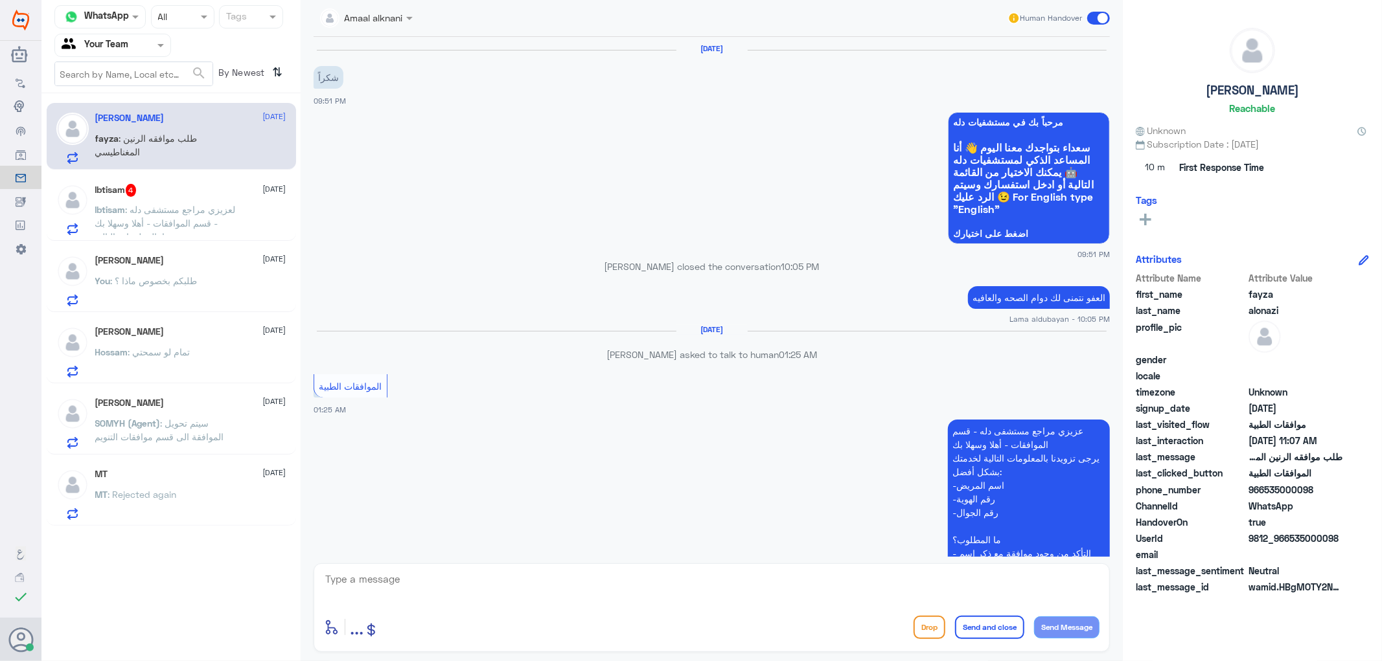
scroll to position [1224, 0]
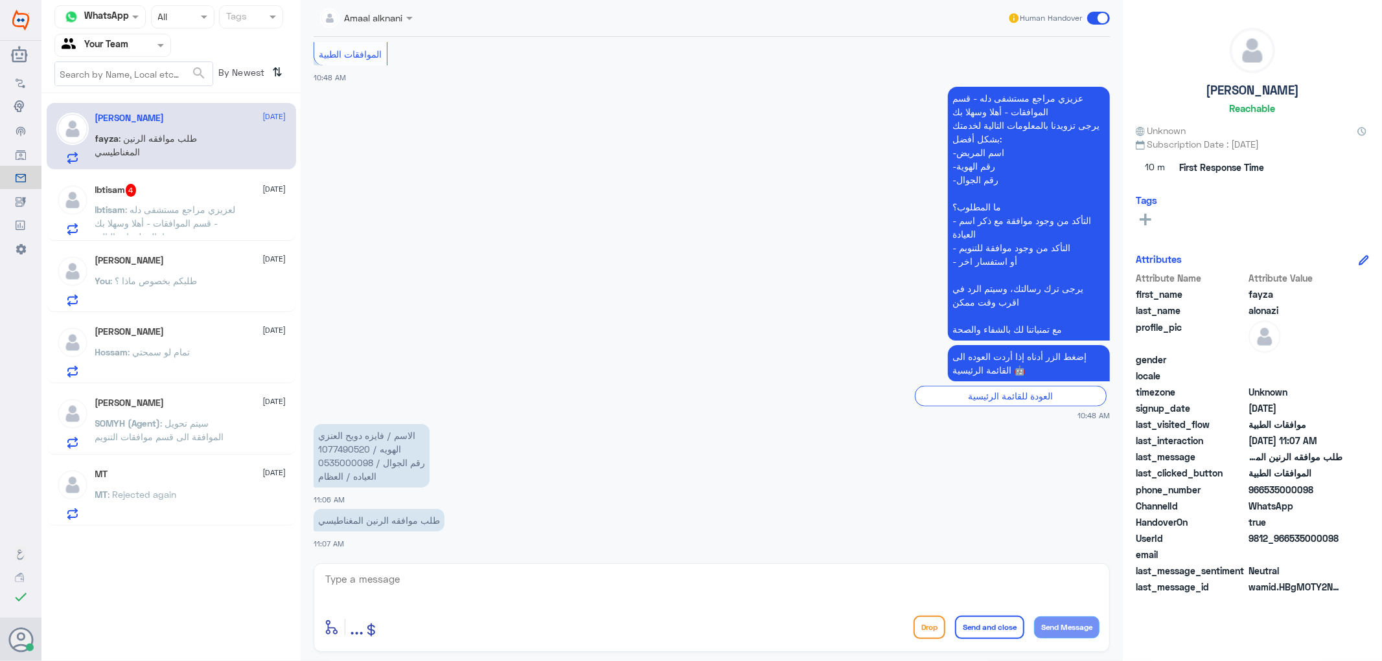
click at [353, 465] on p "الاسم / فايزه دويح العنزي الهويه / 1077490520 رقم الجوال / 0535000098 العياده /…" at bounding box center [372, 455] width 116 height 63
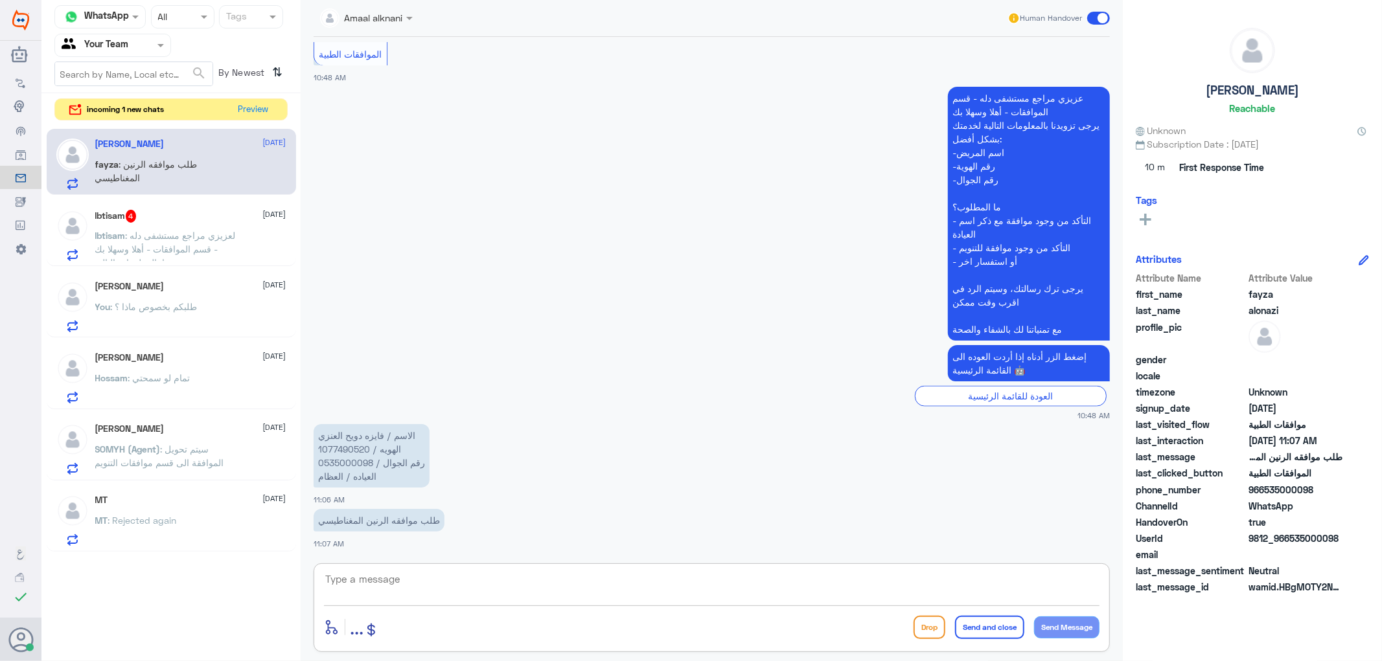
click at [394, 587] on textarea at bounding box center [711, 587] width 775 height 32
type textarea "هل اجريتم عمليات سابقة نفس الحاله ؟"
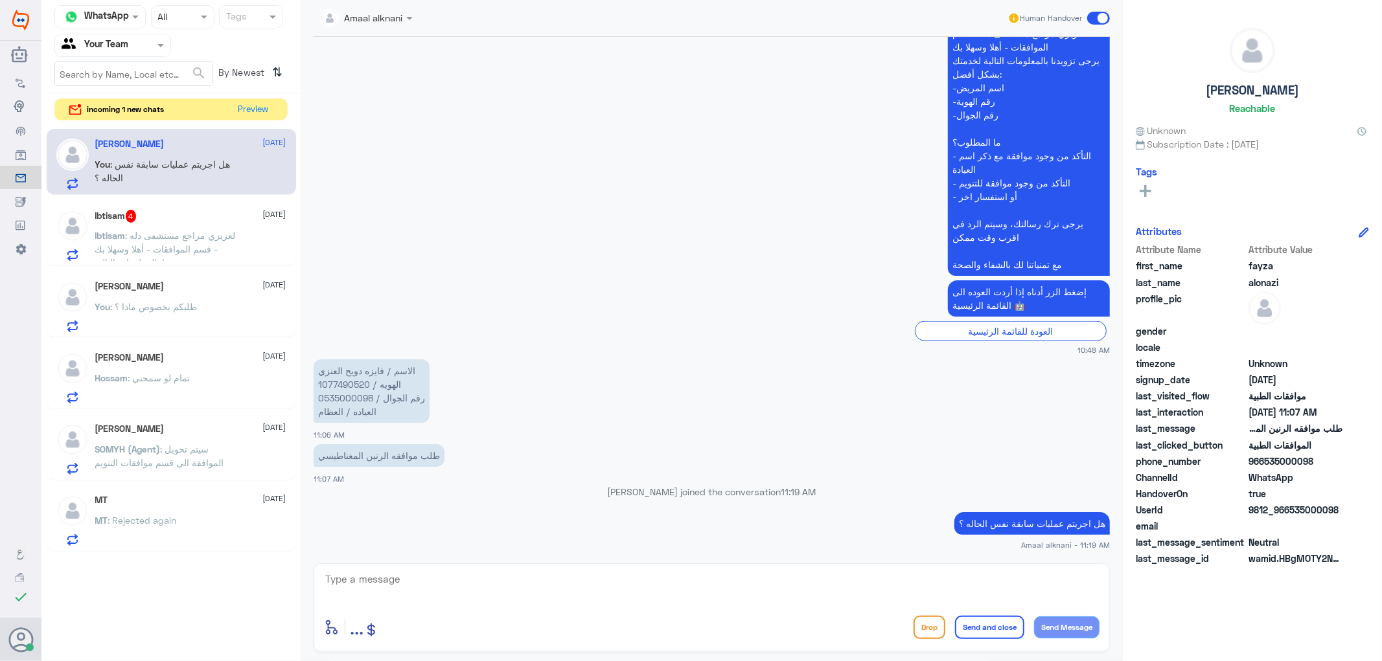
click at [198, 235] on span ": لعزيزي مراجع مستشفى دله - قسم الموافقات - أهلا وسهلا بك يرجى تزويدنا بالمعلوم…" at bounding box center [166, 324] width 143 height 188
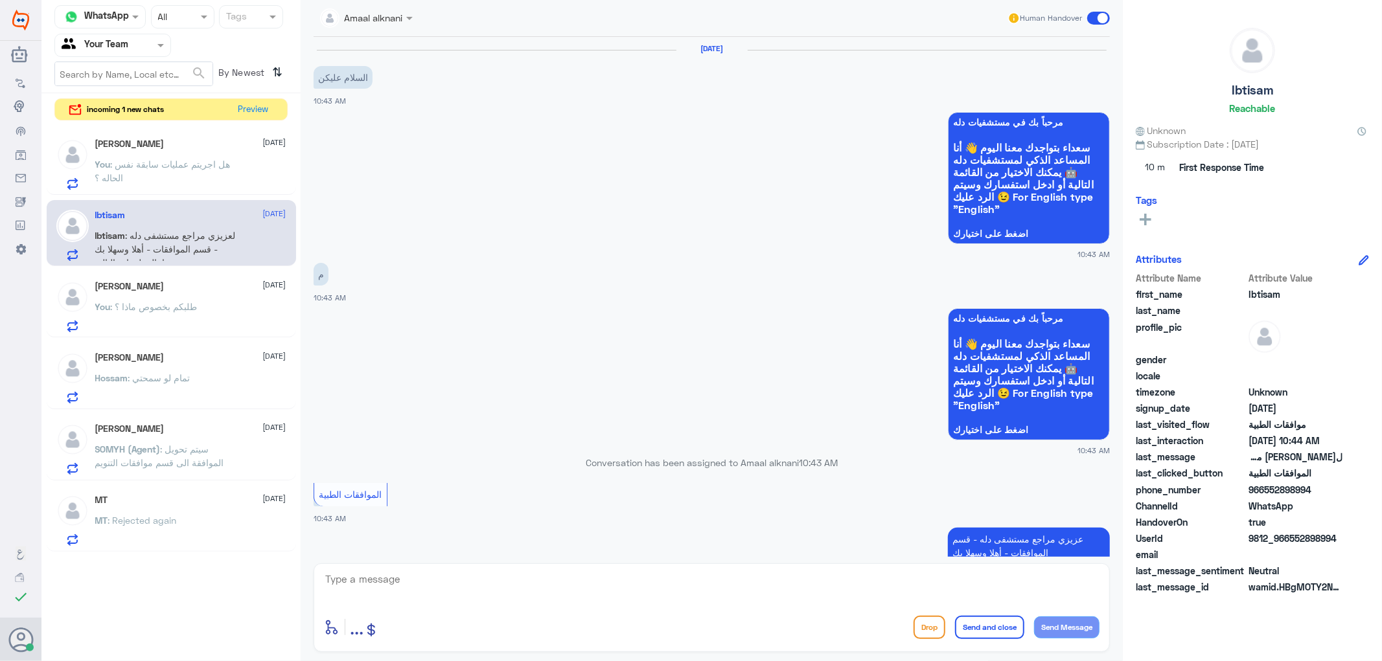
scroll to position [533, 0]
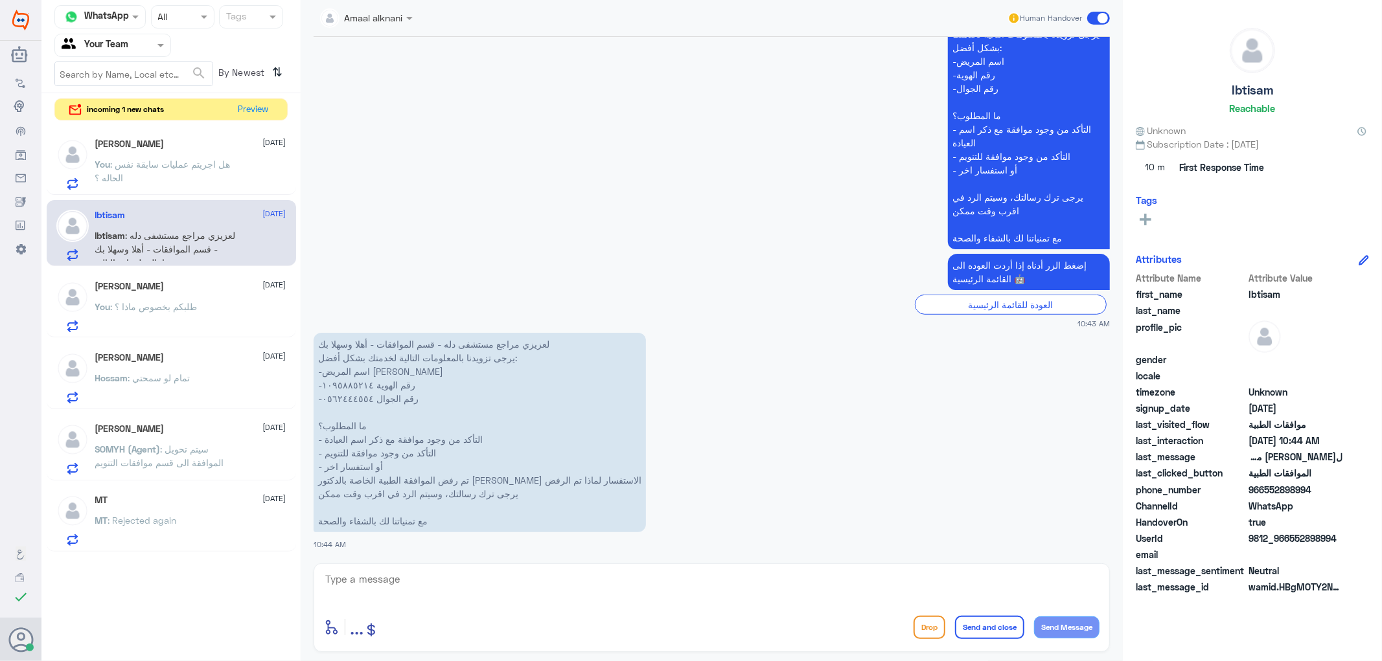
click at [410, 562] on div "Amaal alknani Human Handover [DATE] السلام عليكن 10:43 AM مرحباً بك في مستشفيات…" at bounding box center [712, 332] width 822 height 665
click at [399, 580] on textarea at bounding box center [711, 587] width 775 height 32
type textarea "0562444554"
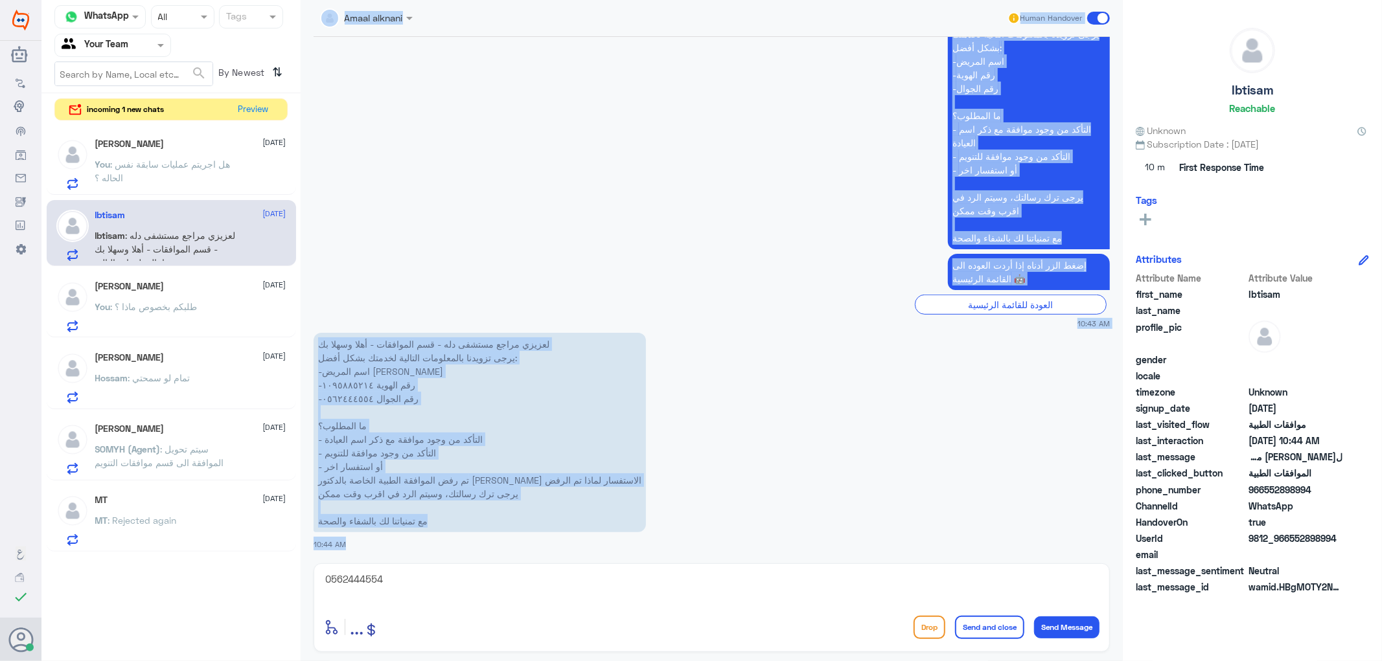
drag, startPoint x: 402, startPoint y: 568, endPoint x: 402, endPoint y: 605, distance: 37.6
click at [273, 575] on div "Channel WhatsApp Status × All Tags Agent Filter Your Team search By Newest ⇅ in…" at bounding box center [711, 332] width 1340 height 665
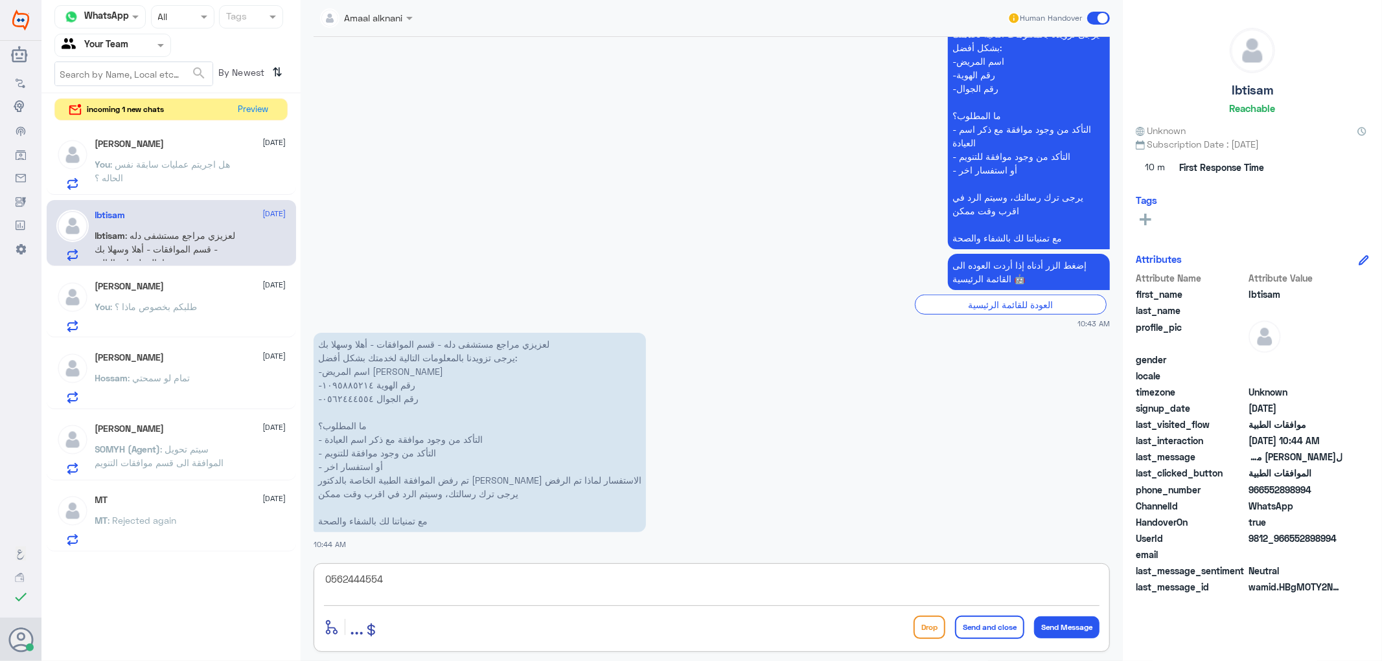
drag, startPoint x: 411, startPoint y: 582, endPoint x: 227, endPoint y: 570, distance: 185.0
click at [228, 570] on div "Channel WhatsApp Status × All Tags Agent Filter Your Team search By Newest ⇅ in…" at bounding box center [711, 332] width 1340 height 665
click at [139, 175] on p "You : هل اجريتم عمليات سابقة نفس الحاله ؟" at bounding box center [168, 173] width 146 height 32
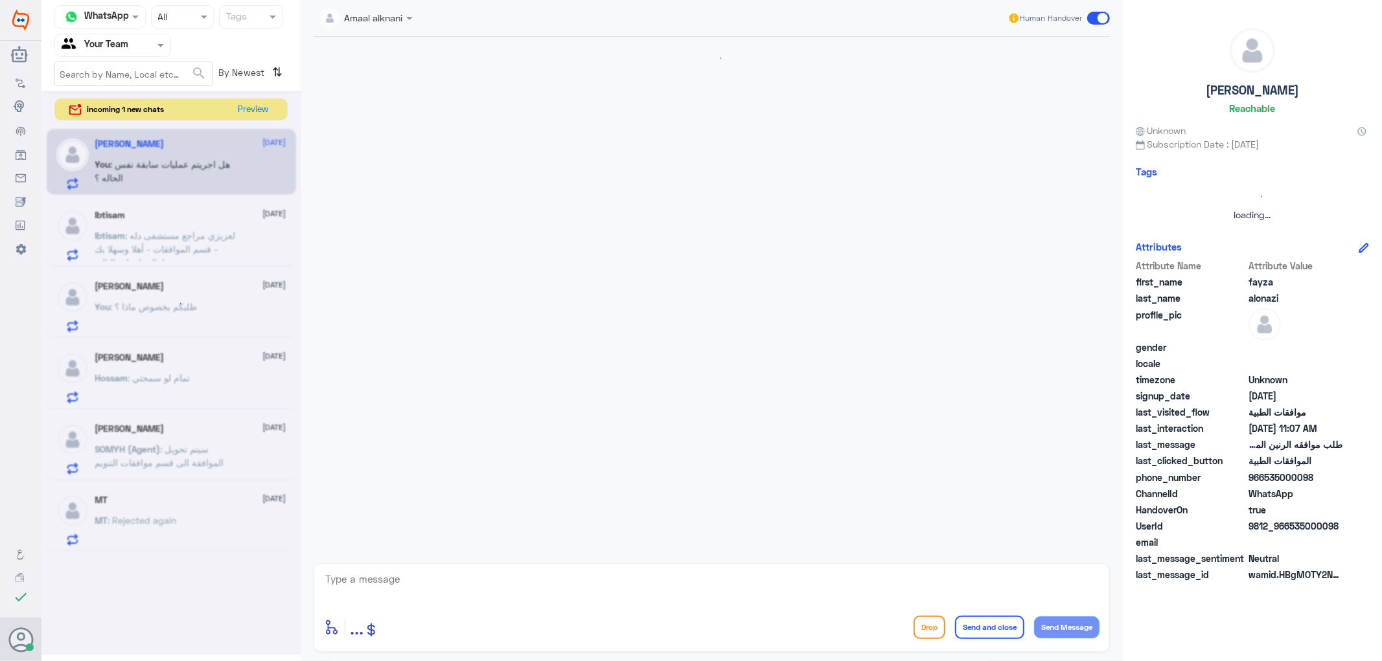
scroll to position [1096, 0]
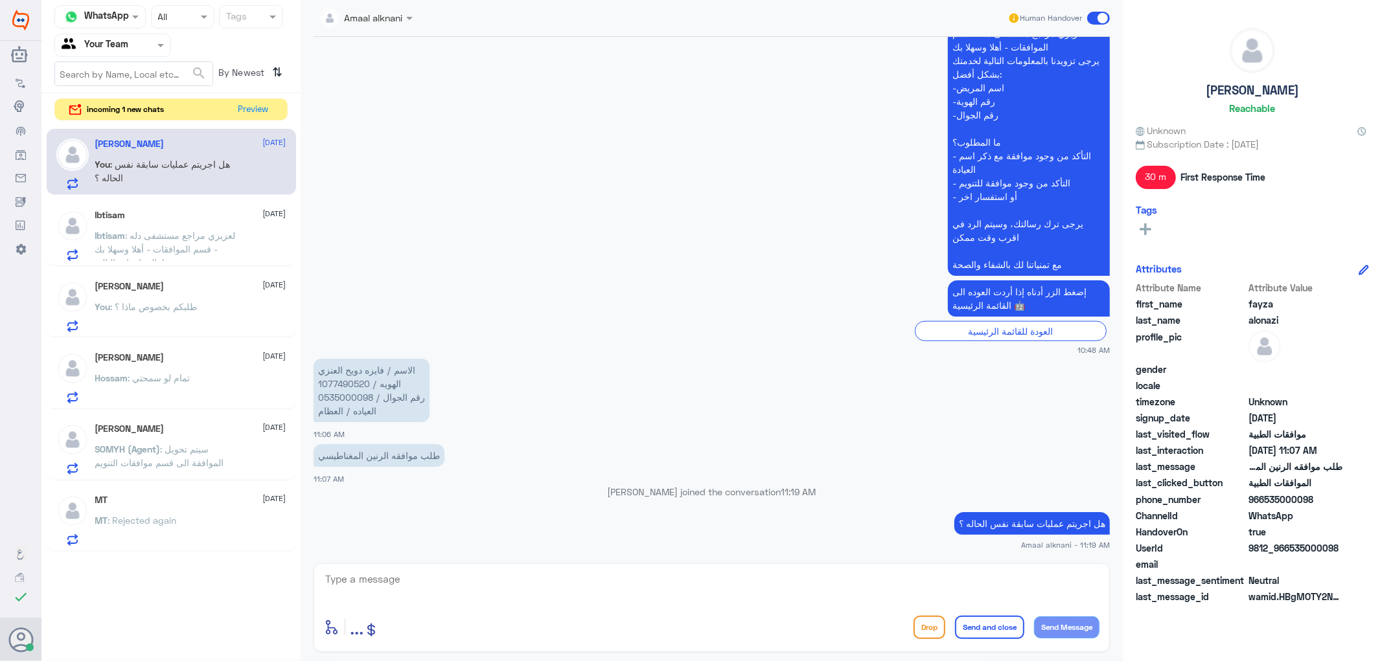
click at [350, 398] on p "الاسم / فايزه دويح العنزي الهويه / 1077490520 رقم الجوال / 0535000098 العياده /…" at bounding box center [372, 390] width 116 height 63
click at [184, 249] on span ": لعزيزي مراجع مستشفى دله - قسم الموافقات - أهلا وسهلا بك يرجى تزويدنا بالمعلوم…" at bounding box center [166, 324] width 143 height 188
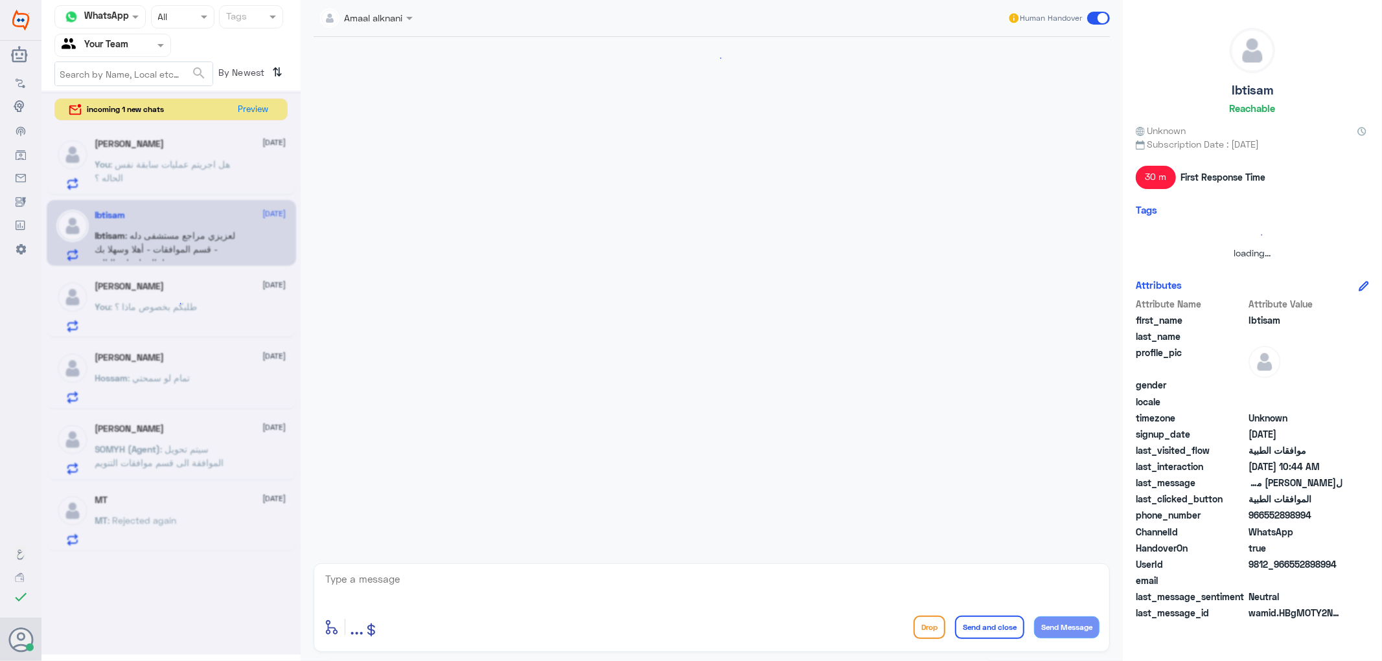
scroll to position [533, 0]
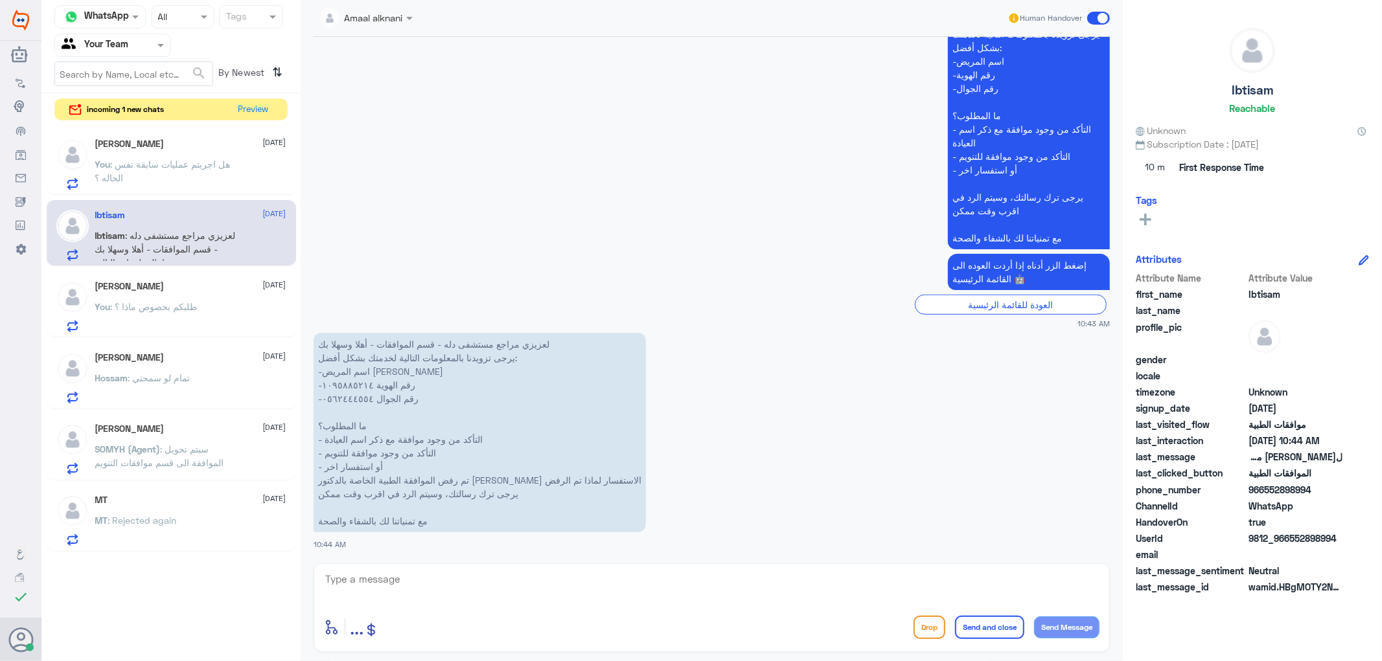
click at [187, 162] on span ": هل اجريتم عمليات سابقة نفس الحاله ؟" at bounding box center [162, 171] width 135 height 25
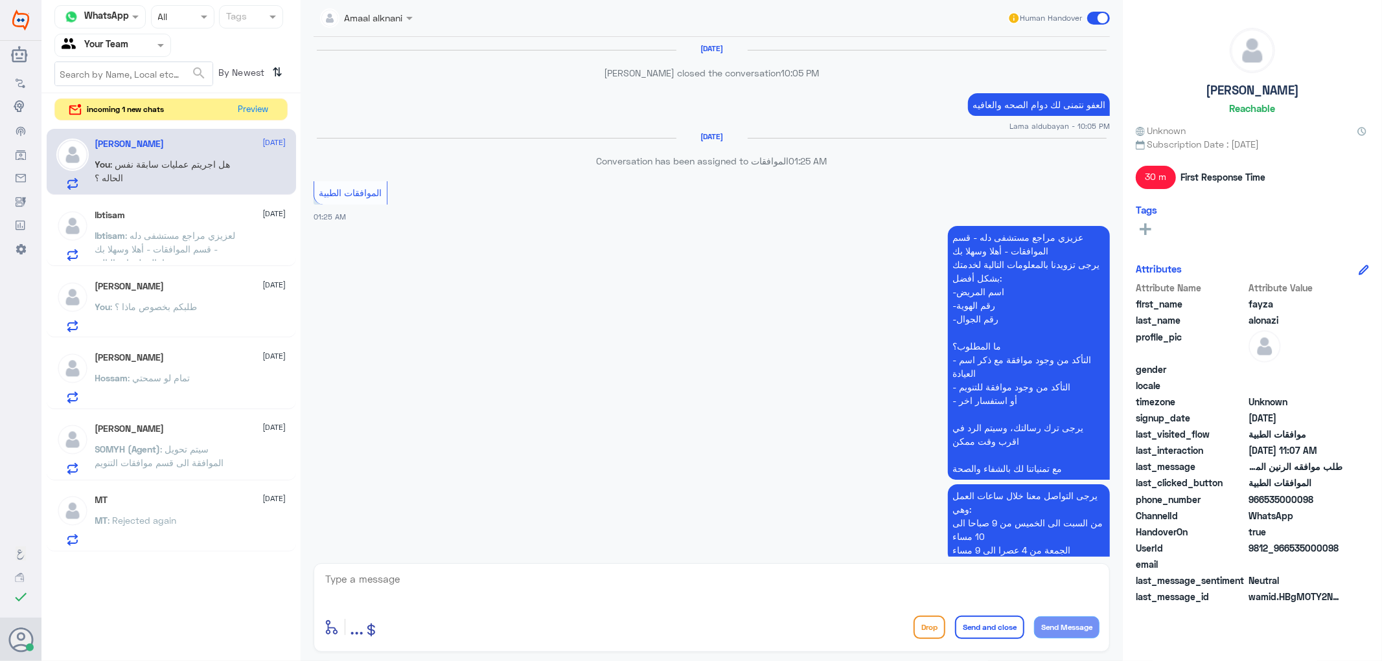
scroll to position [1096, 0]
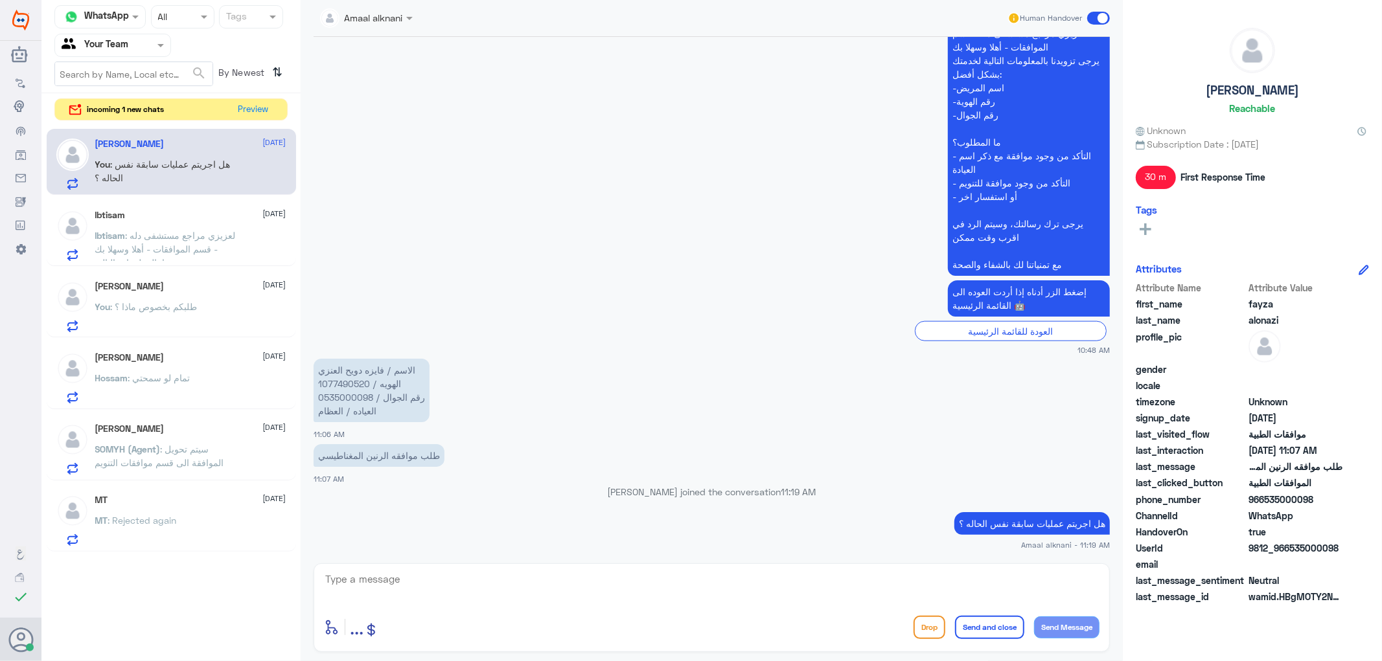
click at [464, 580] on textarea at bounding box center [711, 587] width 775 height 32
type textarea "تم تحويل طلبكم لطبيب الموافقات لمتابعته"
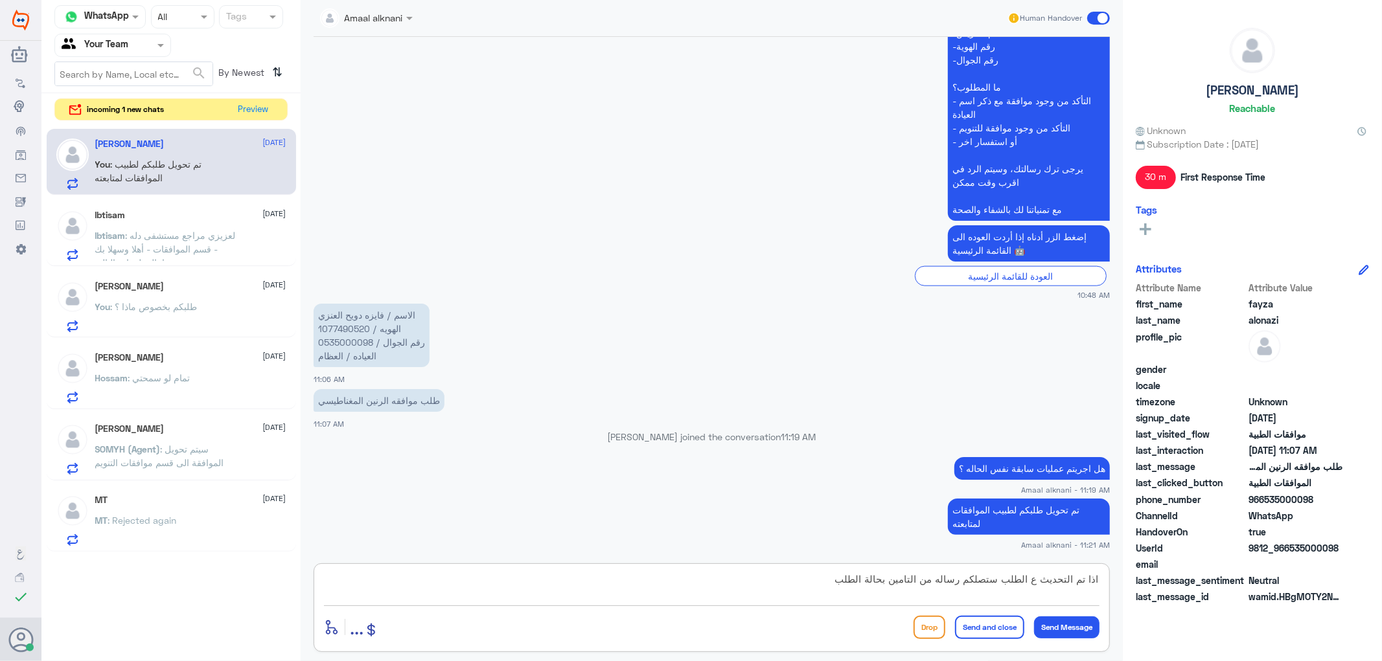
type textarea "اذا تم التحديث ع الطلب ستصلكم رساله من التامين بحالة الطلب"
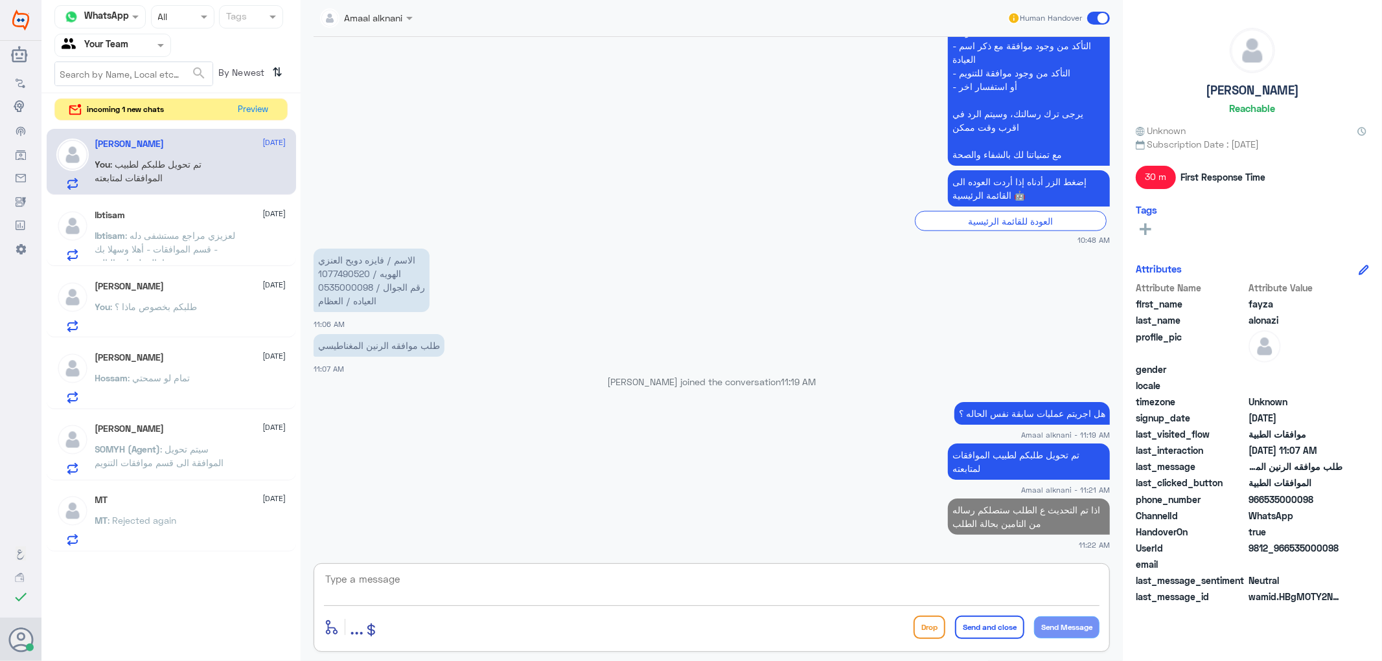
click at [158, 255] on p "Ibtisam : لعزيزي مراجع مستشفى دله - قسم الموافقات - أهلا وسهلا بك يرجى تزويدنا …" at bounding box center [168, 245] width 146 height 32
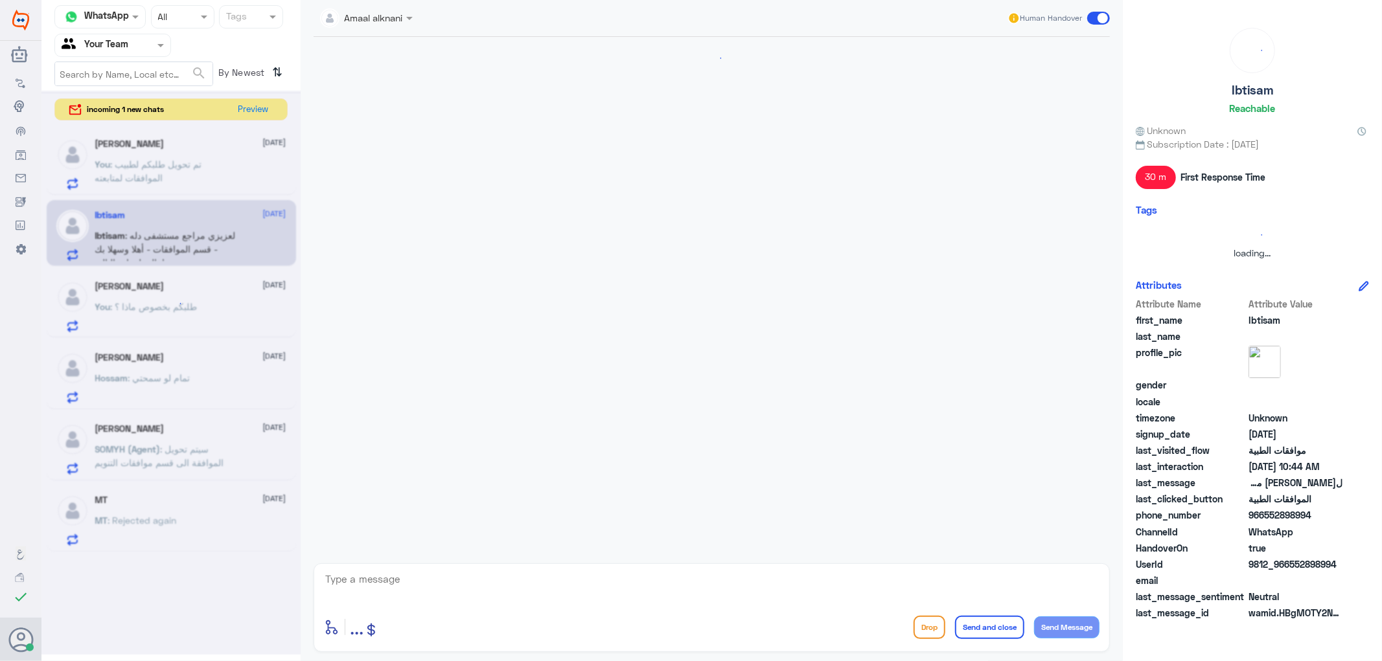
scroll to position [533, 0]
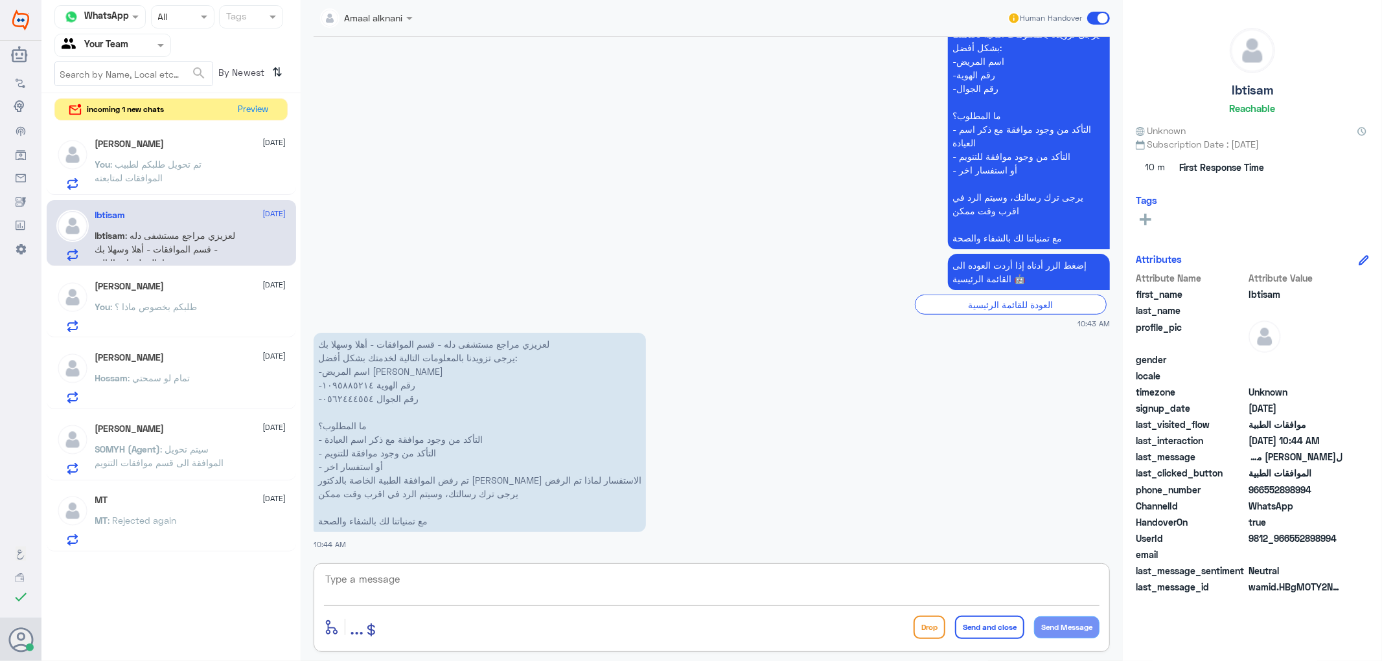
click at [430, 586] on textarea at bounding box center [711, 587] width 775 height 32
click at [351, 383] on p "ل[PERSON_NAME] مراجع مستشفى دله - قسم الموافقات - أهلا وسهلا بك يرجى تزويدنا با…" at bounding box center [480, 433] width 332 height 200
click at [413, 575] on textarea at bounding box center [711, 587] width 775 height 32
type textarea "1095885214"
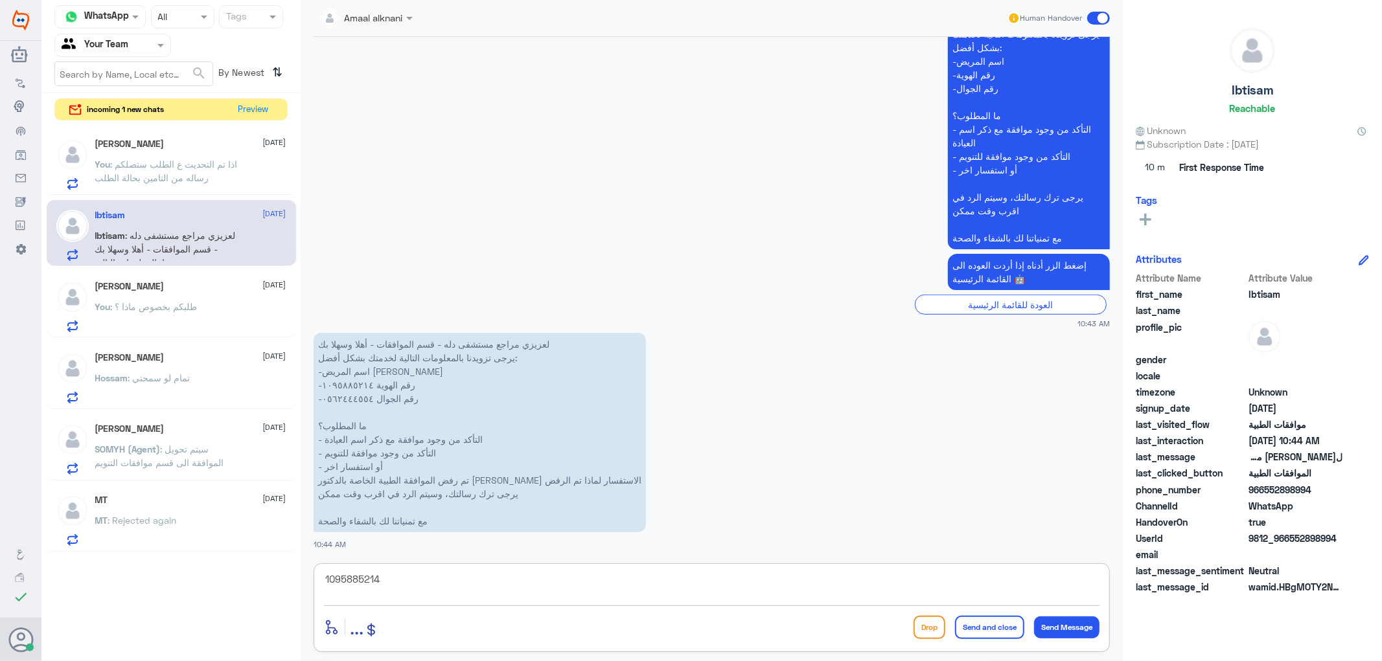
drag, startPoint x: 398, startPoint y: 582, endPoint x: 225, endPoint y: 586, distance: 173.7
click at [225, 586] on div "Channel WhatsApp Status × All Tags Agent Filter Your Team search By Newest ⇅ in…" at bounding box center [711, 332] width 1340 height 665
click at [130, 312] on p "You : طلبكم بخصوص ماذا ؟" at bounding box center [146, 316] width 102 height 32
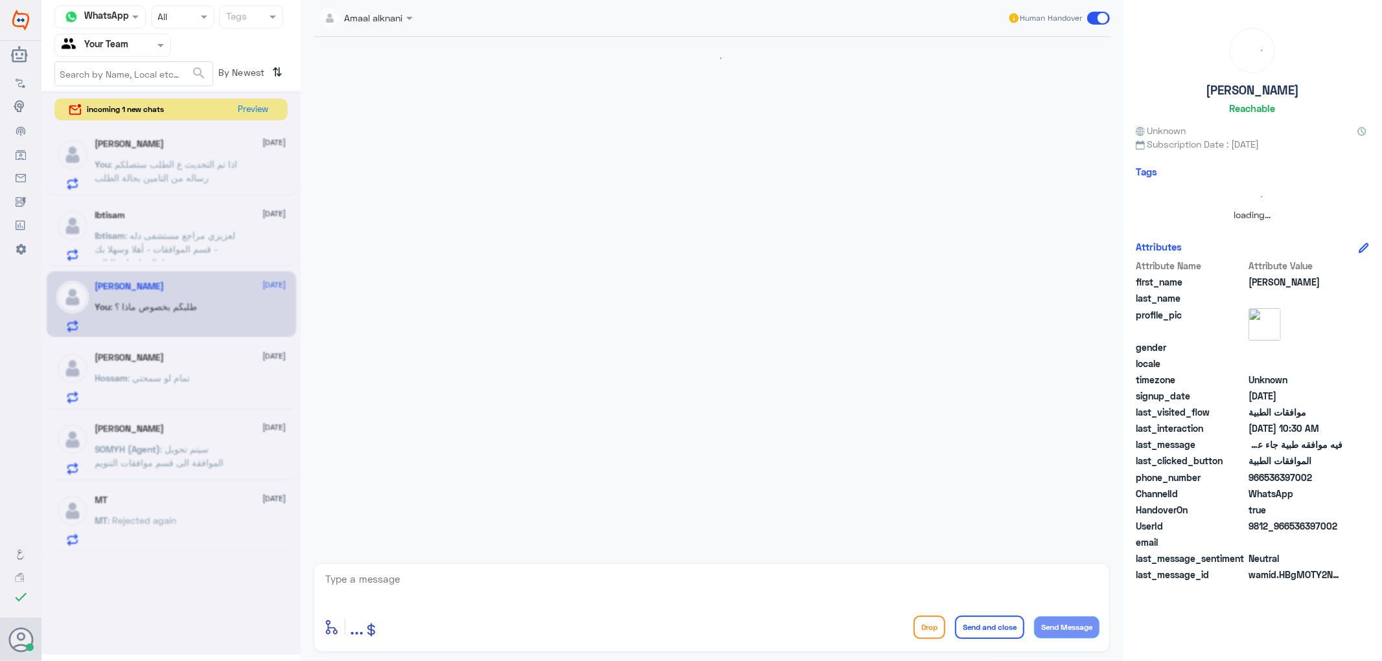
scroll to position [321, 0]
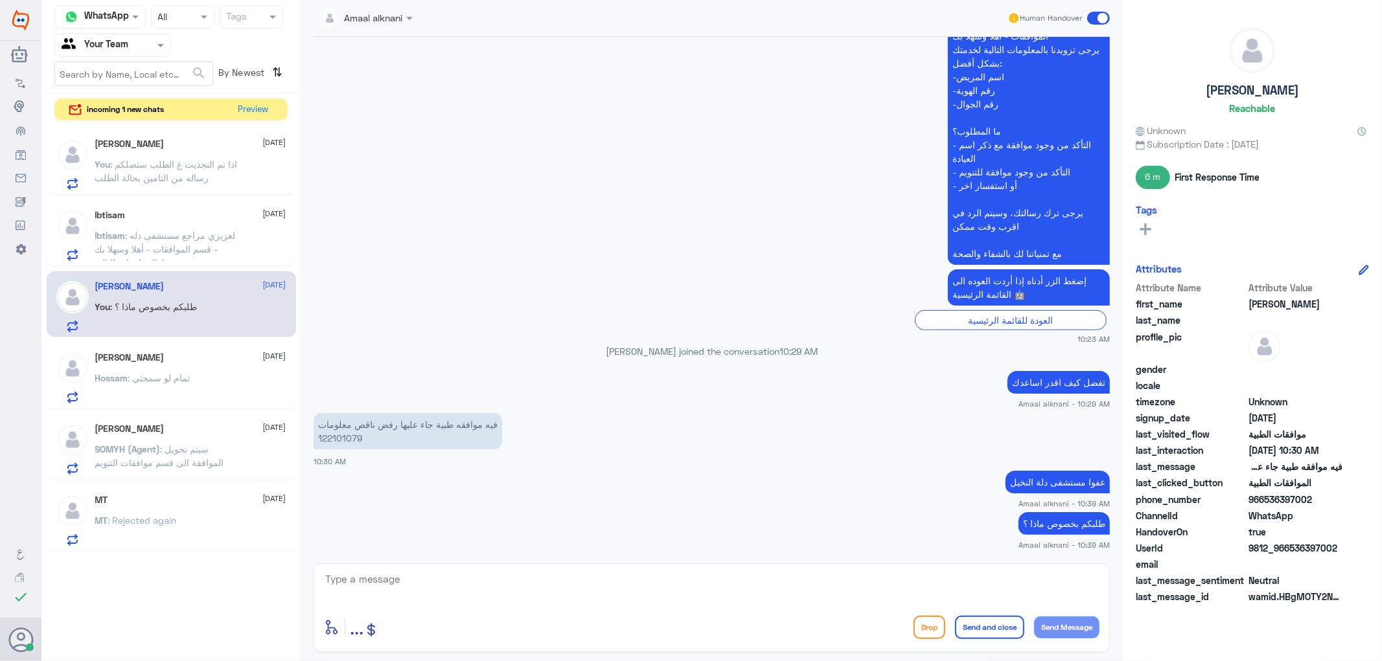
click at [162, 178] on span ": اذا تم التحديث ع الطلب ستصلكم رساله من التامين بحالة الطلب" at bounding box center [166, 171] width 143 height 25
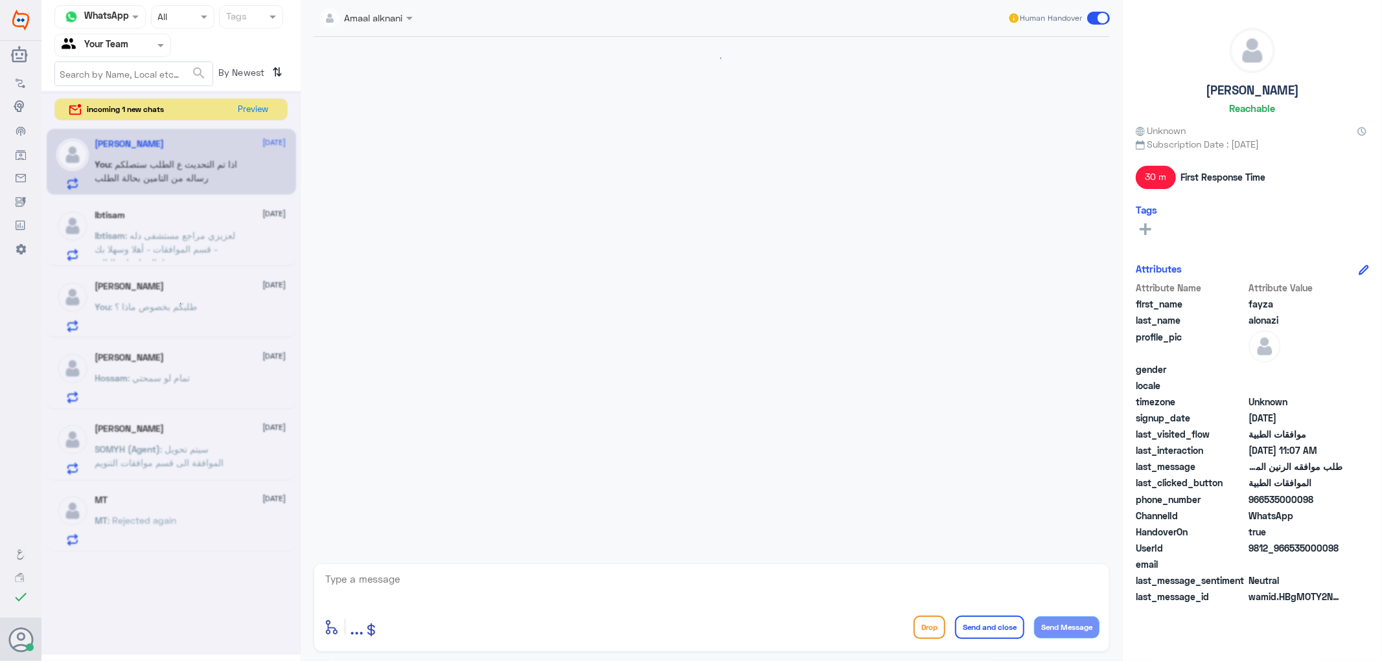
scroll to position [1118, 0]
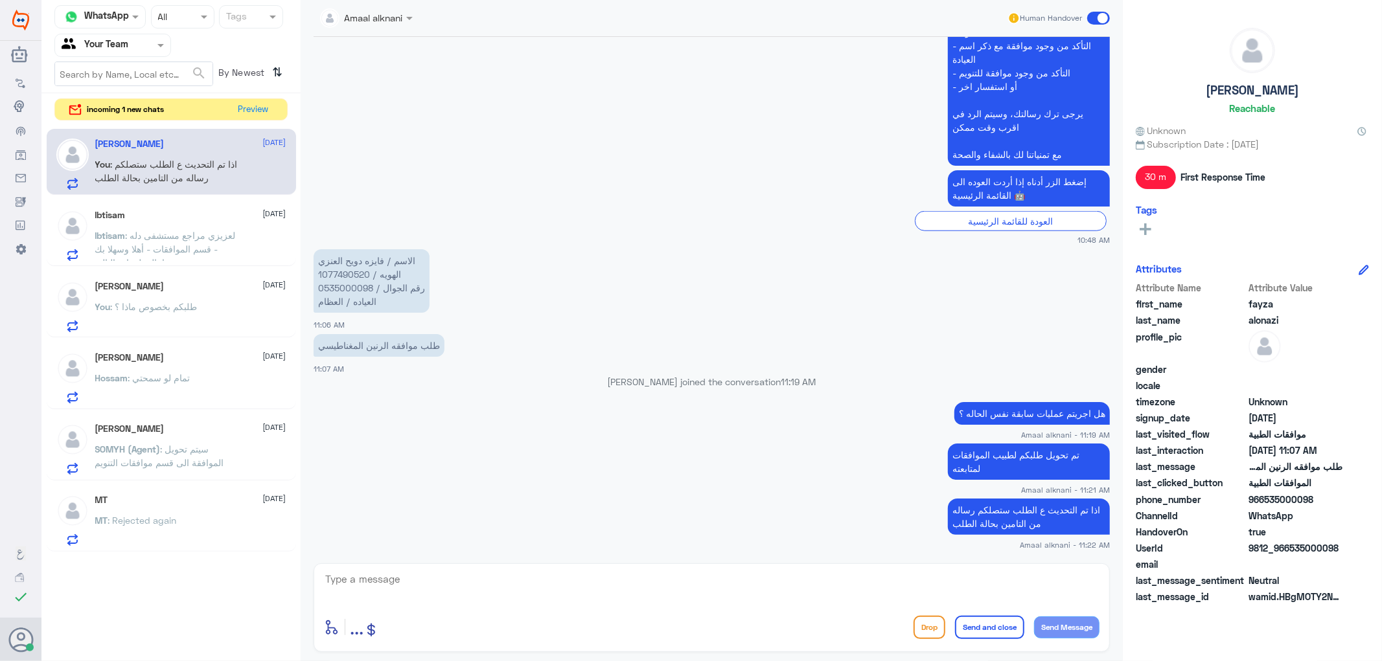
click at [168, 242] on p "Ibtisam : لعزيزي مراجع مستشفى دله - قسم الموافقات - أهلا وسهلا بك يرجى تزويدنا …" at bounding box center [168, 245] width 146 height 32
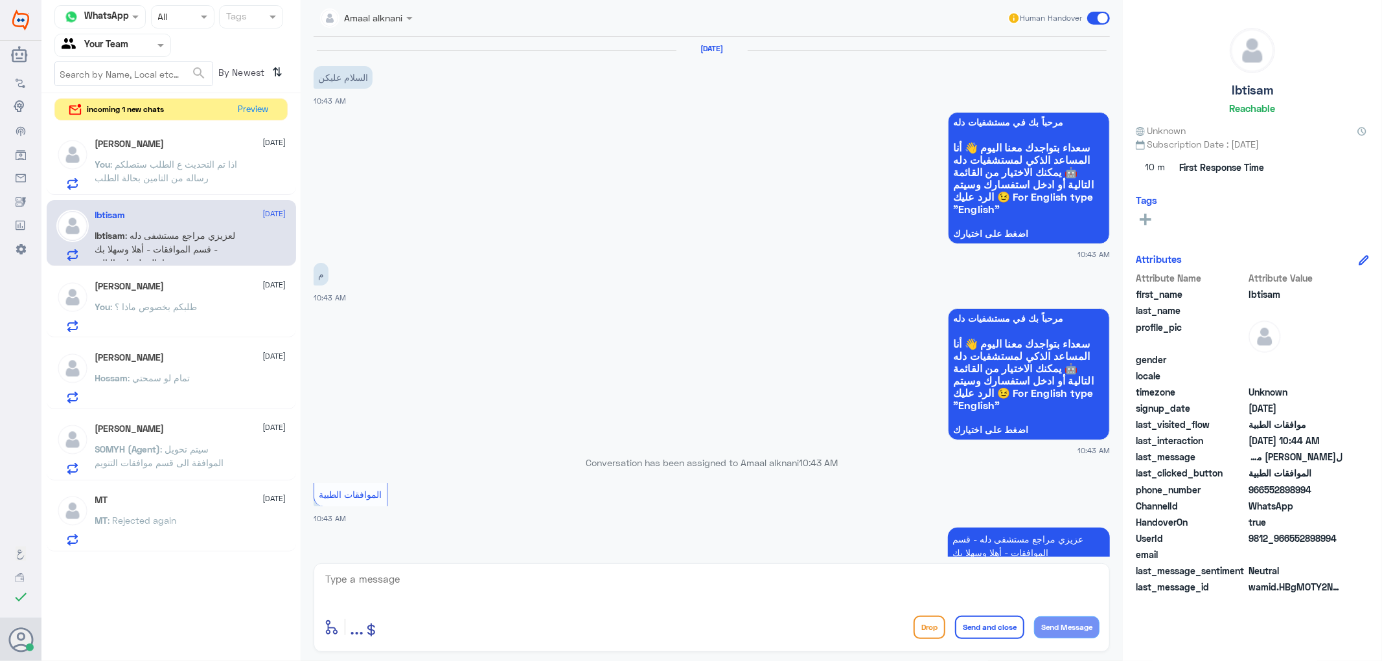
scroll to position [533, 0]
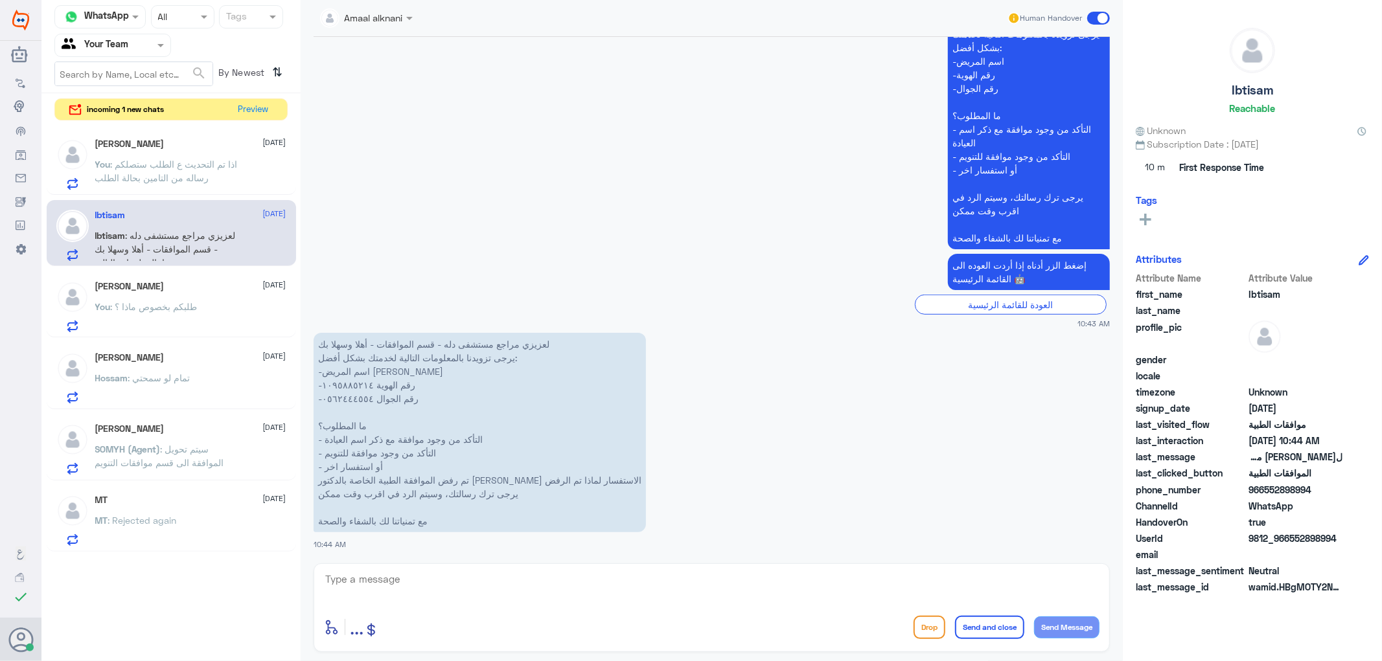
click at [189, 166] on span ": اذا تم التحديث ع الطلب ستصلكم رساله من التامين بحالة الطلب" at bounding box center [166, 171] width 143 height 25
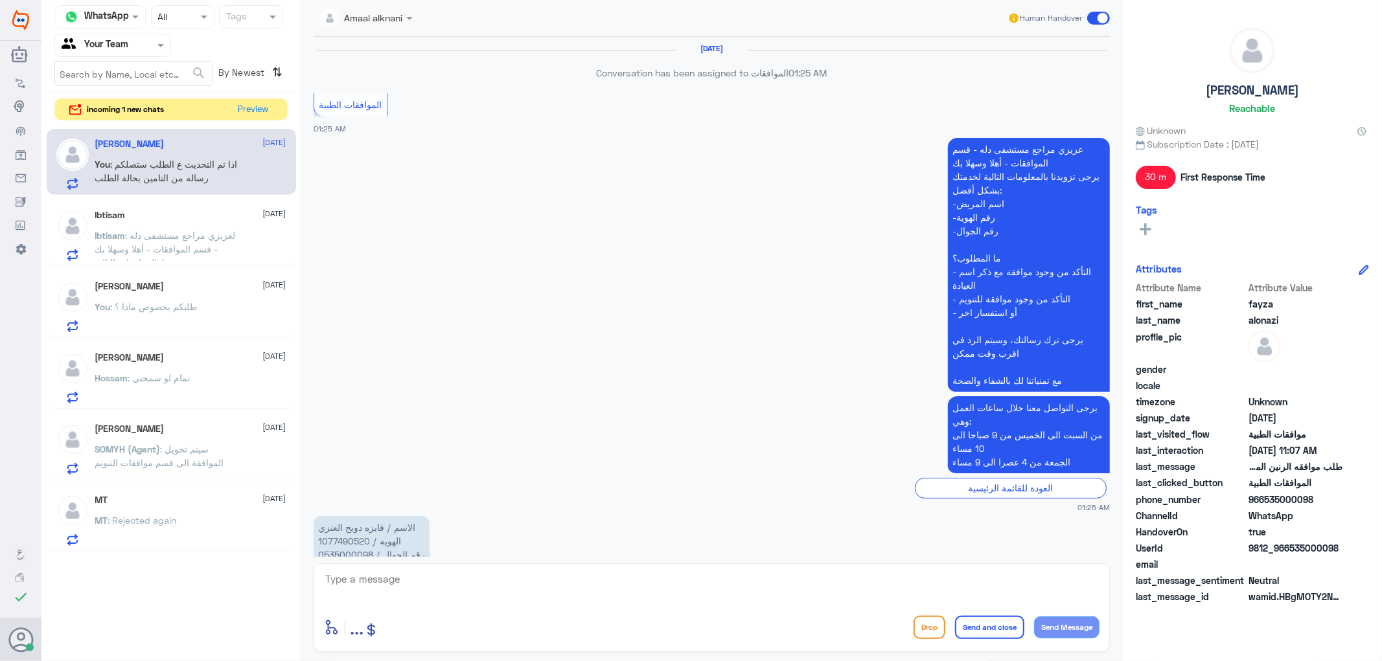
scroll to position [1118, 0]
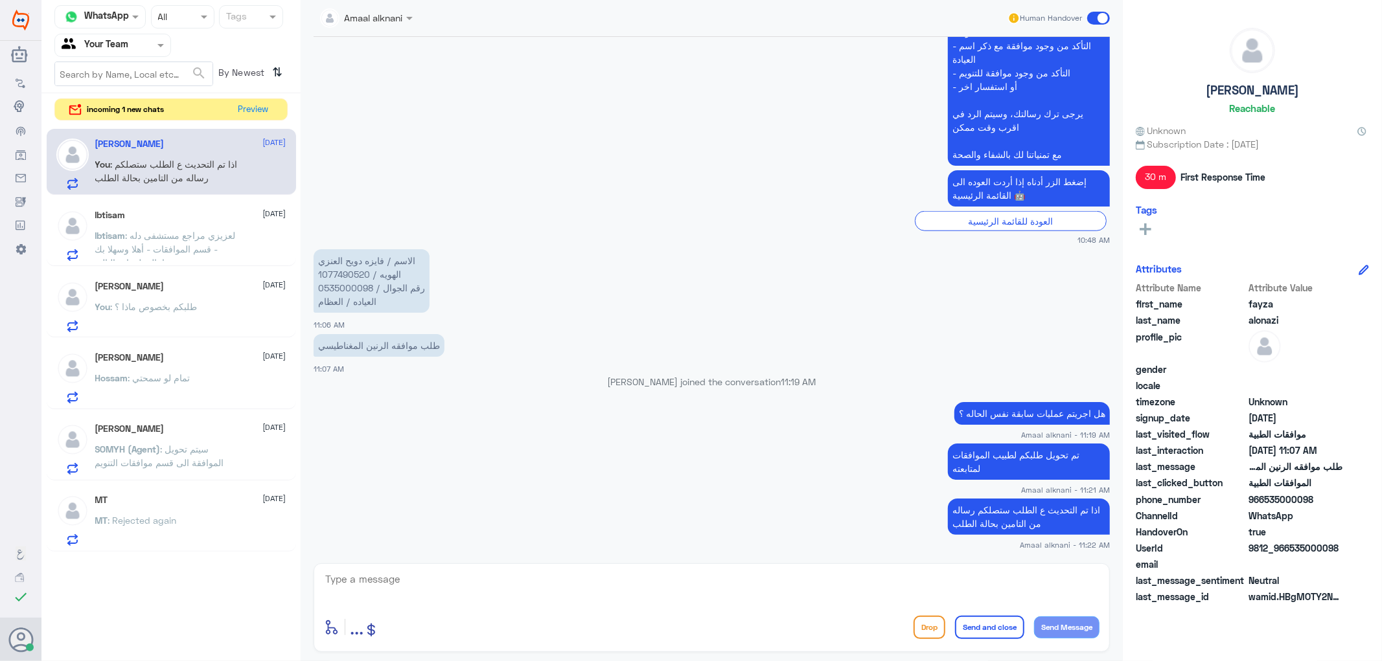
click at [176, 297] on div "[PERSON_NAME] [DATE] You : طلبكم بخصوص ماذا ؟" at bounding box center [190, 306] width 191 height 51
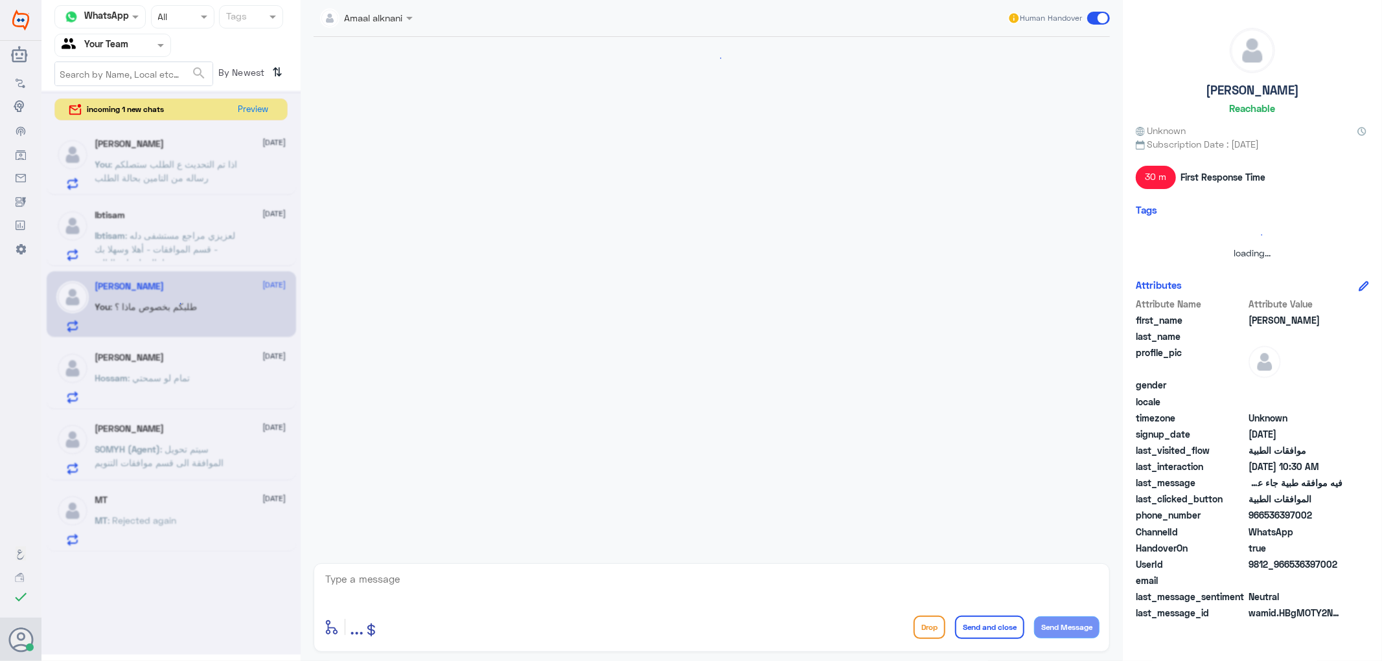
scroll to position [321, 0]
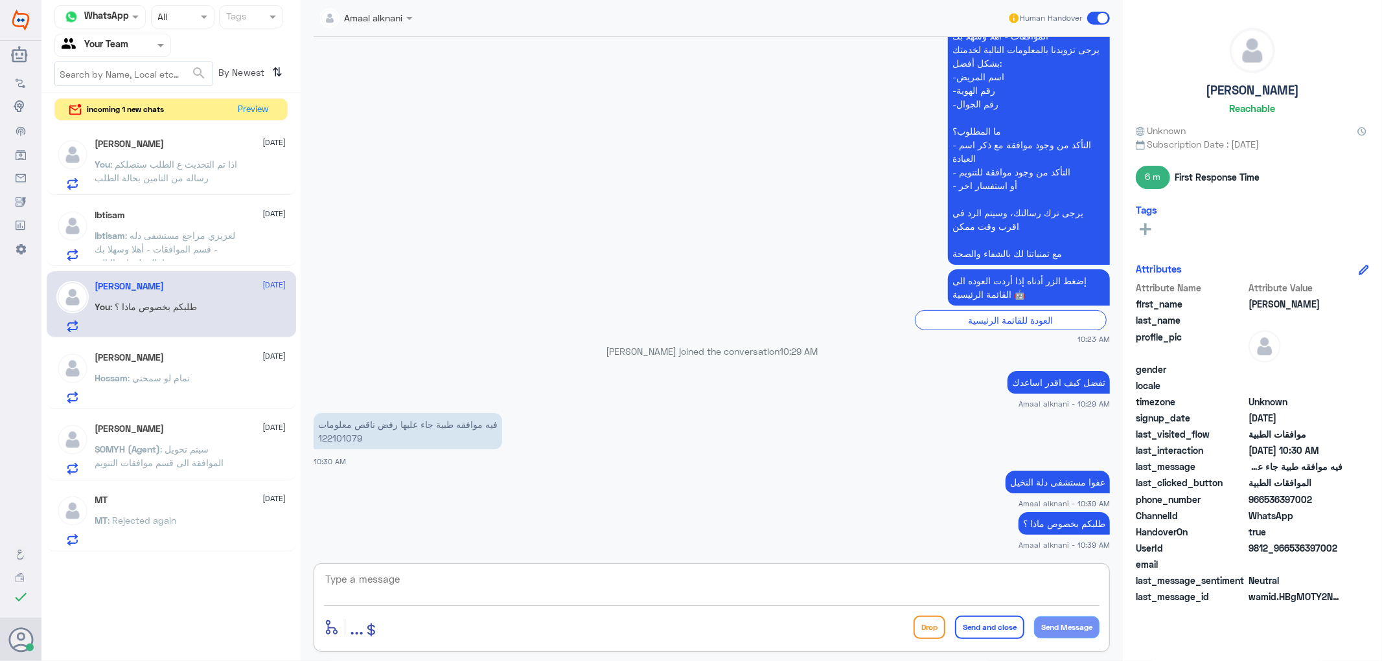
click at [466, 573] on textarea at bounding box center [711, 587] width 775 height 32
click at [170, 382] on span ": تمام لو سمحتي" at bounding box center [159, 378] width 62 height 11
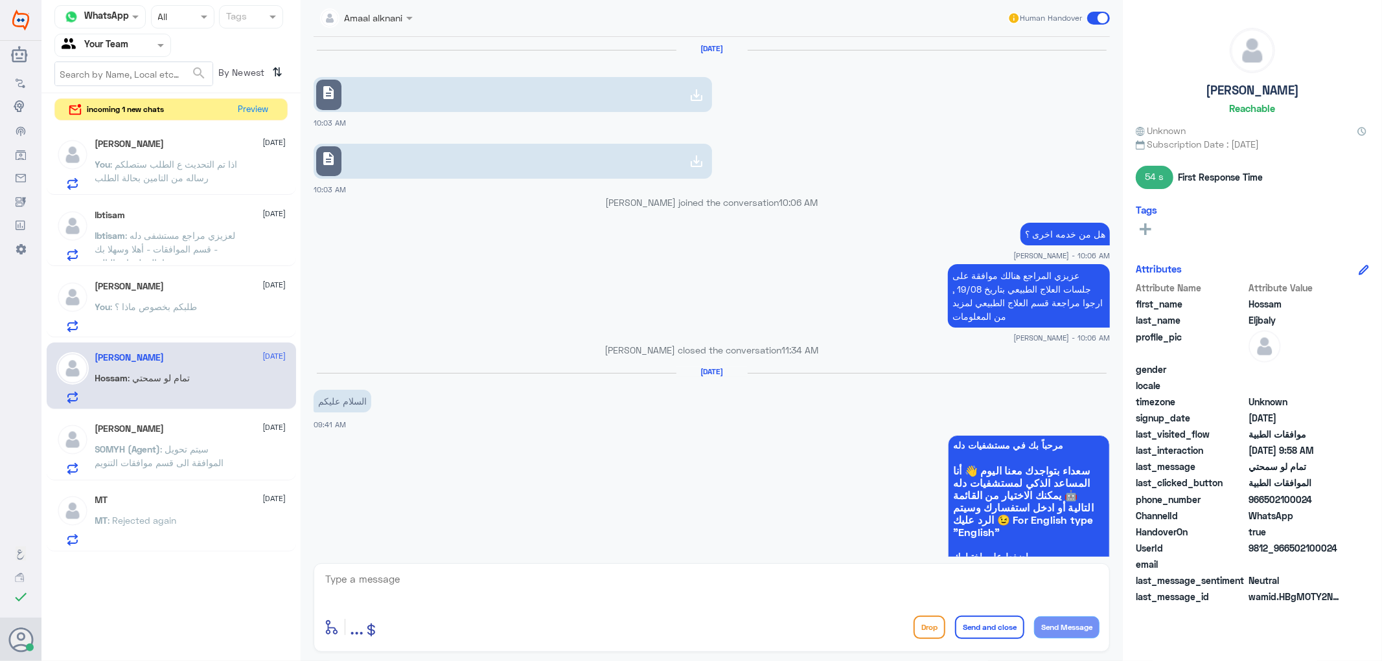
scroll to position [845, 0]
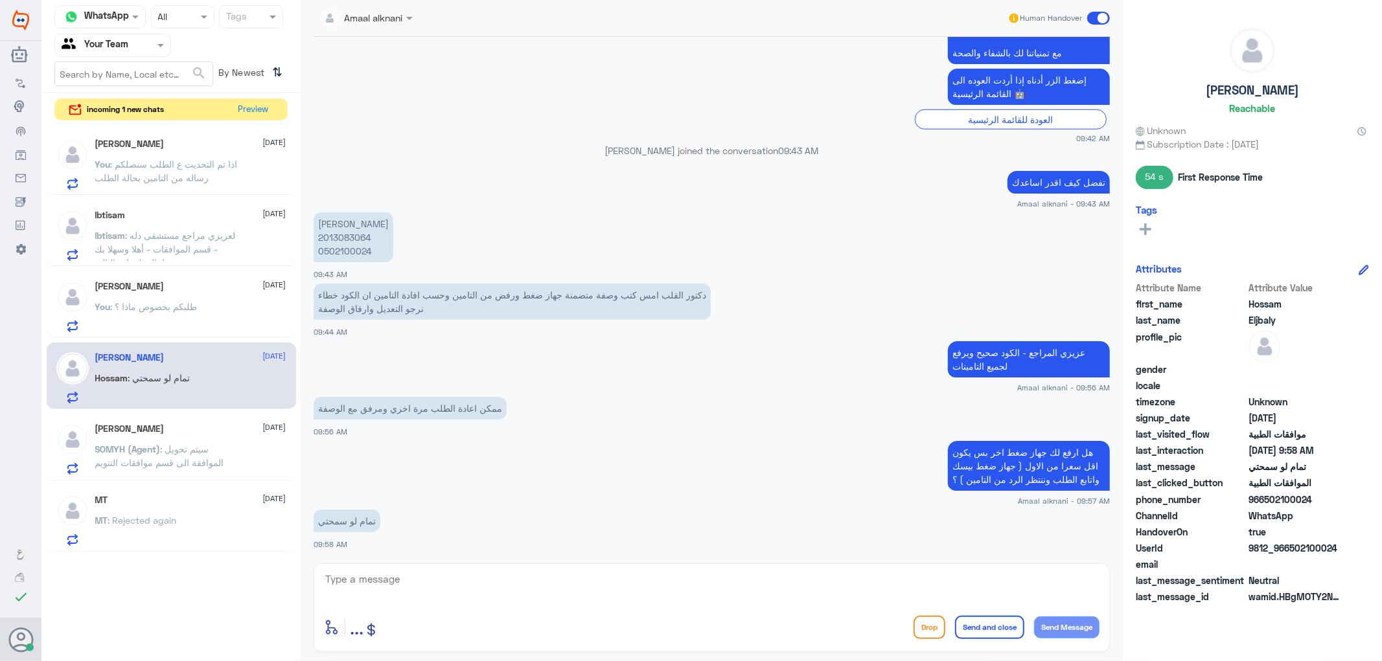
click at [444, 586] on textarea at bounding box center [711, 587] width 775 height 32
click at [371, 571] on textarea at bounding box center [711, 587] width 775 height 32
click at [189, 253] on span ": لعزيزي مراجع مستشفى دله - قسم الموافقات - أهلا وسهلا بك يرجى تزويدنا بالمعلوم…" at bounding box center [166, 324] width 143 height 188
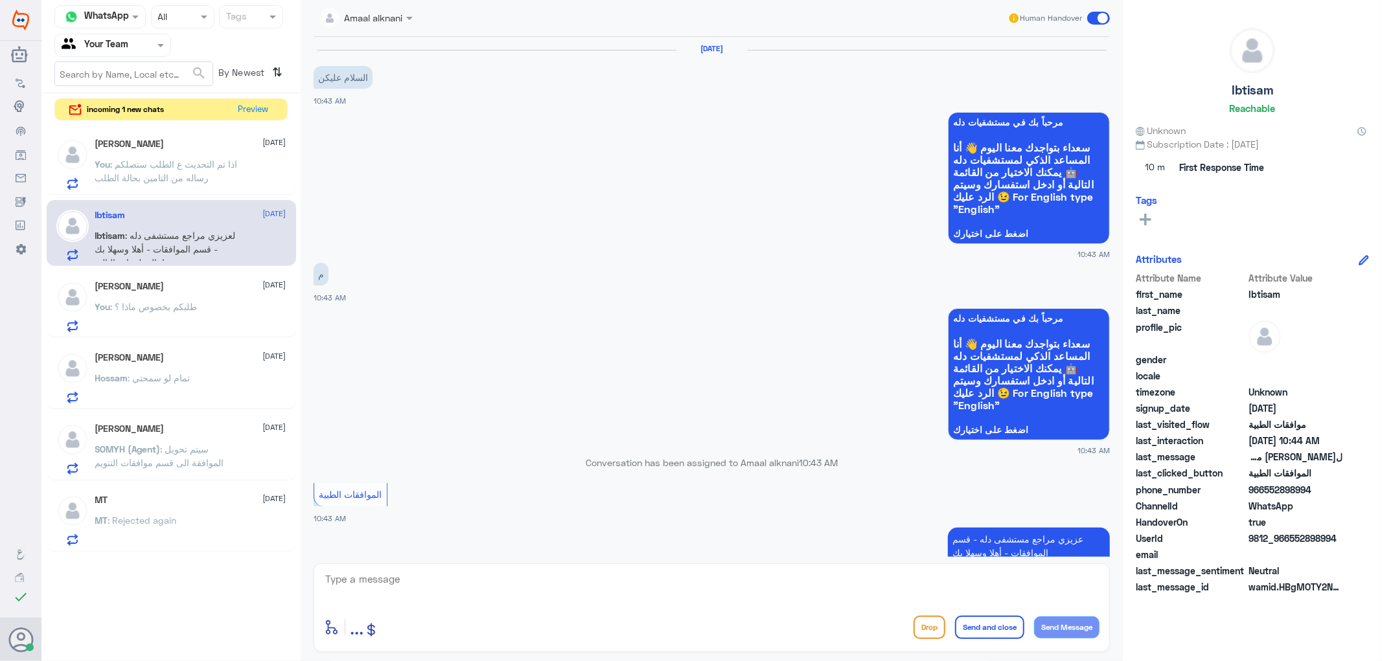
scroll to position [533, 0]
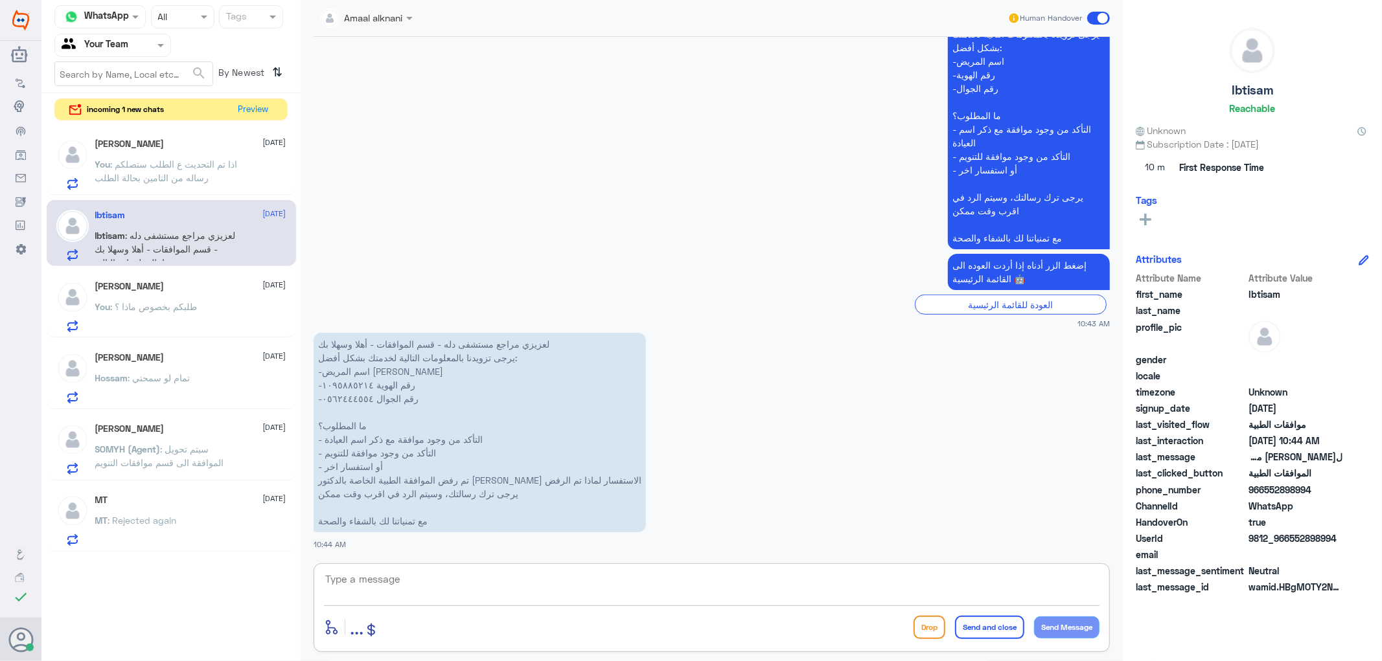
click at [405, 579] on textarea at bounding box center [711, 587] width 775 height 32
type textarea "هل هذا الطلب متابعة ثانية بعد الكشفية الاساسية ؟"
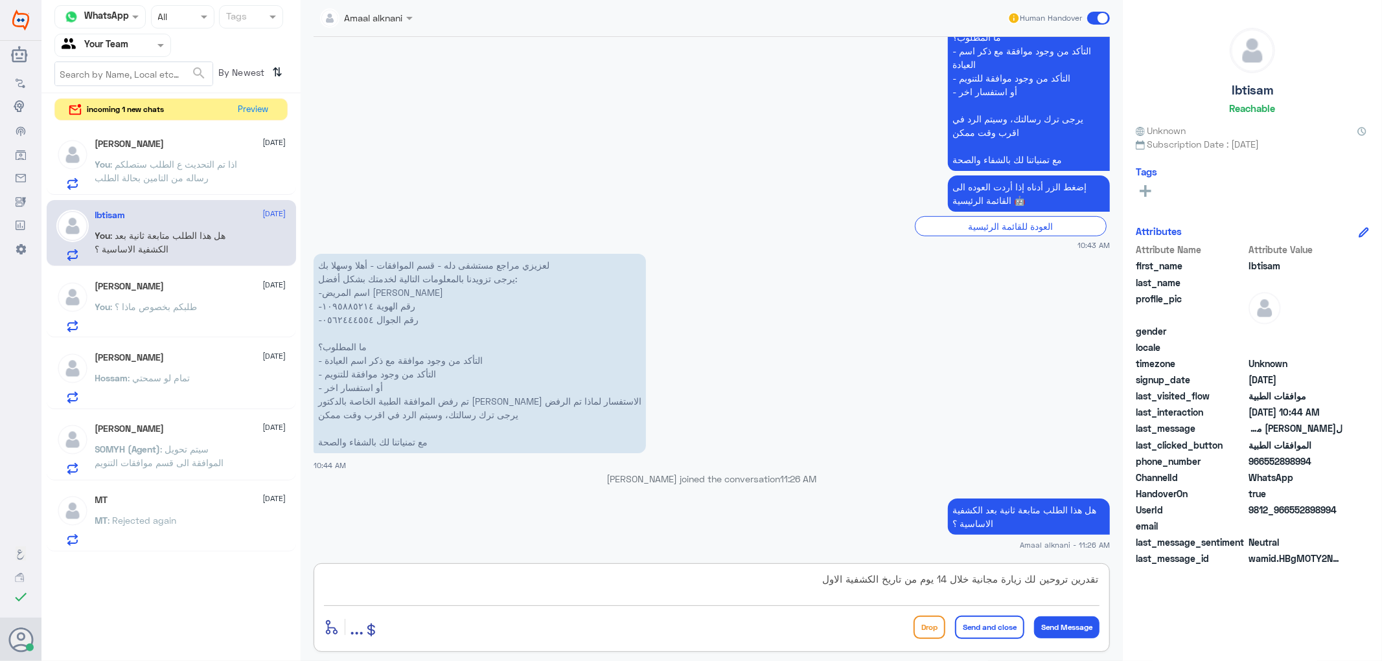
type textarea "تقدرين تروحين لك زيارة مجانية خلال 14 يوم من تاريخ الكشفية الاولى"
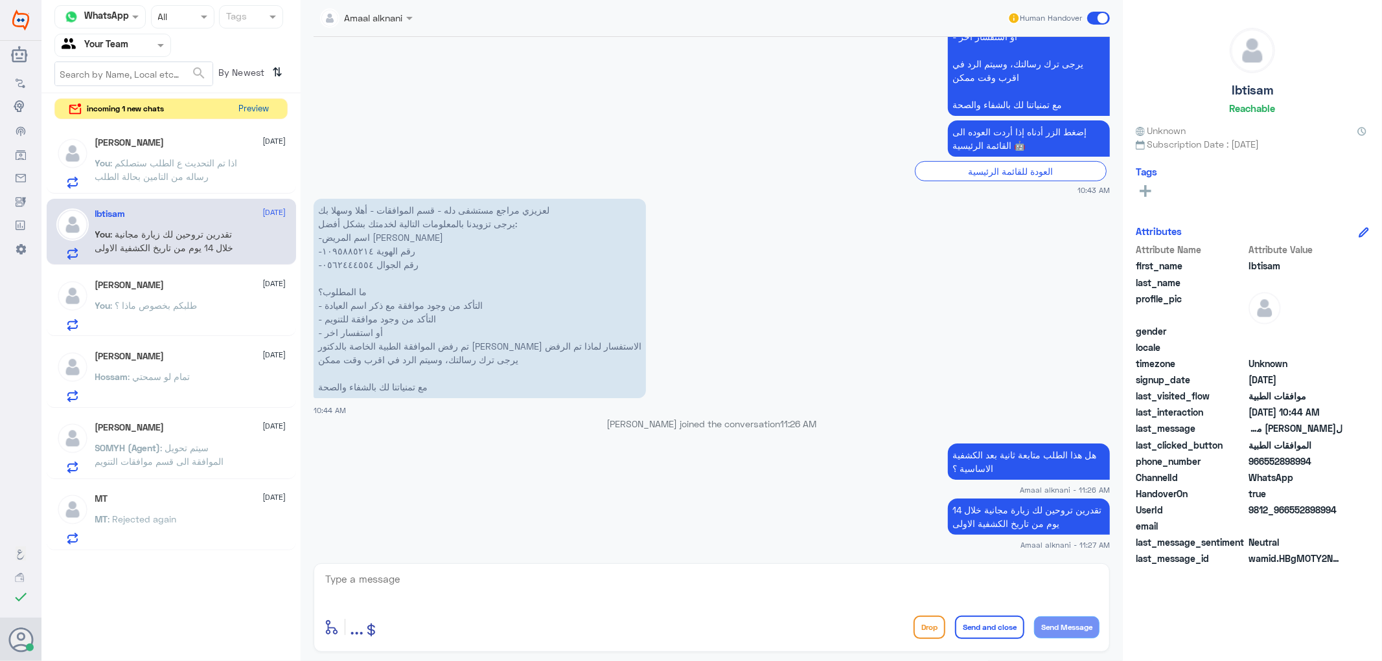
click at [262, 105] on button "Preview" at bounding box center [254, 109] width 40 height 20
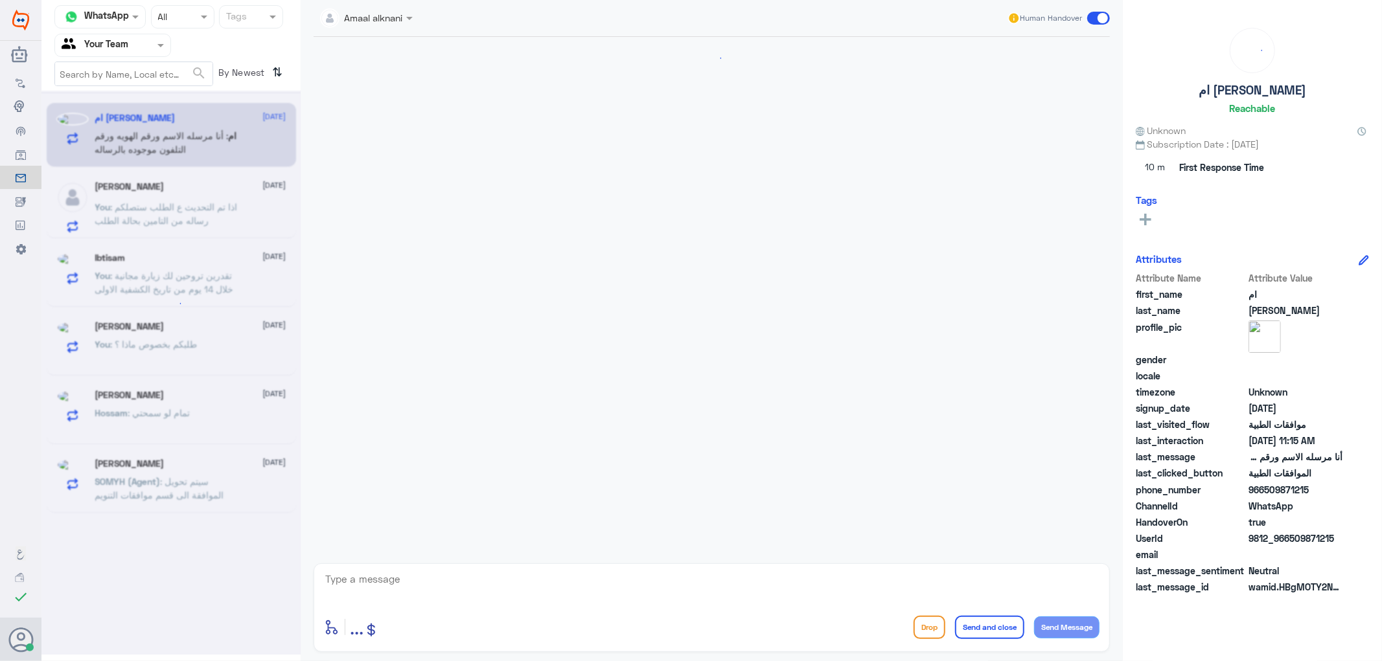
scroll to position [1105, 0]
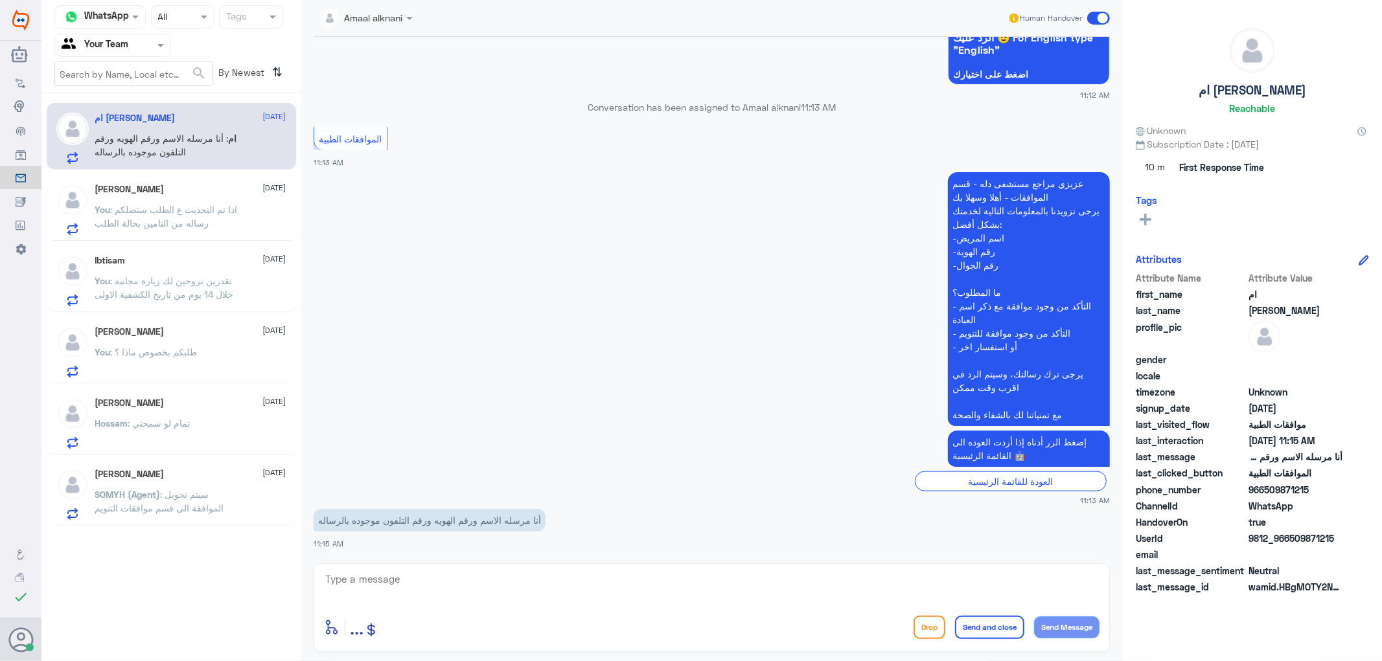
click at [437, 585] on textarea at bounding box center [711, 587] width 775 height 32
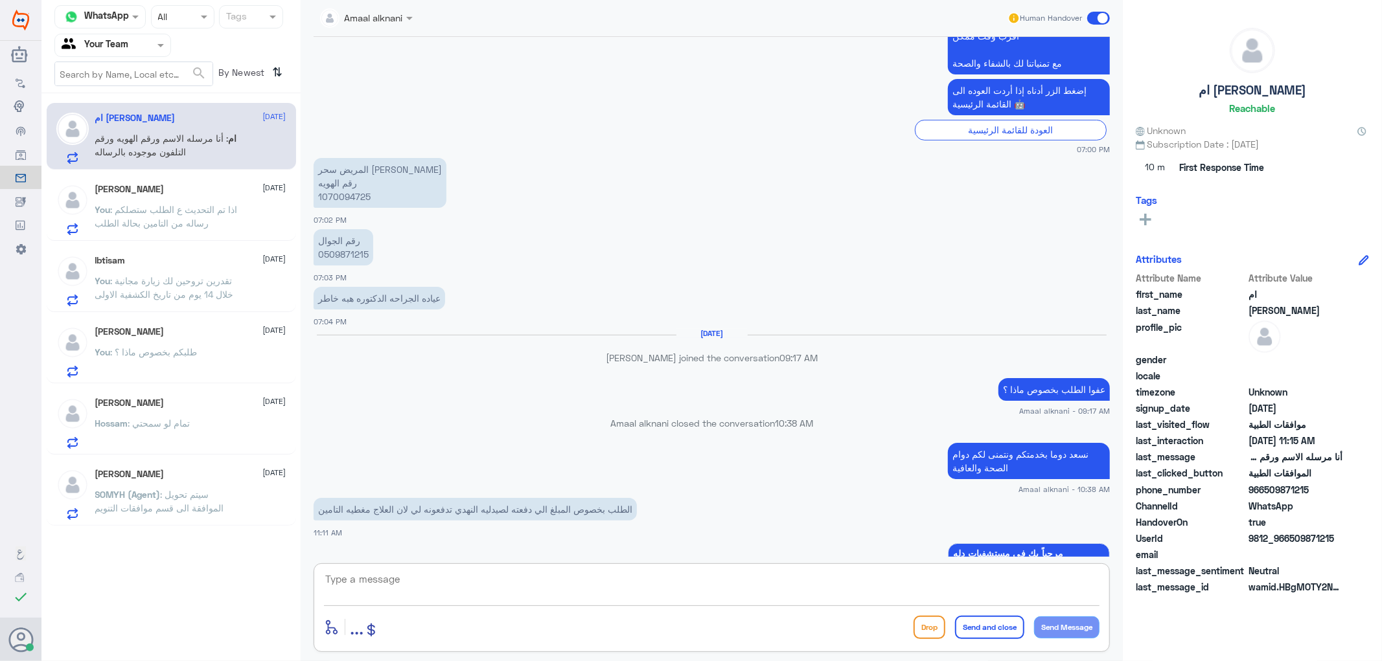
scroll to position [314, 0]
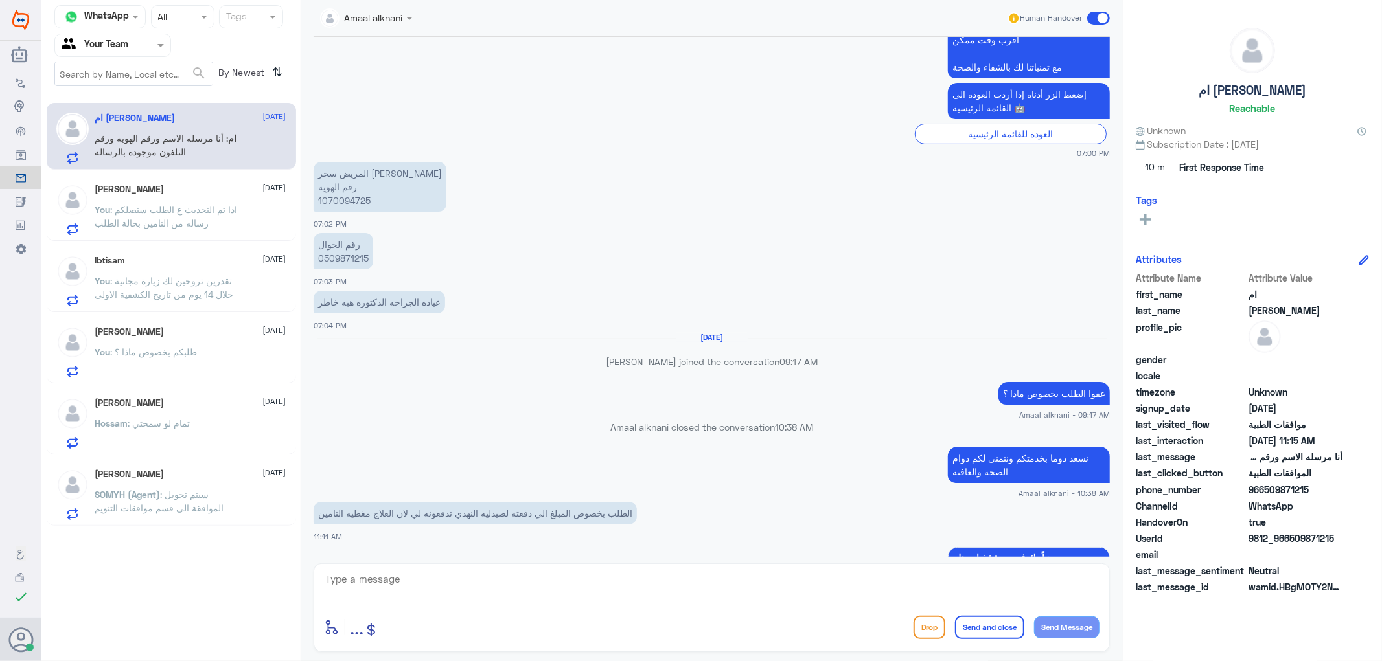
click at [341, 187] on p "المريض سحر [PERSON_NAME] رقم الهويه 1070094725" at bounding box center [380, 187] width 133 height 50
click at [340, 262] on p "رقم الجوال 0509871215" at bounding box center [344, 251] width 60 height 36
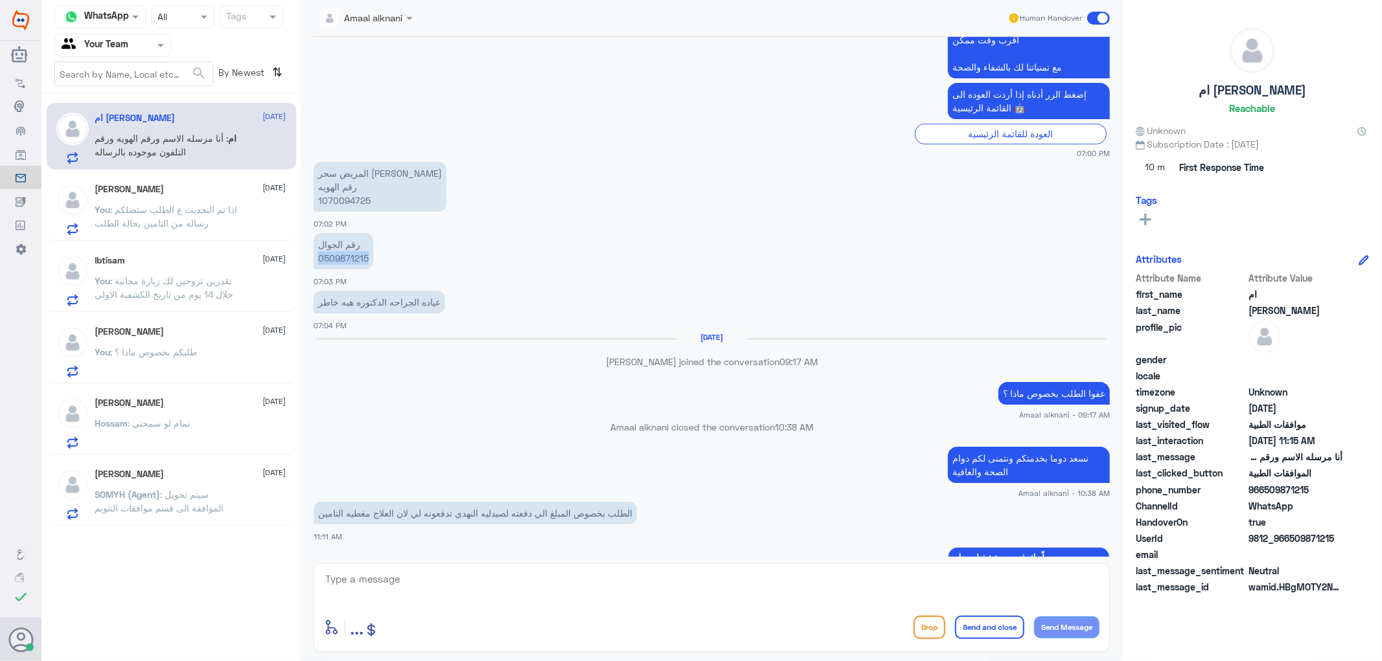
click at [340, 262] on p "رقم الجوال 0509871215" at bounding box center [344, 251] width 60 height 36
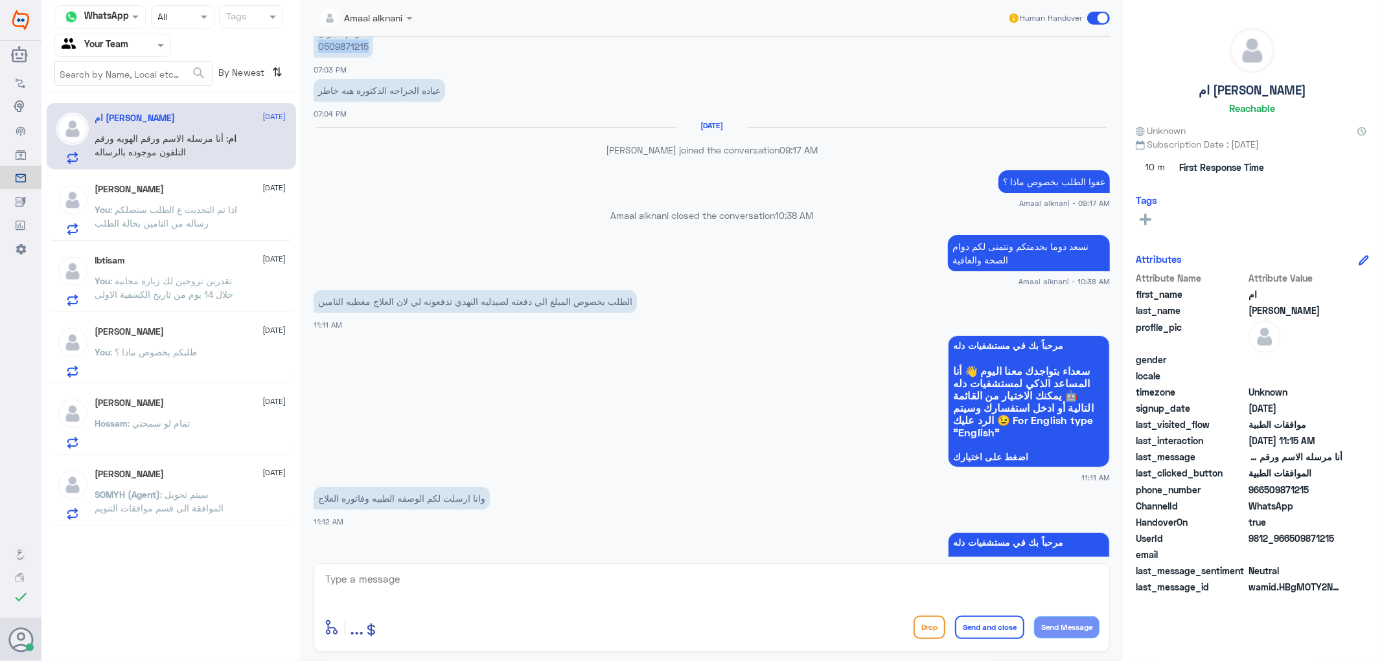
scroll to position [529, 0]
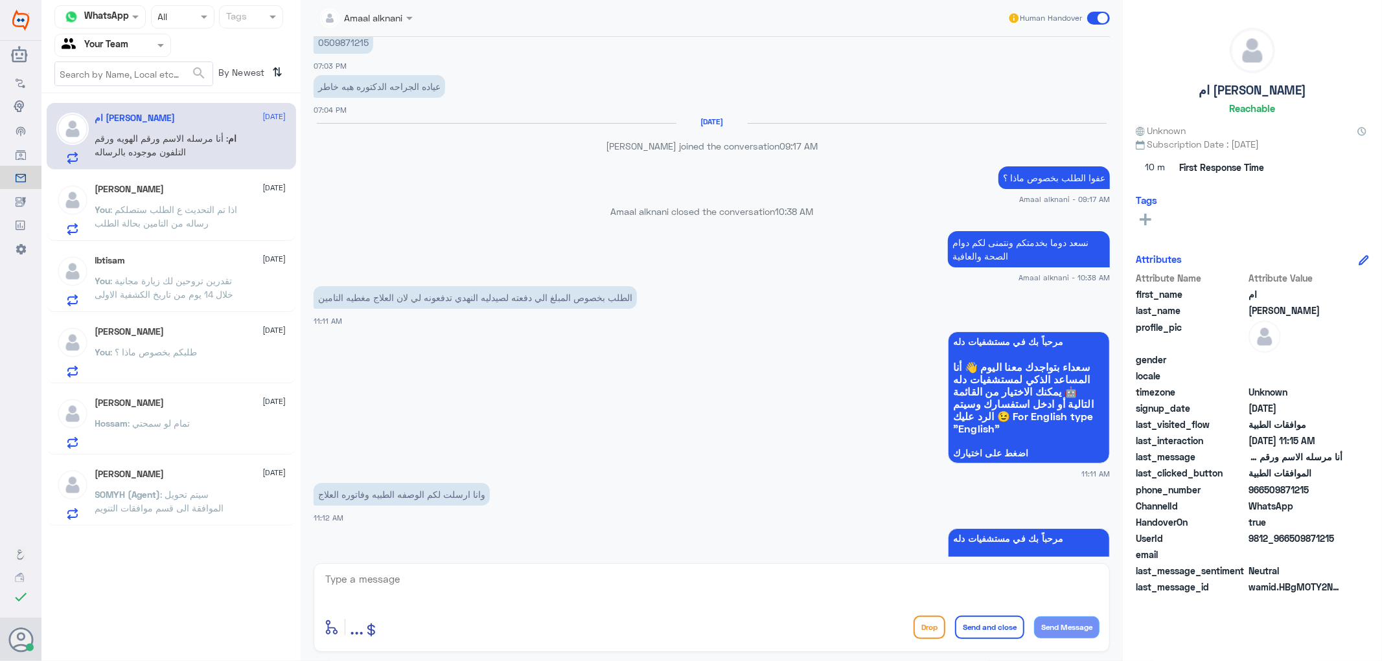
click at [382, 294] on p "الطلب بخصوص المبلغ الي دفعته لصيدليه النهدي تدفعونه لي لان العلاج مغطيه التامين" at bounding box center [475, 297] width 323 height 23
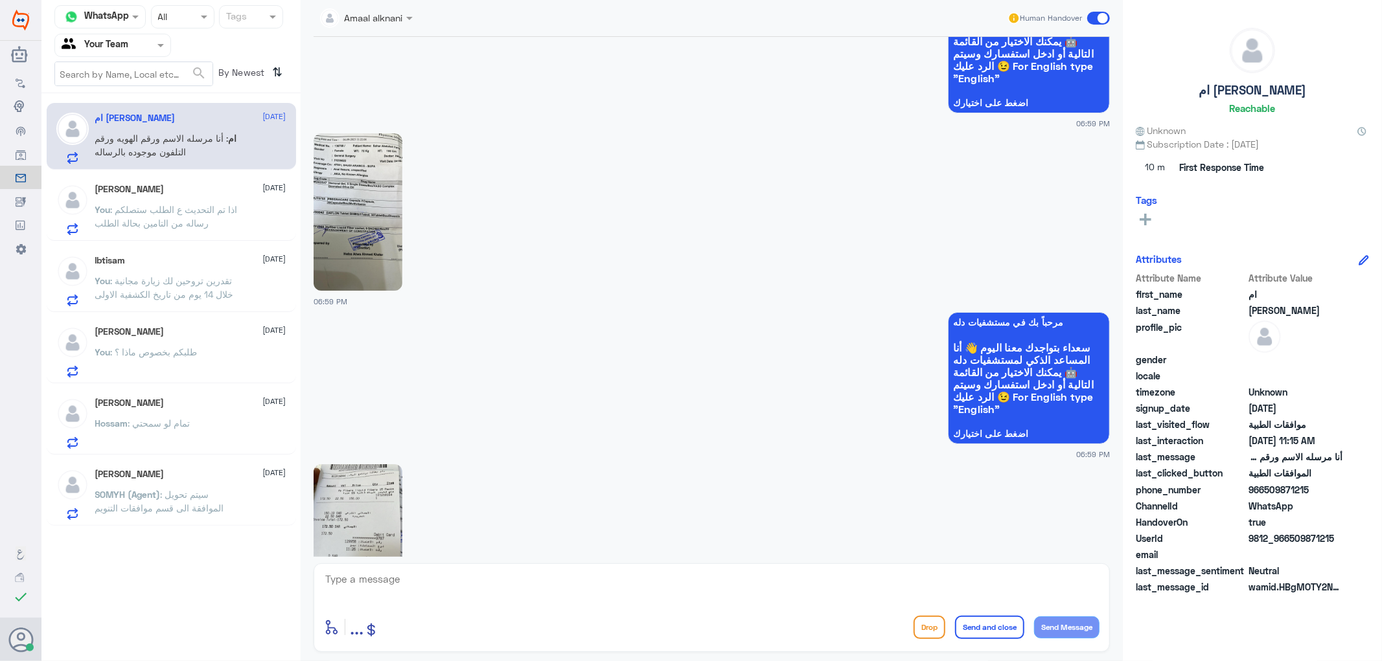
scroll to position [0, 0]
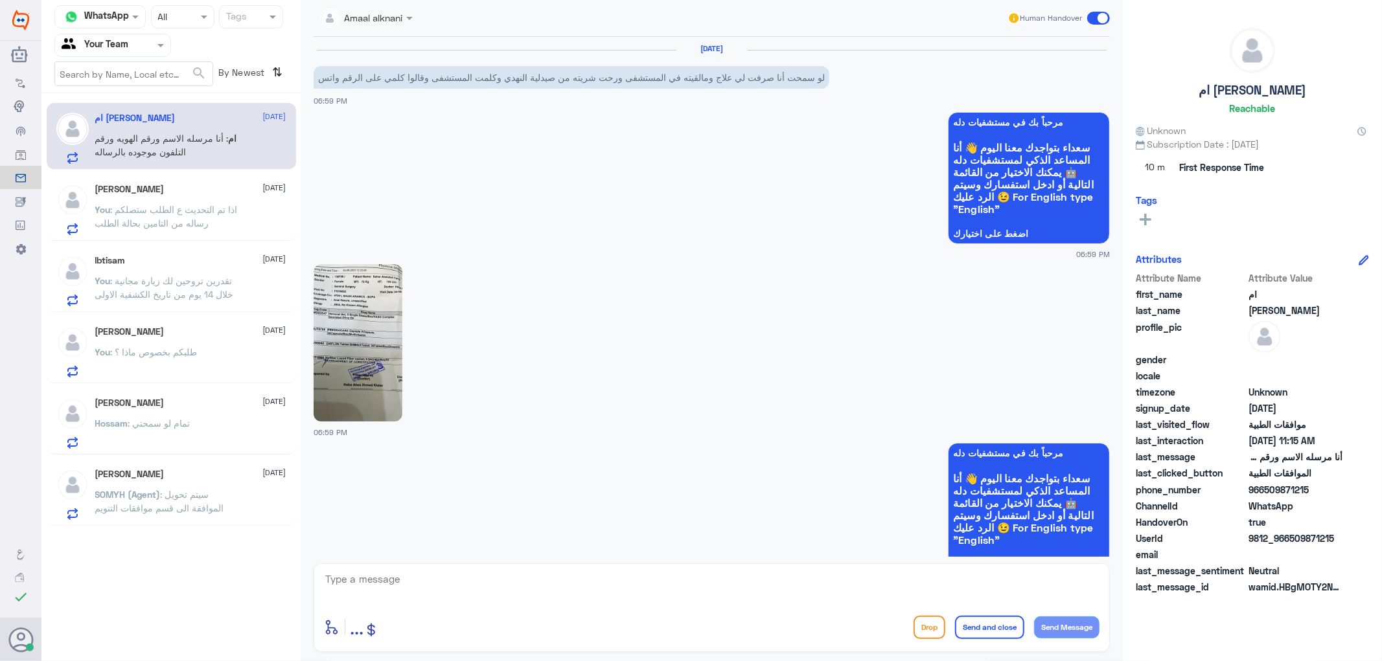
click at [363, 321] on img at bounding box center [358, 342] width 89 height 157
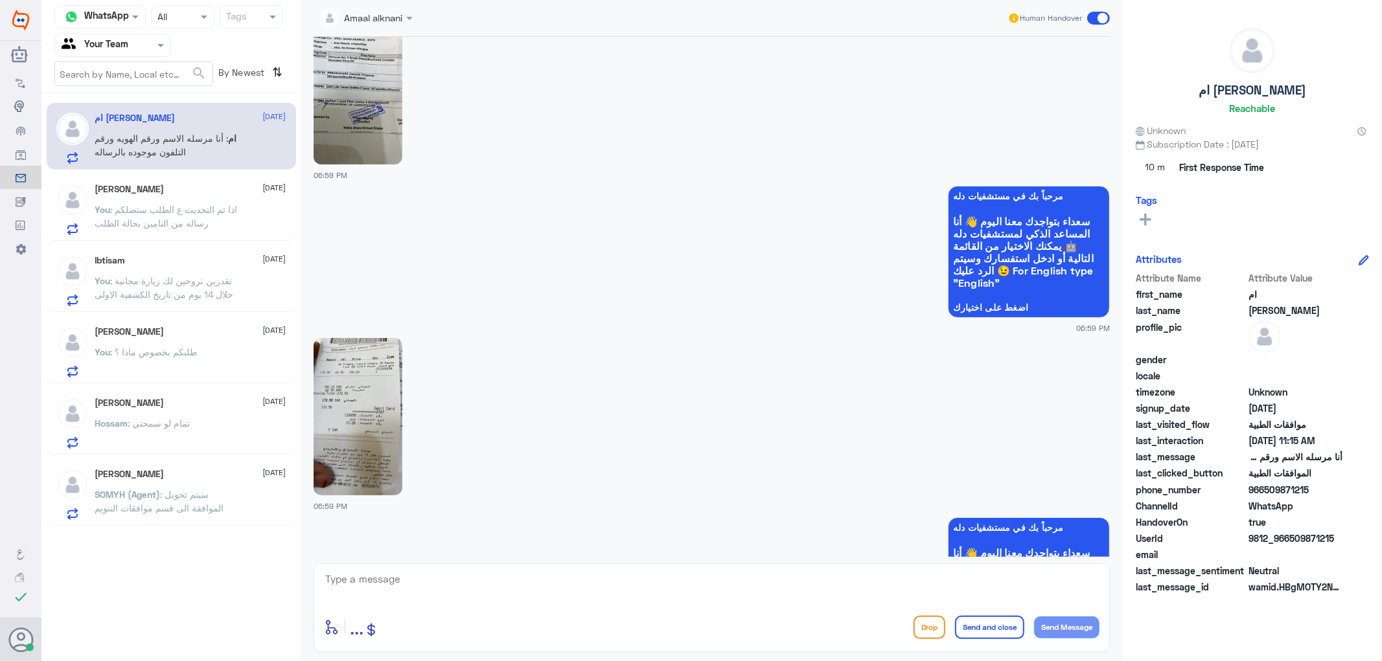
scroll to position [219, 0]
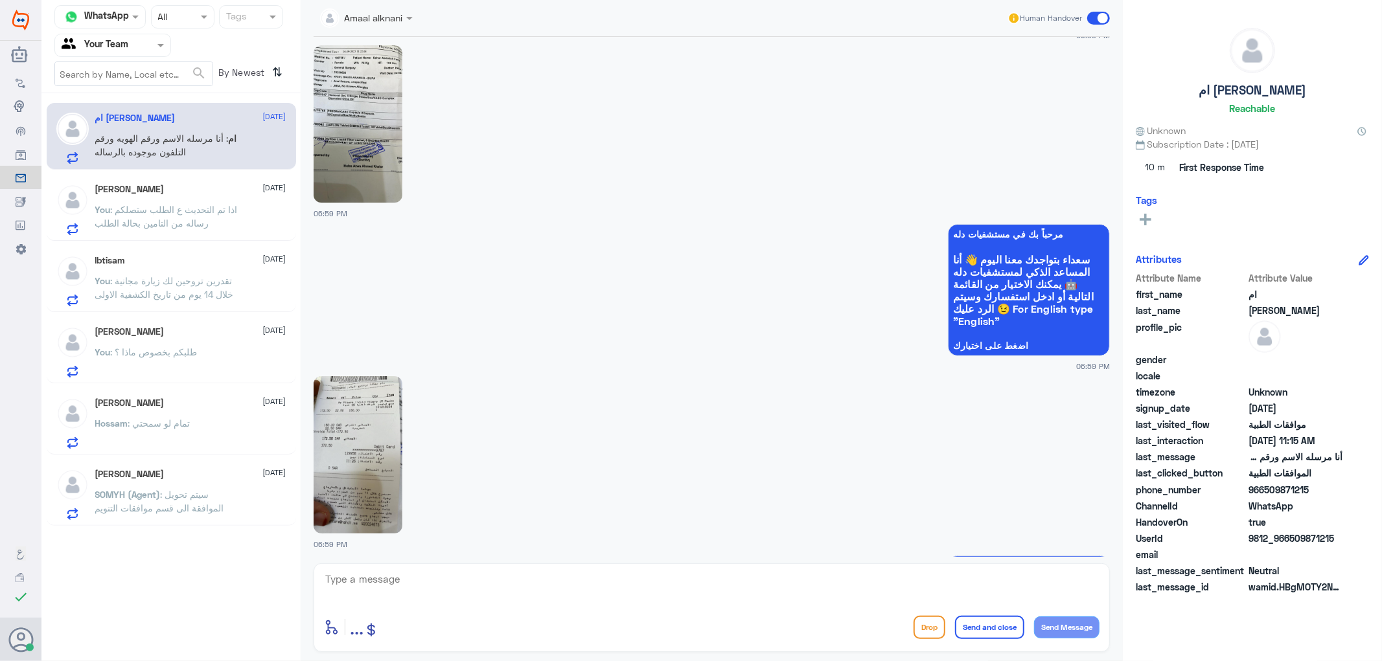
click at [382, 151] on img at bounding box center [358, 123] width 89 height 157
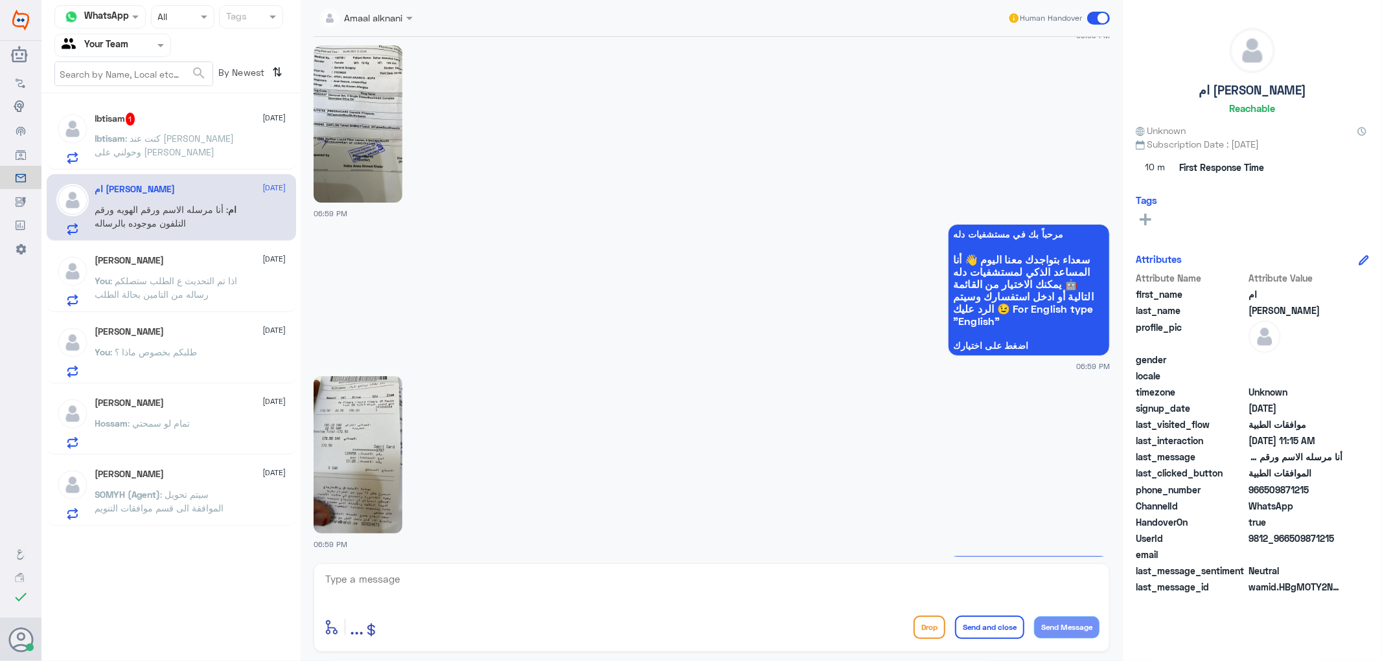
click at [481, 586] on textarea at bounding box center [711, 587] width 775 height 32
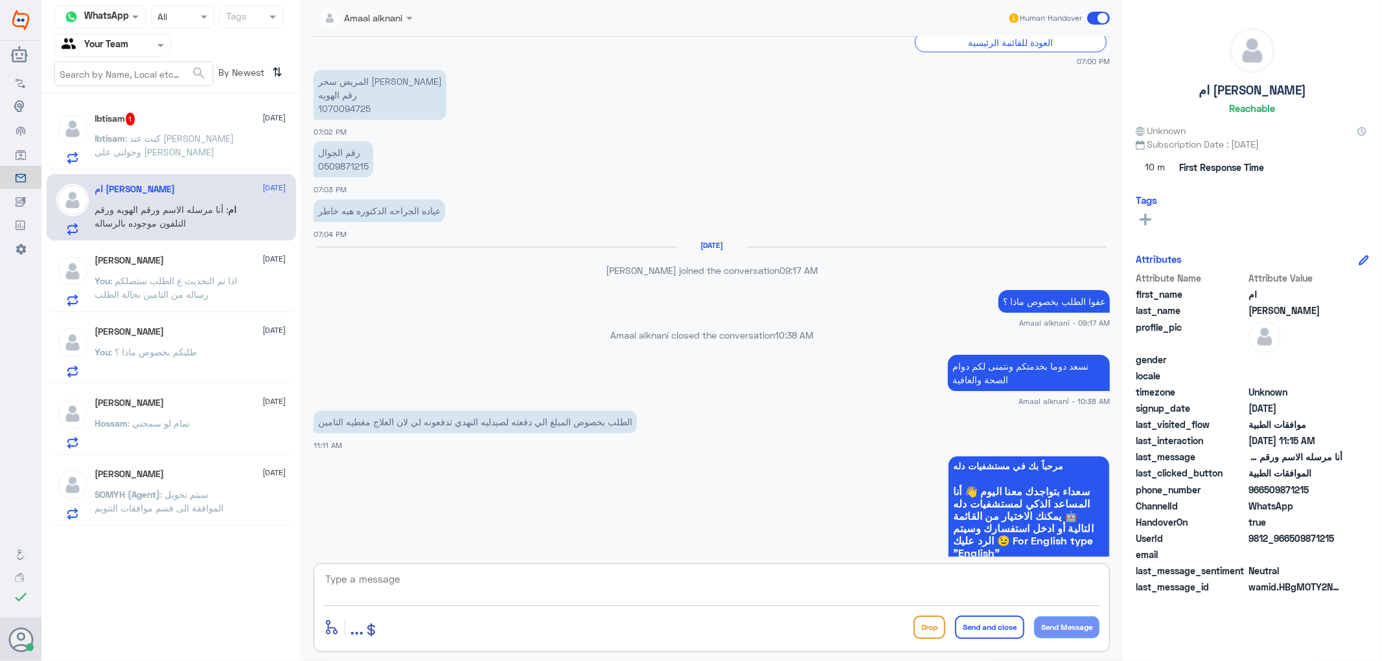
scroll to position [1233, 0]
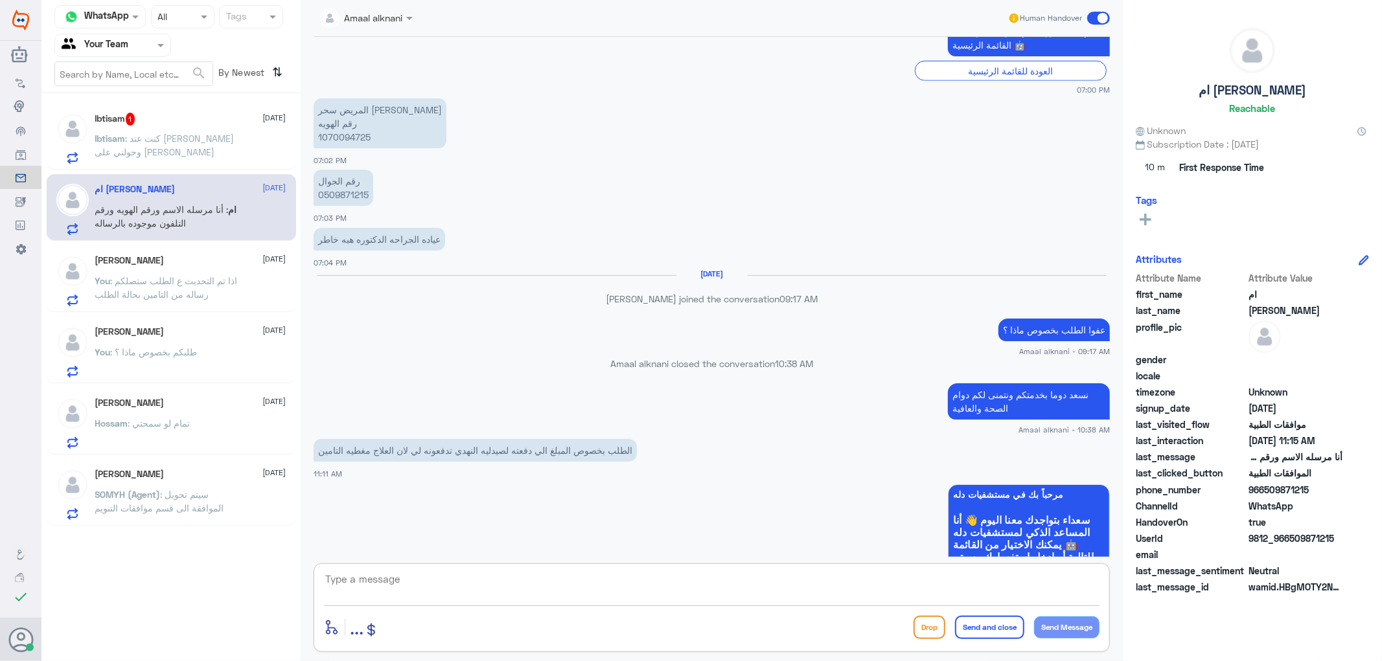
click at [345, 195] on p "رقم الجوال 0509871215" at bounding box center [344, 188] width 60 height 36
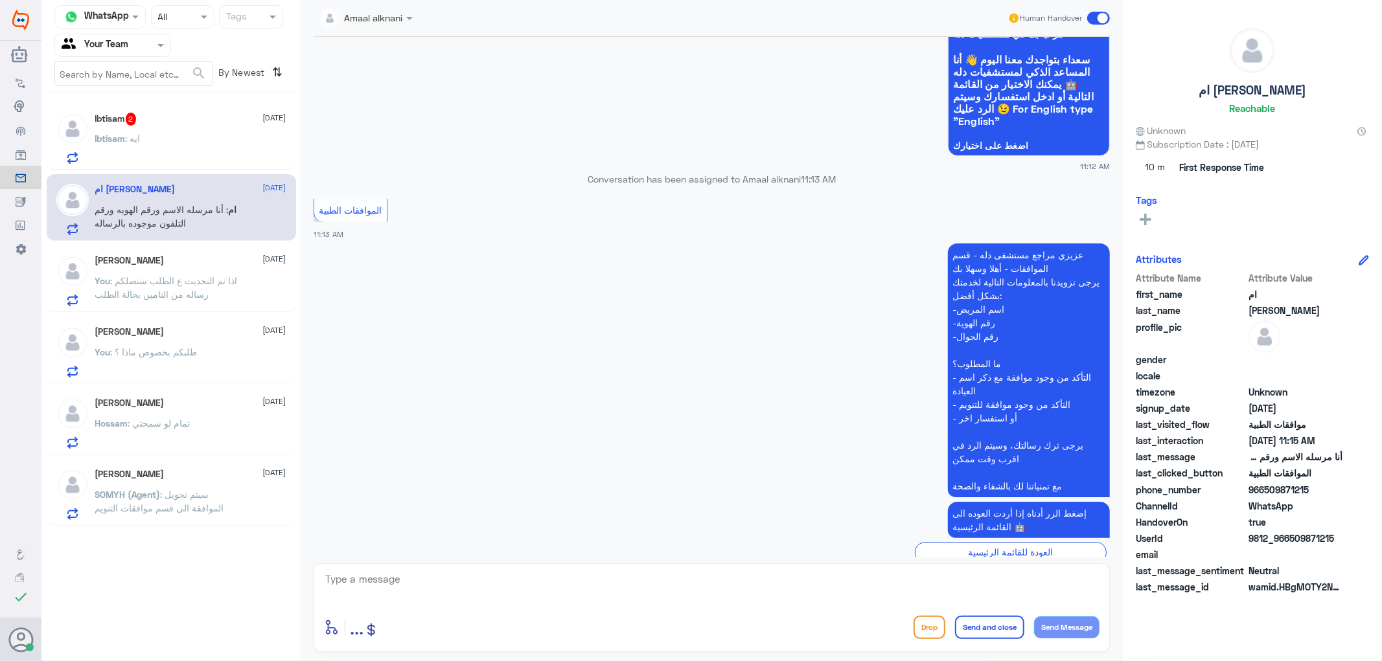
scroll to position [1962, 0]
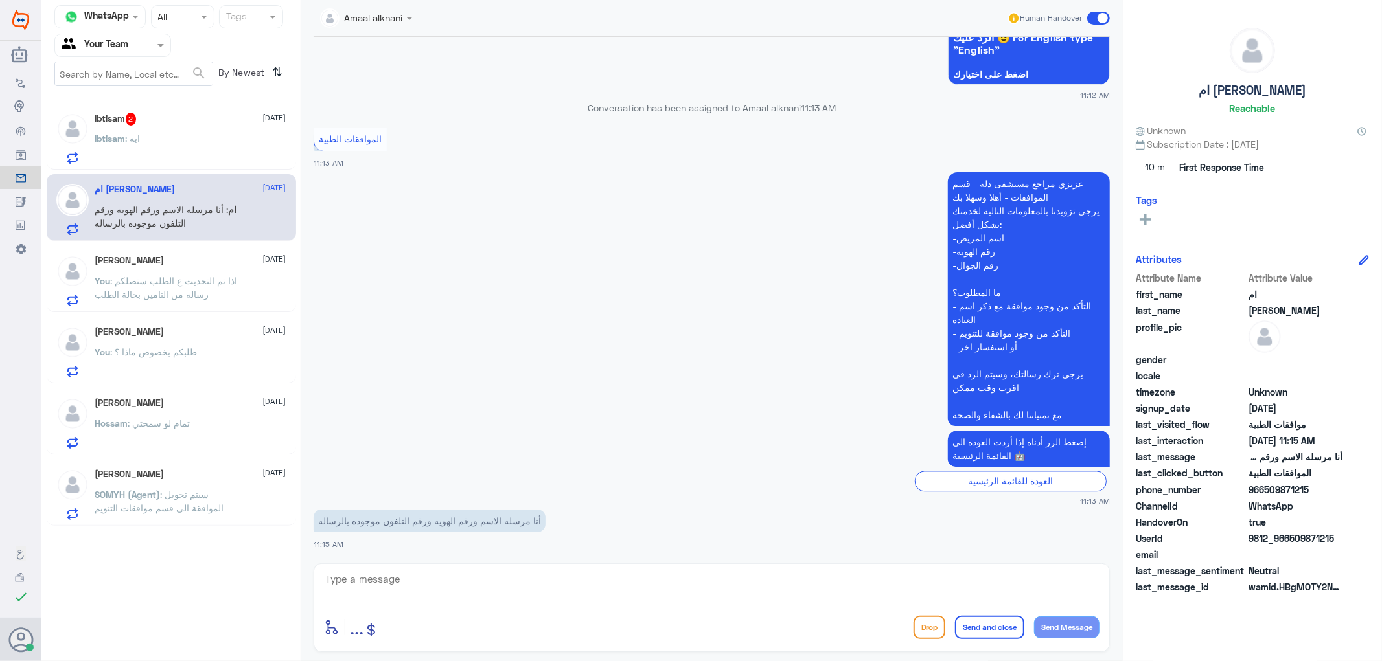
click at [558, 588] on textarea at bounding box center [711, 587] width 775 height 32
type textarea "ه"
type textarea "اش السبب في اخذك للطلب من صيدلية خارجية ؟"
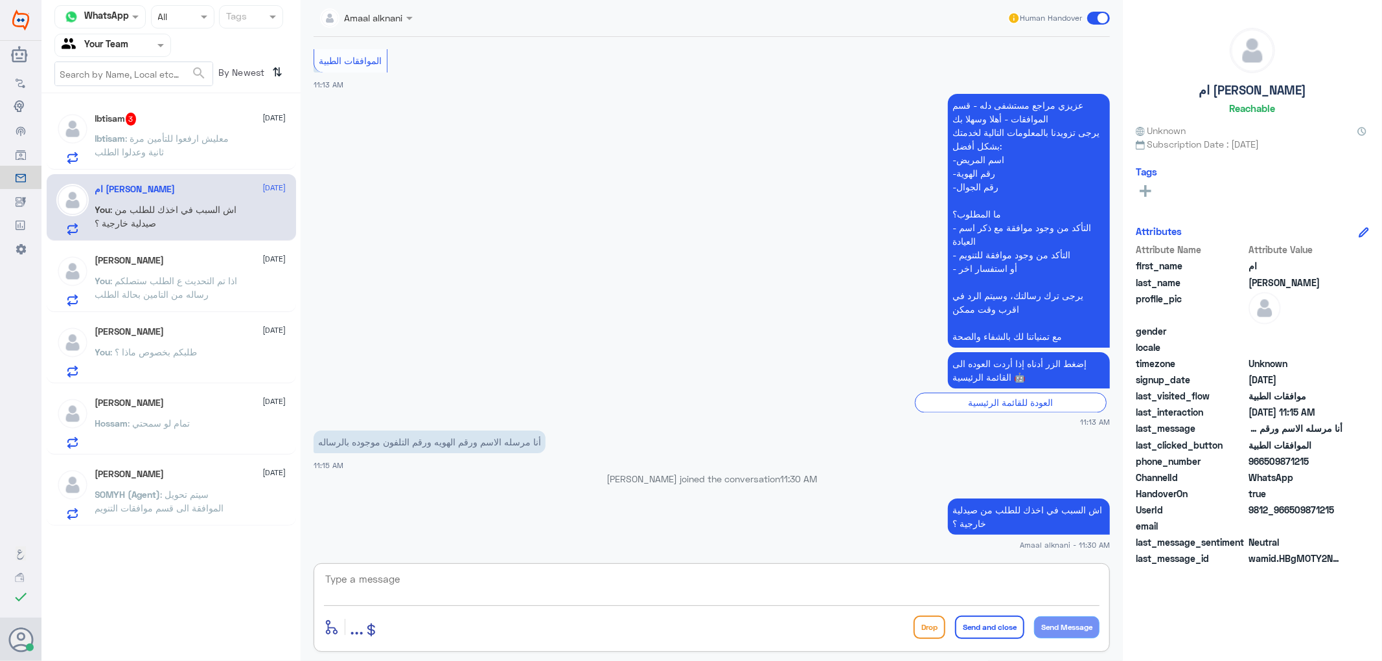
click at [473, 558] on div "Amaal alknani Human Handover [DATE] لو سمحت أنا صرفت لي علاج ومالقيته في المستش…" at bounding box center [712, 332] width 822 height 665
click at [449, 597] on textarea at bounding box center [711, 587] width 775 height 32
click at [448, 591] on textarea at bounding box center [711, 587] width 775 height 32
click at [421, 601] on textarea at bounding box center [711, 587] width 775 height 32
click at [420, 583] on textarea at bounding box center [711, 587] width 775 height 32
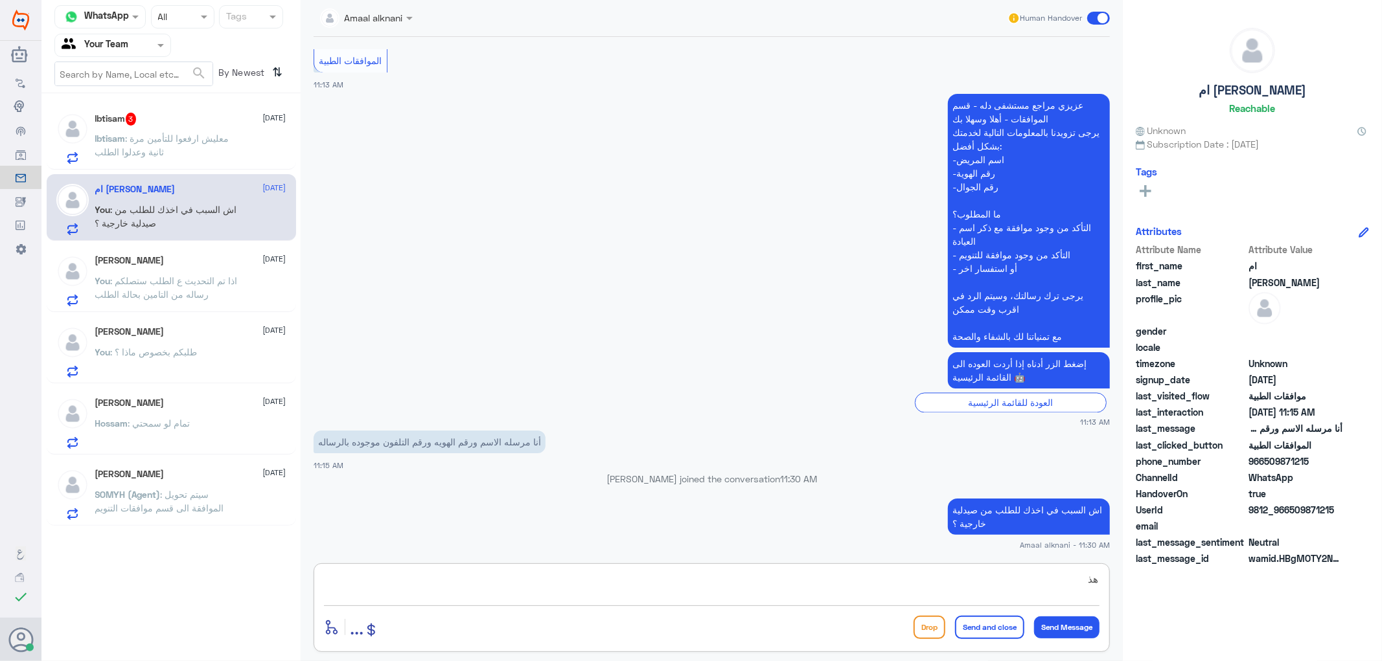
type textarea "ه"
click at [169, 144] on p "Ibtisam sent an attachment" at bounding box center [152, 148] width 115 height 32
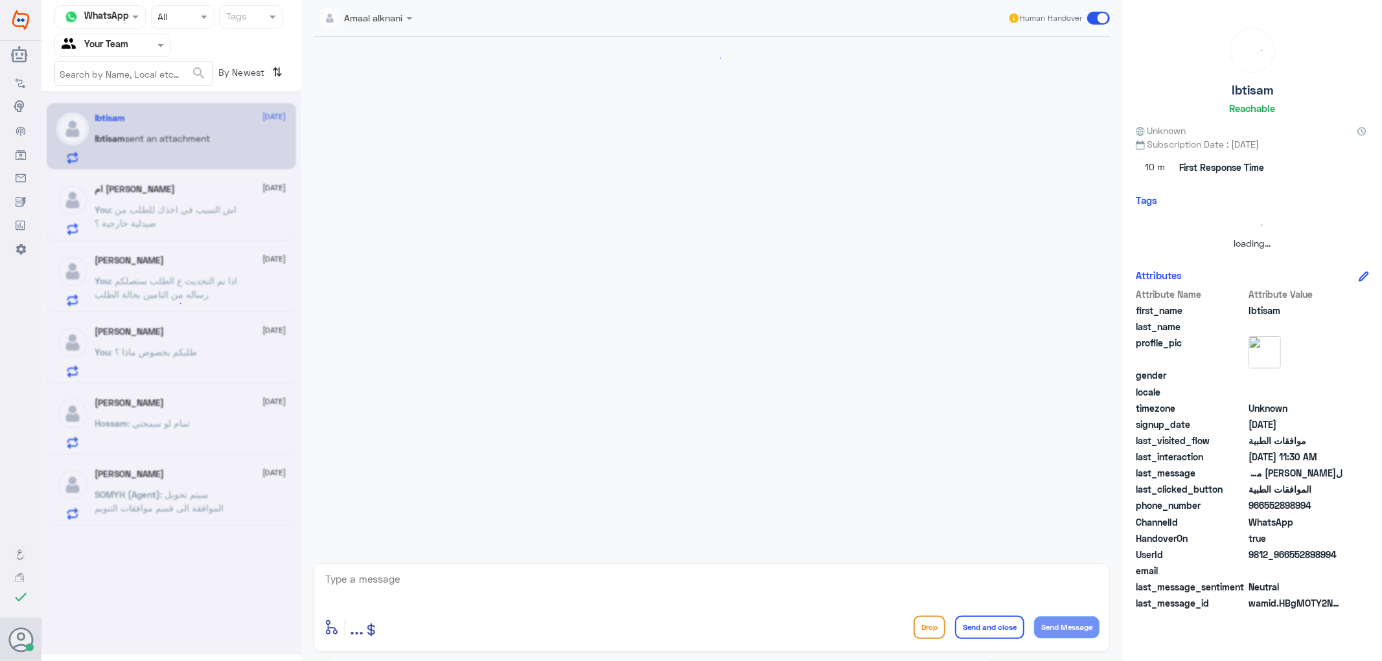
scroll to position [979, 0]
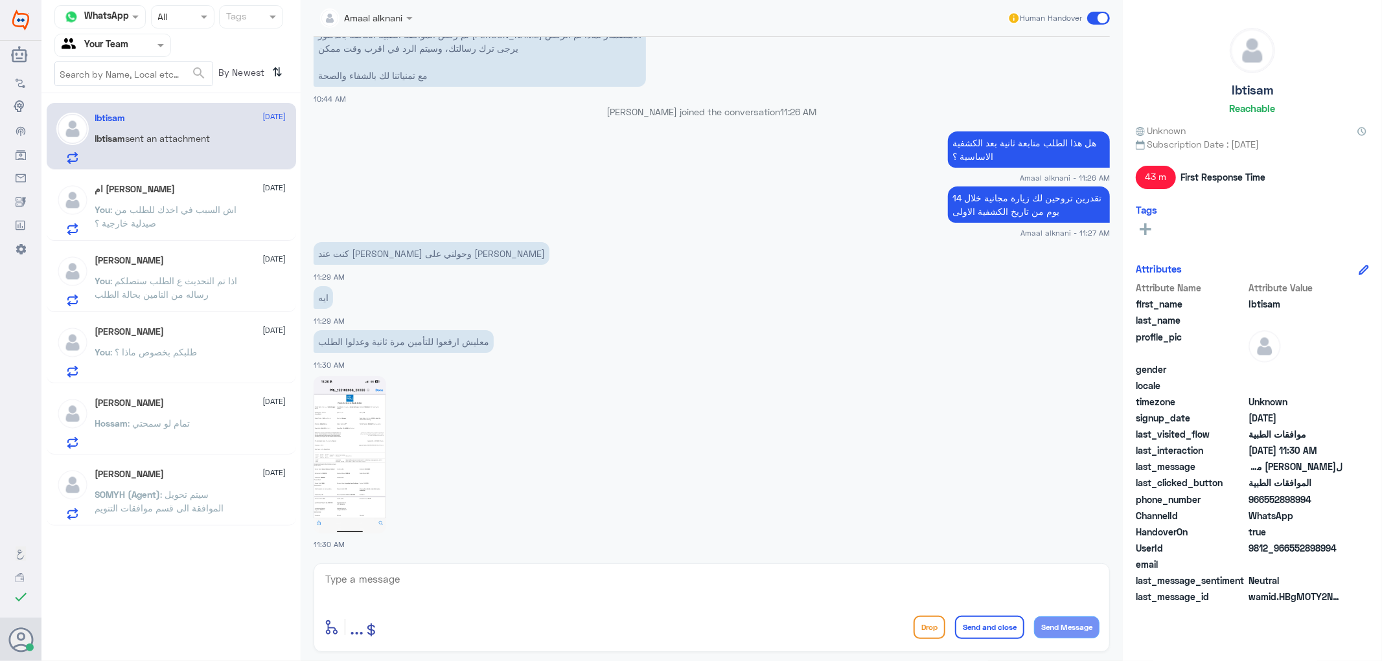
click at [509, 588] on textarea at bounding box center [711, 587] width 775 height 32
click at [371, 476] on img at bounding box center [350, 454] width 73 height 157
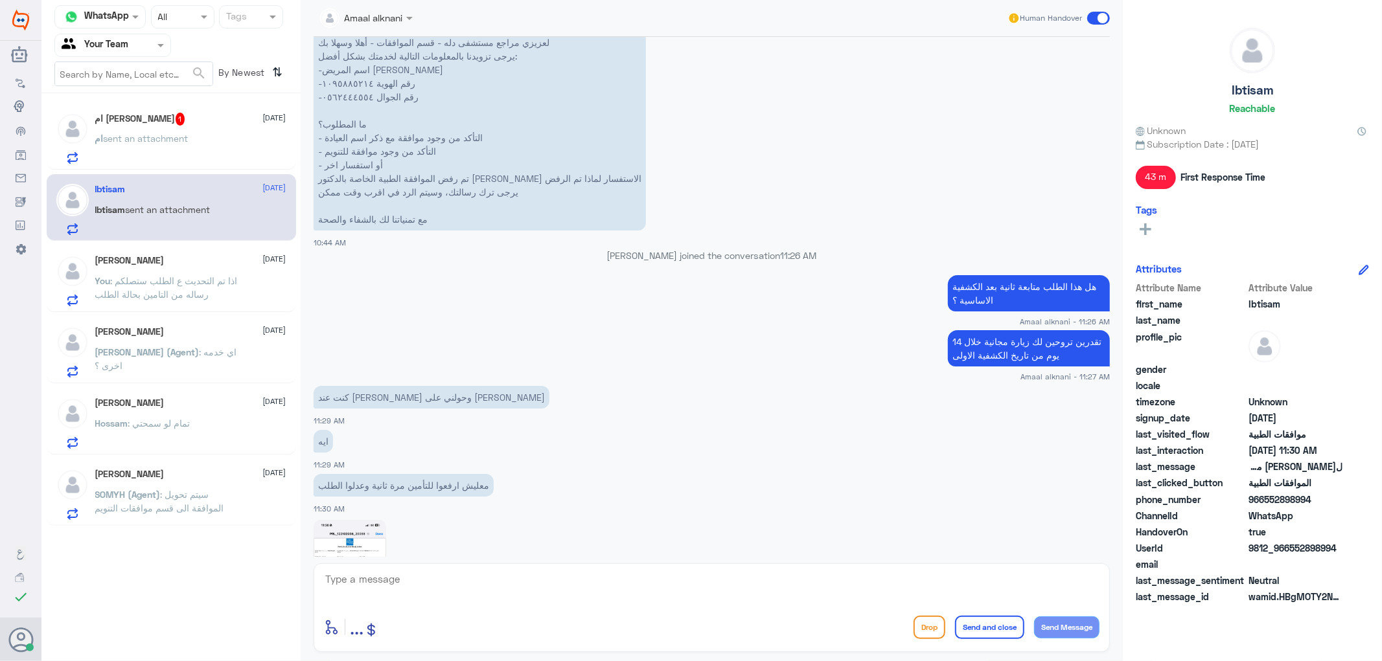
scroll to position [1022, 0]
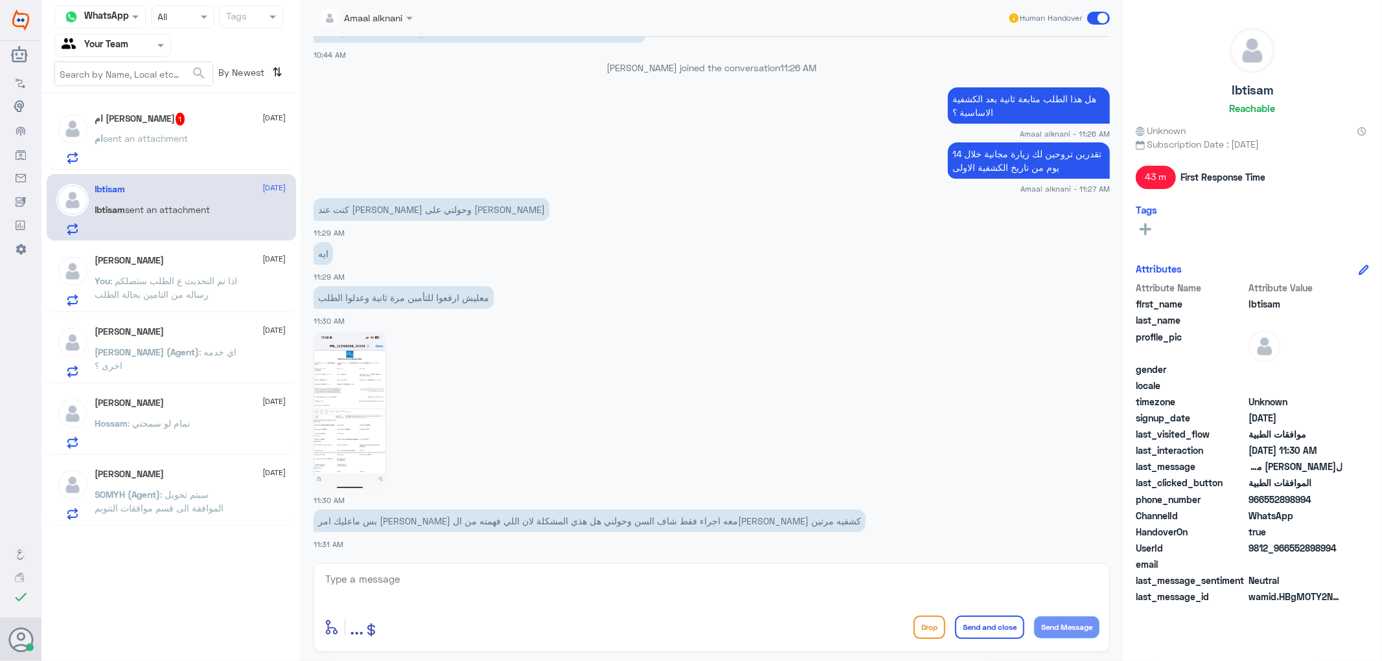
click at [159, 135] on span "sent an attachment" at bounding box center [146, 138] width 85 height 11
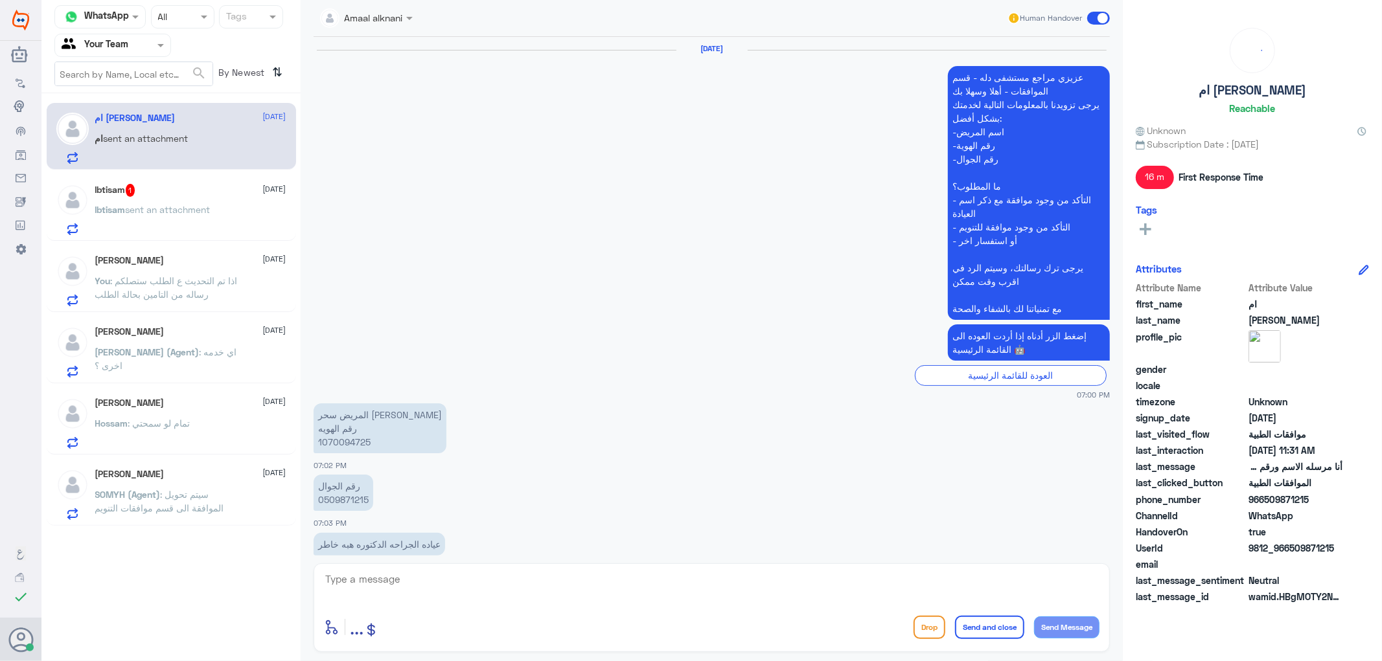
scroll to position [1156, 0]
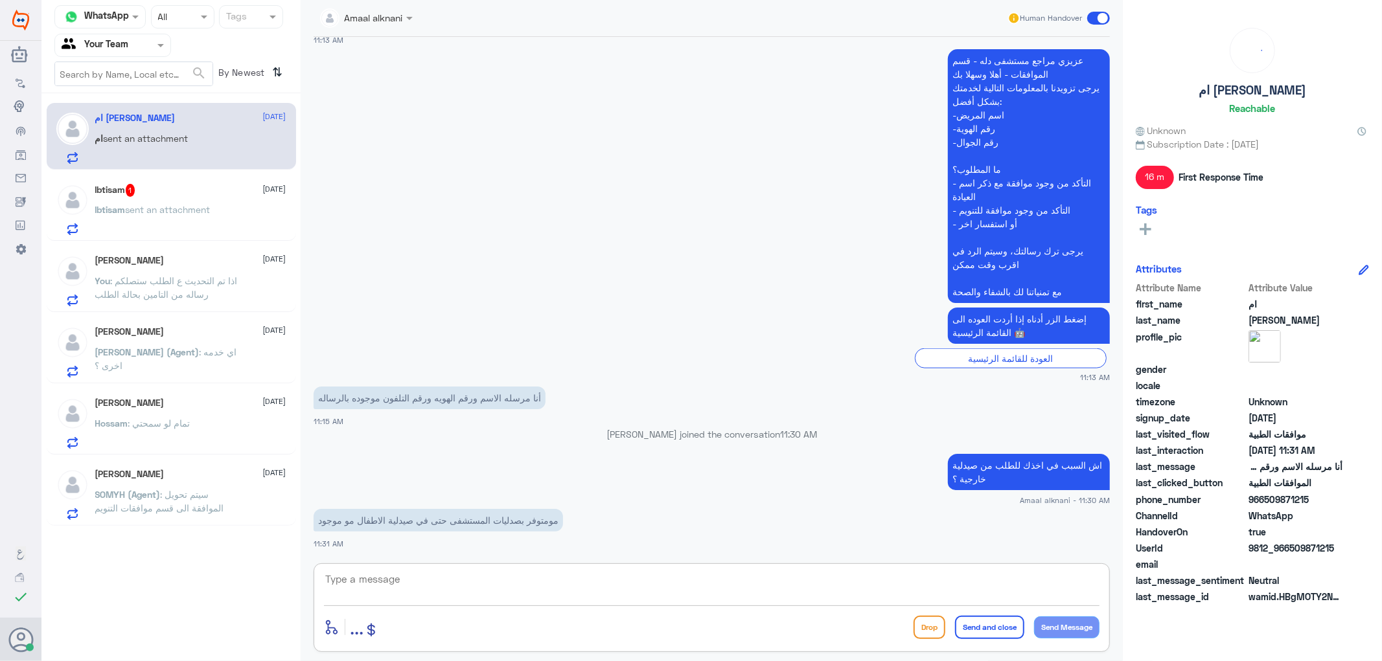
click at [392, 597] on textarea at bounding box center [711, 587] width 775 height 32
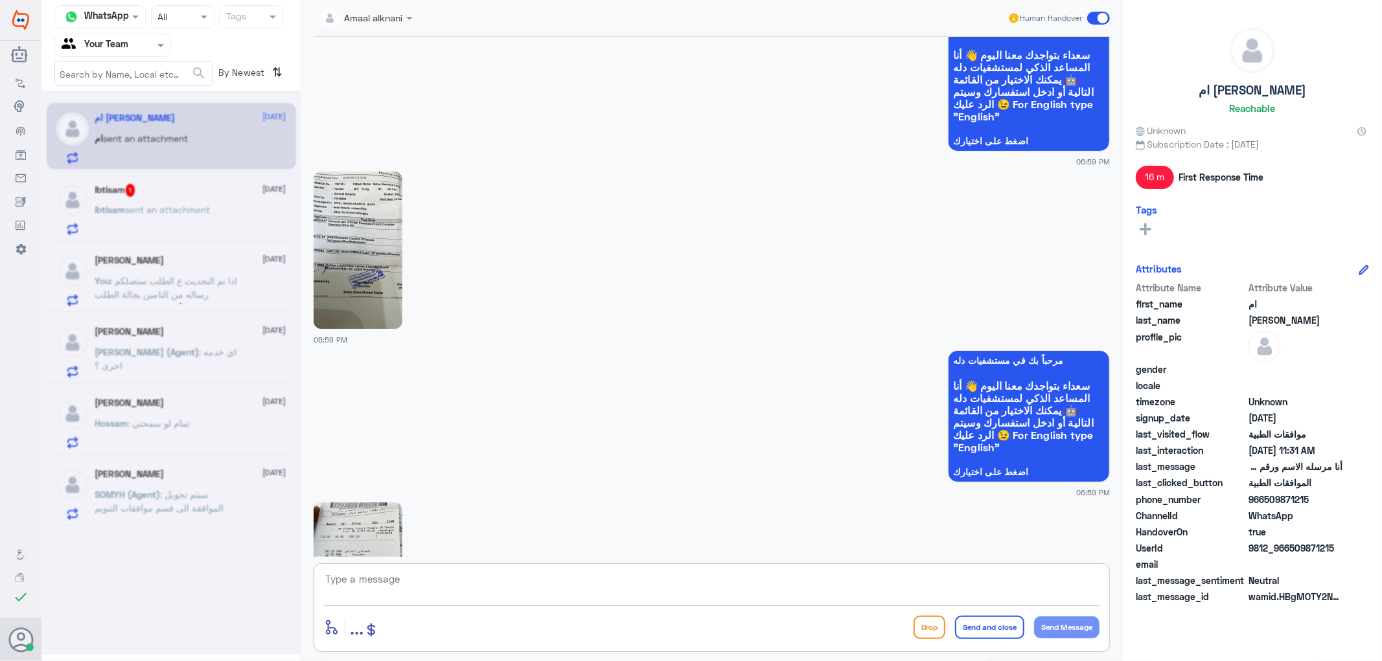
scroll to position [0, 0]
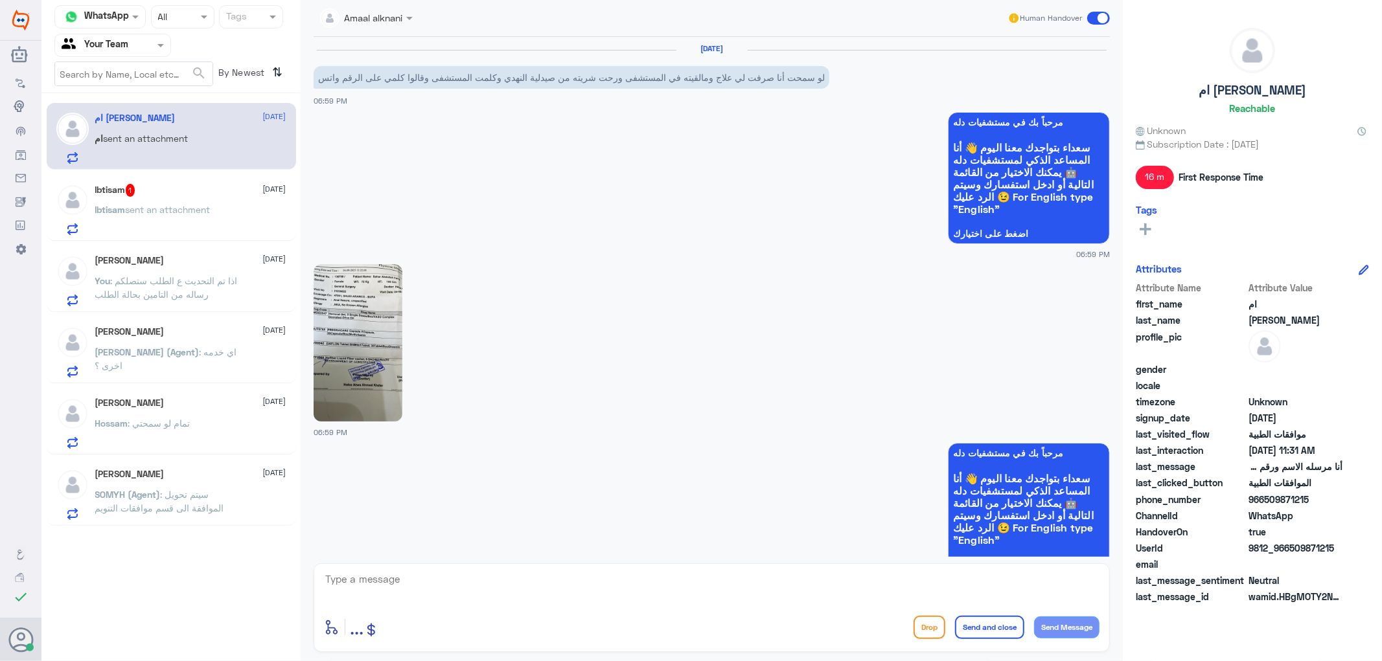
click at [381, 344] on img at bounding box center [358, 342] width 89 height 157
click at [622, 595] on textarea at bounding box center [711, 587] width 775 height 32
type textarea "ل"
type textarea "ه"
click at [400, 373] on img at bounding box center [358, 342] width 89 height 157
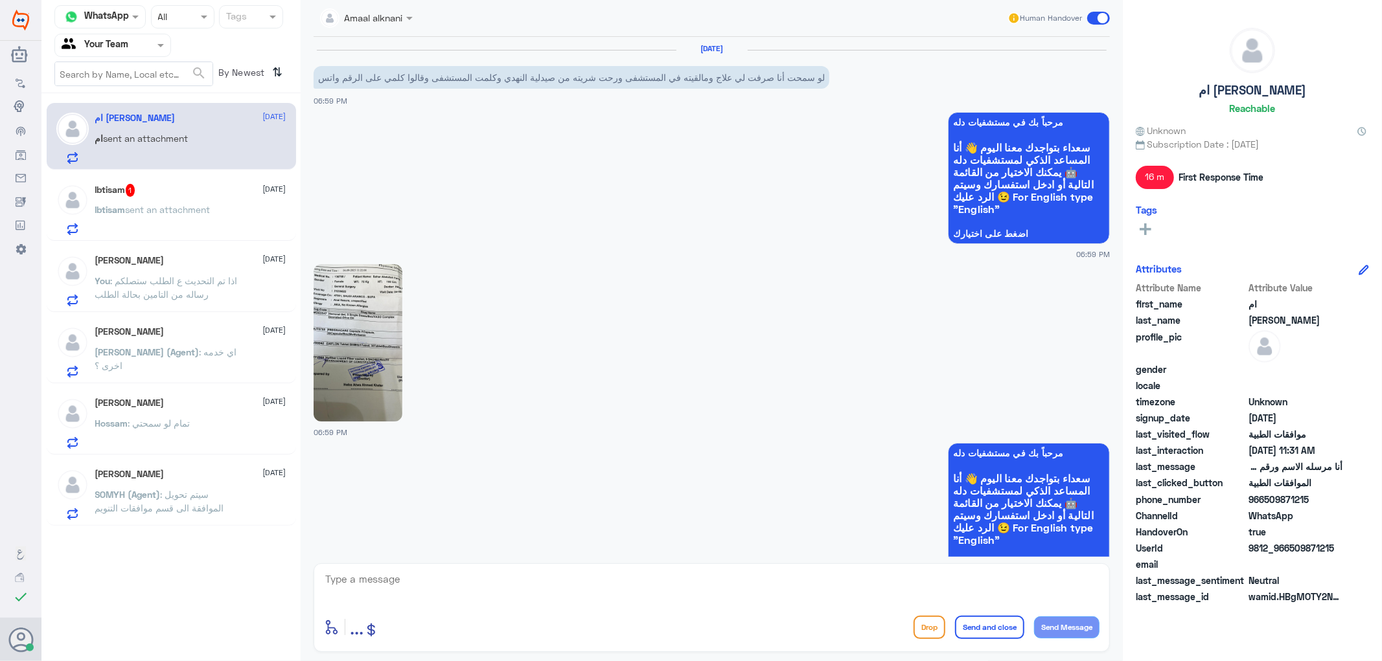
click at [342, 380] on img at bounding box center [358, 342] width 89 height 157
click at [454, 577] on textarea at bounding box center [711, 587] width 775 height 32
type textarea "انتي دفعتي قيمة الدواء بالكامل .؟"
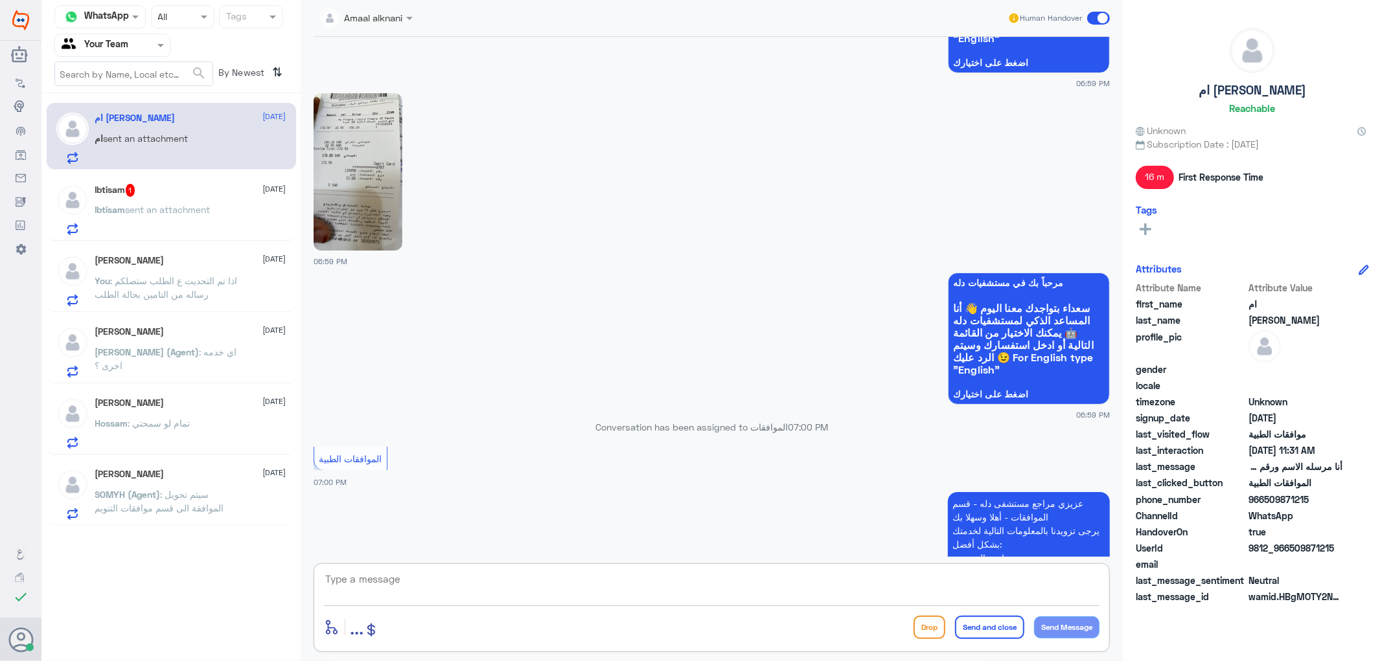
scroll to position [499, 0]
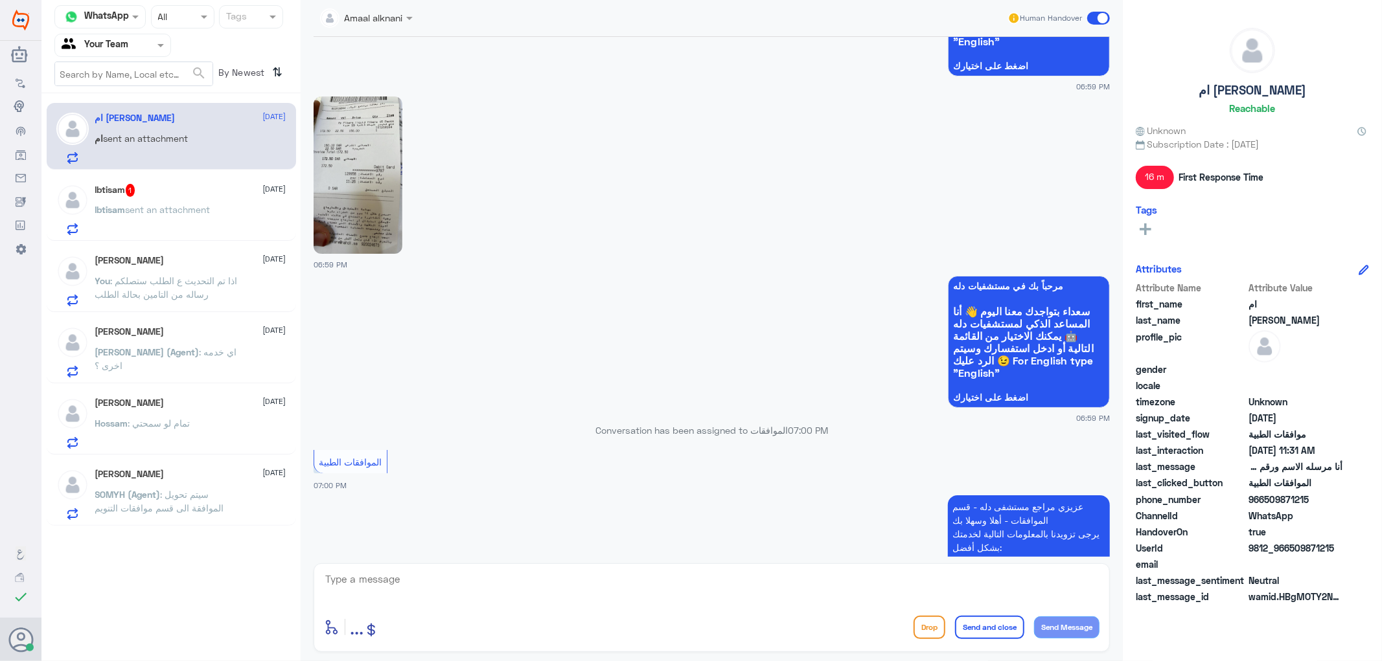
click at [349, 205] on img at bounding box center [358, 175] width 89 height 157
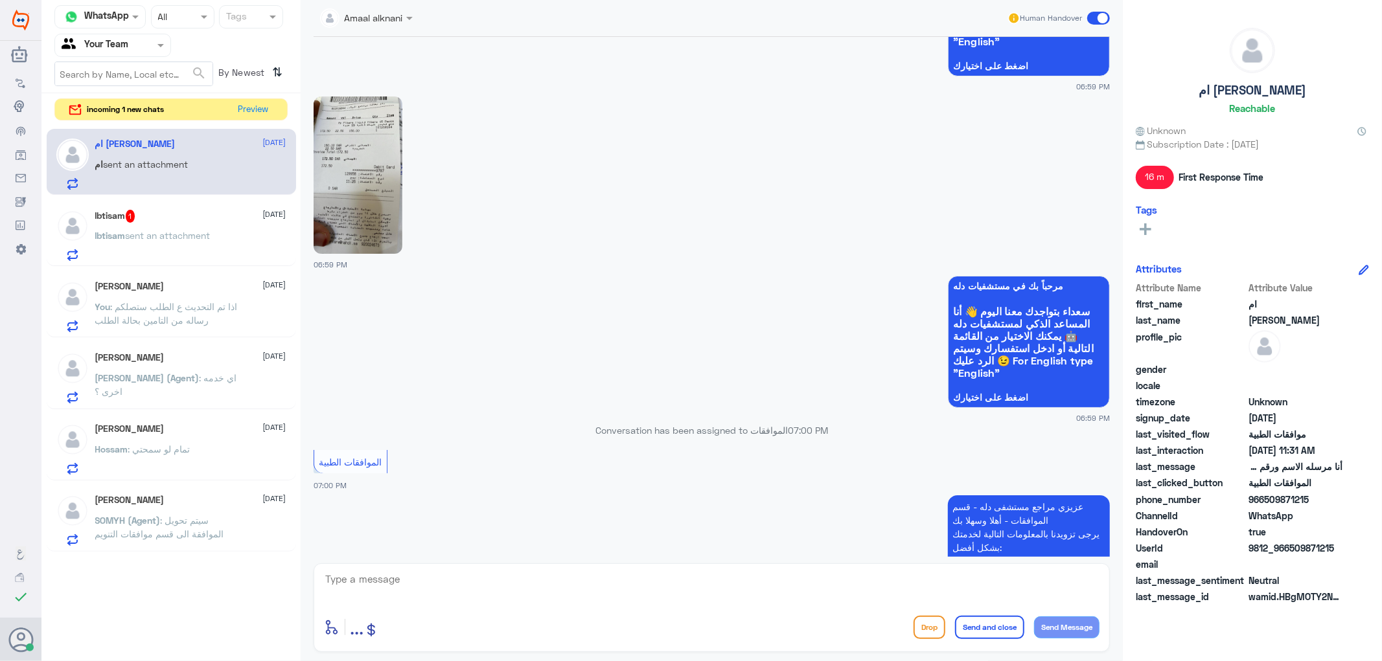
scroll to position [2171, 0]
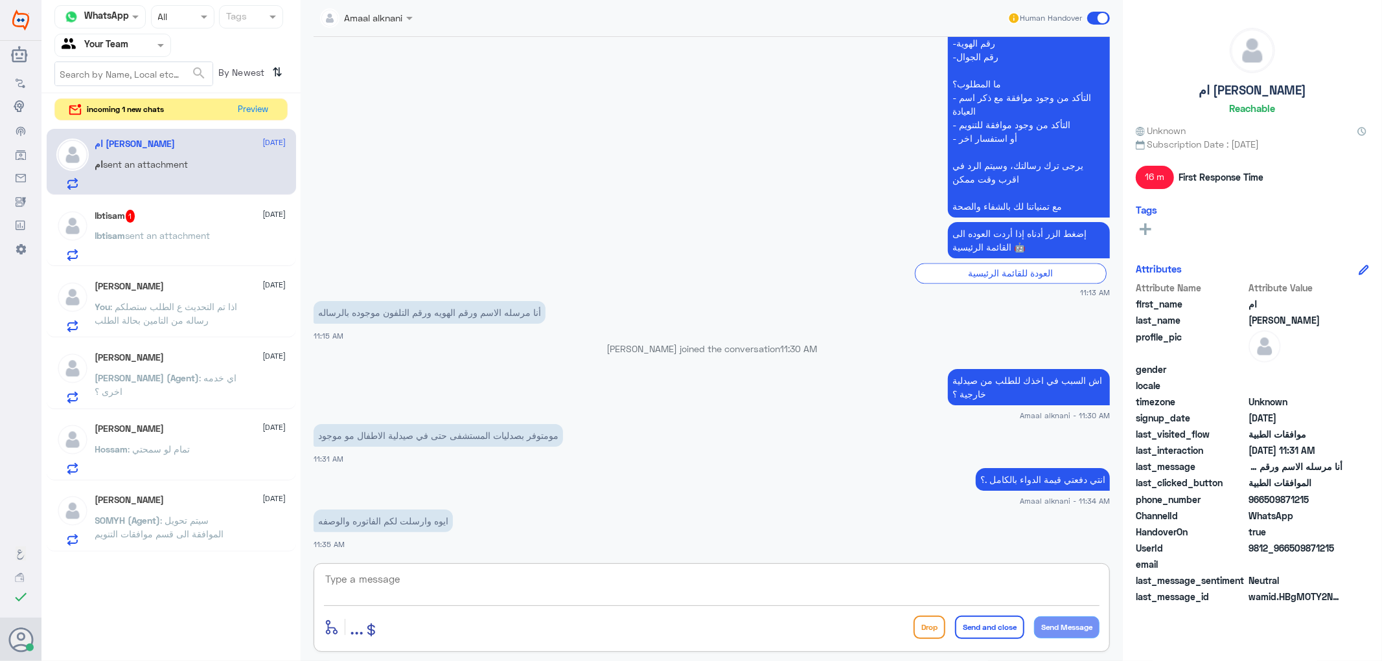
click at [487, 577] on textarea at bounding box center [711, 587] width 775 height 32
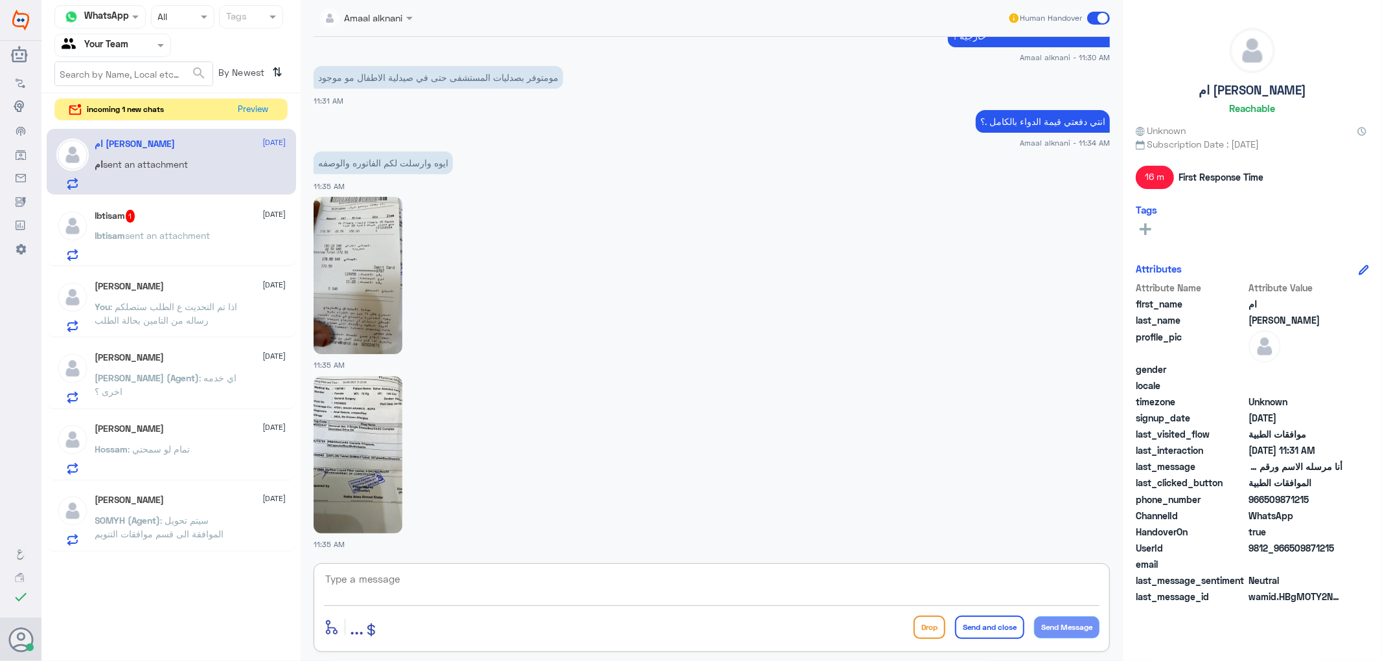
click at [428, 584] on textarea at bounding box center [711, 587] width 775 height 32
type textarea "يتم رفع الفواتير لتامينكم عزيزتي - حتى يتم تعويضك اذا كان لكم الدواء مغطى"
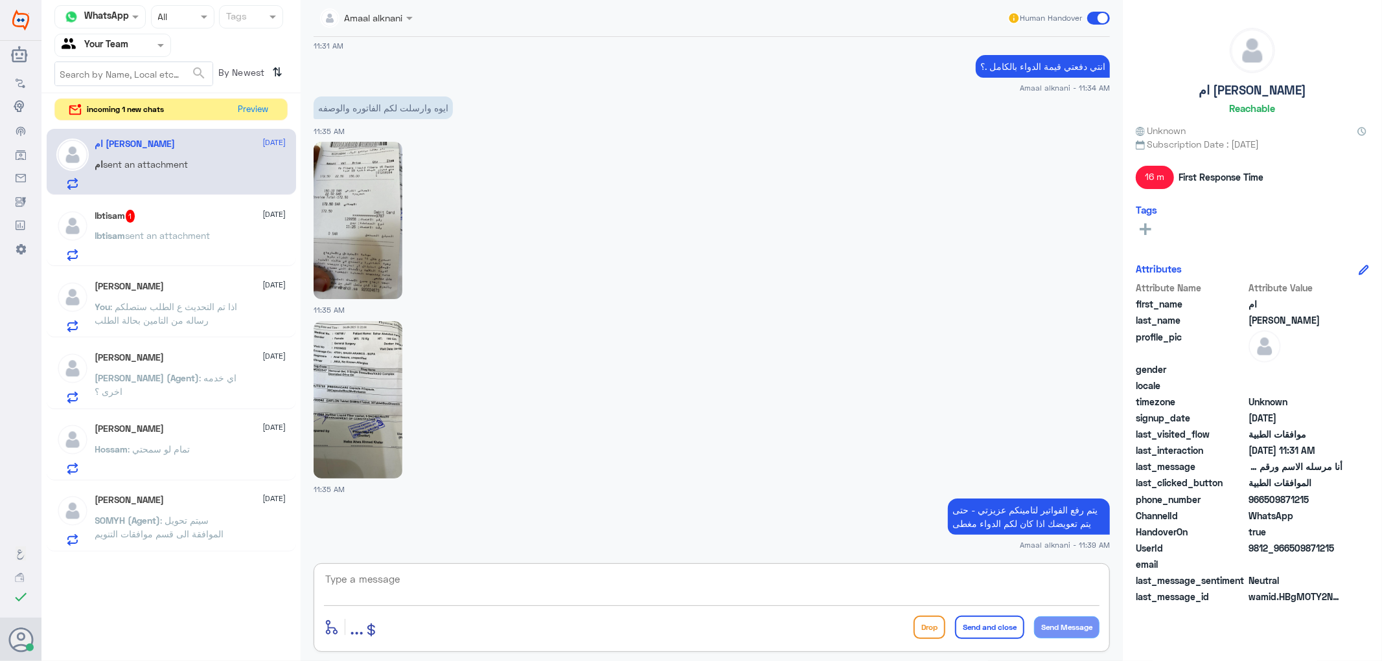
click at [175, 235] on span "sent an attachment" at bounding box center [168, 235] width 85 height 11
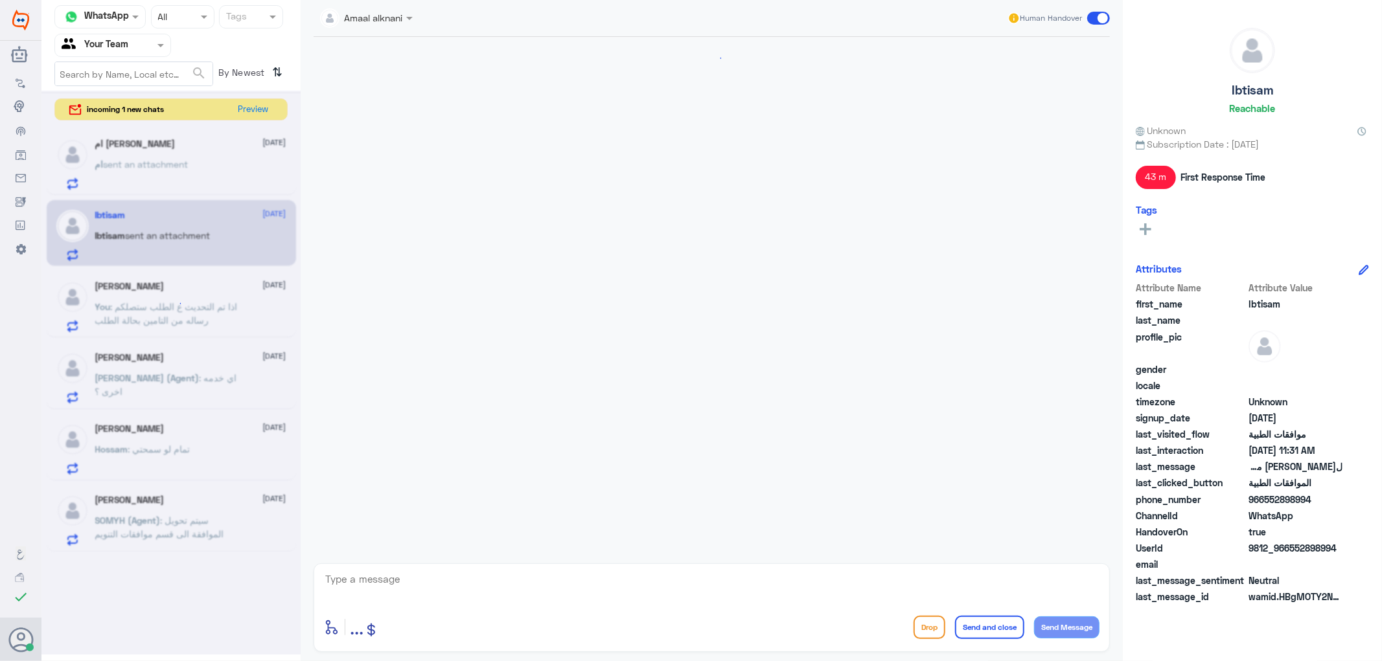
scroll to position [1022, 0]
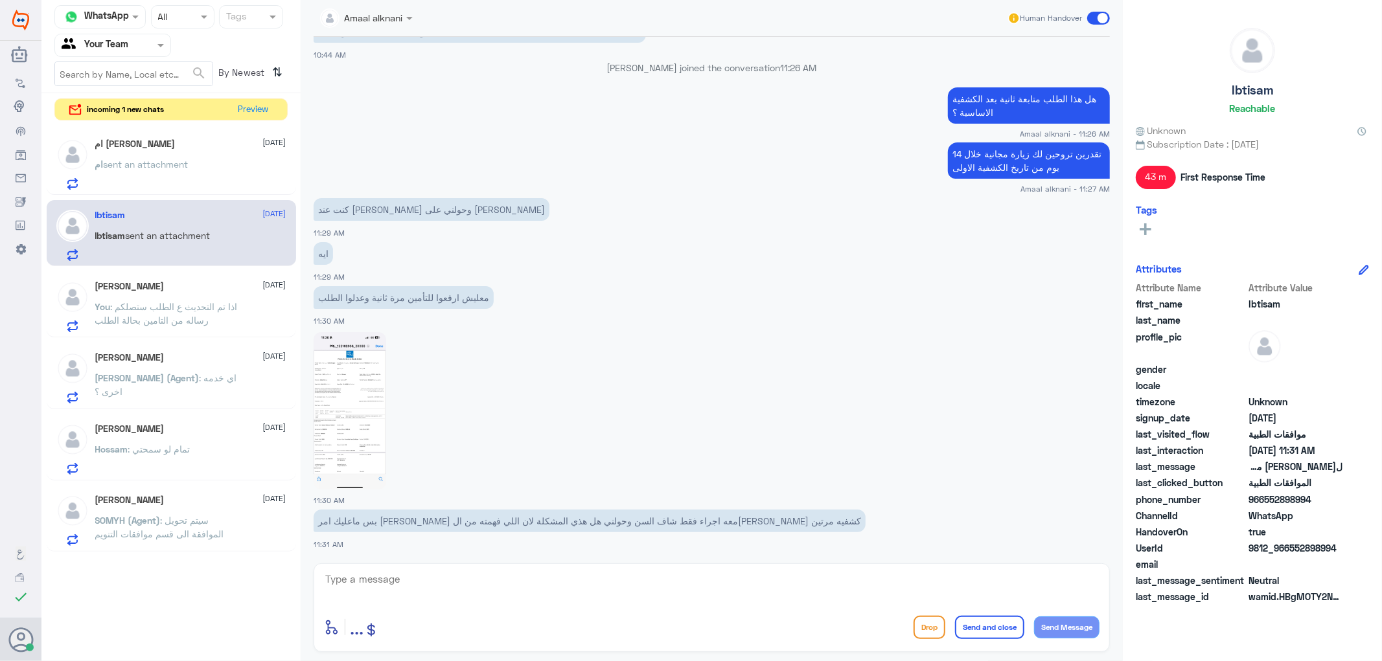
click at [229, 167] on div "ام sent an attachment" at bounding box center [190, 175] width 191 height 29
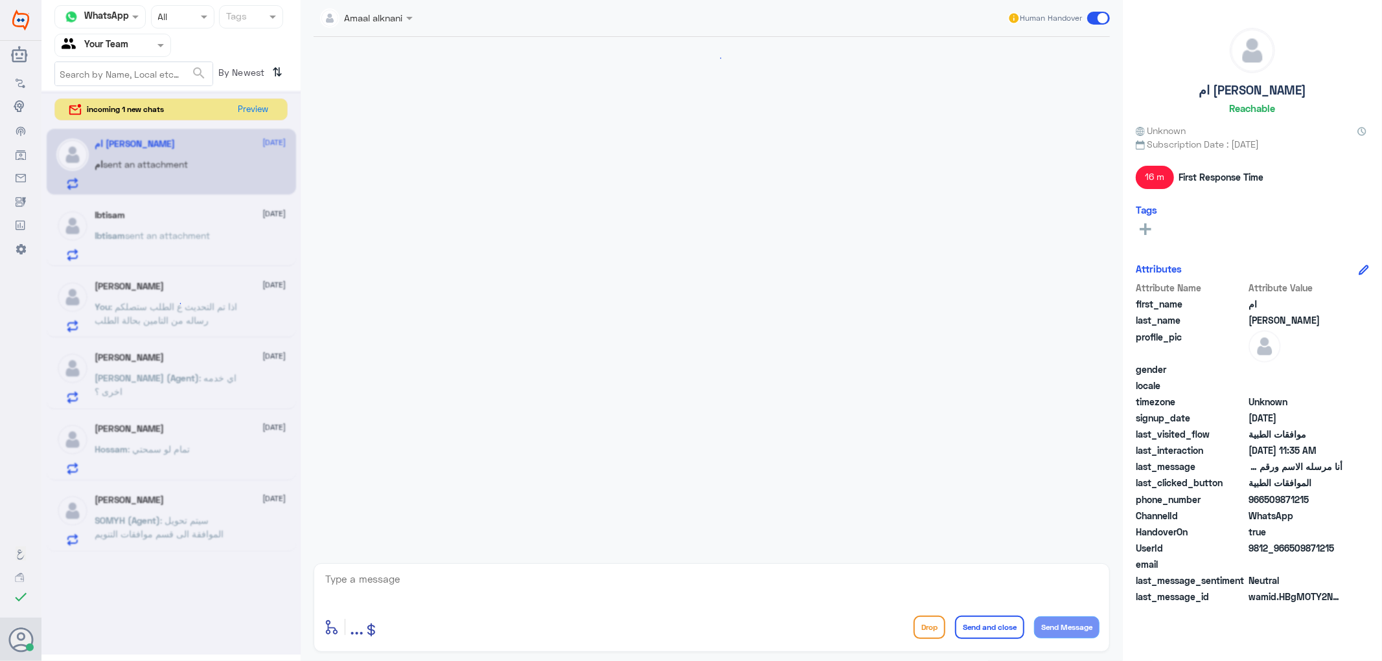
scroll to position [1098, 0]
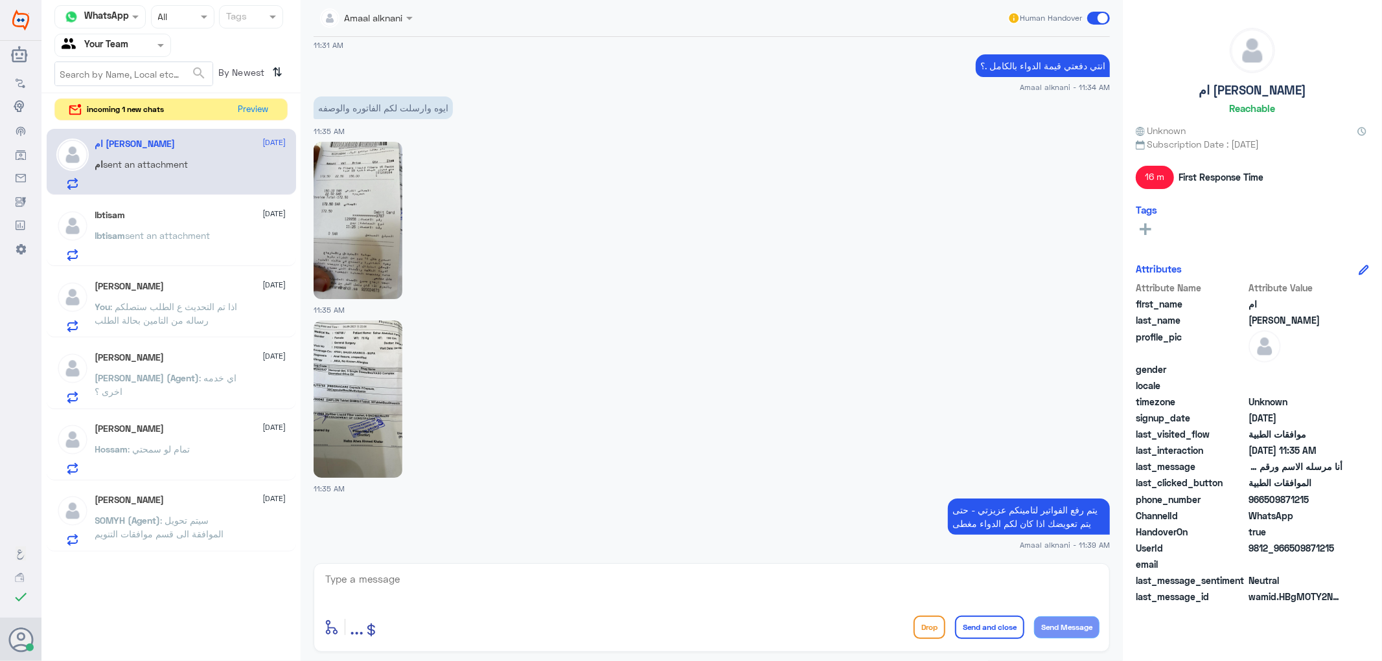
click at [768, 615] on div "enter flow name ... Drop Send and close Send Message" at bounding box center [711, 627] width 775 height 29
click at [203, 196] on div "ام [PERSON_NAME] [DATE] ام sent an attachment Ibtisam [DATE] Ibtisam sent an at…" at bounding box center [170, 340] width 259 height 433
click at [198, 229] on p "Ibtisam sent an attachment" at bounding box center [152, 245] width 115 height 32
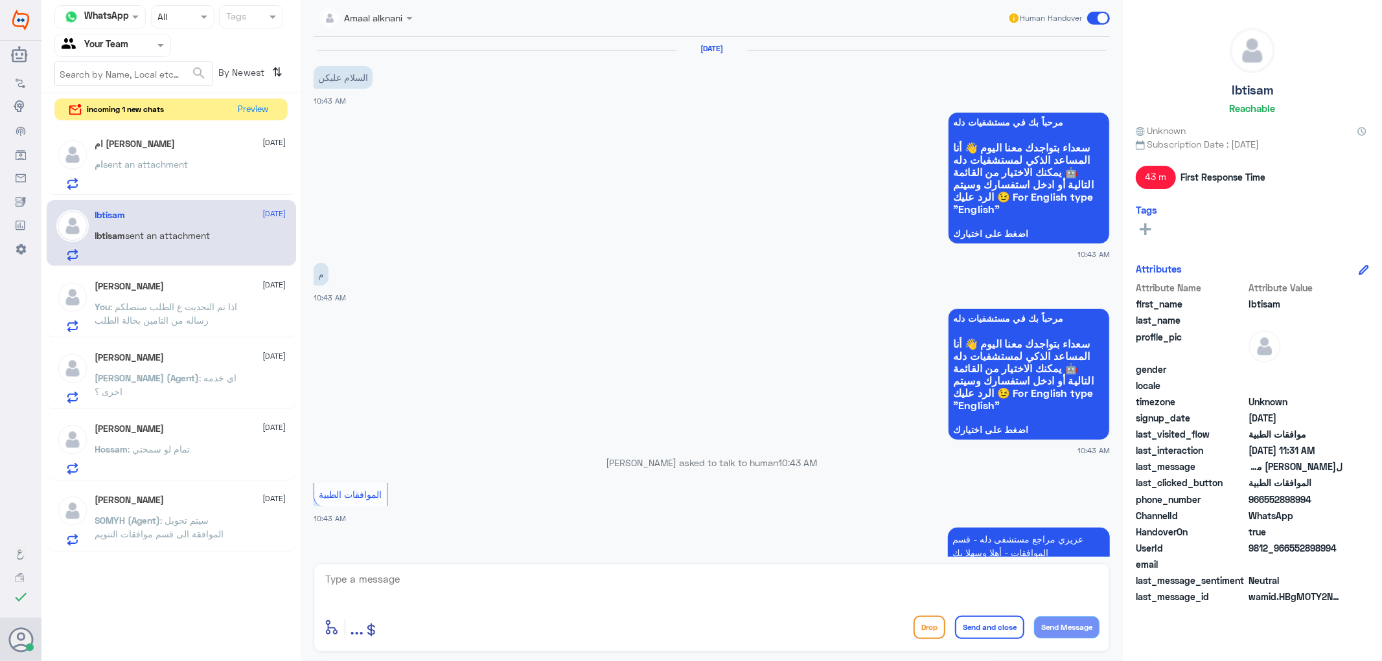
scroll to position [1022, 0]
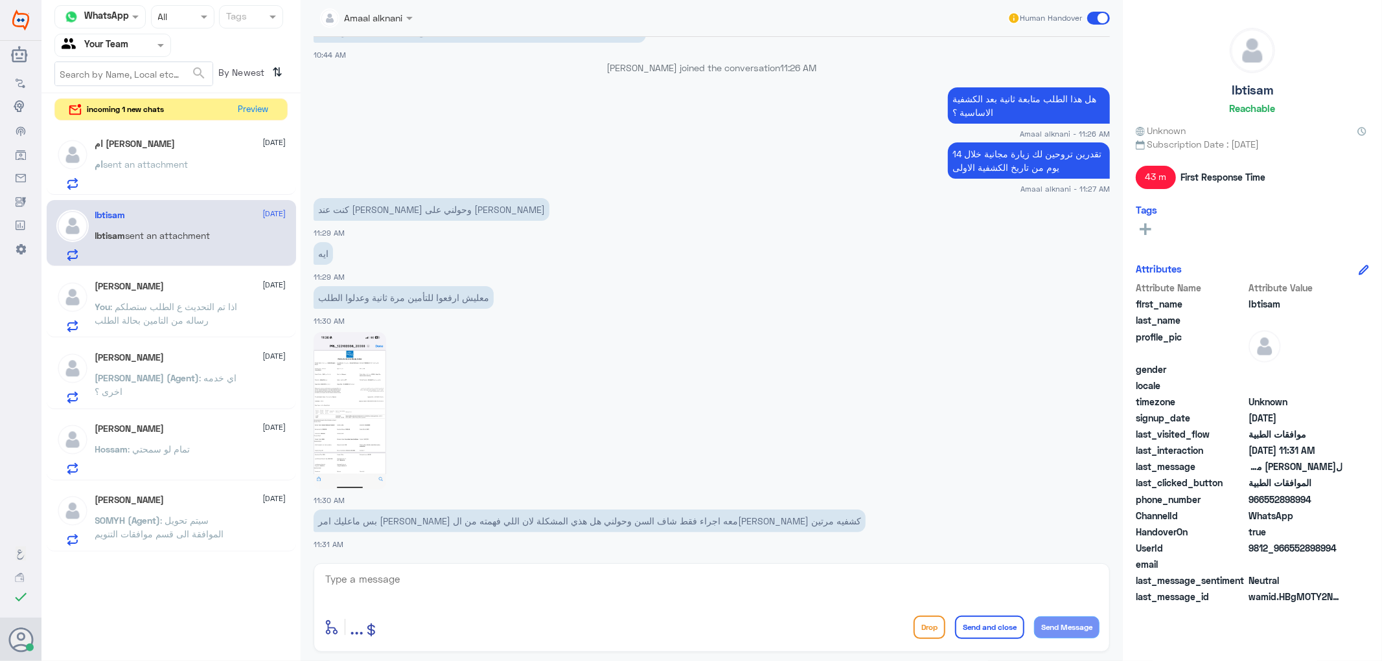
click at [331, 435] on img at bounding box center [350, 410] width 73 height 157
click at [255, 108] on button "Preview" at bounding box center [254, 109] width 40 height 20
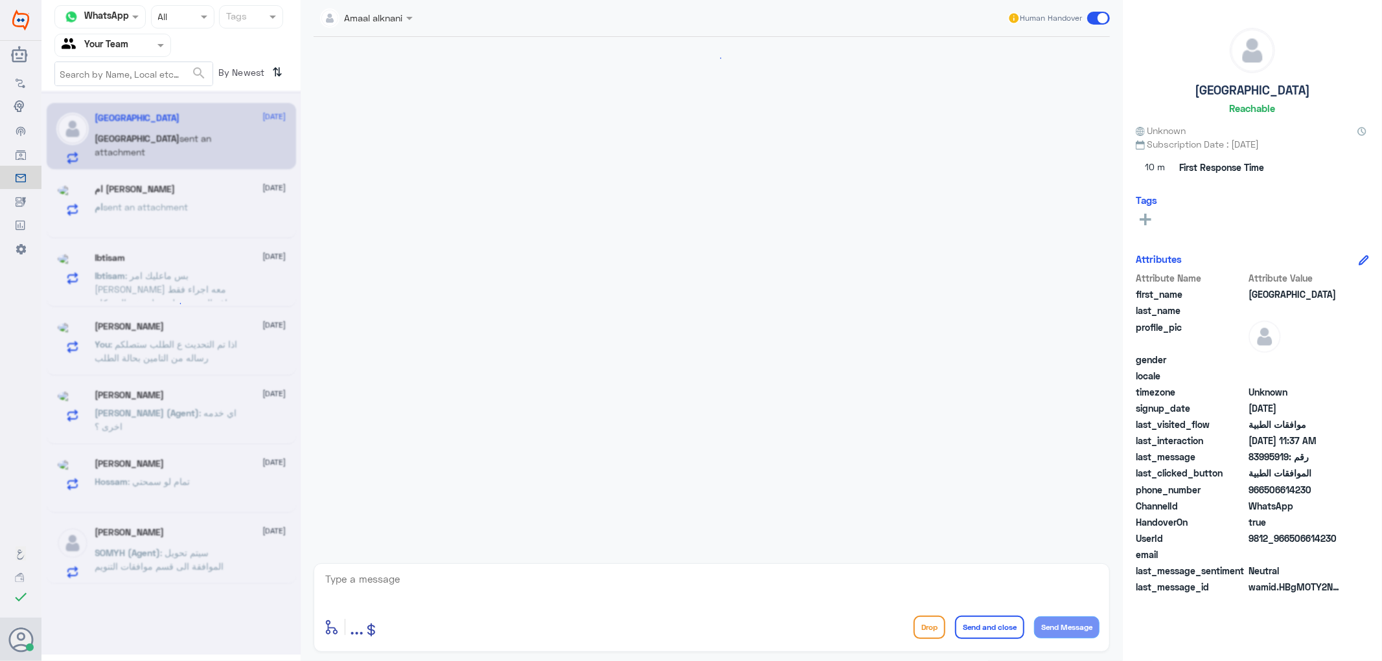
scroll to position [1072, 0]
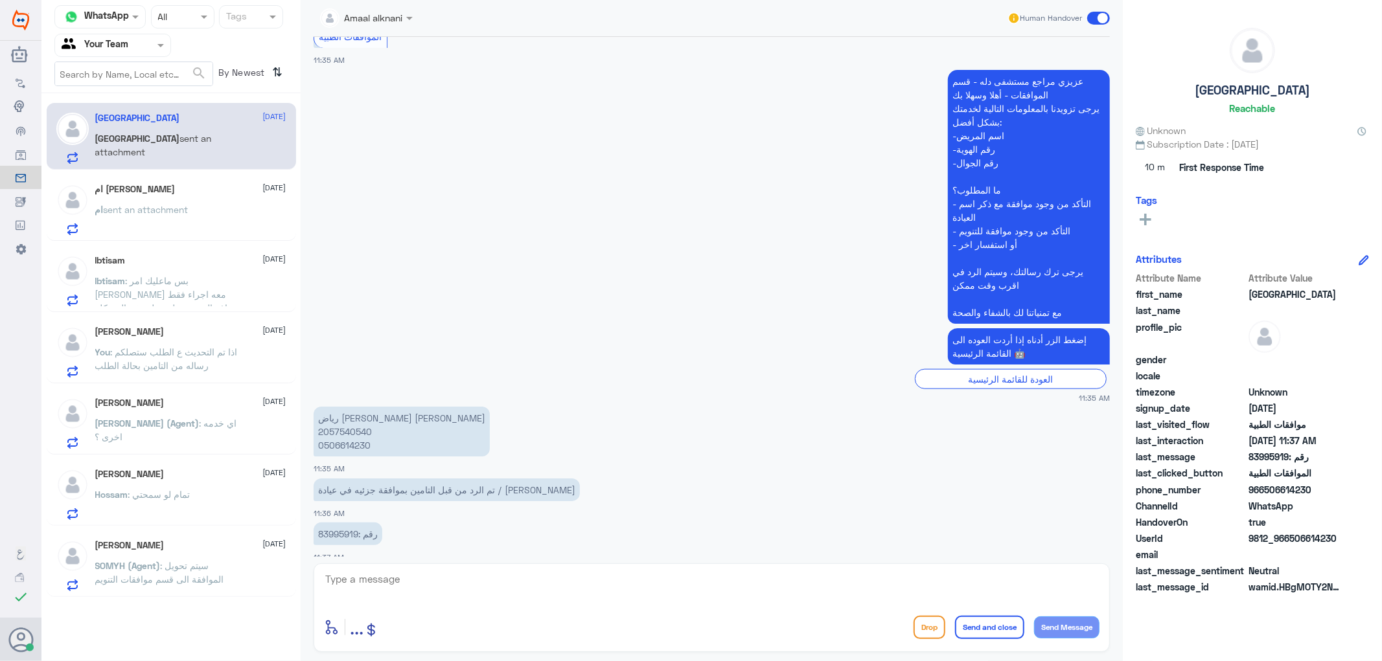
click at [378, 593] on textarea at bounding box center [711, 587] width 775 height 32
click at [335, 523] on p "رقم :83995919" at bounding box center [348, 534] width 69 height 23
click at [146, 282] on span ": بس ماعليك امر [PERSON_NAME] معه اجراء فقط شاف السن وحولني هل هذي المشكلة لان …" at bounding box center [165, 307] width 141 height 65
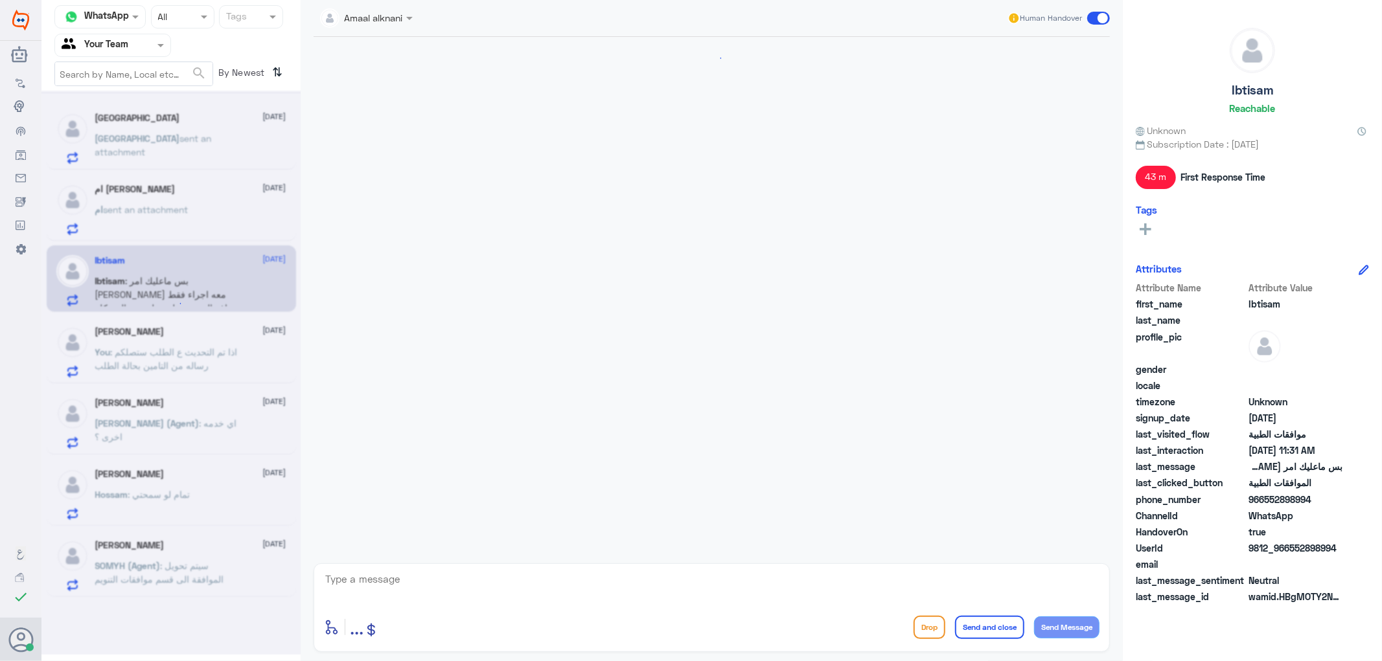
scroll to position [1022, 0]
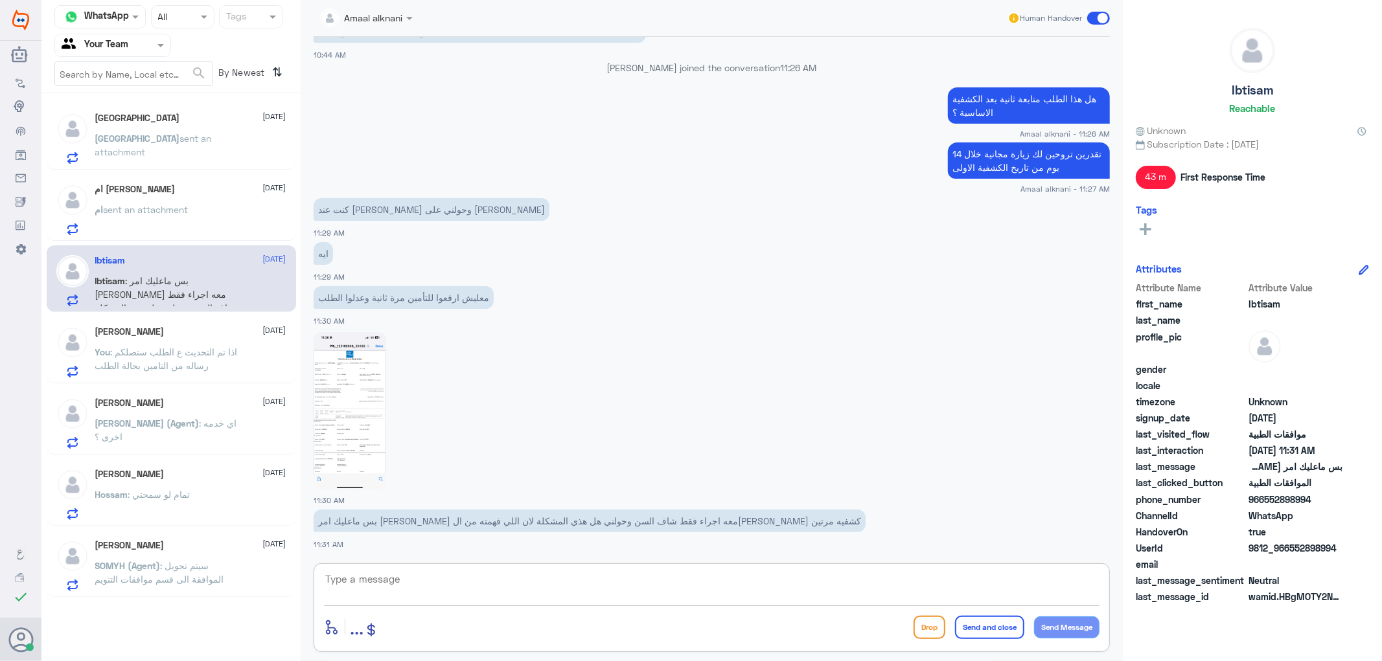
click at [423, 579] on textarea at bounding box center [711, 587] width 775 height 32
click at [423, 578] on textarea at bounding box center [711, 587] width 775 height 32
type textarea "ت"
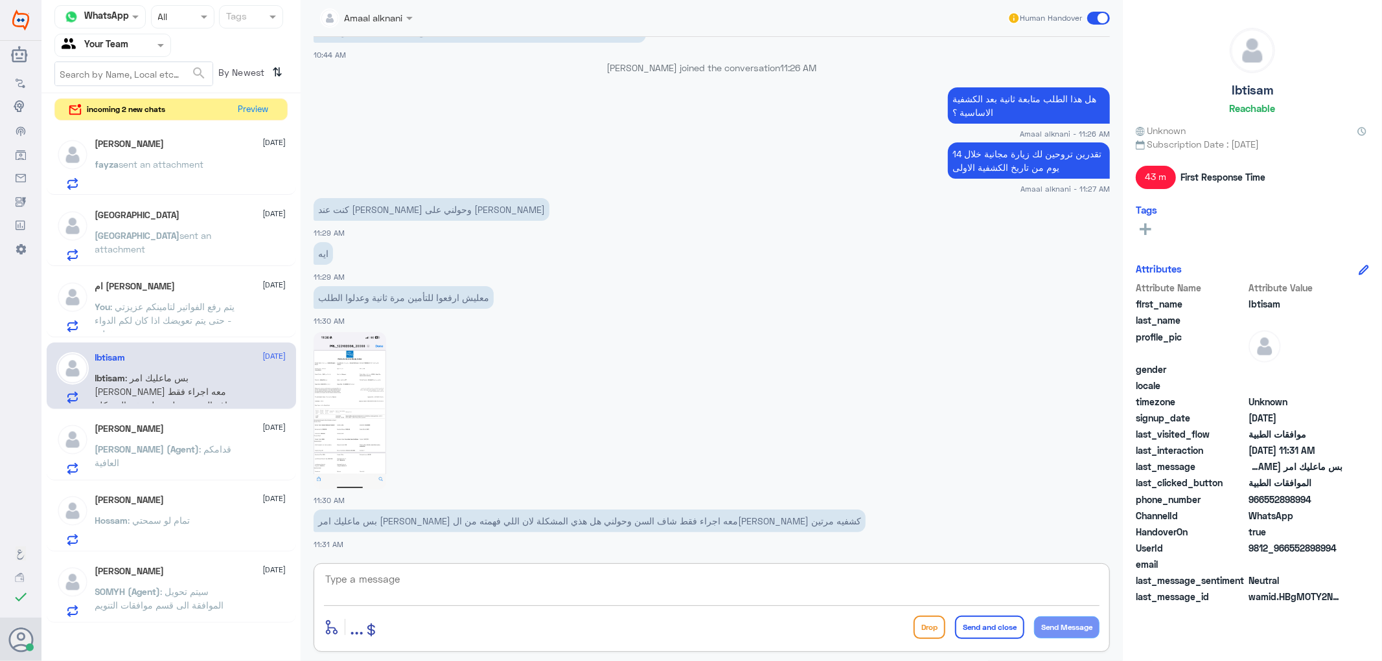
click at [202, 311] on span ": يتم رفع الفواتير لتامينكم عزيزتي - حتى يتم تعويضك اذا كان لكم الدواء مغطى" at bounding box center [165, 320] width 140 height 38
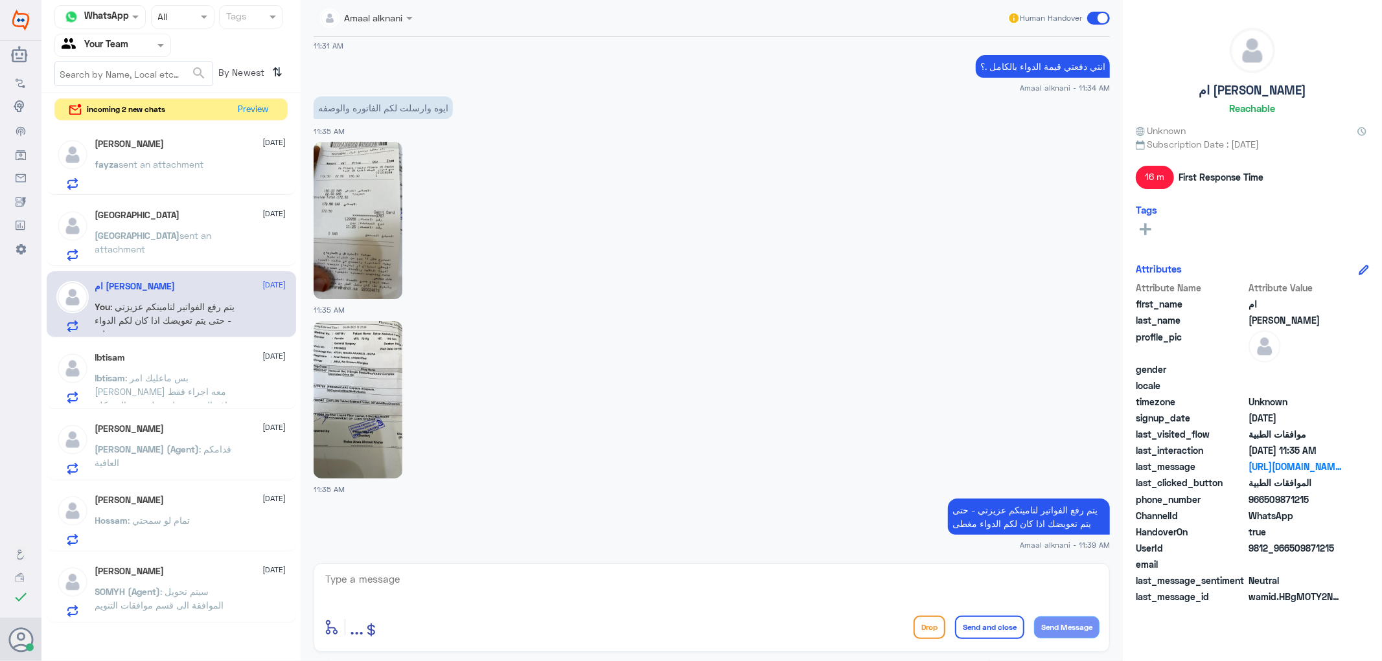
scroll to position [2562, 0]
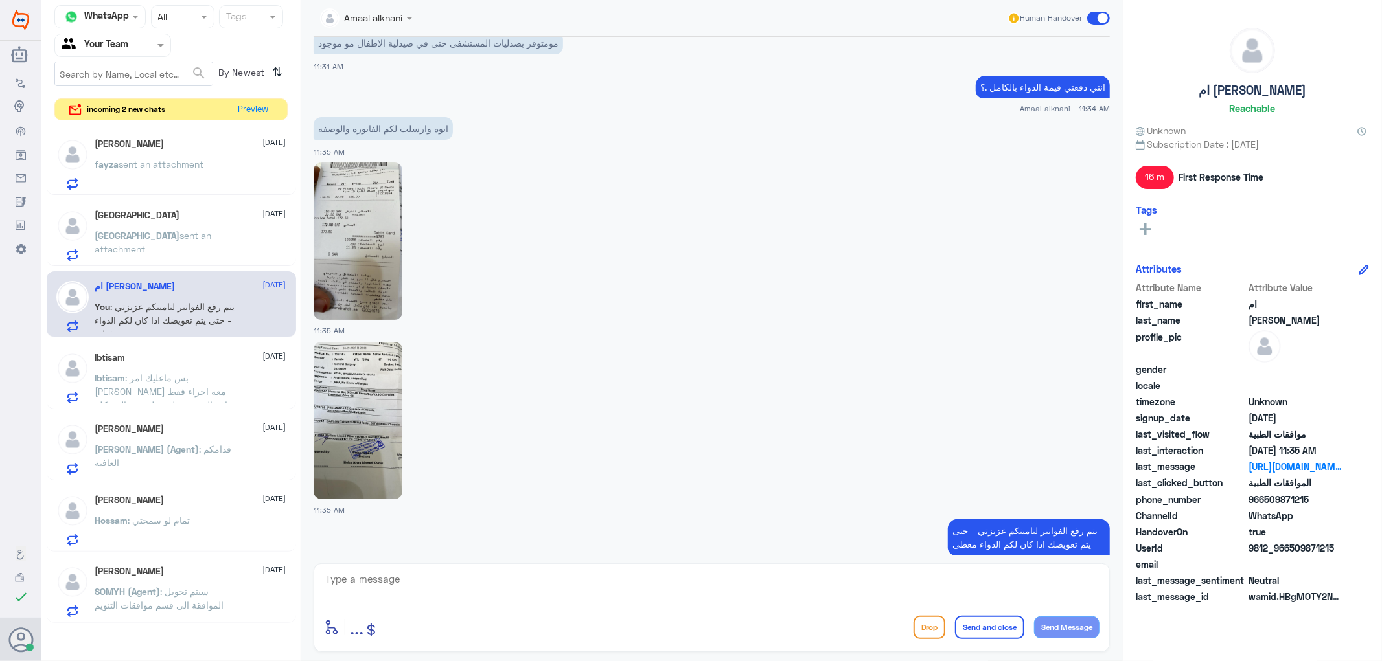
click at [345, 421] on img at bounding box center [358, 420] width 89 height 157
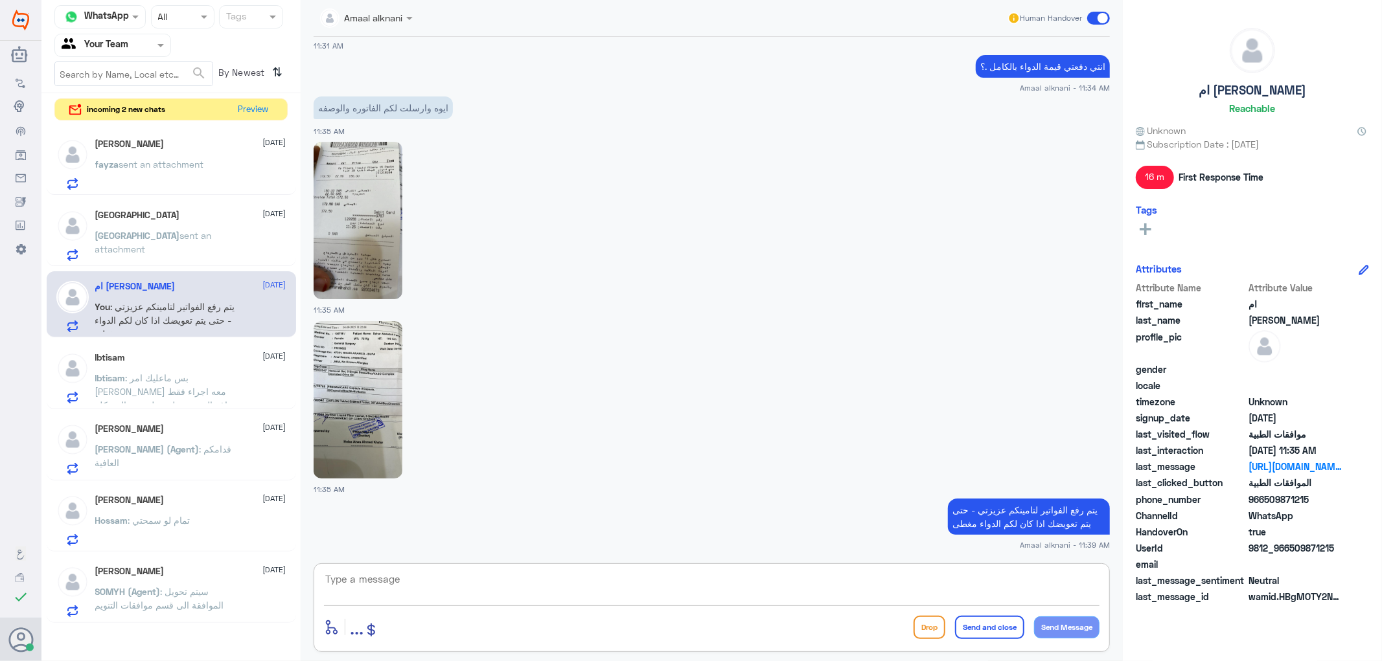
click at [674, 585] on textarea at bounding box center [711, 587] width 775 height 32
type textarea "الدواء غير مغطى من التامين"
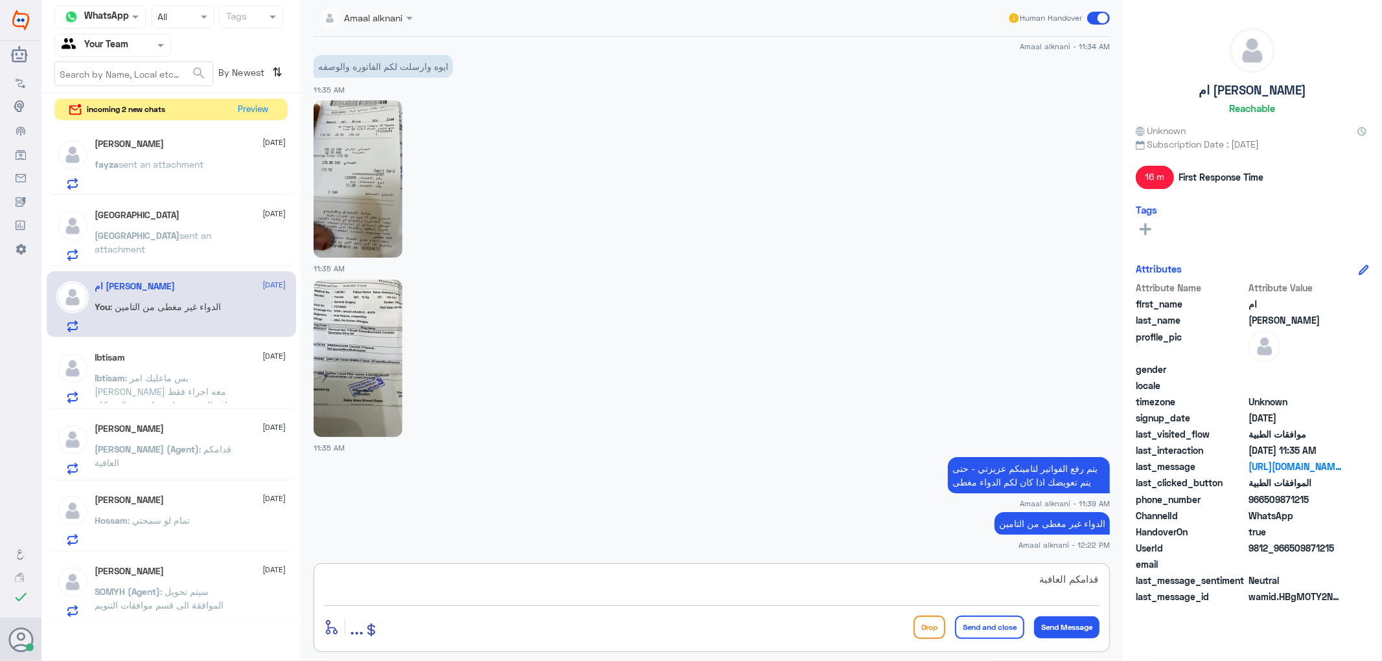
type textarea "قدامكم العافية"
click at [1011, 620] on button "Send and close" at bounding box center [989, 627] width 69 height 23
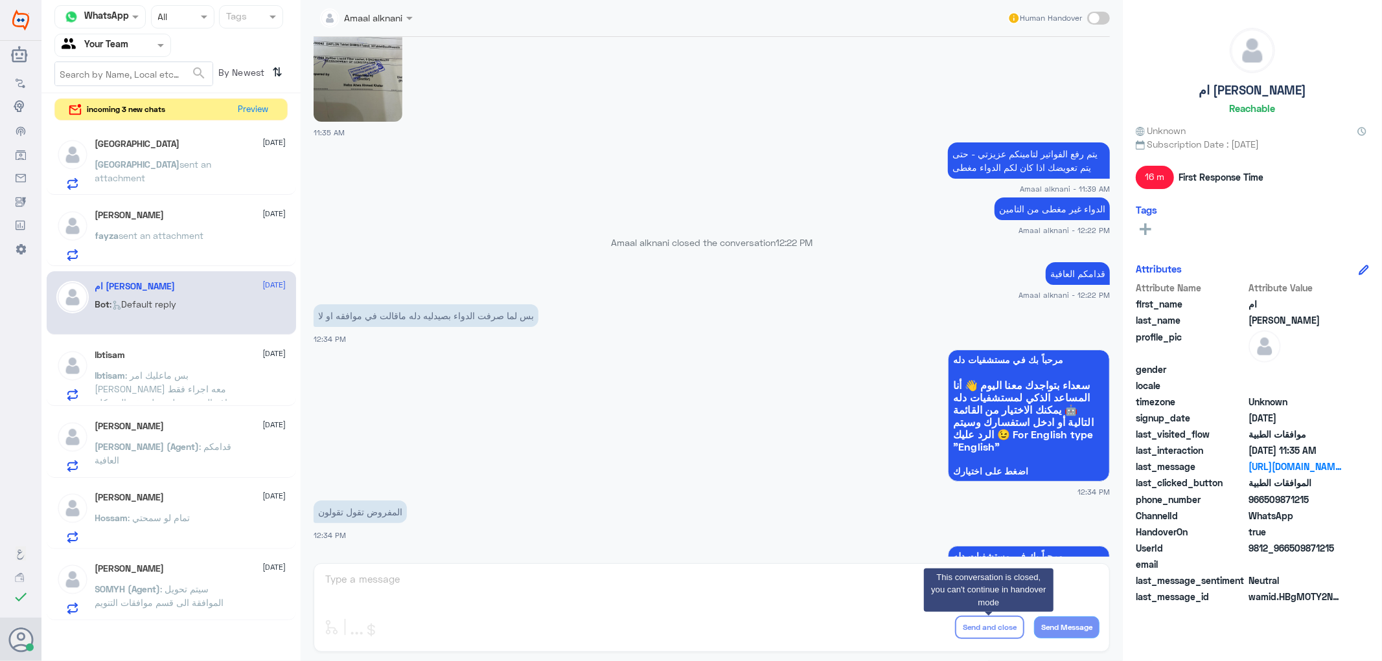
scroll to position [3060, 0]
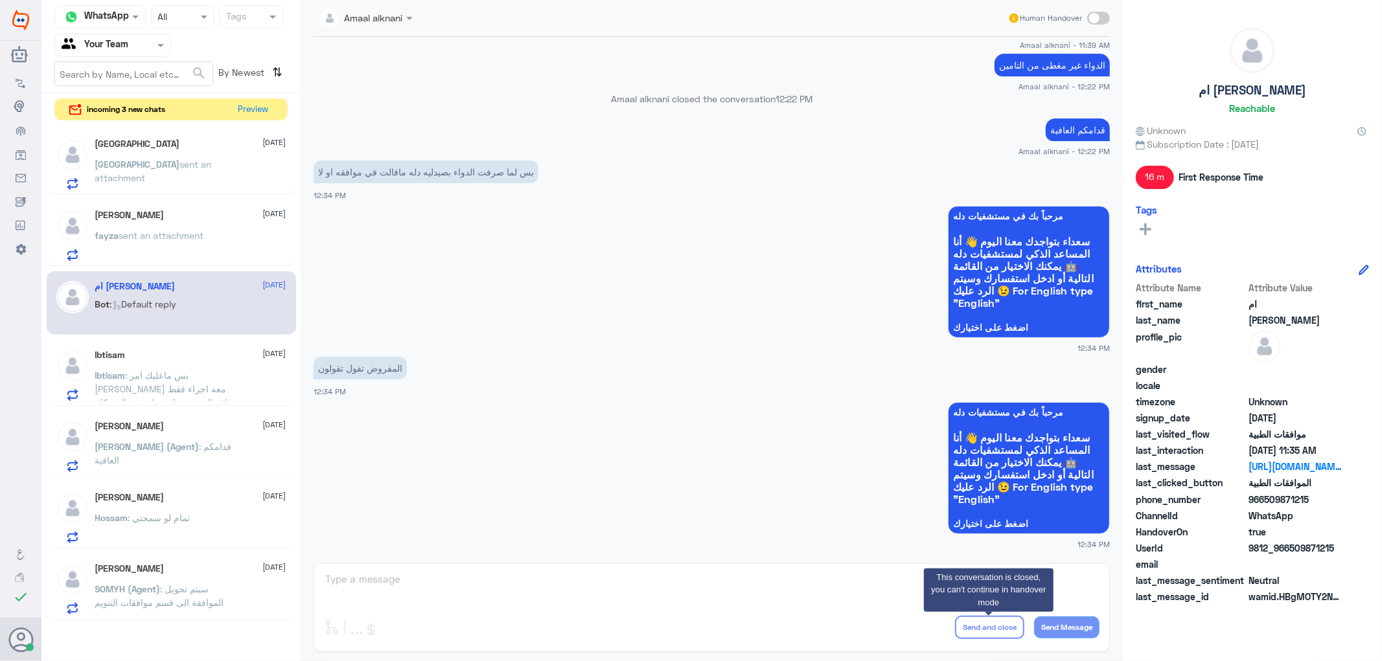
click at [164, 188] on p "Riyadh sent an attachment" at bounding box center [168, 173] width 146 height 32
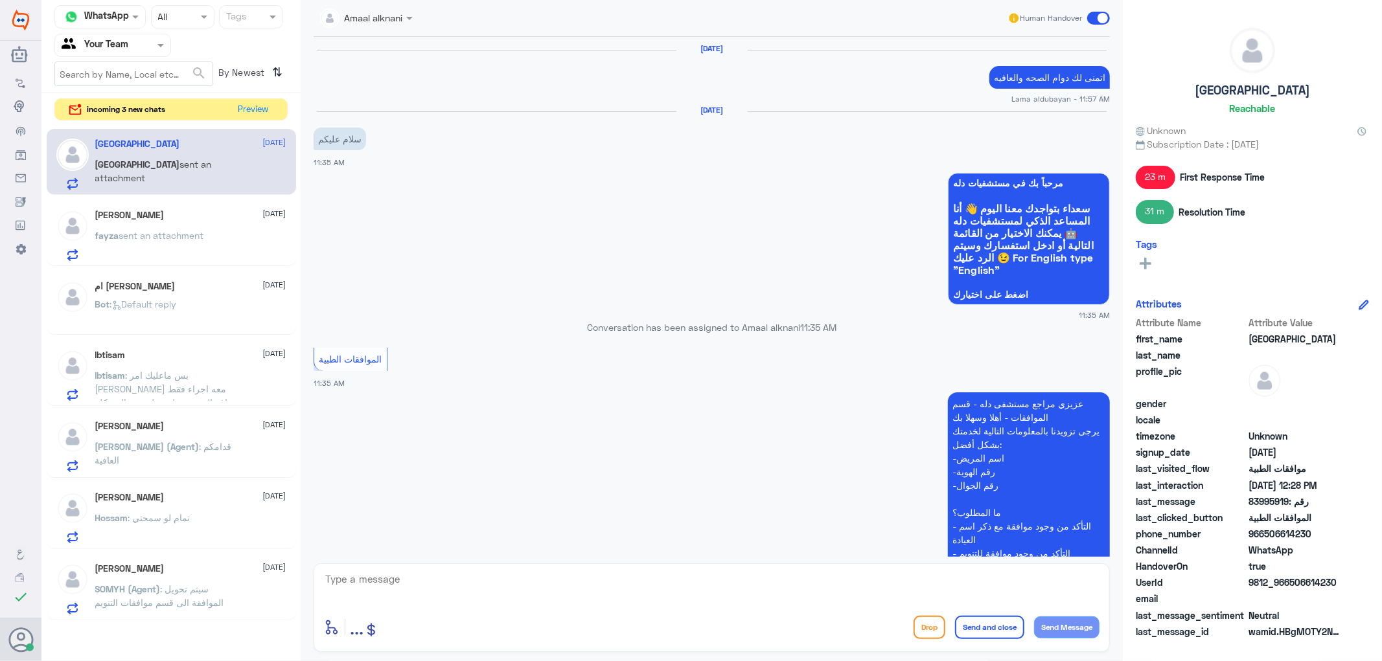
scroll to position [775, 0]
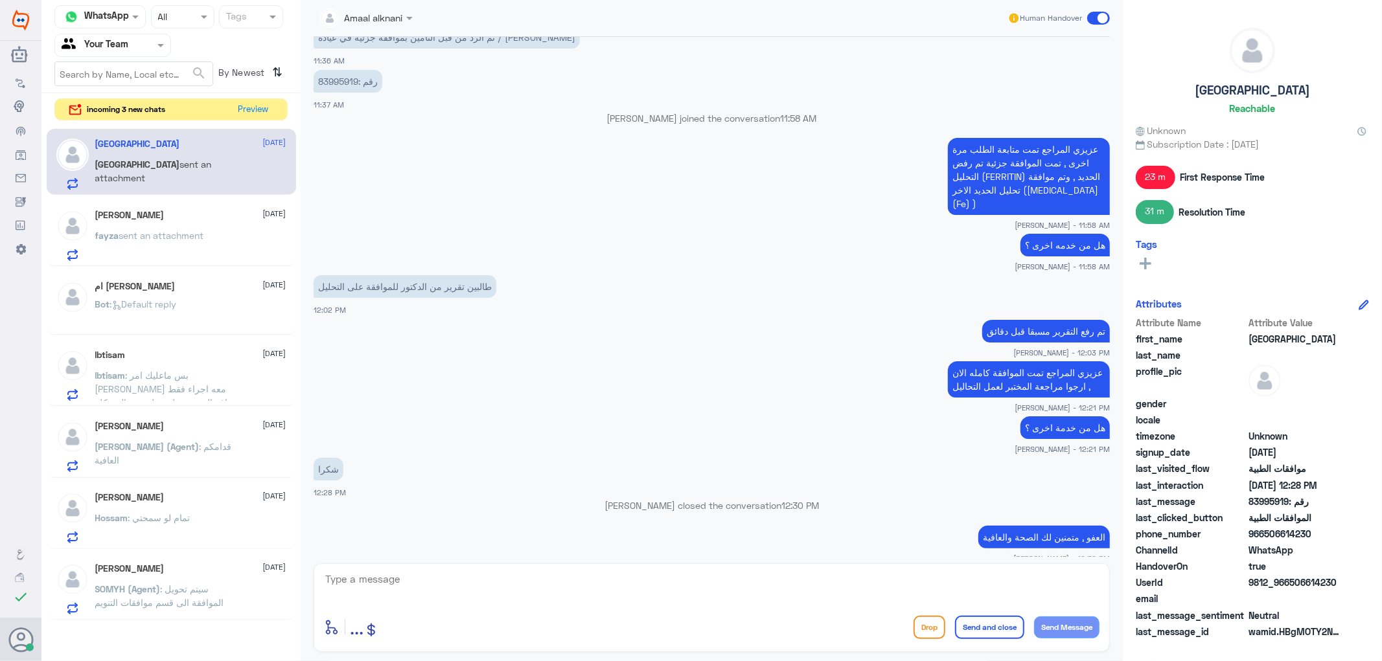
click at [444, 573] on textarea at bounding box center [711, 587] width 775 height 32
click at [262, 98] on div "incoming 3 new chats Preview" at bounding box center [170, 109] width 233 height 23
click at [256, 109] on button "Preview" at bounding box center [254, 109] width 40 height 20
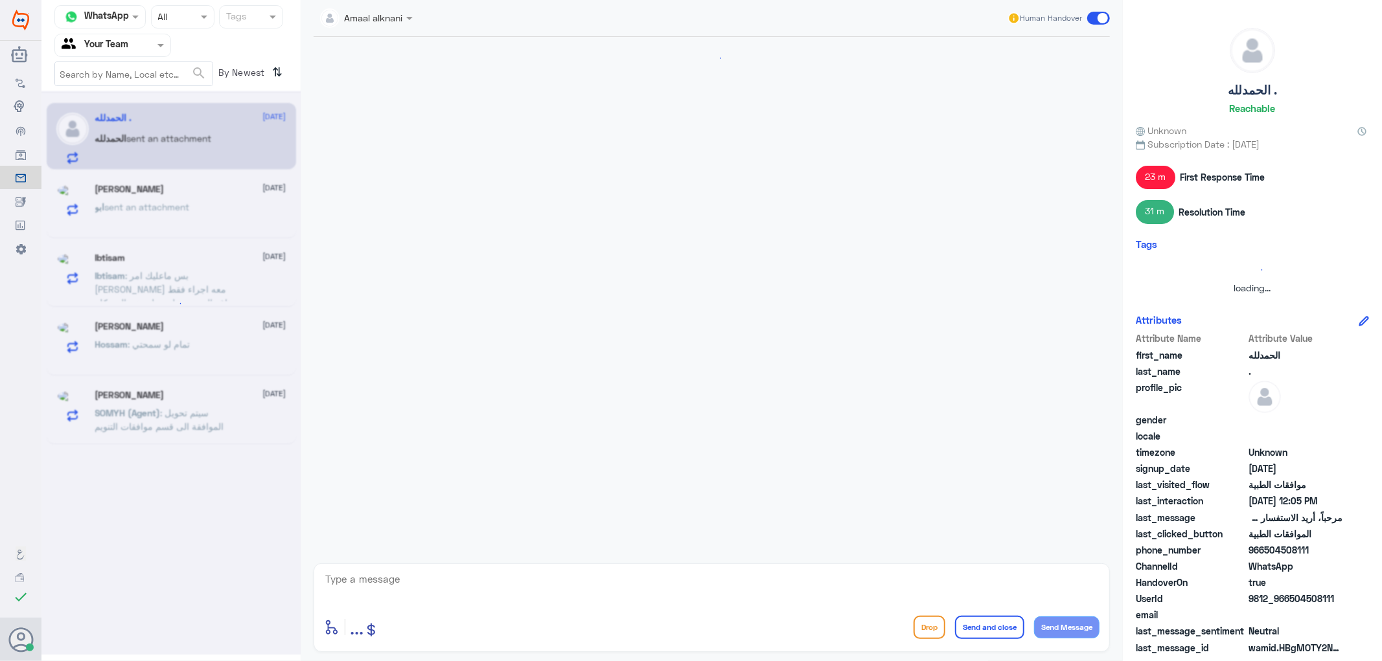
scroll to position [115, 0]
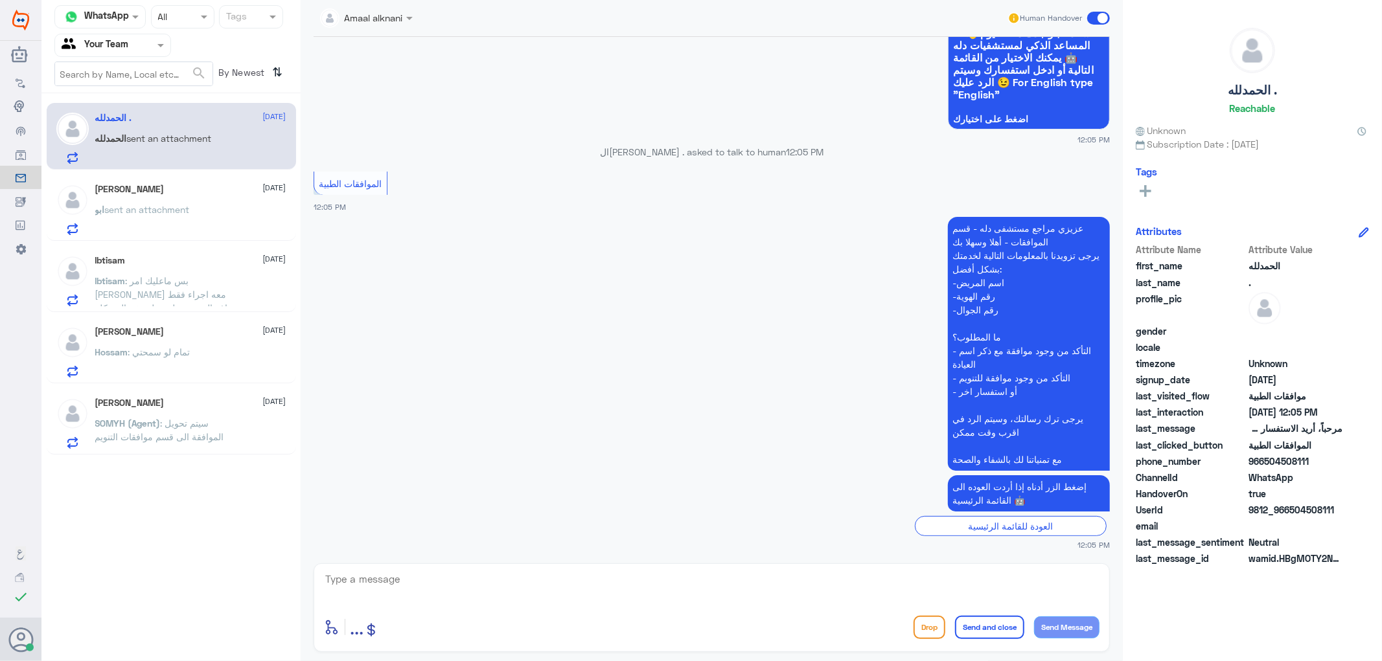
click at [423, 580] on textarea at bounding box center [711, 587] width 775 height 32
click at [143, 200] on div "[PERSON_NAME] [DATE] ابو sent an attachment" at bounding box center [190, 209] width 191 height 51
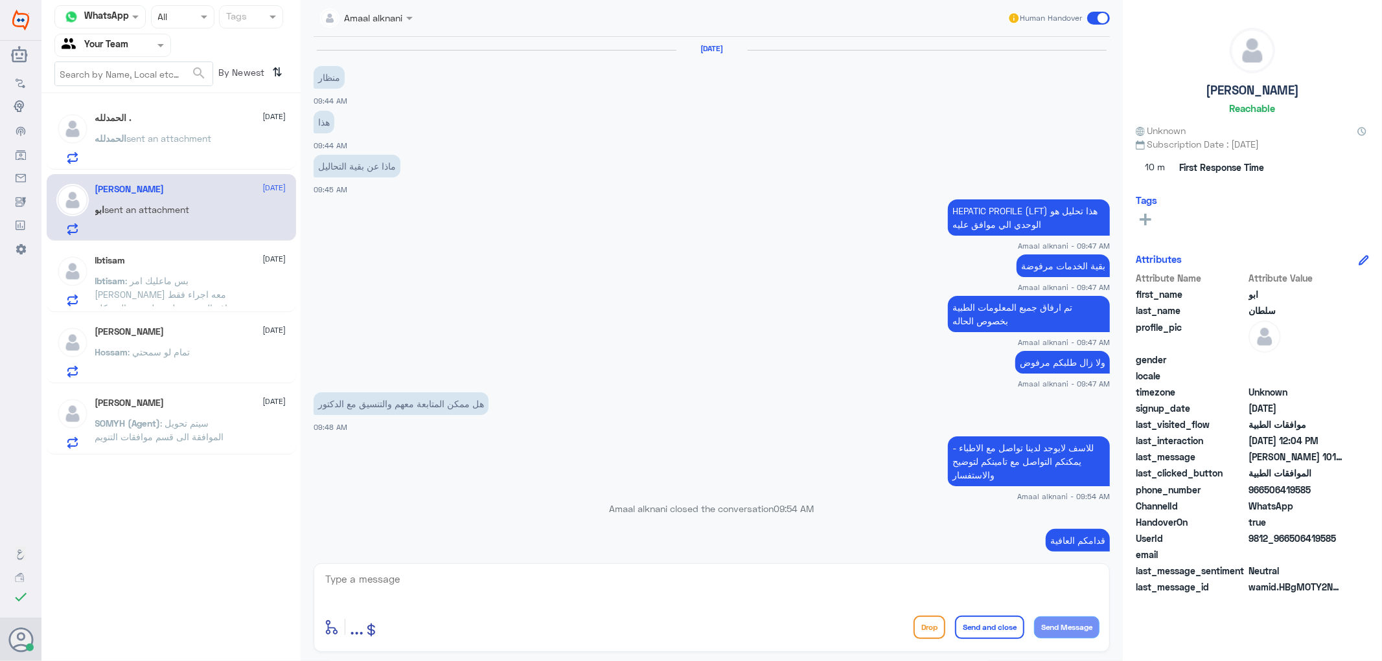
scroll to position [948, 0]
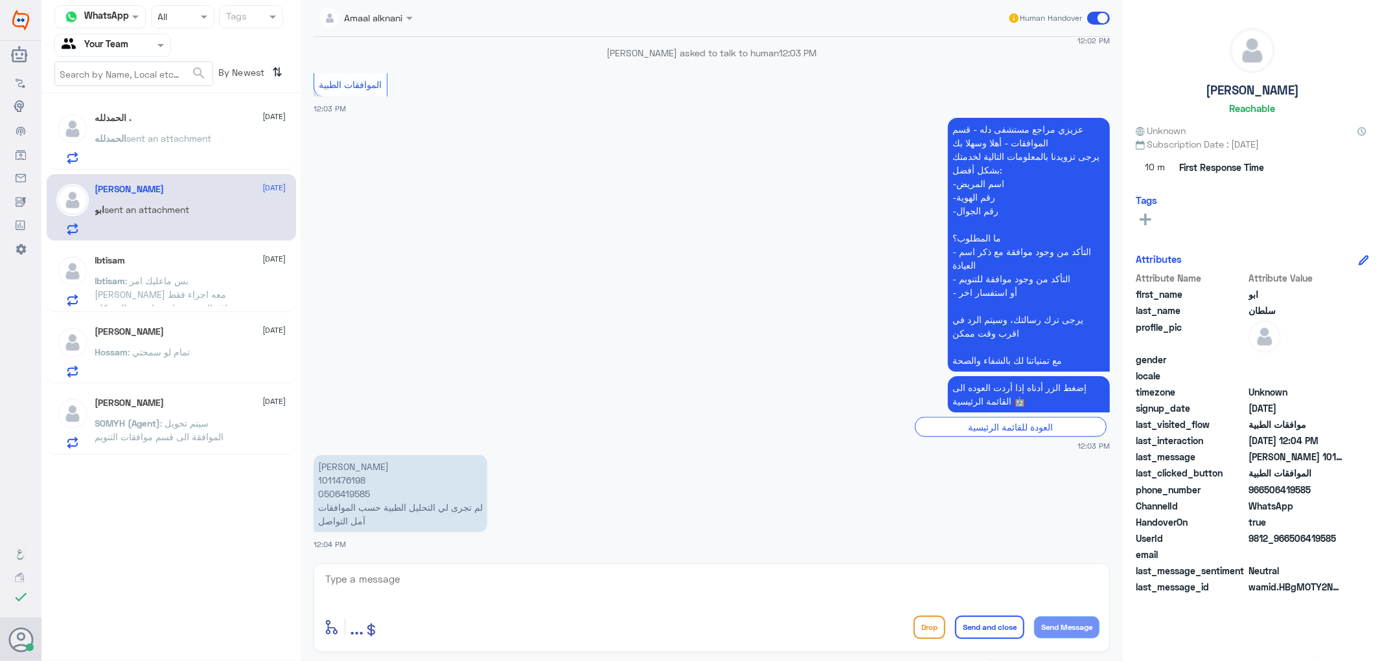
click at [409, 568] on div "enter flow name ... Drop Send and close Send Message" at bounding box center [712, 608] width 796 height 89
click at [402, 585] on textarea at bounding box center [711, 587] width 775 height 32
click at [157, 290] on span ": بس ماعليك امر [PERSON_NAME] معه اجراء فقط شاف السن وحولني هل هذي المشكلة لان …" at bounding box center [165, 307] width 141 height 65
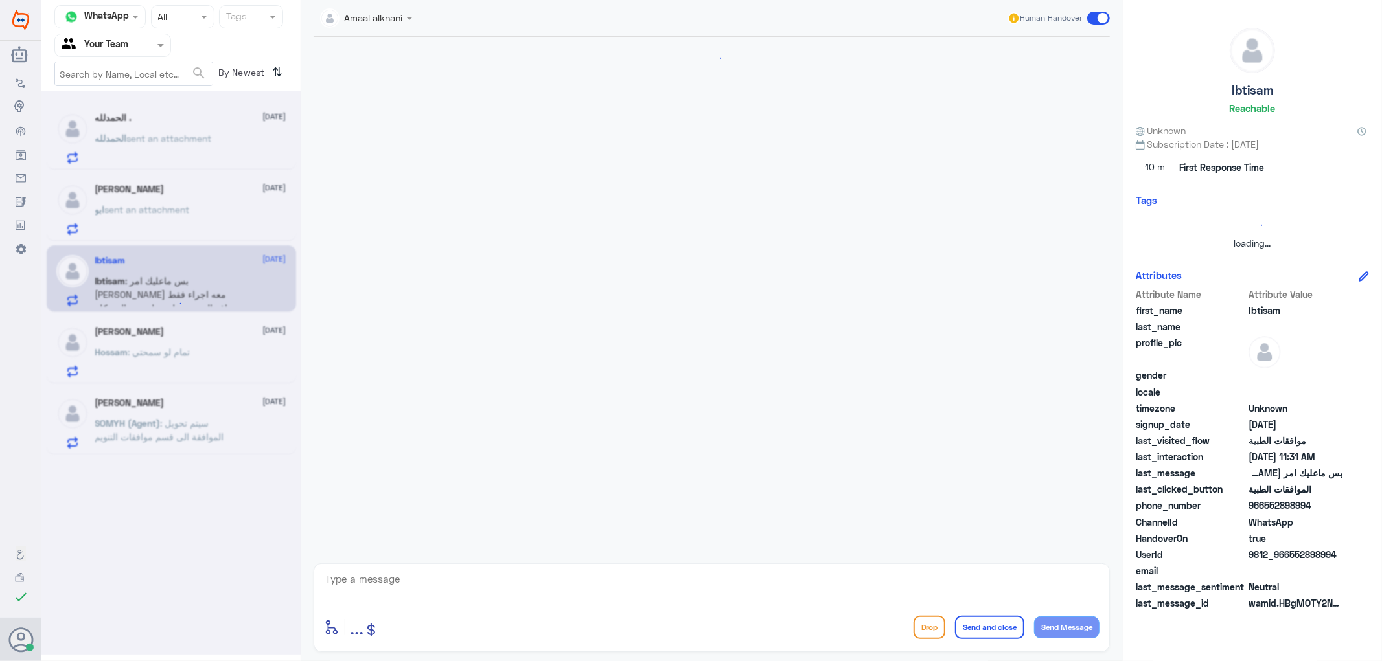
scroll to position [1022, 0]
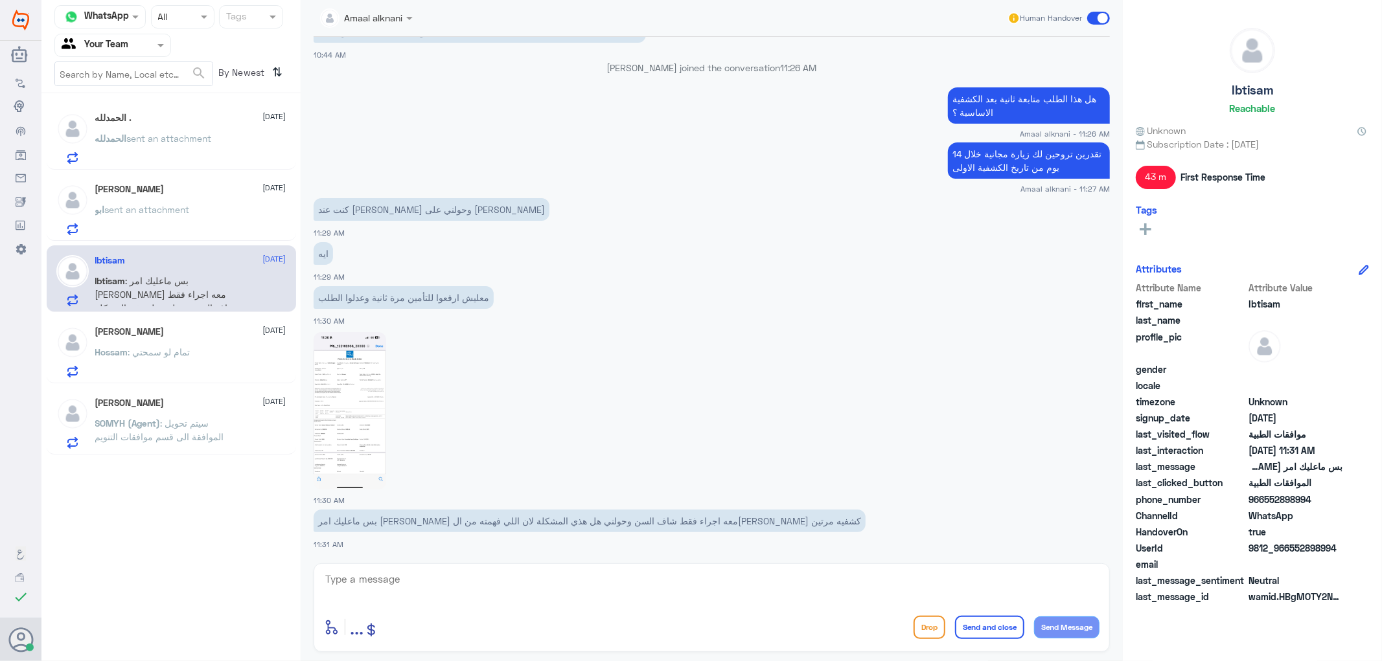
click at [381, 583] on textarea at bounding box center [711, 587] width 775 height 32
click at [174, 212] on span "sent an attachment" at bounding box center [147, 209] width 85 height 11
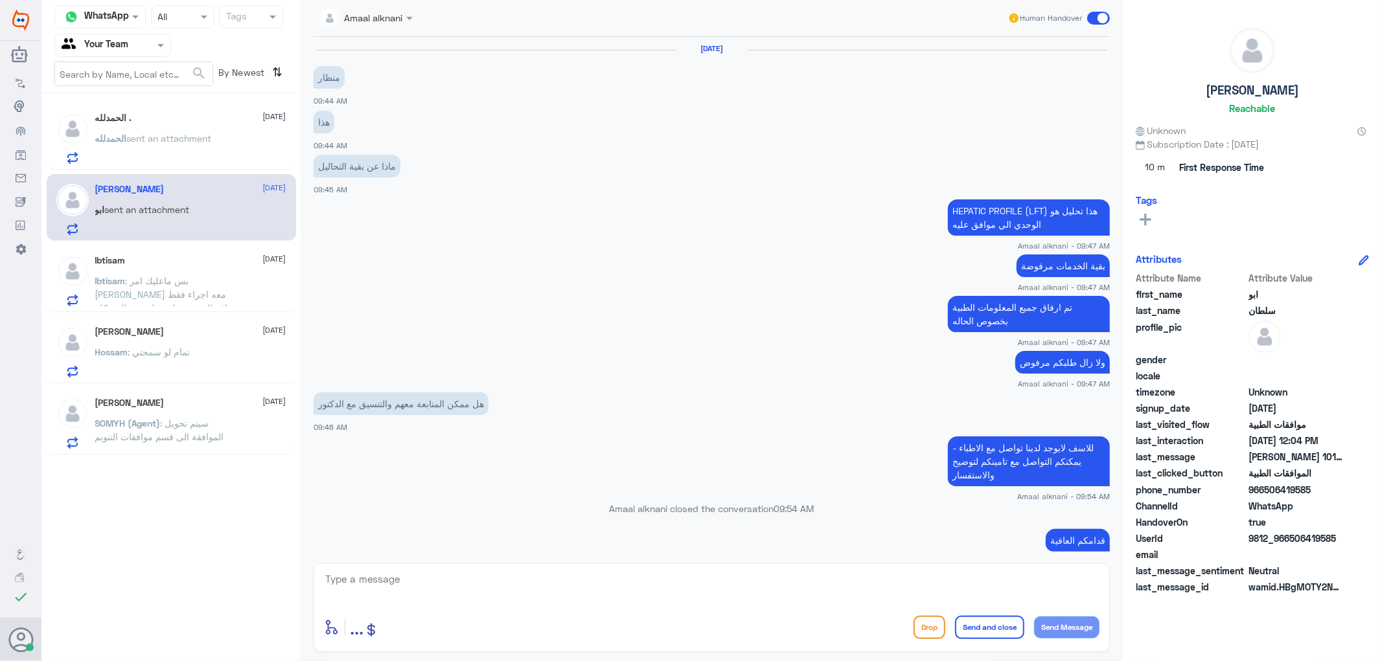
scroll to position [948, 0]
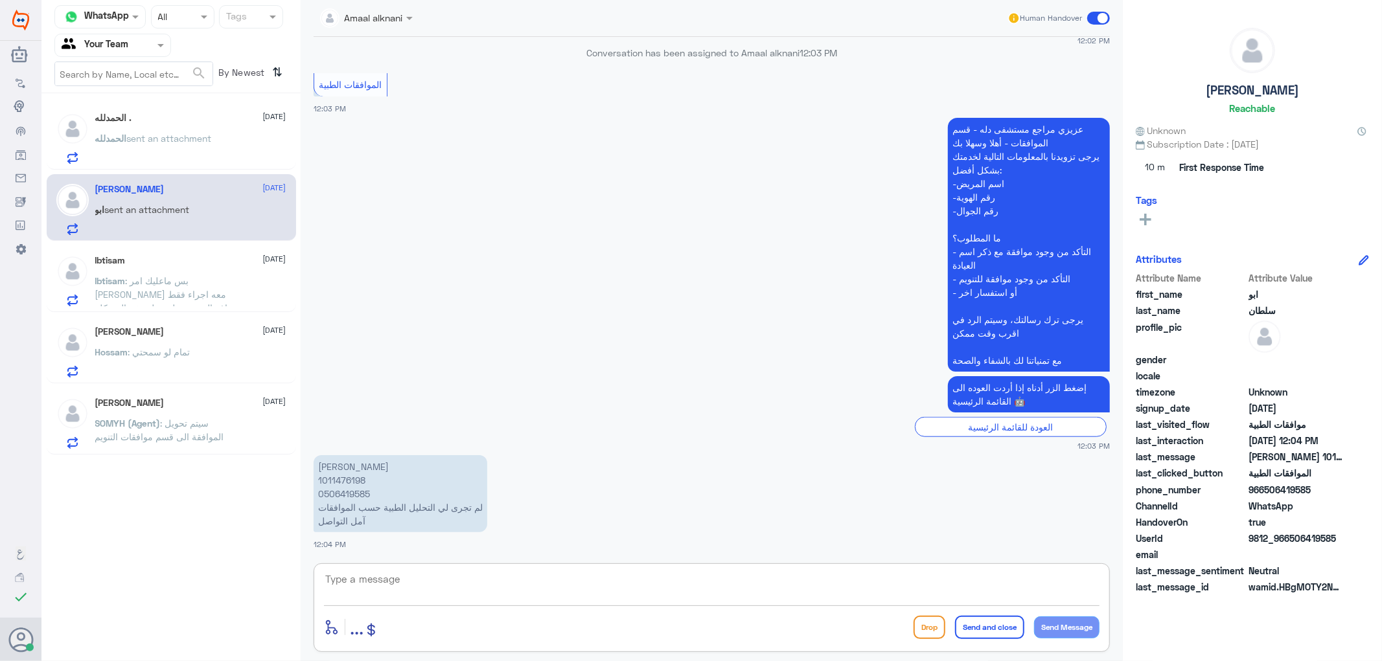
click at [416, 586] on textarea at bounding box center [711, 587] width 775 height 32
click at [336, 493] on p "[PERSON_NAME] 1011476198 0506419585 لم تجرى لي التحليل الطبية حسب الموافقات آمل…" at bounding box center [401, 493] width 174 height 77
click at [416, 584] on textarea at bounding box center [711, 587] width 775 height 32
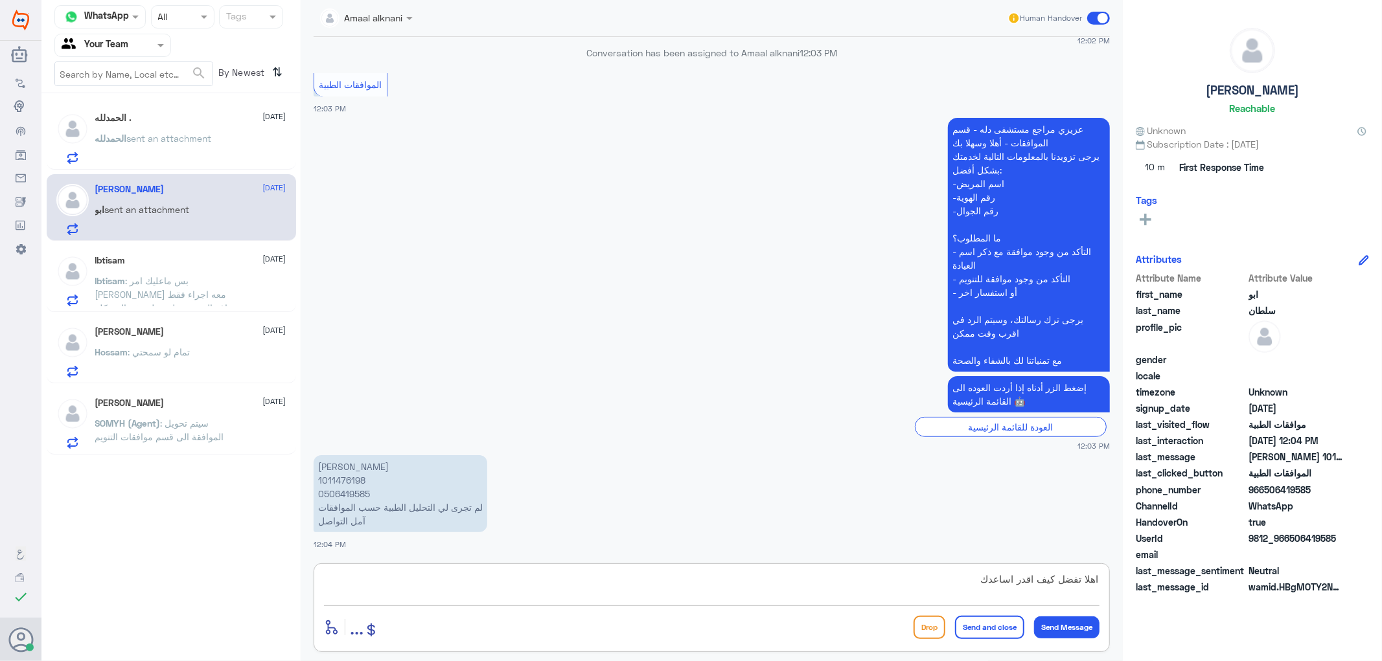
type textarea "اهلا تفضل كيف اقدر اساعدك"
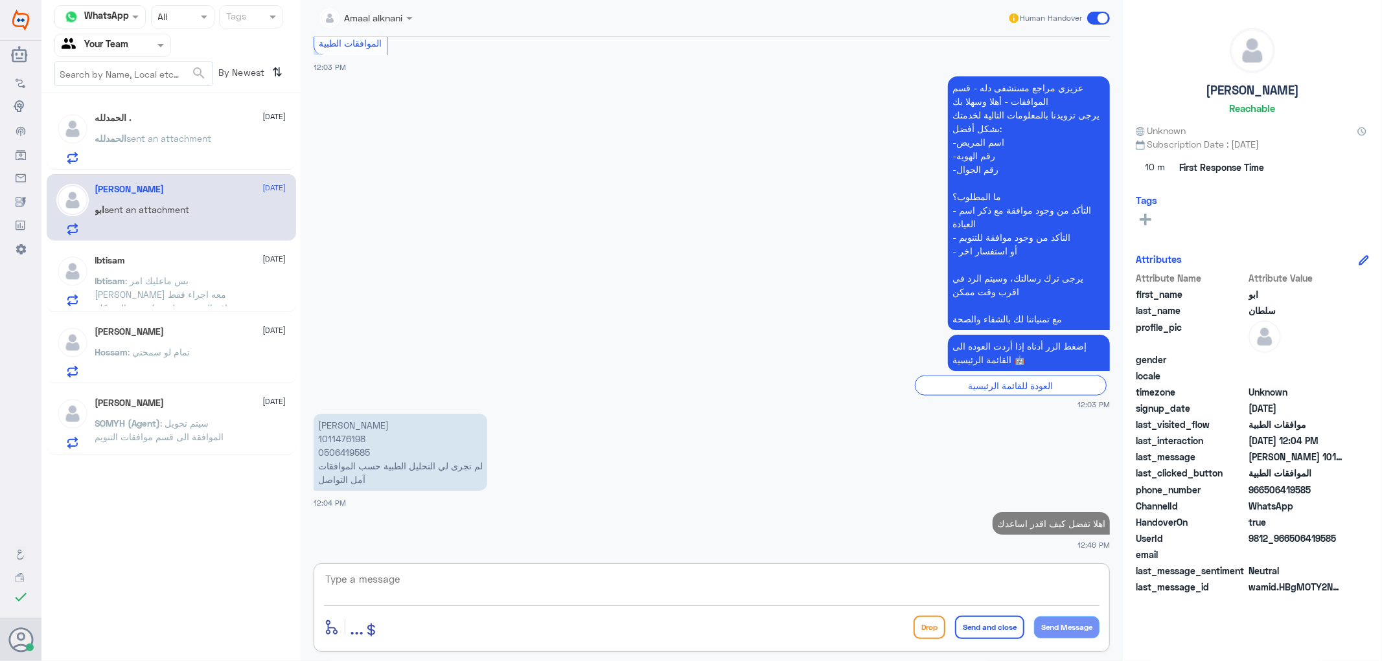
click at [171, 133] on span "sent an attachment" at bounding box center [169, 138] width 85 height 11
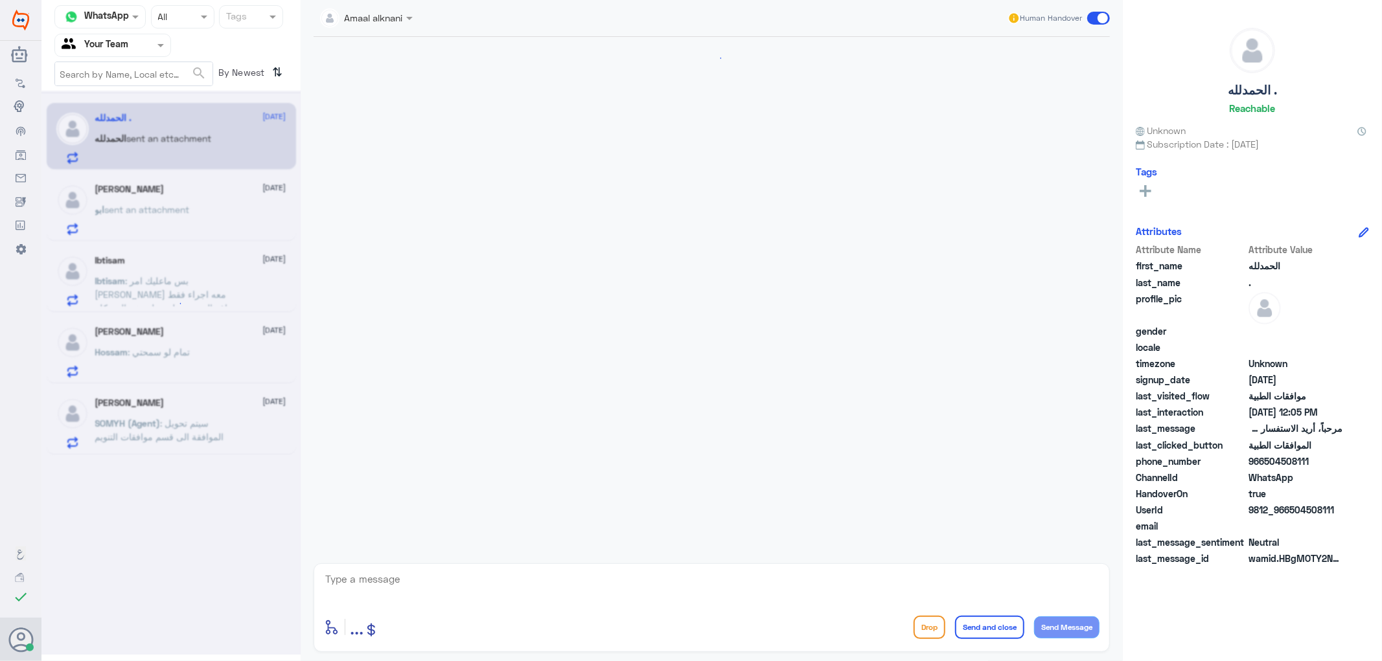
scroll to position [115, 0]
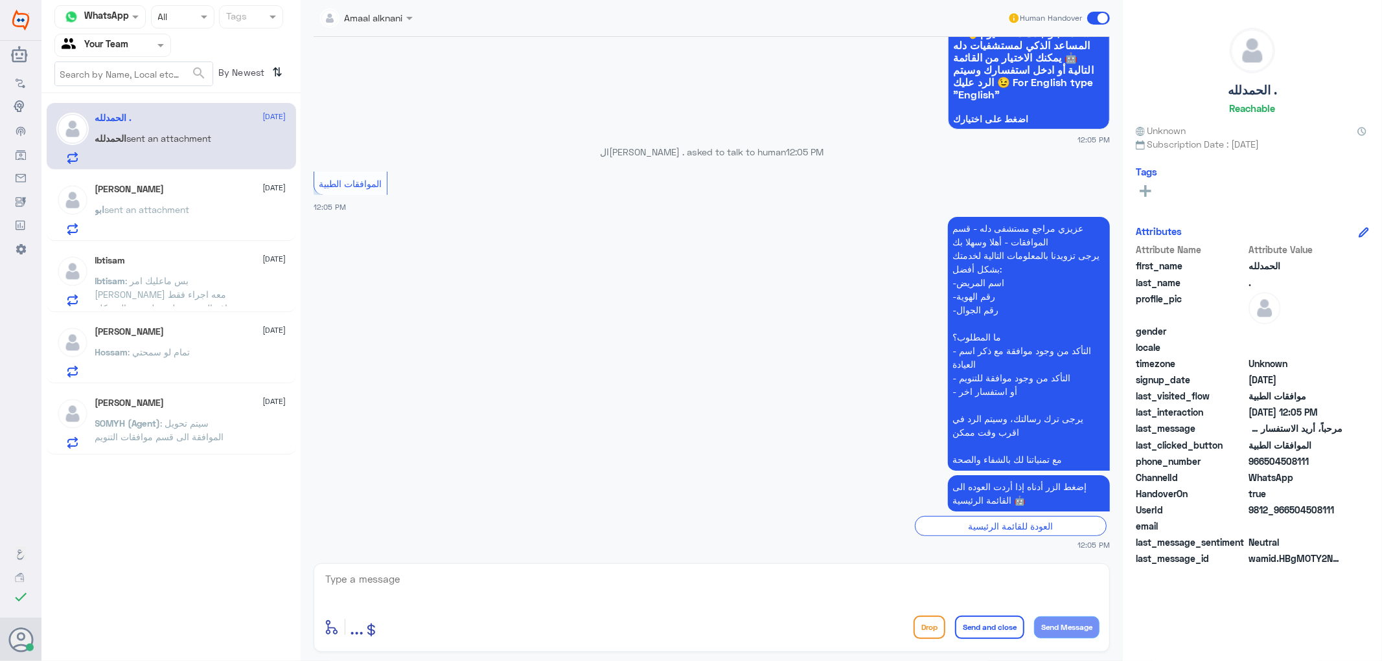
click at [121, 193] on h5 "[PERSON_NAME]" at bounding box center [129, 189] width 69 height 11
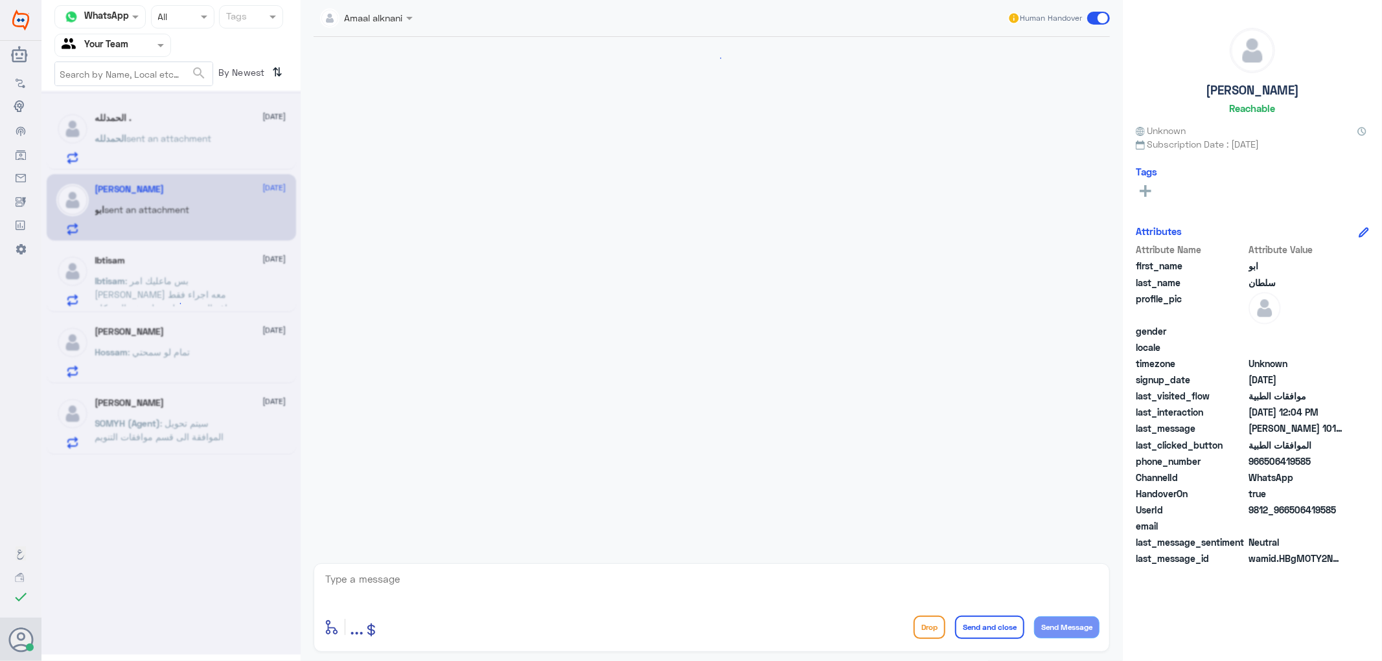
scroll to position [924, 0]
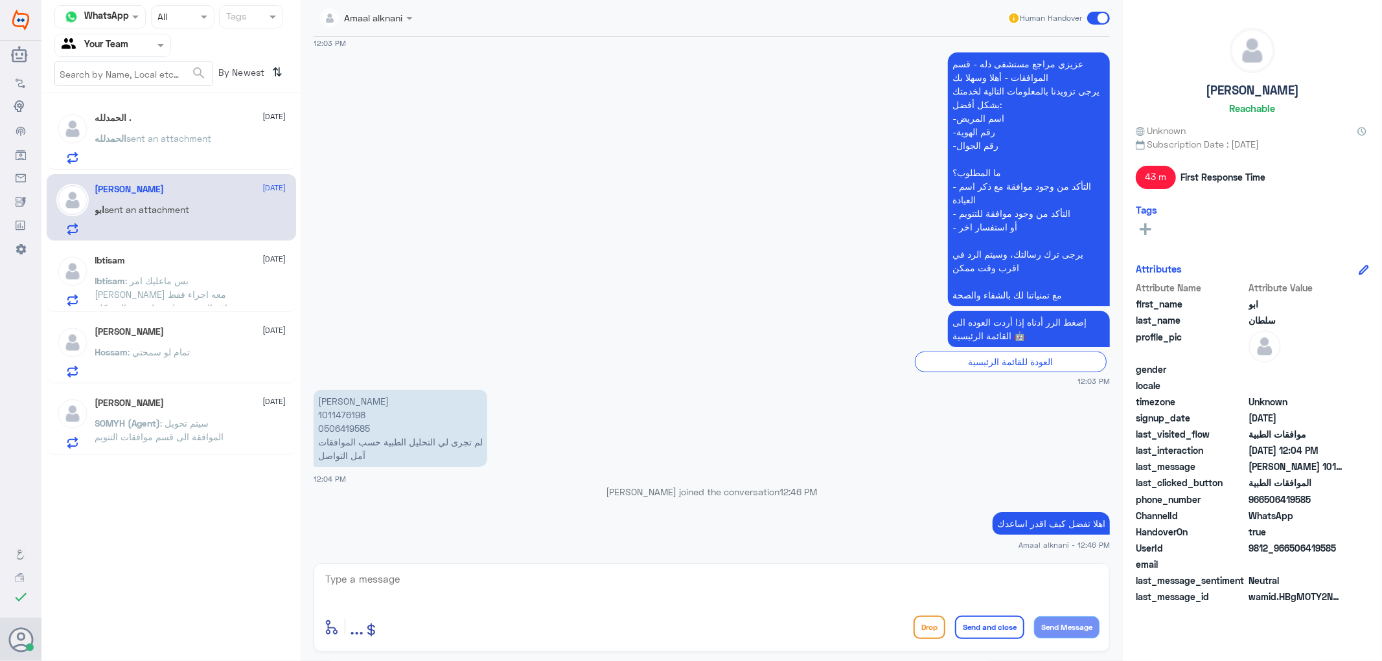
click at [1028, 522] on p "اهلا تفضل كيف اقدر اساعدك" at bounding box center [1051, 523] width 117 height 23
click at [1029, 520] on p "اهلا تفضل كيف اقدر اساعدك" at bounding box center [1051, 523] width 117 height 23
click at [201, 138] on span "sent an attachment" at bounding box center [169, 138] width 85 height 11
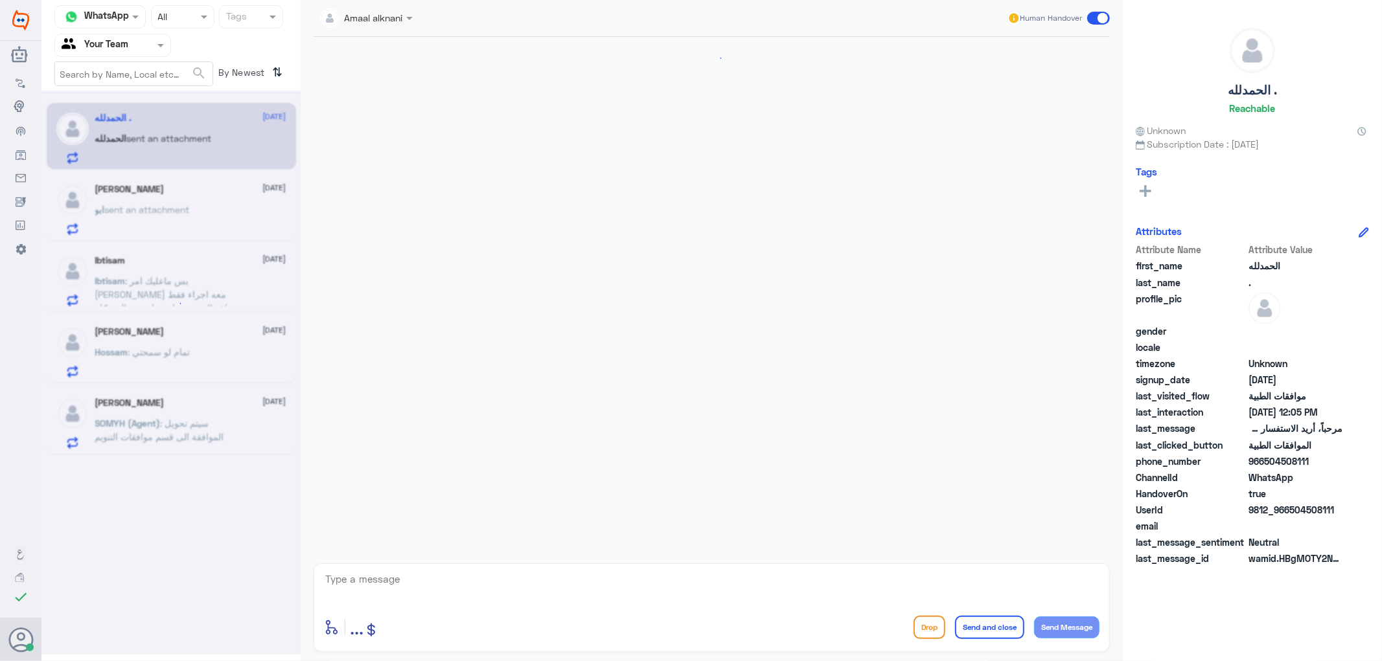
scroll to position [115, 0]
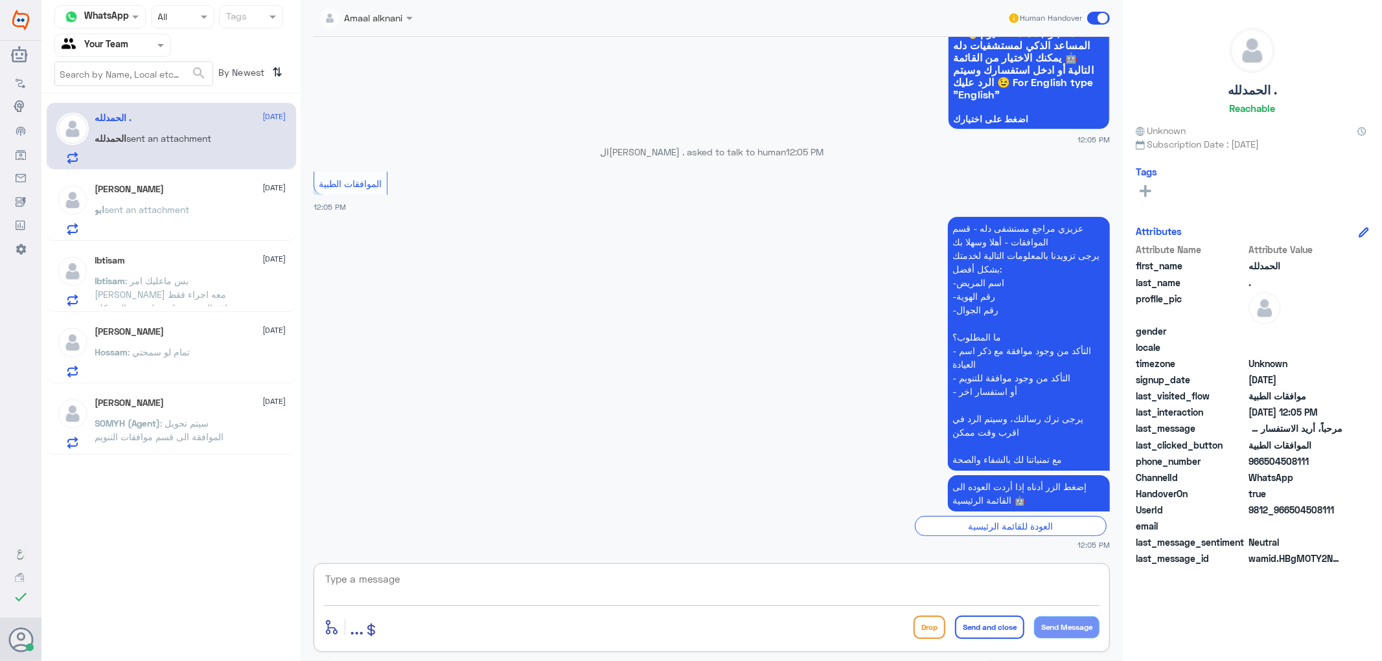
click at [404, 579] on textarea at bounding box center [711, 587] width 775 height 32
paste textarea "اهلا تفضل كيف اقدر اساعدك"
type textarea "اهلا تفضل كيف اقدر اساعدك"
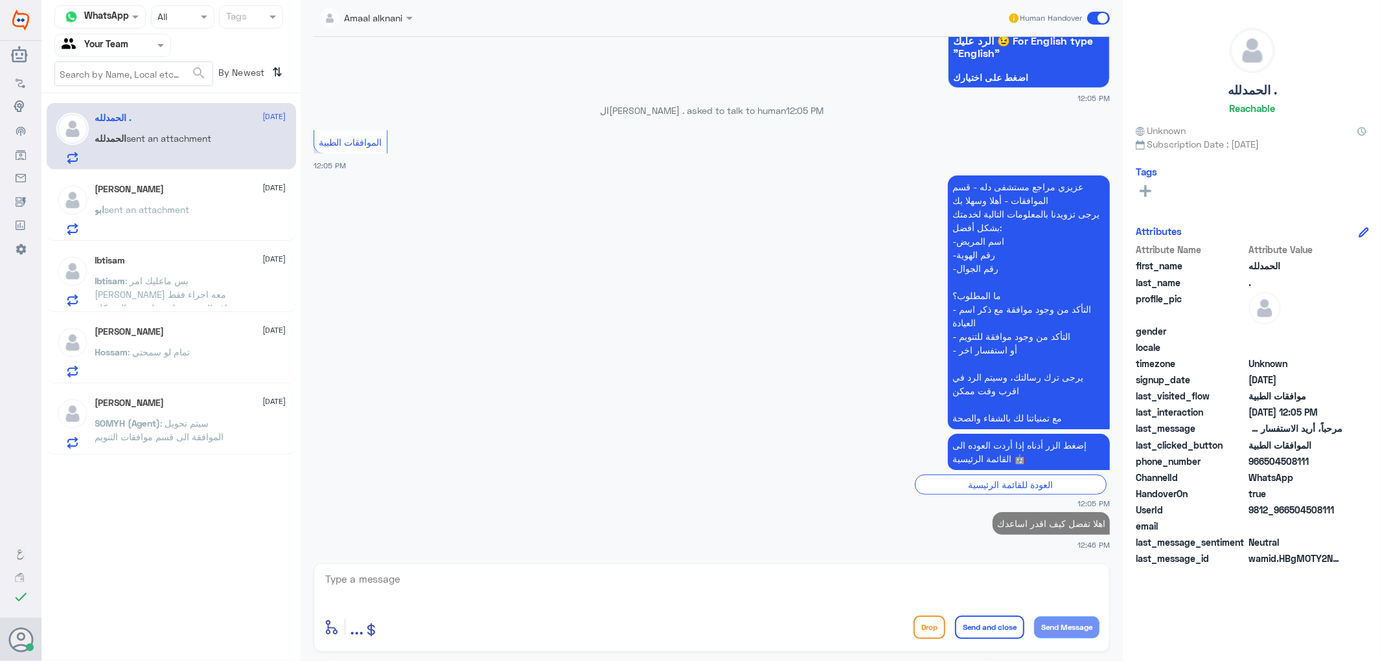
click at [209, 292] on span ": بس ماعليك امر [PERSON_NAME] معه اجراء فقط شاف السن وحولني هل هذي المشكلة لان …" at bounding box center [165, 307] width 141 height 65
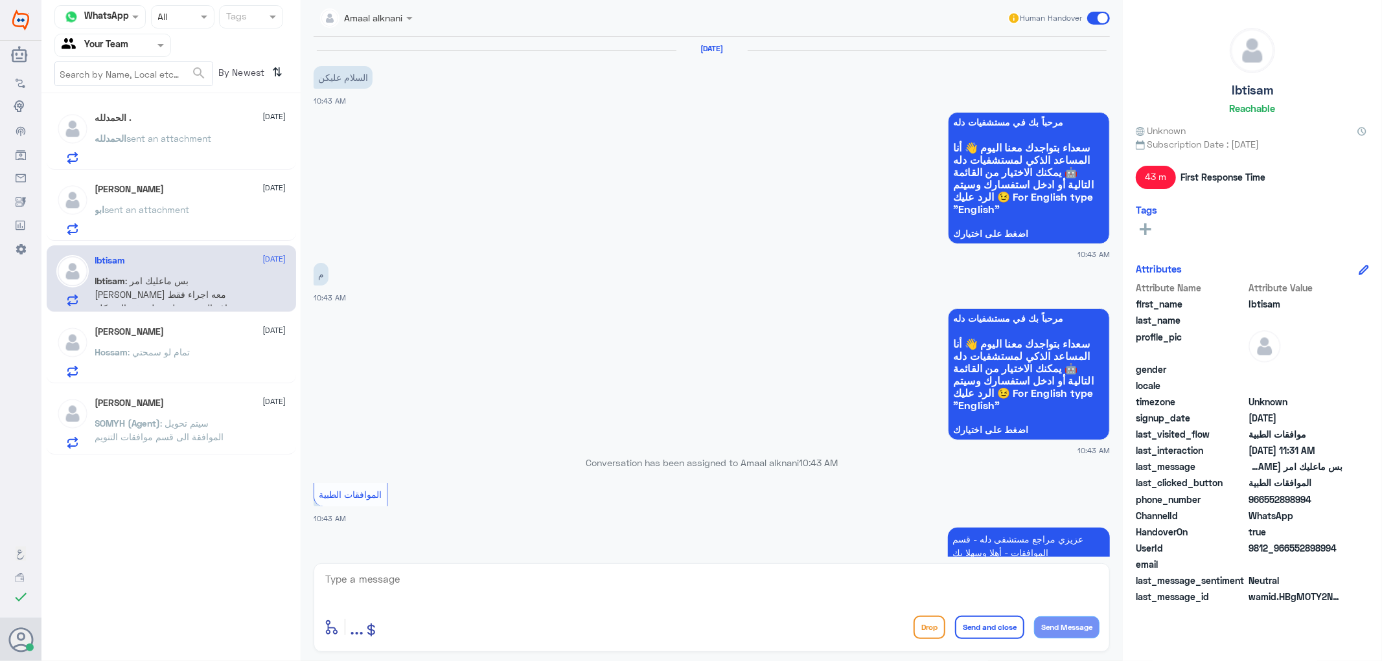
scroll to position [1022, 0]
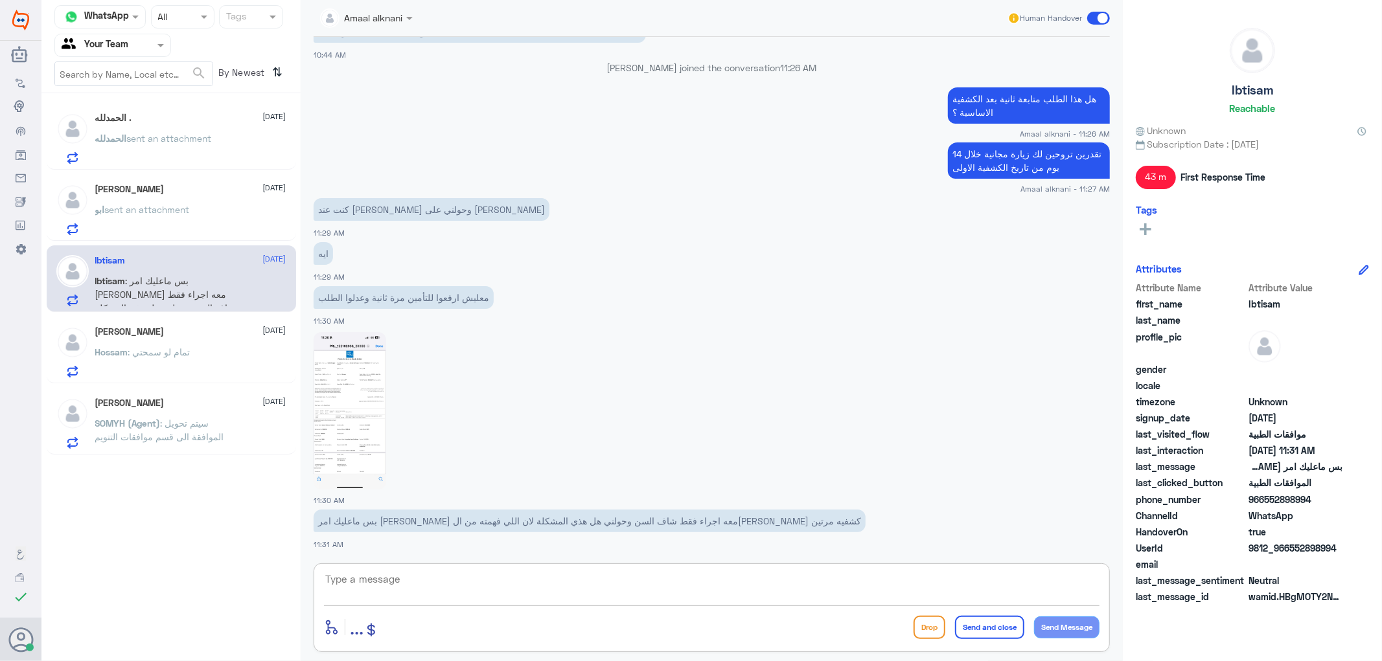
click at [383, 590] on textarea at bounding box center [711, 587] width 775 height 32
type textarea "تقدرين اذا مرتيتي الاستقبال الرفع مره اخرى مع طبيبك"
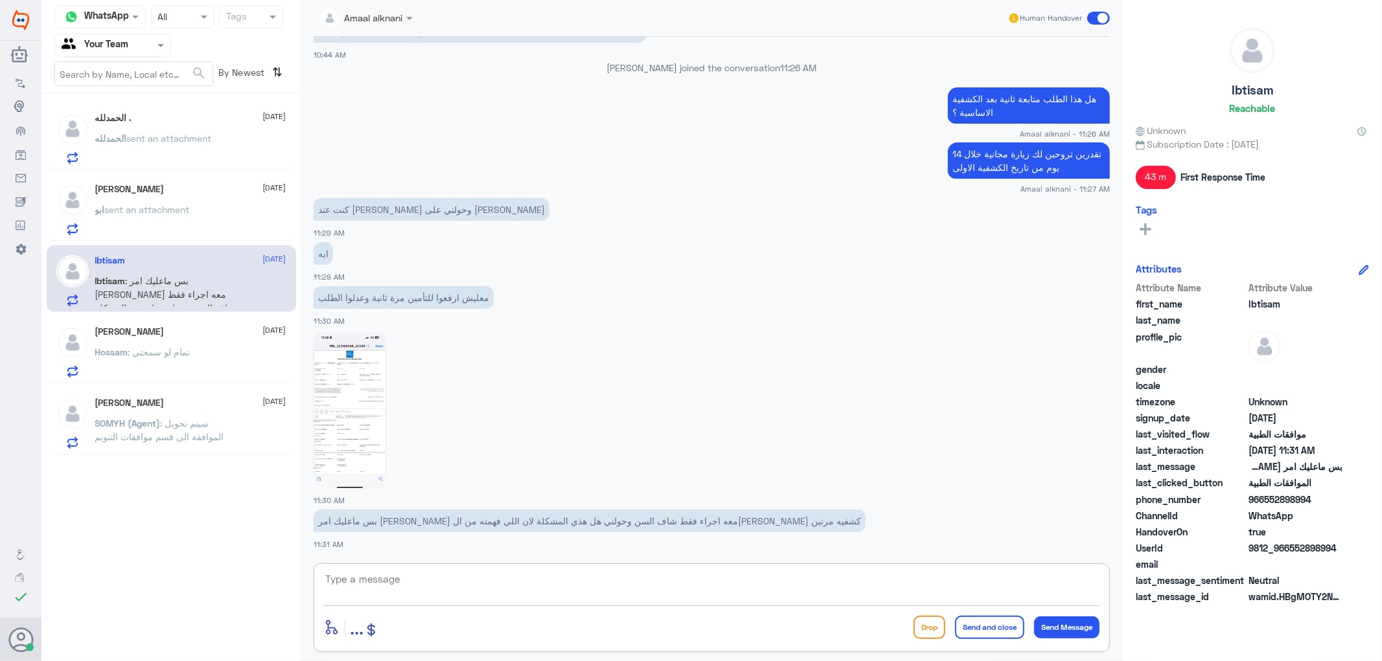
scroll to position [1078, 0]
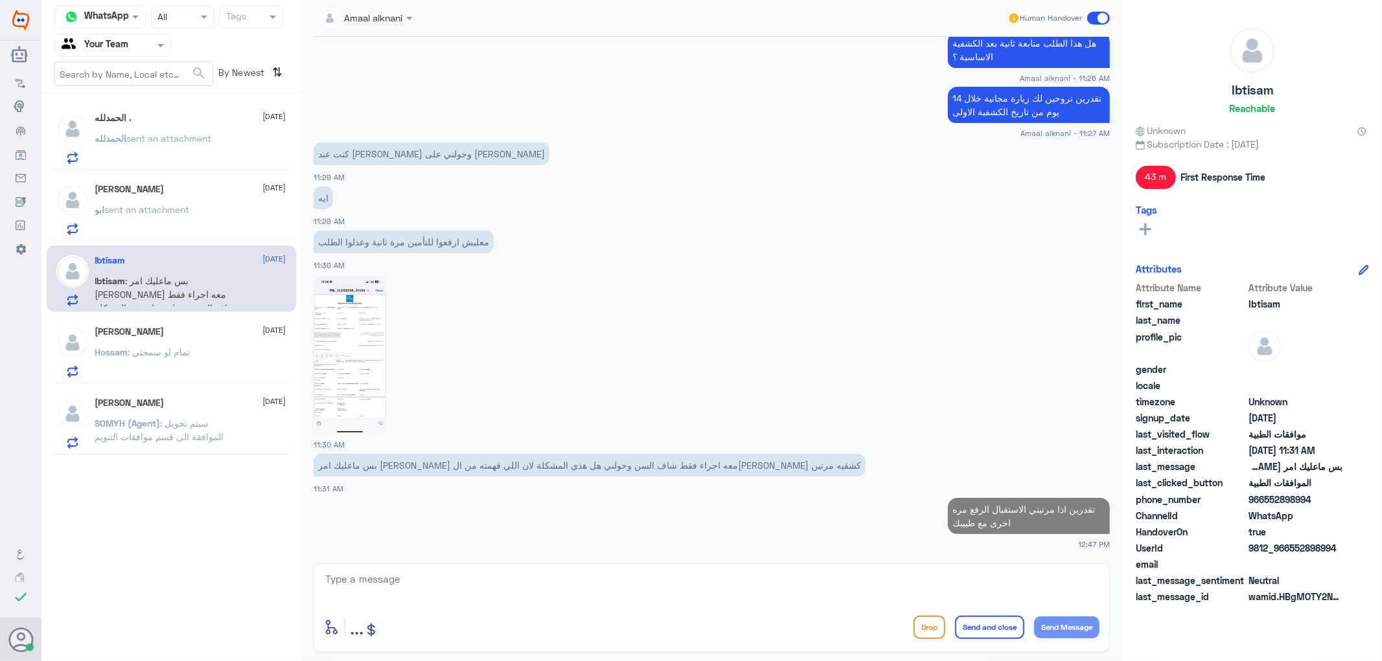
click at [166, 233] on p "ابو sent an attachment" at bounding box center [142, 219] width 95 height 32
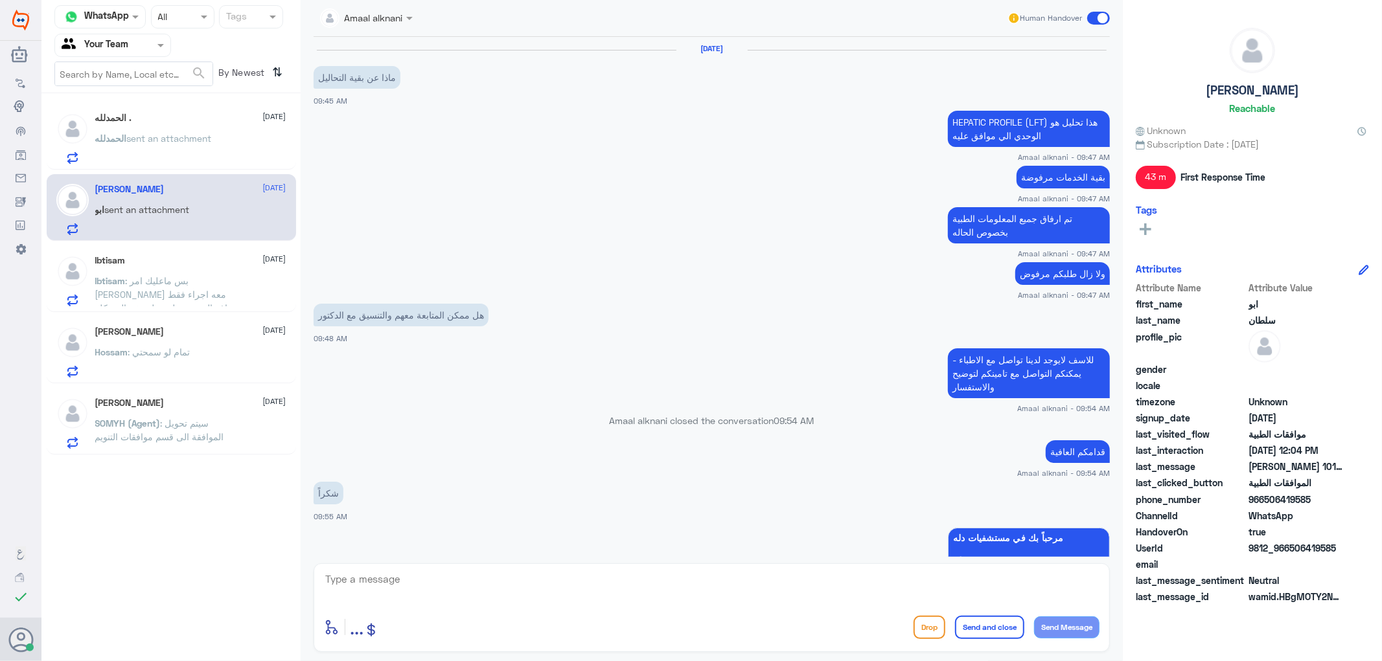
scroll to position [924, 0]
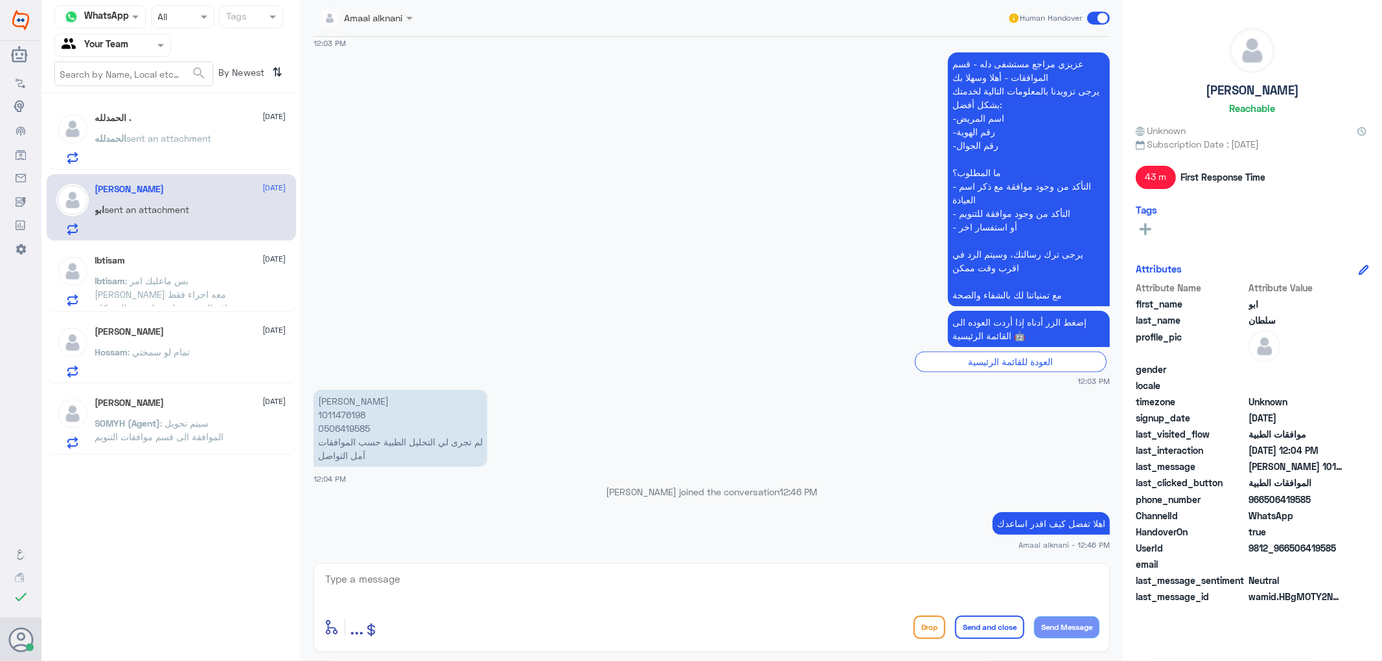
click at [529, 613] on div "enter flow name ... Drop Send and close Send Message" at bounding box center [711, 627] width 775 height 29
click at [192, 141] on span "sent an attachment" at bounding box center [169, 138] width 85 height 11
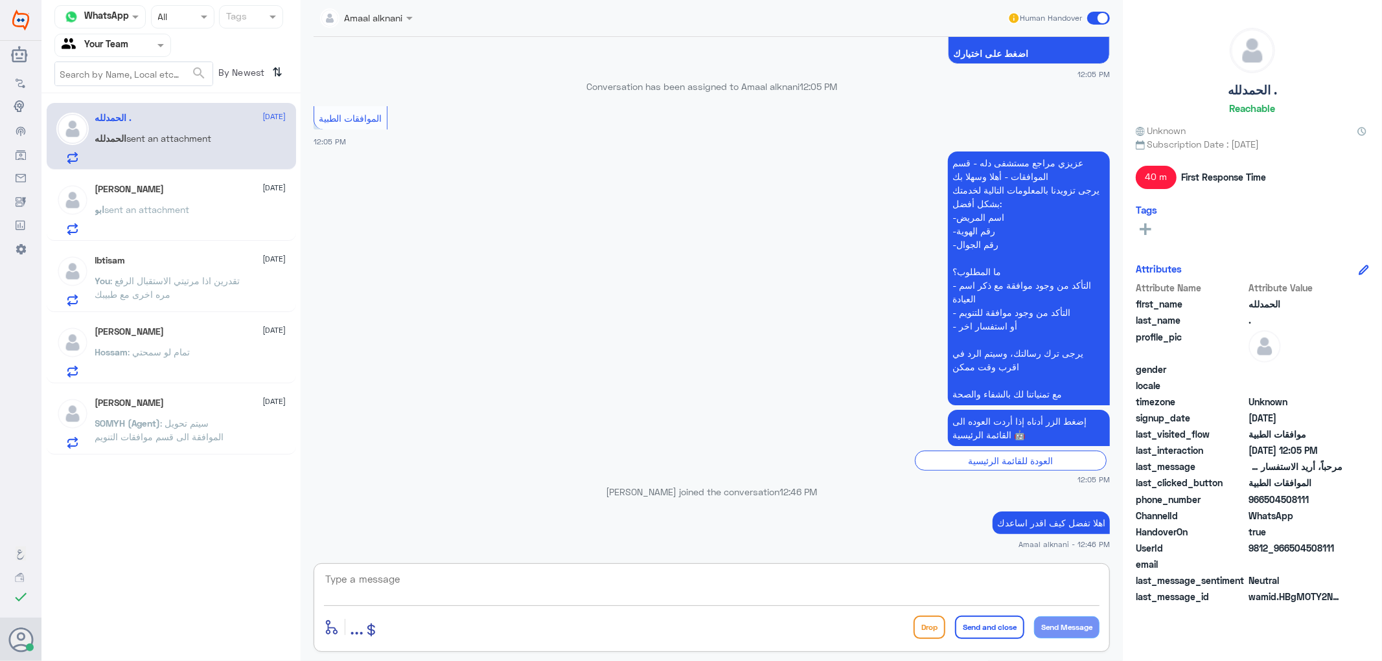
click at [398, 579] on textarea at bounding box center [711, 587] width 775 height 32
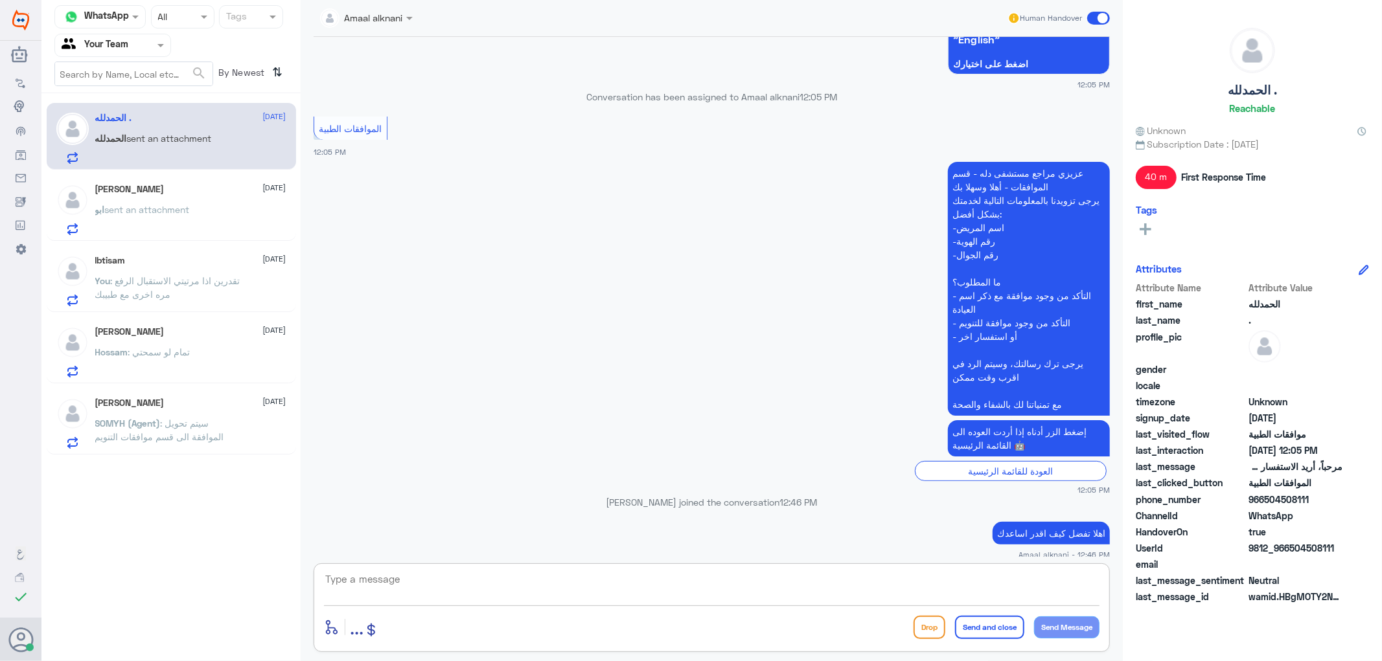
scroll to position [180, 0]
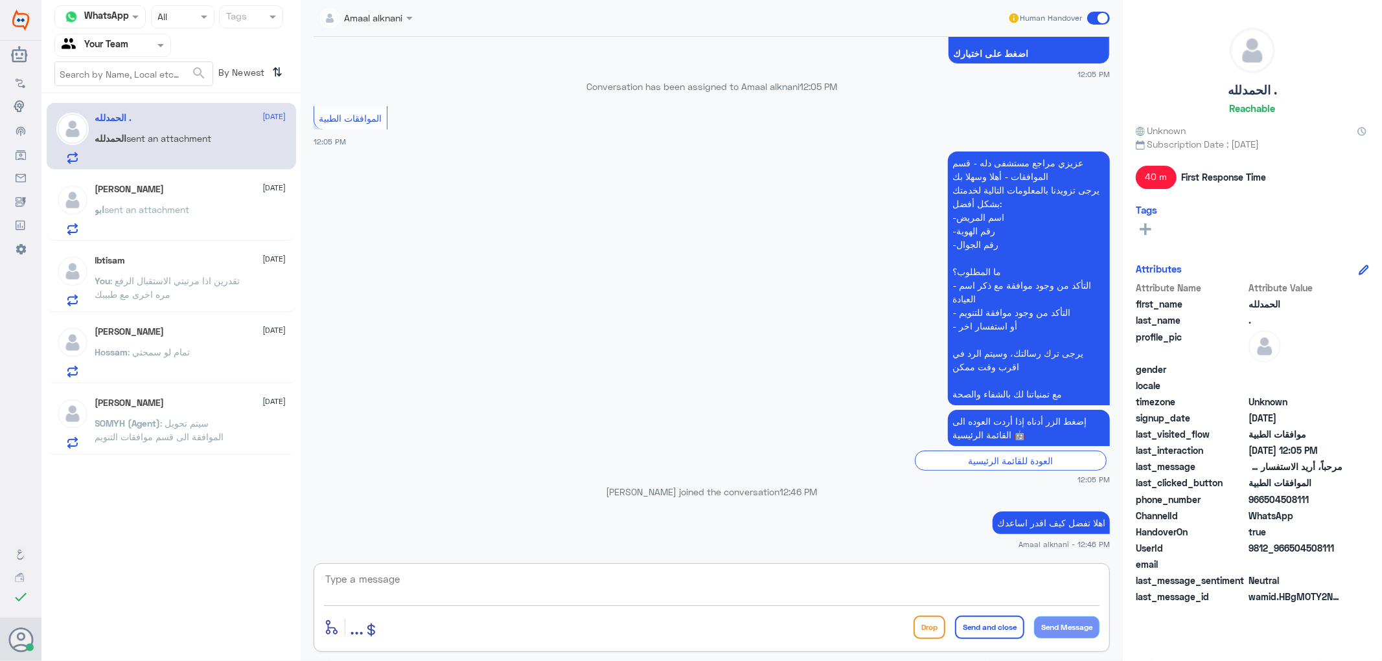
click at [132, 205] on span "sent an attachment" at bounding box center [147, 209] width 85 height 11
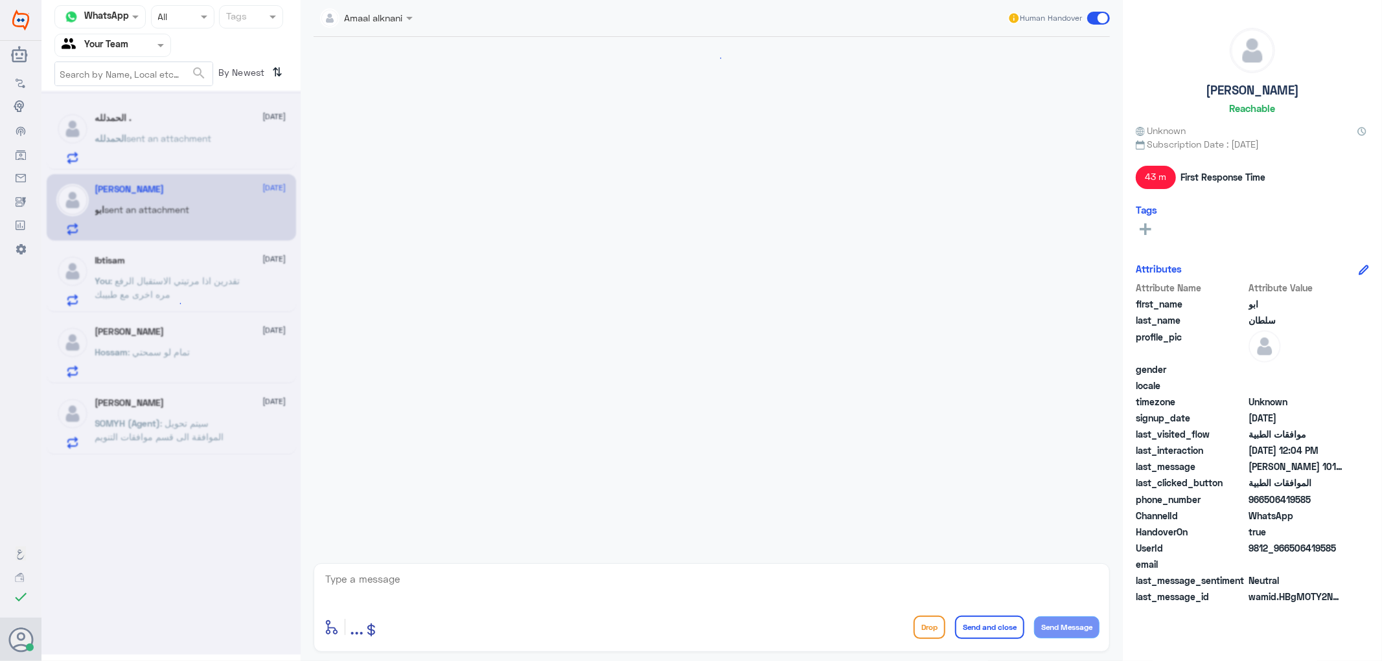
scroll to position [924, 0]
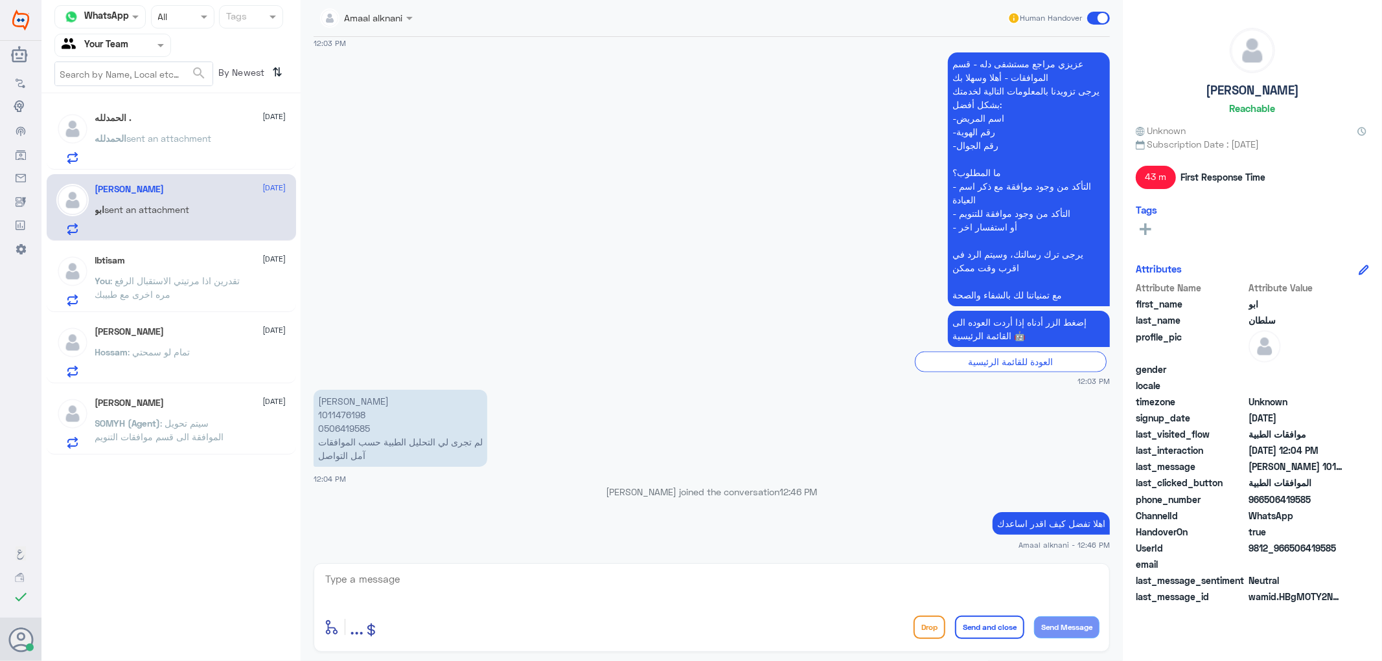
click at [132, 512] on div "Channel WhatsApp Status × All Tags Agent Filter Your Team search By Newest ⇅ ال…" at bounding box center [170, 332] width 259 height 665
click at [188, 359] on p "Hossam : تمام لو سمحتي" at bounding box center [142, 361] width 95 height 32
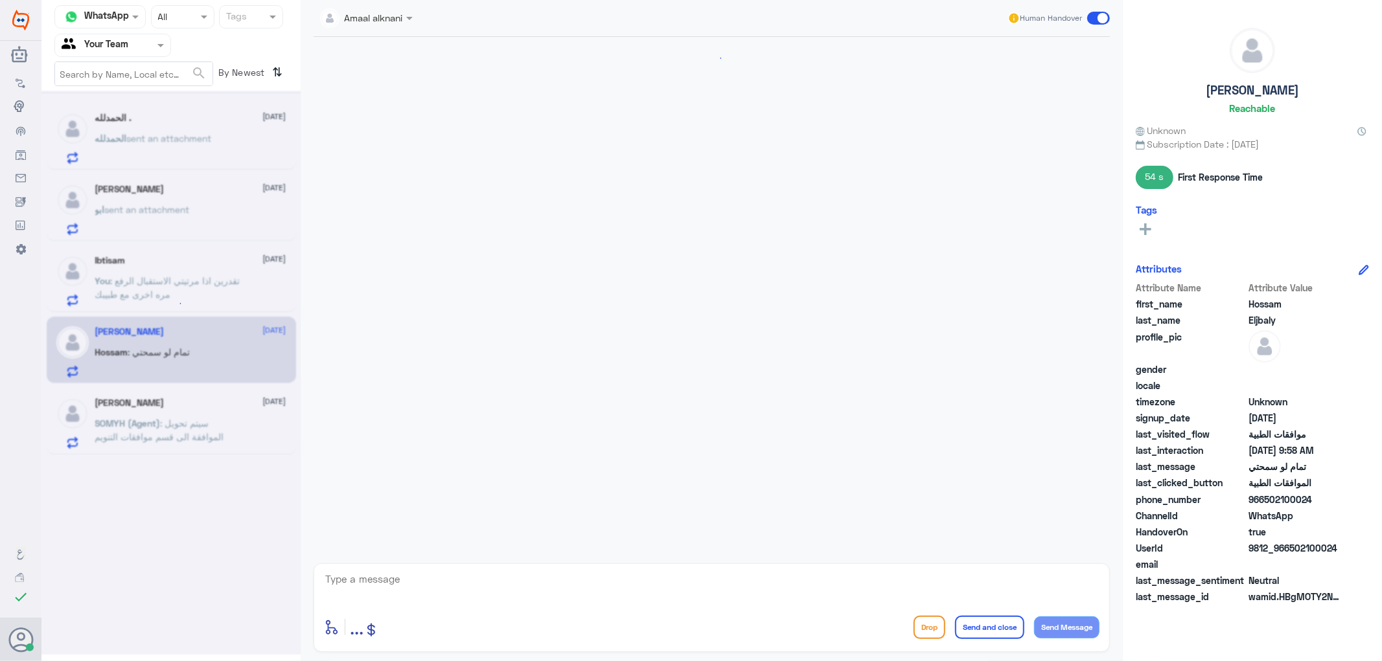
scroll to position [845, 0]
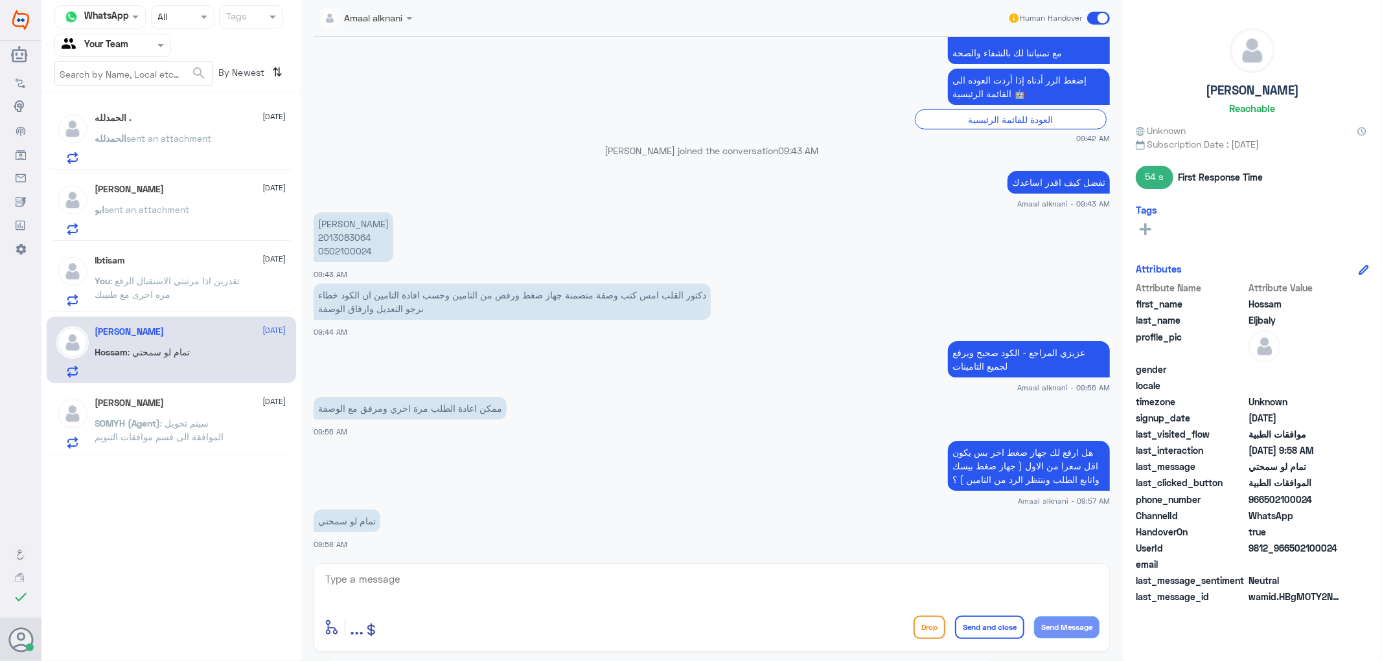
click at [362, 571] on textarea at bounding box center [711, 587] width 775 height 32
click at [355, 253] on p "[PERSON_NAME] 2013083064 0502100024" at bounding box center [354, 237] width 80 height 50
click at [132, 435] on span ": سيتم تحويل الموافقة الى قسم موافقات التنويم" at bounding box center [159, 430] width 129 height 25
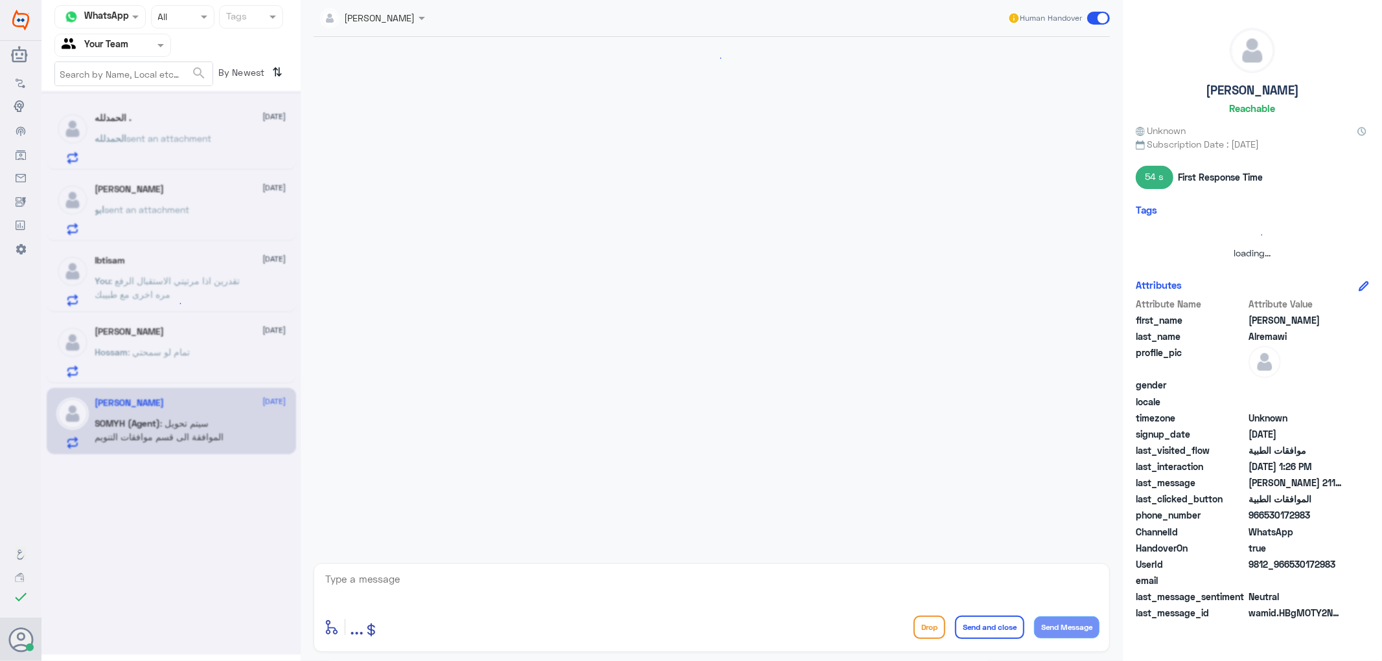
scroll to position [279, 0]
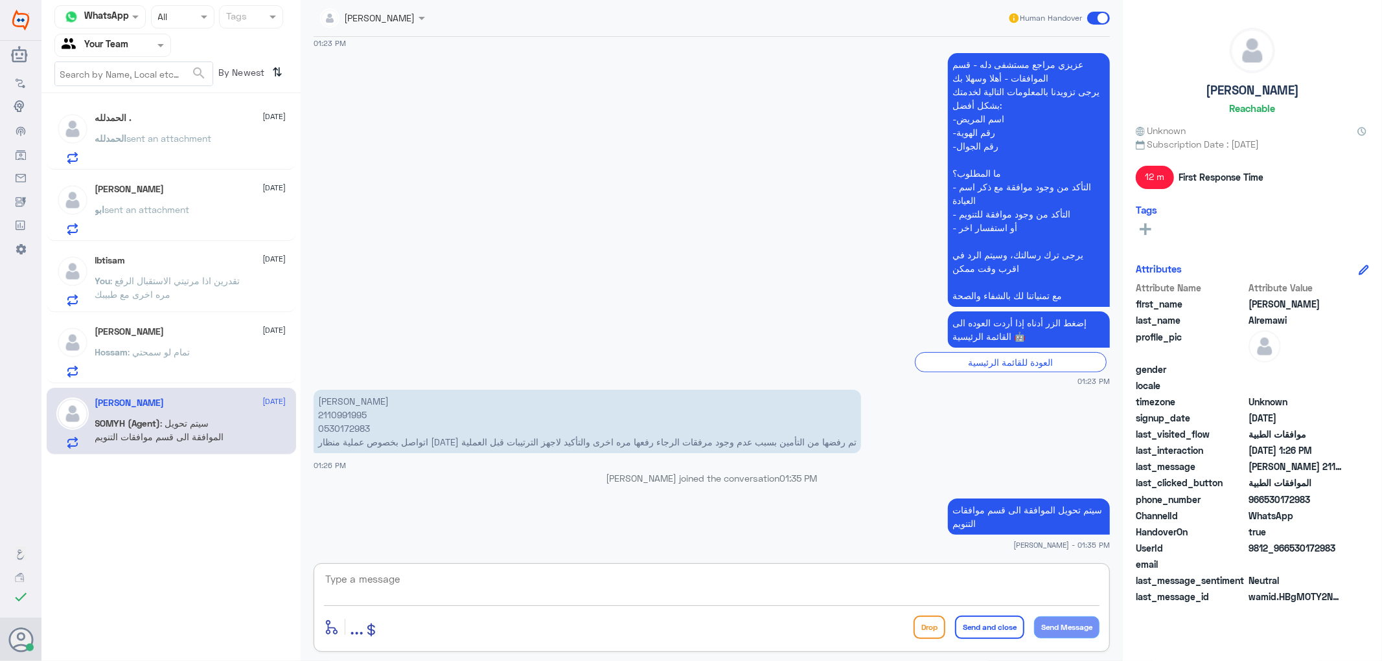
click at [419, 584] on textarea at bounding box center [711, 587] width 775 height 32
click at [696, 601] on div at bounding box center [711, 588] width 775 height 35
click at [202, 150] on p "Ibtisam sent an attachment" at bounding box center [152, 148] width 115 height 32
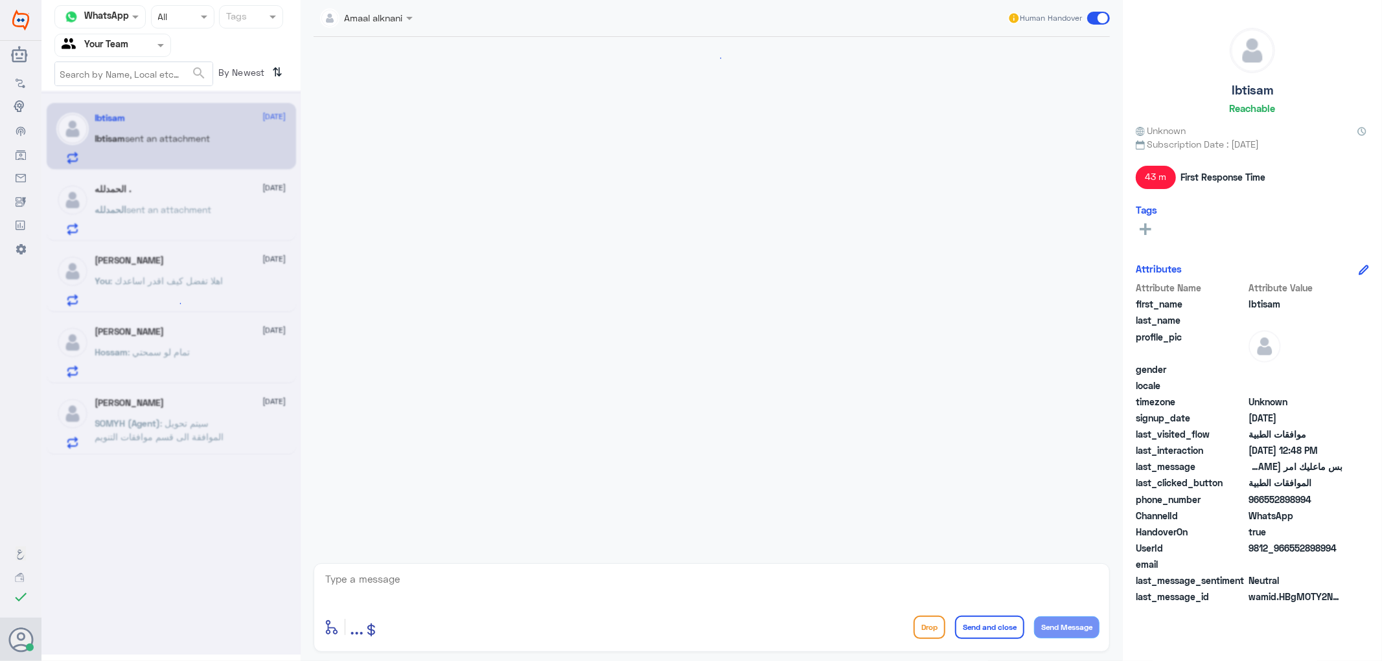
scroll to position [1122, 0]
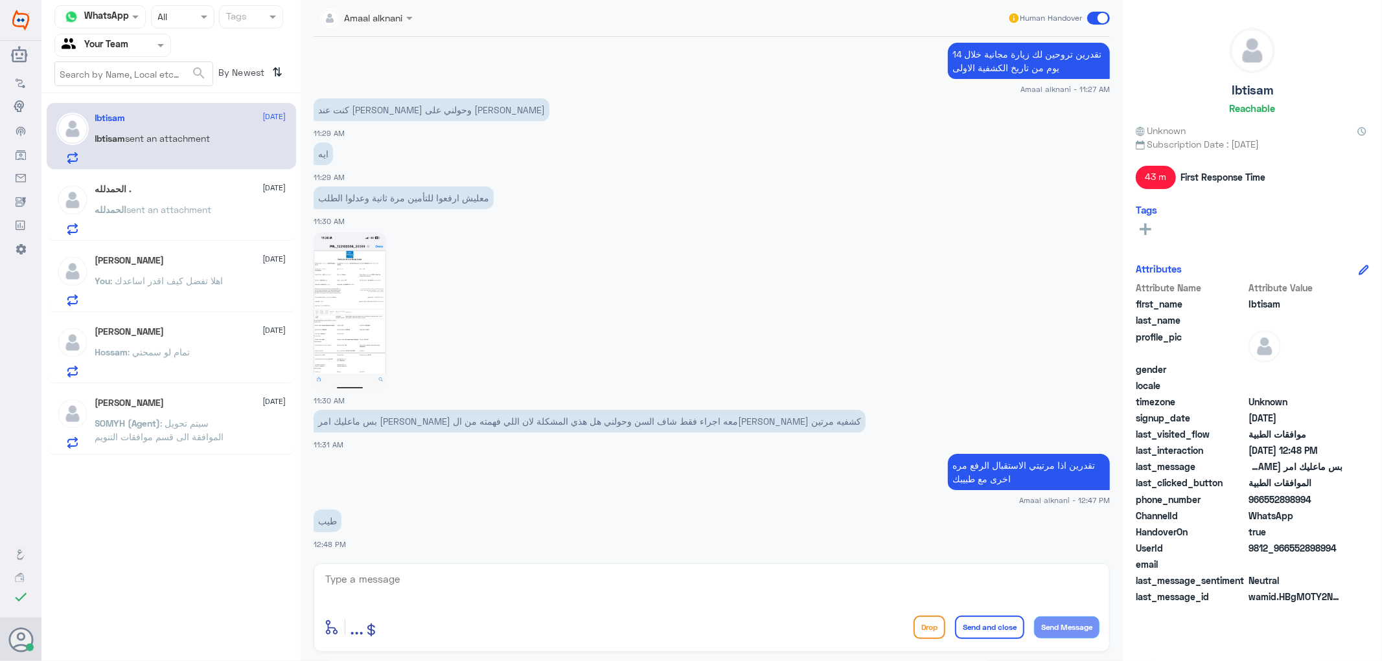
click at [417, 584] on textarea at bounding box center [711, 587] width 775 height 32
type textarea "قدامكم العافية"
click at [1006, 630] on button "Send and close" at bounding box center [989, 627] width 69 height 23
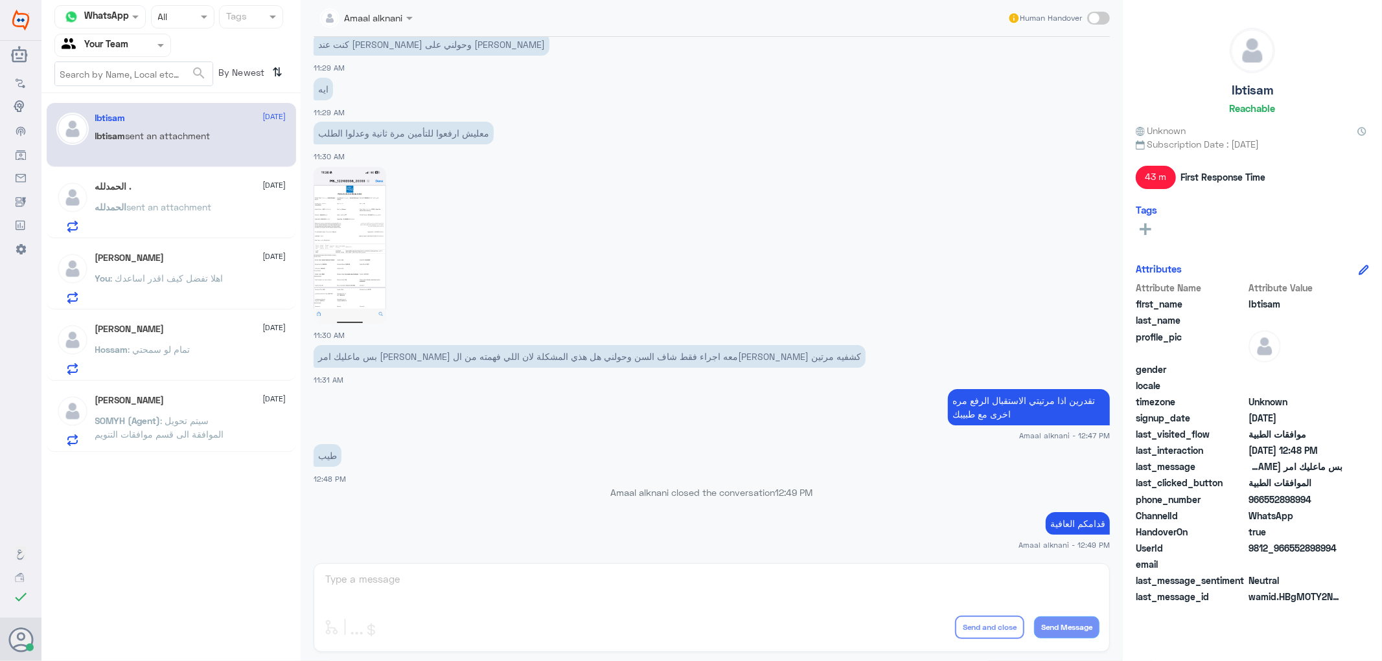
click at [458, 590] on div "Amaal alknani Human Handover [DATE] السلام عليكن 10:43 AM مرحباً بك في مستشفيات…" at bounding box center [712, 332] width 822 height 665
click at [121, 596] on div "Channel WhatsApp Status × All Tags Agent Filter Your Team search By Newest ⇅ Ib…" at bounding box center [170, 332] width 259 height 665
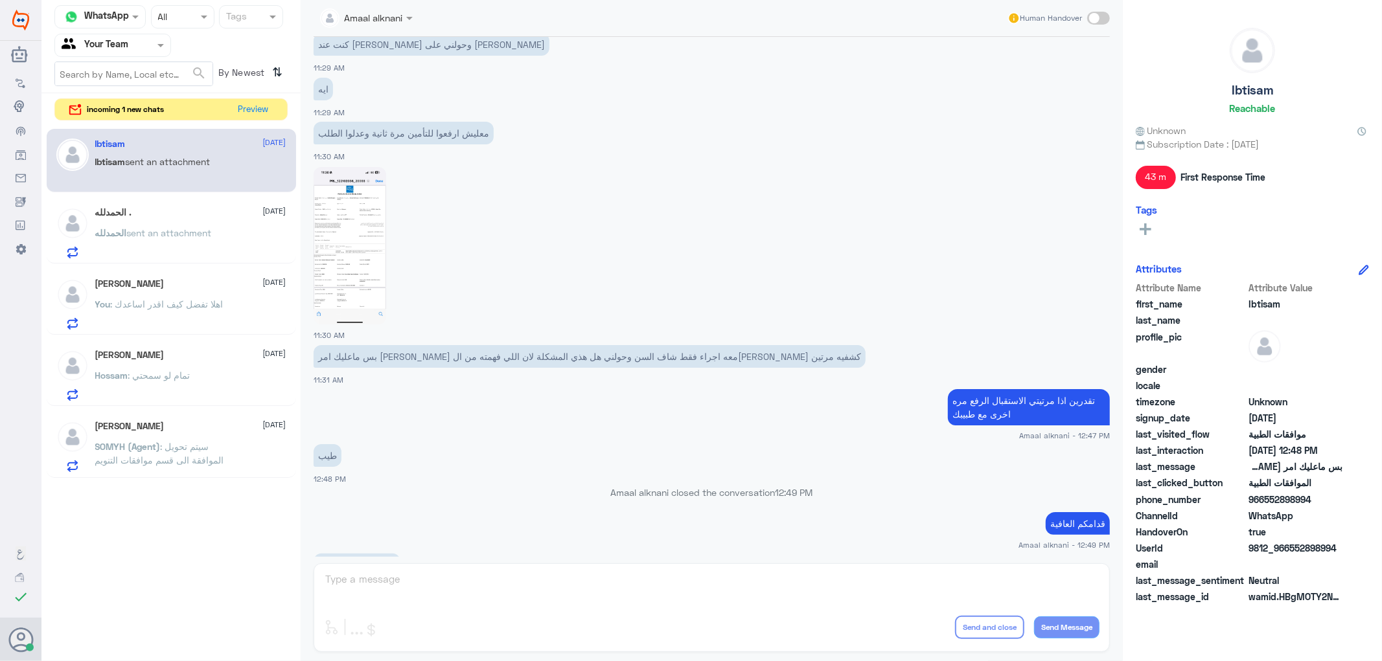
scroll to position [2461, 0]
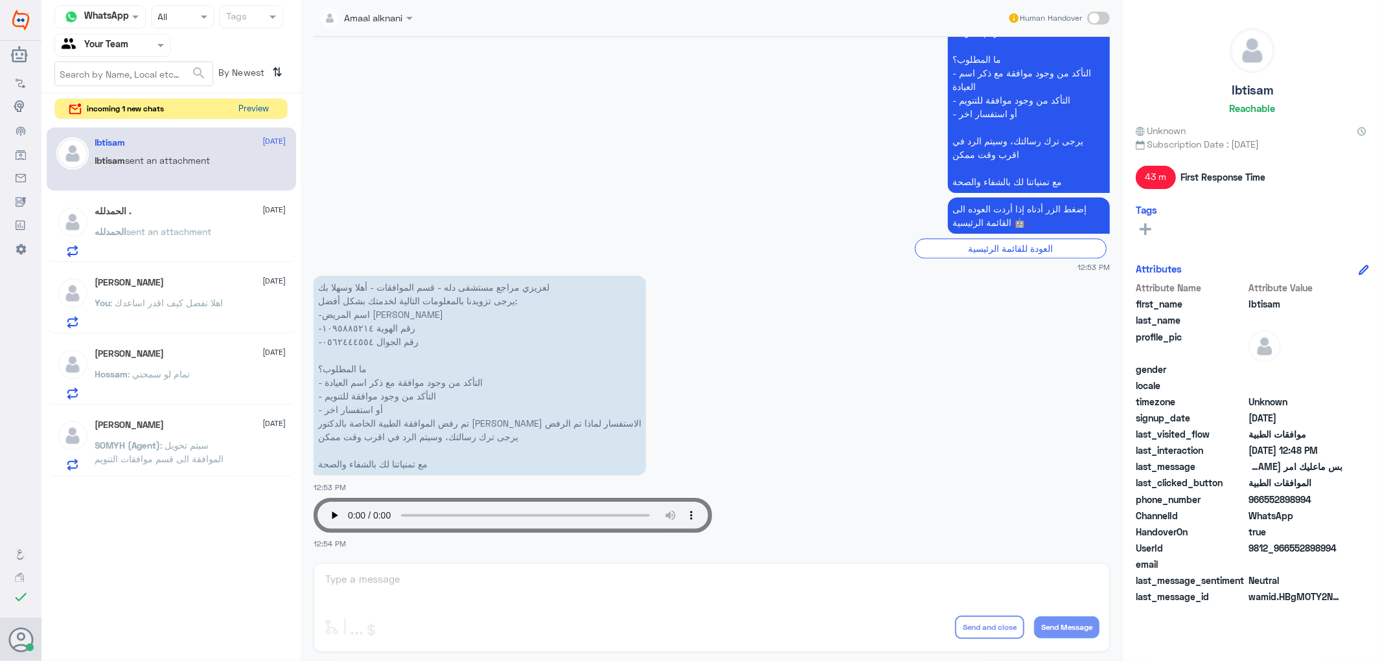
click at [244, 104] on button "Preview" at bounding box center [254, 109] width 40 height 20
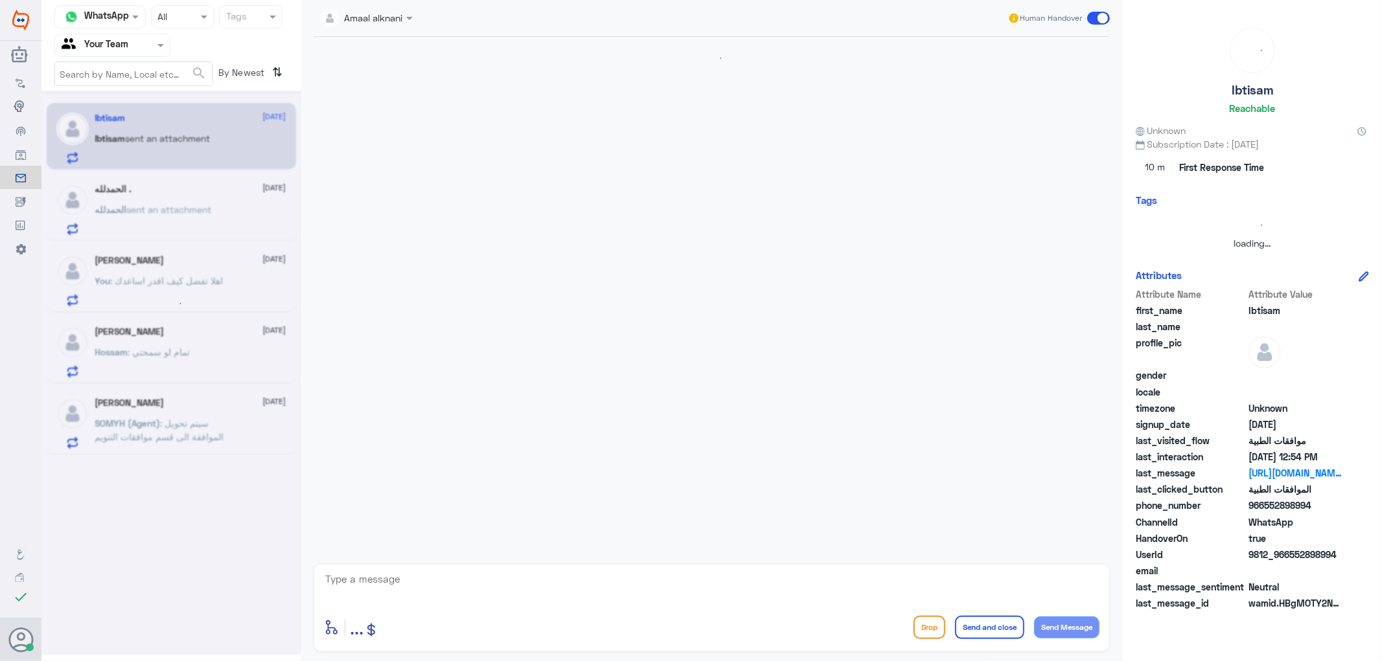
scroll to position [1286, 0]
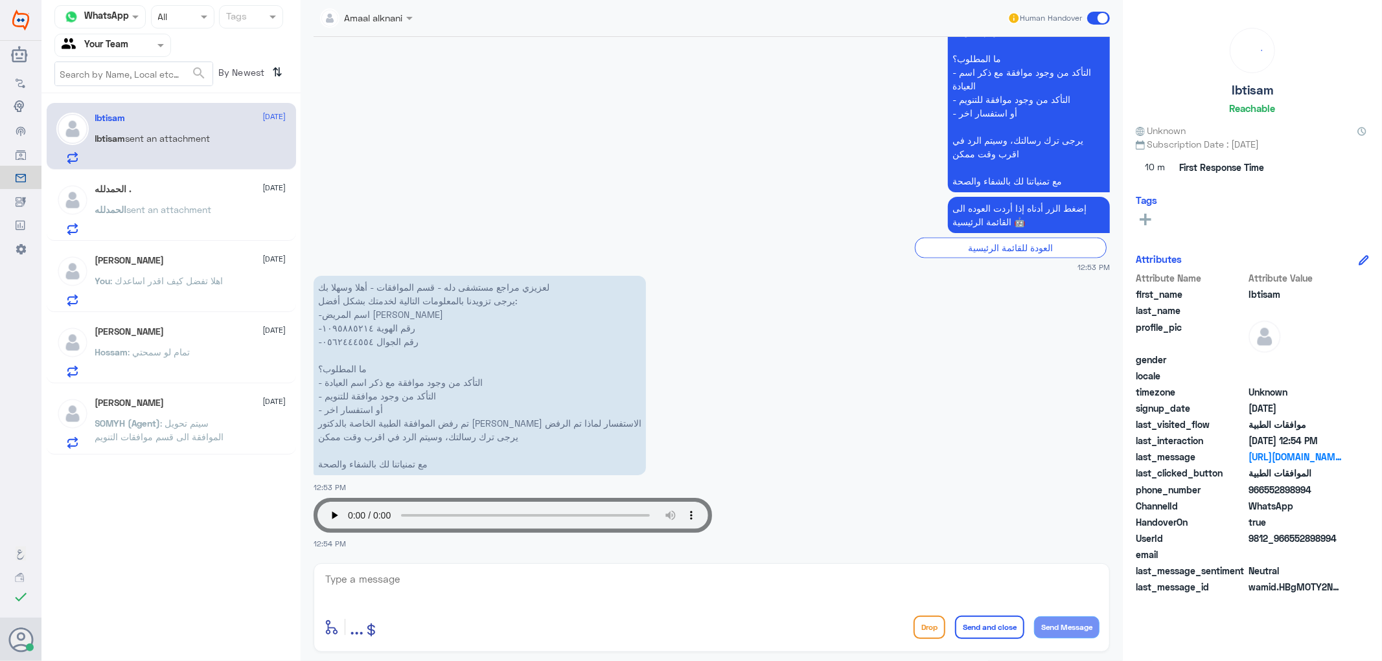
click at [554, 151] on app-msgs-text "عزيزي مراجع مستشفى دله - قسم الموافقات - أهلا وسهلا بك يرجى تزويدنا بالمعلومات …" at bounding box center [712, 65] width 796 height 255
click at [665, 187] on app-msgs-text "عزيزي مراجع مستشفى دله - قسم الموافقات - أهلا وسهلا بك يرجى تزويدنا بالمعلومات …" at bounding box center [712, 65] width 796 height 255
click at [657, 216] on app-msgs-text "إضغط الزر أدناه إذا أردت العوده الى القائمة الرئيسية 🤖" at bounding box center [712, 216] width 796 height 38
click at [237, 209] on div "ال[PERSON_NAME] sent an attachment" at bounding box center [190, 220] width 191 height 29
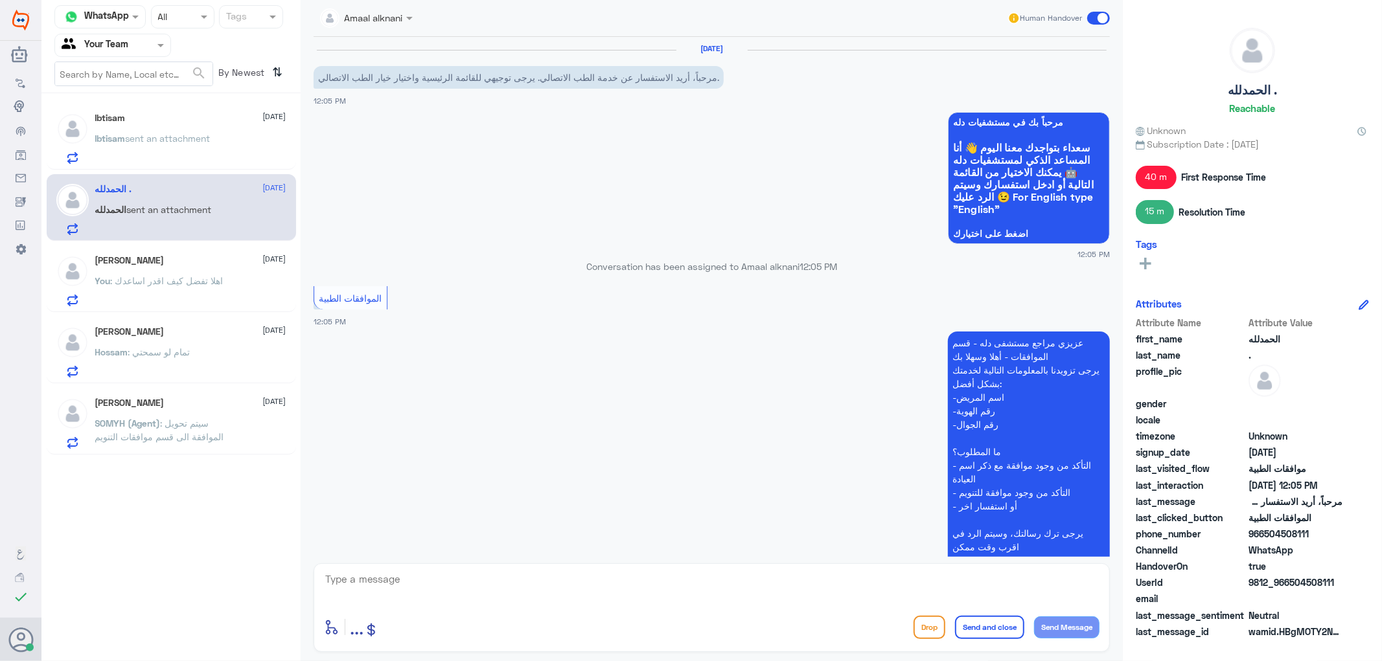
scroll to position [300, 0]
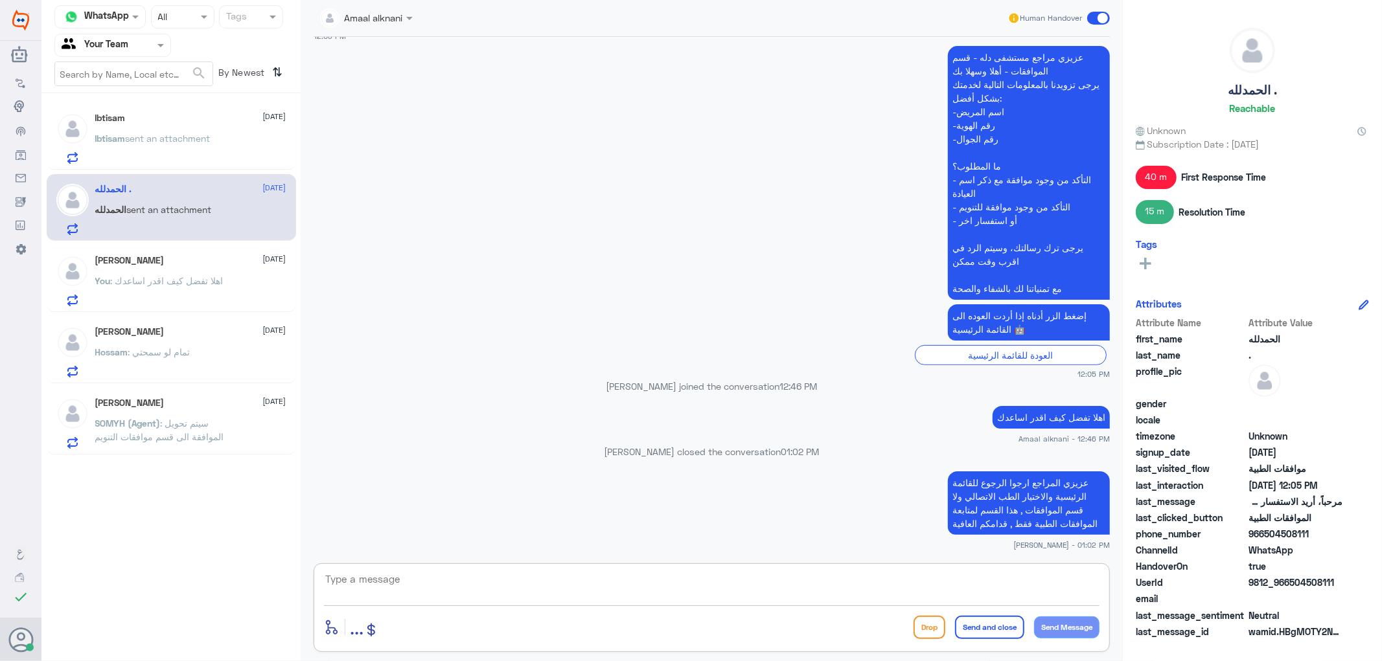
click at [462, 590] on textarea at bounding box center [711, 587] width 775 height 32
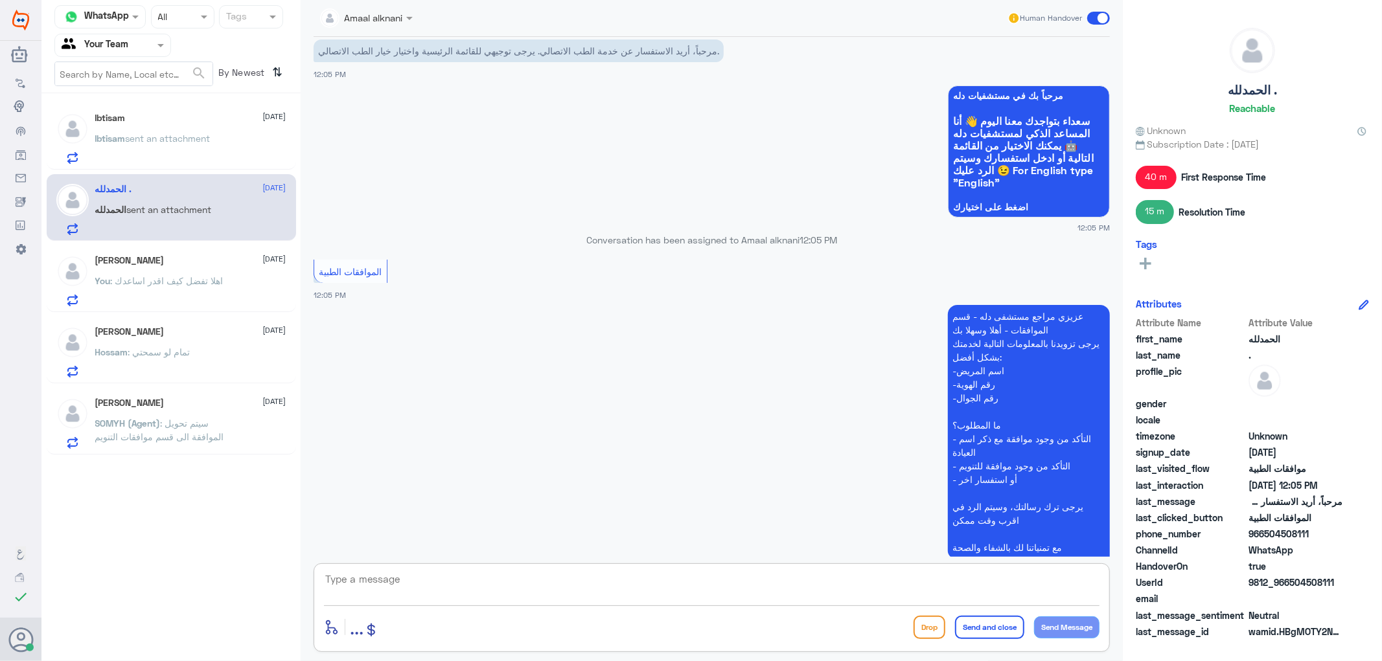
scroll to position [12, 0]
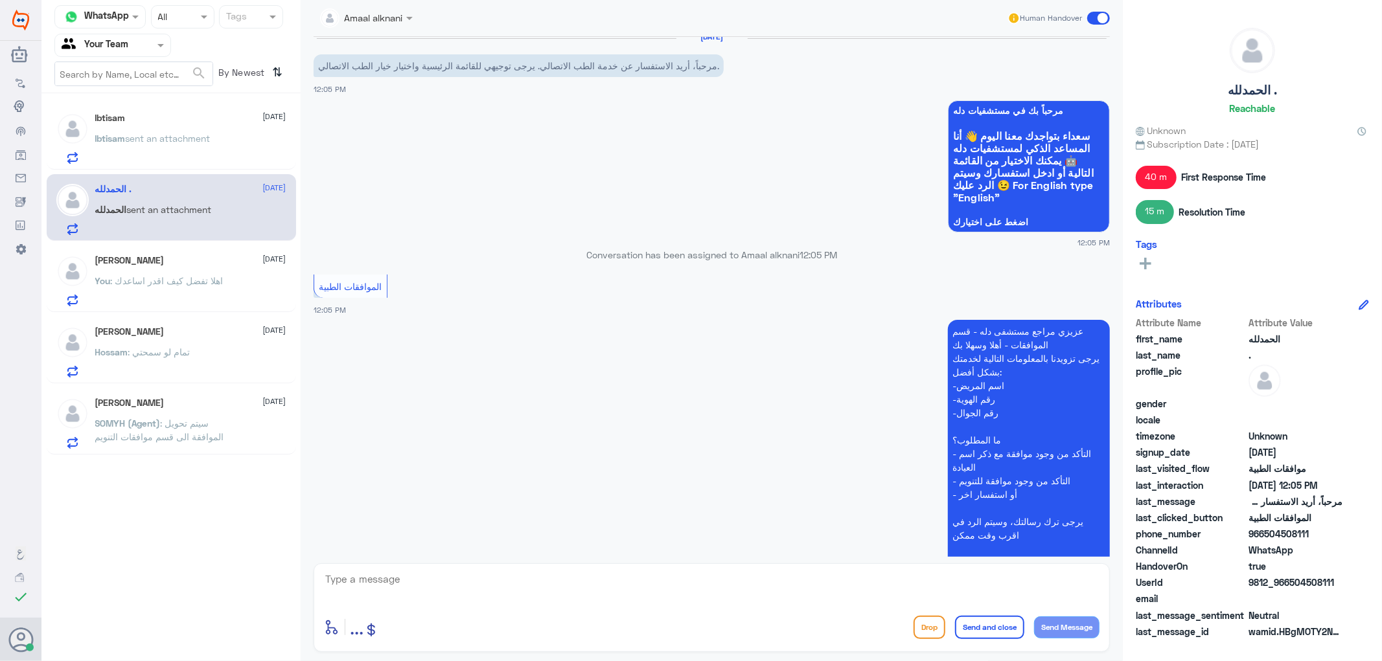
click at [171, 286] on p "You : اهلا تفضل كيف اقدر اساعدك" at bounding box center [159, 290] width 128 height 32
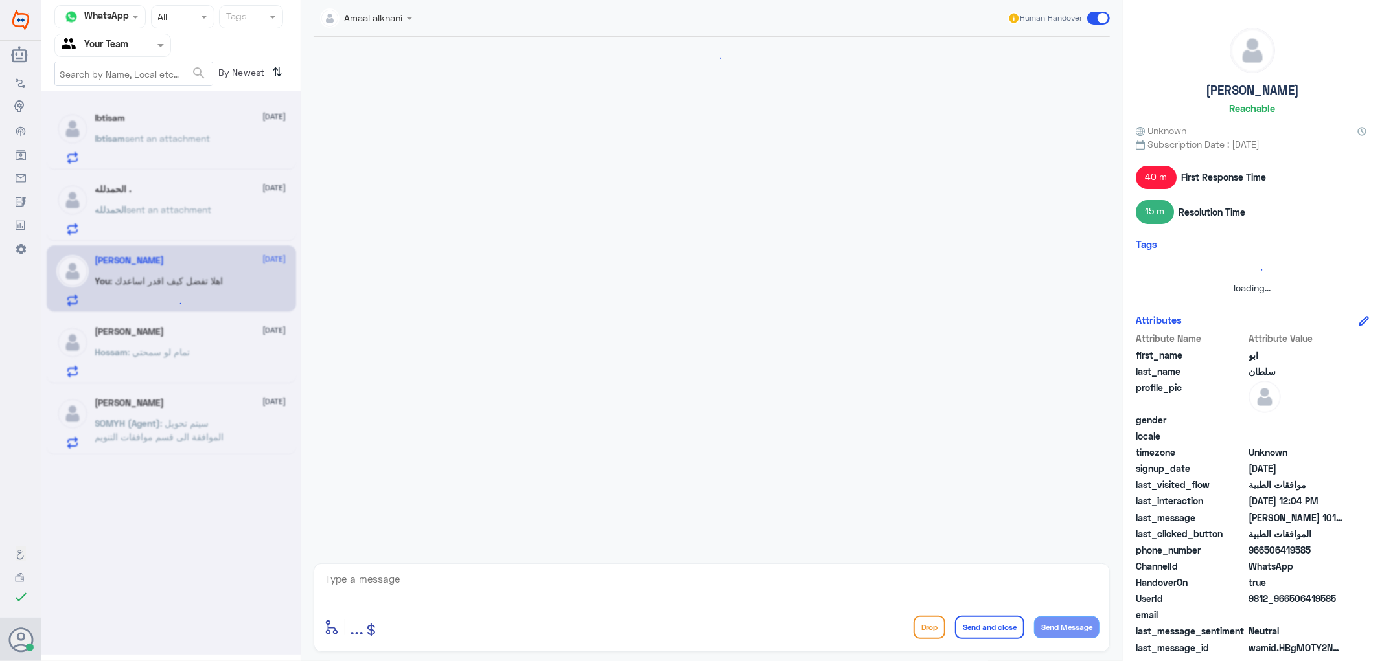
scroll to position [924, 0]
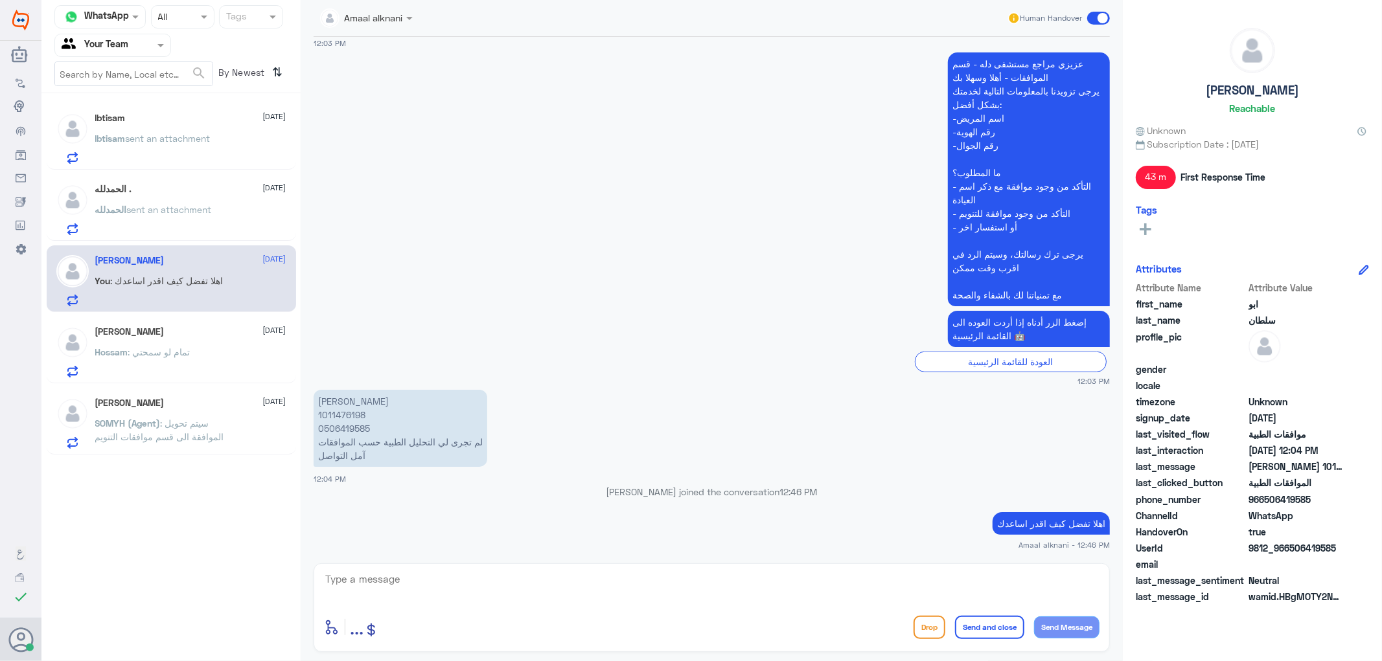
click at [406, 567] on div "enter flow name ... Drop Send and close Send Message" at bounding box center [712, 608] width 796 height 89
click at [347, 430] on p "[PERSON_NAME] 1011476198 0506419585 لم تجرى لي التحليل الطبية حسب الموافقات آمل…" at bounding box center [401, 428] width 174 height 77
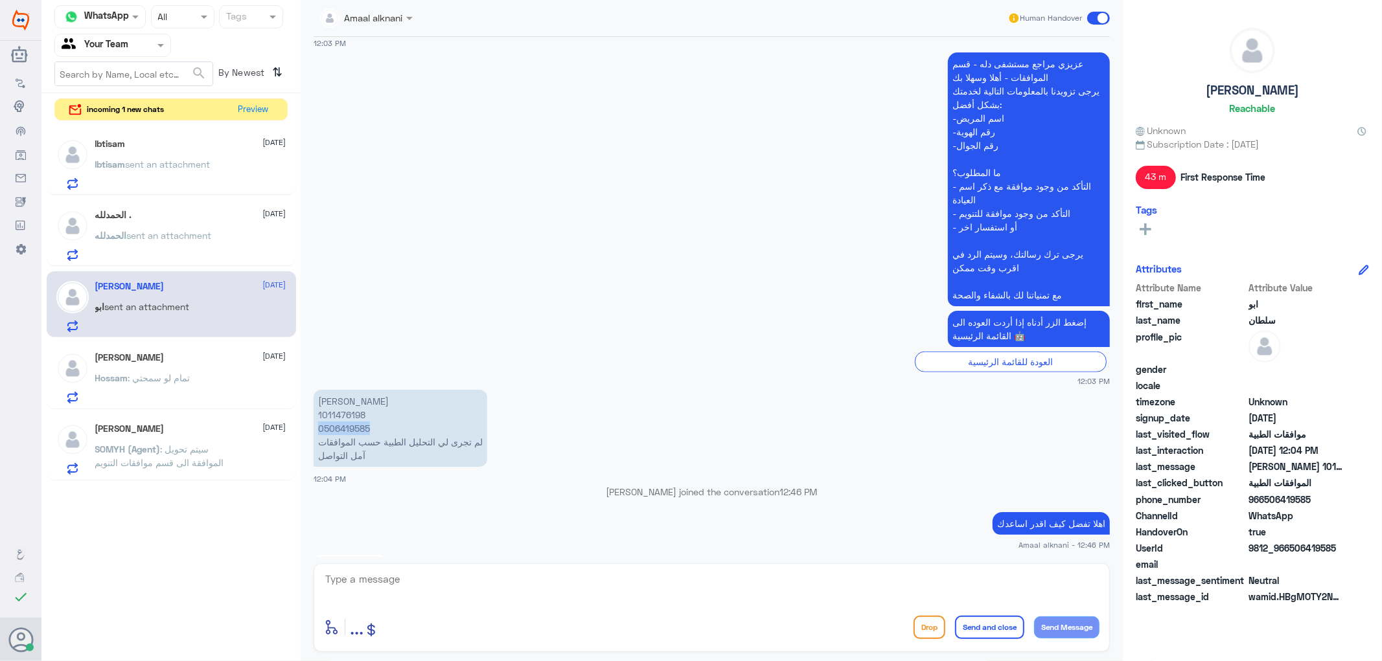
scroll to position [1283, 0]
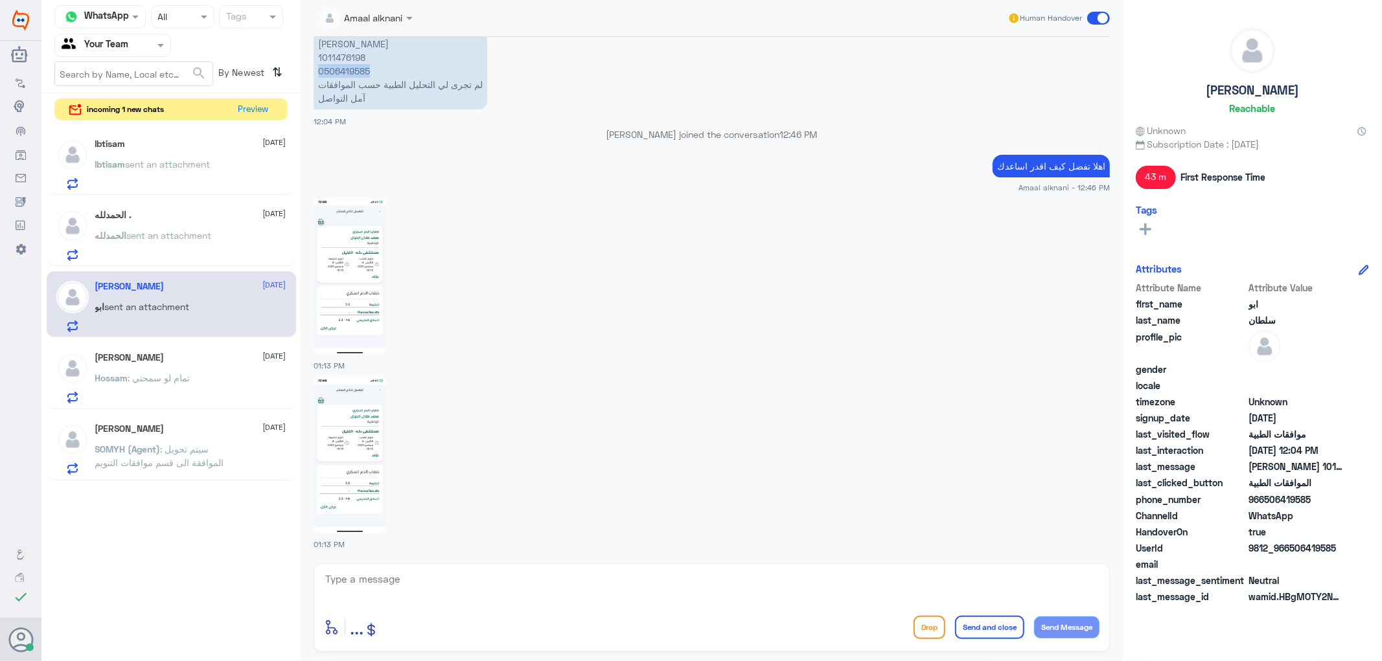
click at [367, 270] on img at bounding box center [350, 276] width 73 height 157
click at [354, 303] on img at bounding box center [350, 276] width 73 height 157
click at [338, 461] on img at bounding box center [350, 454] width 73 height 157
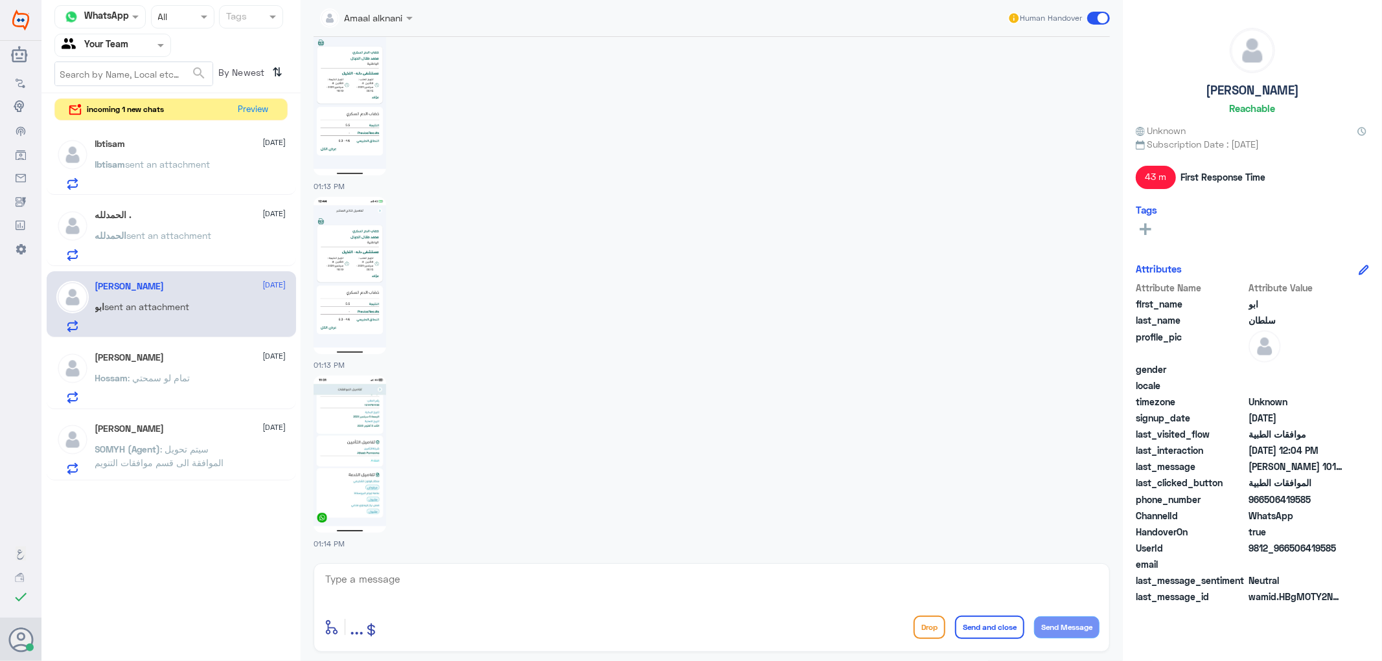
click at [346, 452] on img at bounding box center [350, 454] width 73 height 157
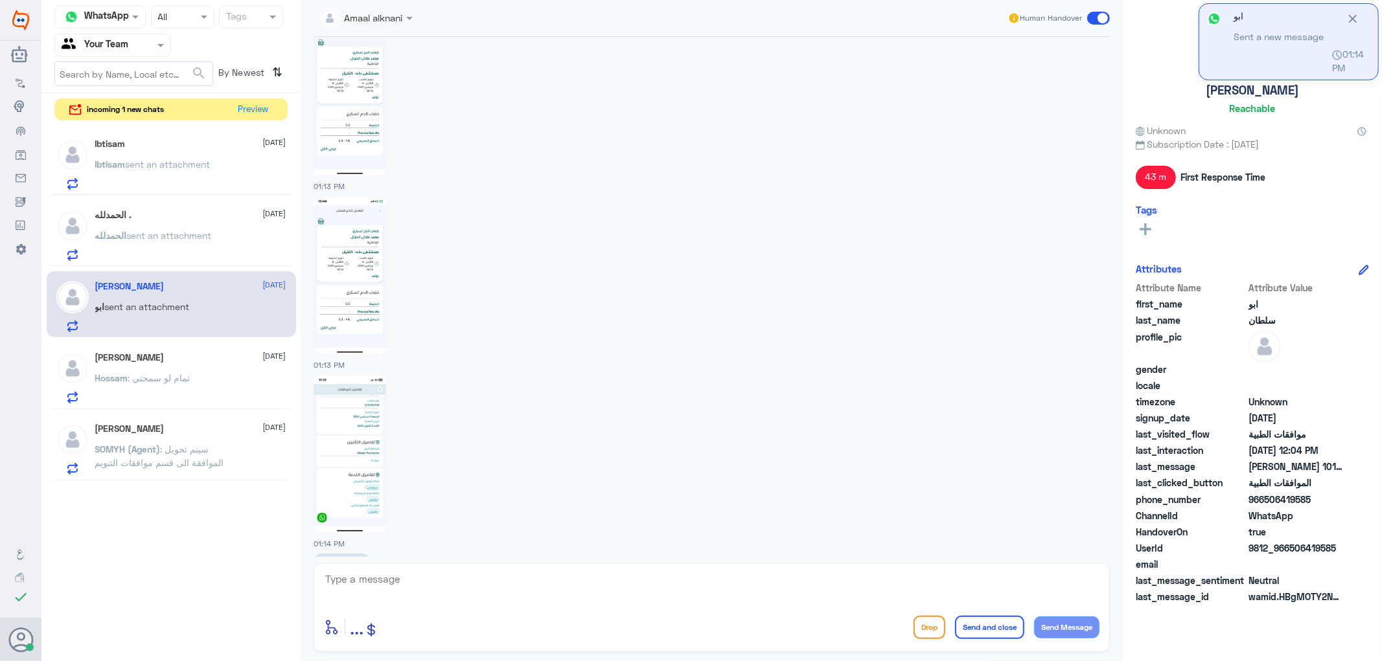
scroll to position [1506, 0]
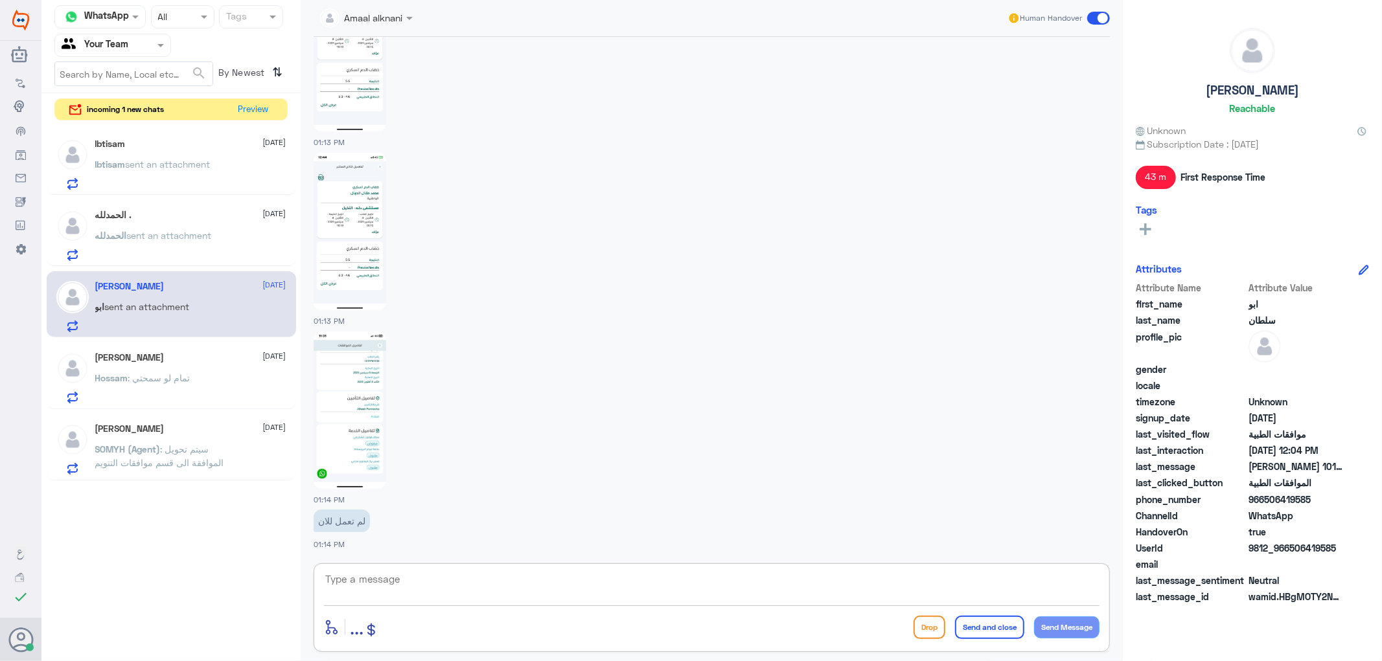
click at [502, 571] on textarea at bounding box center [711, 587] width 775 height 32
click at [371, 581] on textarea at bounding box center [711, 587] width 775 height 32
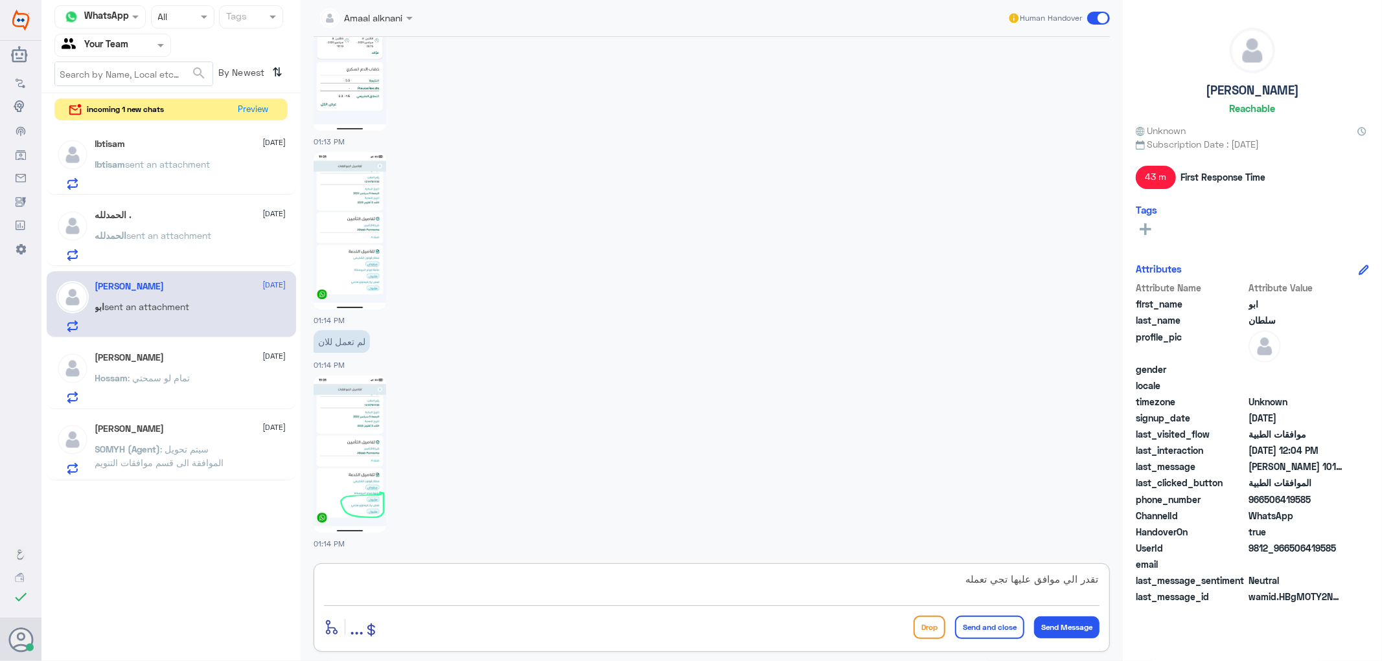
type textarea "تقدر الي موافق عليها تجي تعملها"
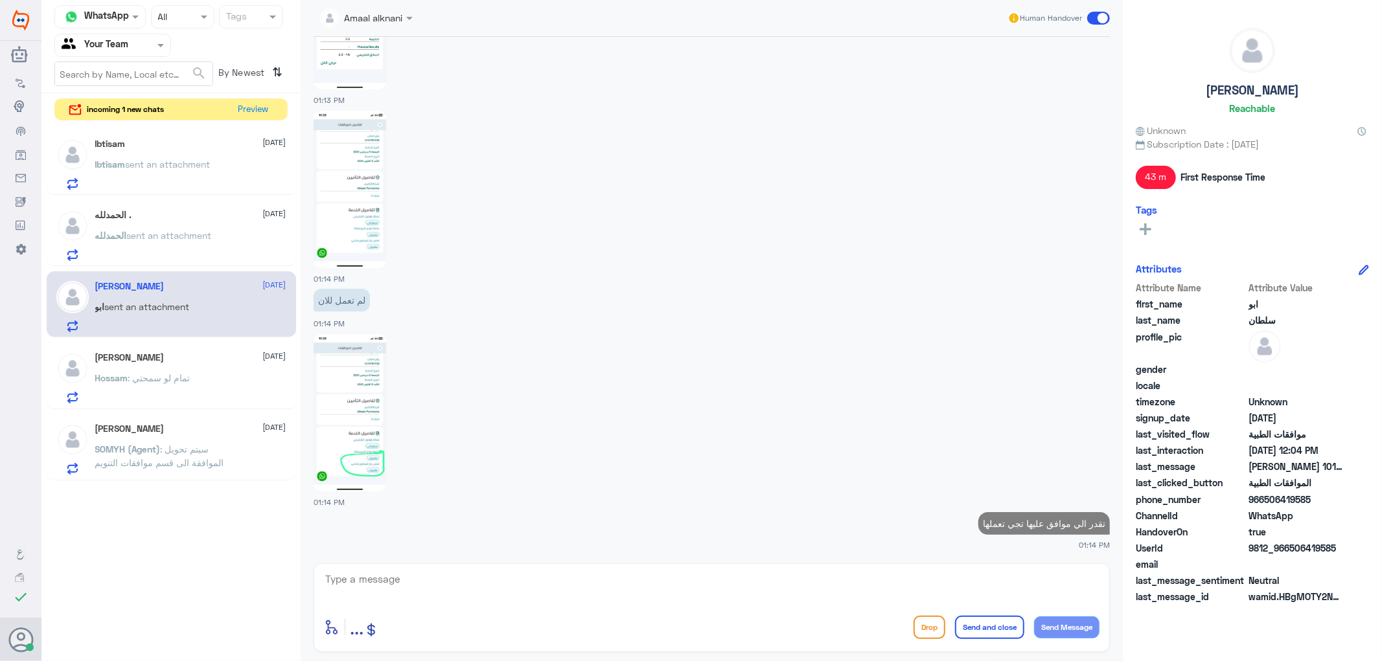
click at [347, 450] on img at bounding box center [350, 412] width 73 height 157
click at [351, 392] on img at bounding box center [350, 412] width 73 height 157
click at [611, 580] on textarea at bounding box center [711, 587] width 775 height 32
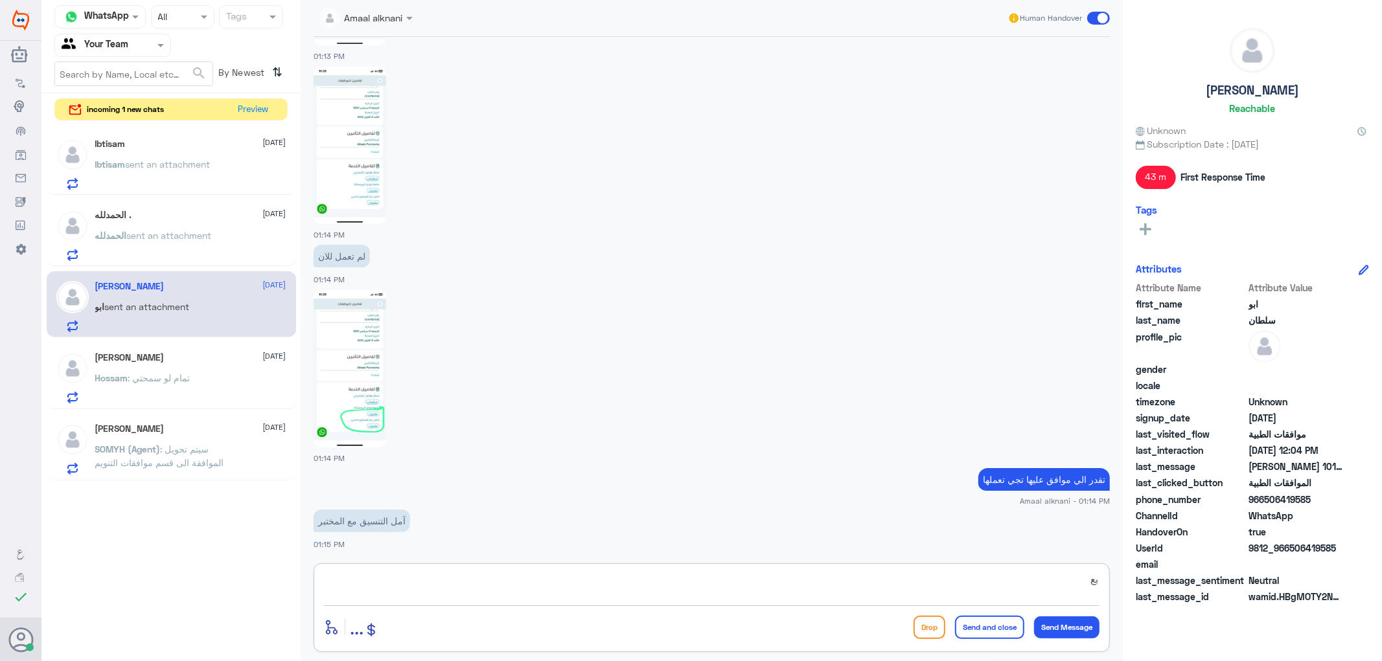
type textarea "ب"
type textarea "توجه للمختبر مباشرة عزيزي المراجع لعمل الخدمات"
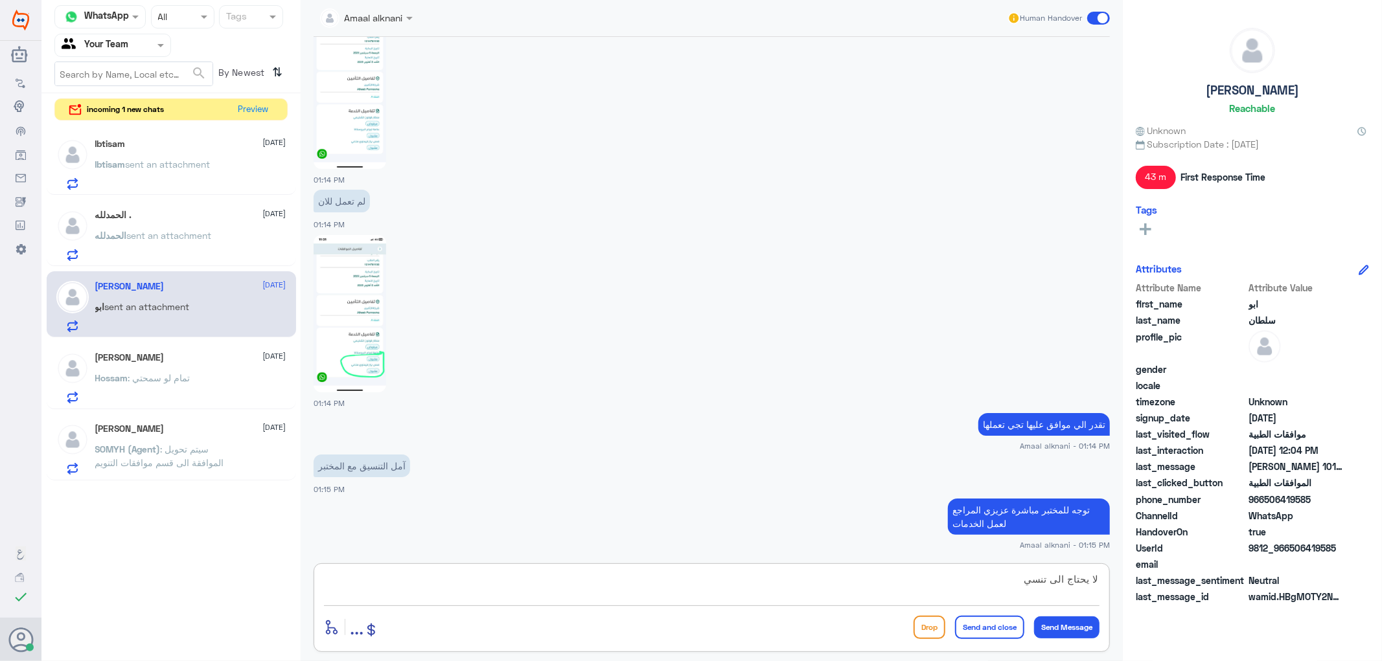
type textarea "لا يحتاج الى تنسيق"
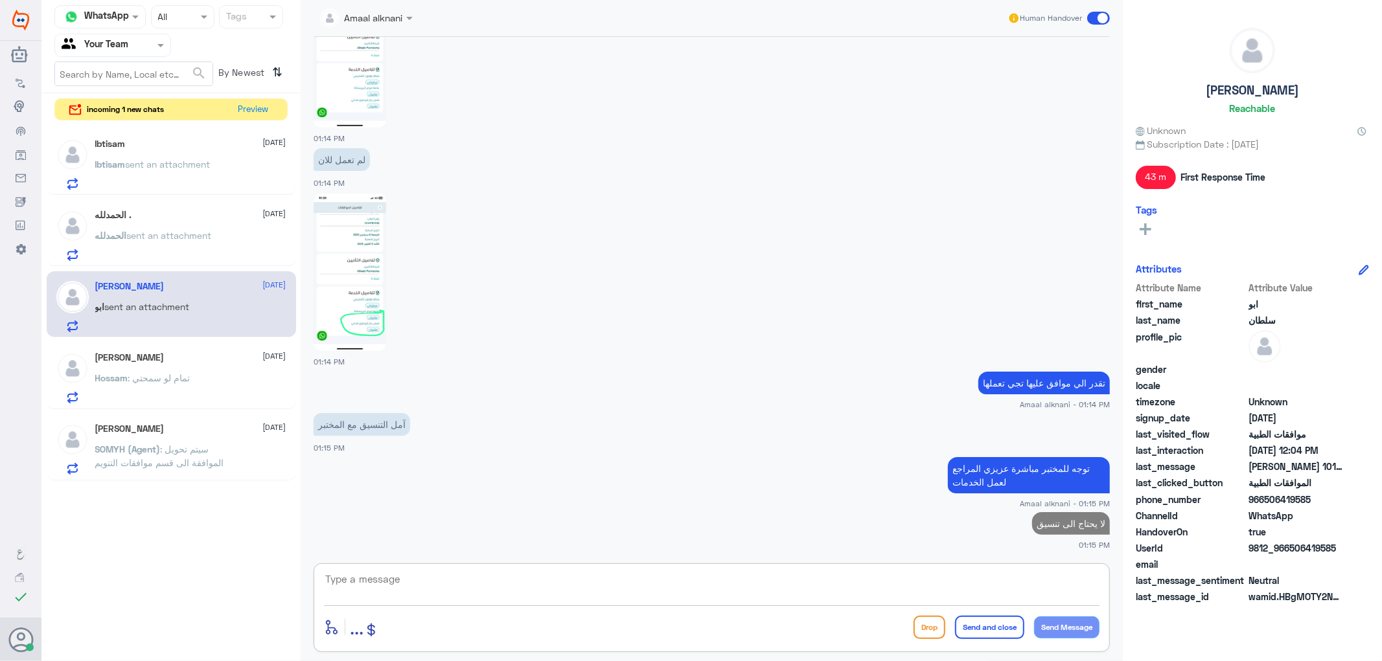
click at [724, 473] on app-msgs-text "توجه للمختبر مباشرة عزيزي المراجع لعمل الخدمات" at bounding box center [712, 476] width 796 height 38
click at [663, 591] on textarea at bounding box center [711, 587] width 775 height 32
click at [234, 111] on button "Preview" at bounding box center [254, 109] width 40 height 20
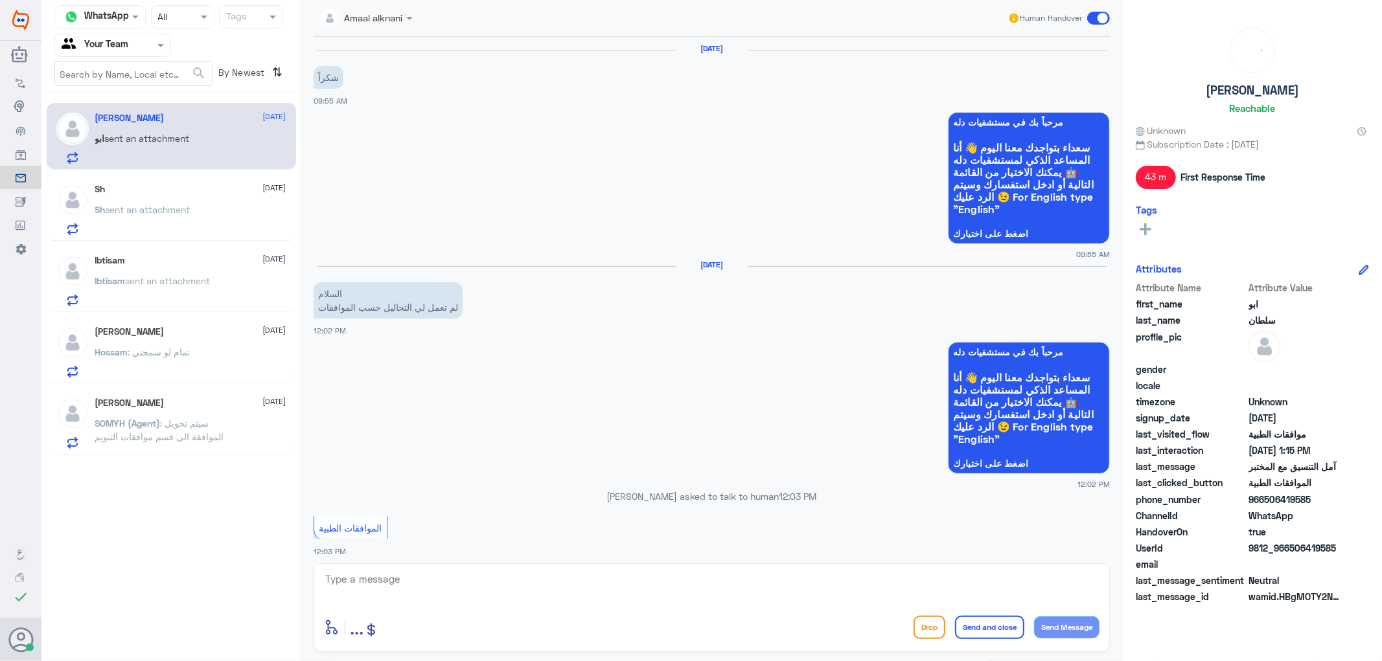
scroll to position [1452, 0]
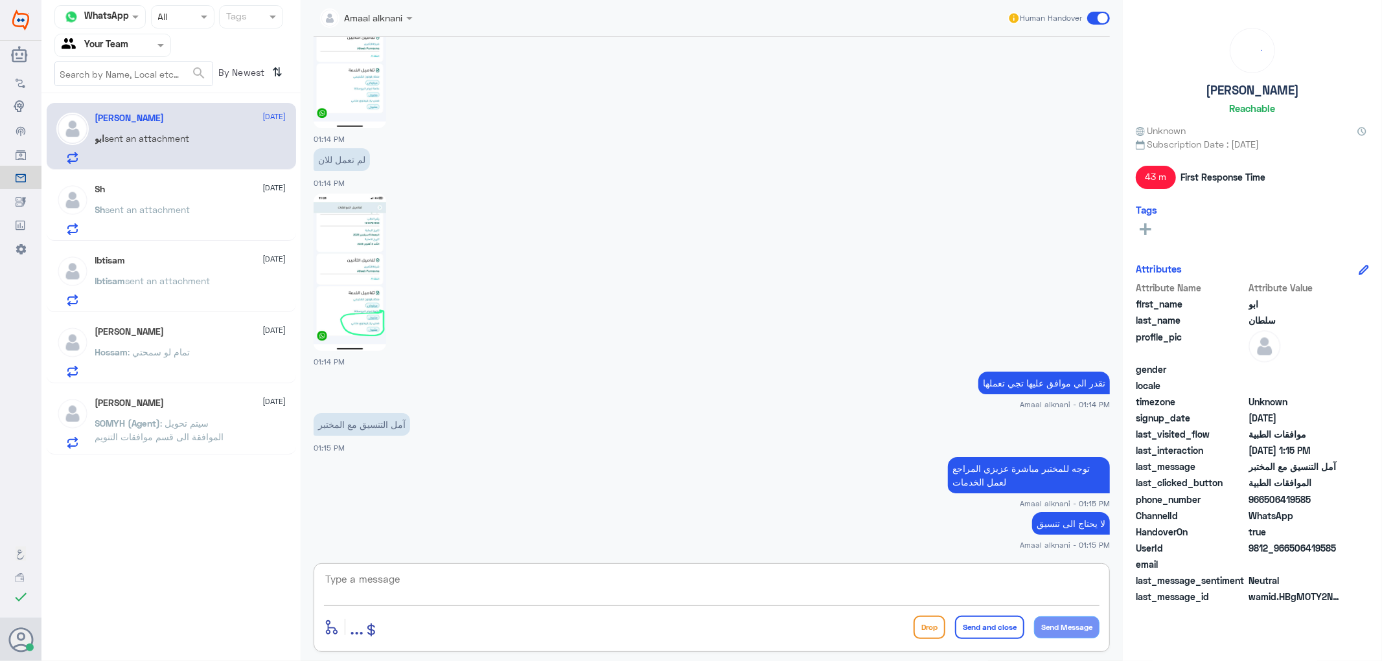
click at [433, 593] on textarea at bounding box center [711, 587] width 775 height 32
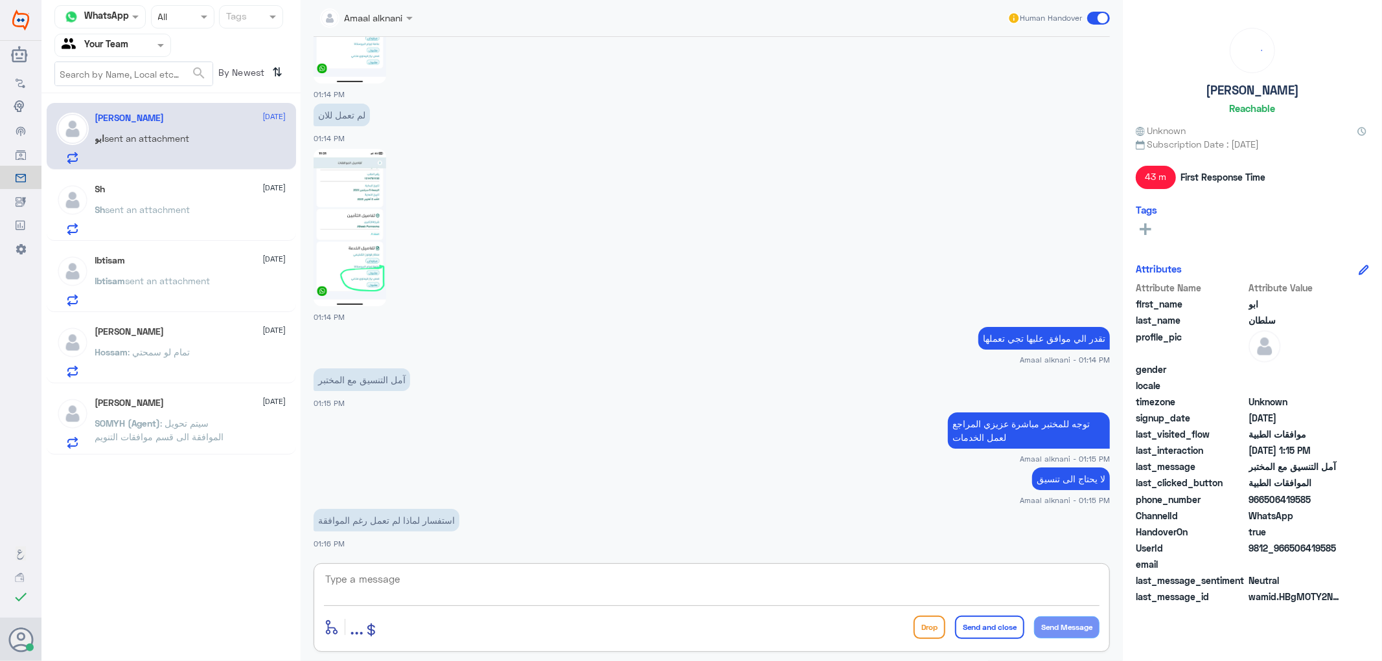
click at [498, 583] on textarea at bounding box center [711, 587] width 775 height 32
click at [507, 590] on textarea at bounding box center [711, 587] width 775 height 32
click at [454, 518] on p "استفسار لماذا لم تعمل رغم الموافقة" at bounding box center [387, 520] width 146 height 23
click at [410, 584] on textarea at bounding box center [711, 587] width 775 height 32
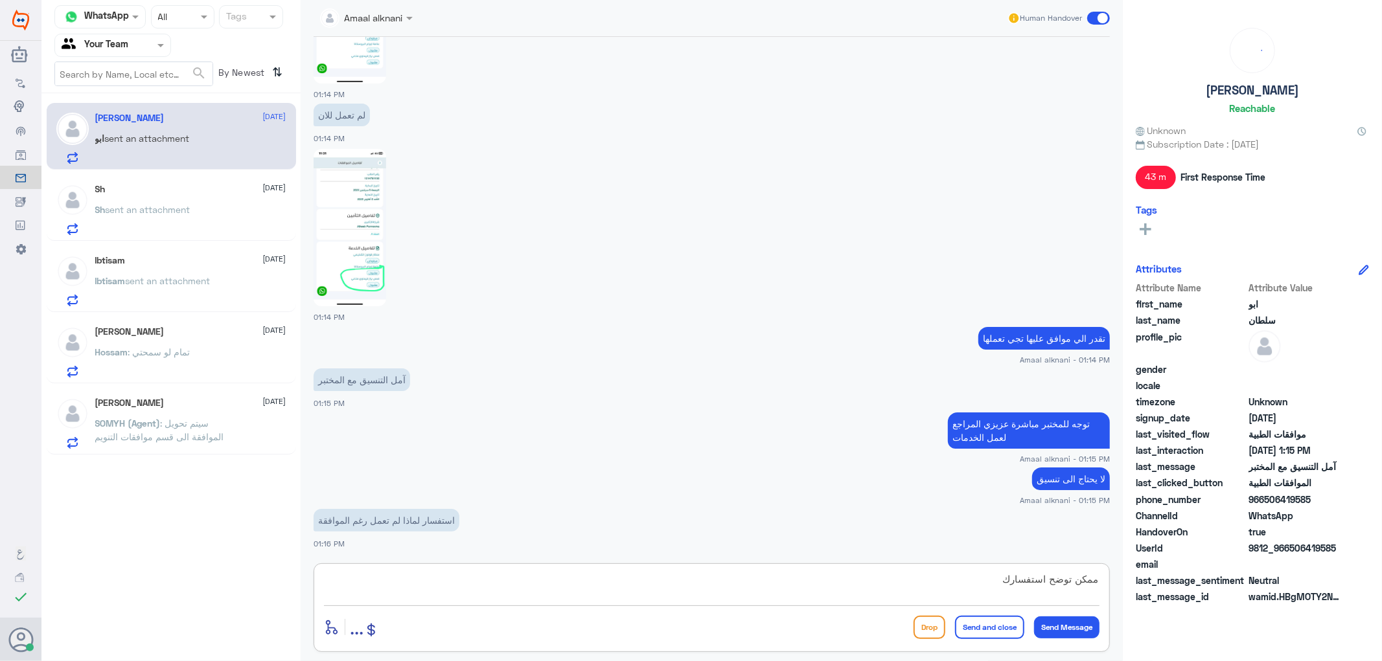
type textarea "ممكن توضح استفسارك؟"
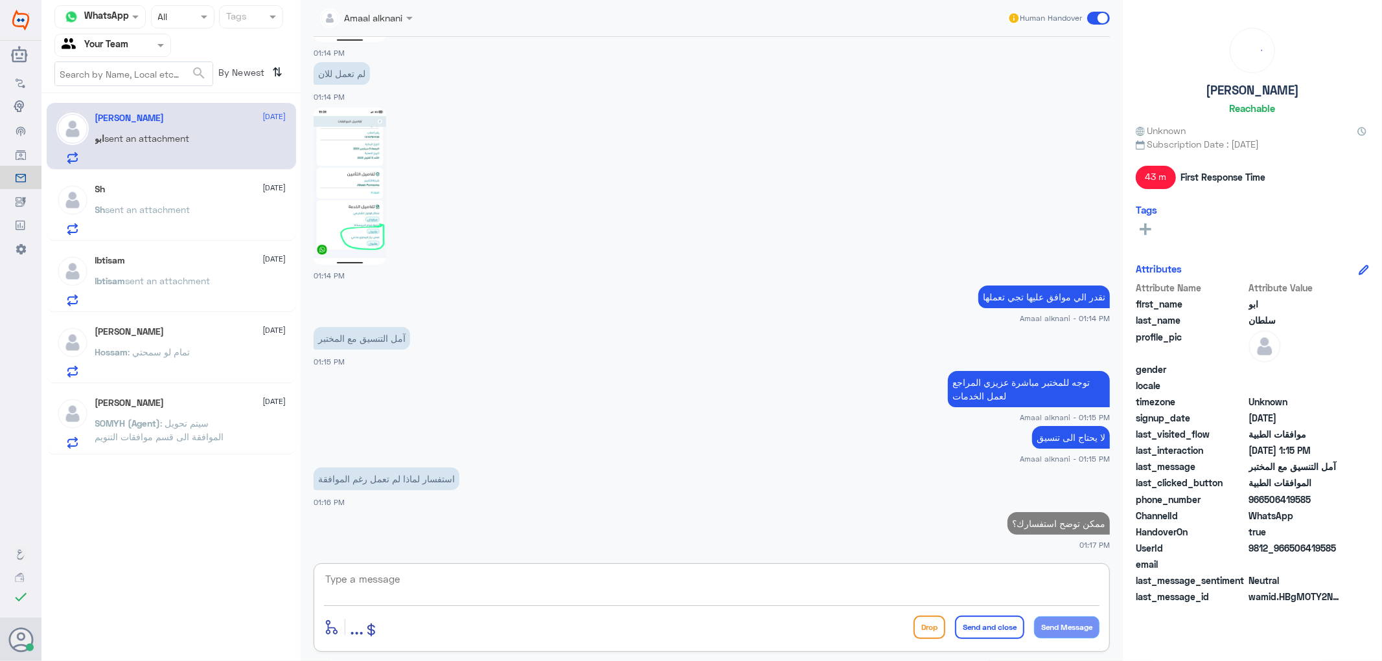
click at [393, 588] on textarea at bounding box center [711, 587] width 775 height 32
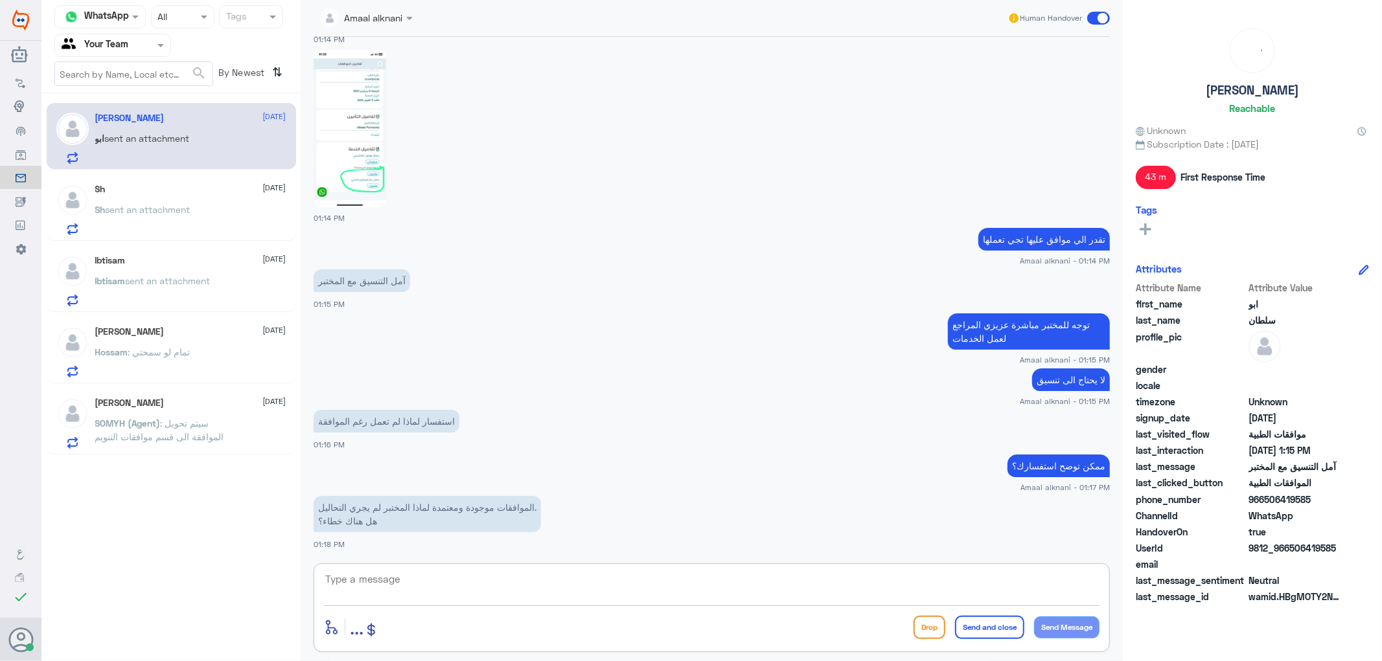
click at [511, 593] on textarea at bounding box center [711, 587] width 775 height 32
type textarea "هل مريت المختبر؟"
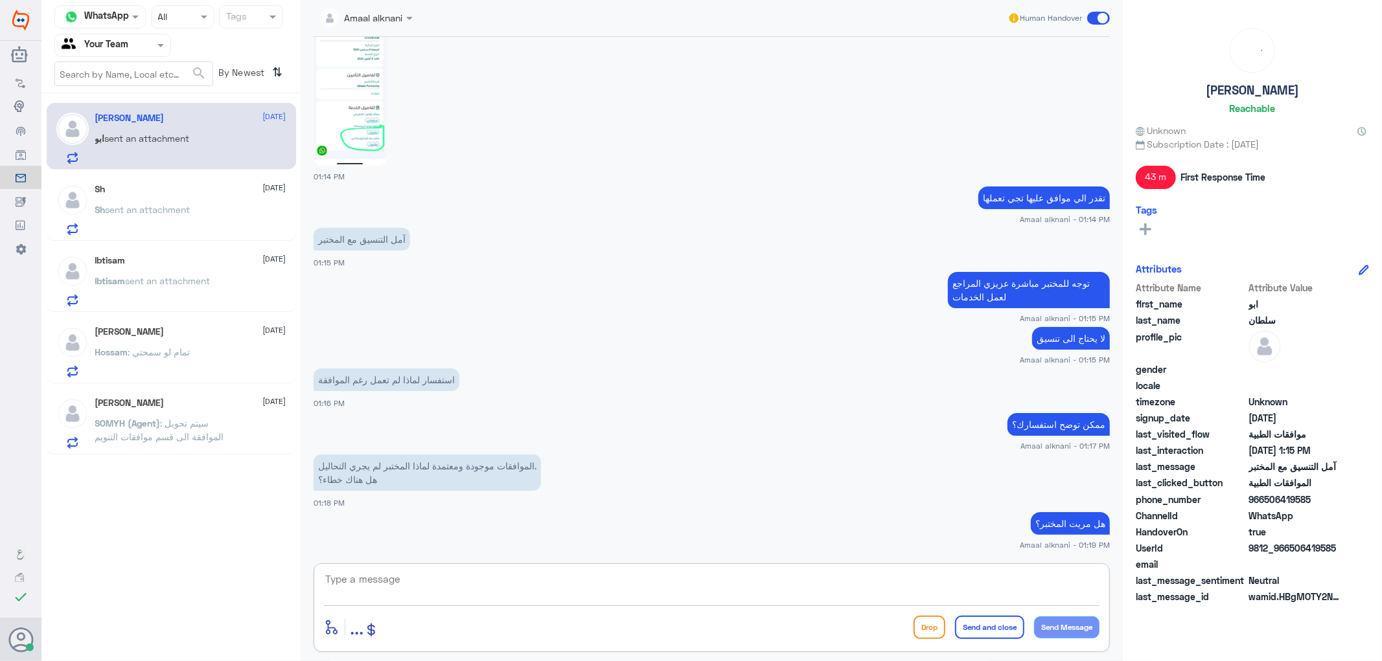
click at [519, 580] on textarea at bounding box center [711, 587] width 775 height 32
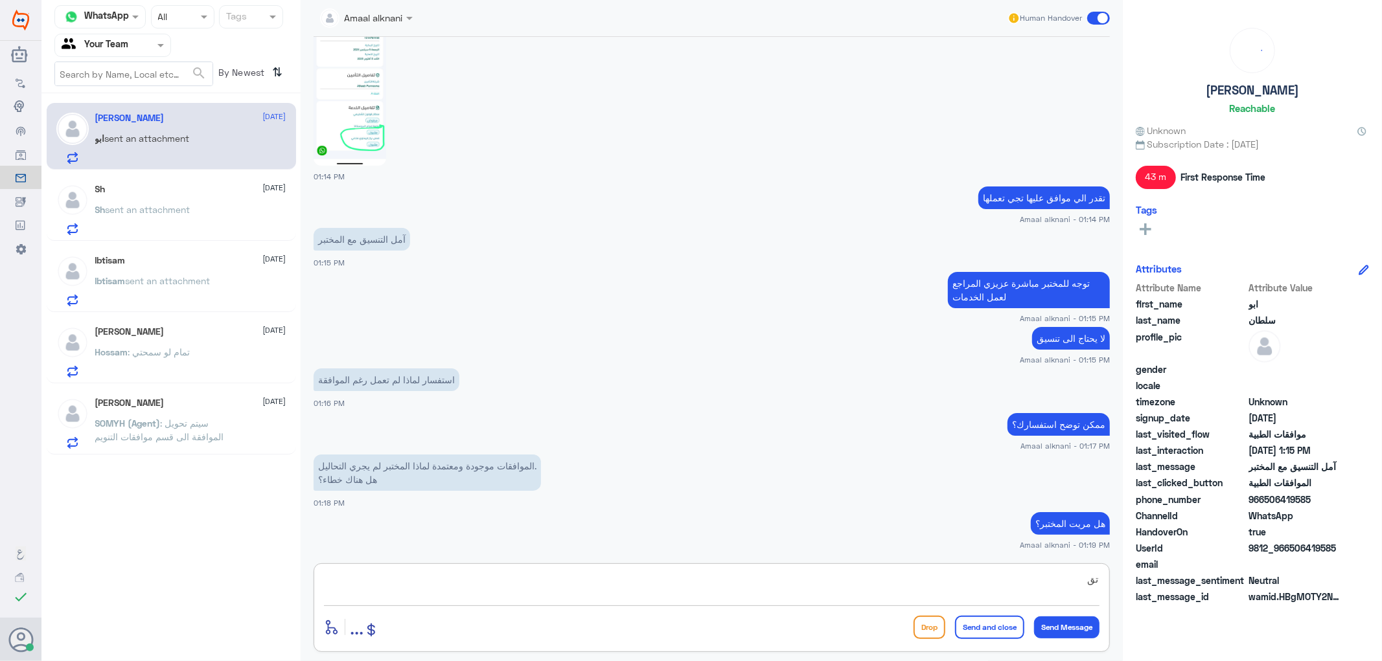
type textarea "ت"
type textarea "تقدر تتوجة الى المختبر لعمل تحاليلك الموافق عليها"
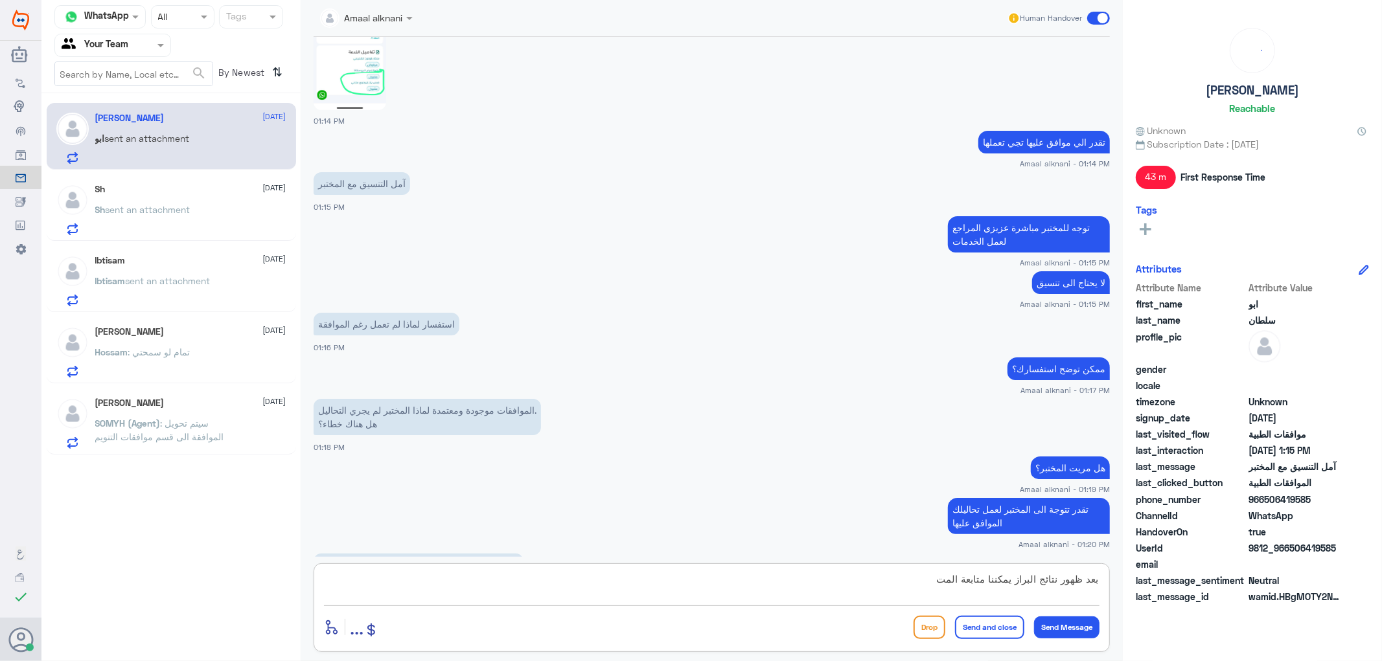
scroll to position [1737, 0]
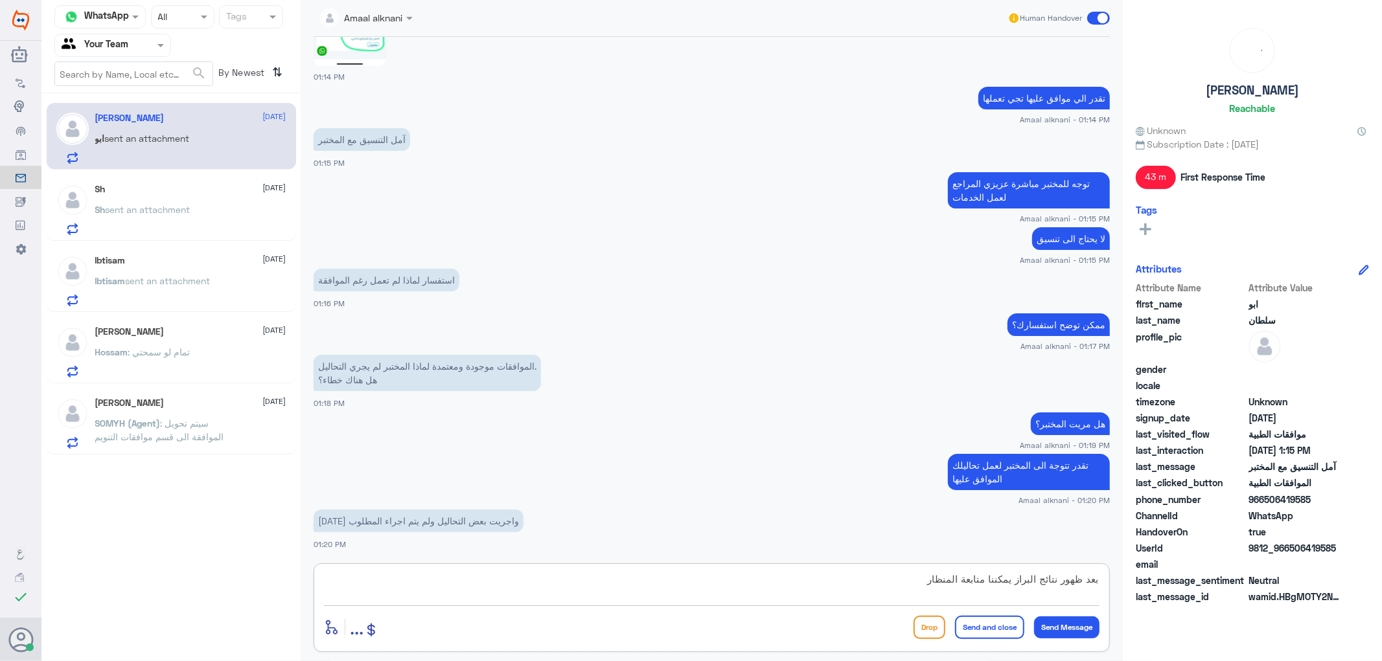
type textarea "بعد ظهور نتائج البراز يمكننا متابعة المنظار"
drag, startPoint x: 885, startPoint y: 573, endPoint x: 1381, endPoint y: 555, distance: 496.6
click at [1381, 555] on div "Channel WhatsApp Status × All Tags Agent Filter Your Team search By Newest ⇅ [P…" at bounding box center [711, 332] width 1340 height 665
type textarea "السبب؟"
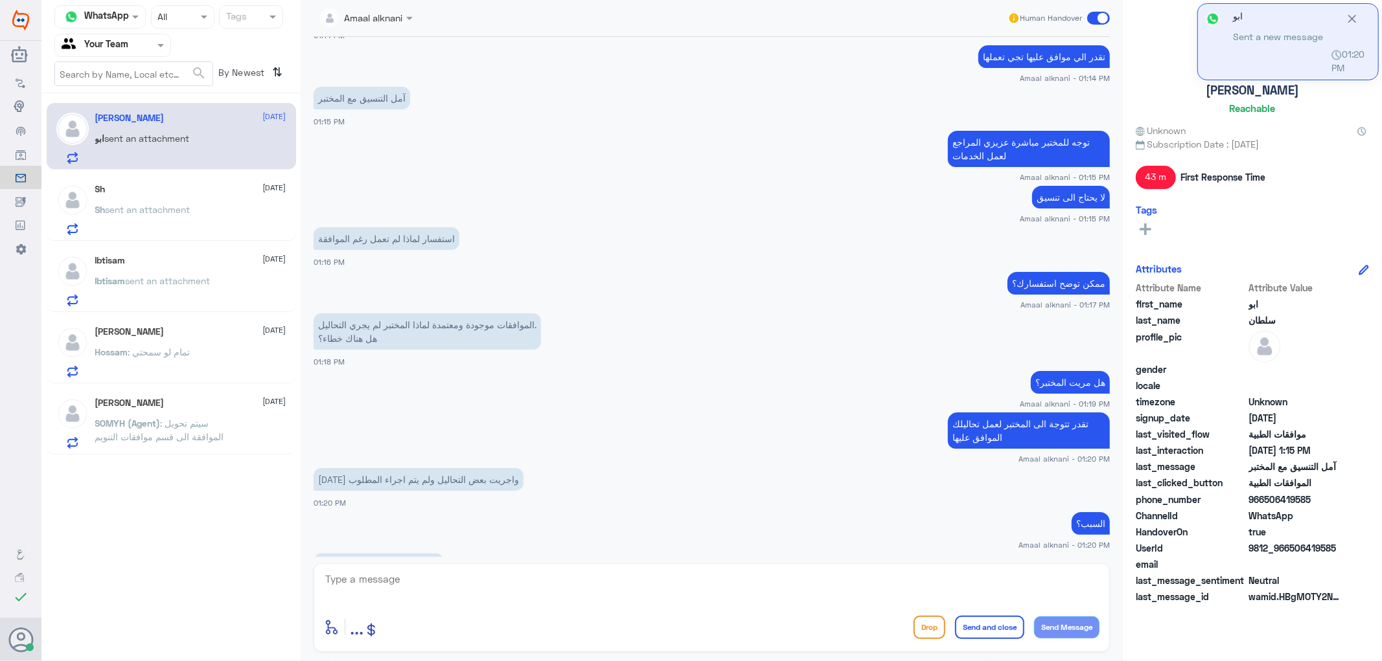
scroll to position [1822, 0]
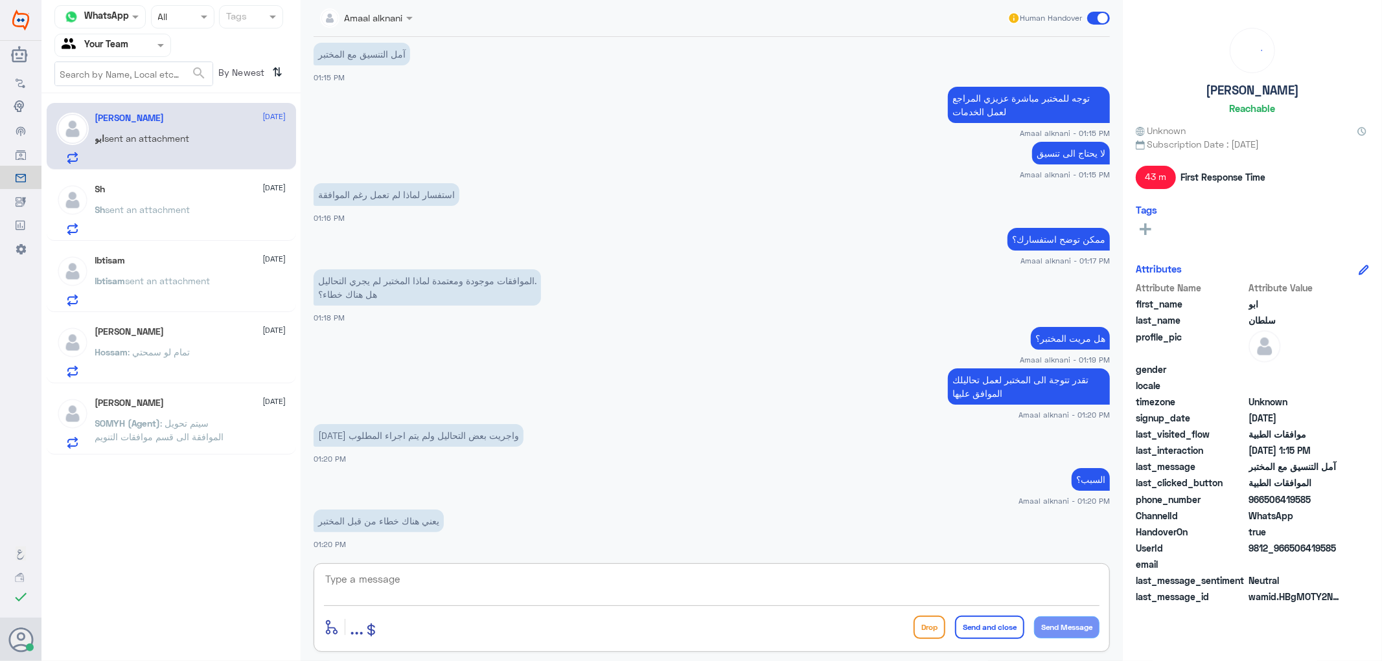
click at [464, 582] on textarea at bounding box center [711, 587] width 775 height 32
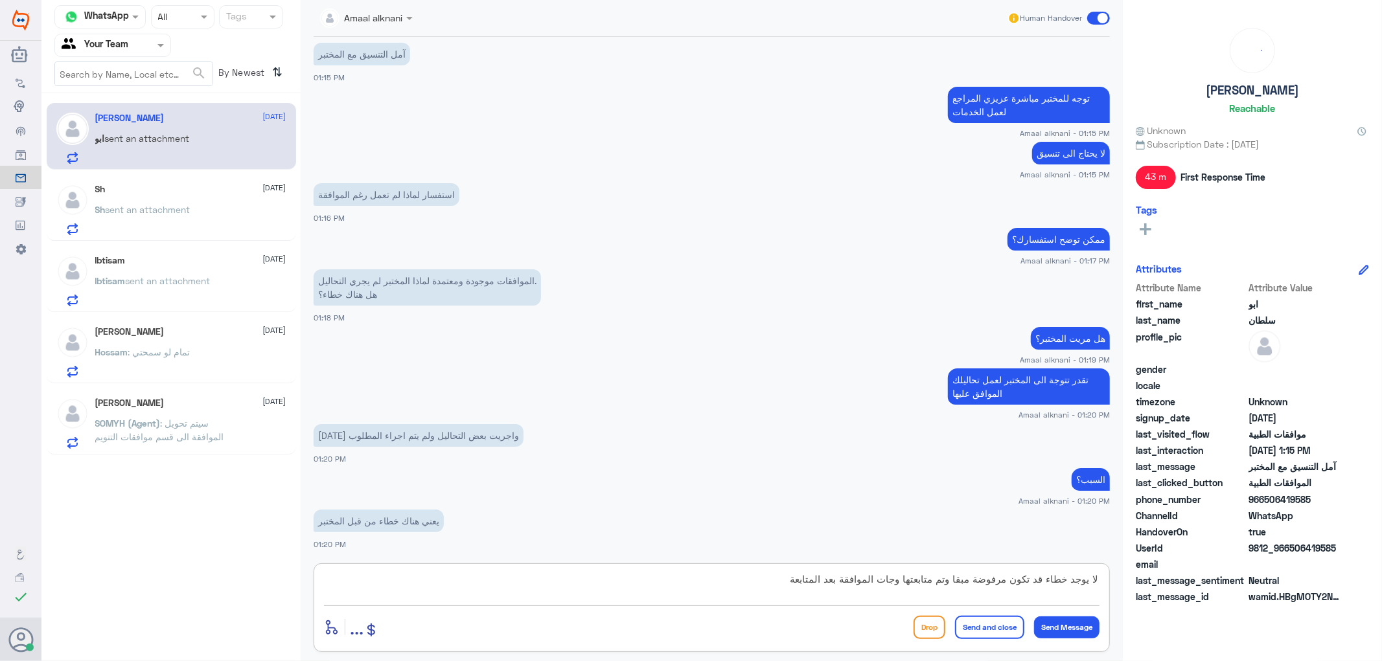
type textarea "لا يوجد خطاء قد تكون مرفوضة مبقا وتم متابعتها وجات الموافقة بعد المتابعة"
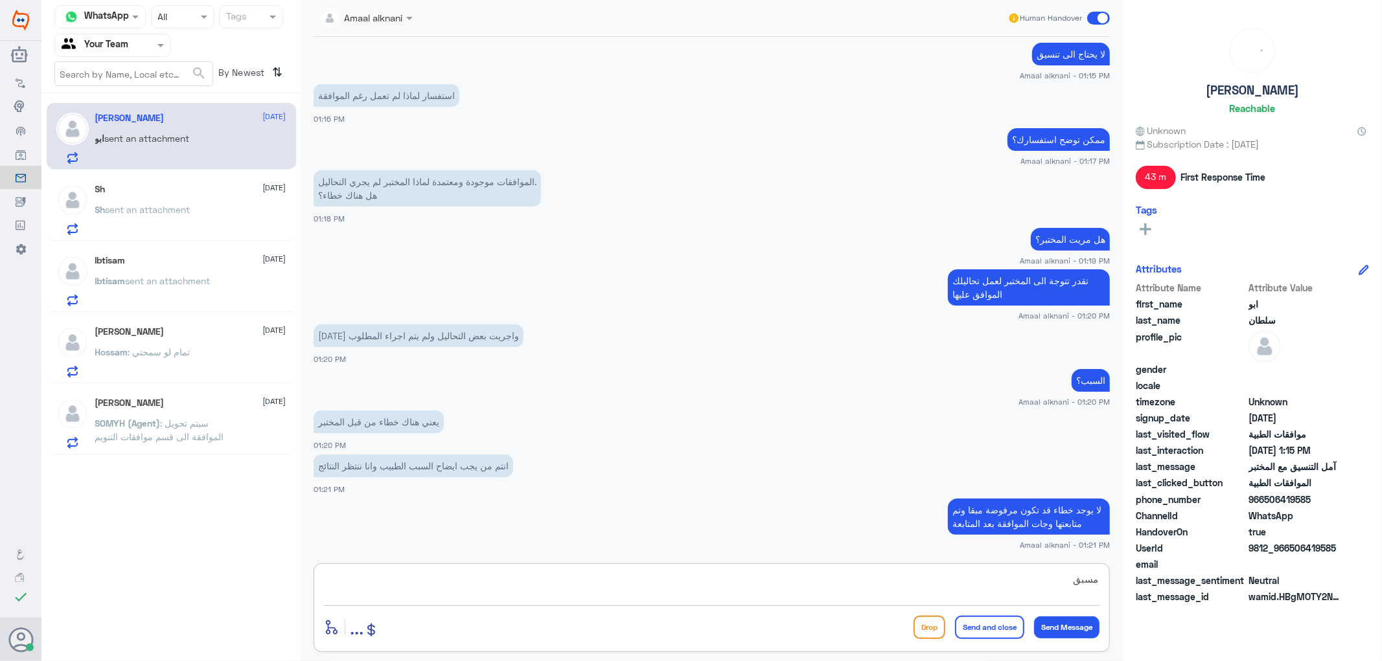
type textarea "مسبقا"
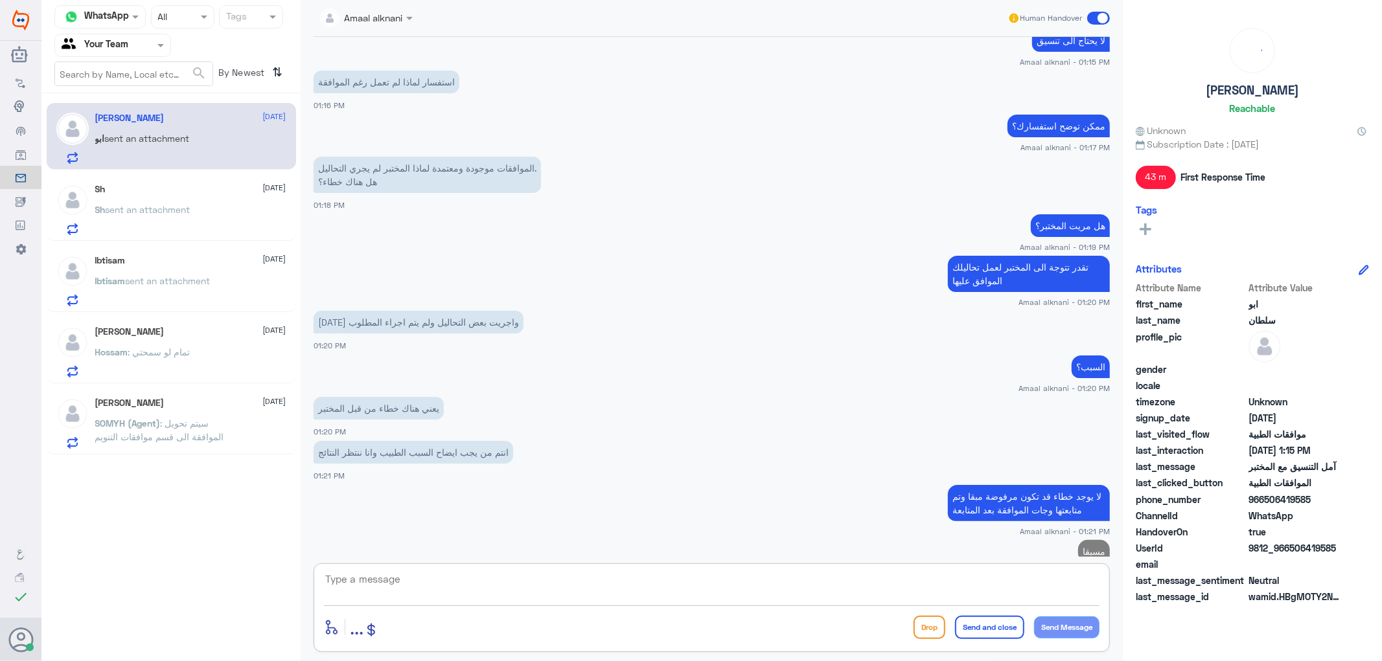
scroll to position [1933, 0]
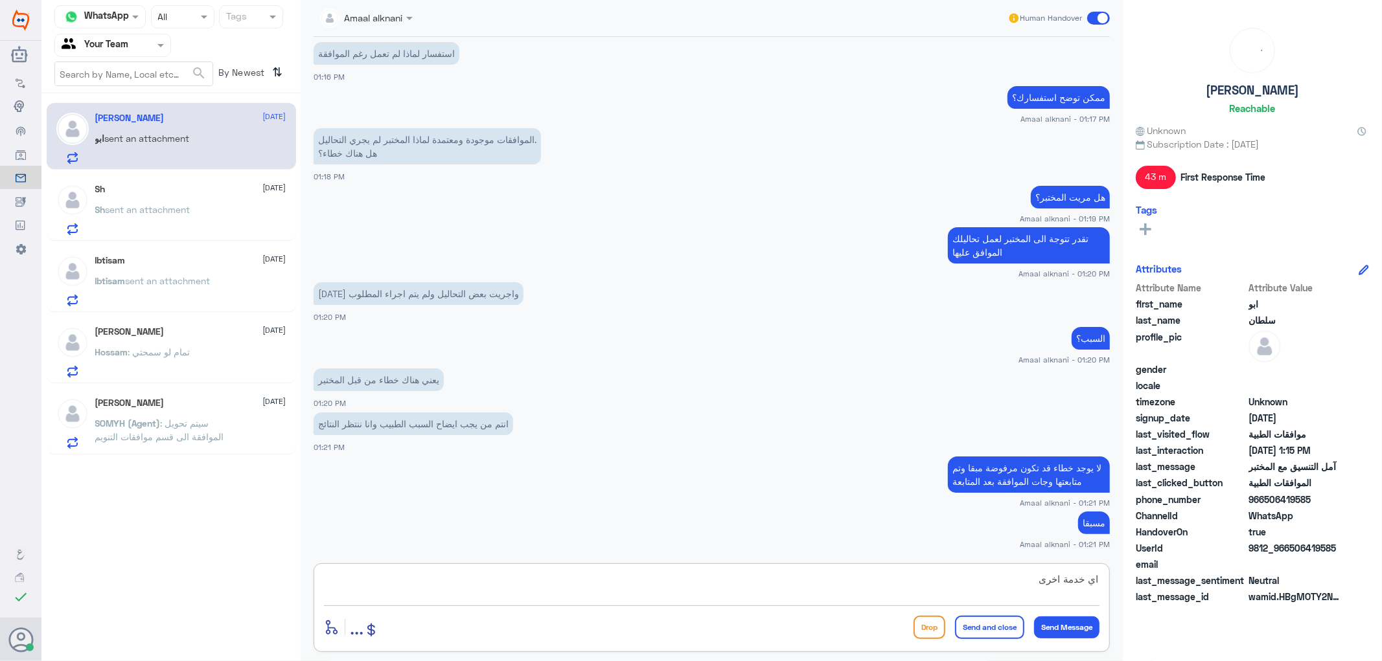
type textarea "اي خدمة اخرى ؟"
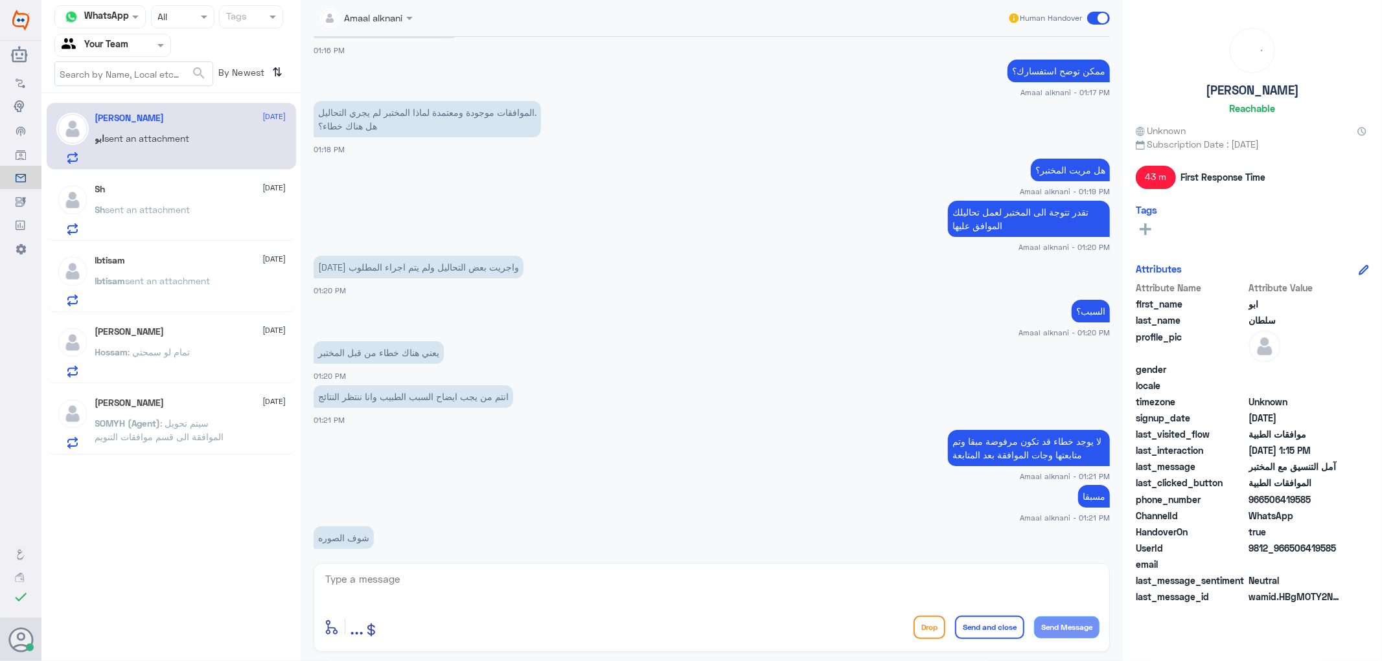
scroll to position [1890, 0]
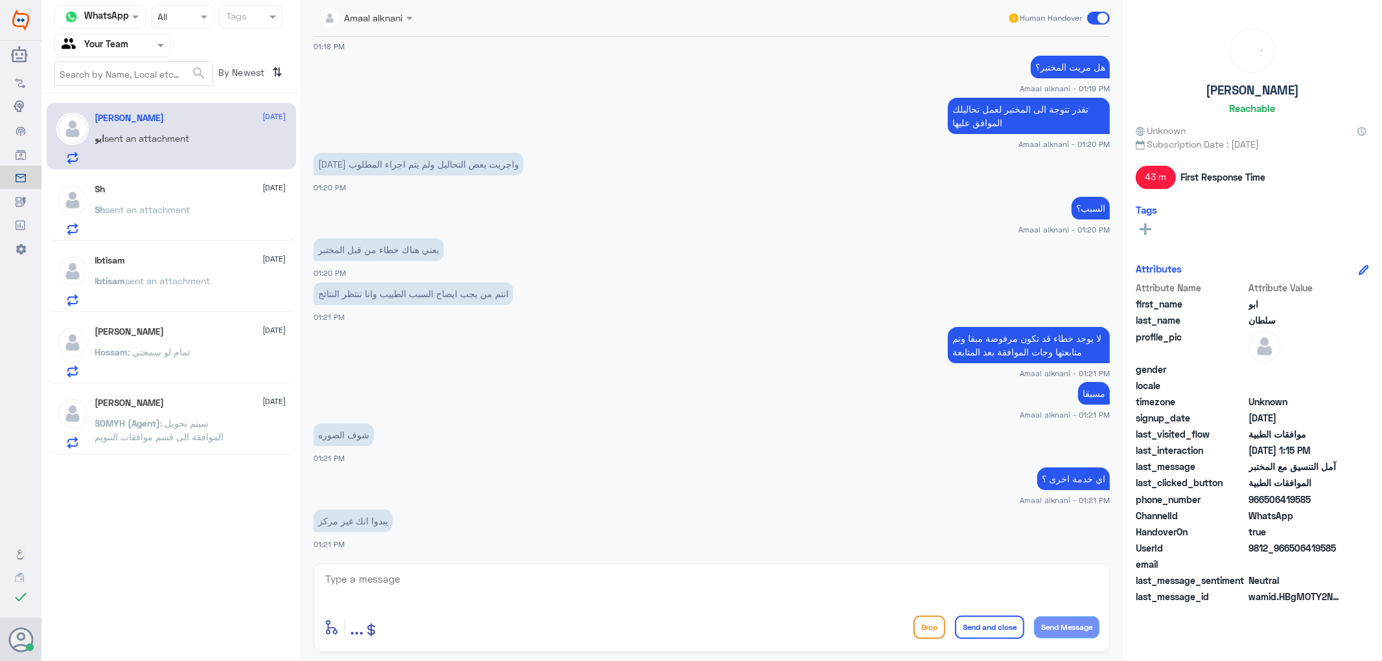
drag, startPoint x: 1116, startPoint y: 466, endPoint x: 1116, endPoint y: 597, distance: 130.9
click at [1116, 597] on div "Amaal alknani Human Handover [DATE] السلام لم تعمل لي التحاليل حسب الموافقات 12…" at bounding box center [712, 332] width 822 height 665
click at [936, 465] on div "اي خدمة اخرى ؟ Amaal alknani - 01:21 PM" at bounding box center [712, 485] width 796 height 41
click at [533, 481] on app-msgs-text "اي خدمة اخرى ؟" at bounding box center [712, 480] width 796 height 24
click at [533, 477] on app-msgs-text "اي خدمة اخرى ؟" at bounding box center [712, 480] width 796 height 24
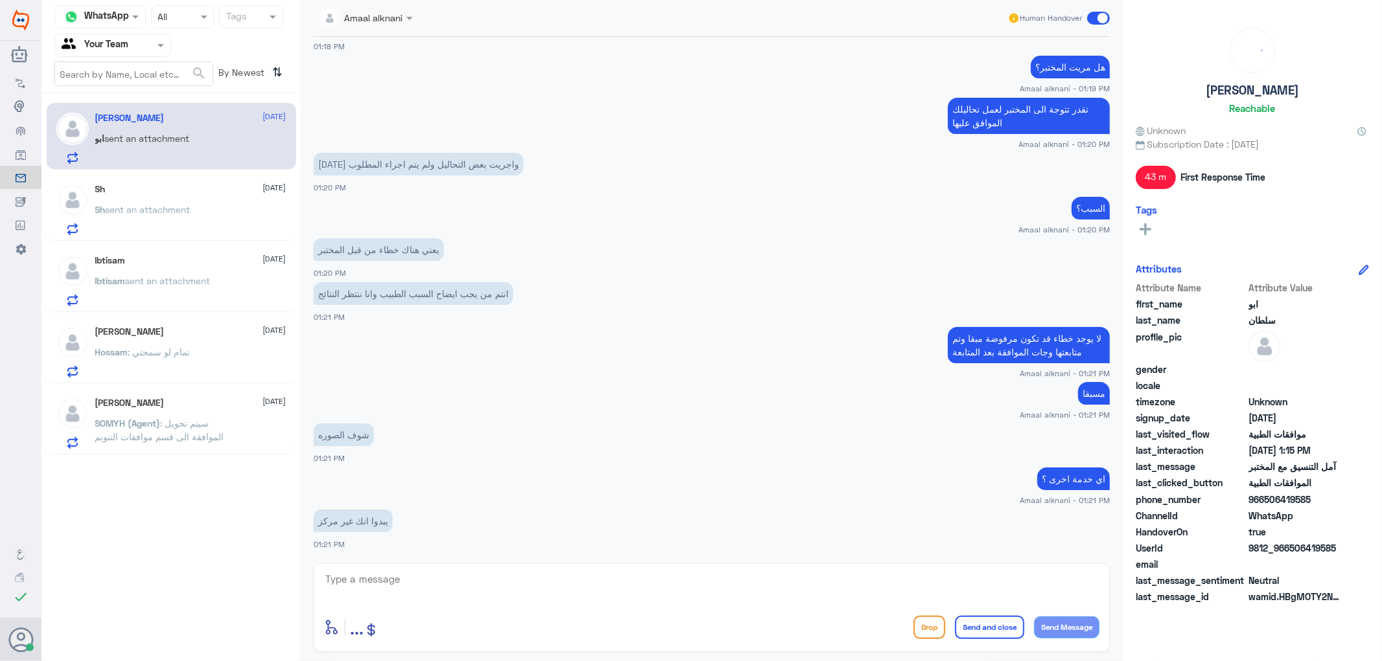
drag, startPoint x: 539, startPoint y: 458, endPoint x: 542, endPoint y: 419, distance: 39.0
click at [538, 433] on div "شوف الصوره 01:21 PM" at bounding box center [712, 442] width 796 height 44
click at [490, 580] on textarea at bounding box center [711, 587] width 775 height 32
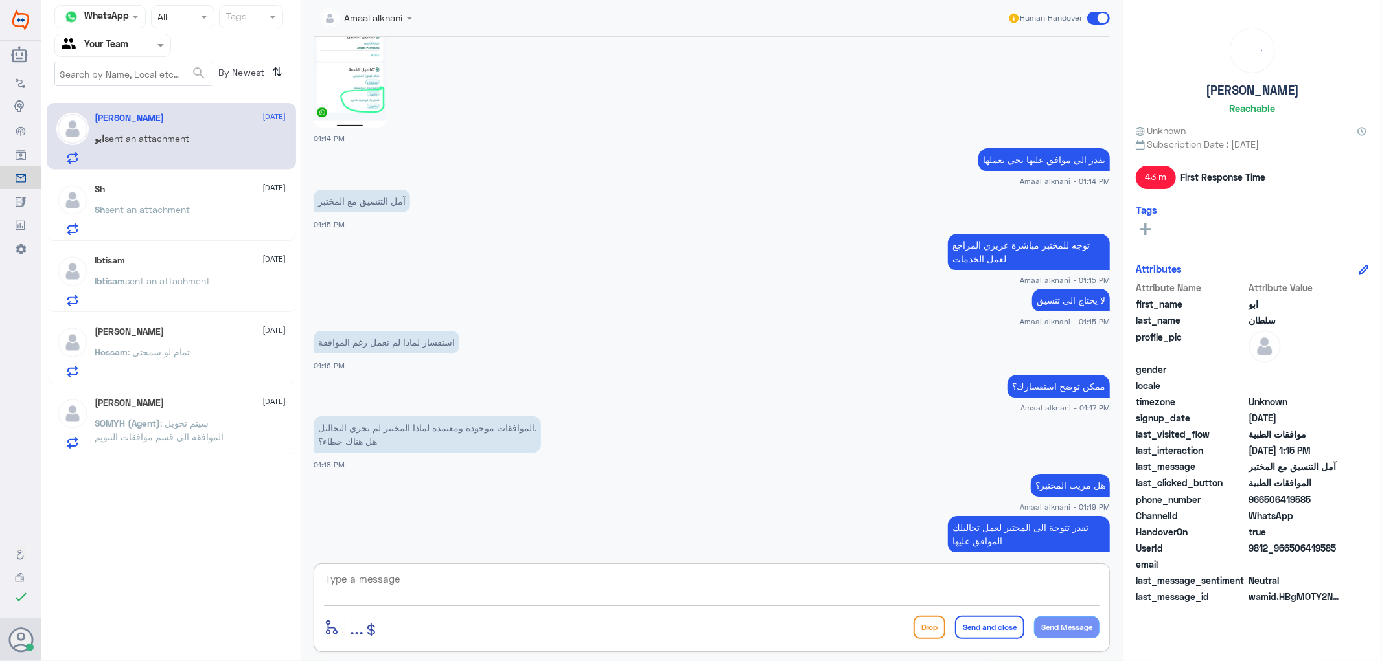
scroll to position [1386, 0]
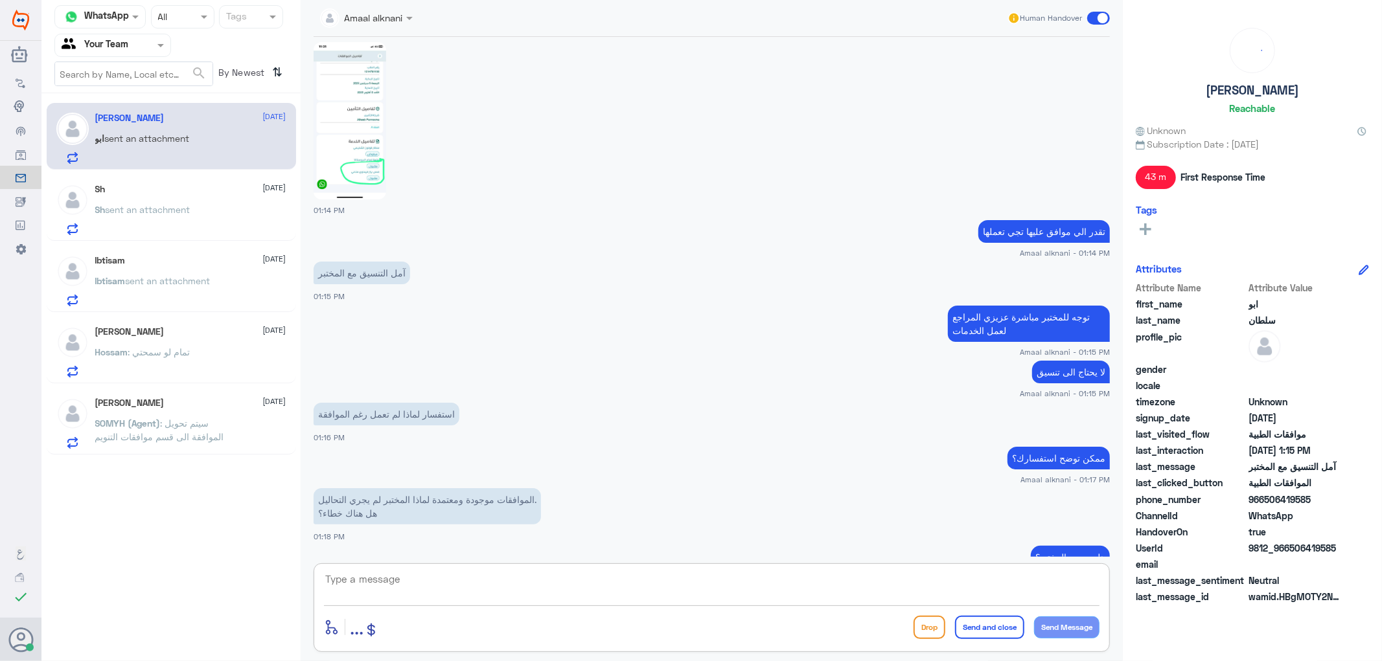
click at [347, 145] on img at bounding box center [350, 120] width 73 height 157
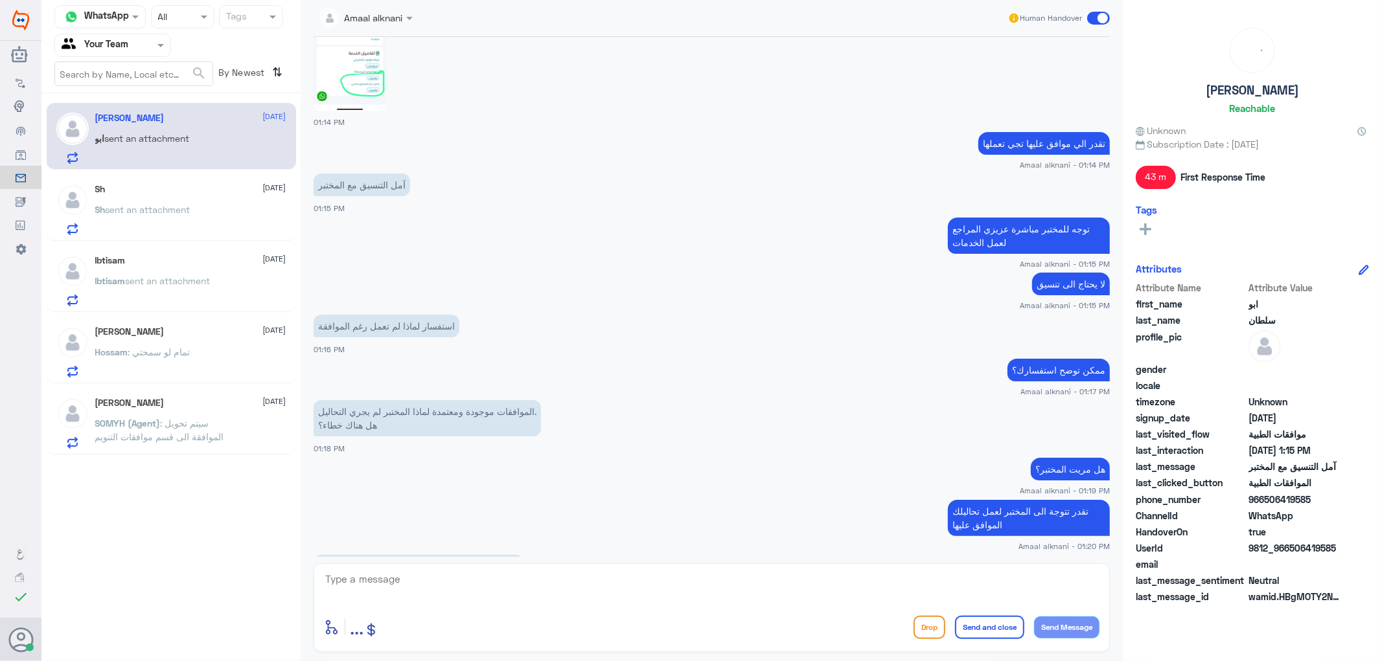
scroll to position [1530, 0]
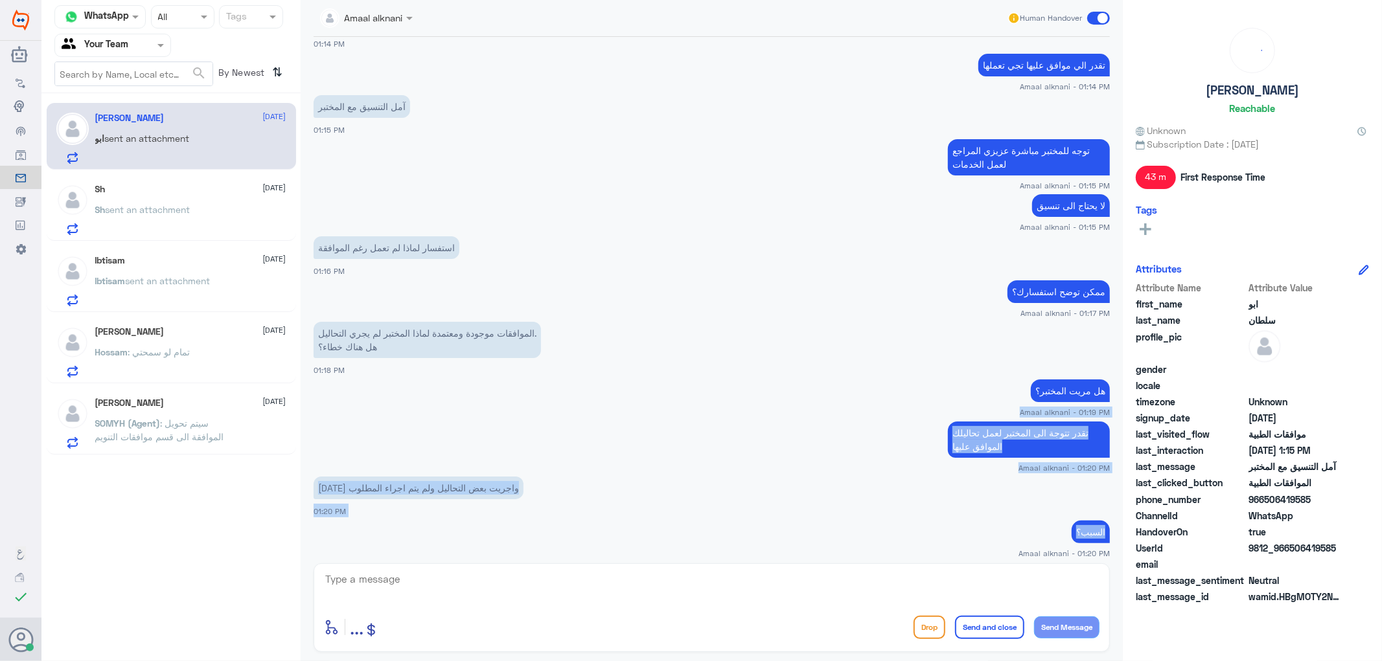
drag, startPoint x: 1117, startPoint y: 419, endPoint x: 1109, endPoint y: 543, distance: 124.0
click at [1109, 545] on div "Amaal alknani Human Handover [DATE] السلام لم تعمل لي التحاليل حسب الموافقات 12…" at bounding box center [712, 332] width 822 height 665
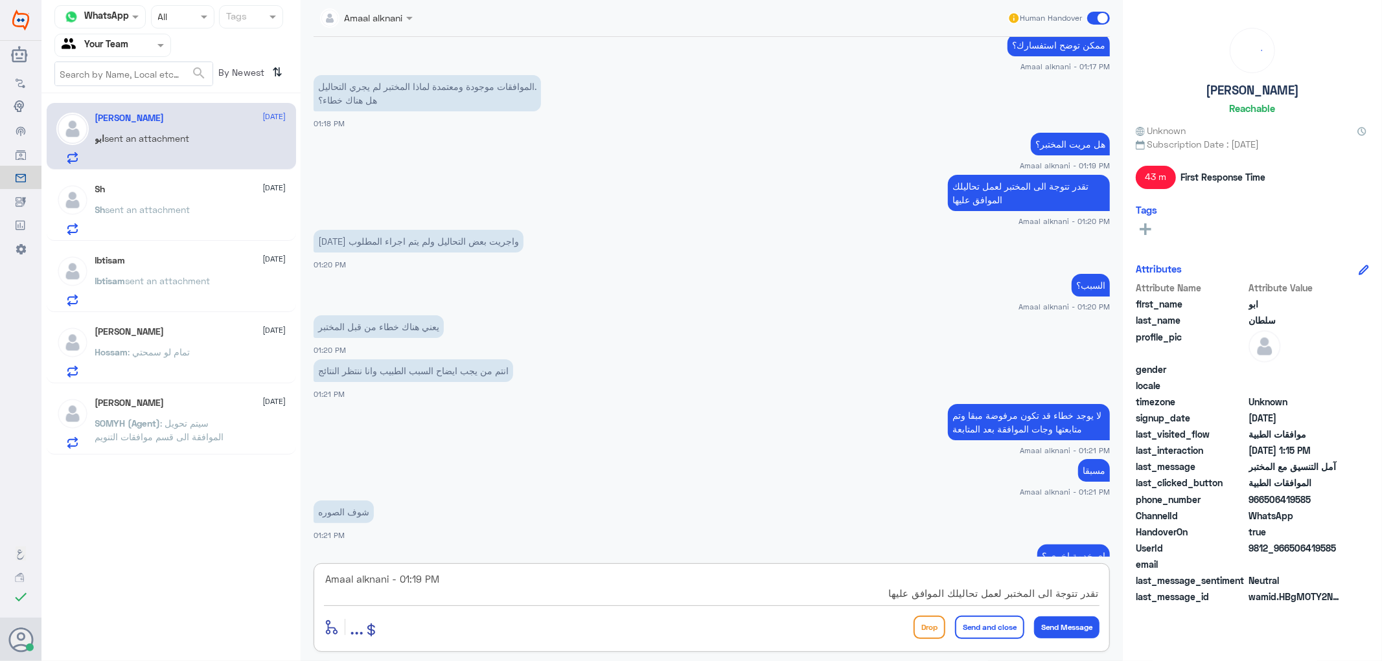
scroll to position [1890, 0]
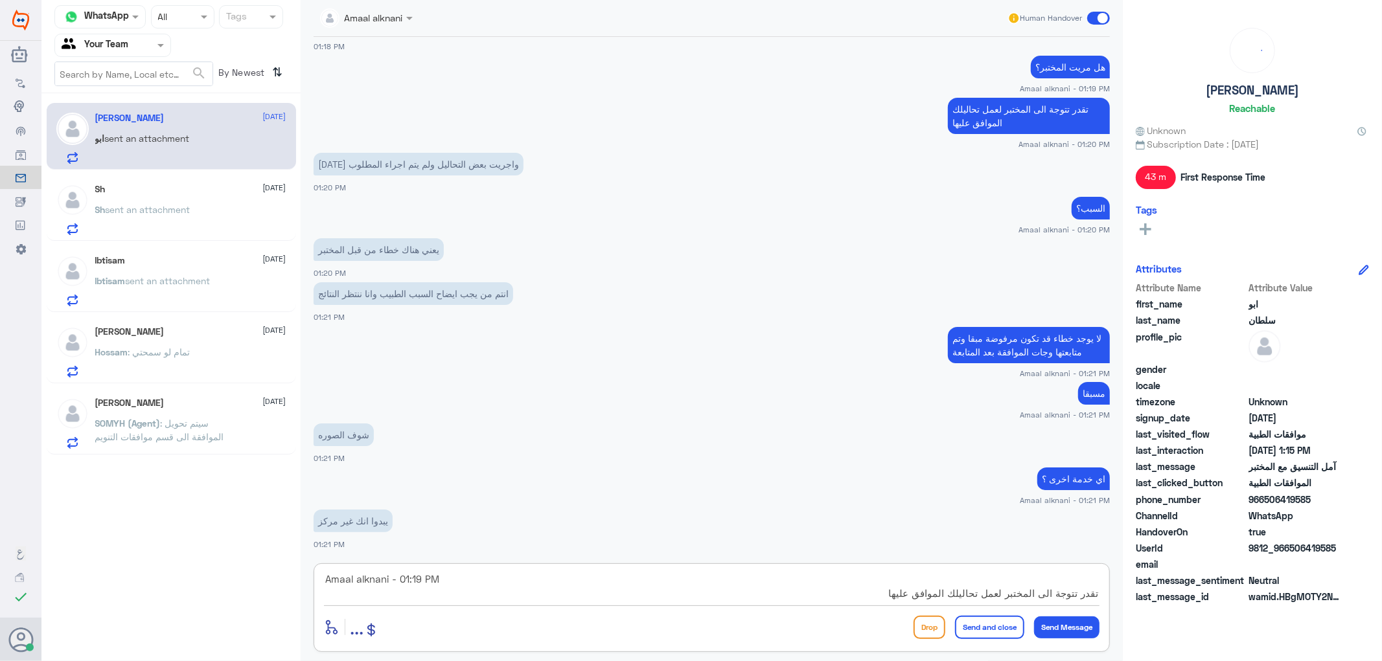
click at [483, 588] on textarea "Amaal alknani - 01:19 PM تقدر تتوجة الى المختبر لعمل تحاليلك الموافق عليها Amaa…" at bounding box center [711, 587] width 775 height 32
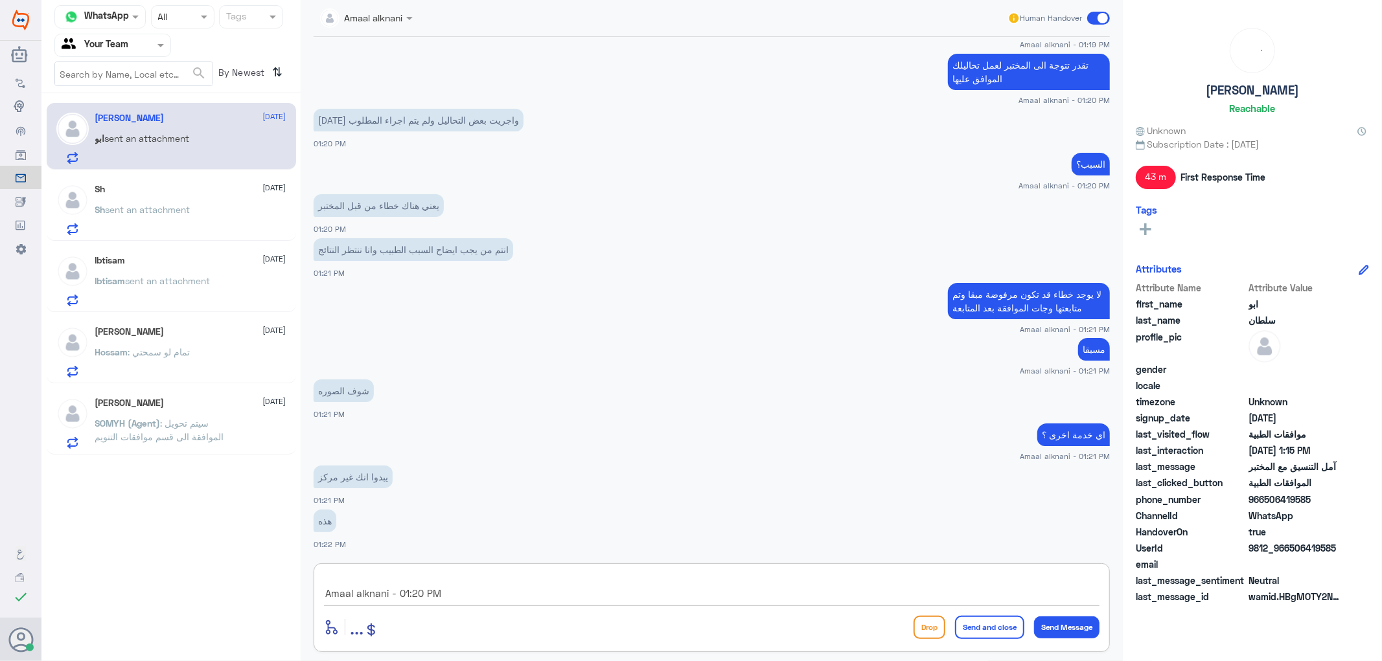
scroll to position [131, 0]
drag, startPoint x: 348, startPoint y: 577, endPoint x: 912, endPoint y: 643, distance: 567.6
click at [902, 656] on div "Amaal alknani Human Handover [DATE] السلام لم تعمل لي التحاليل حسب الموافقات 12…" at bounding box center [712, 332] width 822 height 665
type textarea "Amaal alknani"
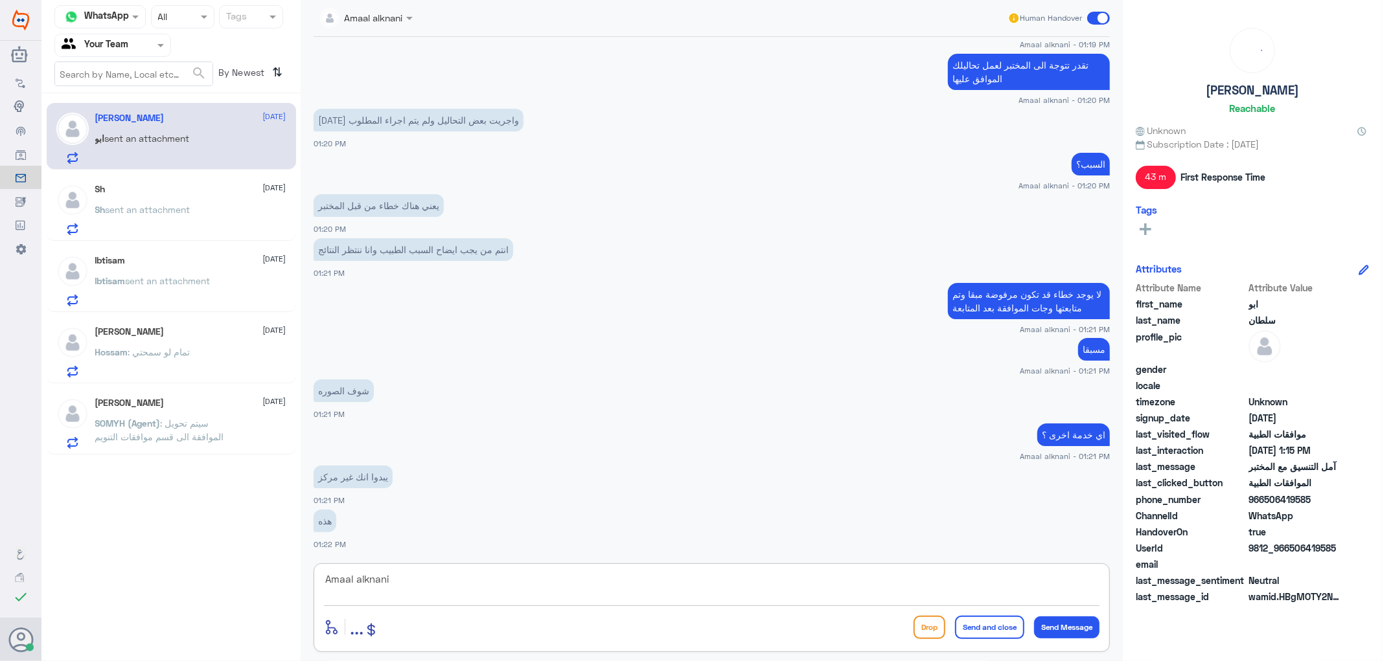
click at [150, 275] on span "sent an attachment" at bounding box center [168, 280] width 85 height 11
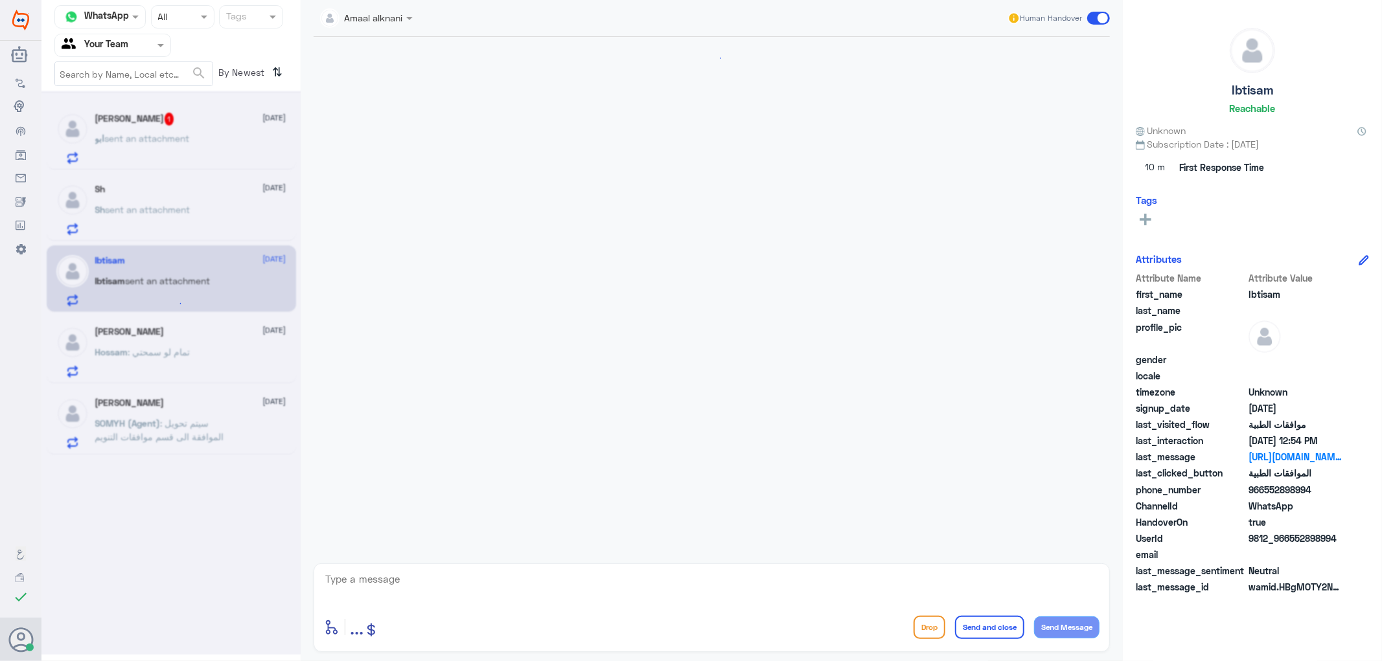
scroll to position [1286, 0]
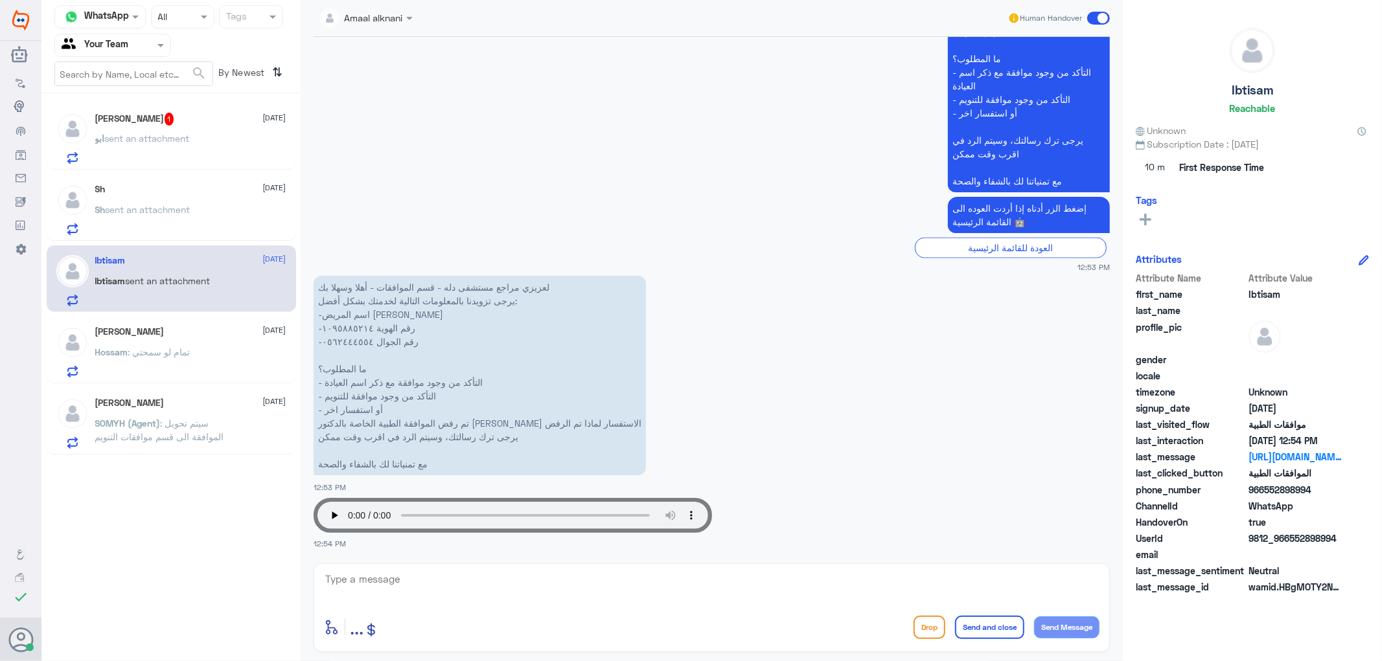
click at [175, 137] on span "sent an attachment" at bounding box center [147, 138] width 85 height 11
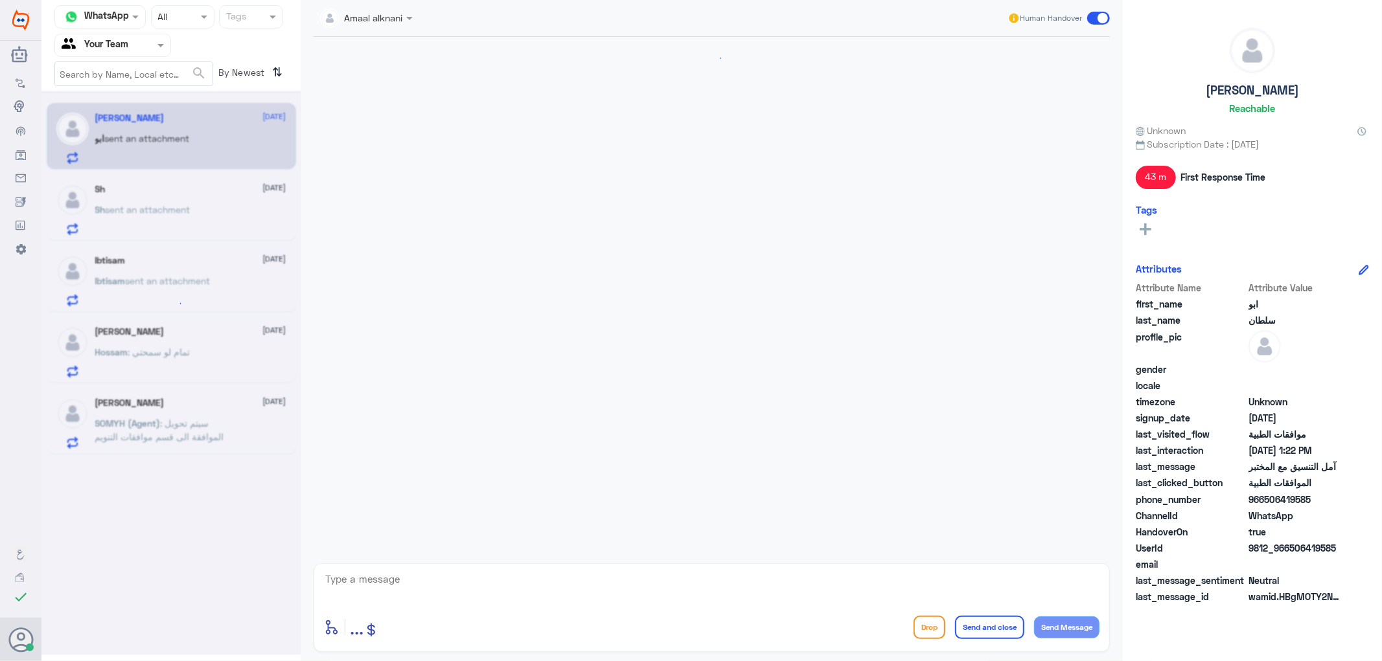
scroll to position [573, 0]
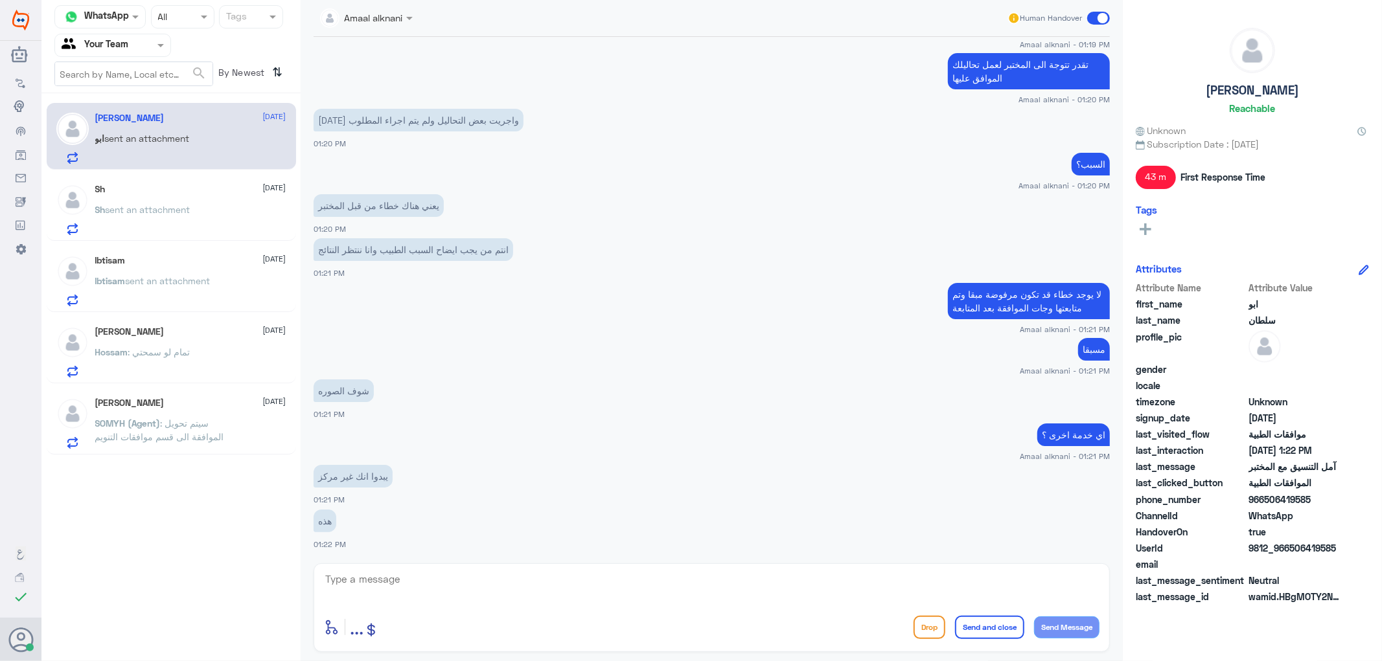
click at [463, 584] on textarea at bounding box center [711, 587] width 775 height 32
click at [398, 585] on textarea at bounding box center [711, 587] width 775 height 32
click at [431, 584] on textarea at bounding box center [711, 587] width 775 height 32
click at [431, 577] on textarea at bounding box center [711, 587] width 775 height 32
type textarea "يمكنكم التوجة للمختبر لعمل خدماتكم الموافق عليها - وعند ظهور النتائج نستطيع متا…"
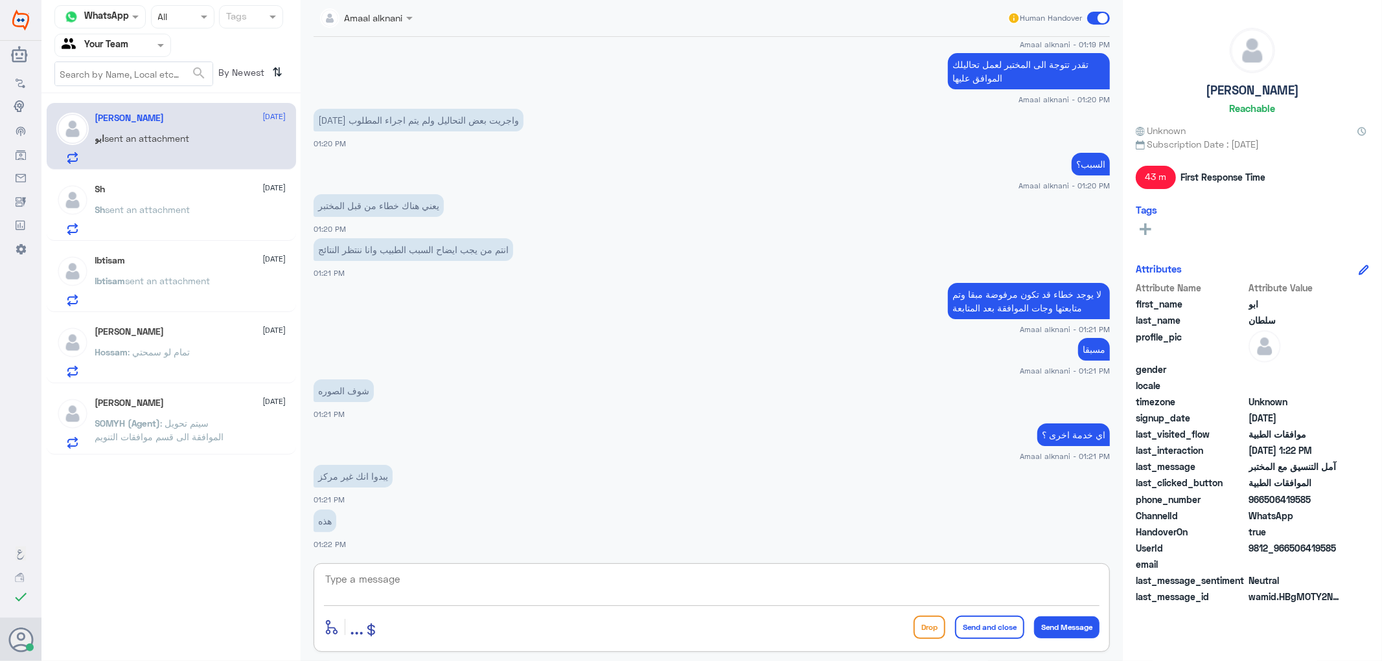
scroll to position [642, 0]
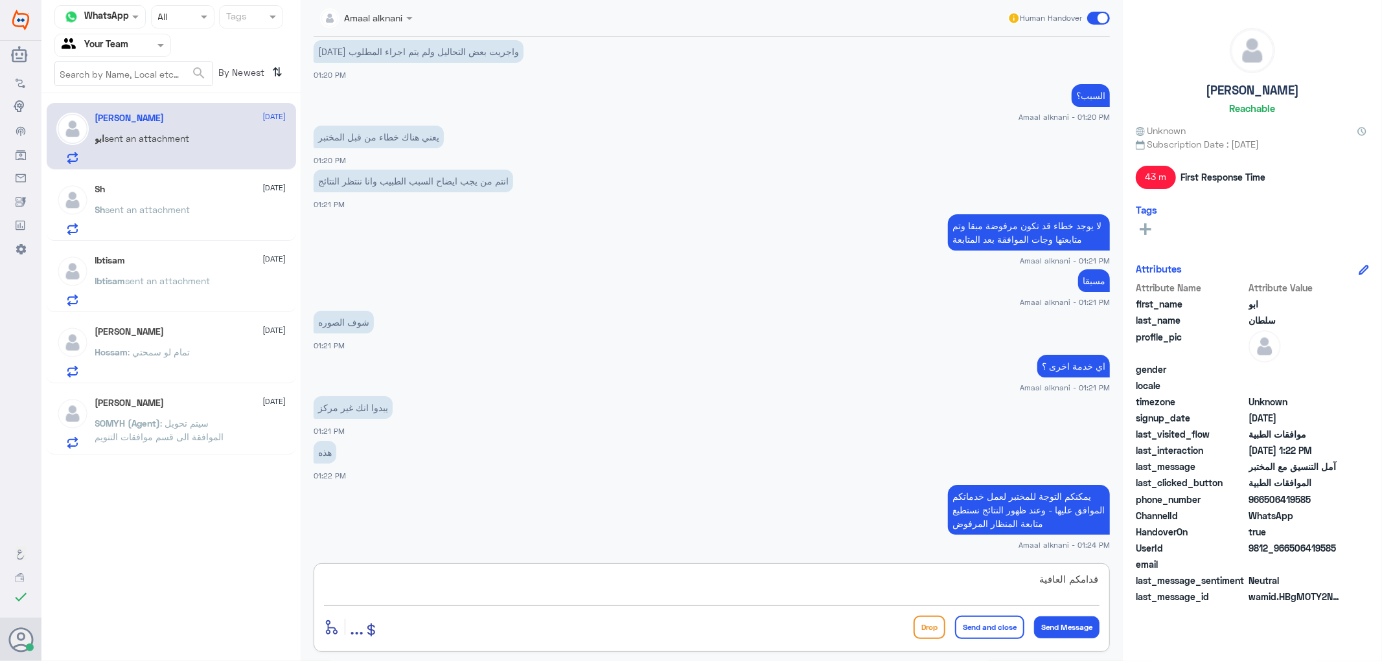
type textarea "قدامكم العافية"
click at [973, 623] on button "Send and close" at bounding box center [989, 627] width 69 height 23
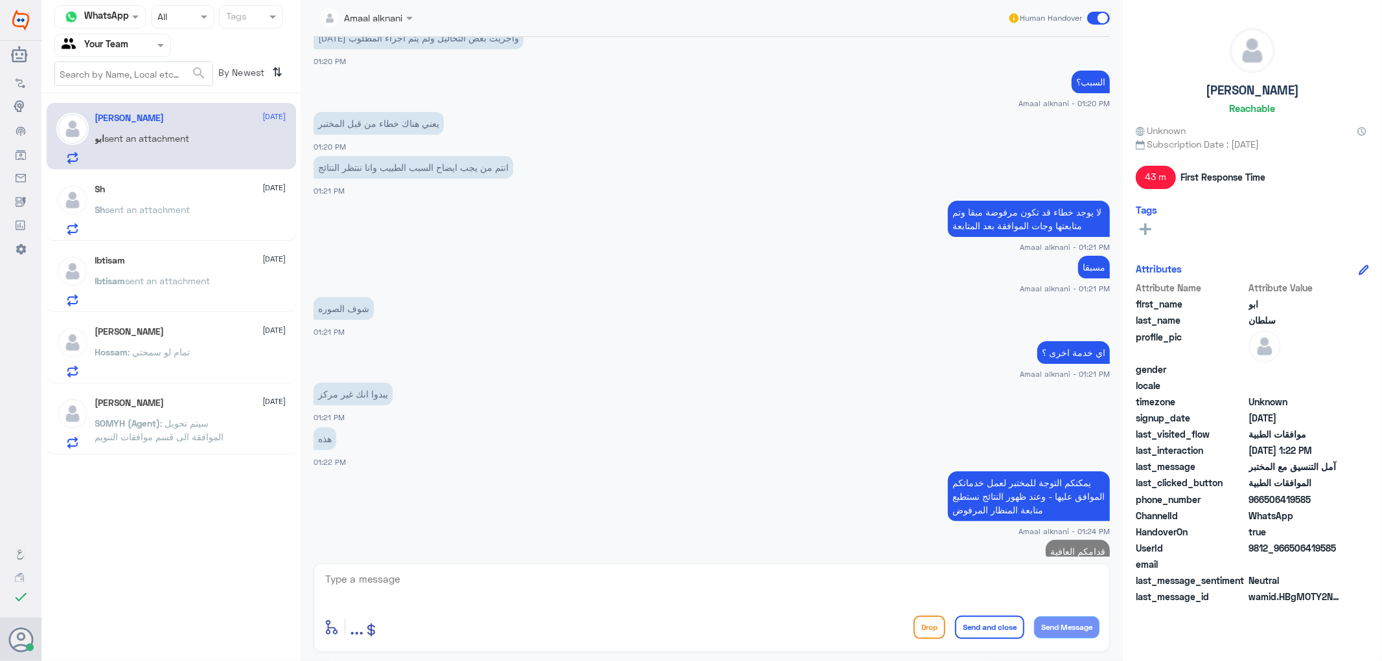
scroll to position [683, 0]
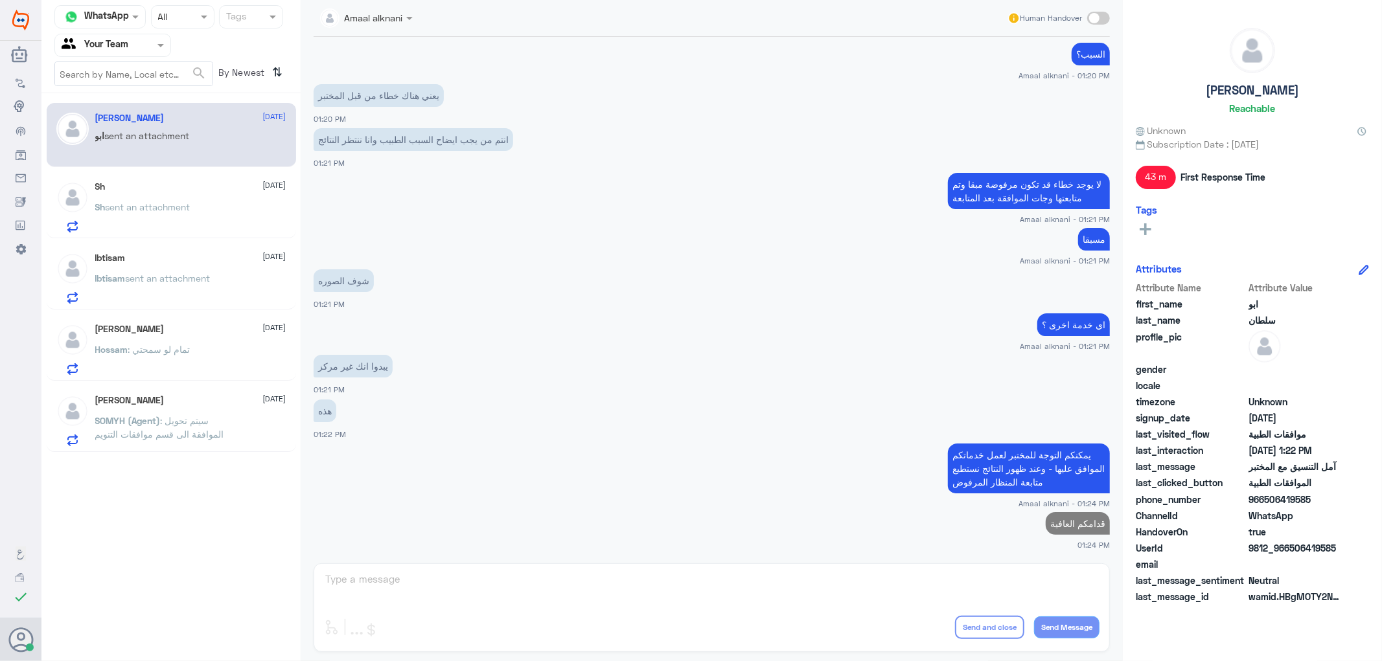
click at [143, 196] on div "Sh [DATE] Sh sent an attachment" at bounding box center [190, 206] width 191 height 51
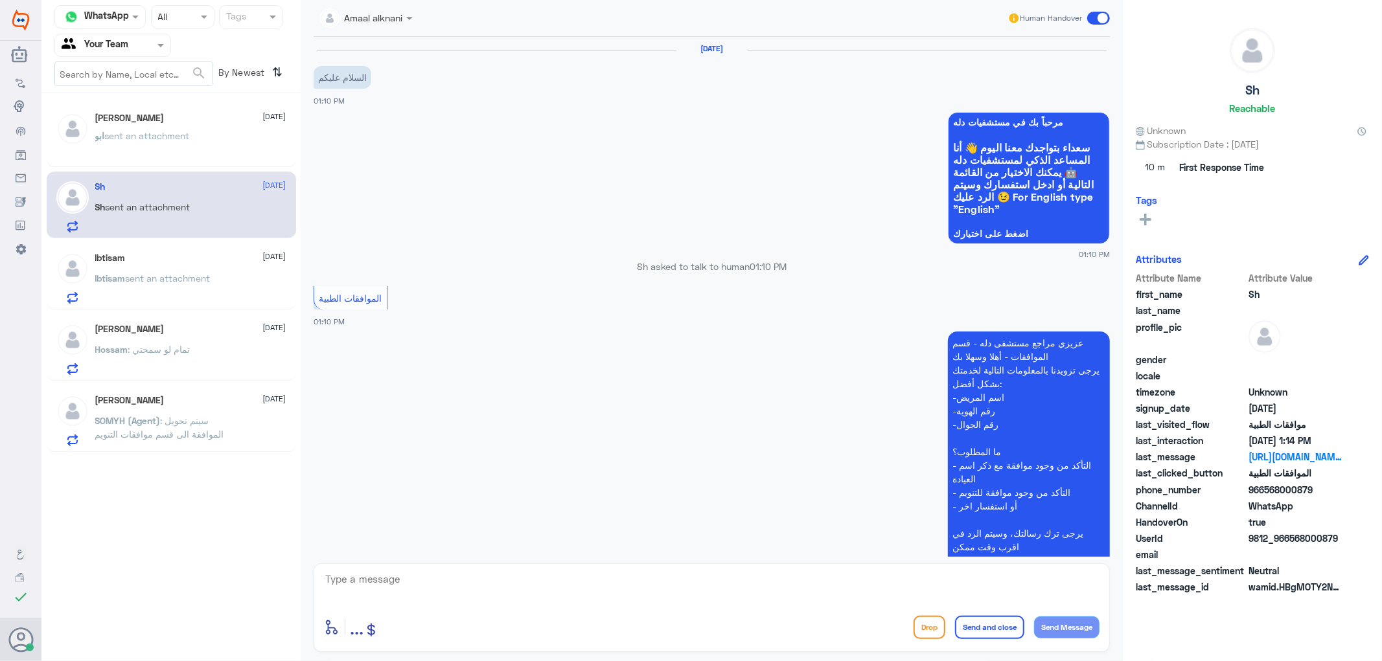
scroll to position [695, 0]
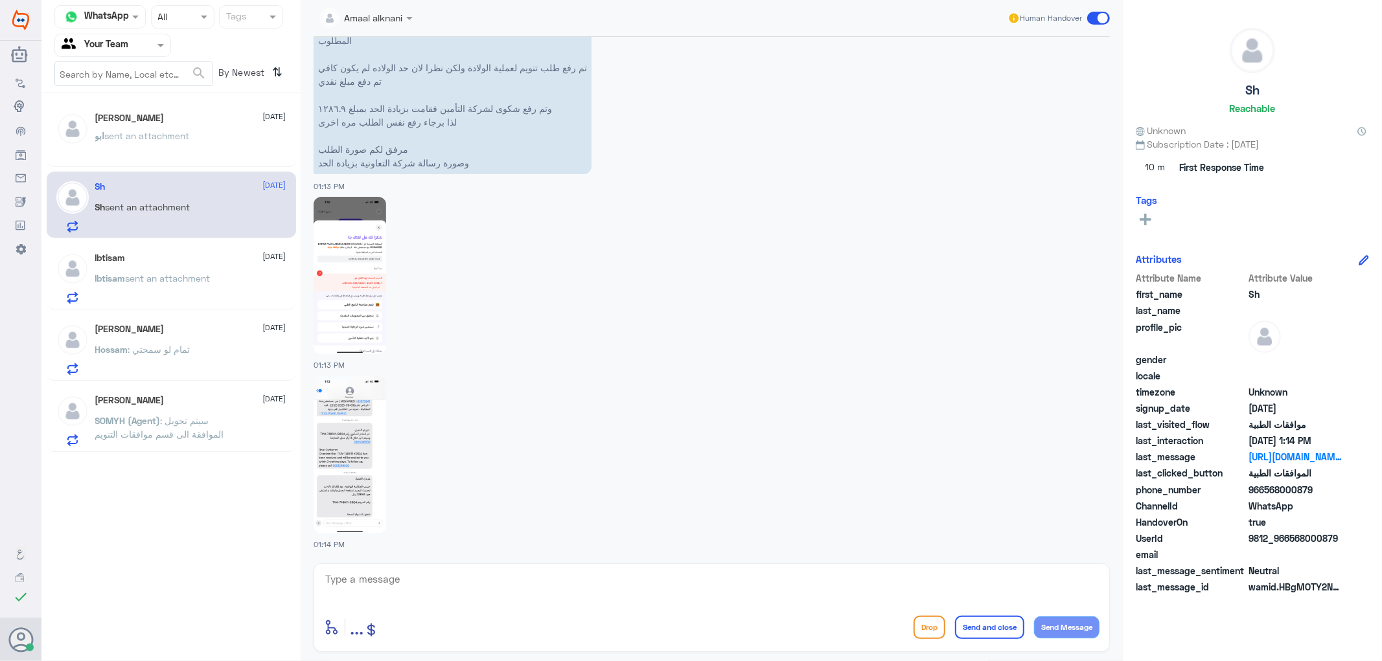
click at [185, 134] on span "sent an attachment" at bounding box center [147, 135] width 85 height 11
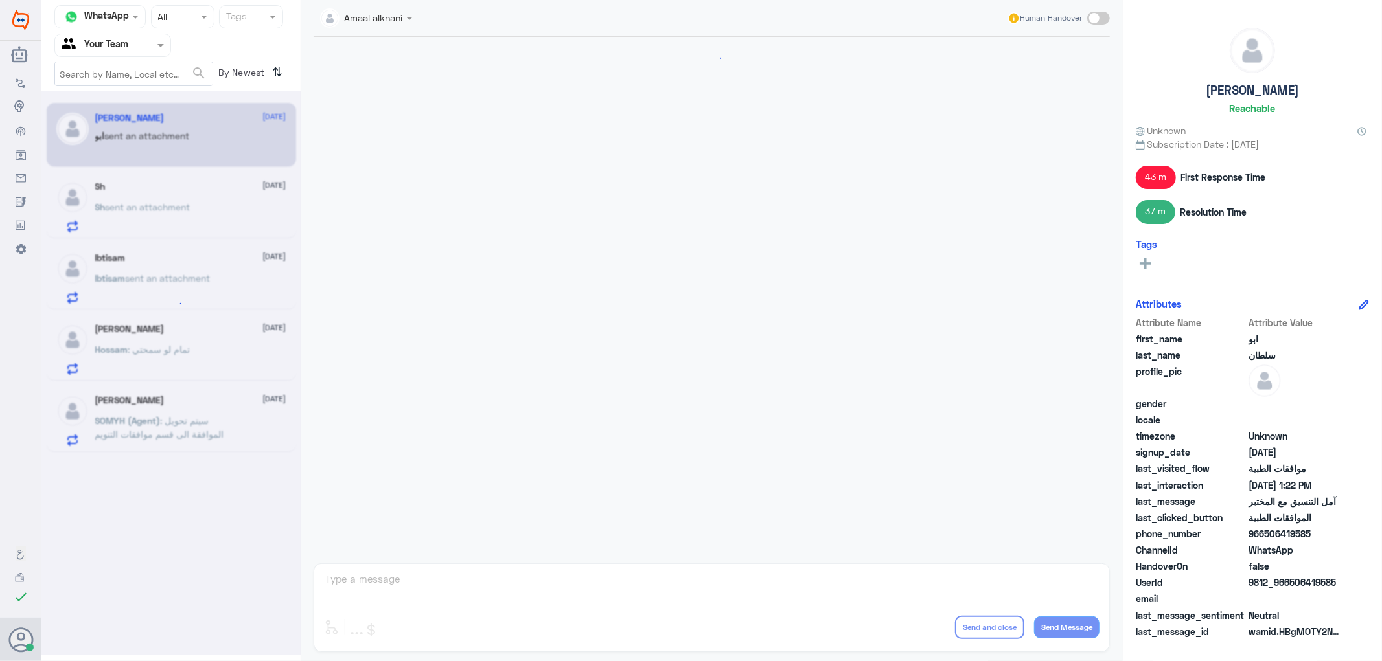
scroll to position [442, 0]
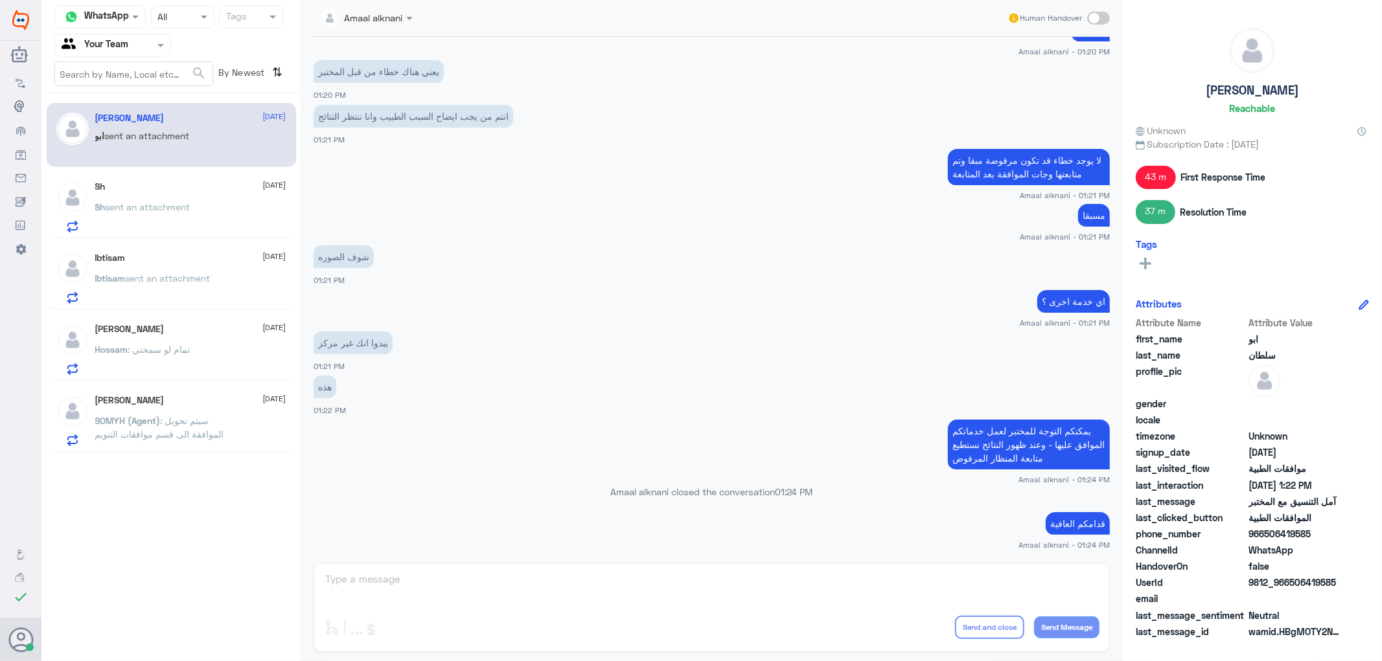
click at [424, 593] on div "Amaal alknani Human Handover [DATE] توجه للمختبر مباشرة عزيزي المراجع لعمل الخد…" at bounding box center [712, 332] width 822 height 665
click at [409, 571] on div "Amaal alknani Human Handover [DATE] توجه للمختبر مباشرة عزيزي المراجع لعمل الخد…" at bounding box center [712, 332] width 822 height 665
click at [124, 41] on input "text" at bounding box center [97, 45] width 71 height 15
click at [122, 95] on div "Unassigned" at bounding box center [112, 86] width 117 height 30
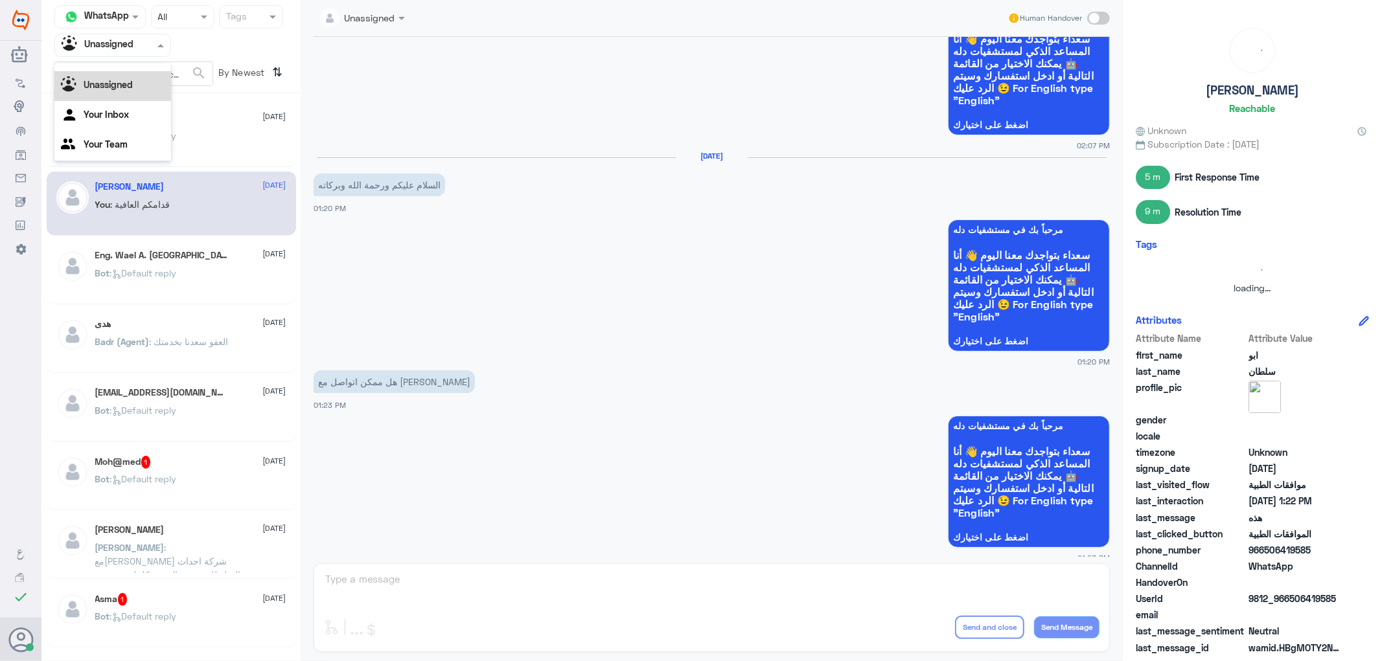
click at [143, 51] on div at bounding box center [112, 45] width 115 height 15
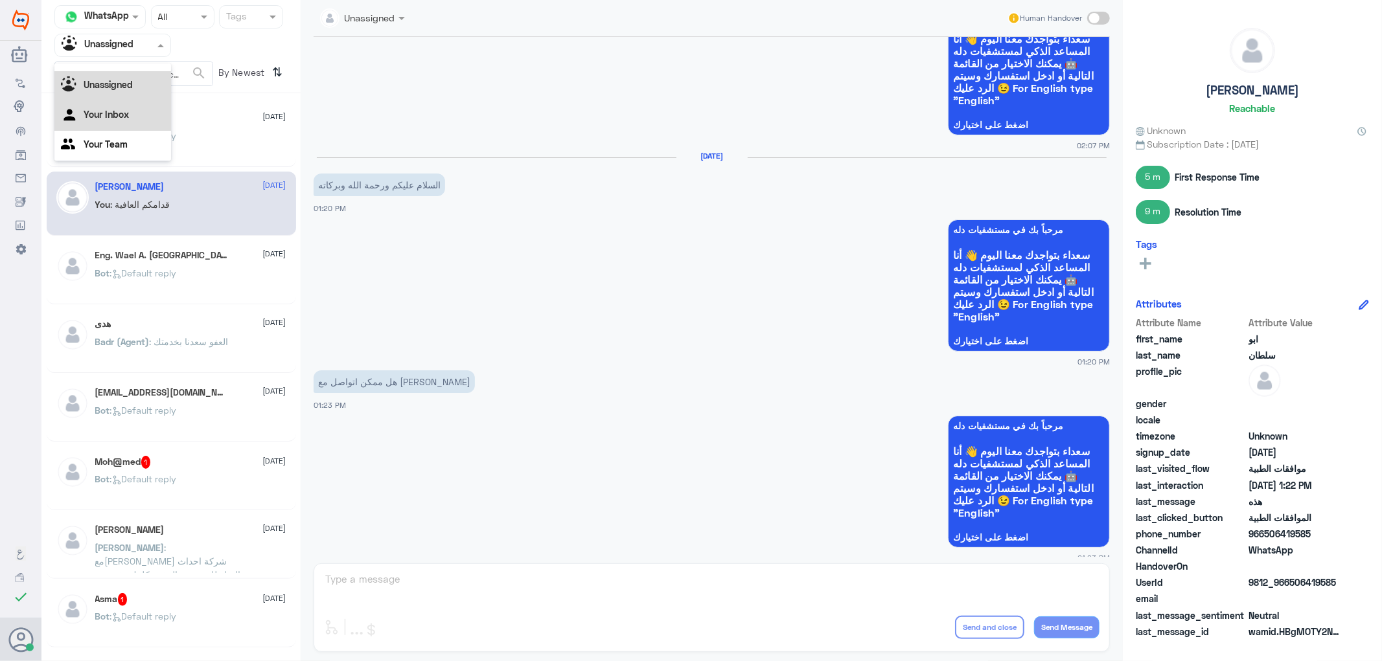
click at [121, 121] on div "Your Inbox" at bounding box center [112, 116] width 117 height 30
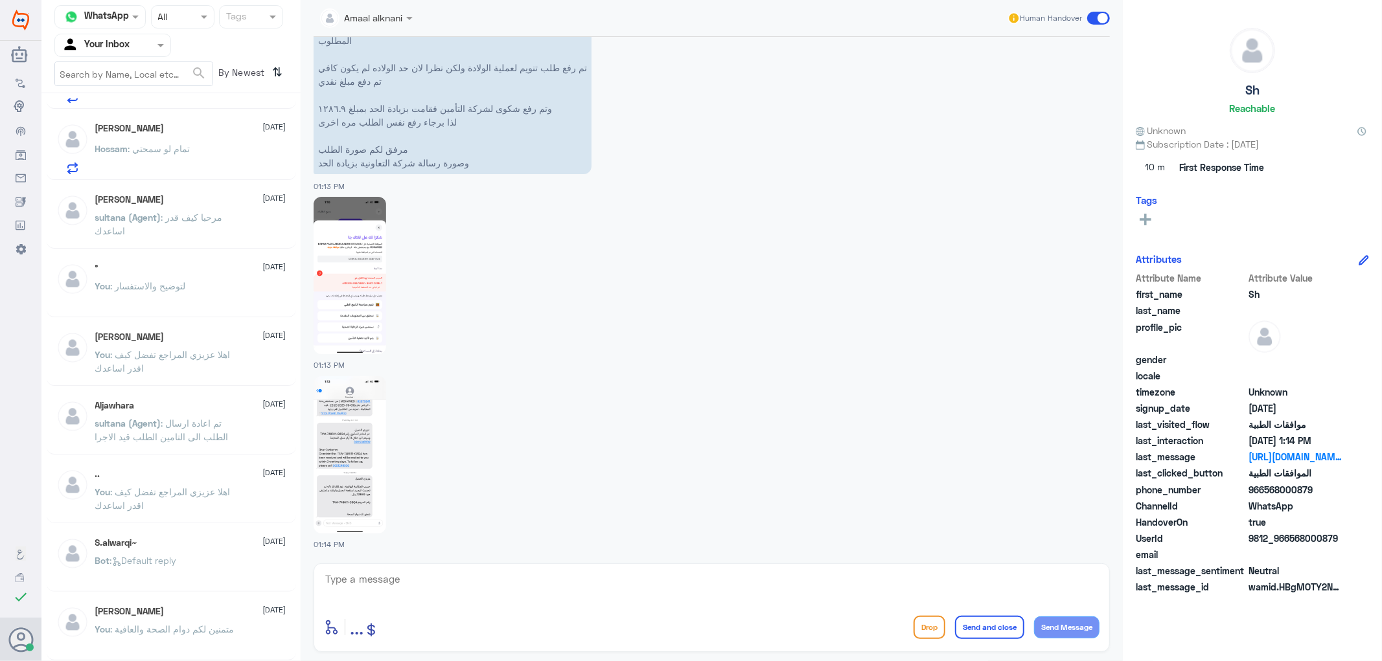
scroll to position [61, 0]
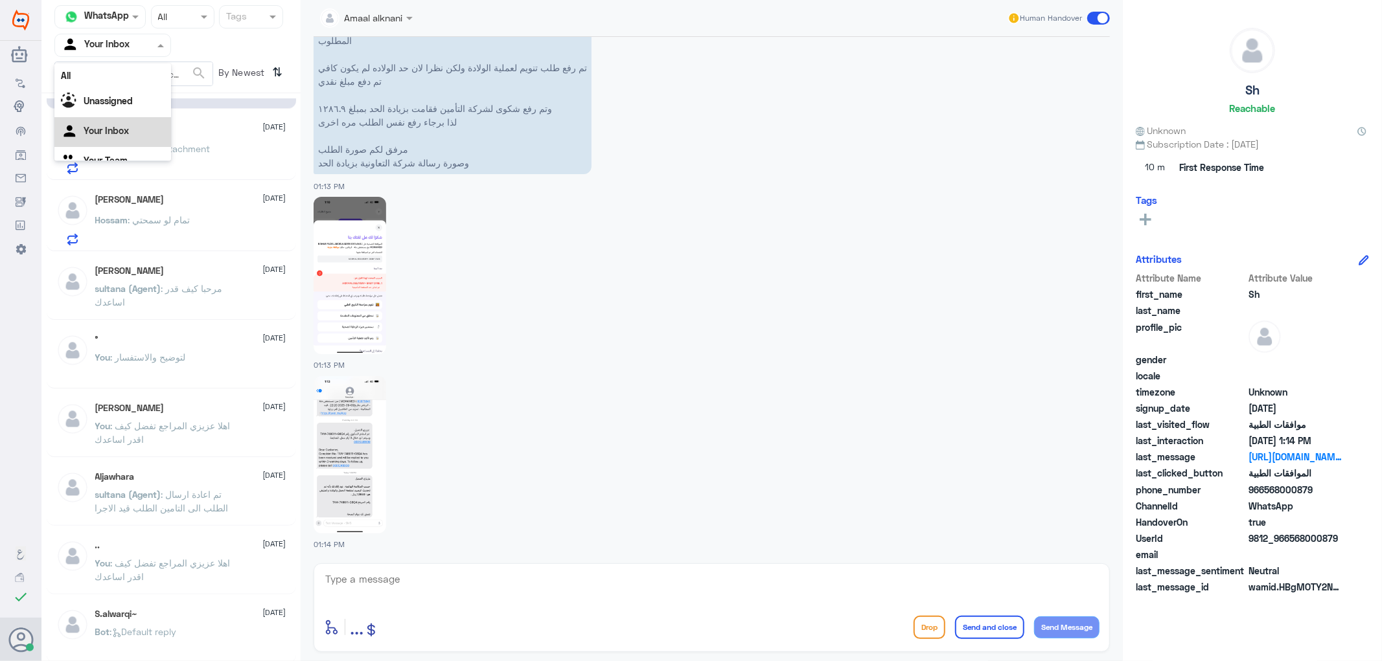
click at [147, 47] on div at bounding box center [112, 45] width 115 height 15
click at [136, 137] on div "Your Team" at bounding box center [112, 146] width 117 height 30
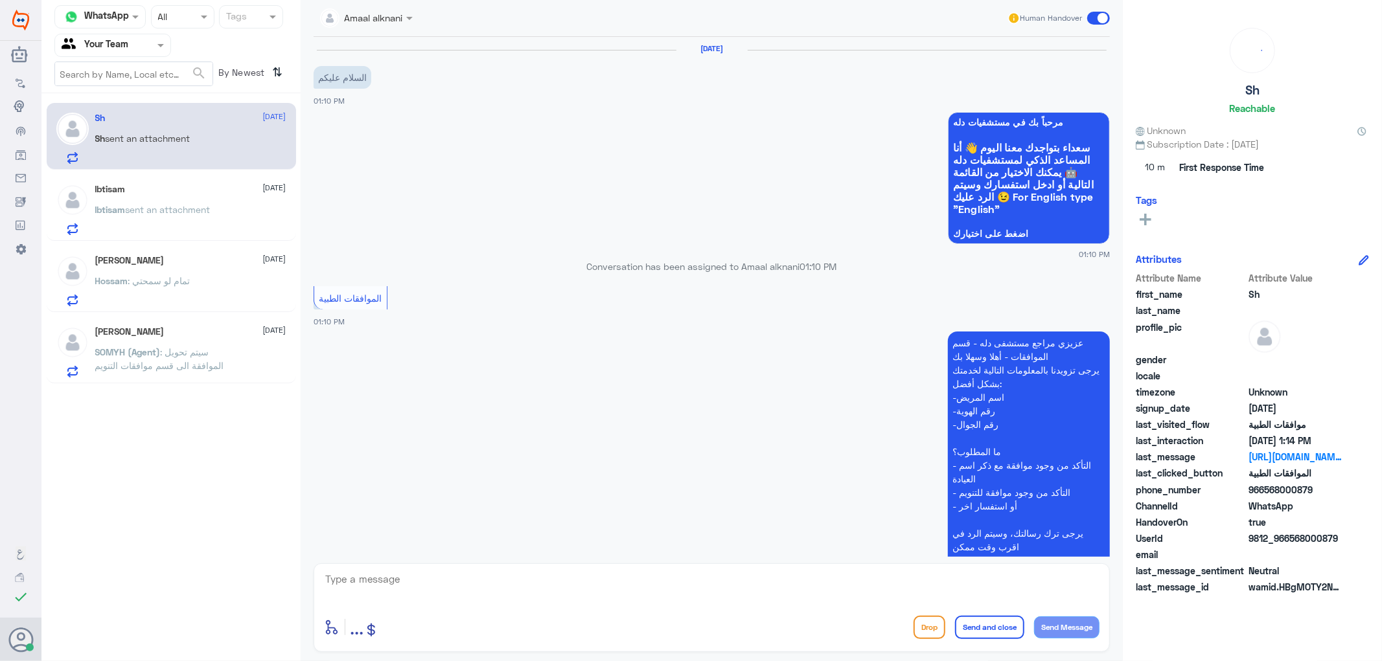
scroll to position [695, 0]
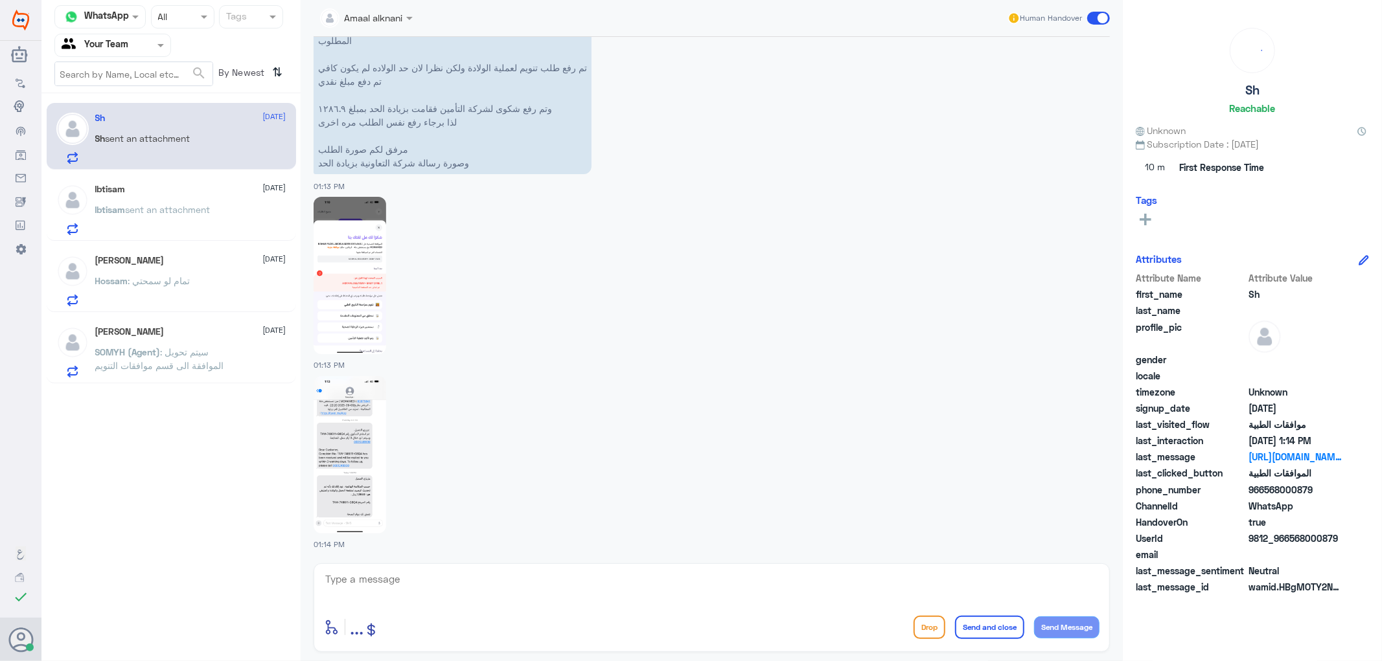
click at [177, 494] on div "Channel WhatsApp Status × All Tags Agent Filter Your Team search By Newest ⇅ Sh…" at bounding box center [170, 332] width 259 height 665
click at [337, 316] on img at bounding box center [350, 275] width 73 height 157
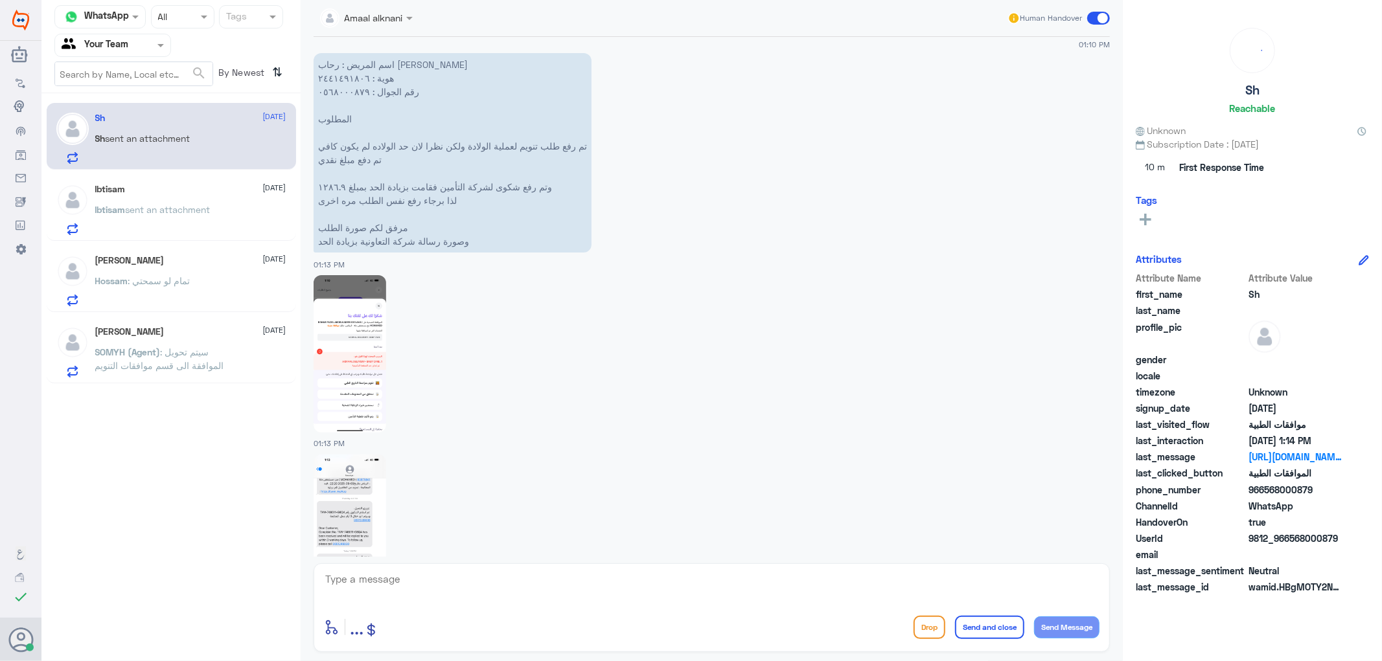
scroll to position [623, 0]
click at [439, 580] on textarea at bounding box center [711, 587] width 775 height 32
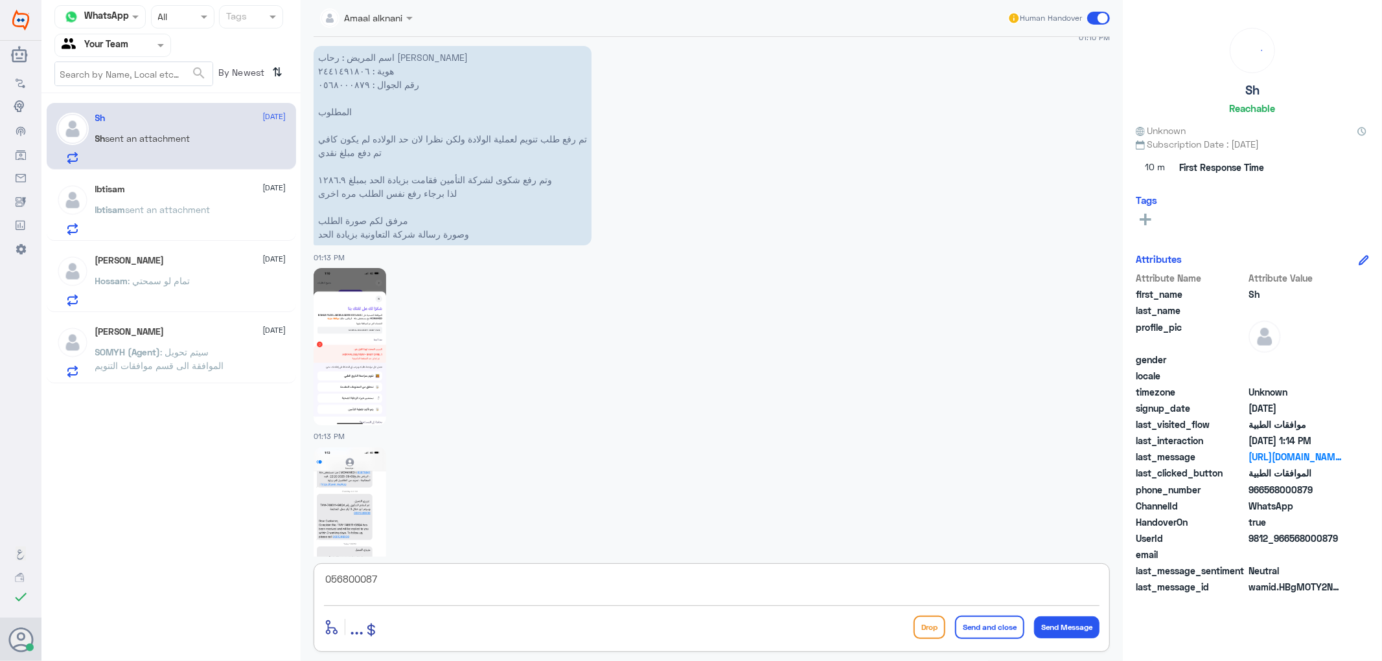
type textarea "0568000879"
drag, startPoint x: 438, startPoint y: 580, endPoint x: 189, endPoint y: 575, distance: 249.5
click at [189, 575] on div "Channel WhatsApp Status × All Tags Agent Filter Your Team search By Newest ⇅ Sh…" at bounding box center [711, 332] width 1340 height 665
drag, startPoint x: 405, startPoint y: 179, endPoint x: 314, endPoint y: 200, distance: 93.7
click at [314, 200] on p "اسم المريض : رحاب [PERSON_NAME] هوية : ٢٤٤١٤٩١٨٠٦ رقم الجوال : ٠٥٦٨٠٠٠٨٧٩ المطل…" at bounding box center [453, 146] width 278 height 200
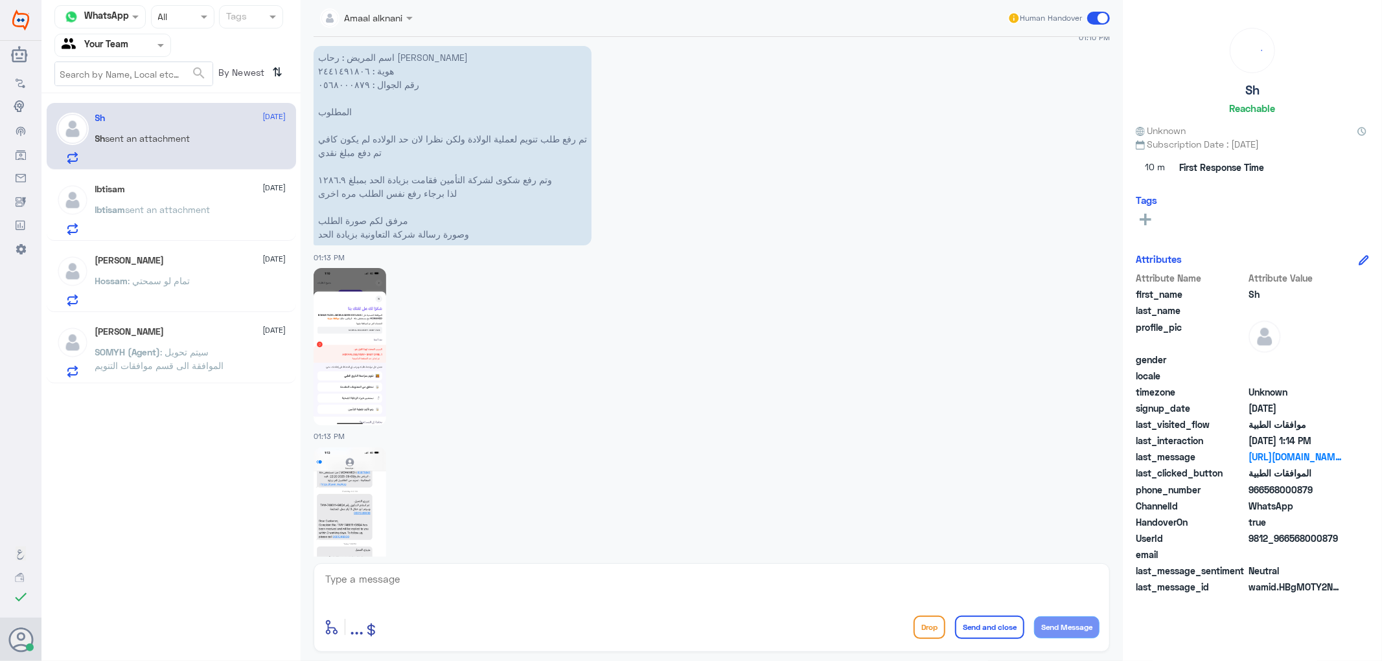
click at [420, 157] on p "اسم المريض : رحاب [PERSON_NAME] هوية : ٢٤٤١٤٩١٨٠٦ رقم الجوال : ٠٥٦٨٠٠٠٨٧٩ المطل…" at bounding box center [453, 146] width 278 height 200
click at [420, 149] on p "اسم المريض : رحاب [PERSON_NAME] هوية : ٢٤٤١٤٩١٨٠٦ رقم الجوال : ٠٥٦٨٠٠٠٨٧٩ المطل…" at bounding box center [453, 146] width 278 height 200
drag, startPoint x: 590, startPoint y: 134, endPoint x: 325, endPoint y: 205, distance: 273.6
click at [325, 205] on p "اسم المريض : رحاب [PERSON_NAME] هوية : ٢٤٤١٤٩١٨٠٦ رقم الجوال : ٠٥٦٨٠٠٠٨٧٩ المطل…" at bounding box center [453, 146] width 278 height 200
click at [460, 134] on p "اسم المريض : رحاب [PERSON_NAME] هوية : ٢٤٤١٤٩١٨٠٦ رقم الجوال : ٠٥٦٨٠٠٠٨٧٩ المطل…" at bounding box center [453, 146] width 278 height 200
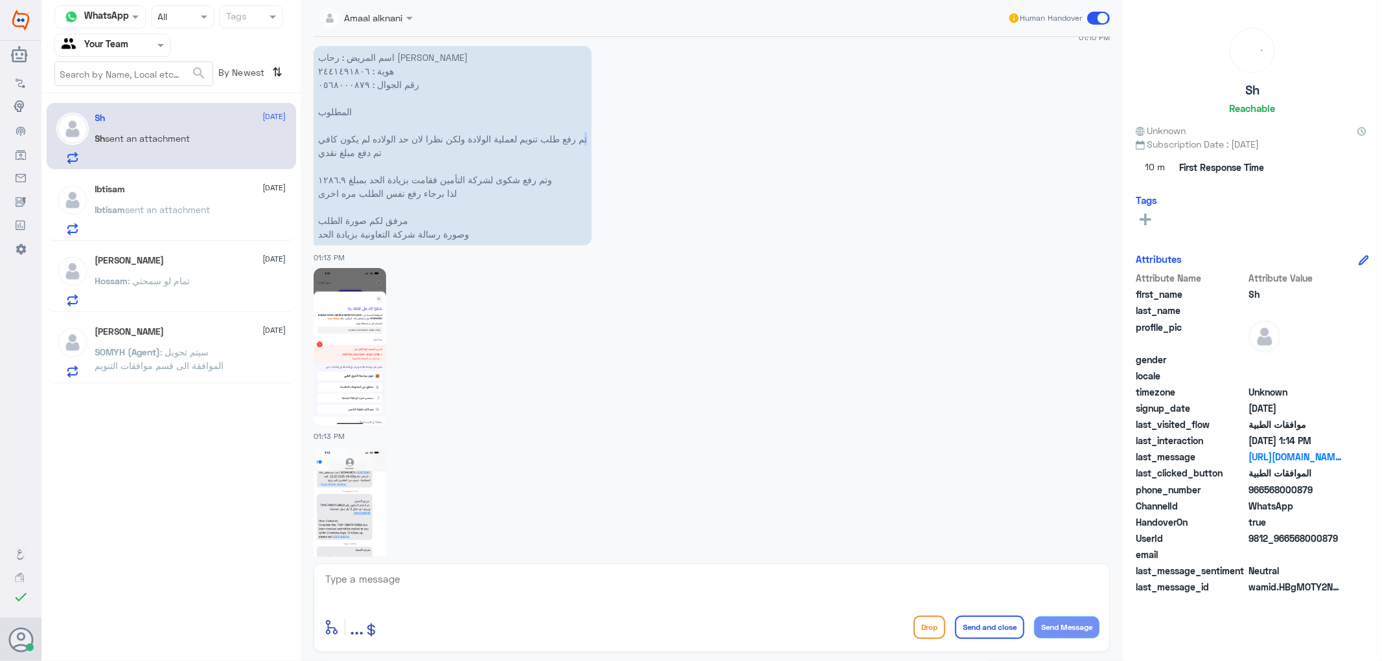
click at [591, 140] on p "اسم المريض : رحاب [PERSON_NAME] هوية : ٢٤٤١٤٩١٨٠٦ رقم الجوال : ٠٥٦٨٠٠٠٨٧٩ المطل…" at bounding box center [453, 146] width 278 height 200
drag, startPoint x: 318, startPoint y: 192, endPoint x: 571, endPoint y: 130, distance: 260.2
click at [571, 130] on p "اسم المريض : رحاب [PERSON_NAME] هوية : ٢٤٤١٤٩١٨٠٦ رقم الجوال : ٠٥٦٨٠٠٠٨٧٩ المطل…" at bounding box center [453, 146] width 278 height 200
click at [383, 193] on p "اسم المريض : رحاب [PERSON_NAME] هوية : ٢٤٤١٤٩١٨٠٦ رقم الجوال : ٠٥٦٨٠٠٠٨٧٩ المطل…" at bounding box center [453, 146] width 278 height 200
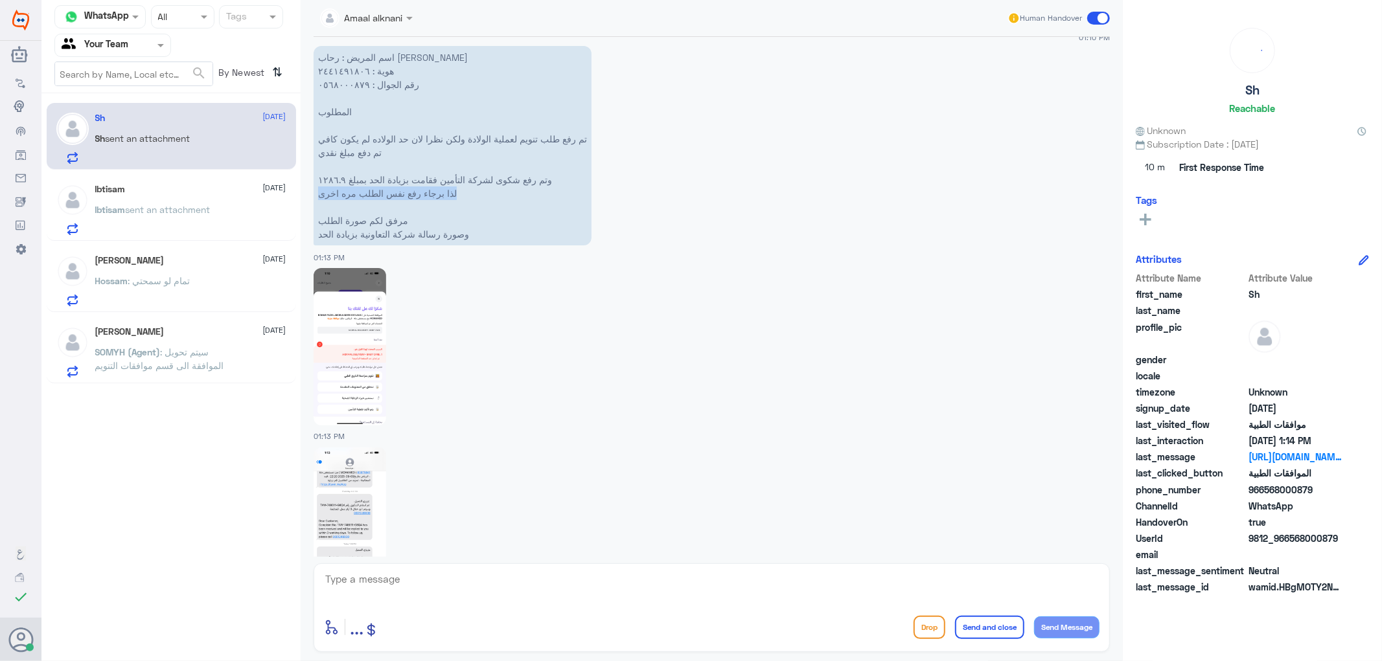
drag, startPoint x: 456, startPoint y: 190, endPoint x: 316, endPoint y: 192, distance: 140.0
click at [316, 192] on p "اسم المريض : رحاب [PERSON_NAME] هوية : ٢٤٤١٤٩١٨٠٦ رقم الجوال : ٠٥٦٨٠٠٠٨٧٩ المطل…" at bounding box center [453, 146] width 278 height 200
click at [408, 592] on textarea at bounding box center [711, 587] width 775 height 32
click at [907, 582] on textarea "تم رفع طلبكم للفريق المخت" at bounding box center [711, 587] width 775 height 32
type textarea "تم رفع طلبكم للفريق المختص بالعمليات وجاري العمل عليه"
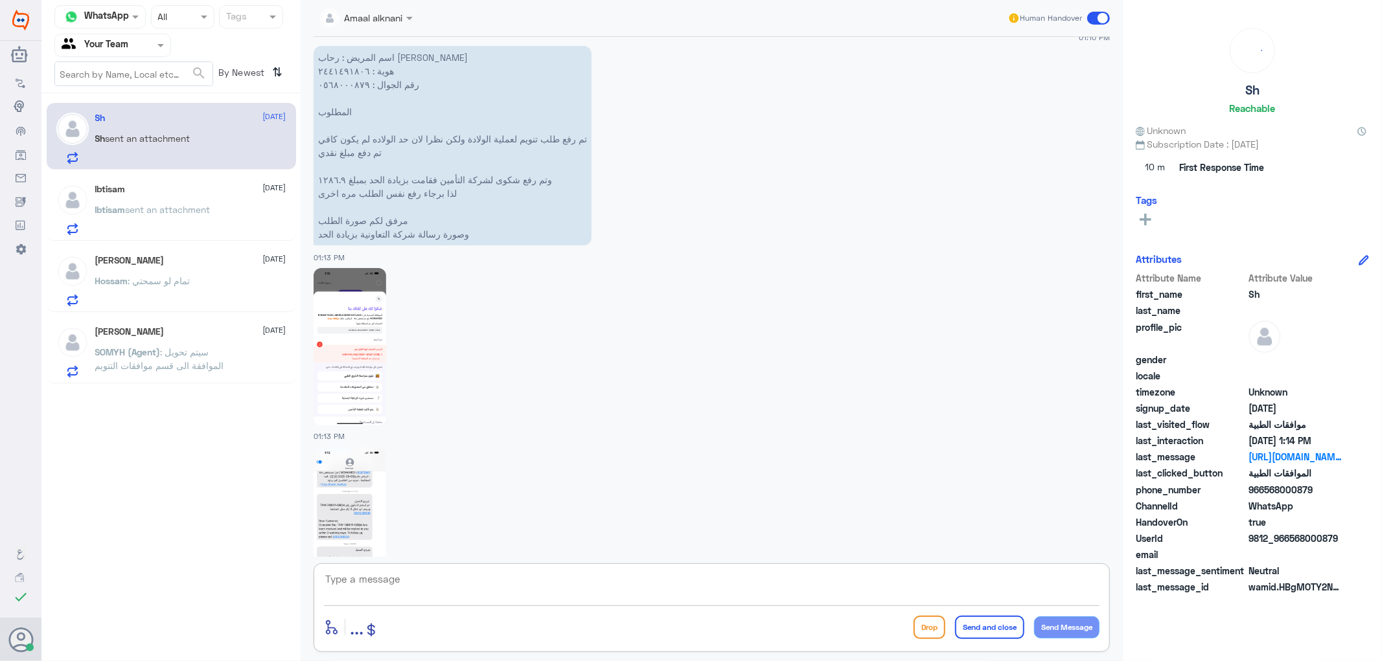
scroll to position [749, 0]
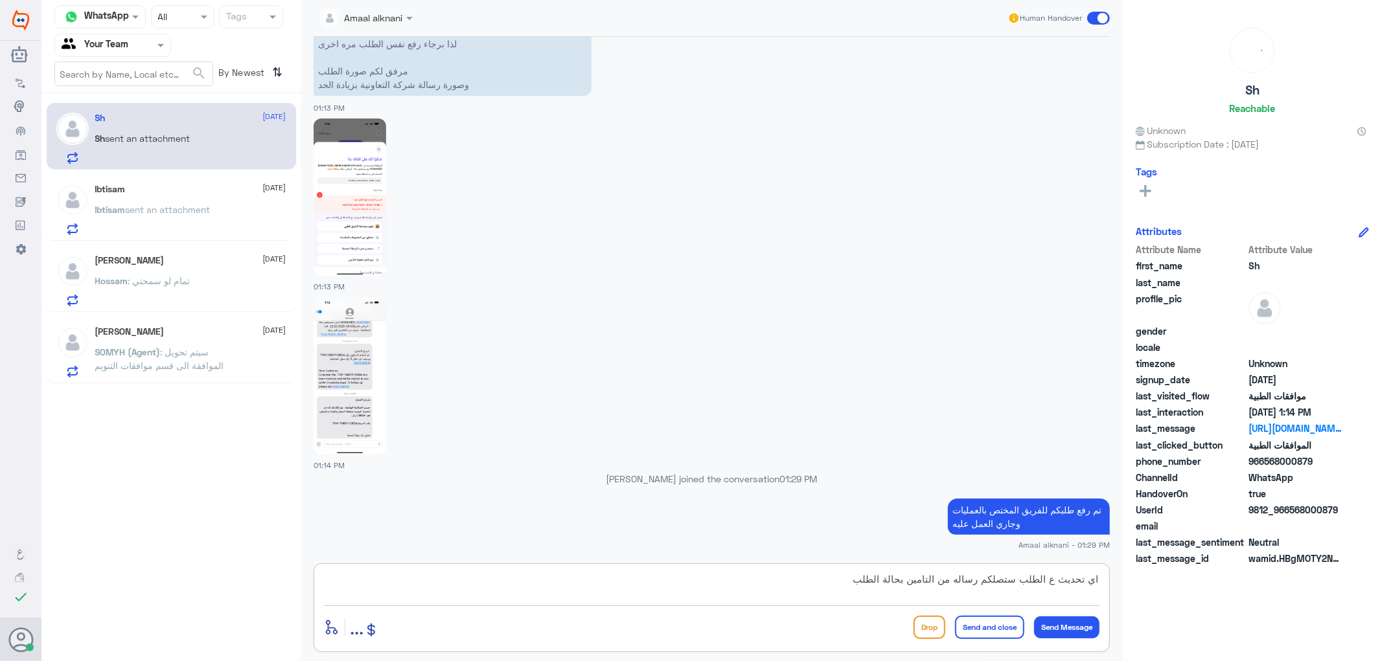
type textarea "اي تحديث ع الطلب ستصلكم رساله من التامين بحالة الطلب"
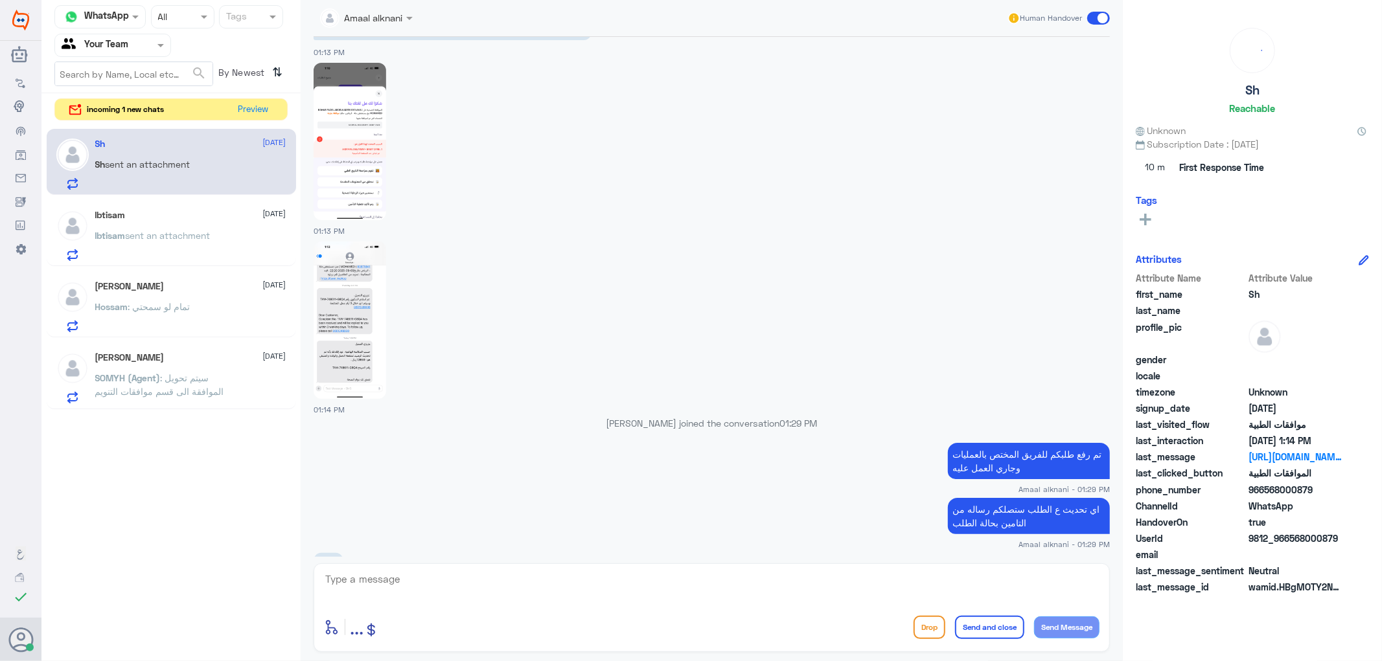
scroll to position [849, 0]
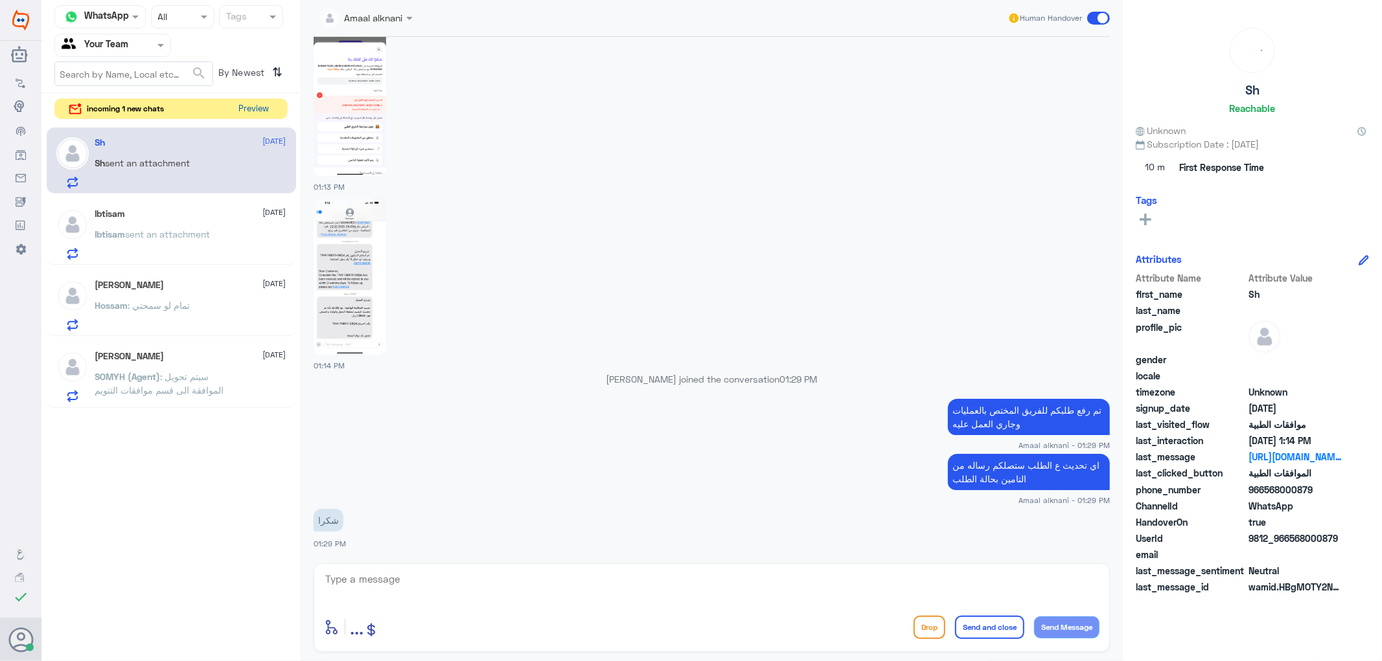
click at [240, 113] on button "Preview" at bounding box center [254, 109] width 40 height 20
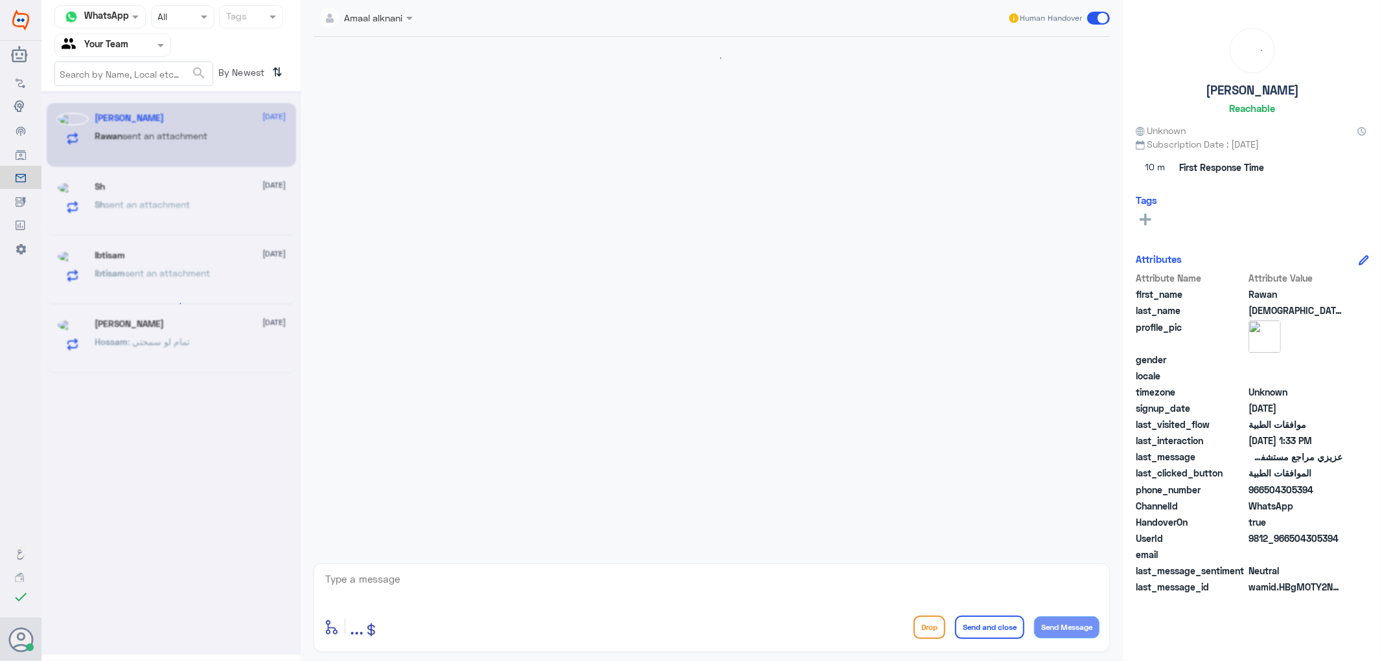
scroll to position [1571, 0]
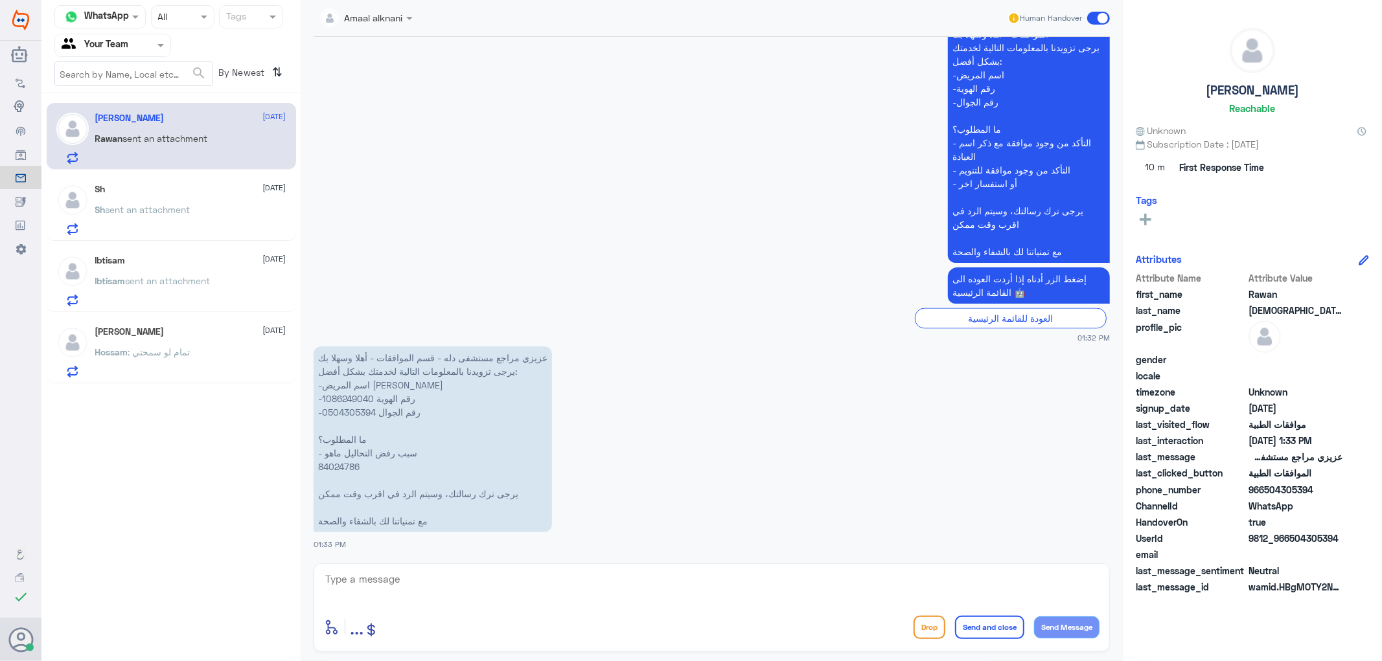
click at [446, 569] on div "enter flow name ... Drop Send and close Send Message" at bounding box center [712, 608] width 796 height 89
click at [442, 582] on textarea at bounding box center [711, 587] width 775 height 32
click at [332, 476] on p "عزيزي مراجع مستشفى دله - قسم الموافقات - أهلا وسهلا بك يرجى تزويدنا بالمعلومات …" at bounding box center [433, 440] width 238 height 186
click at [333, 465] on p "عزيزي مراجع مستشفى دله - قسم الموافقات - أهلا وسهلا بك يرجى تزويدنا بالمعلومات …" at bounding box center [433, 440] width 238 height 186
click at [334, 465] on p "عزيزي مراجع مستشفى دله - قسم الموافقات - أهلا وسهلا بك يرجى تزويدنا بالمعلومات …" at bounding box center [433, 440] width 238 height 186
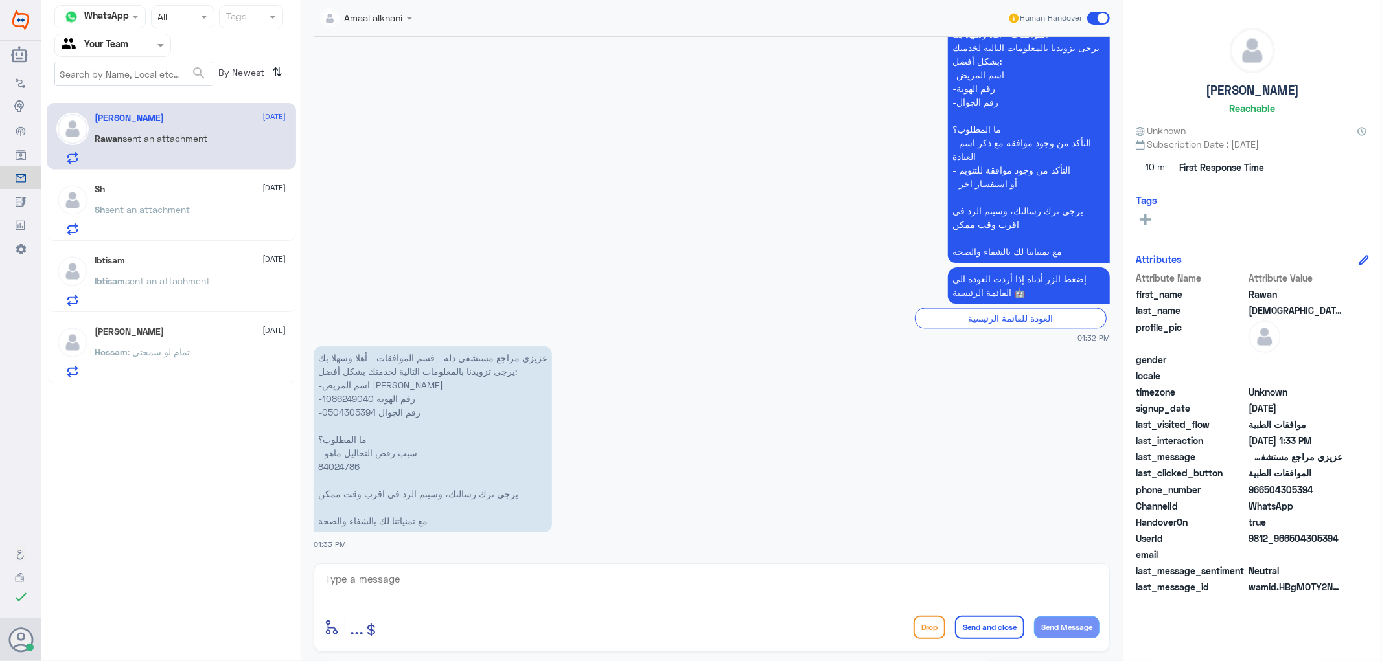
click at [342, 411] on p "عزيزي مراجع مستشفى دله - قسم الموافقات - أهلا وسهلا بك يرجى تزويدنا بالمعلومات …" at bounding box center [433, 440] width 238 height 186
click at [437, 597] on textarea at bounding box center [711, 587] width 775 height 32
type textarea "عفوا مستشفى دلة النخيل ؟"
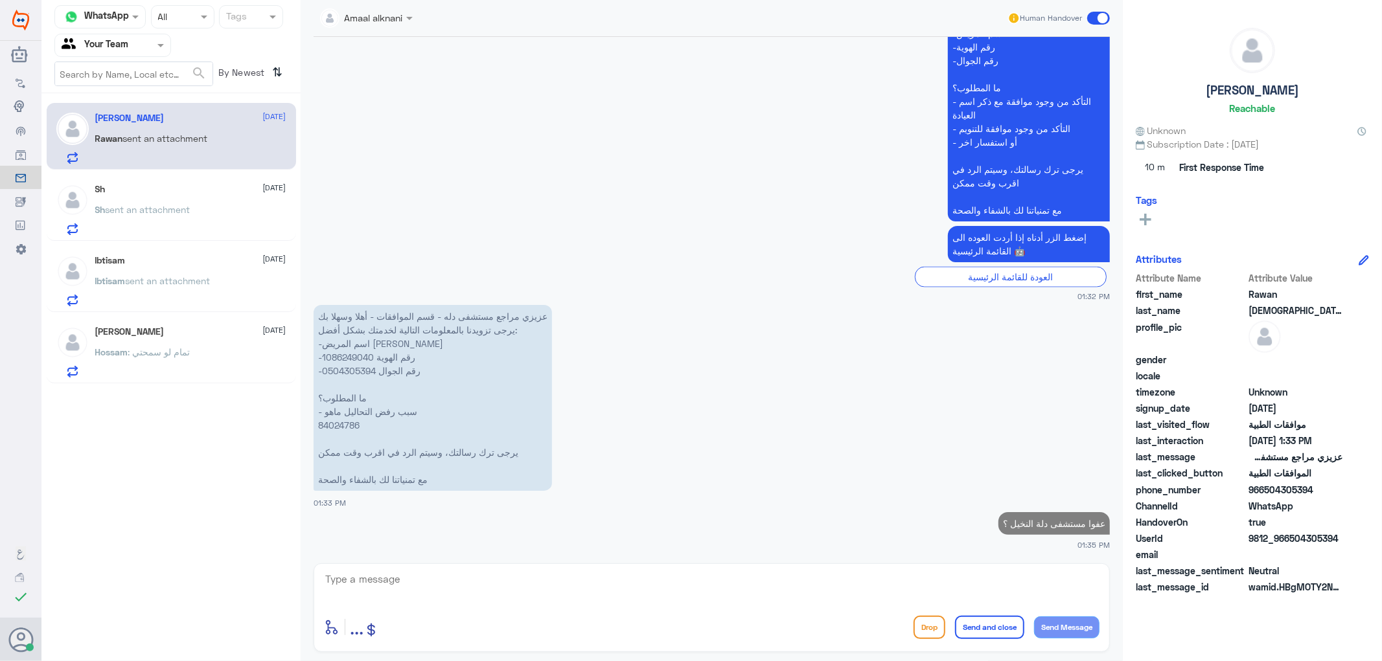
click at [117, 185] on div "Sh [DATE]" at bounding box center [190, 189] width 191 height 11
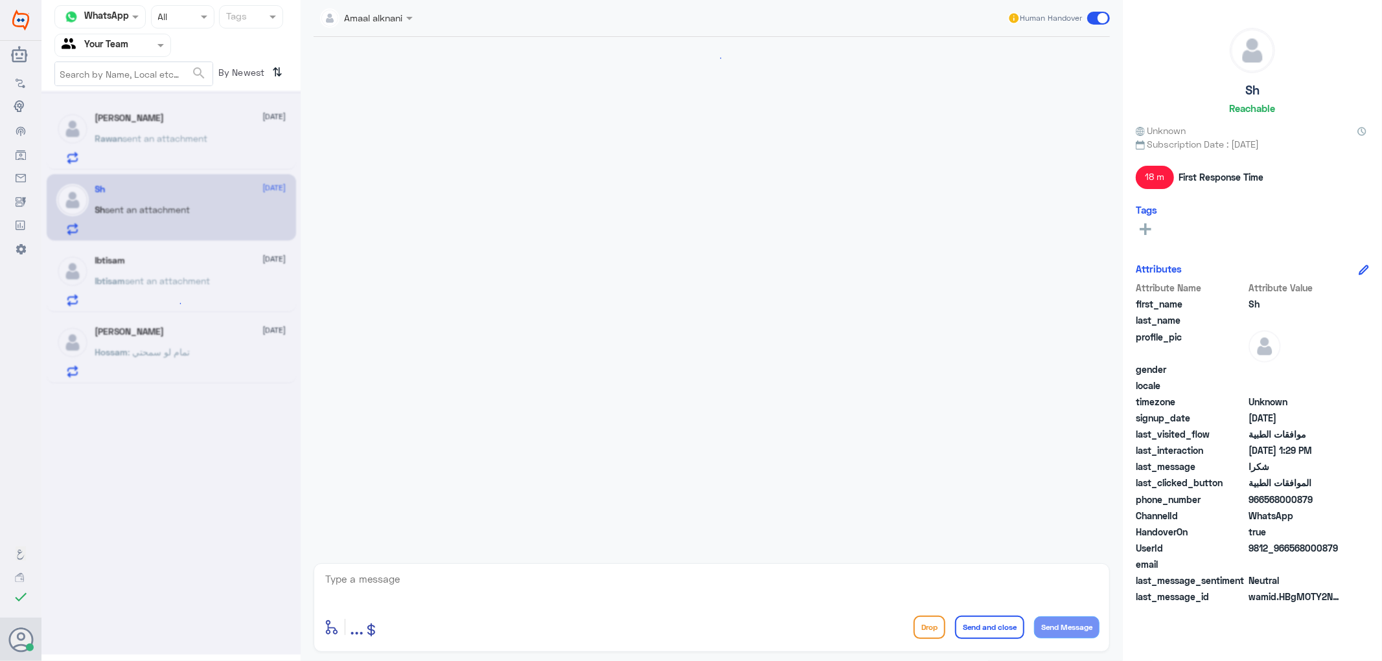
scroll to position [872, 0]
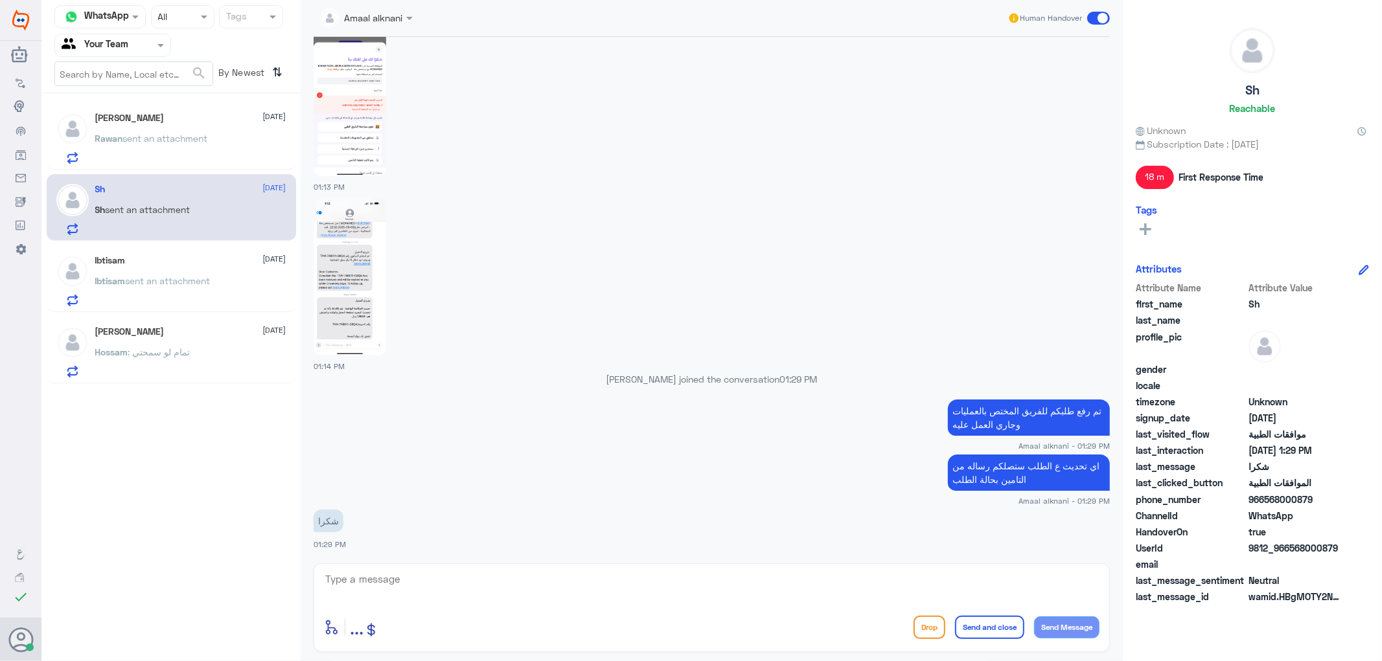
click at [357, 564] on div "enter flow name ... Drop Send and close Send Message" at bounding box center [712, 608] width 796 height 89
click at [360, 582] on textarea at bounding box center [711, 587] width 775 height 32
click at [360, 585] on textarea at bounding box center [711, 587] width 775 height 32
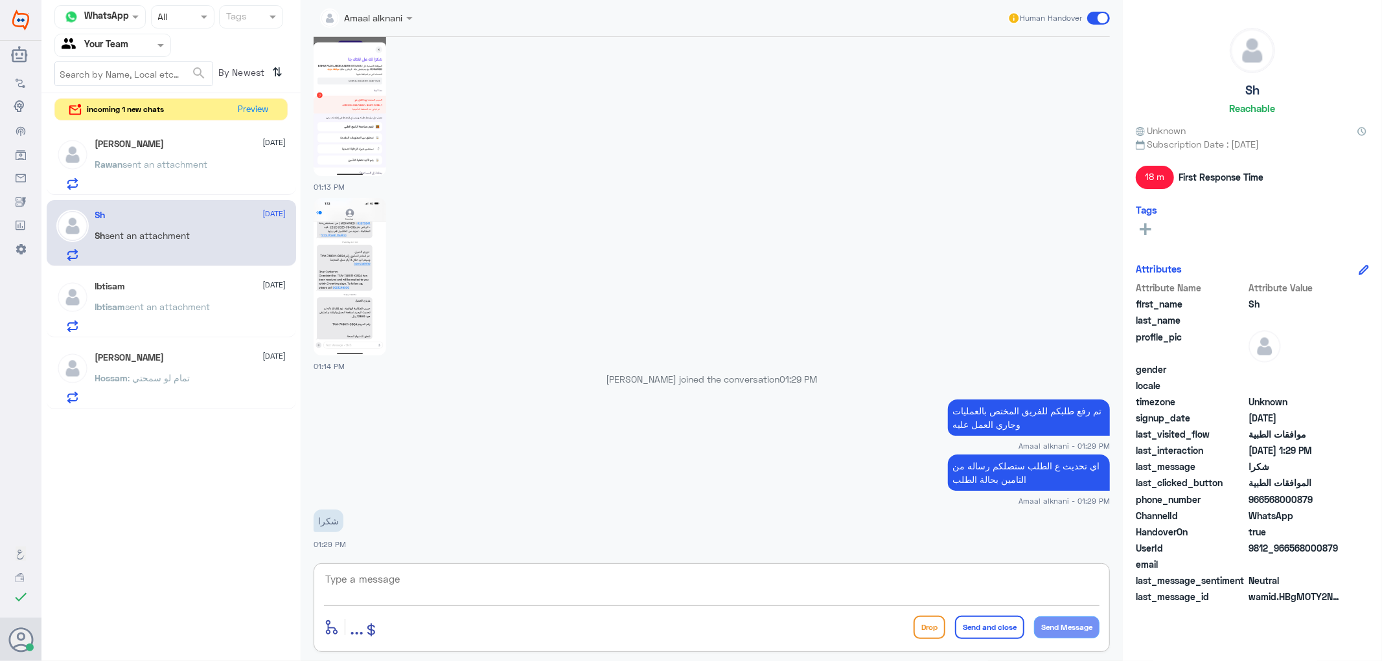
click at [470, 591] on textarea at bounding box center [711, 587] width 775 height 32
click at [249, 111] on button "Preview" at bounding box center [254, 109] width 40 height 20
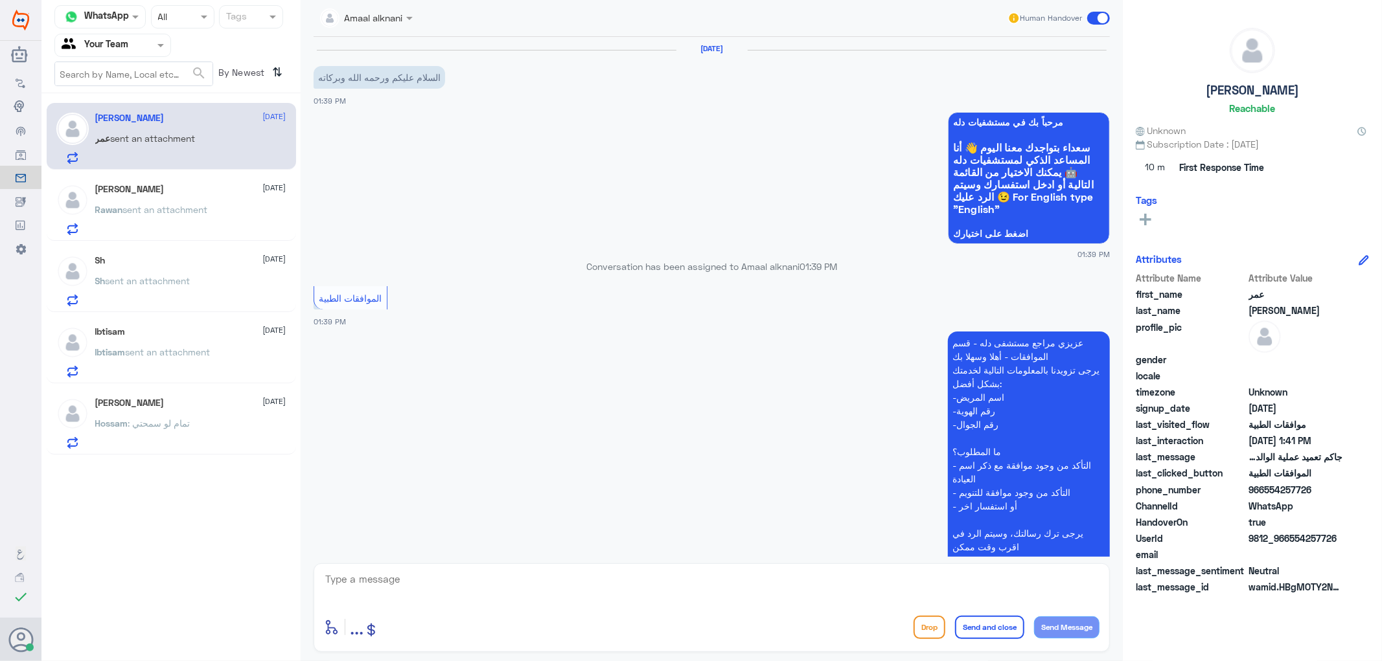
scroll to position [339, 0]
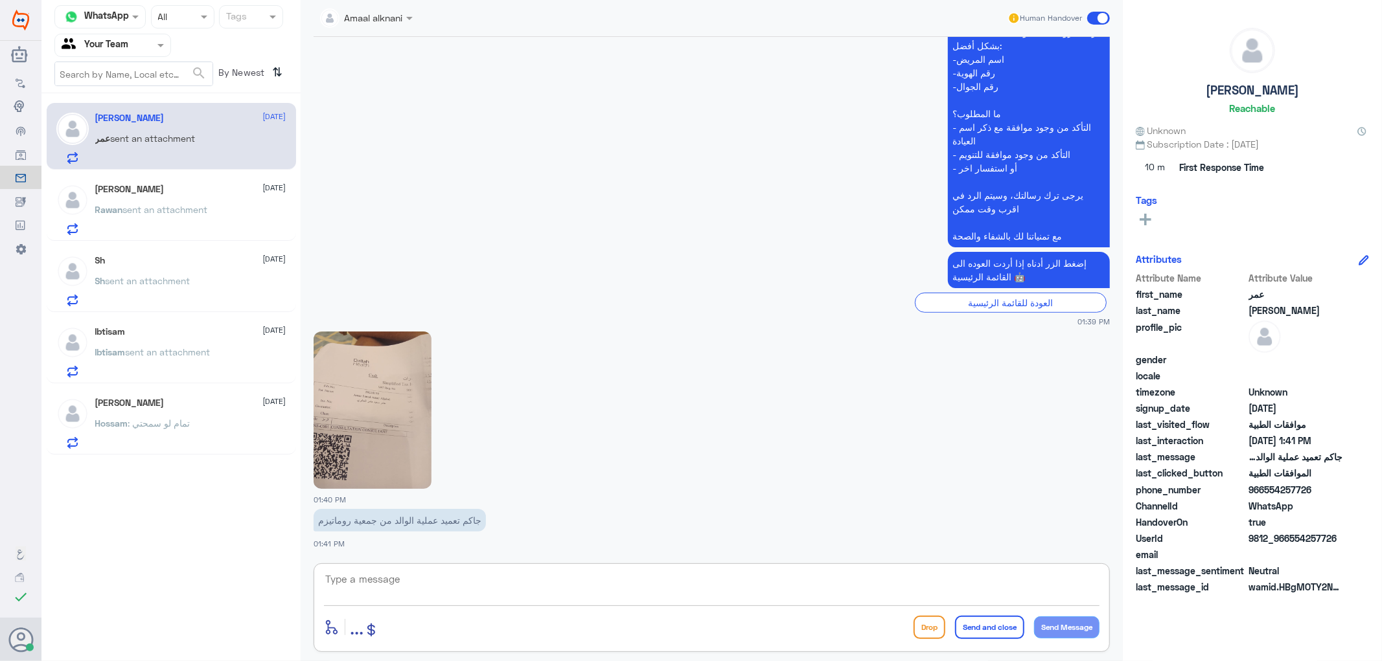
click at [515, 599] on textarea at bounding box center [711, 587] width 775 height 32
click at [373, 432] on img at bounding box center [373, 410] width 118 height 157
click at [457, 586] on textarea at bounding box center [711, 587] width 775 height 32
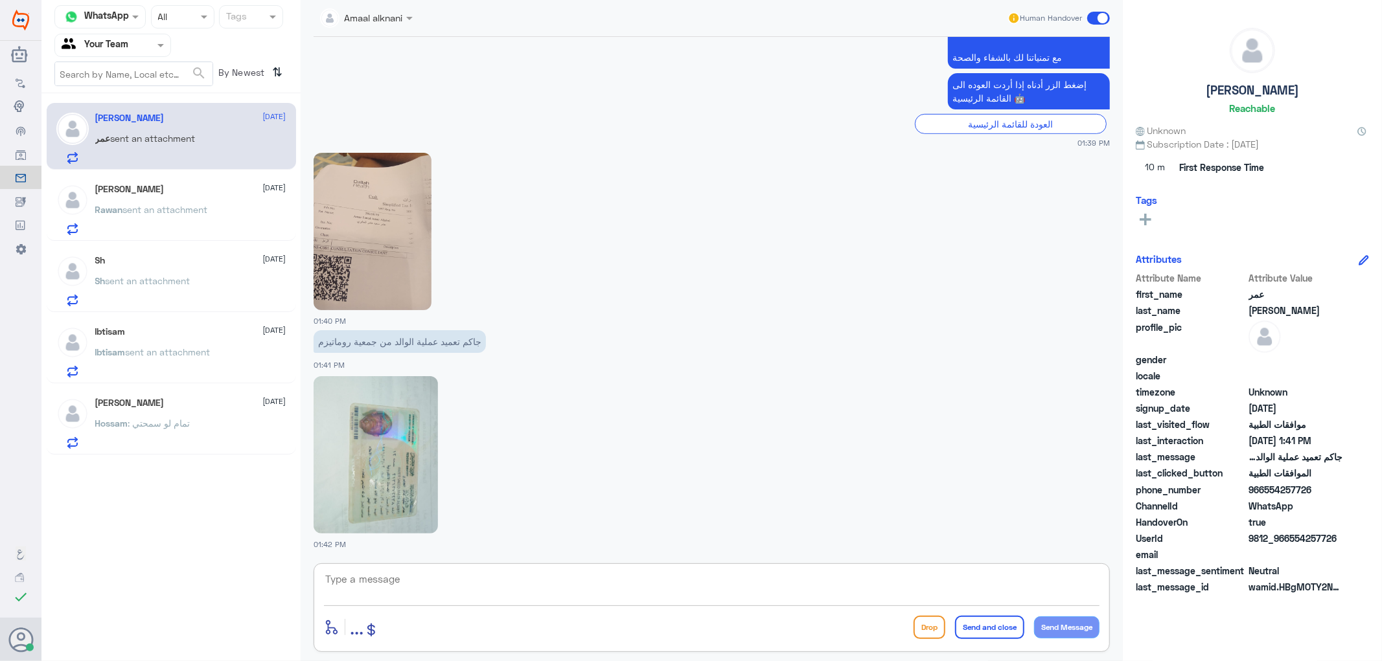
click at [450, 587] on textarea at bounding box center [711, 587] width 775 height 32
type textarea "الرجاء التواصل مع خدمة الواتس اب 0112994809"
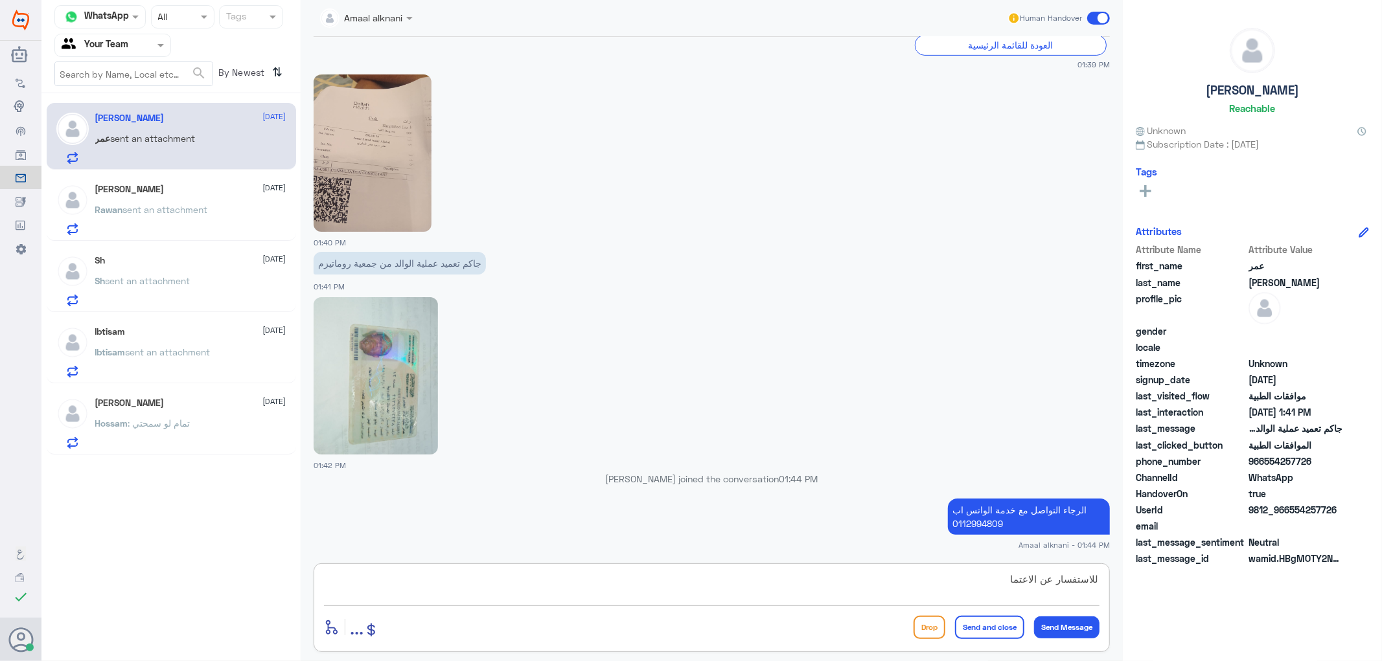
type textarea "للاستفسار عن الاعتماد"
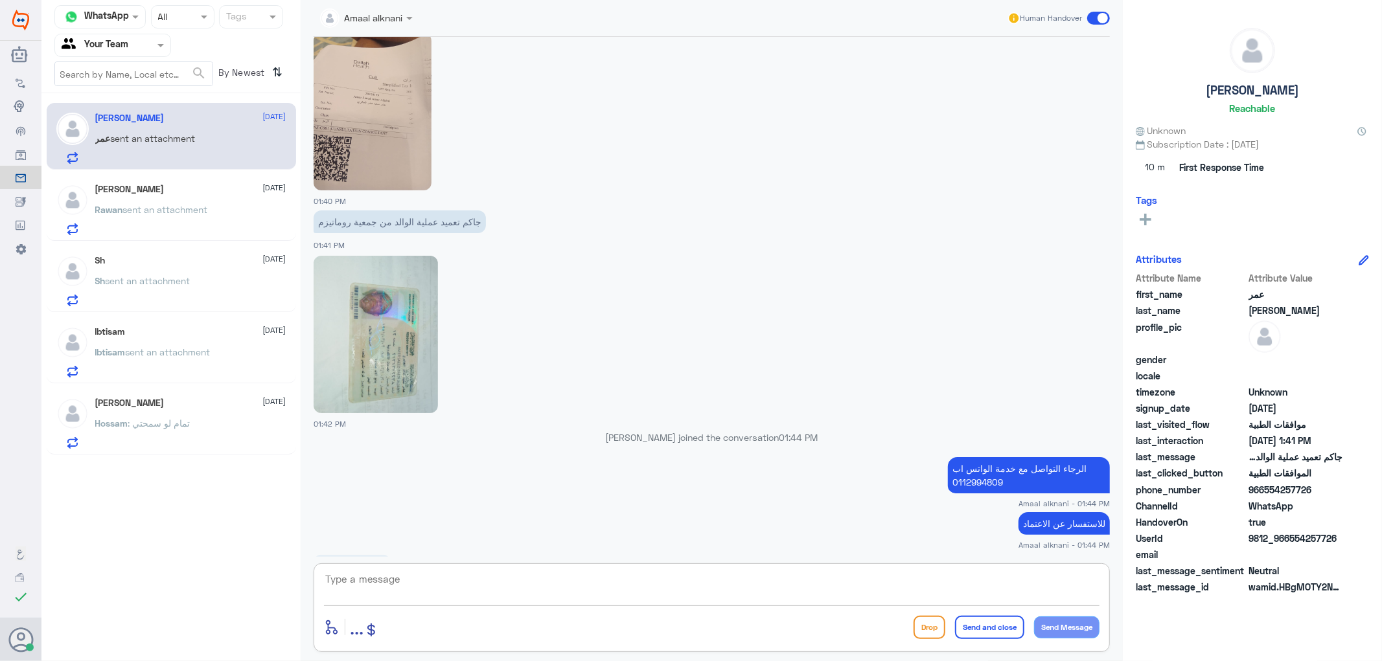
scroll to position [793, 0]
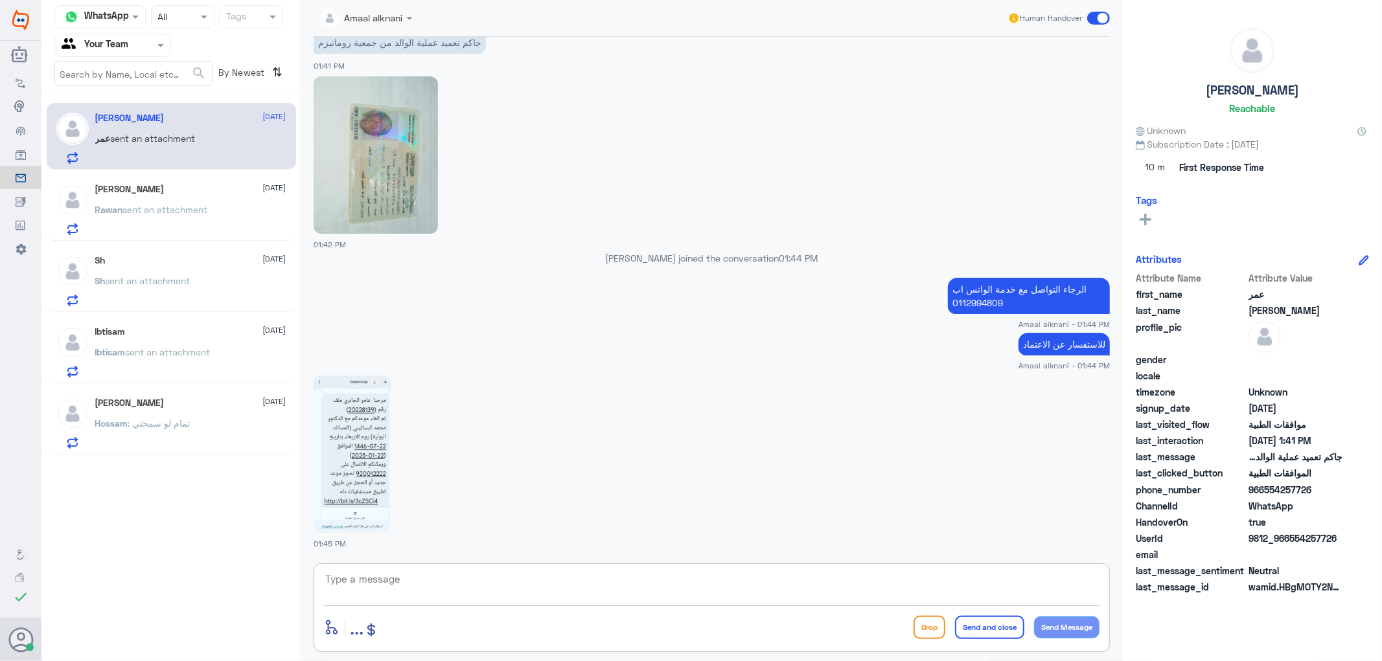
click at [441, 573] on textarea at bounding box center [711, 587] width 775 height 32
click at [363, 465] on img at bounding box center [352, 454] width 77 height 157
click at [534, 588] on textarea at bounding box center [711, 587] width 775 height 32
click at [1031, 295] on p "الرجاء التواصل مع خدمة الواتس اب 0112994809" at bounding box center [1029, 296] width 162 height 36
click at [1031, 294] on p "الرجاء التواصل مع خدمة الواتس اب 0112994809" at bounding box center [1029, 296] width 162 height 36
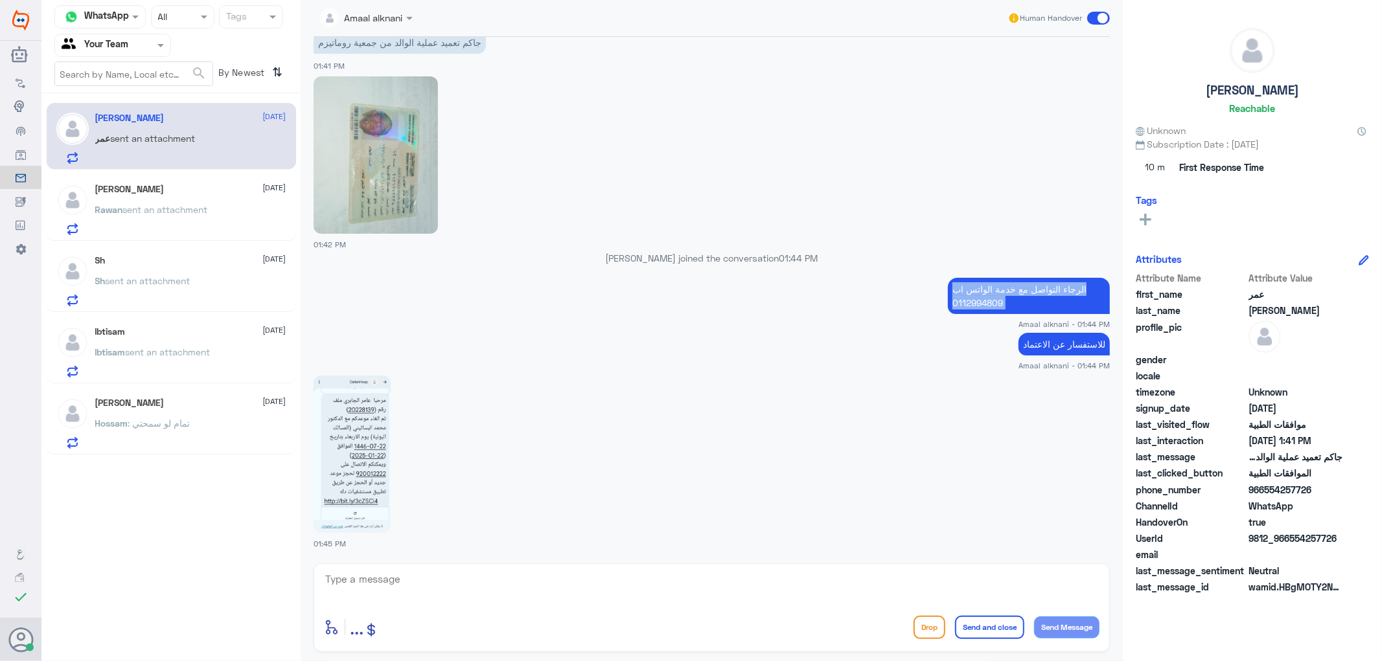
click at [1031, 294] on p "الرجاء التواصل مع خدمة الواتس اب 0112994809" at bounding box center [1029, 296] width 162 height 36
click at [380, 496] on img at bounding box center [352, 454] width 77 height 157
click at [649, 584] on textarea at bounding box center [711, 587] width 775 height 32
type textarea "الرقم اعلاه يتم افادتكم بشكل اوضح [PERSON_NAME] المراجع"
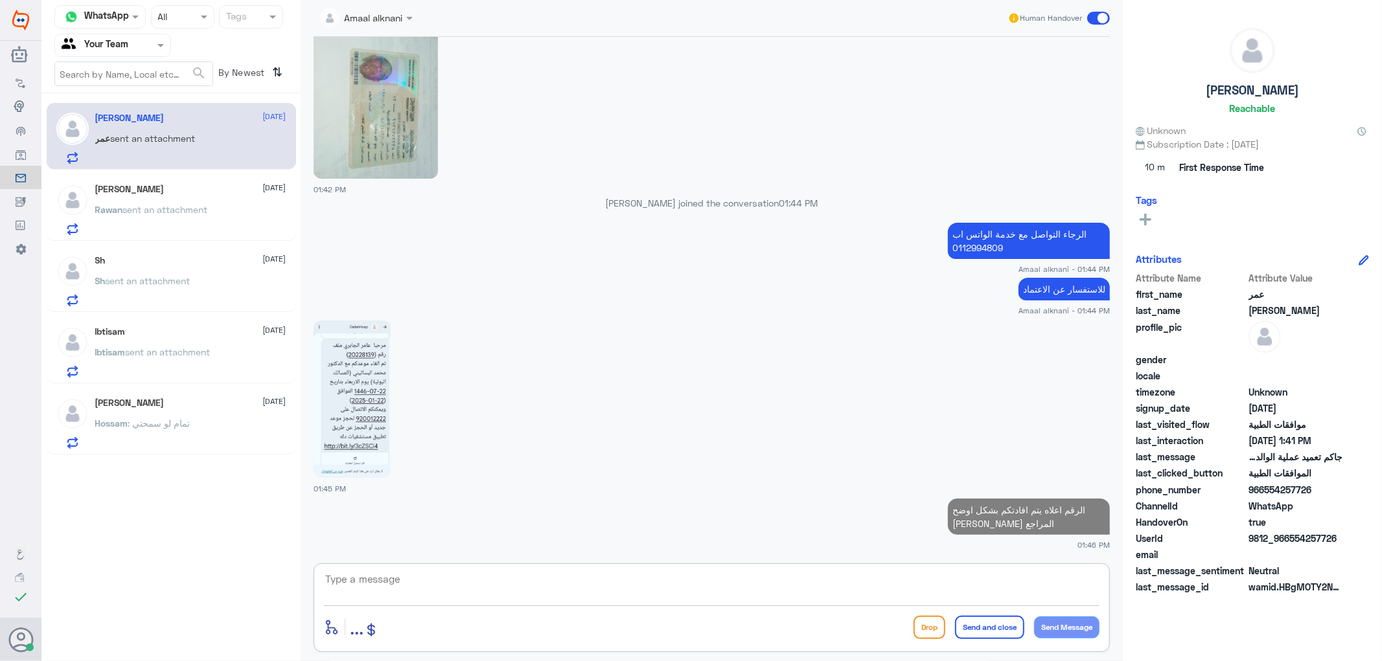
click at [490, 573] on textarea at bounding box center [711, 587] width 775 height 32
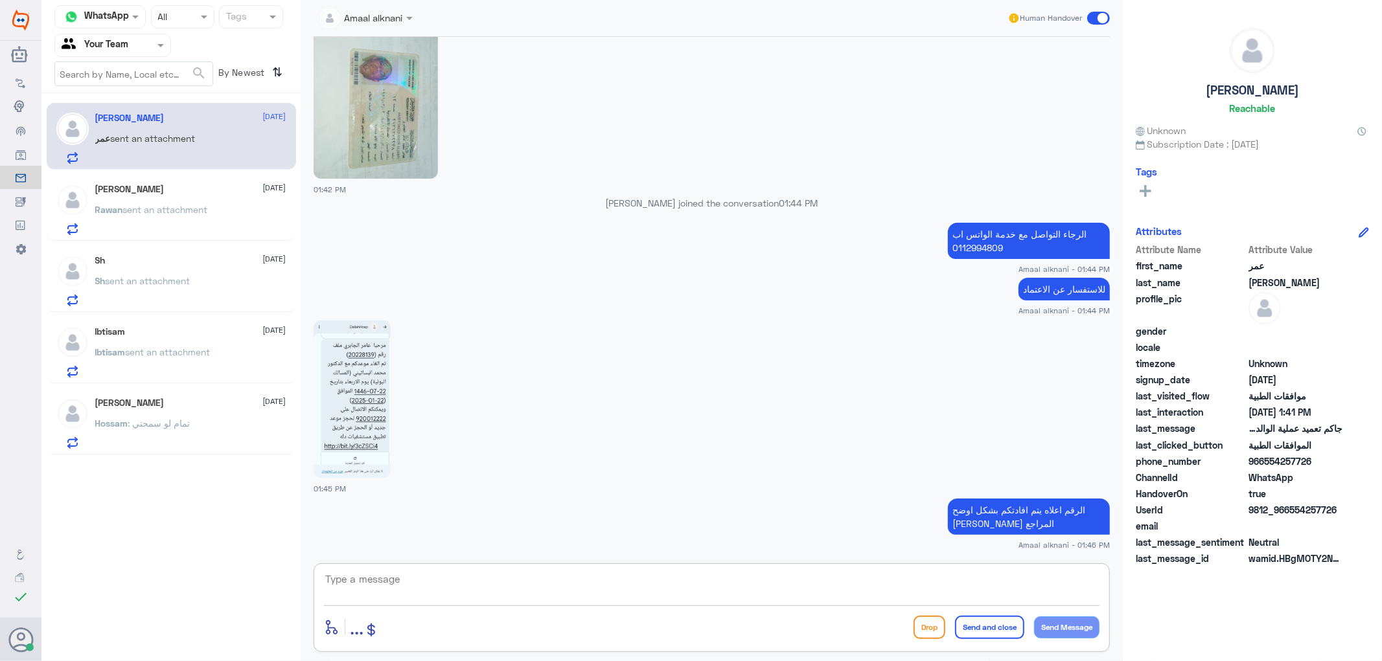
click at [487, 586] on textarea at bounding box center [711, 587] width 775 height 32
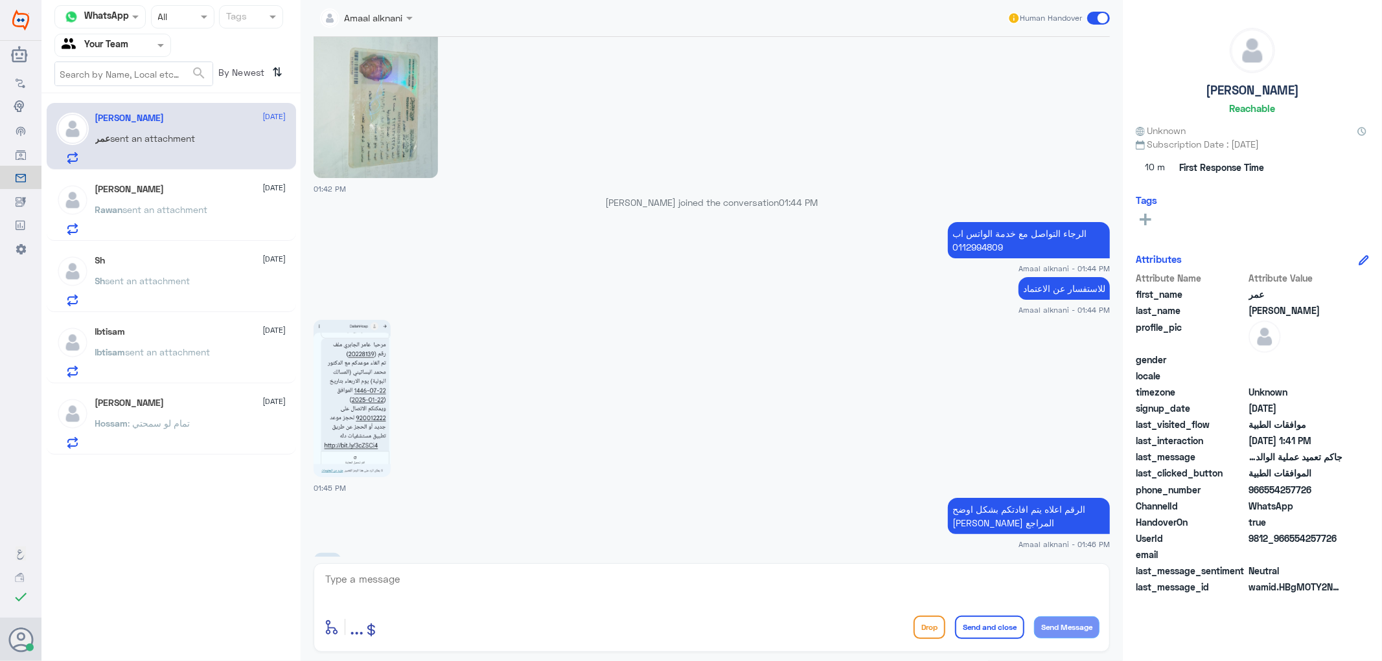
scroll to position [892, 0]
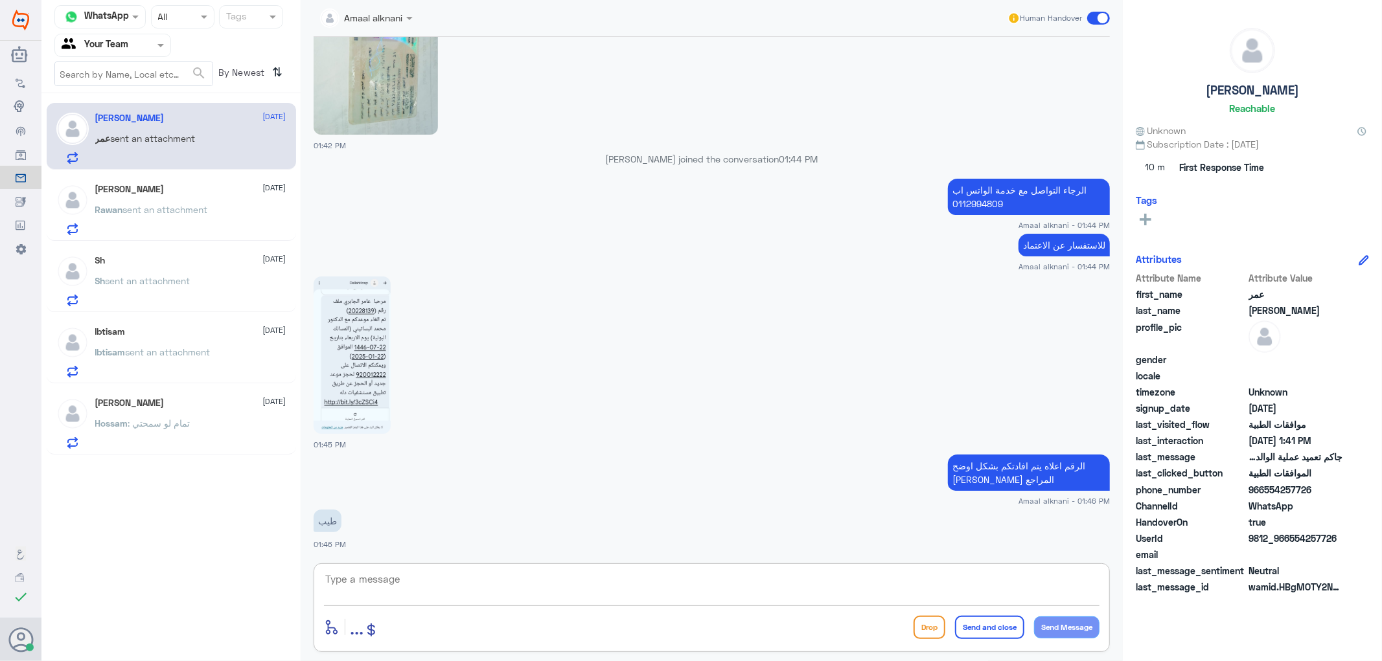
click at [445, 567] on div "enter flow name ... Drop Send and close Send Message" at bounding box center [712, 608] width 796 height 89
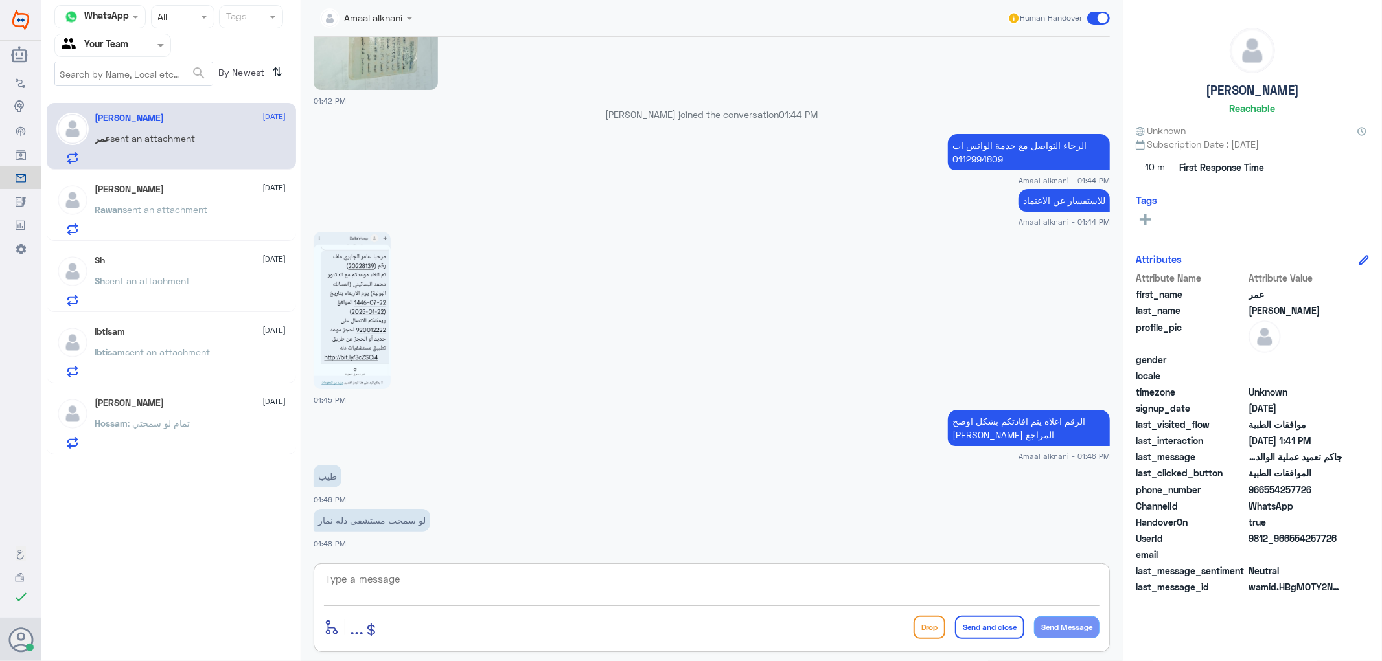
click at [441, 583] on textarea at bounding box center [711, 587] width 775 height 32
type textarea "ا"
type textarea "هنا فقط دلة النخيل"
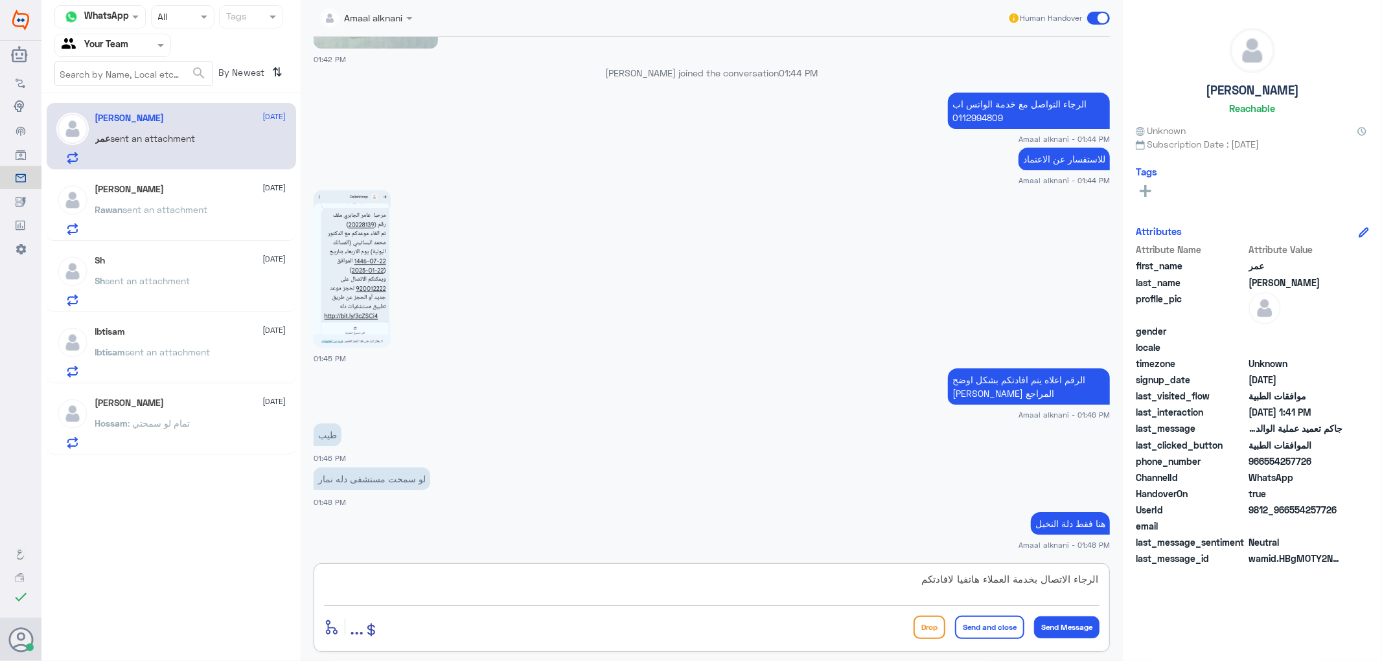
type textarea "الرجاء الاتصال بخدمة العملاء هاتفيا لافادتكم"
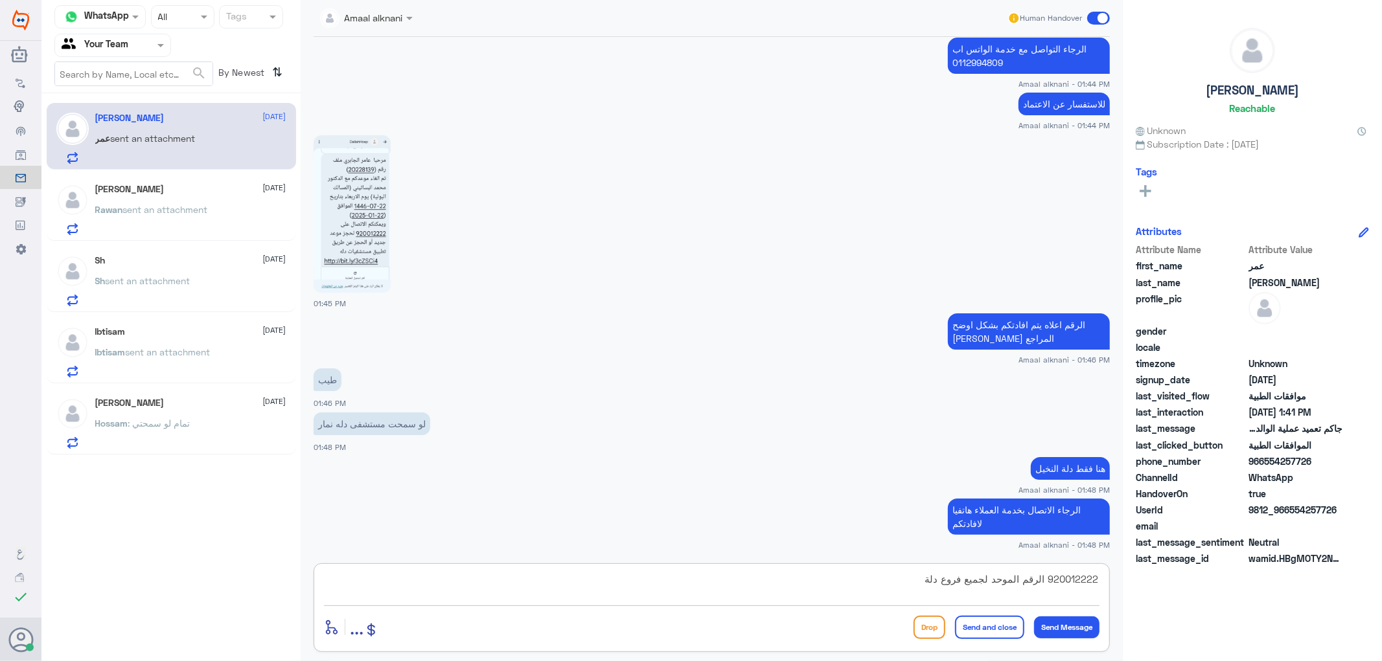
type textarea "920012222 الرقم الموحد لجميع فروع دلة"
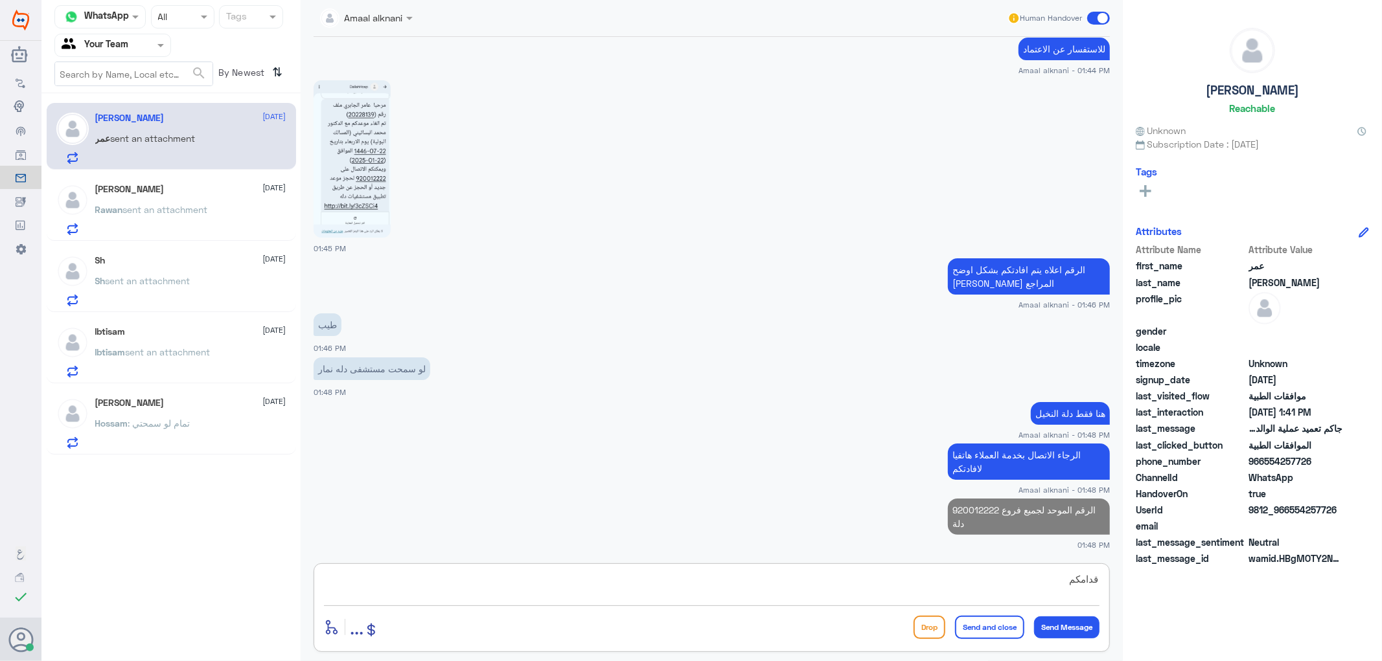
scroll to position [1089, 0]
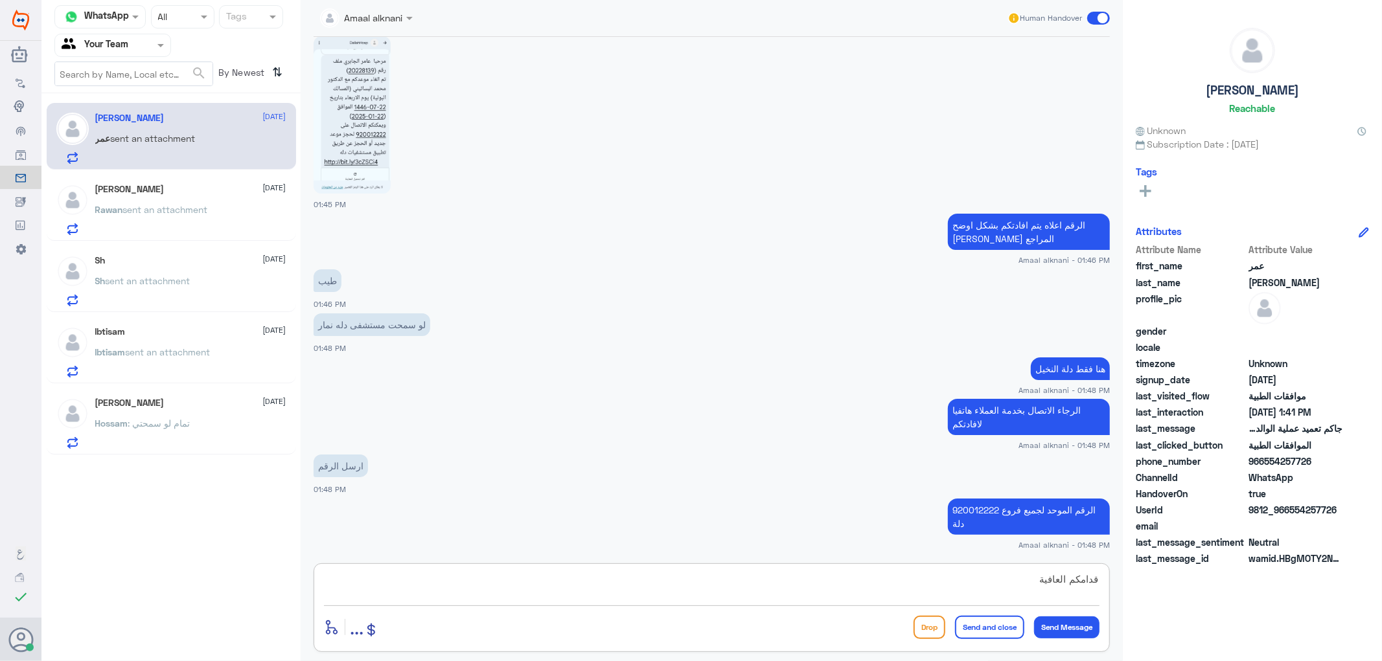
type textarea "قدامكم العافية"
click at [985, 631] on button "Send and close" at bounding box center [989, 627] width 69 height 23
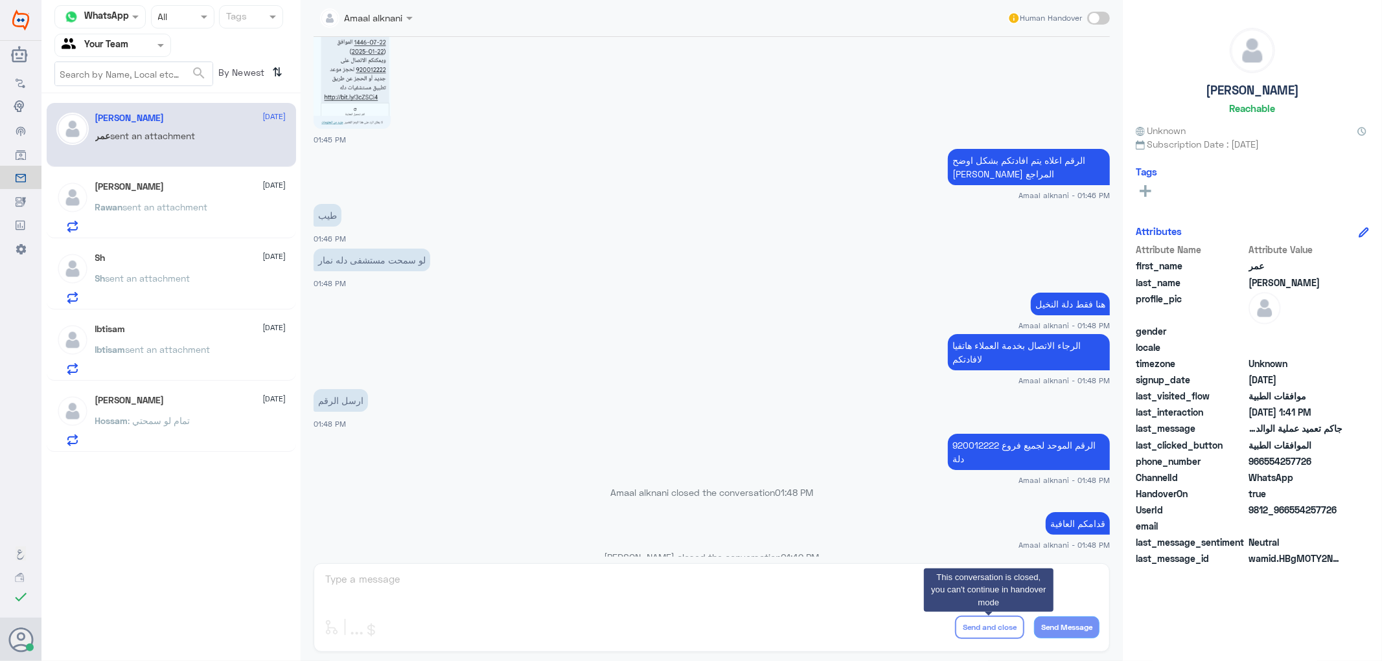
scroll to position [1209, 0]
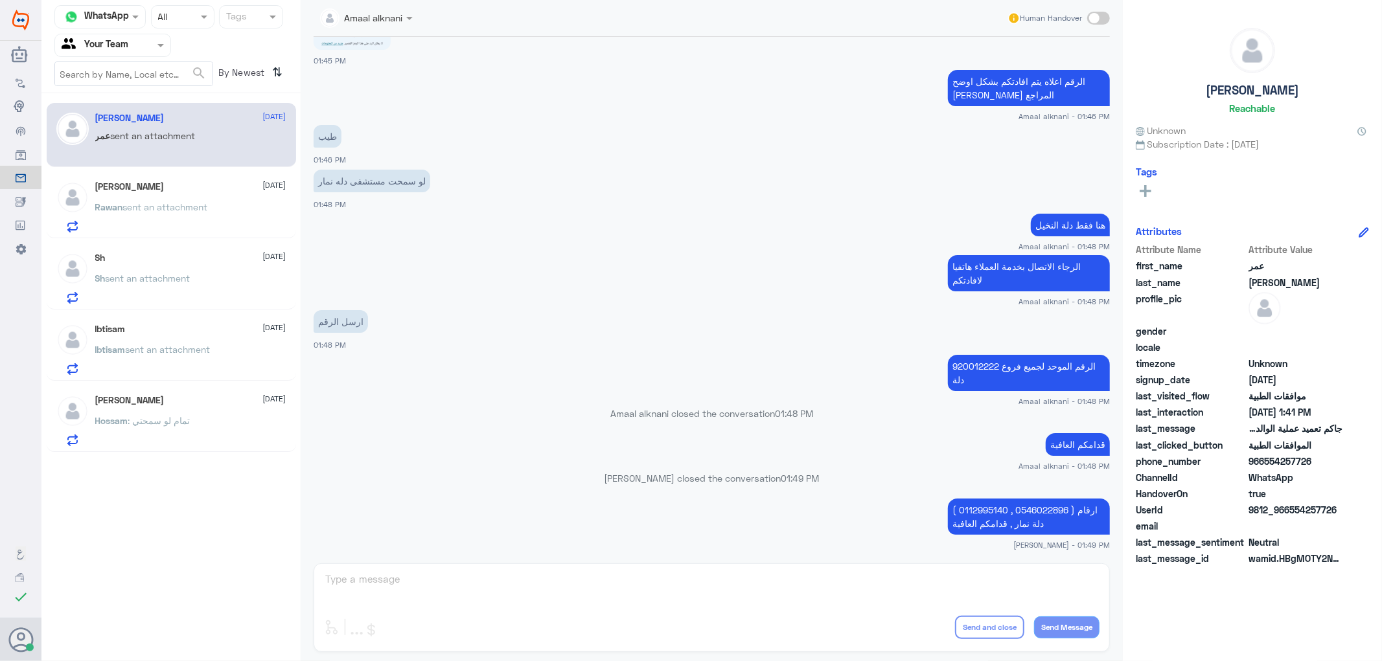
click at [534, 575] on div "Amaal alknani Human Handover [DATE] مرحباً بك في مستشفيات دله سعداء بتواجدك معن…" at bounding box center [712, 332] width 822 height 665
click at [168, 211] on span "sent an attachment" at bounding box center [165, 206] width 85 height 11
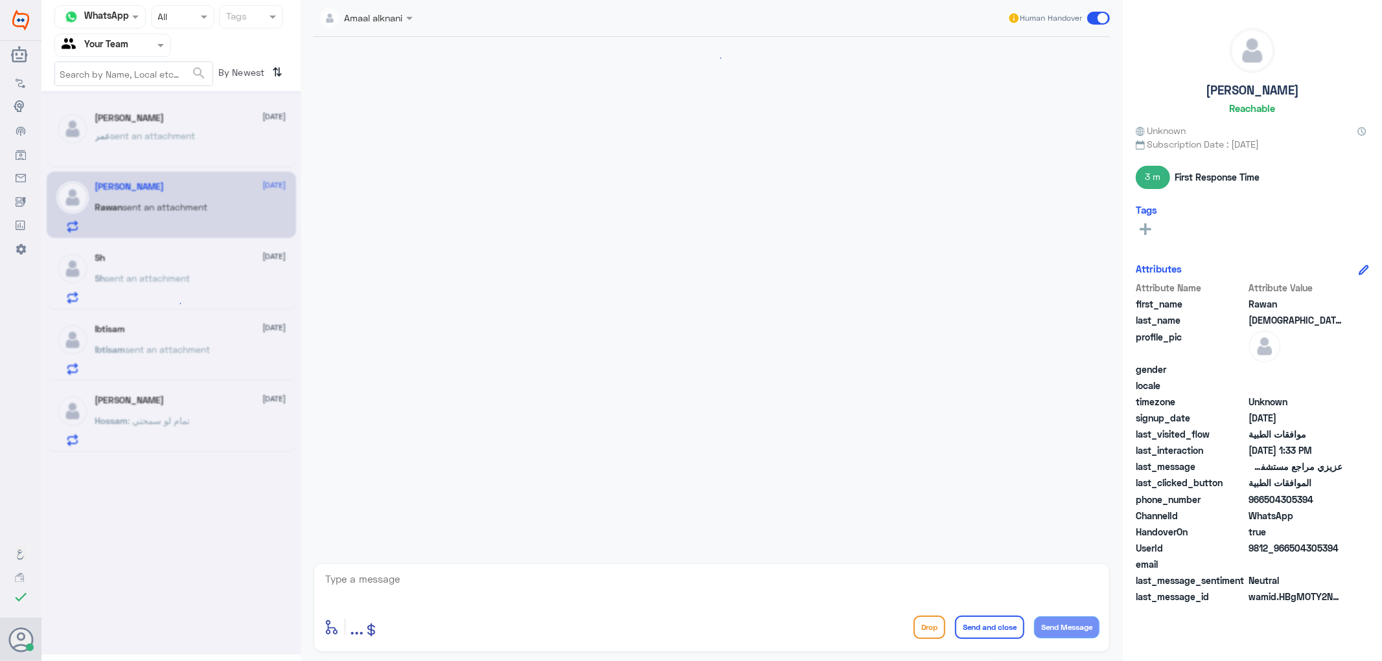
scroll to position [1487, 0]
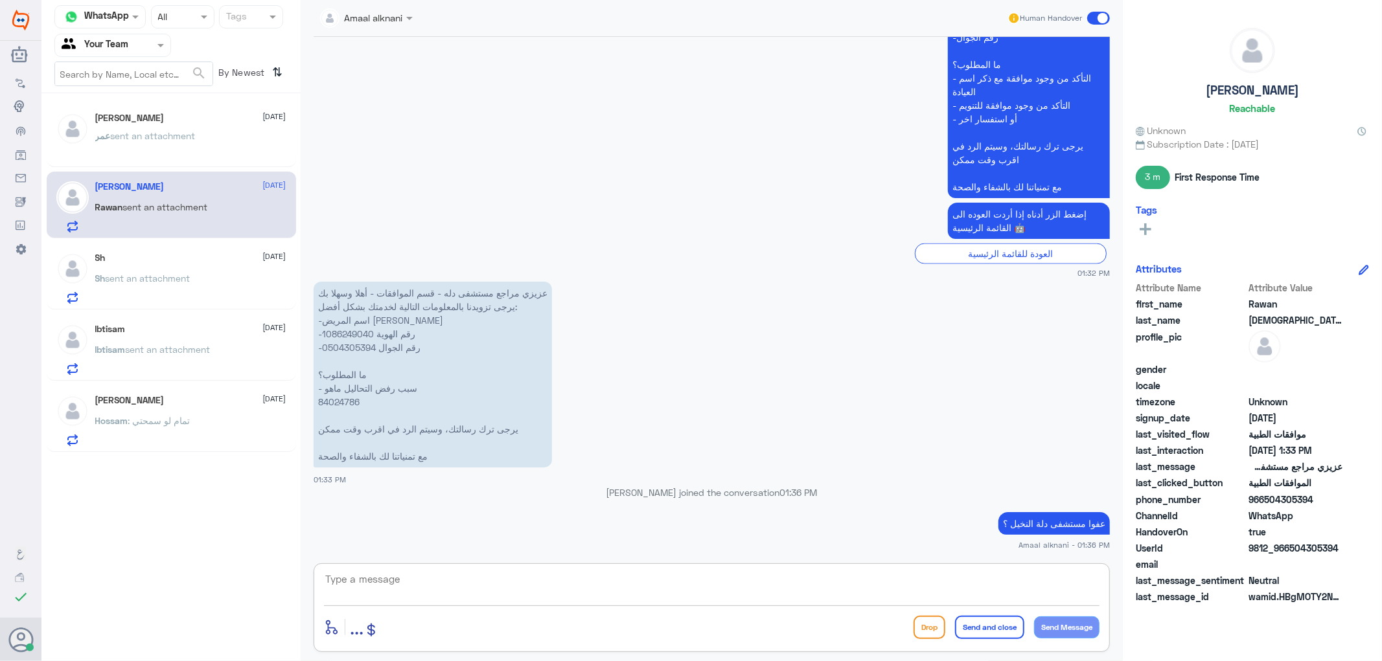
click at [503, 597] on textarea at bounding box center [711, 587] width 775 height 32
click at [504, 588] on textarea at bounding box center [711, 587] width 775 height 32
click at [183, 279] on span "sent an attachment" at bounding box center [148, 278] width 85 height 11
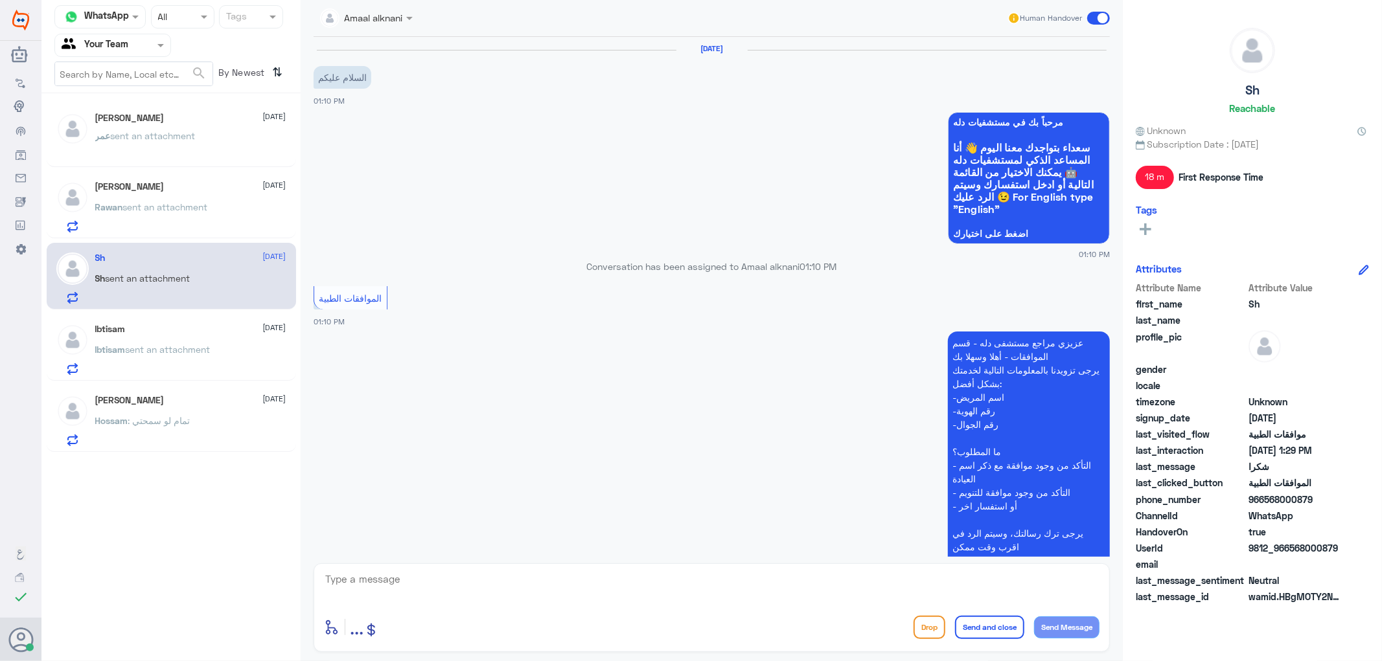
scroll to position [872, 0]
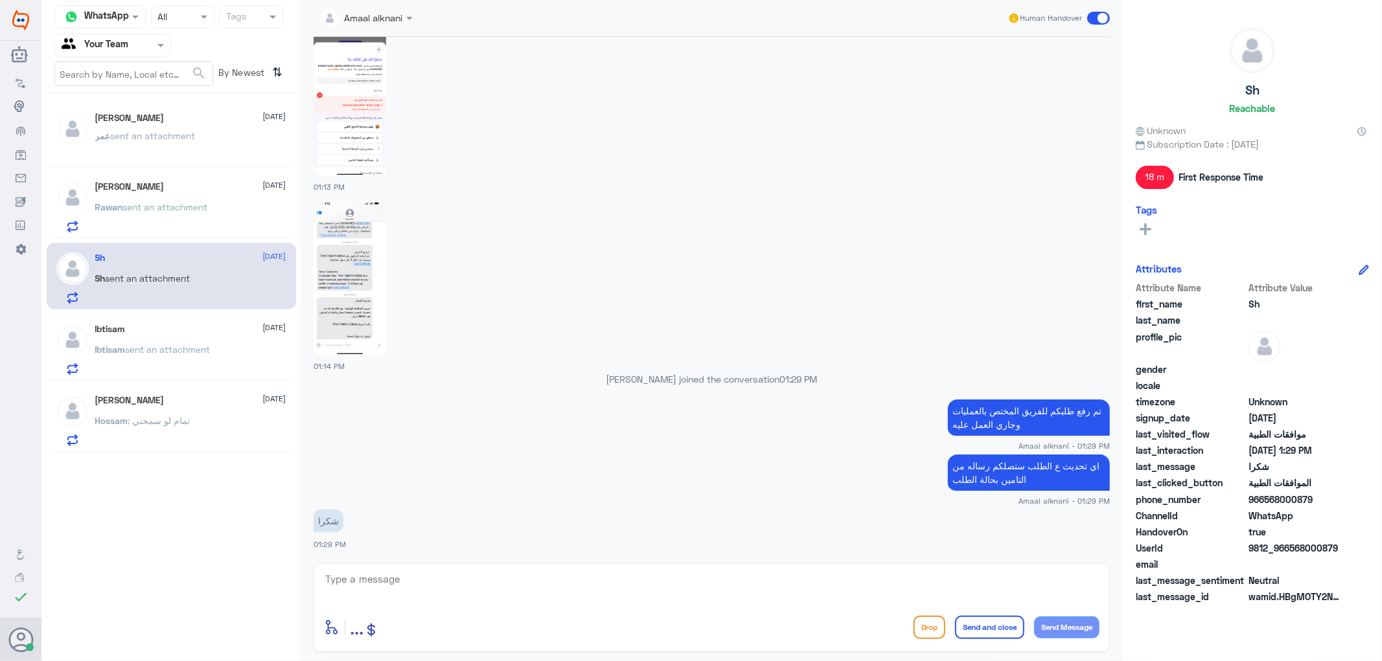
click at [379, 580] on textarea at bounding box center [711, 587] width 775 height 32
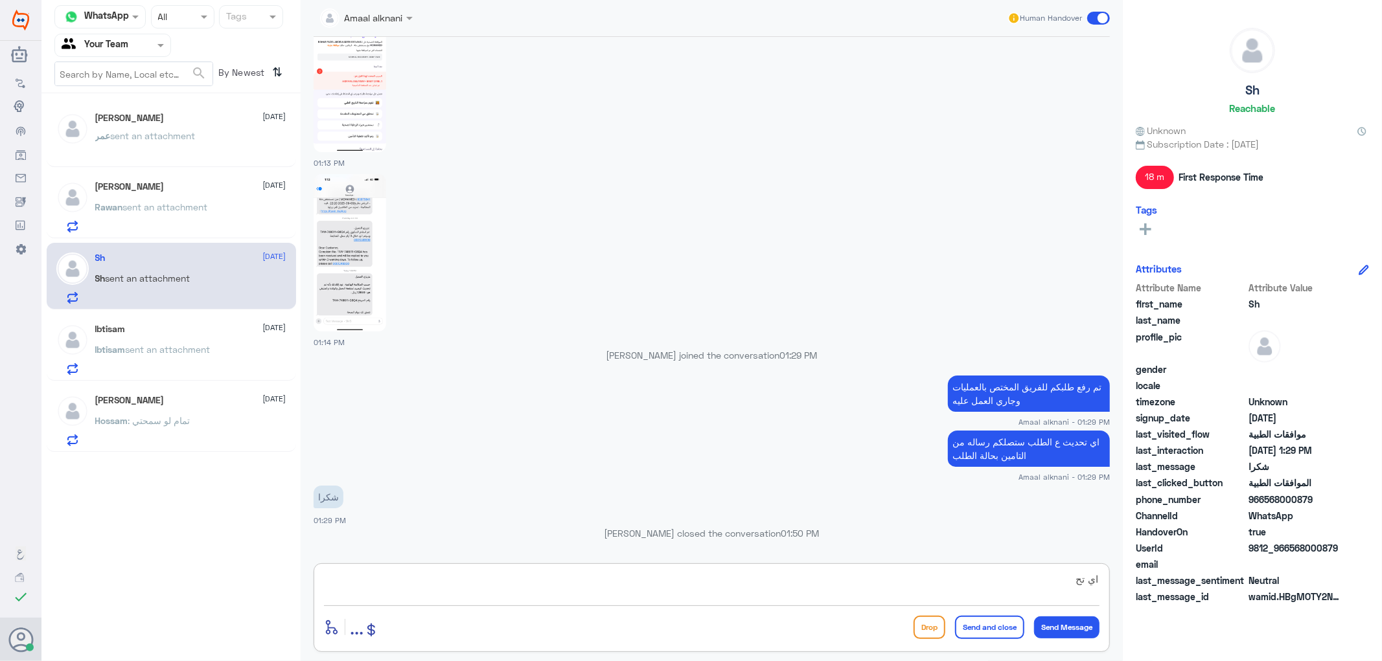
scroll to position [937, 0]
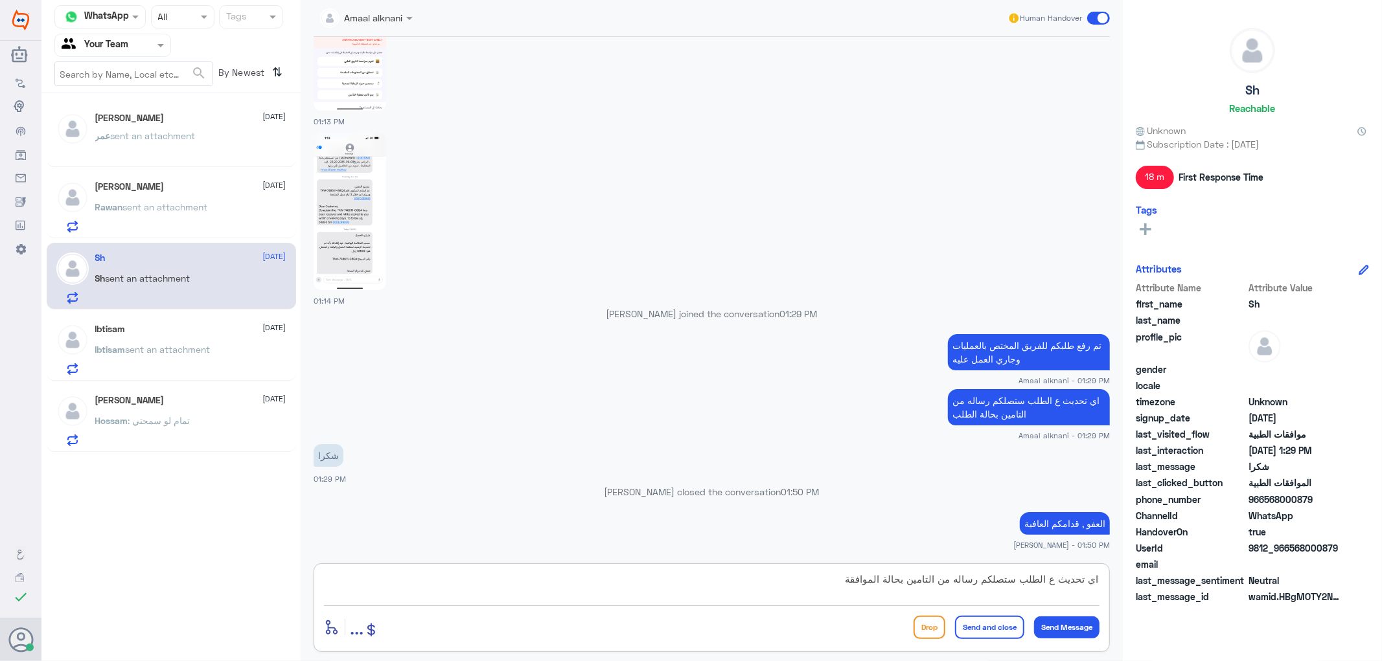
type textarea "اي تحديث ع الطلب ستصلكم رساله من التامين بحالة الموافقة"
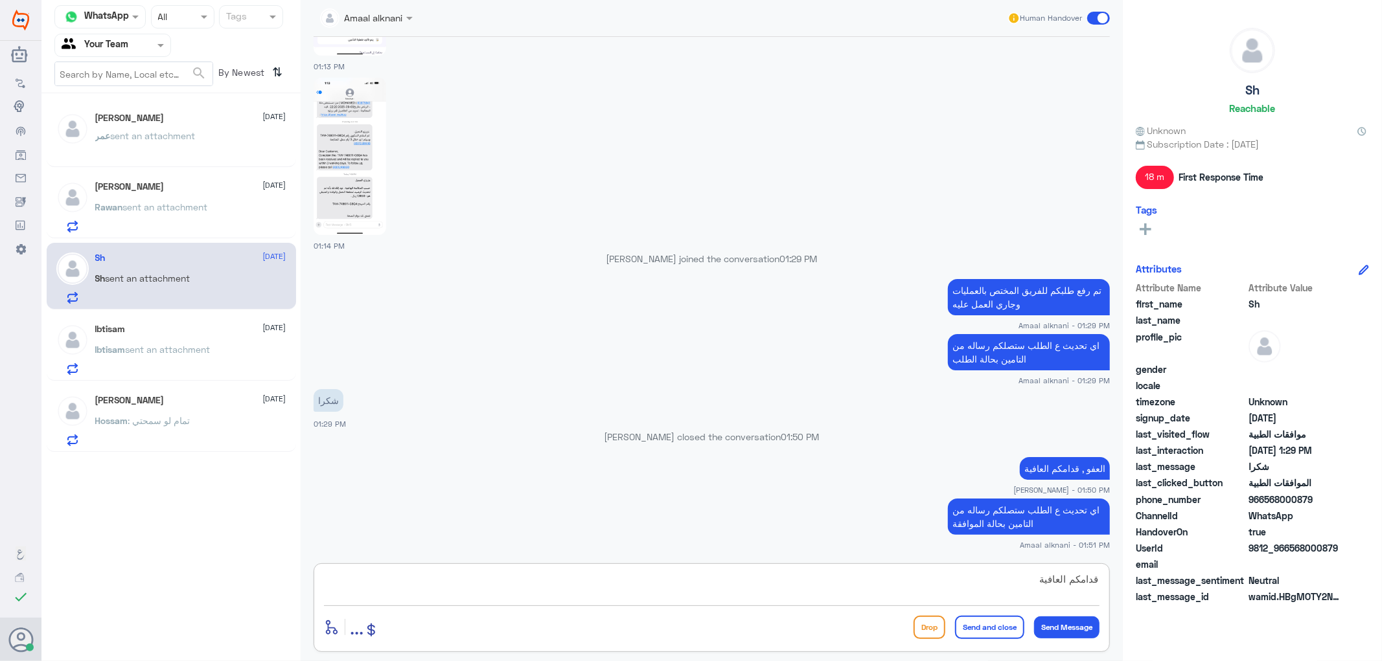
type textarea "قدامكم العافية"
click at [966, 623] on button "Send and close" at bounding box center [989, 627] width 69 height 23
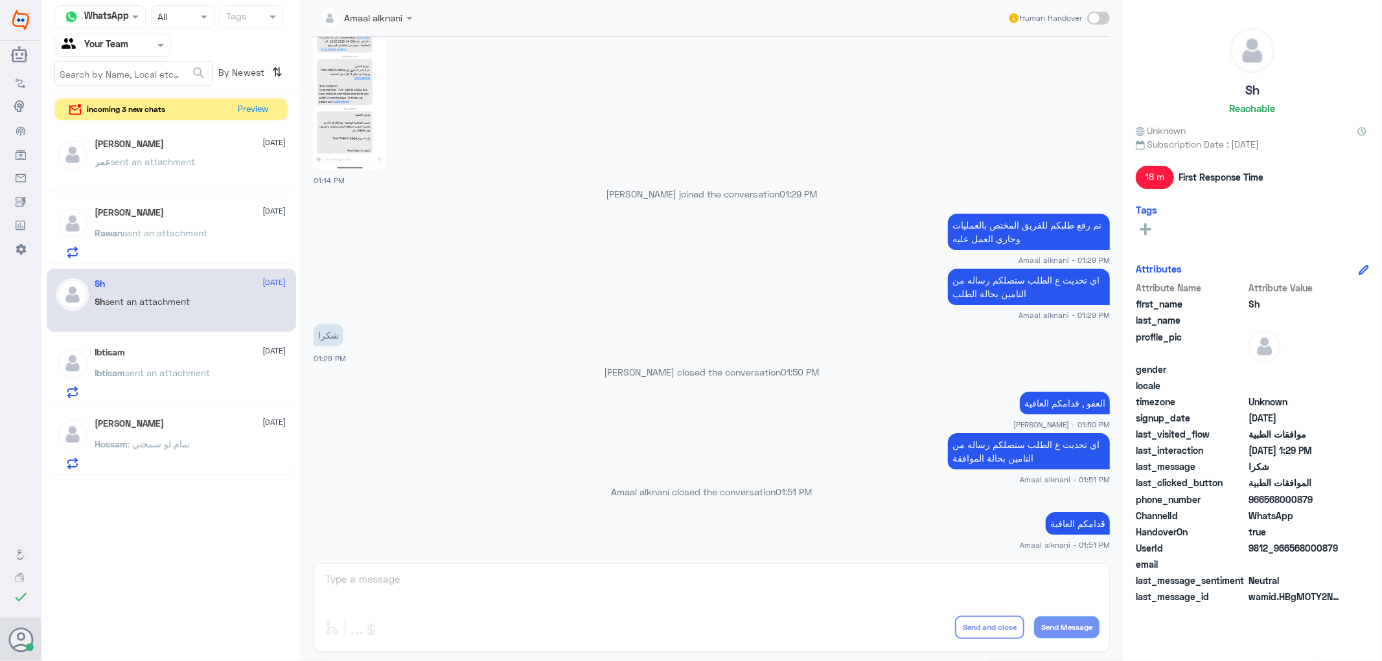
click at [418, 584] on div "Amaal alknani Human Handover [DATE] السلام عليكم 01:10 PM مرحباً بك في مستشفيات…" at bounding box center [712, 332] width 822 height 665
click at [246, 104] on button "Preview" at bounding box center [254, 109] width 40 height 20
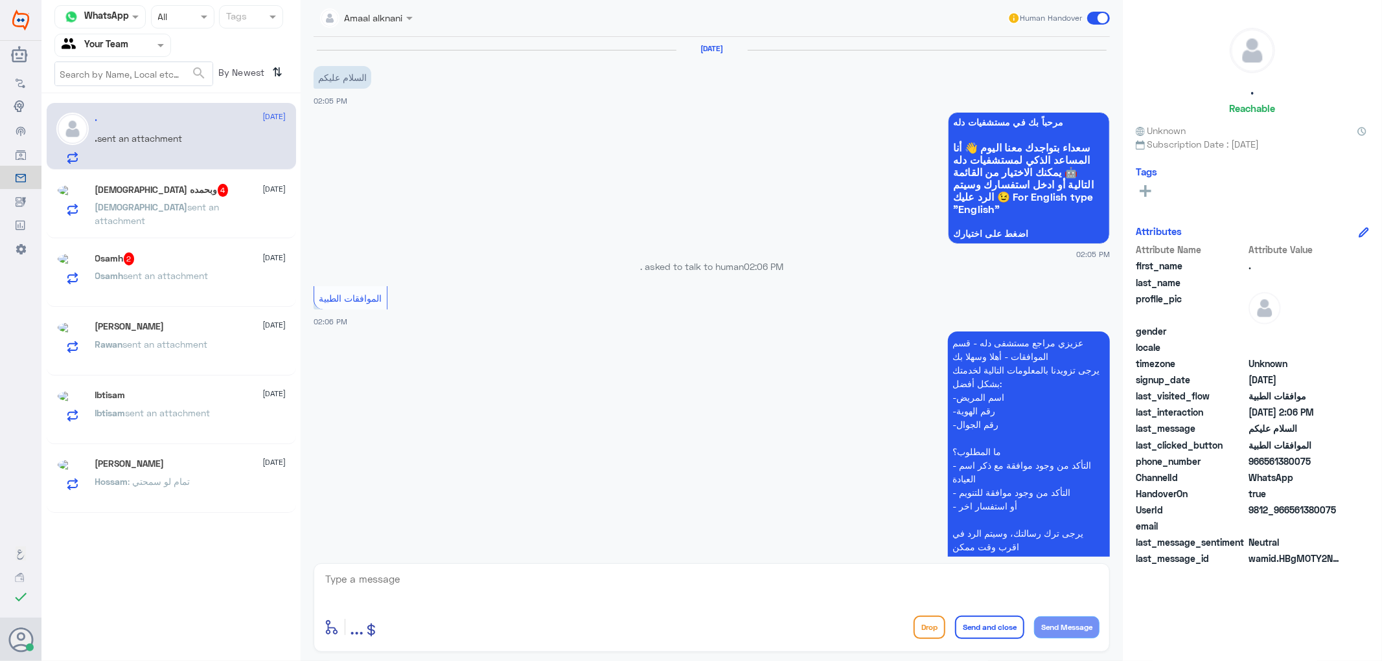
scroll to position [115, 0]
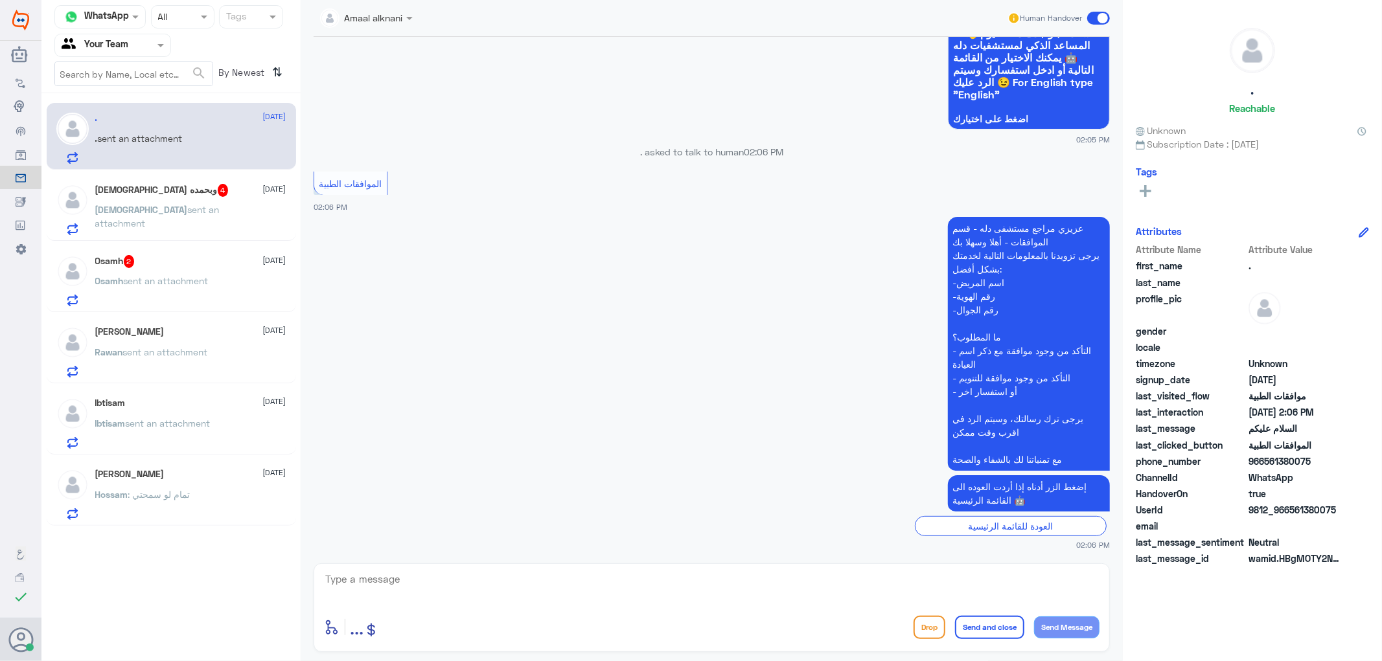
click at [438, 571] on textarea at bounding box center [711, 587] width 775 height 32
click at [152, 275] on span "sent an attachment" at bounding box center [166, 280] width 85 height 11
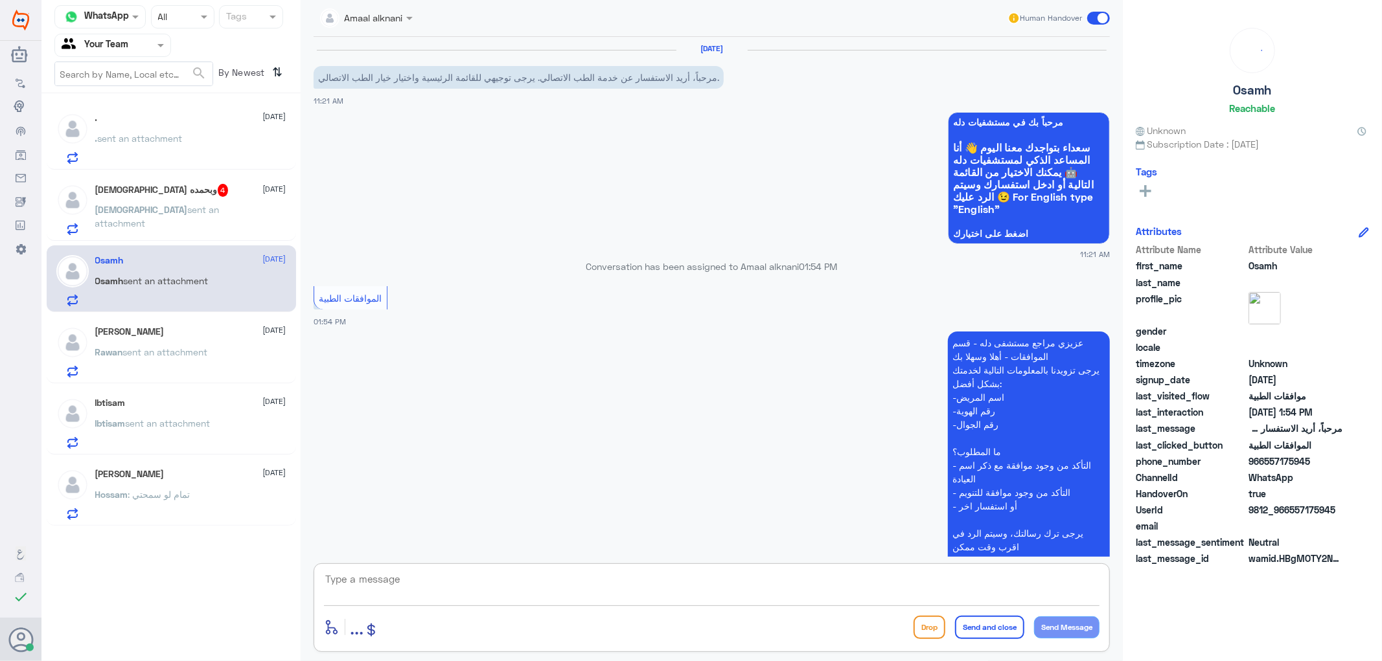
scroll to position [115, 0]
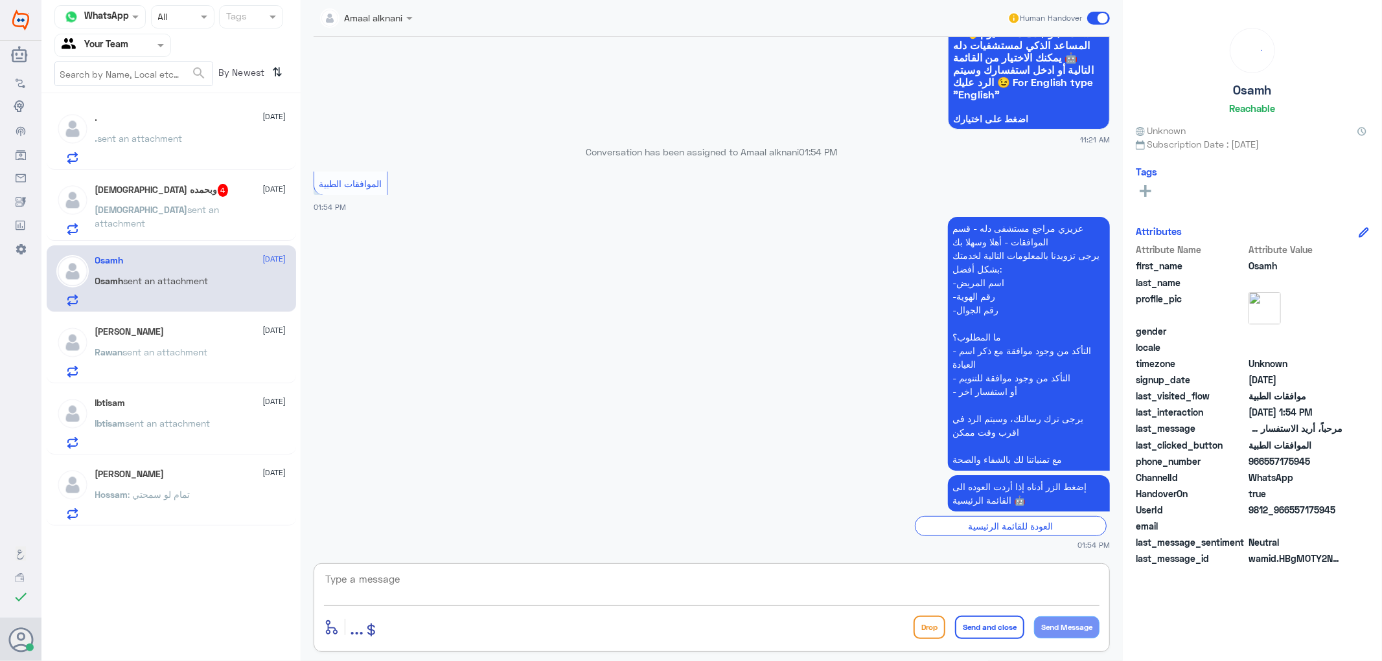
click at [396, 601] on textarea at bounding box center [711, 587] width 775 height 32
click at [394, 590] on textarea at bounding box center [711, 587] width 775 height 32
type textarea "h"
type textarea "تفضل كيف اقدر اساعدك"
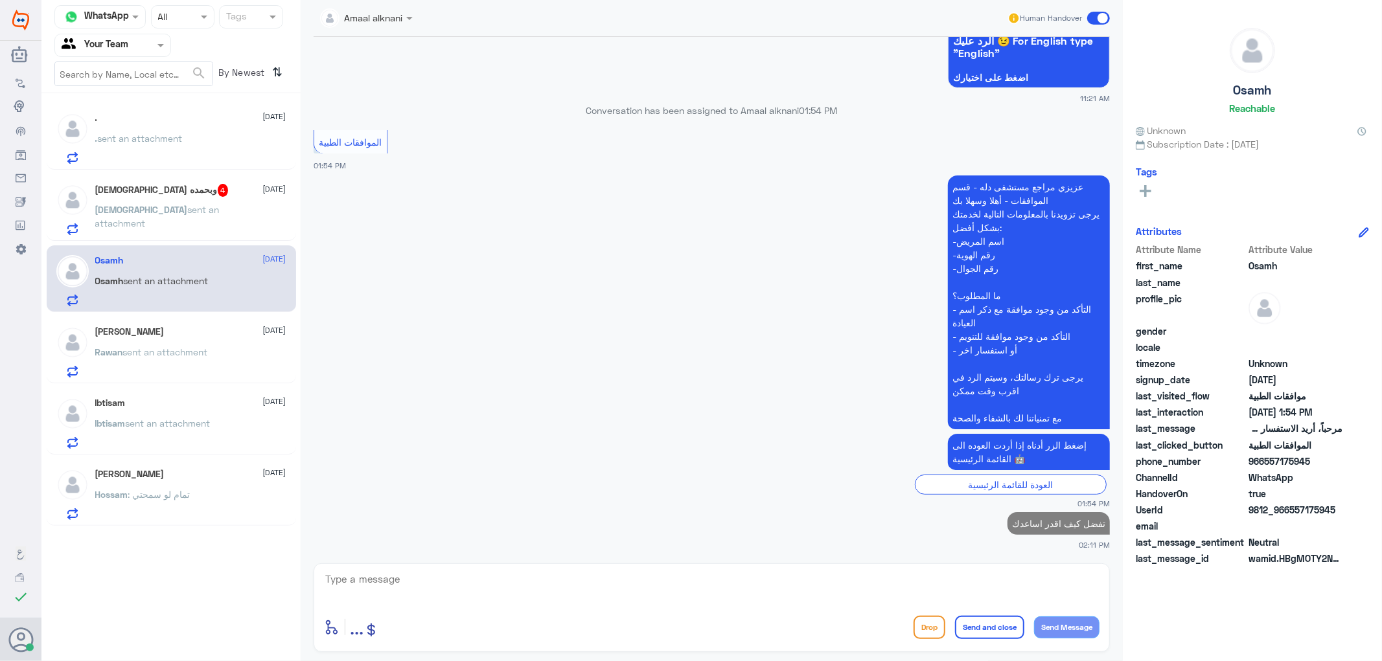
click at [1075, 523] on p "تفضل كيف اقدر اساعدك" at bounding box center [1058, 523] width 102 height 23
click at [190, 199] on div "[DEMOGRAPHIC_DATA] وبحمده 4 [DATE] [DEMOGRAPHIC_DATA] sent an attachment" at bounding box center [190, 209] width 191 height 51
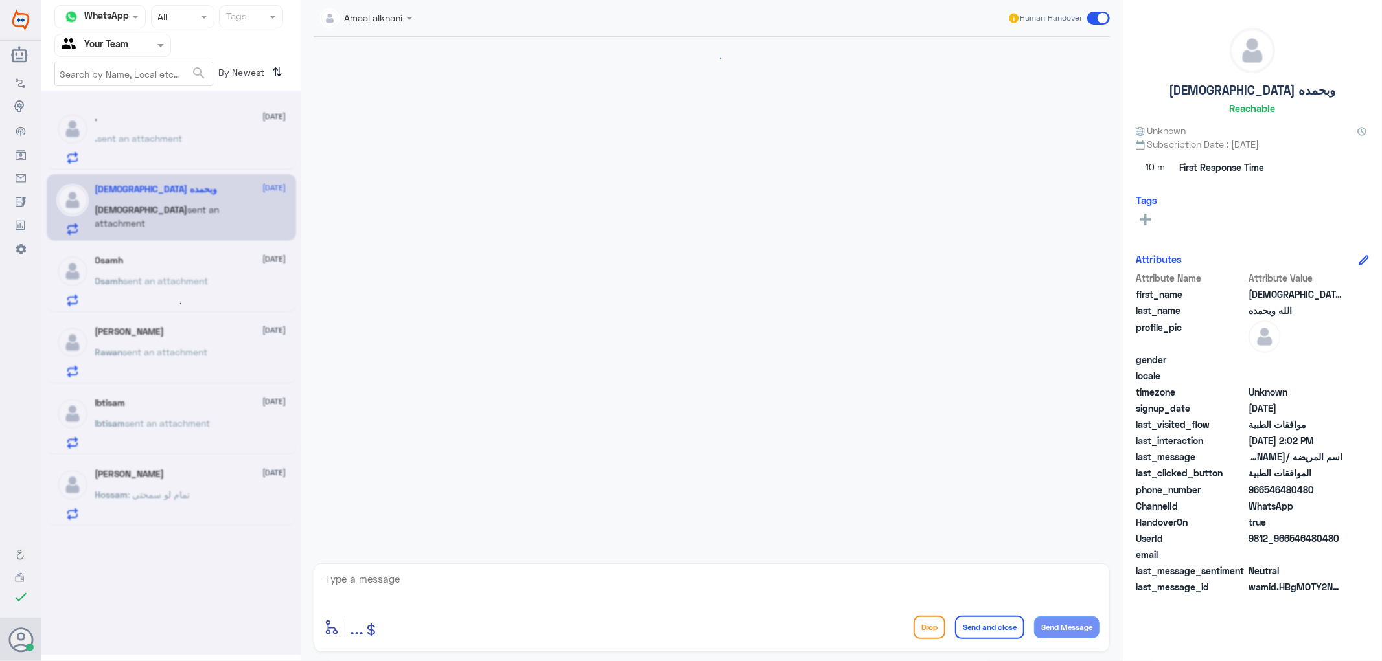
scroll to position [286, 0]
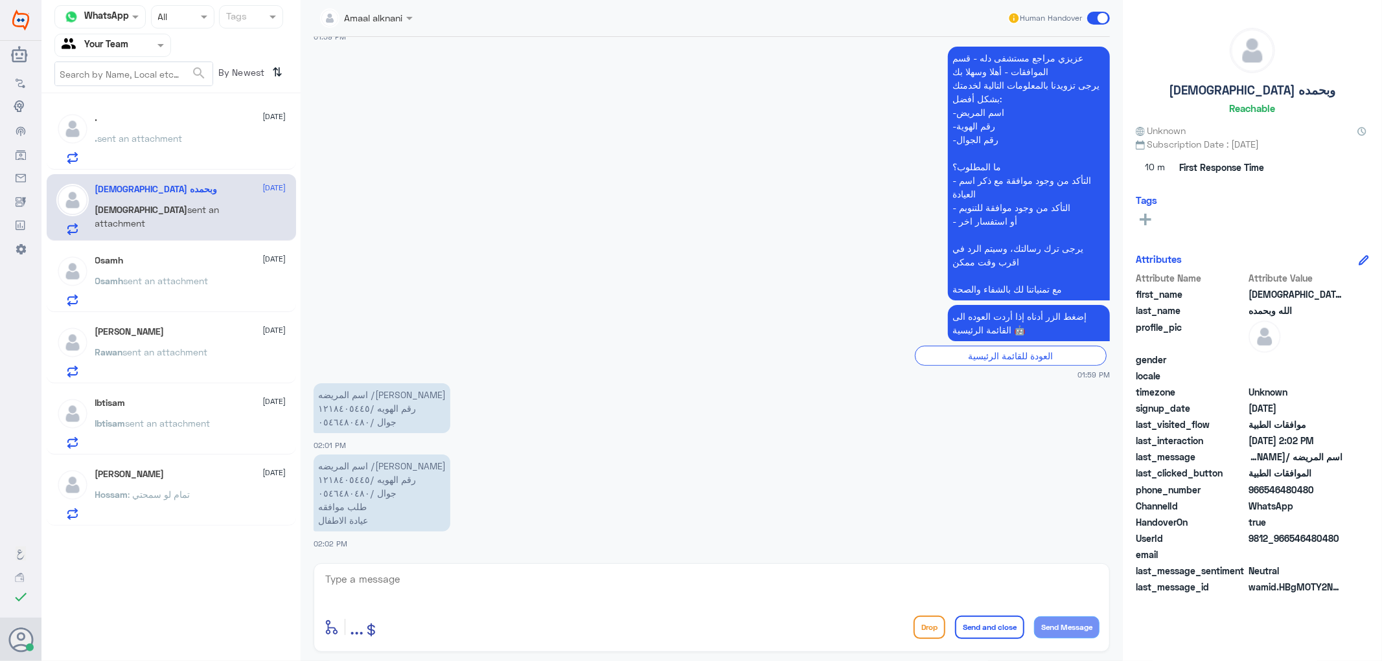
click at [431, 586] on textarea at bounding box center [711, 587] width 775 height 32
type textarea "0546480480"
drag, startPoint x: 425, startPoint y: 583, endPoint x: 100, endPoint y: 582, distance: 325.2
click at [100, 582] on div "Channel WhatsApp Status × All Tags Agent Filter Your Team search By Newest ⇅ . …" at bounding box center [711, 332] width 1340 height 665
click at [373, 588] on textarea at bounding box center [711, 587] width 775 height 32
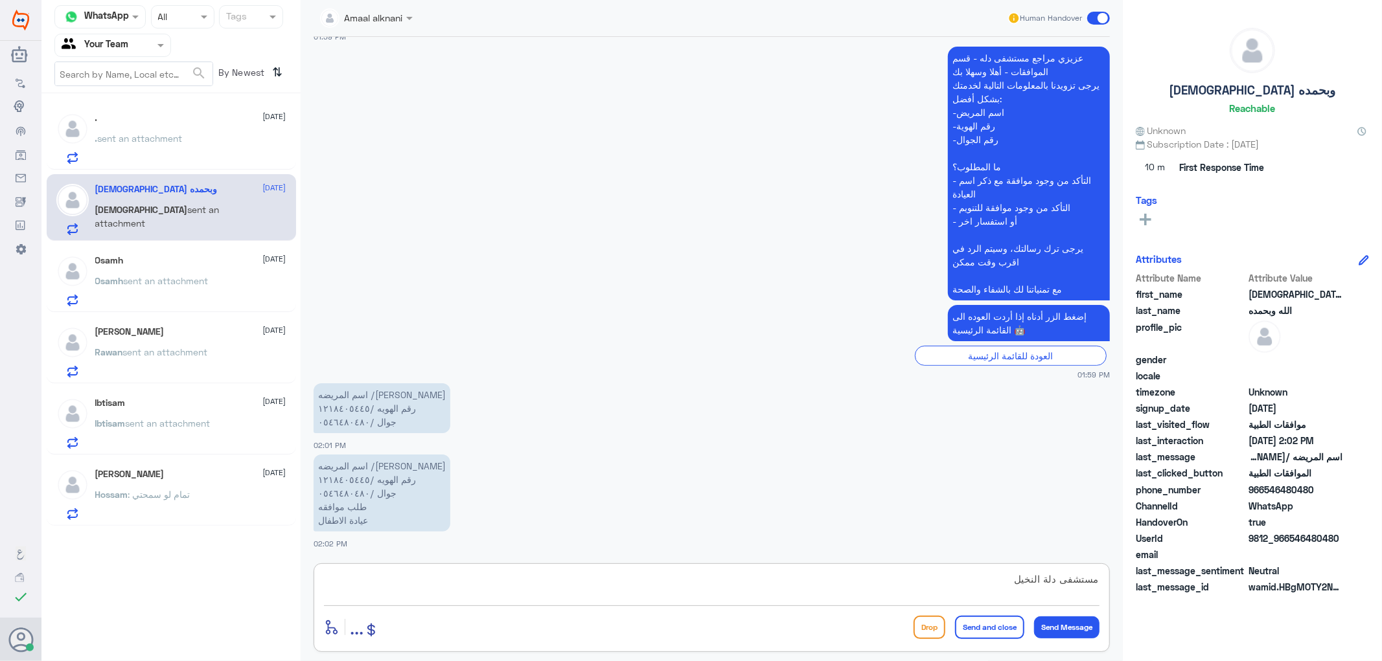
type textarea "مستشفى دلة النخيل ؟"
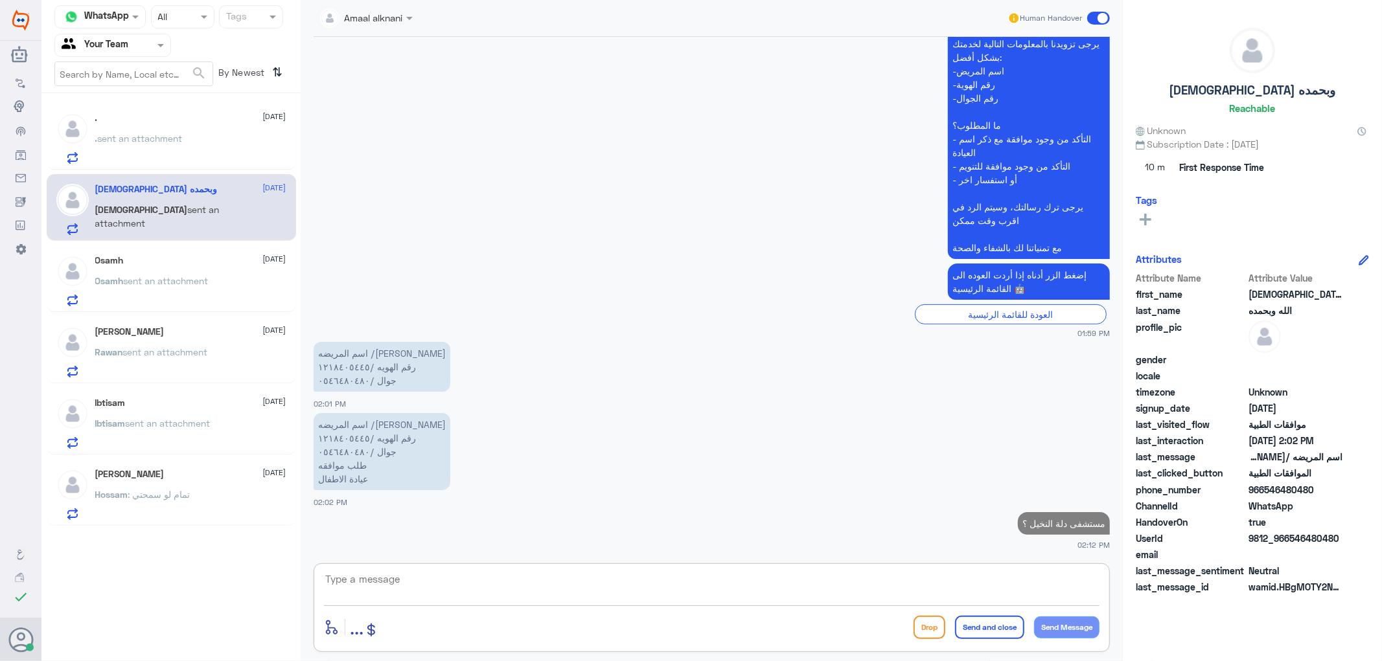
click at [186, 250] on div "Osamh [DATE] [PERSON_NAME] sent an attachment" at bounding box center [171, 279] width 249 height 67
click at [182, 275] on span "sent an attachment" at bounding box center [166, 280] width 85 height 11
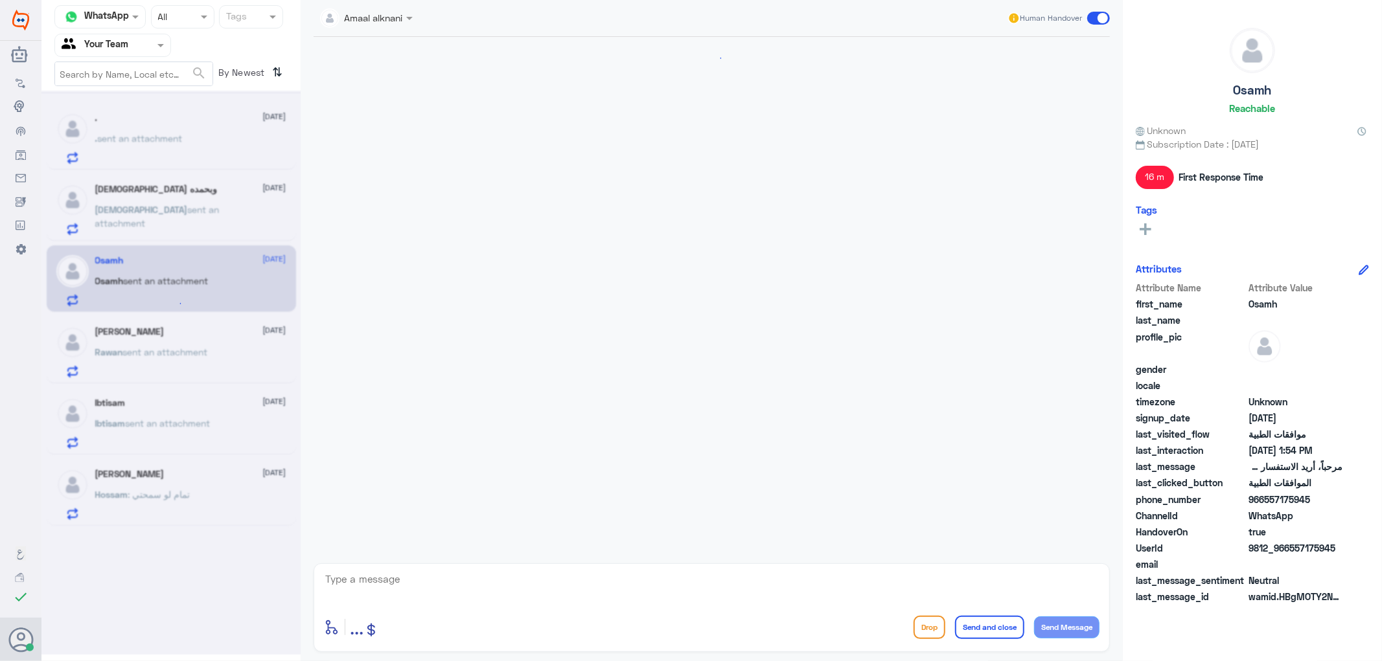
scroll to position [180, 0]
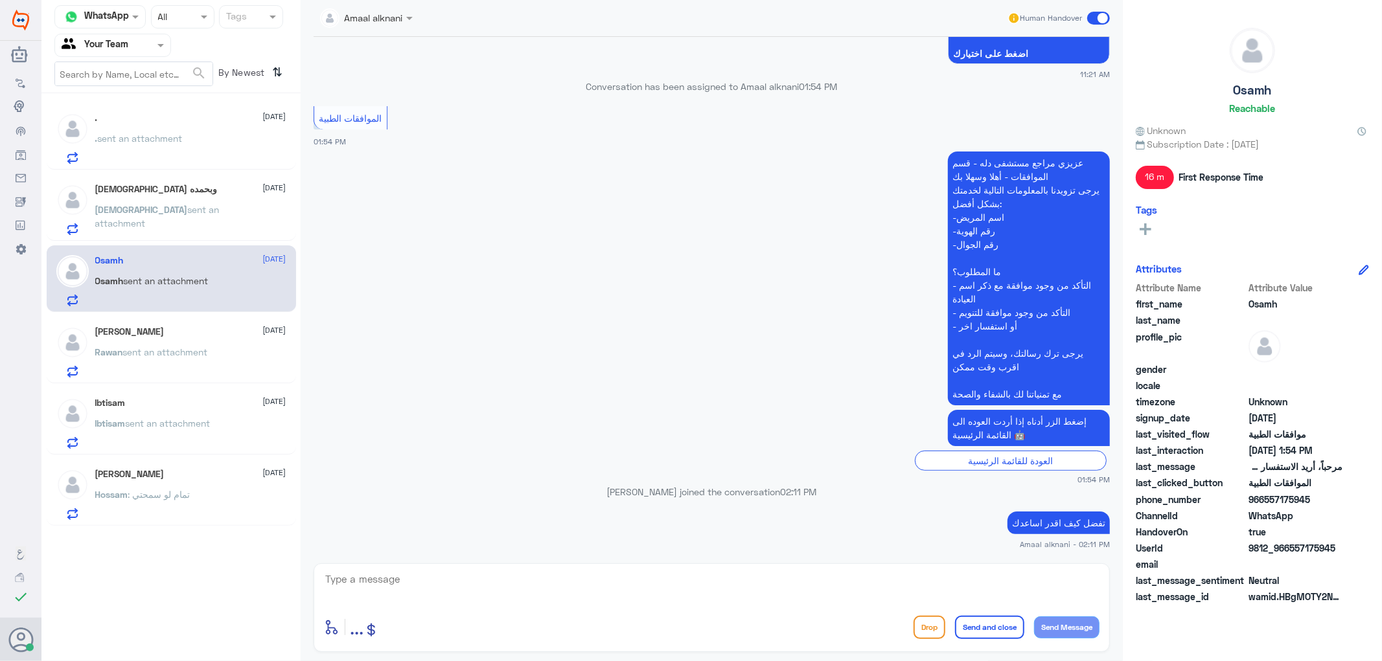
click at [177, 351] on span "sent an attachment" at bounding box center [165, 352] width 85 height 11
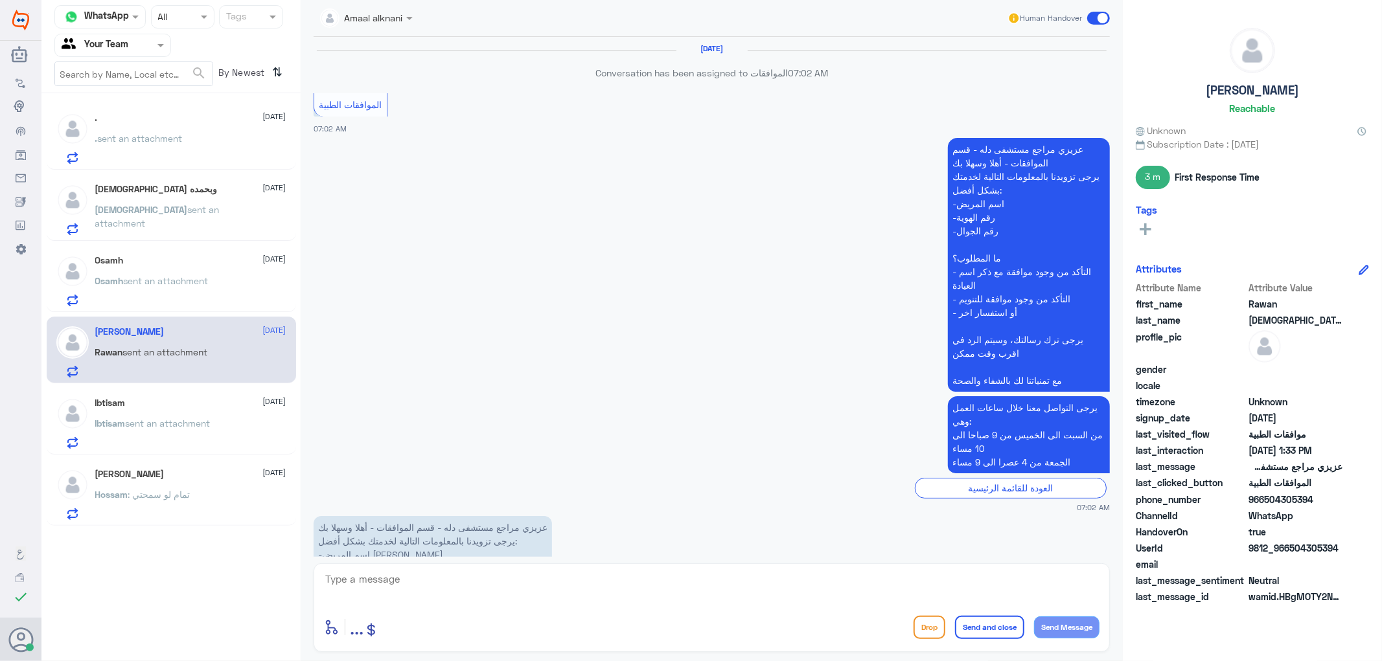
scroll to position [1487, 0]
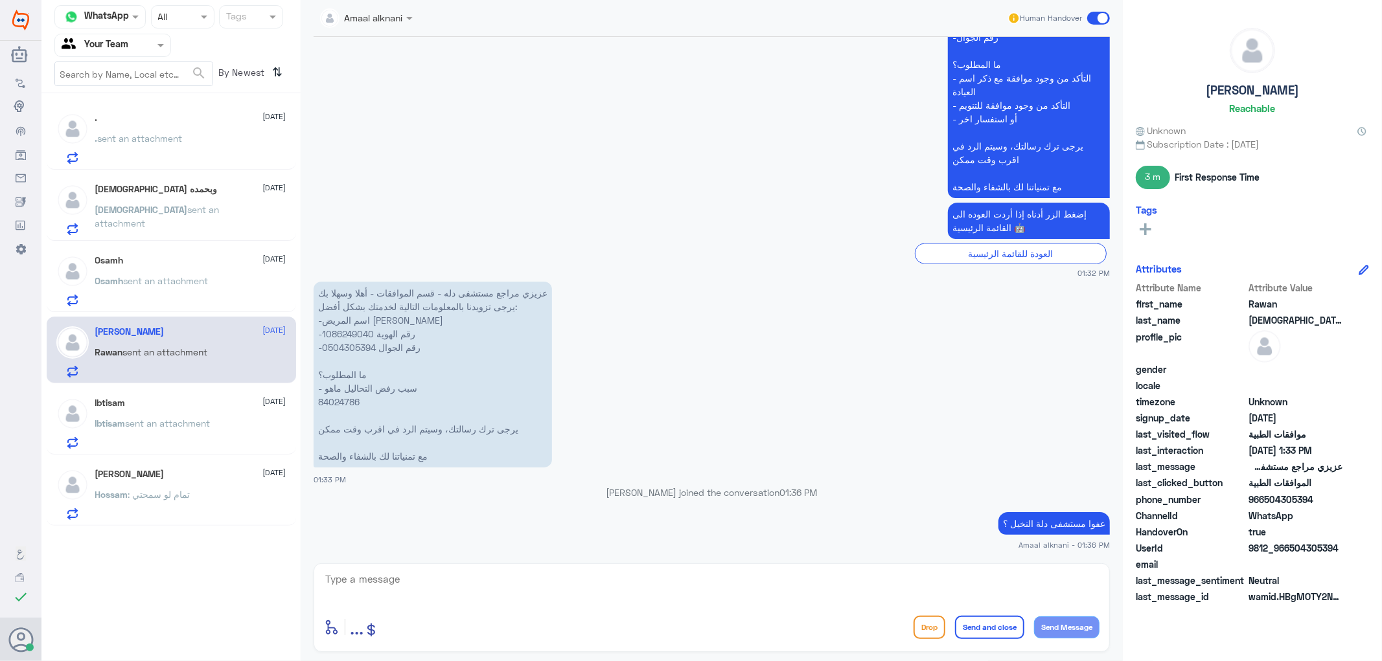
click at [417, 574] on textarea at bounding box center [711, 587] width 775 height 32
click at [391, 590] on textarea at bounding box center [711, 587] width 775 height 32
click at [149, 153] on p ". sent an attachment" at bounding box center [138, 148] width 87 height 32
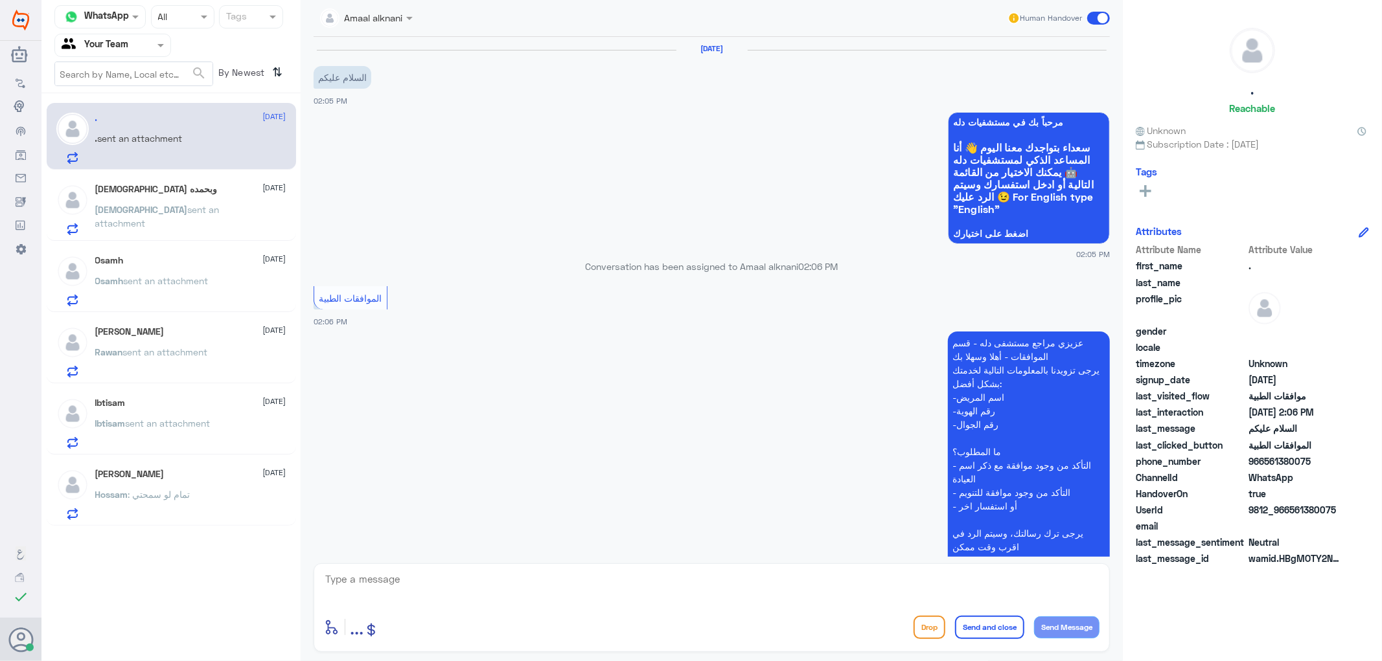
scroll to position [115, 0]
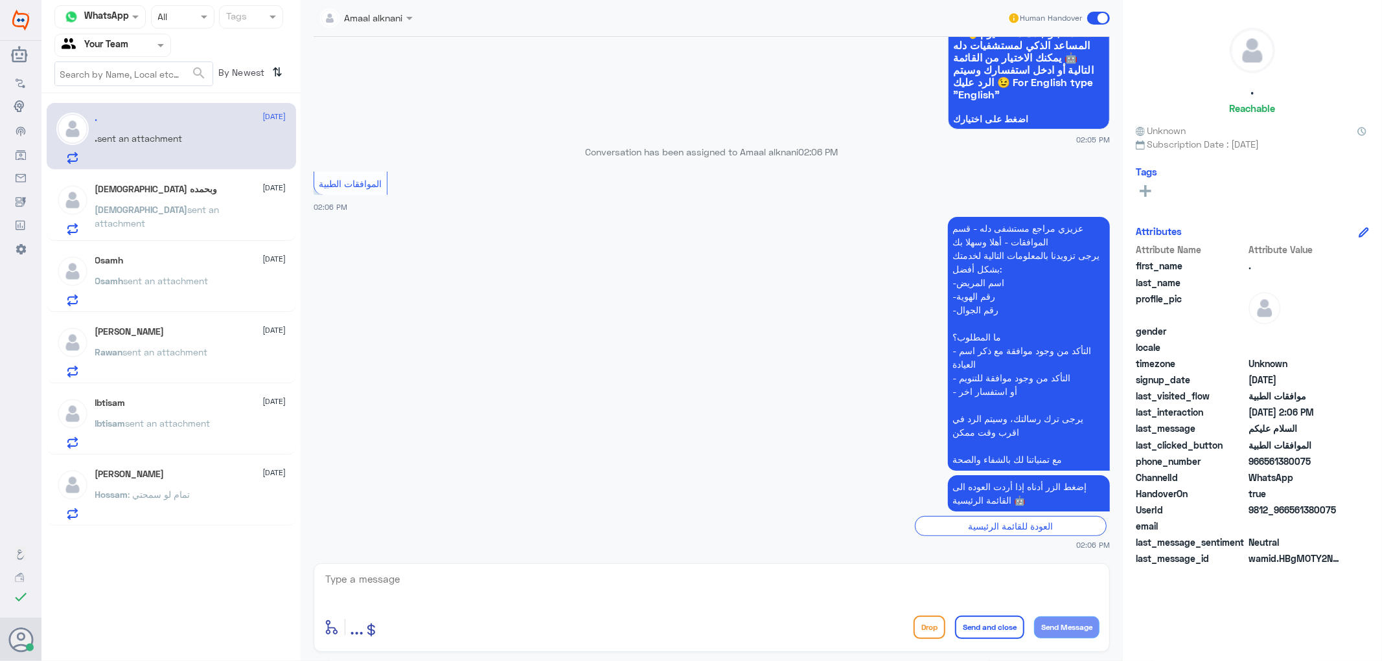
click at [150, 214] on p "[DEMOGRAPHIC_DATA] sent an attachment" at bounding box center [168, 219] width 146 height 32
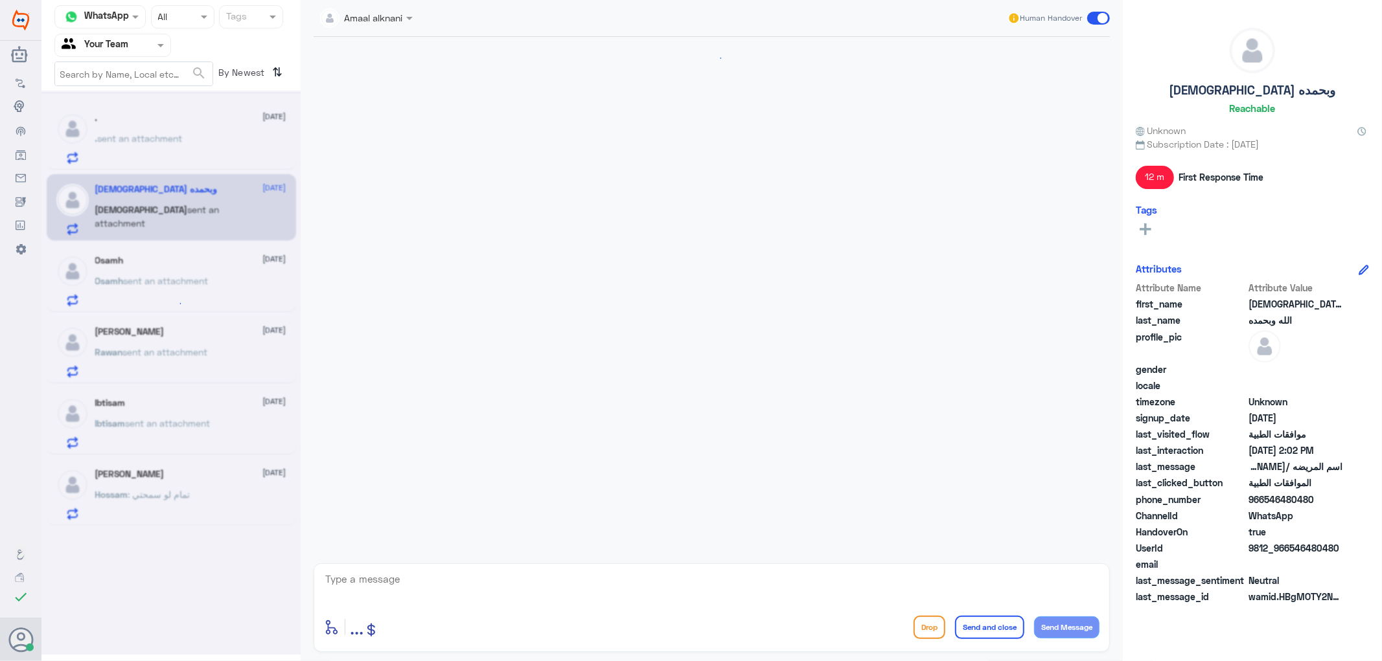
scroll to position [350, 0]
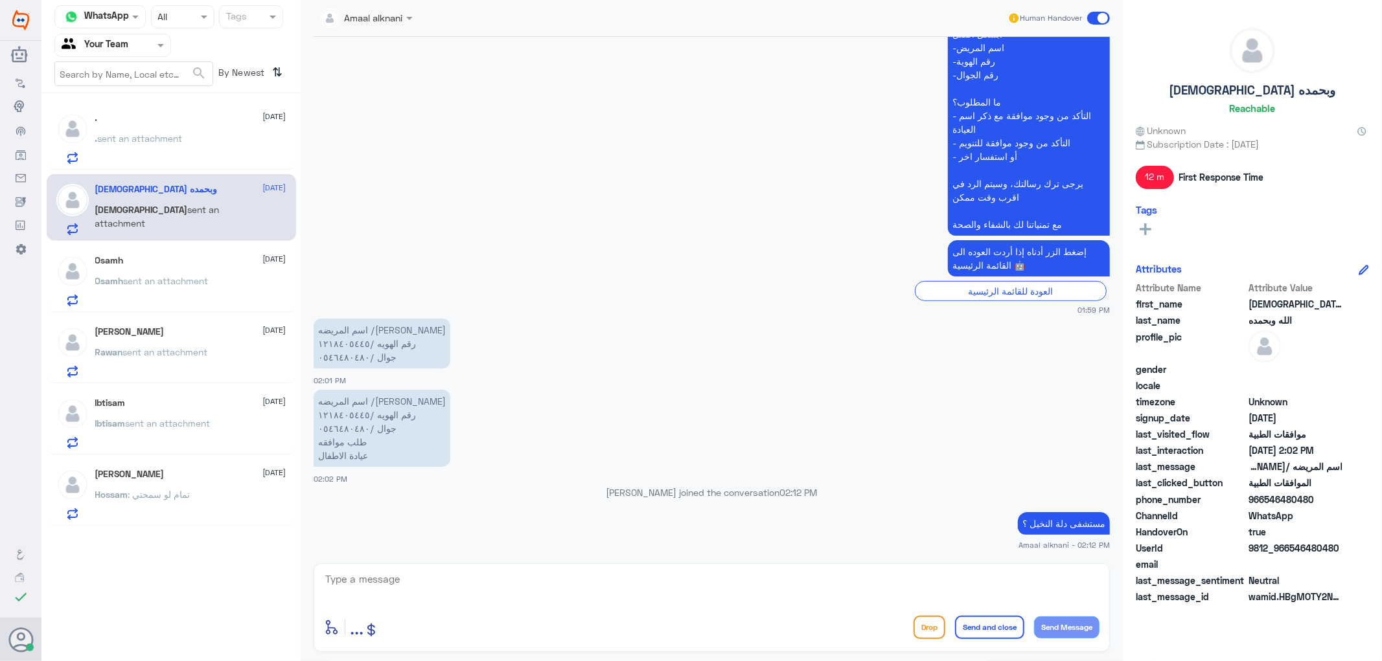
click at [158, 154] on p ". sent an attachment" at bounding box center [138, 148] width 87 height 32
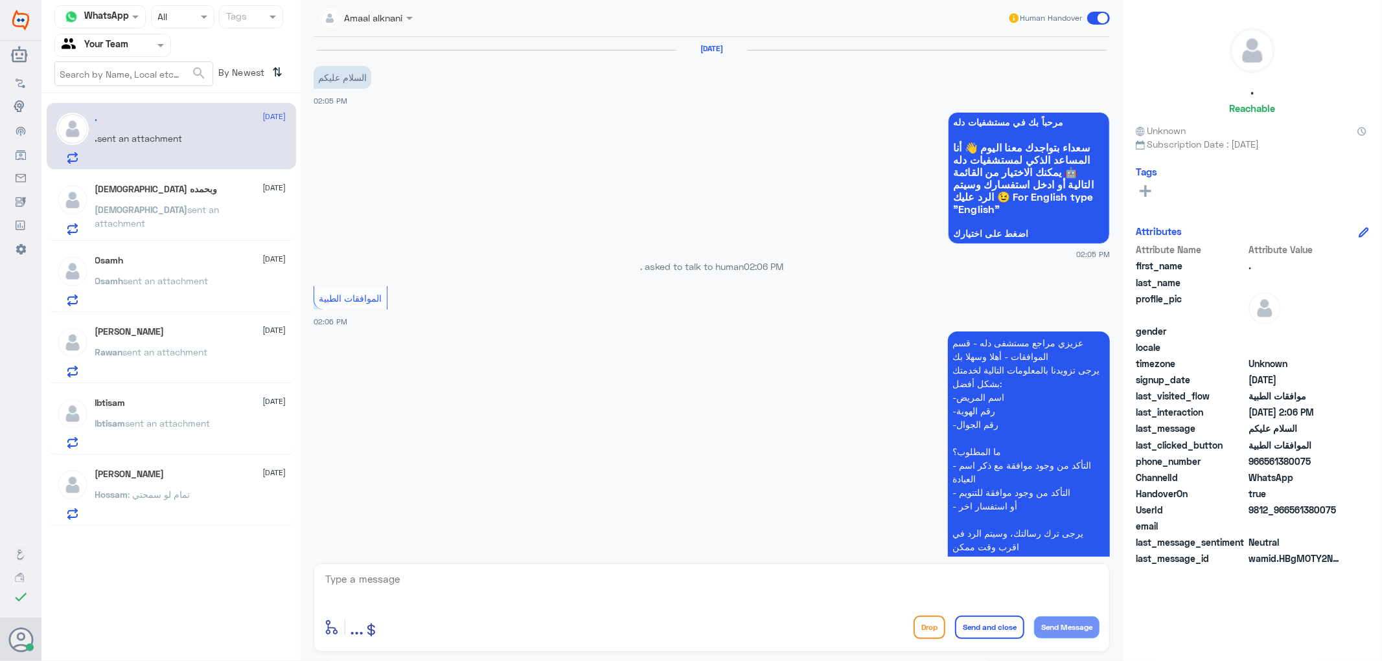
scroll to position [115, 0]
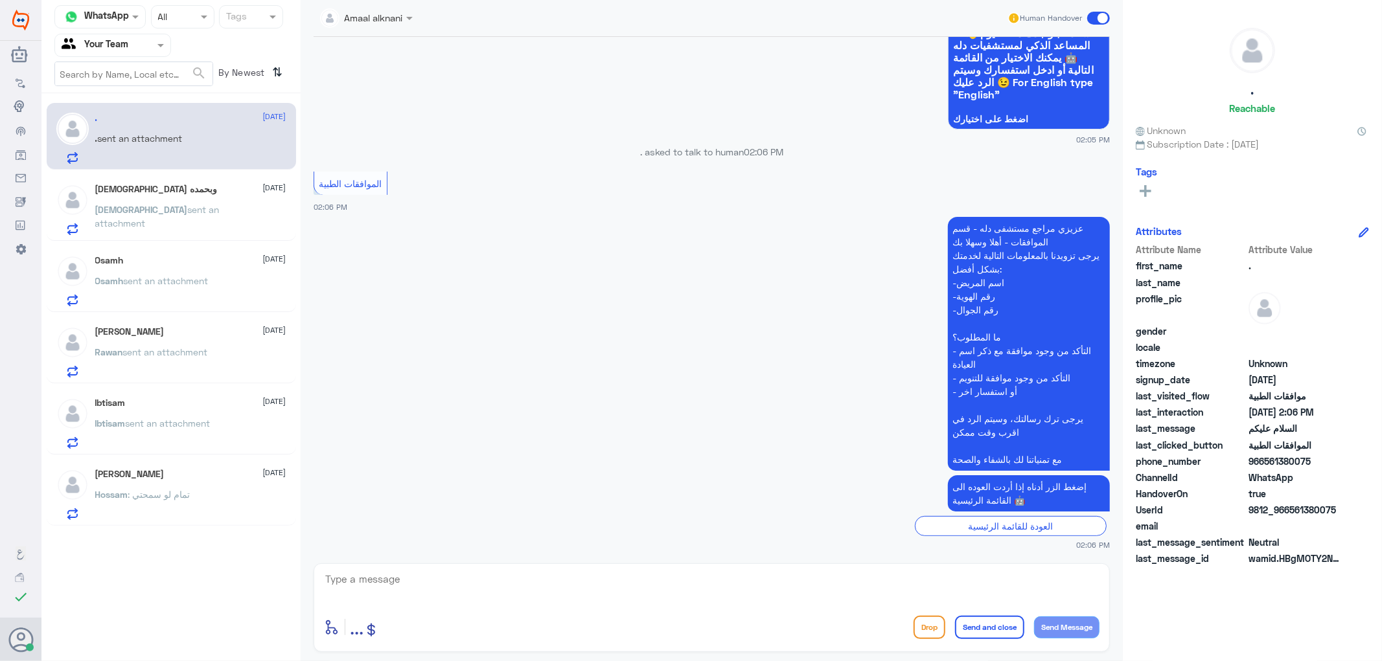
click at [146, 205] on span "sent an attachment" at bounding box center [157, 216] width 124 height 25
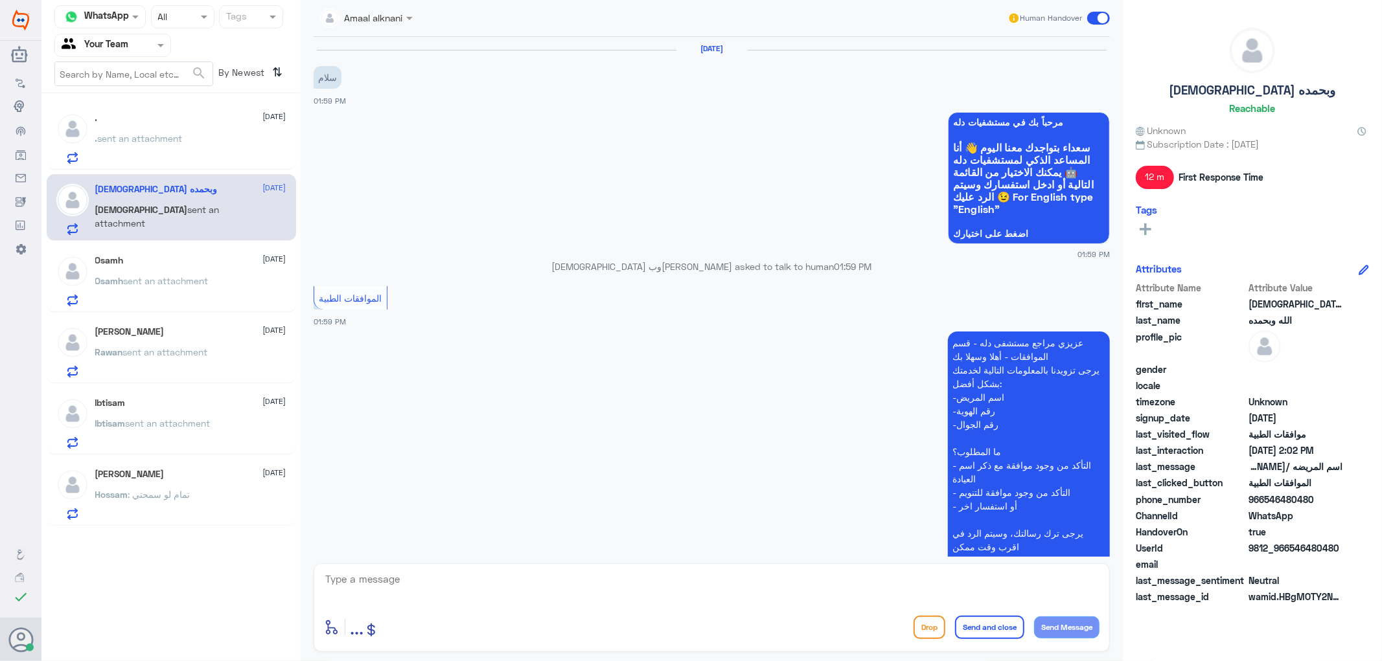
scroll to position [350, 0]
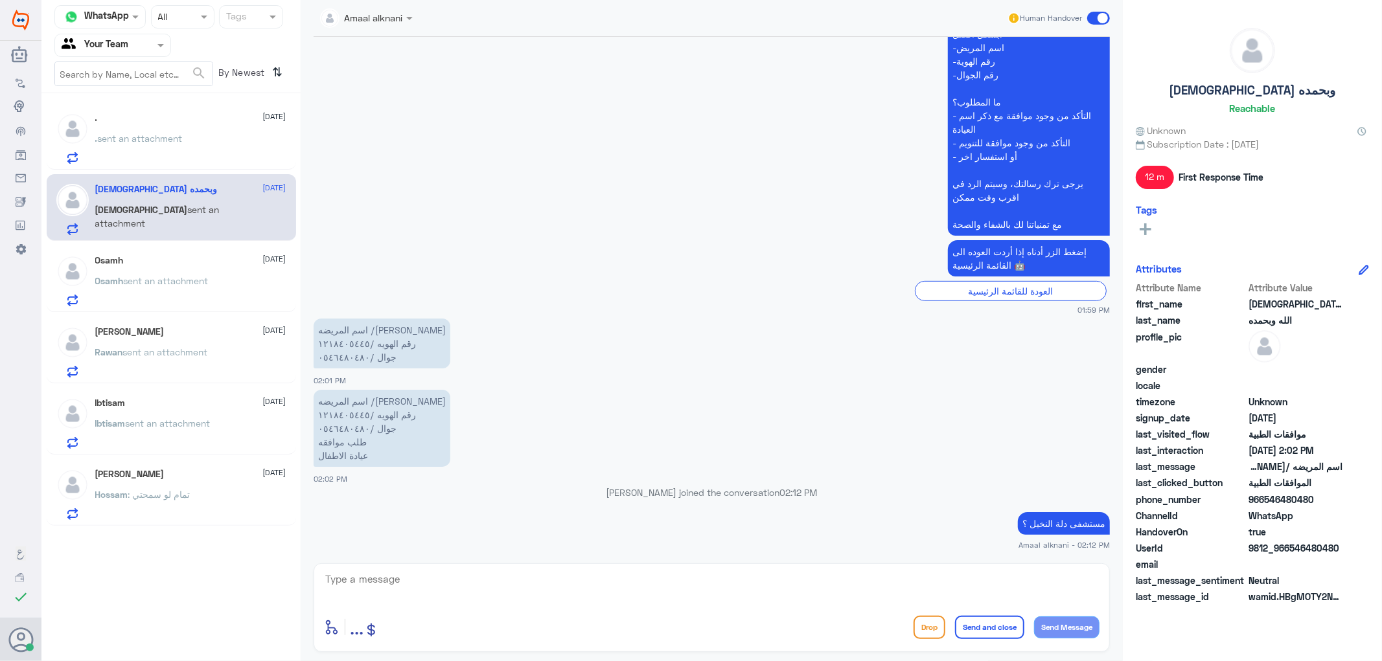
click at [1057, 527] on p "مستشفى دلة النخيل ؟" at bounding box center [1064, 523] width 92 height 23
click at [179, 277] on span "sent an attachment" at bounding box center [166, 280] width 85 height 11
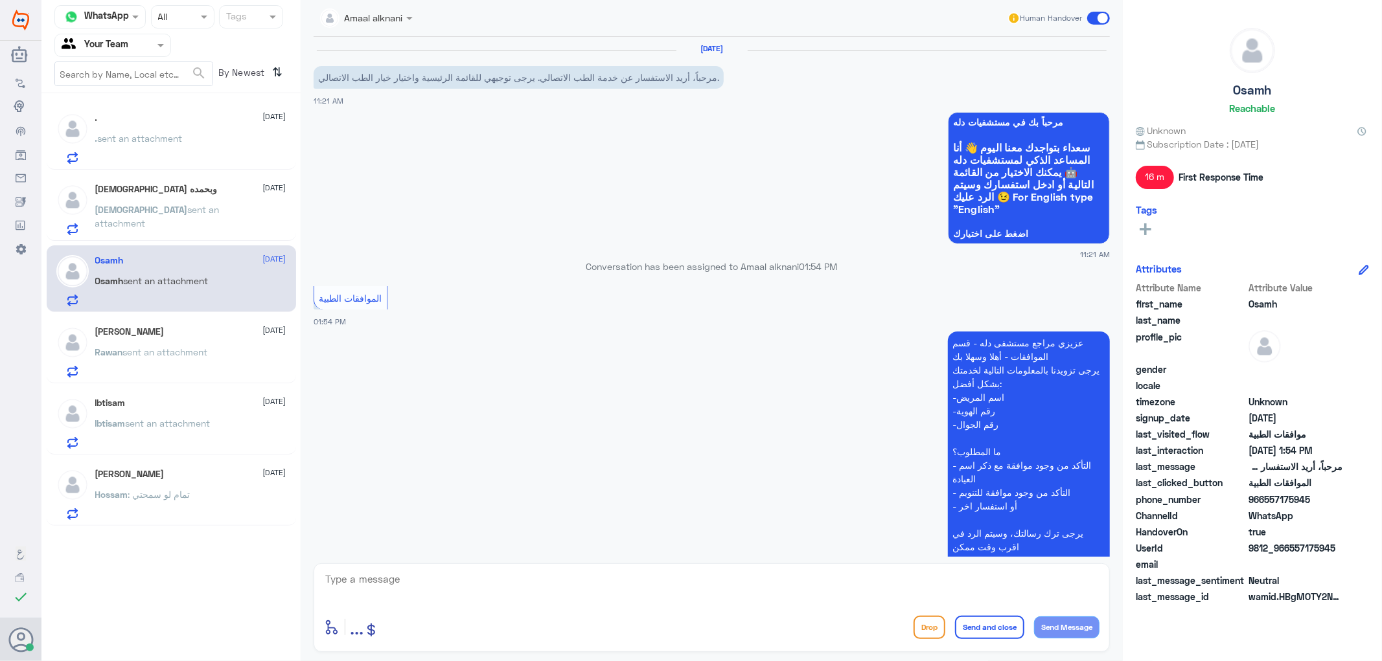
scroll to position [180, 0]
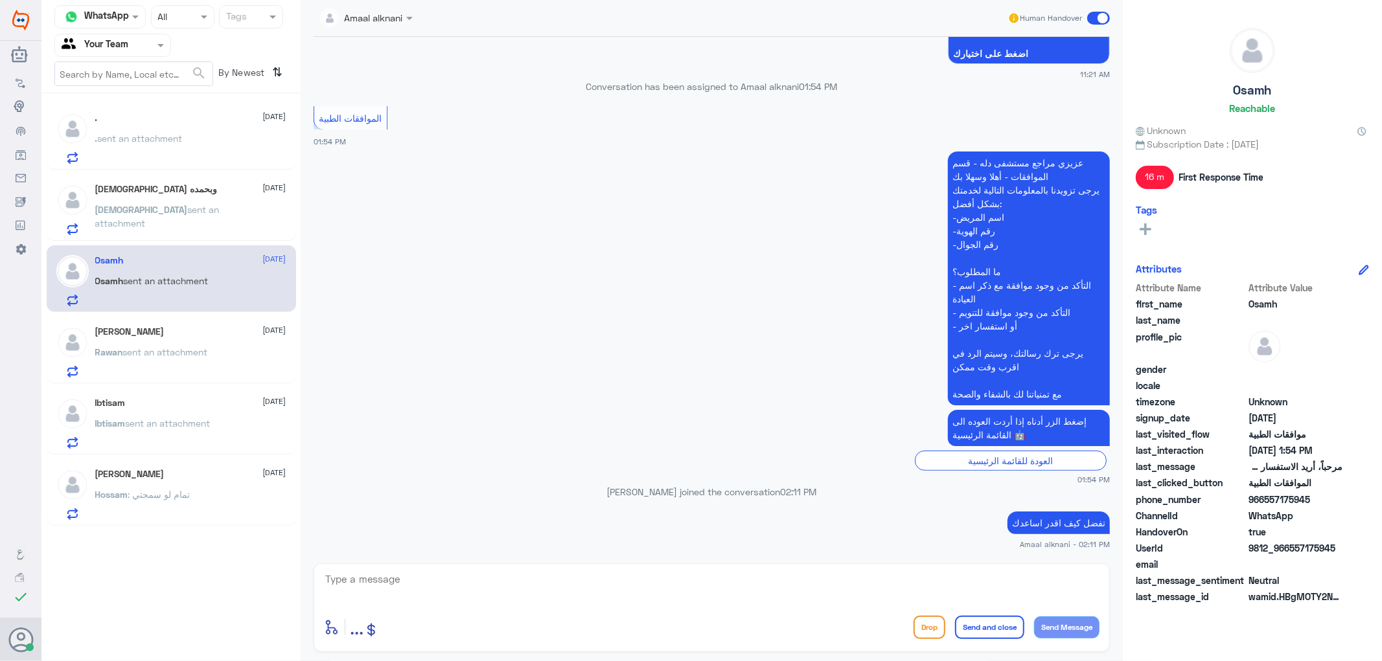
click at [1018, 512] on p "تفضل كيف اقدر اساعدك" at bounding box center [1058, 523] width 102 height 23
click at [1019, 518] on p "تفضل كيف اقدر اساعدك" at bounding box center [1058, 523] width 102 height 23
click at [162, 130] on div ". [DATE] . sent an attachment" at bounding box center [190, 138] width 191 height 51
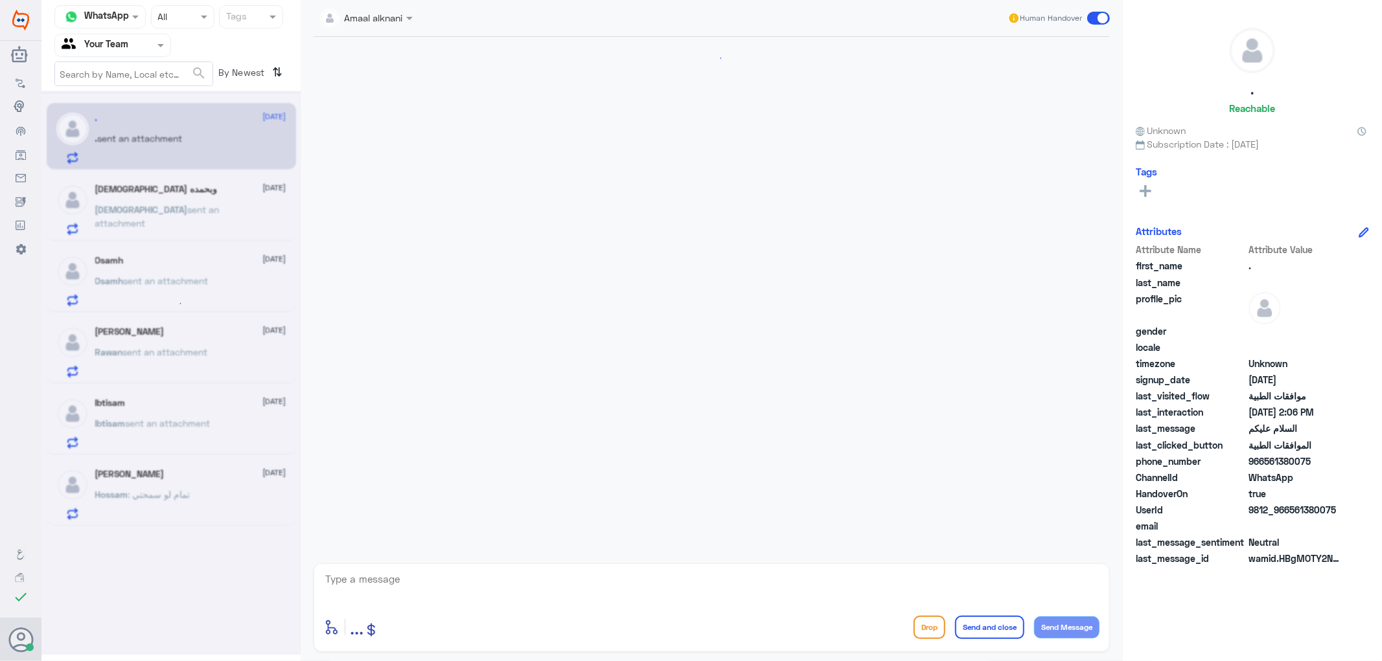
scroll to position [115, 0]
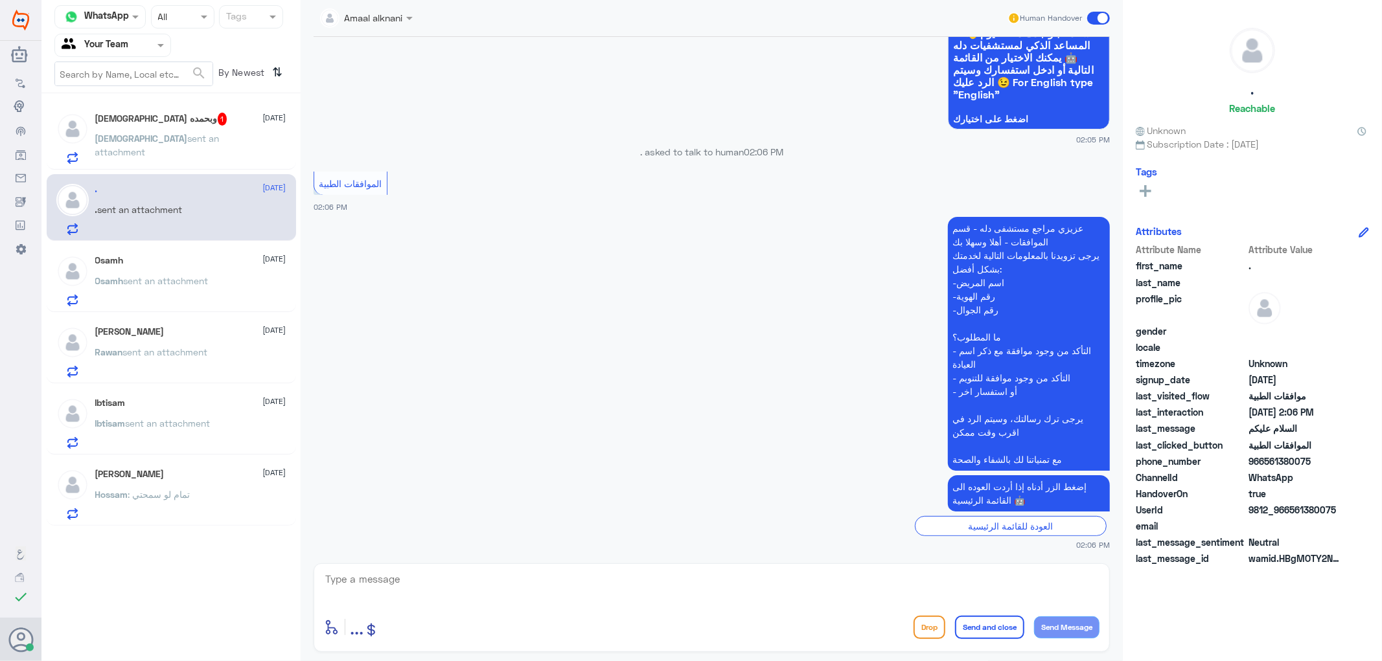
click at [449, 579] on textarea at bounding box center [711, 587] width 775 height 32
paste textarea "تفضل كيف اقدر اساعدك"
type textarea "تفضل كيف اقدر اساعدك"
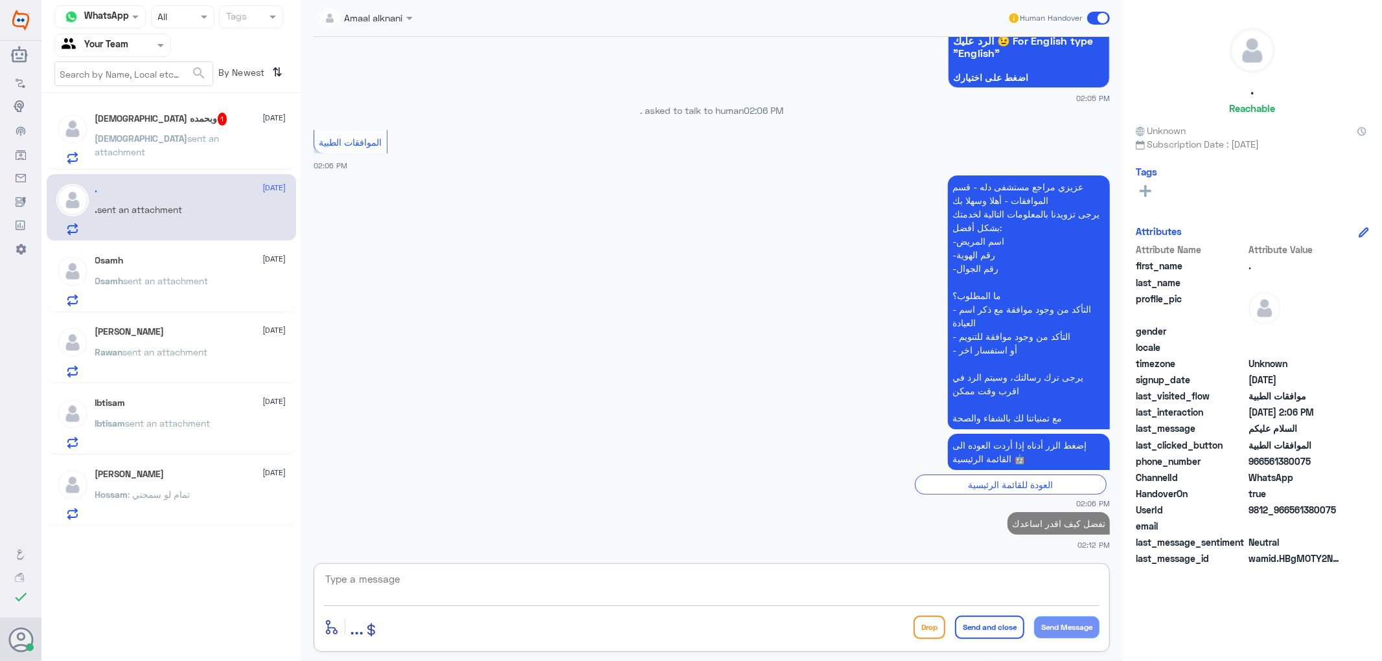
click at [126, 152] on p "[DEMOGRAPHIC_DATA] sent an attachment" at bounding box center [168, 148] width 146 height 32
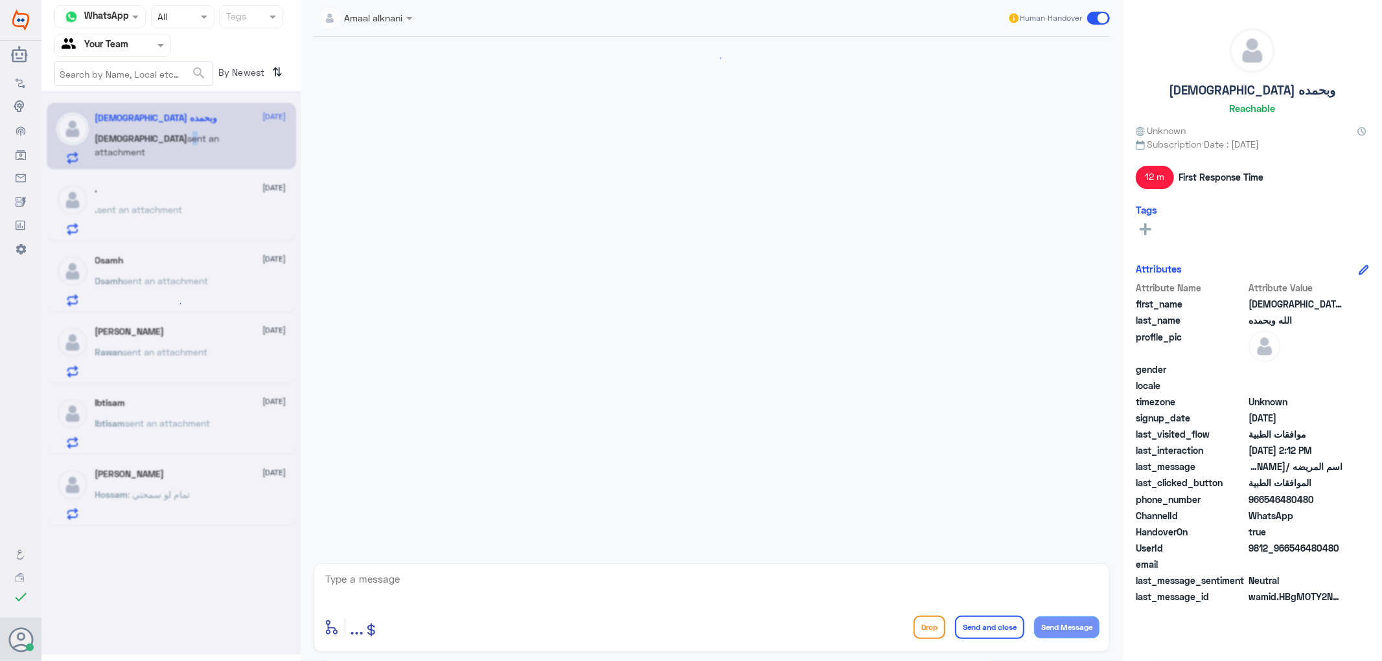
scroll to position [395, 0]
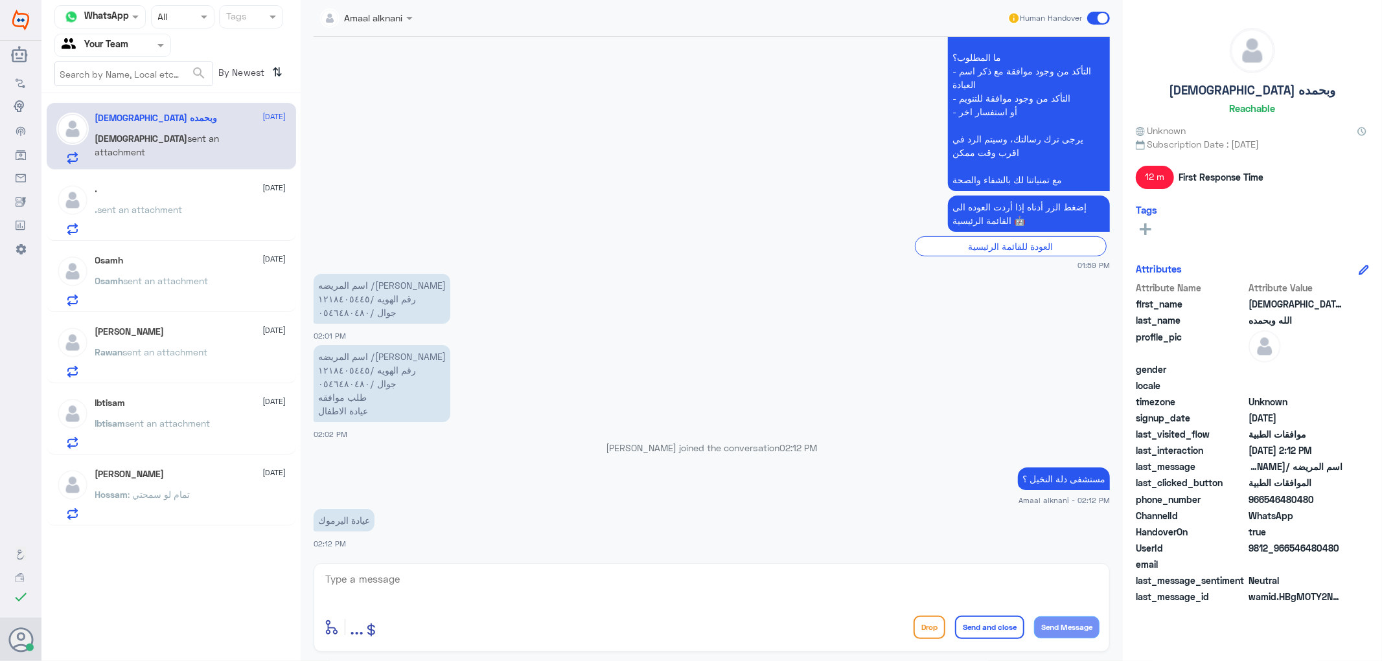
click at [445, 590] on textarea at bounding box center [711, 587] width 775 height 32
type textarea "الرجاء الاتصال بارقم الموحد لمستشفيات دلة لافادتكم بارقام الفروع الاخرى 9200122…"
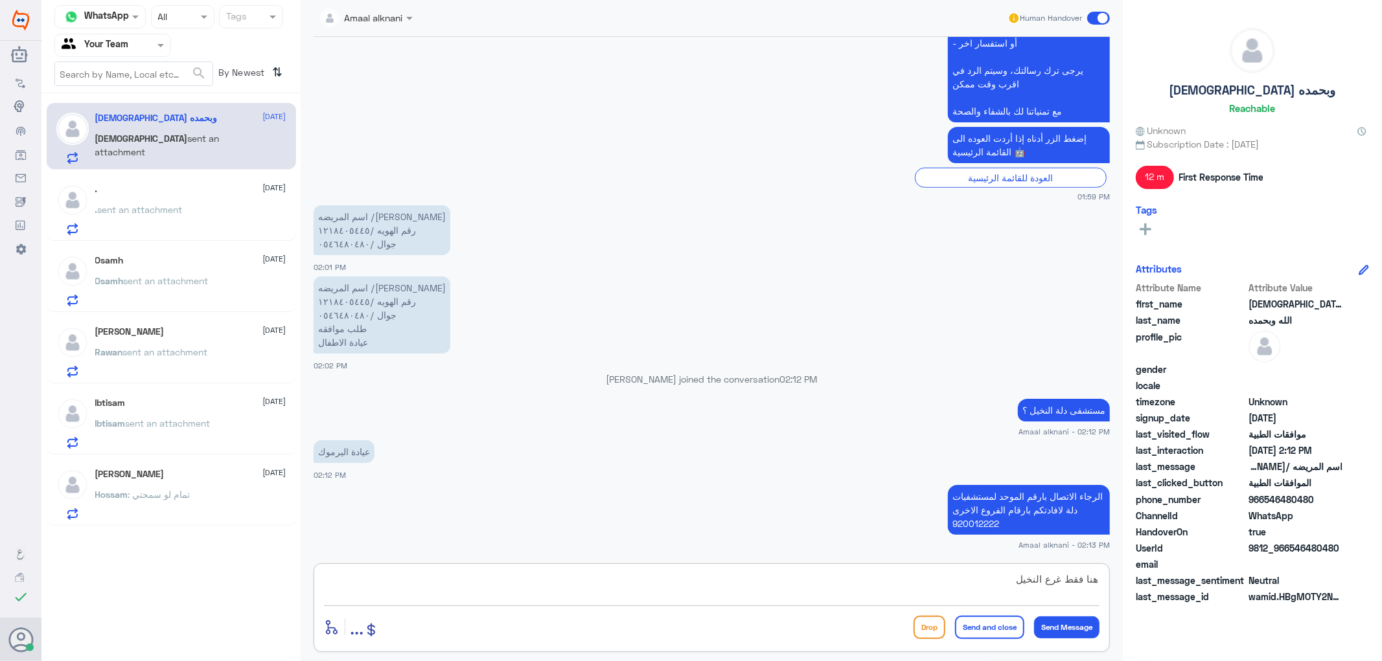
type textarea "هنا فقط غرع النخيل"
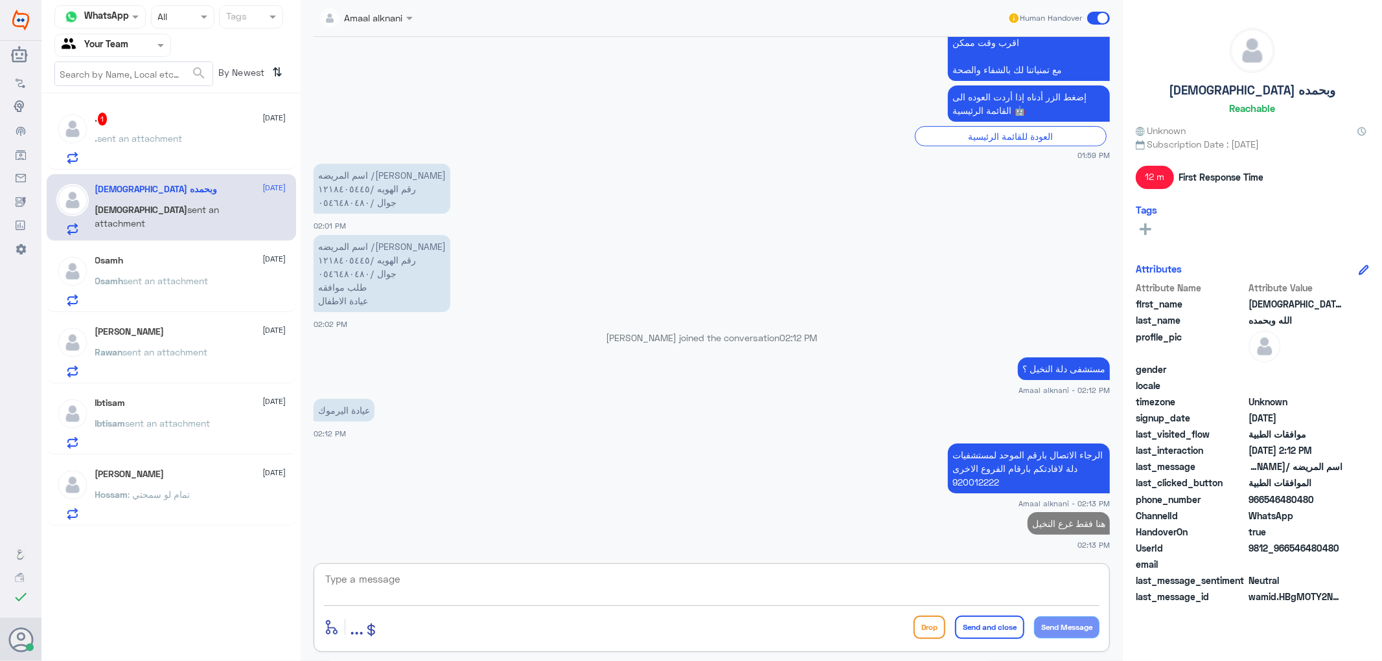
type textarea "ف"
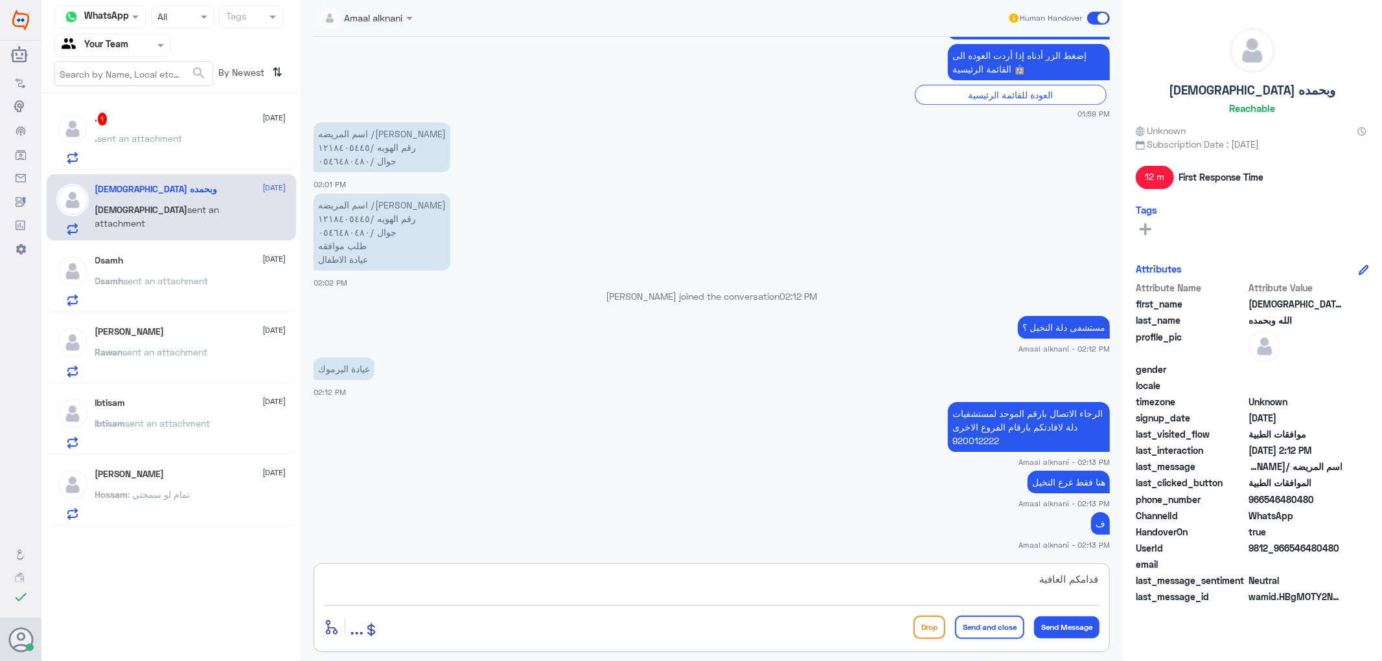
type textarea "قدامكم العافية"
click at [993, 631] on button "Send and close" at bounding box center [989, 627] width 69 height 23
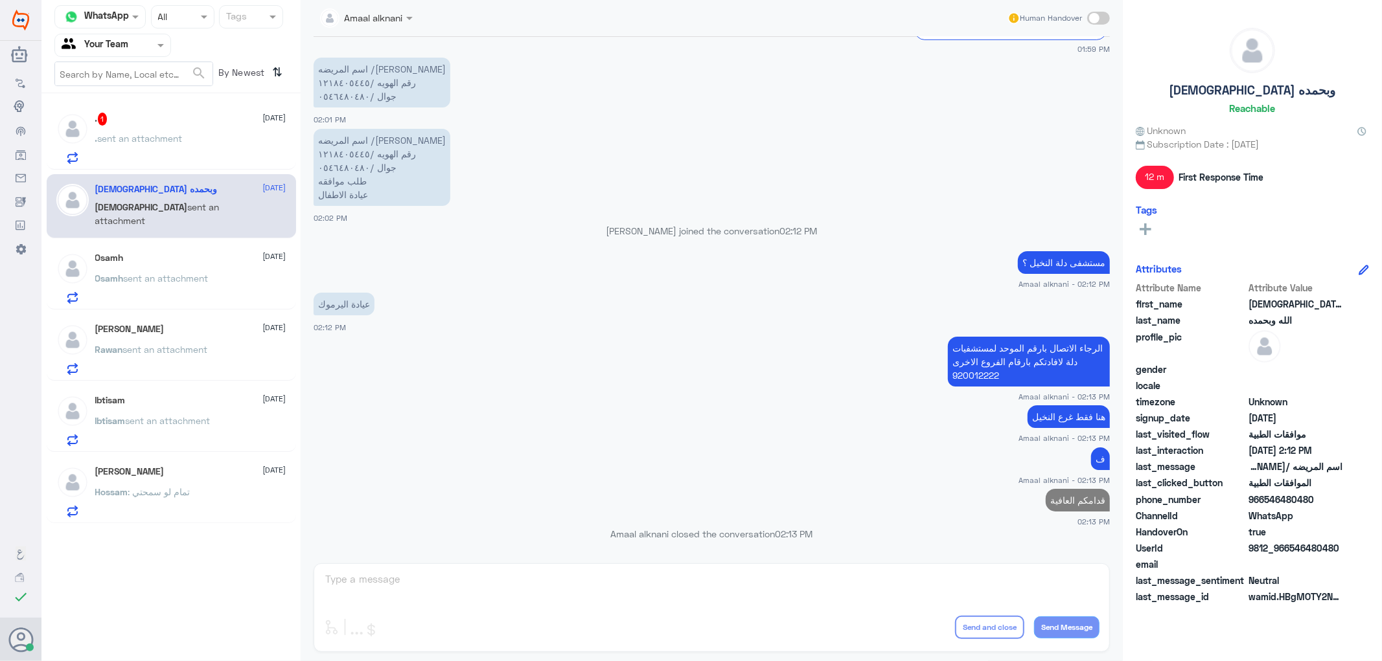
click at [177, 137] on span "sent an attachment" at bounding box center [140, 138] width 85 height 11
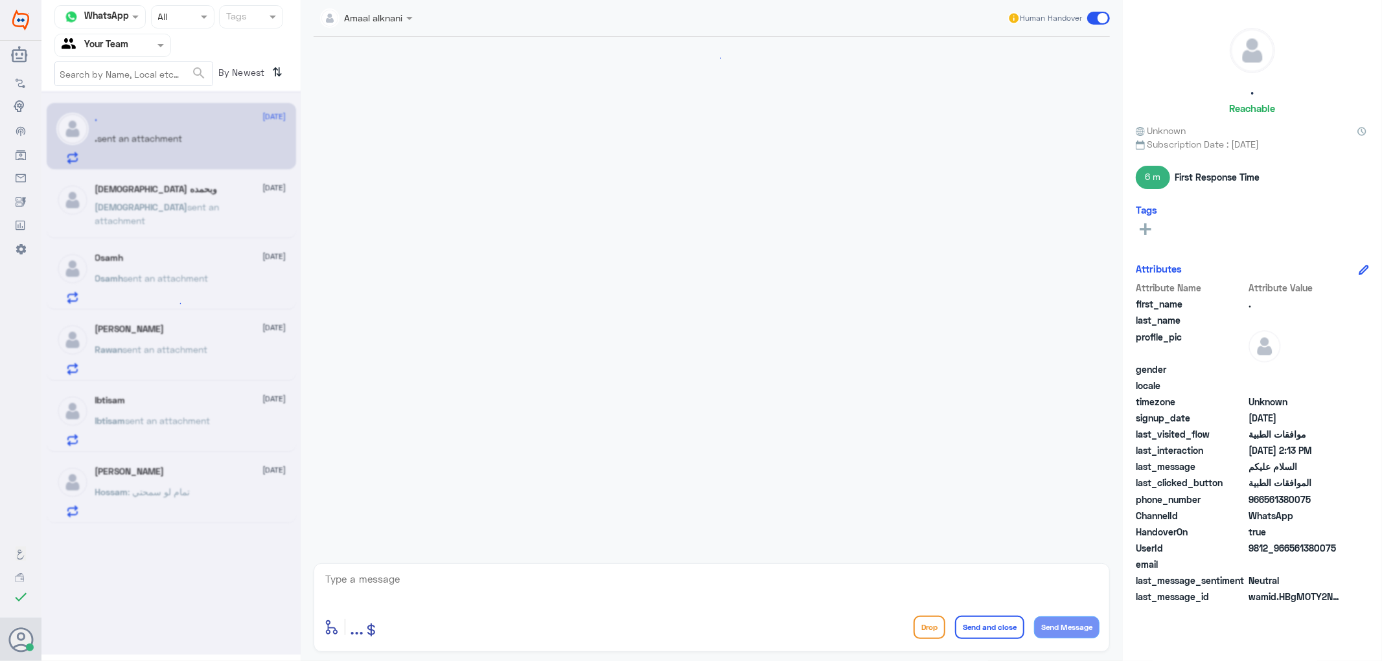
scroll to position [224, 0]
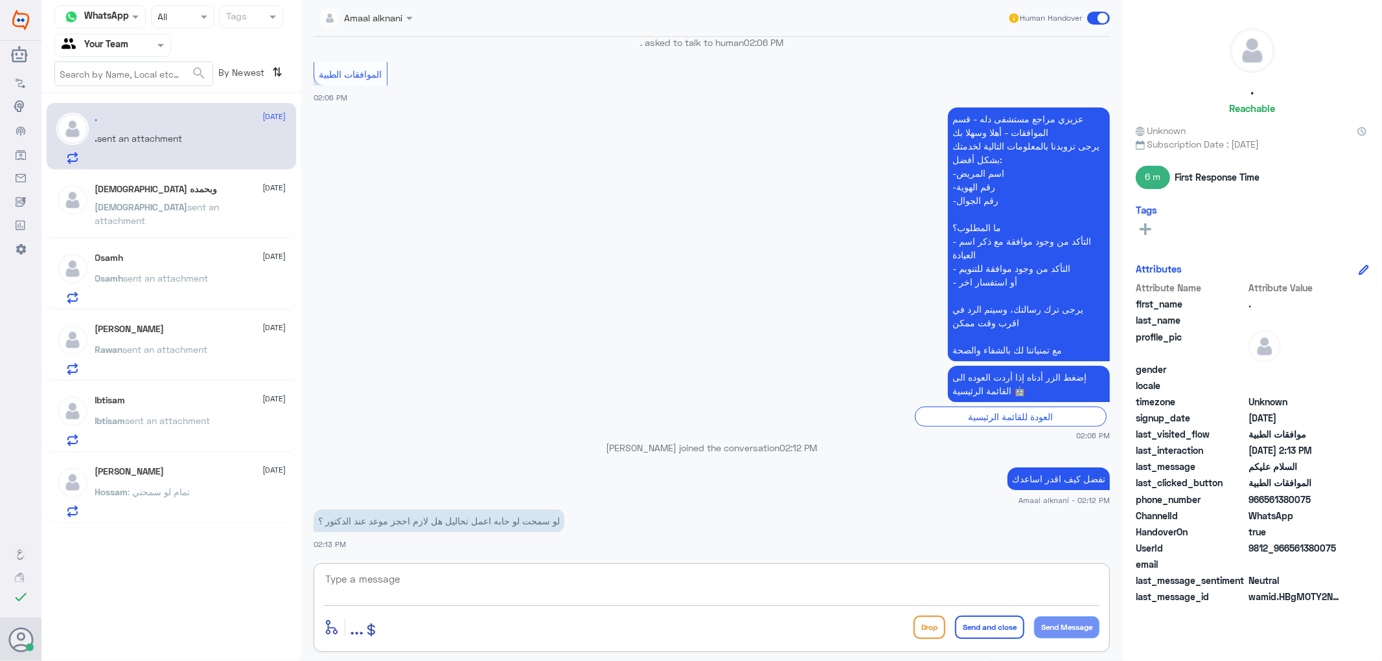
click at [359, 578] on textarea at bounding box center [711, 587] width 775 height 32
click at [360, 575] on textarea at bounding box center [711, 587] width 775 height 32
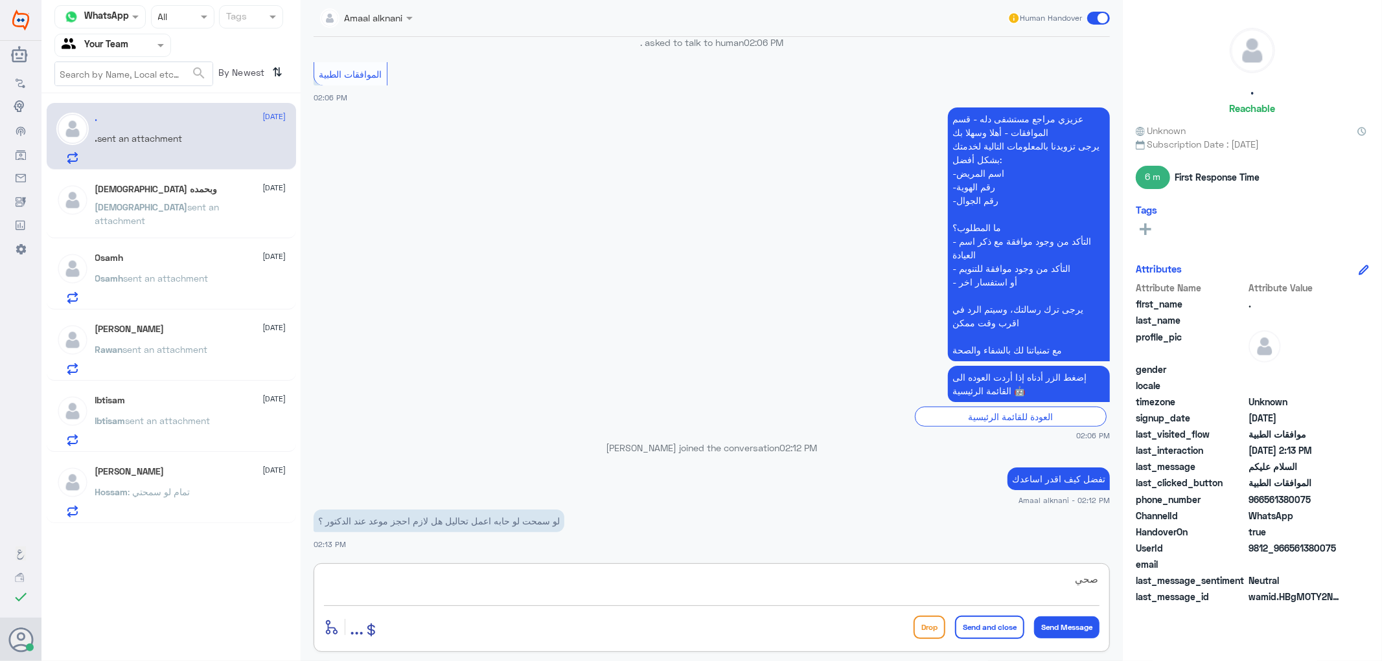
type textarea "صحيح"
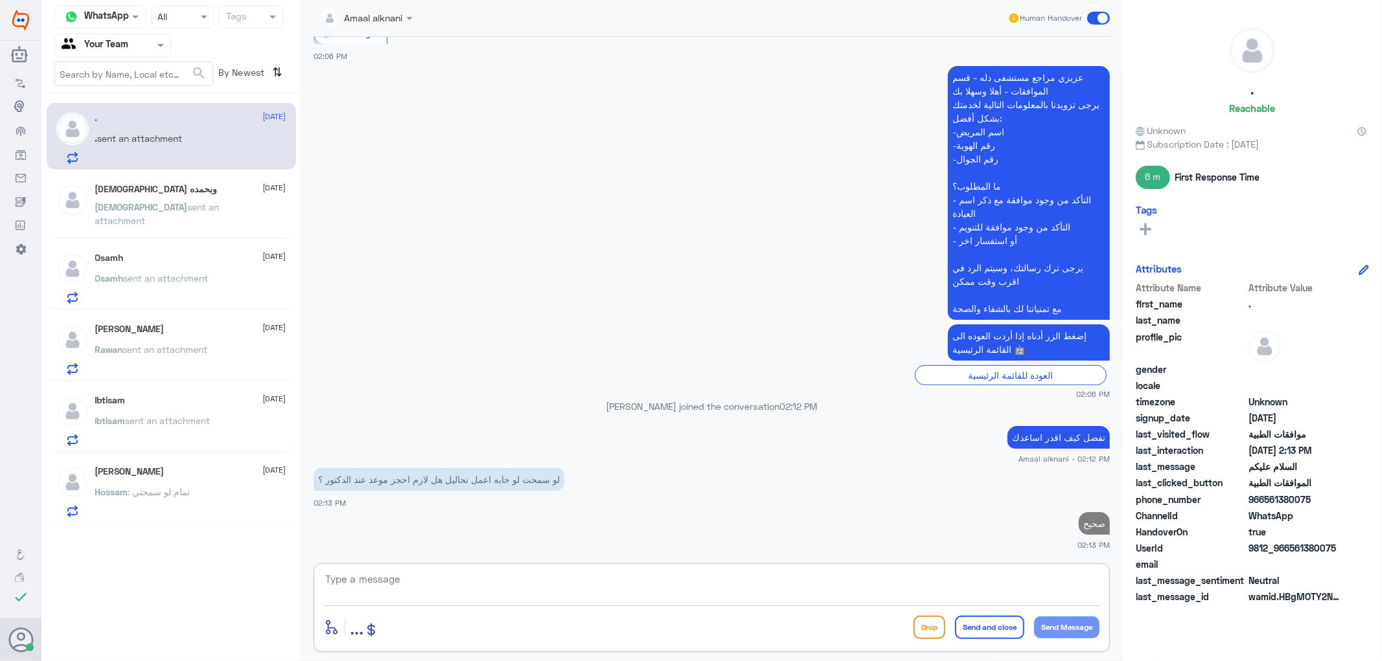
click at [398, 585] on textarea at bounding box center [711, 587] width 775 height 32
click at [376, 580] on textarea at bounding box center [711, 587] width 775 height 32
click at [152, 279] on span "sent an attachment" at bounding box center [166, 278] width 85 height 11
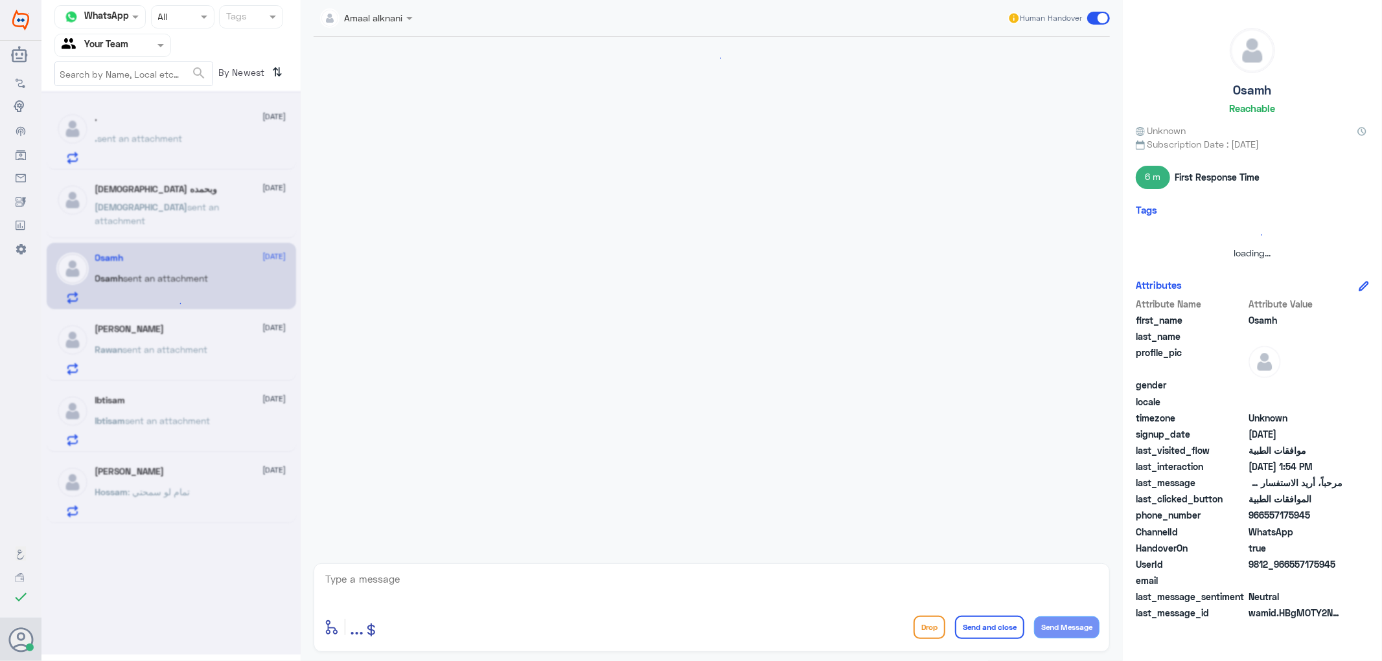
scroll to position [180, 0]
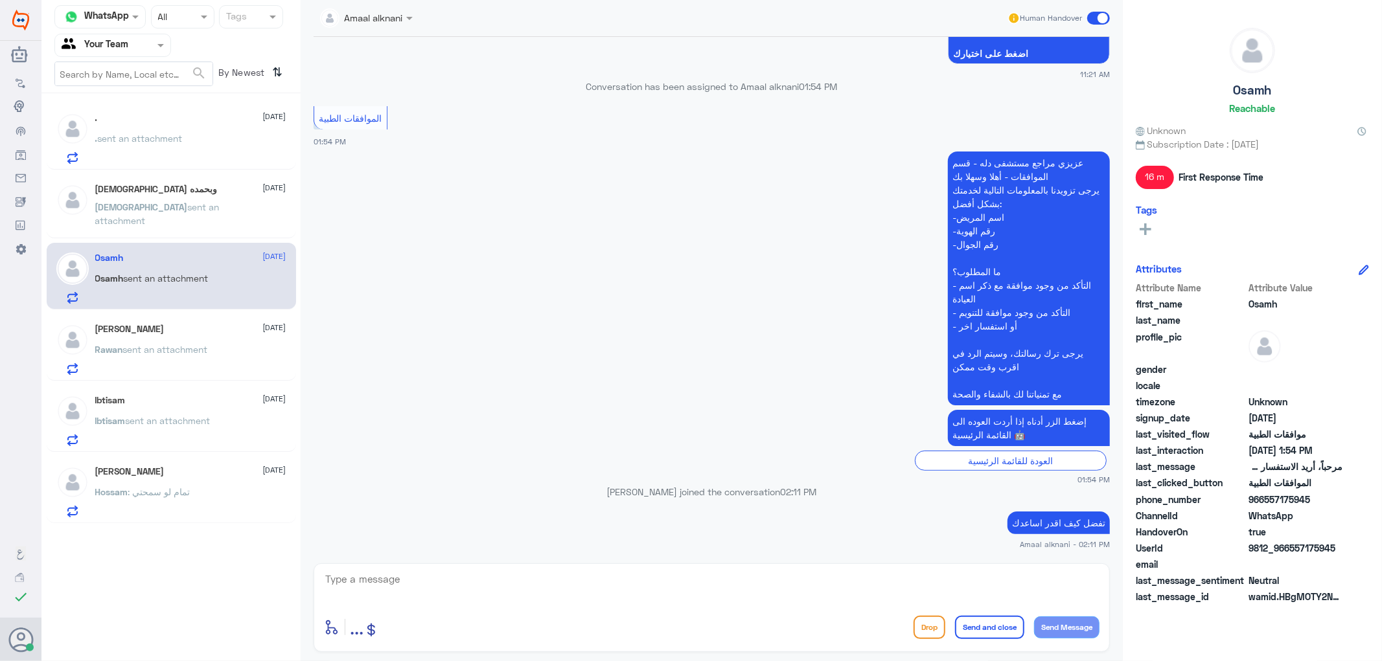
drag, startPoint x: 499, startPoint y: 610, endPoint x: 500, endPoint y: 599, distance: 11.1
click at [499, 604] on div "enter flow name ... Drop Send and close Send Message" at bounding box center [712, 608] width 796 height 89
click at [501, 595] on textarea at bounding box center [711, 587] width 775 height 32
click at [501, 591] on textarea at bounding box center [711, 587] width 775 height 32
click at [130, 334] on h5 "[PERSON_NAME]" at bounding box center [129, 329] width 69 height 11
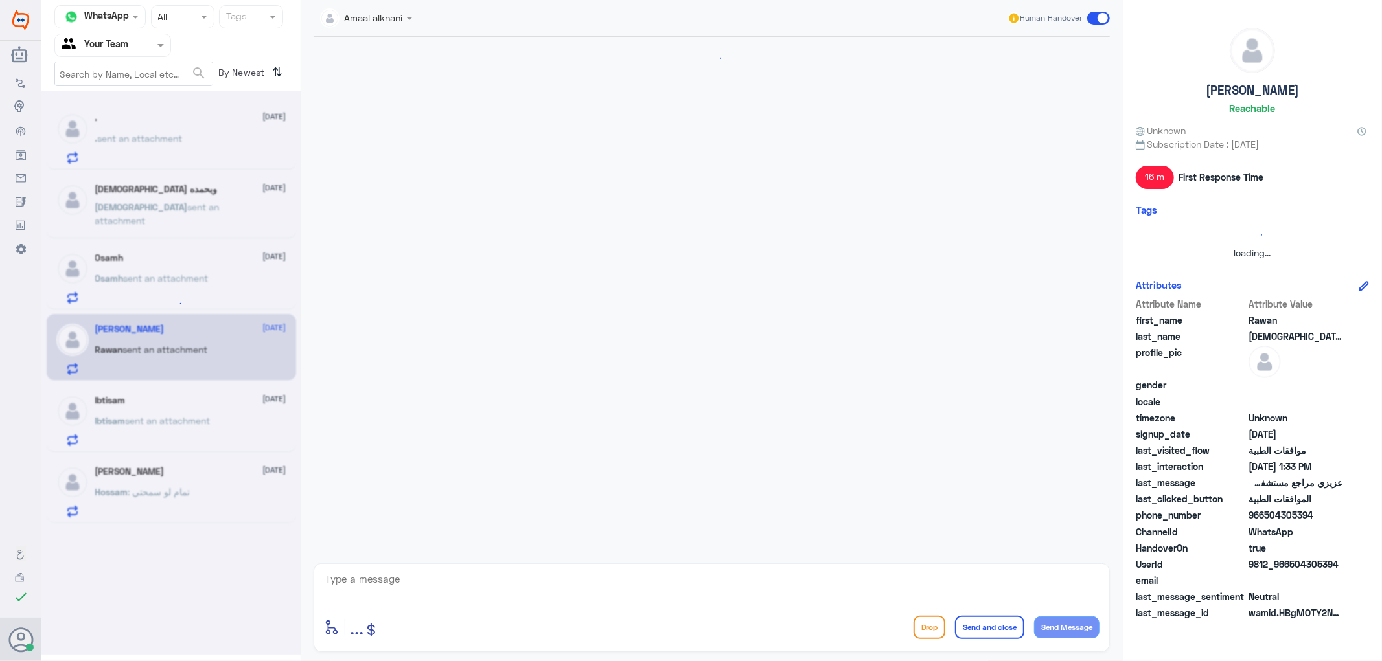
scroll to position [1487, 0]
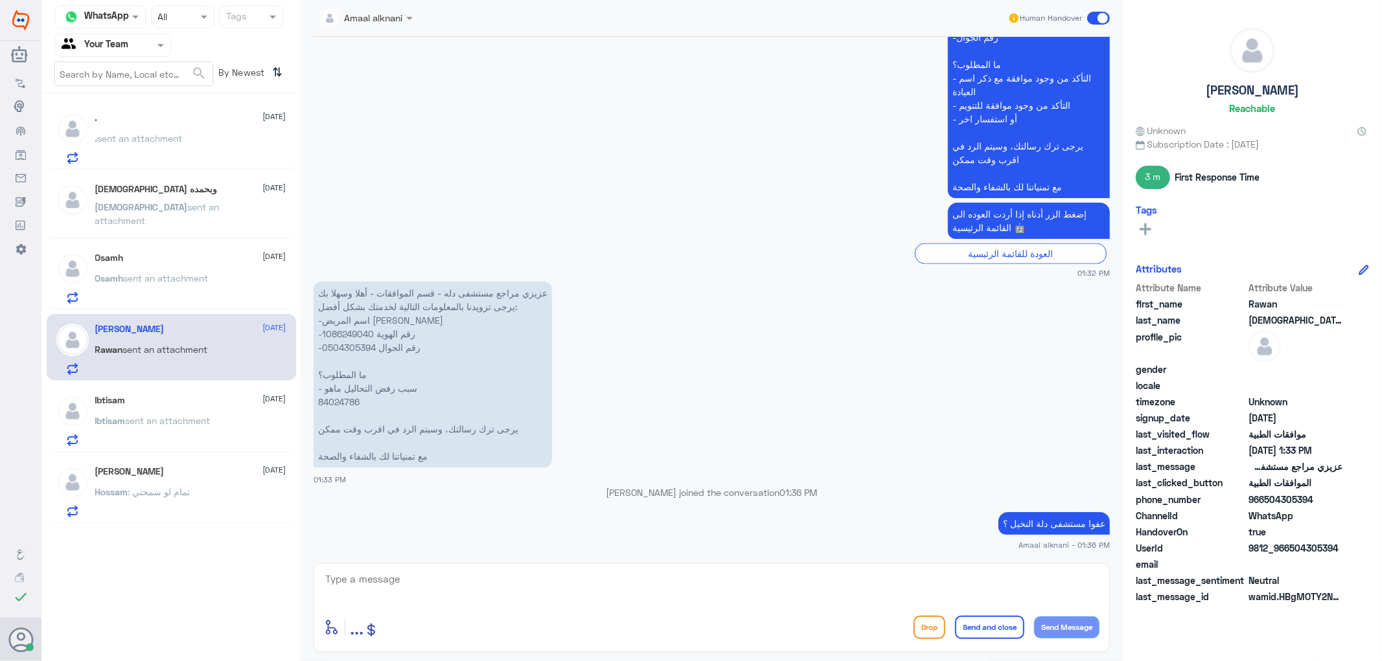
click at [378, 595] on textarea at bounding box center [711, 587] width 775 height 32
drag, startPoint x: 172, startPoint y: 373, endPoint x: 145, endPoint y: 413, distance: 48.2
click at [170, 380] on div "[PERSON_NAME] [DATE] [PERSON_NAME] sent an attachment" at bounding box center [171, 347] width 249 height 67
click at [145, 413] on div "Ibtisam [DATE] Ibtisam sent an attachment" at bounding box center [190, 420] width 191 height 51
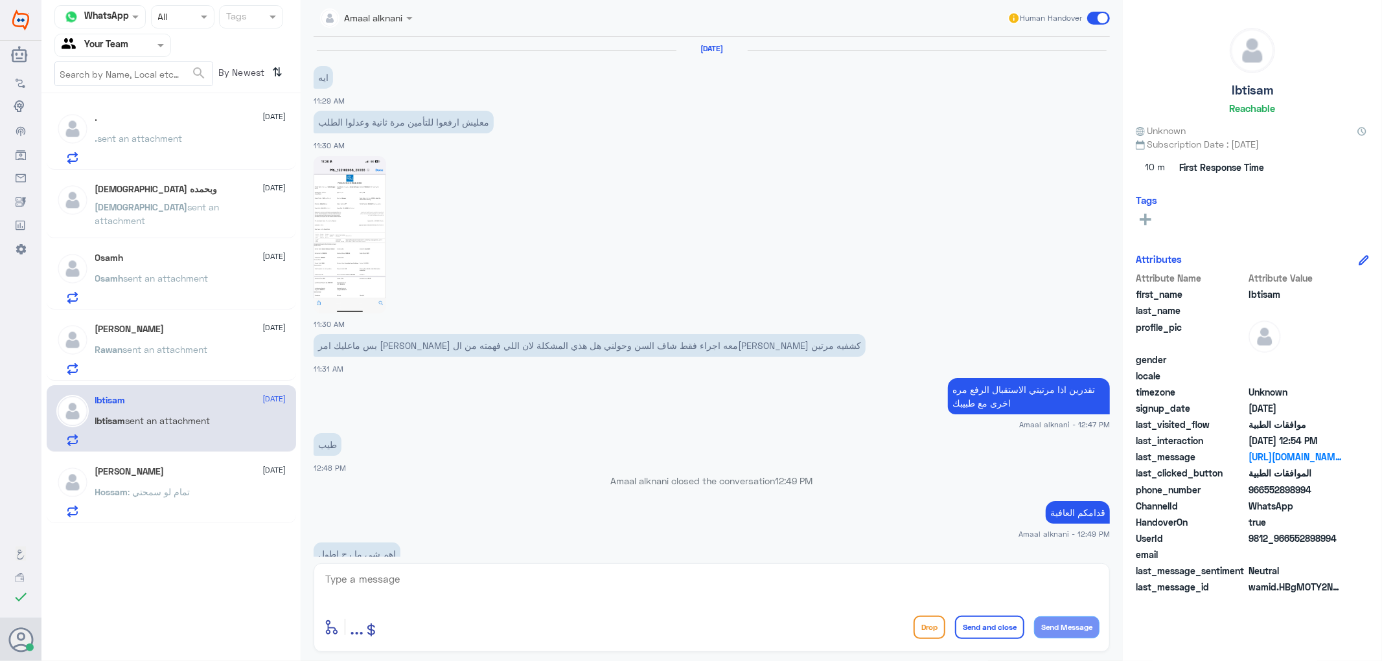
scroll to position [1286, 0]
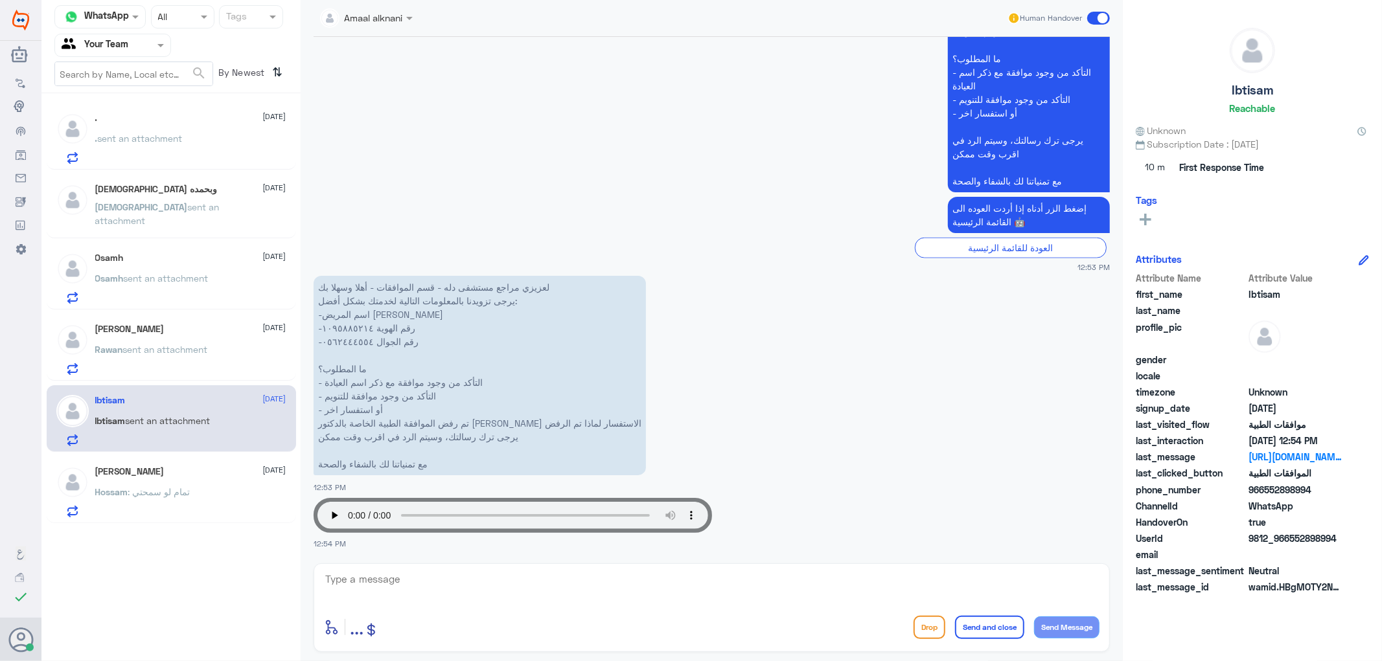
click at [178, 149] on p ". sent an attachment" at bounding box center [138, 148] width 87 height 32
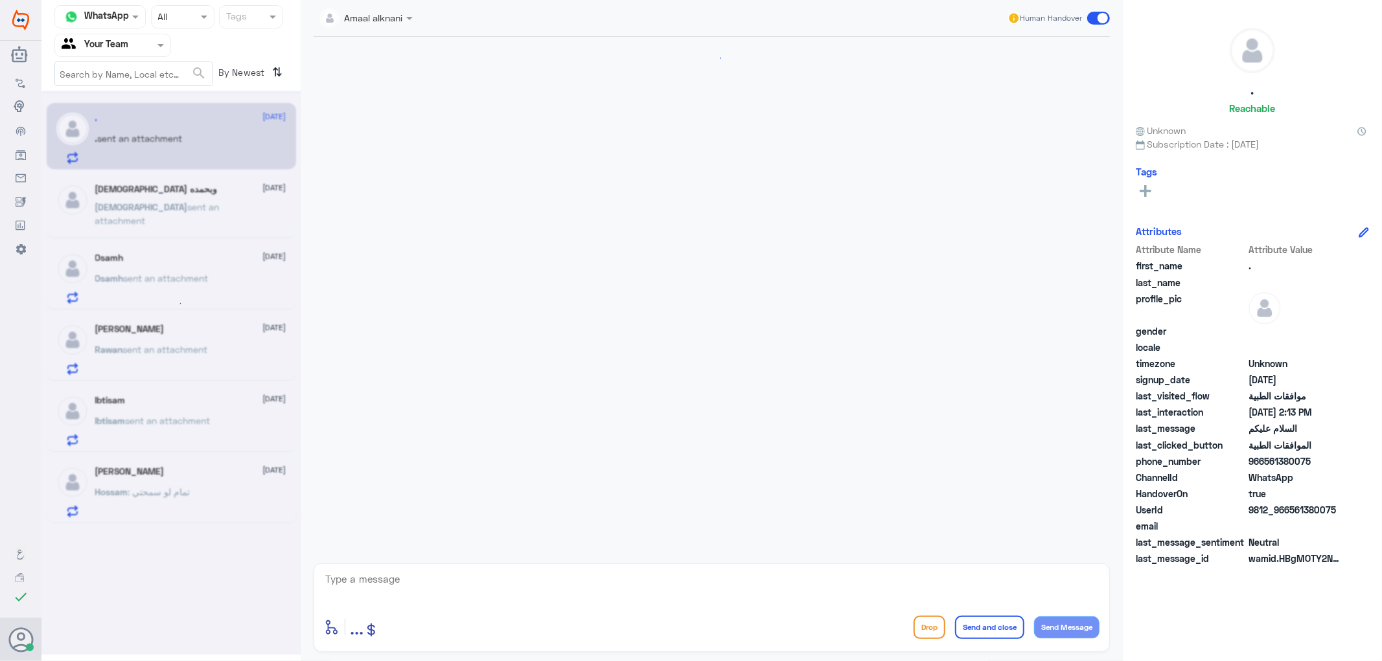
scroll to position [266, 0]
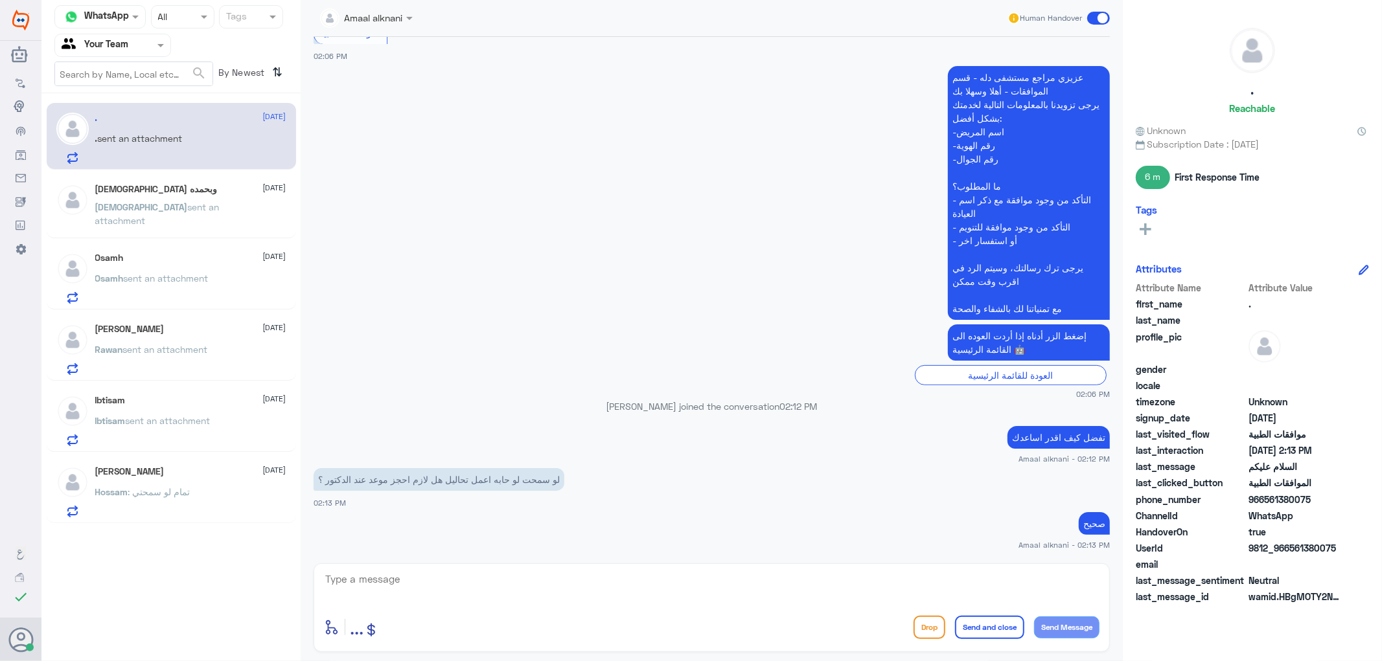
click at [518, 597] on textarea at bounding box center [711, 587] width 775 height 32
click at [444, 594] on textarea at bounding box center [711, 587] width 775 height 32
click at [130, 198] on div "[DEMOGRAPHIC_DATA] وبحمده [DATE] [DEMOGRAPHIC_DATA] sent an attachment" at bounding box center [190, 208] width 191 height 49
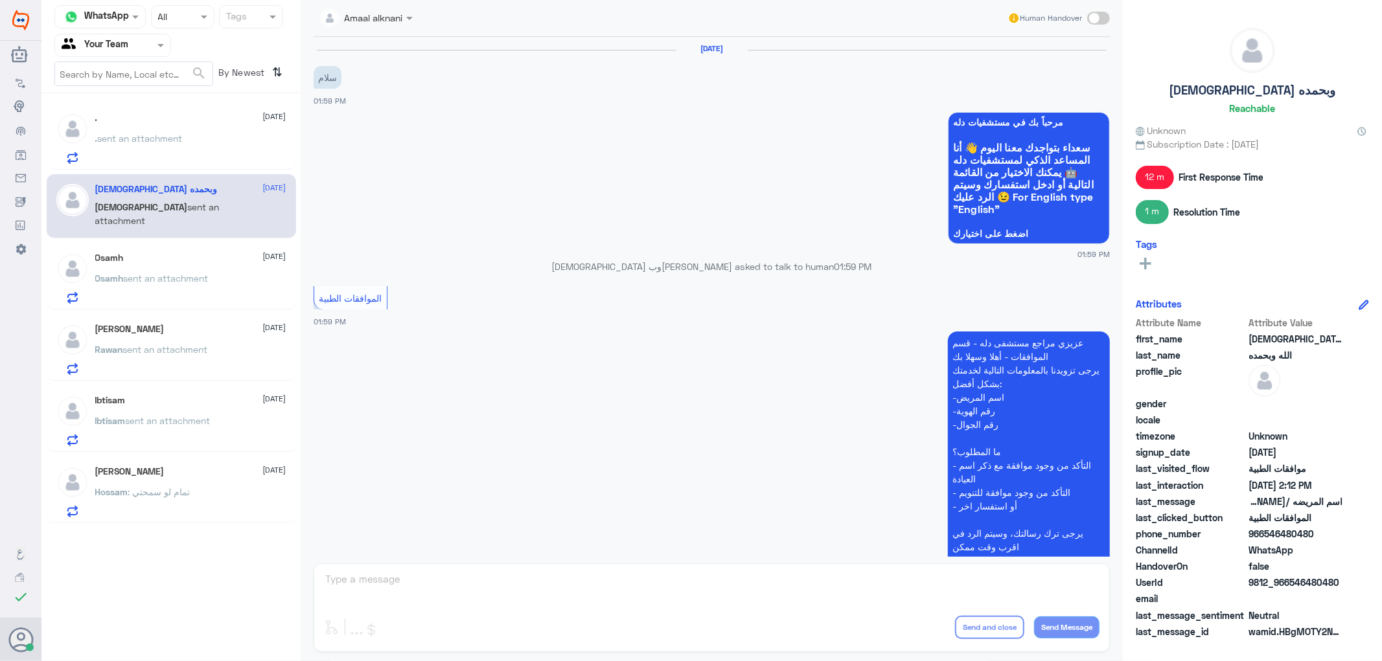
scroll to position [612, 0]
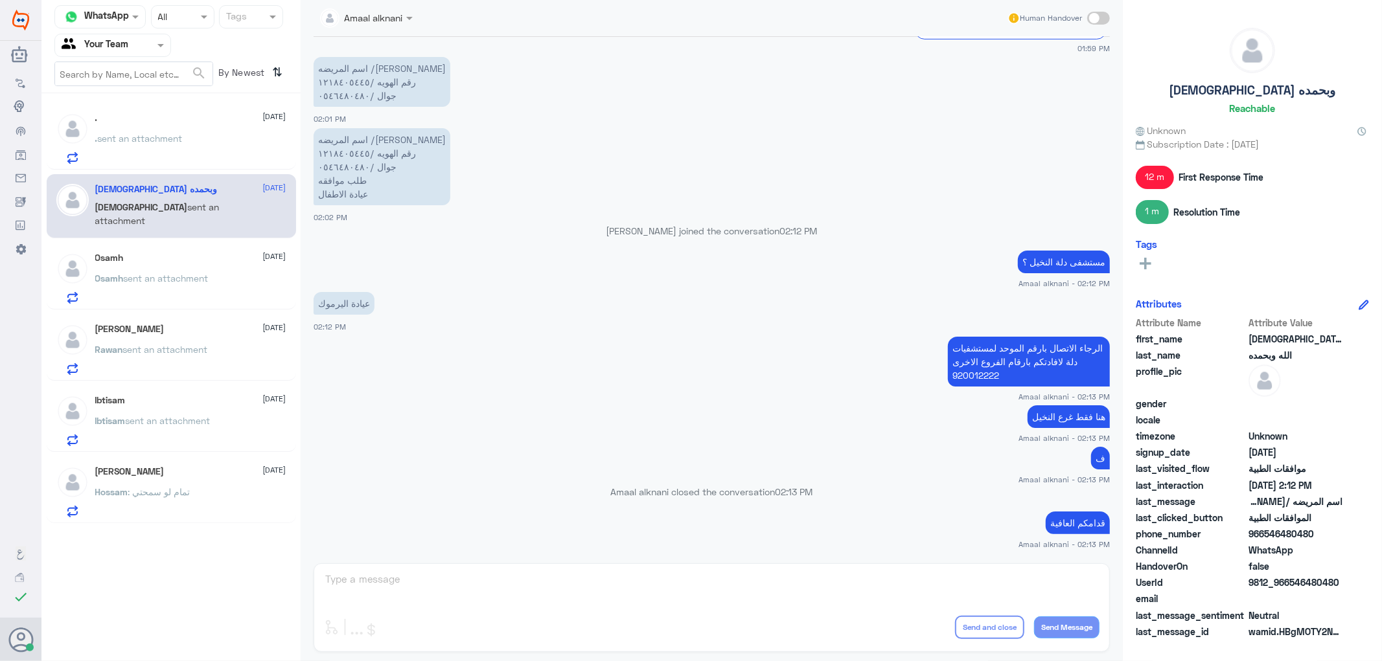
click at [882, 586] on div "Amaal alknani Human Handover [DATE] سلام 01:59 PM مرحباً بك في مستشفيات دله سعد…" at bounding box center [712, 332] width 822 height 665
click at [717, 600] on div "Amaal alknani Human Handover [DATE] سلام 01:59 PM مرحباً بك في مستشفيات دله سعد…" at bounding box center [712, 332] width 822 height 665
click at [167, 269] on div "Osamh [DATE] [PERSON_NAME] sent an attachment" at bounding box center [190, 278] width 191 height 51
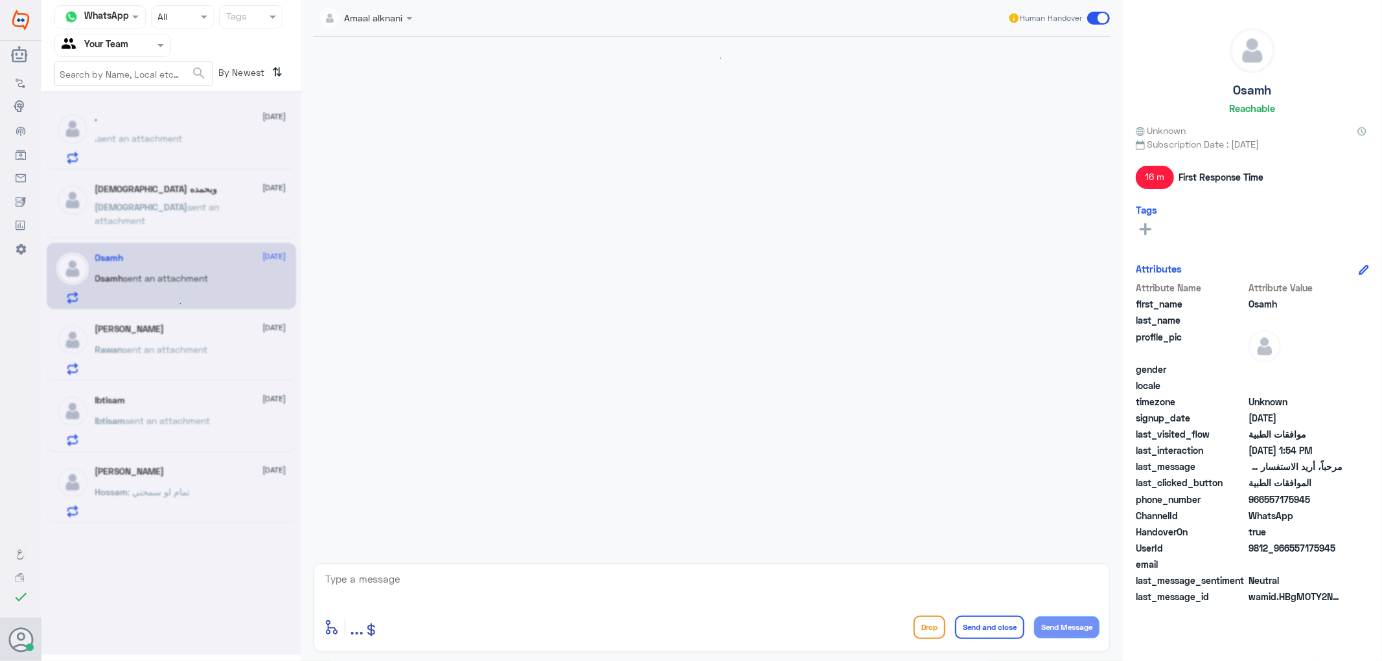
scroll to position [180, 0]
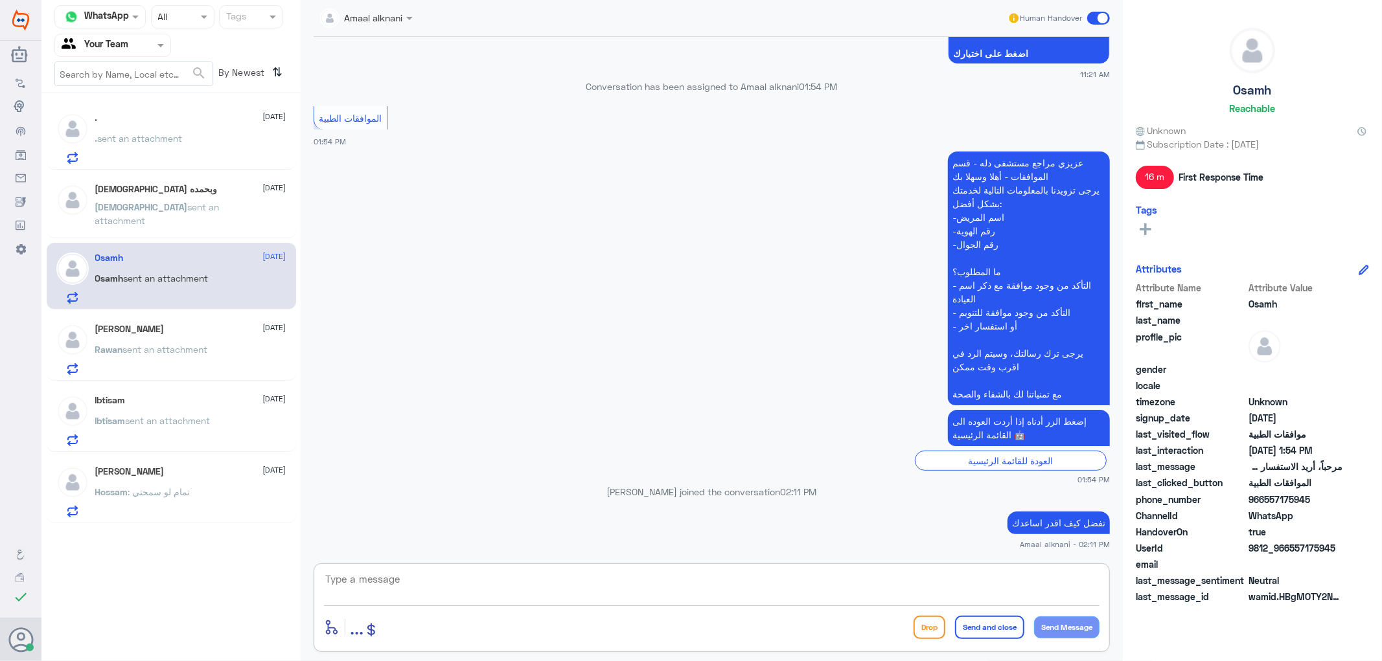
click at [385, 585] on textarea at bounding box center [711, 587] width 775 height 32
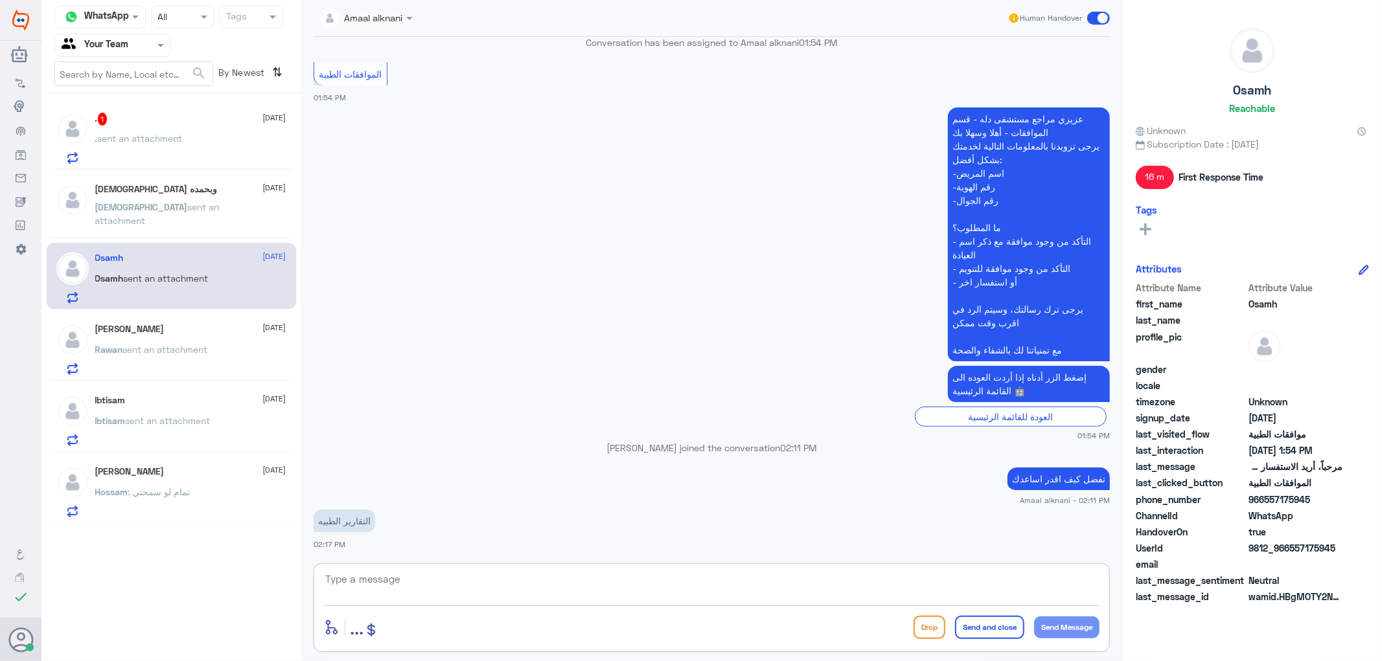
click at [398, 579] on textarea at bounding box center [711, 587] width 775 height 32
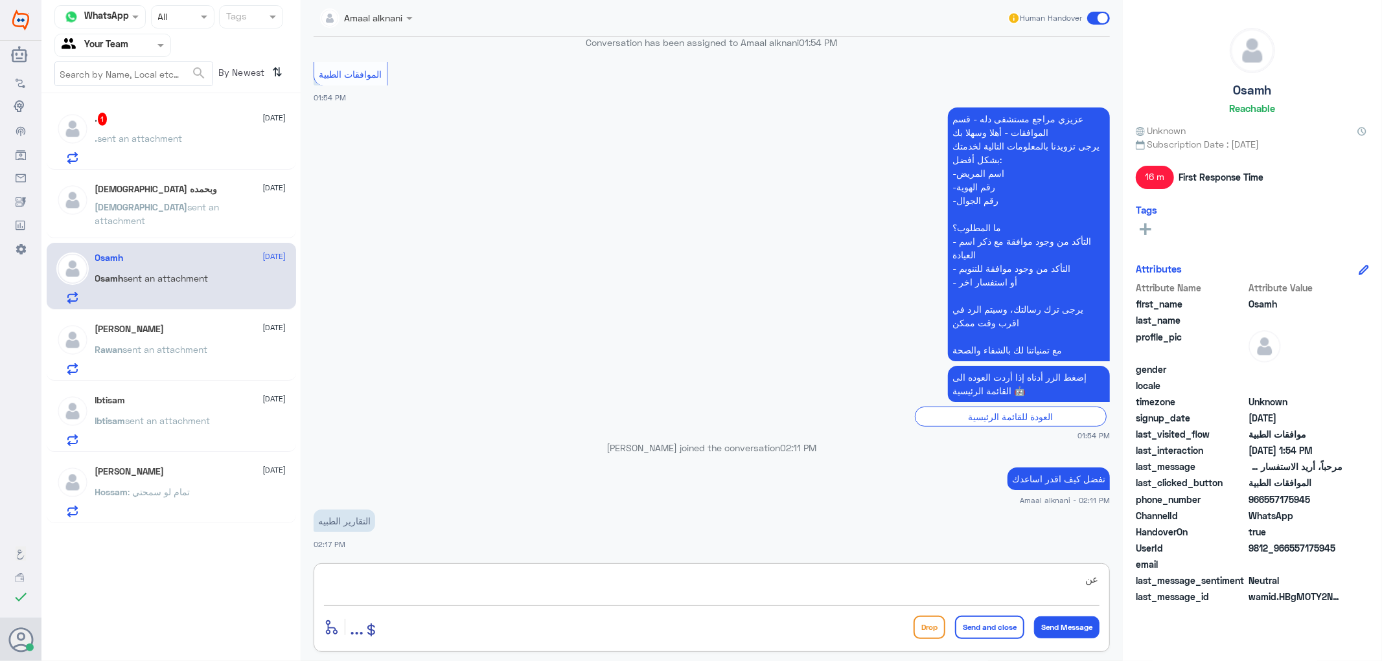
type textarea "ع"
type textarea "هنا فقط الموافقات الطبية"
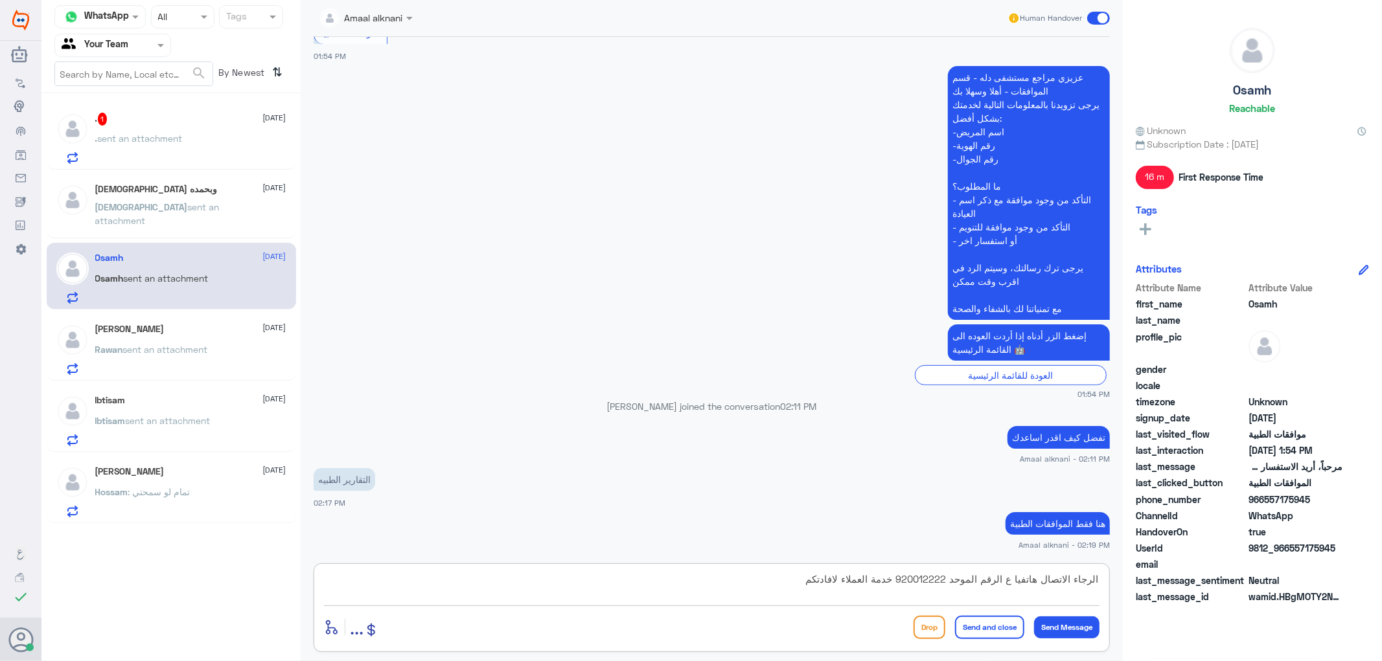
type textarea "الرجاء الاتصال هاتفيا ع الرقم الموحد 920012222 خدمة العملاء لافادتكم"
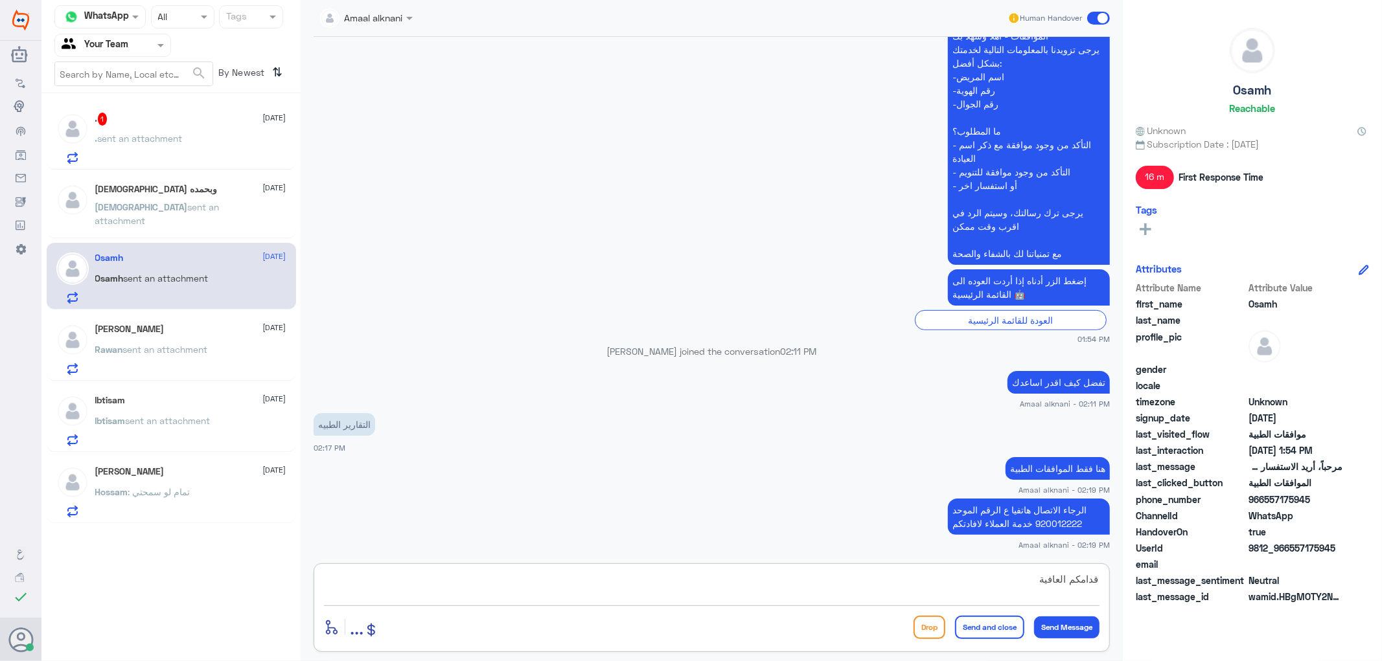
type textarea "قدامكم العافية"
click at [962, 632] on button "Send and close" at bounding box center [989, 627] width 69 height 23
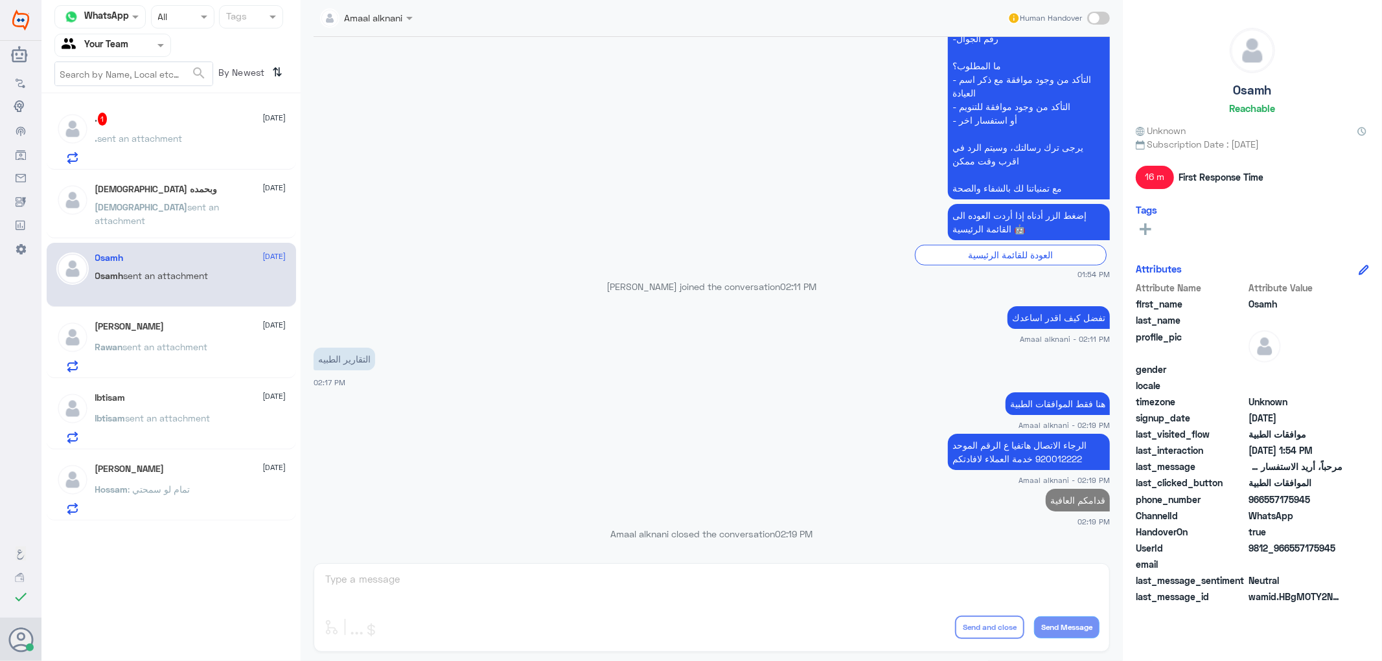
click at [194, 153] on div ". sent an attachment" at bounding box center [190, 149] width 191 height 29
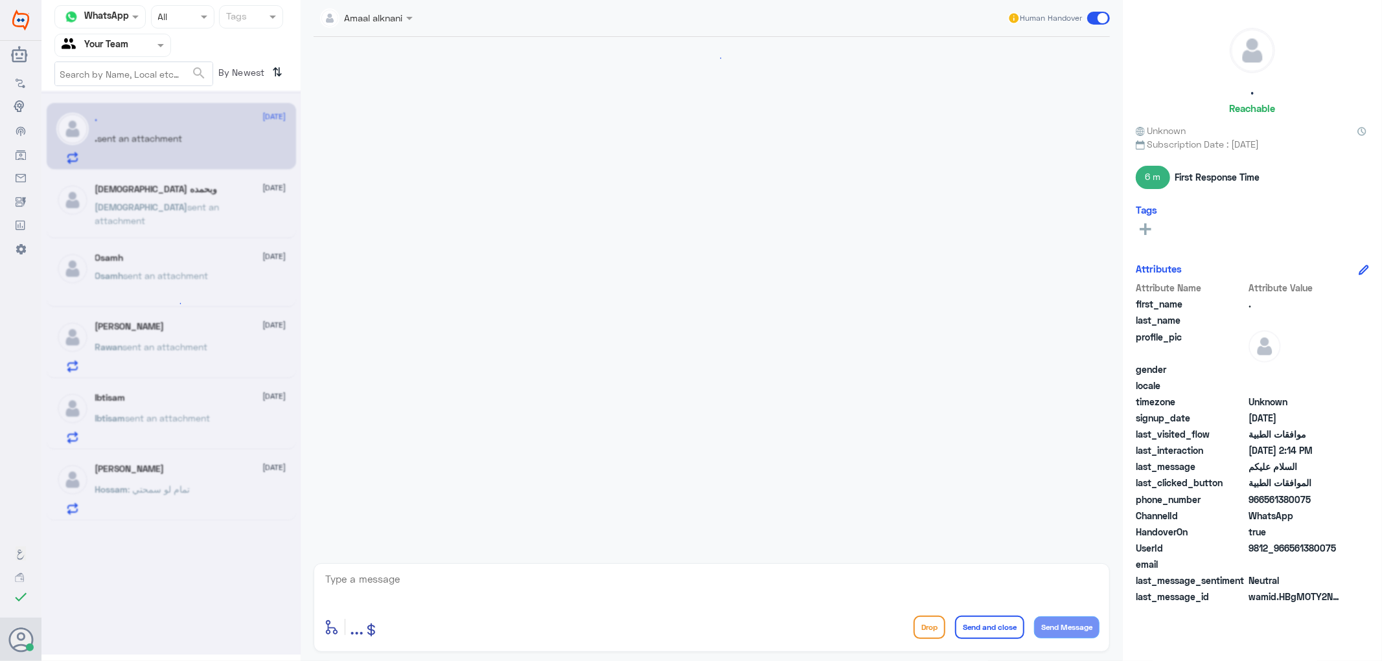
scroll to position [310, 0]
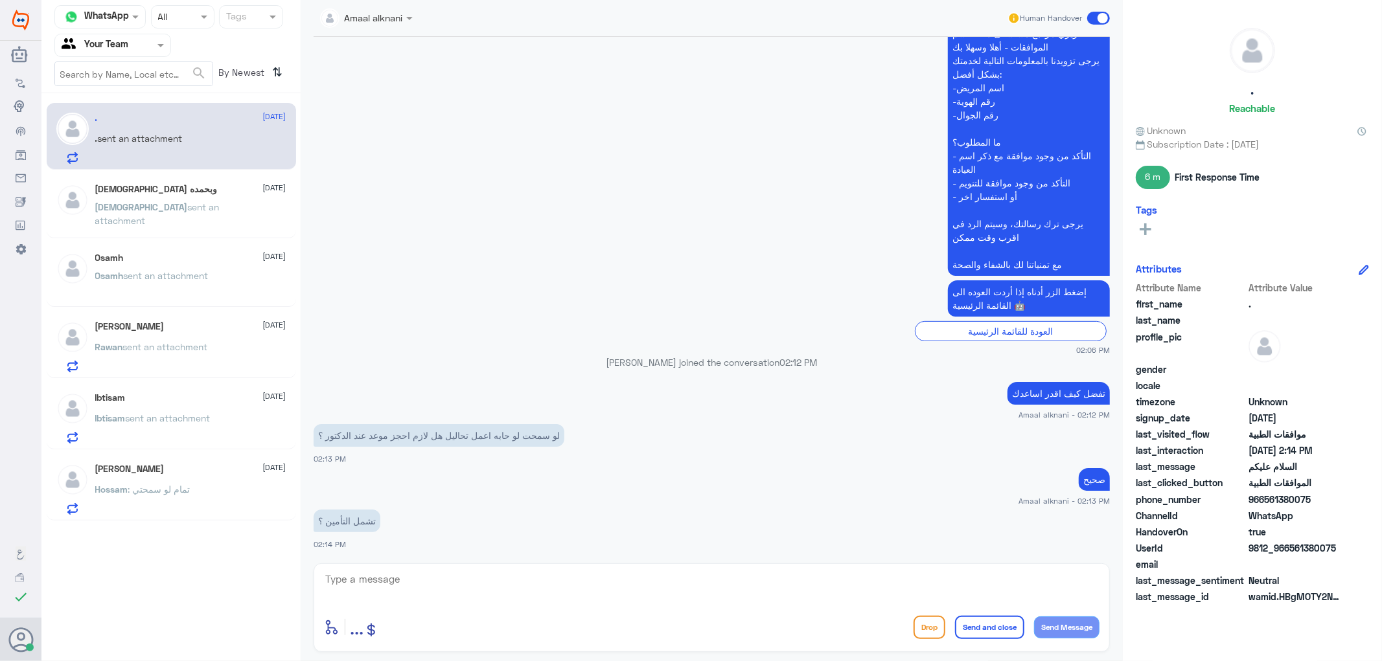
click at [509, 551] on div "[DATE] السلام عليكم 02:05 PM مرحباً بك في مستشفيات دله سعداء بتواجدك معنا [DATE…" at bounding box center [711, 297] width 809 height 520
click at [507, 571] on textarea at bounding box center [711, 587] width 775 height 32
click at [485, 571] on textarea at bounding box center [711, 587] width 775 height 32
type textarea "الرجاء التواصل مع تامينكم لمعرفة المنافع المقدمة ونسبة التغطية"
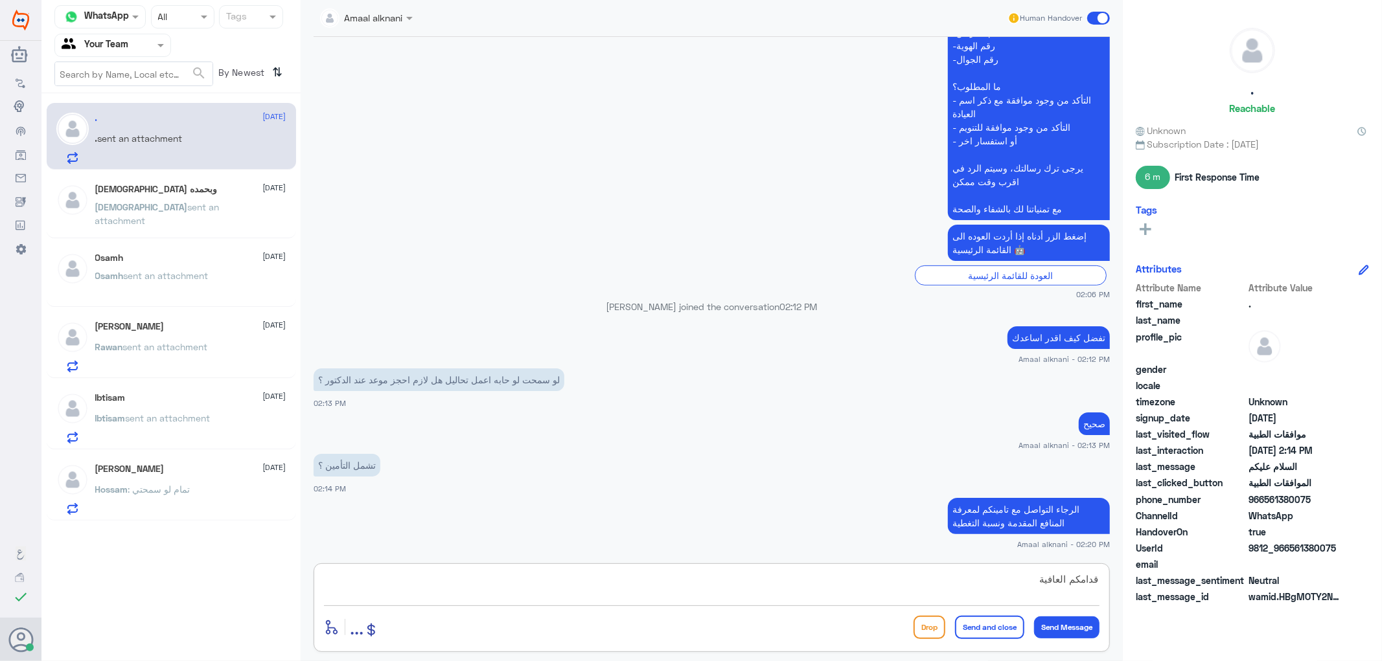
type textarea "قدامكم العافية"
click at [1005, 628] on button "Send and close" at bounding box center [989, 627] width 69 height 23
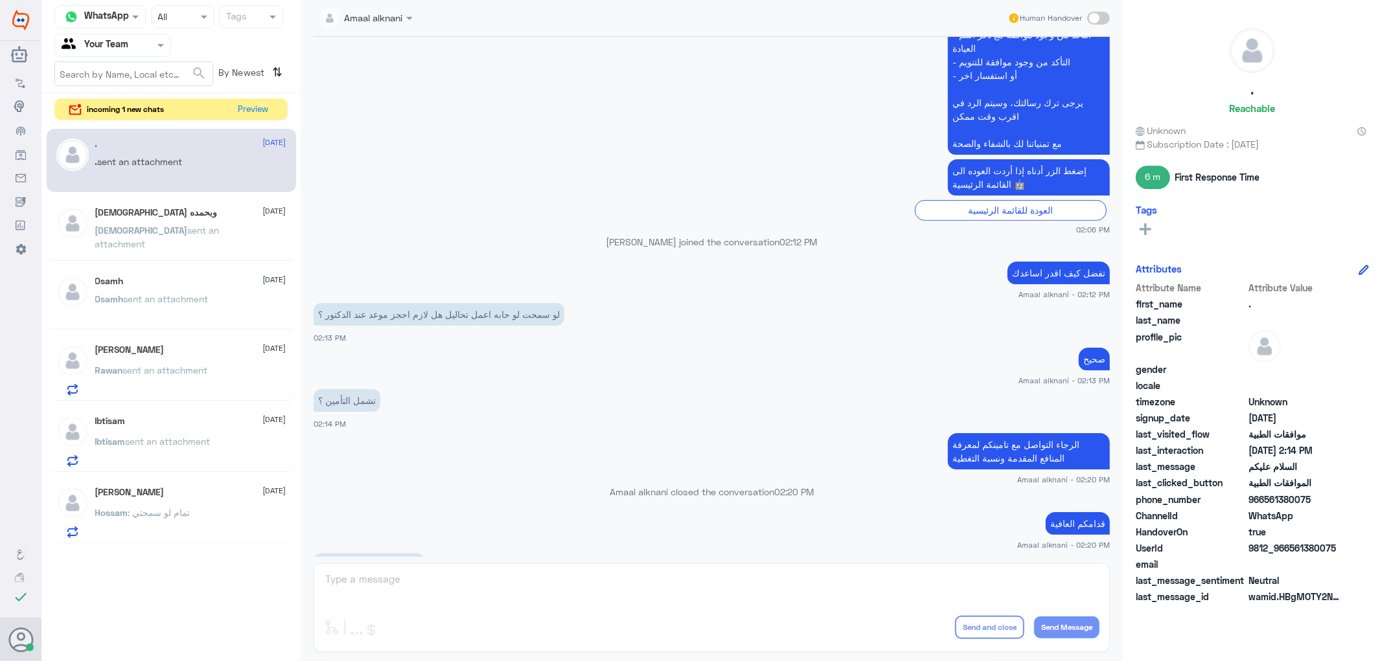
scroll to position [800, 0]
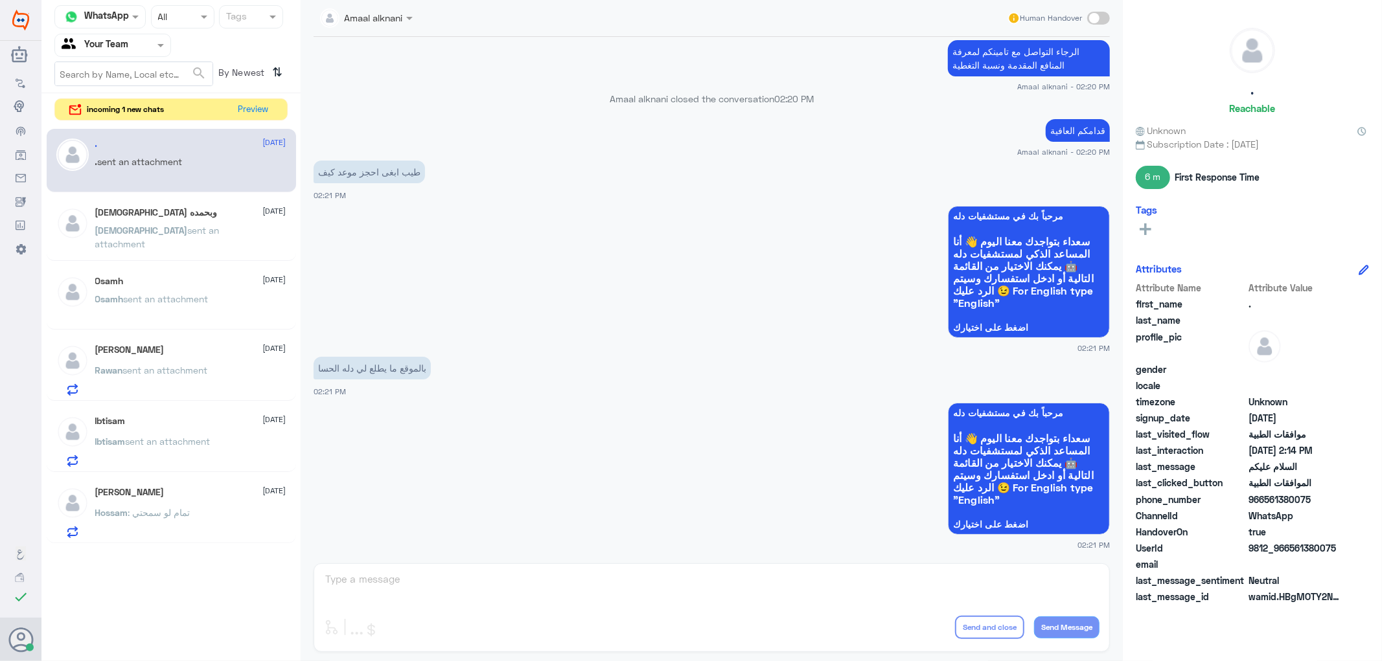
click at [455, 588] on div "Amaal alknani Human Handover [DATE] السلام عليكم 02:05 PM مرحباً بك في مستشفيات…" at bounding box center [712, 332] width 822 height 665
click at [437, 591] on div "Amaal alknani Human Handover [DATE] السلام عليكم 02:05 PM مرحباً بك في مستشفيات…" at bounding box center [712, 332] width 822 height 665
click at [412, 586] on div "Amaal alknani Human Handover [DATE] السلام عليكم 02:05 PM مرحباً بك في مستشفيات…" at bounding box center [712, 332] width 822 height 665
click at [49, 504] on span at bounding box center [52, 509] width 23 height 13
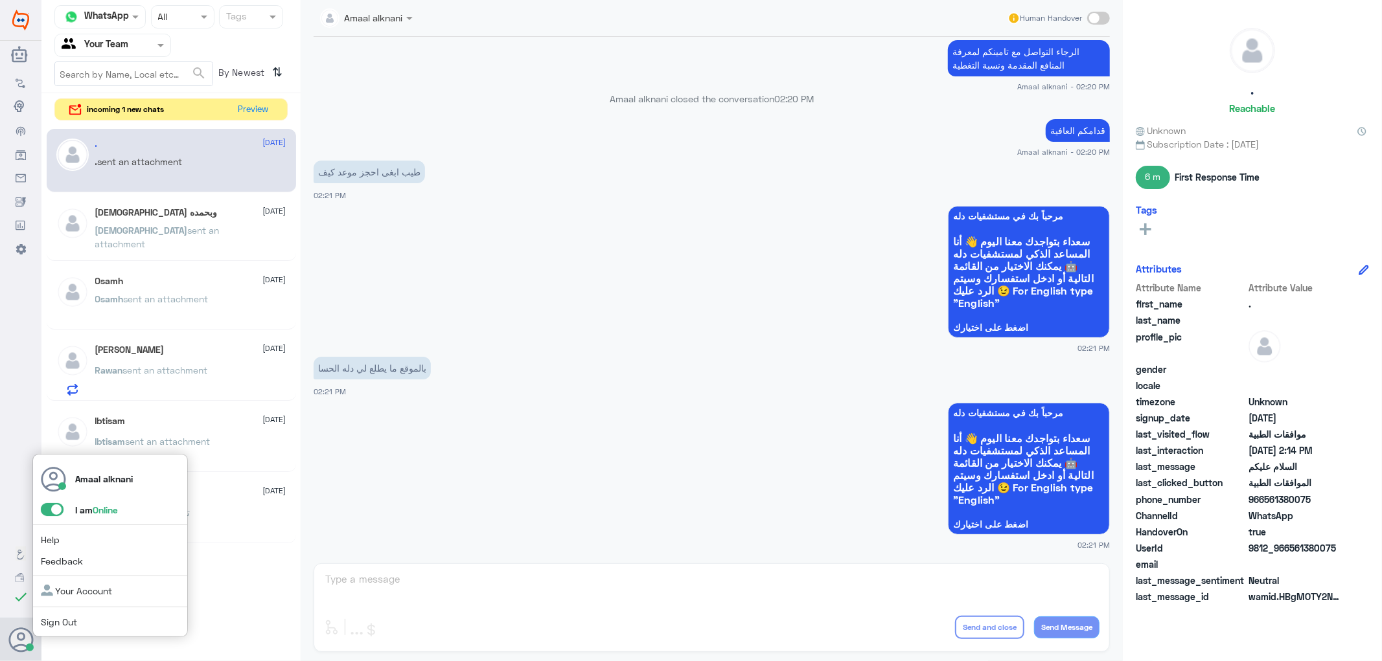
click at [0, 0] on input "checkbox" at bounding box center [0, 0] width 0 height 0
click at [48, 624] on link "Sign Out" at bounding box center [59, 622] width 36 height 11
